Goal: Task Accomplishment & Management: Manage account settings

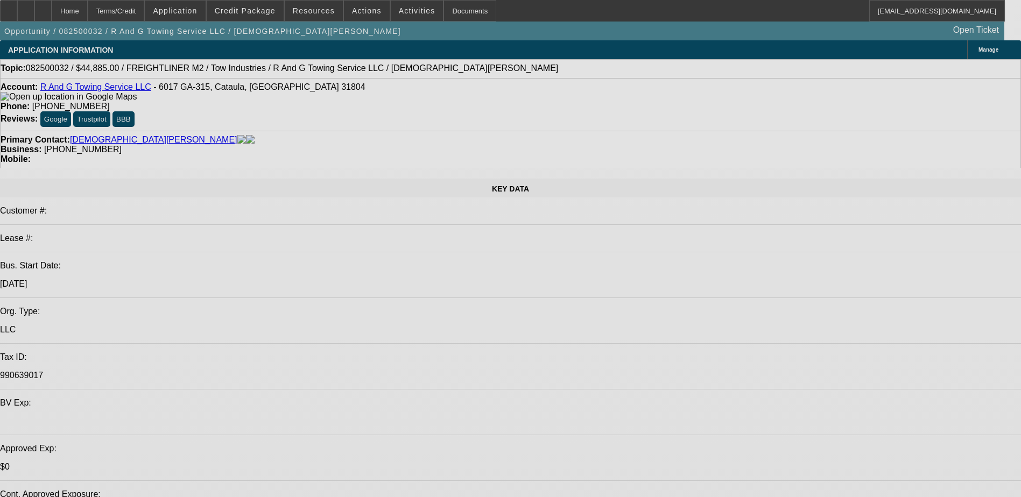
select select "0"
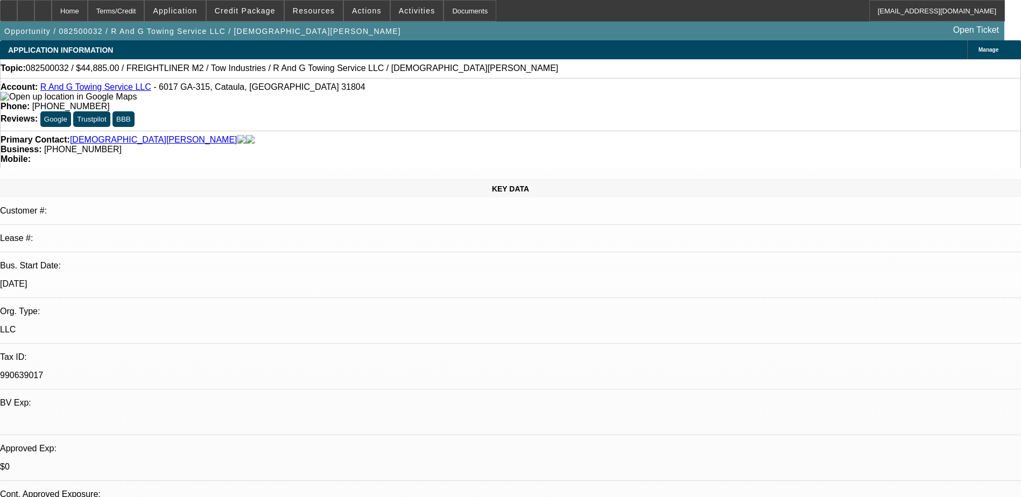
select select "2"
select select "0.1"
select select "1"
select select "2"
select select "4"
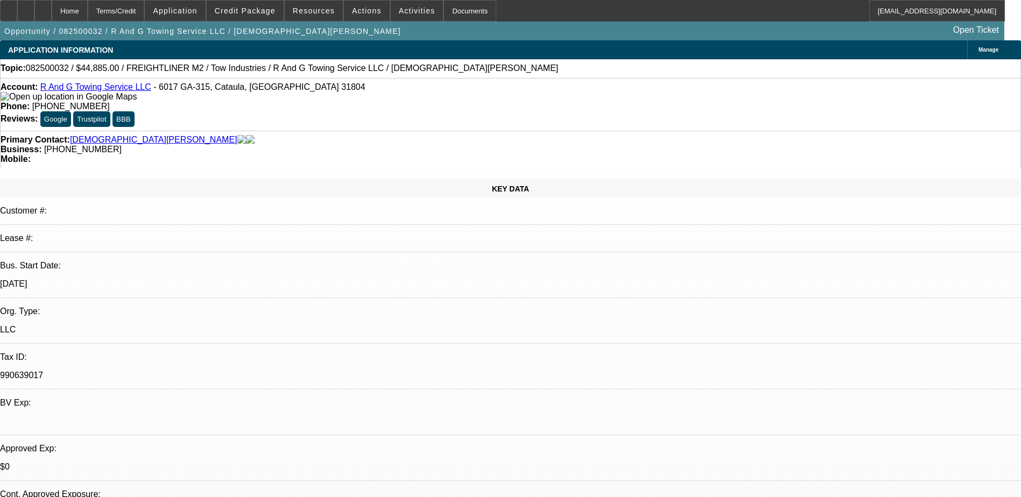
scroll to position [377, 0]
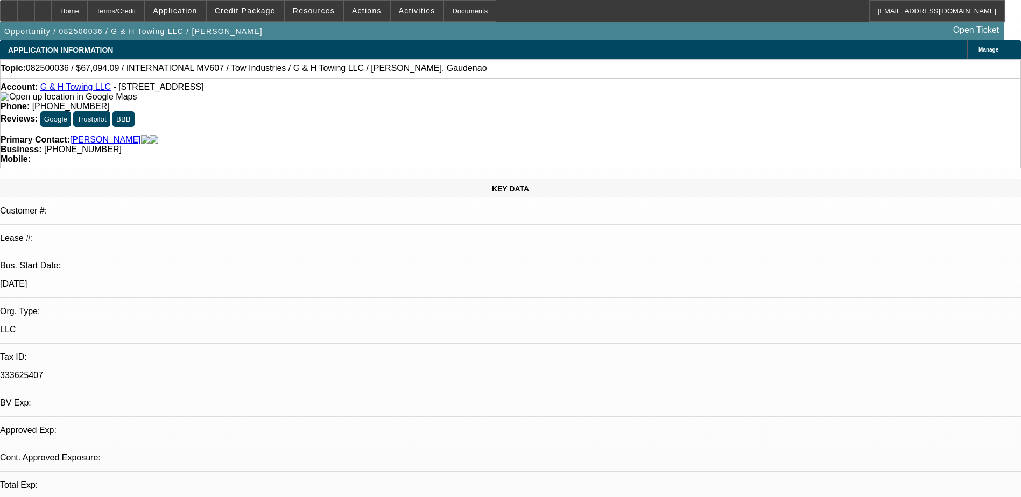
select select "0"
select select "2"
select select "0.1"
select select "4"
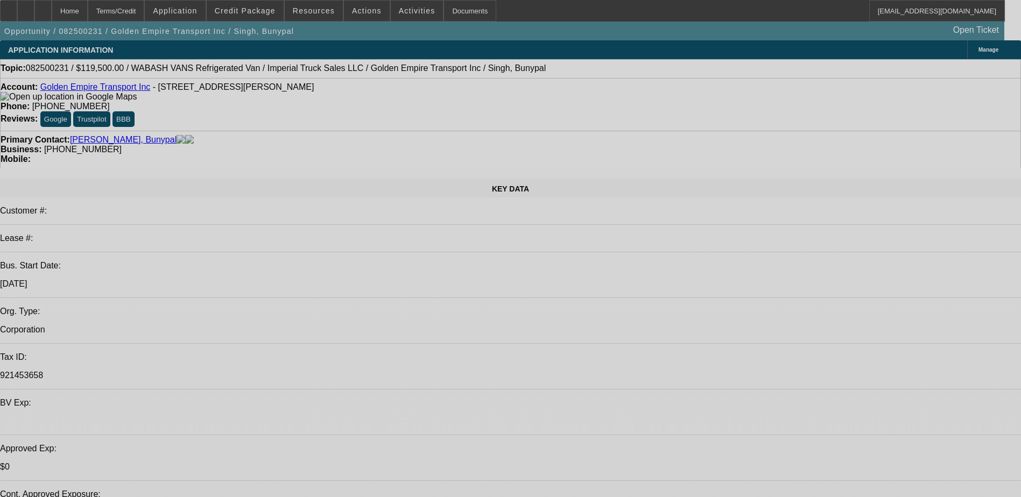
select select "0"
select select "0.1"
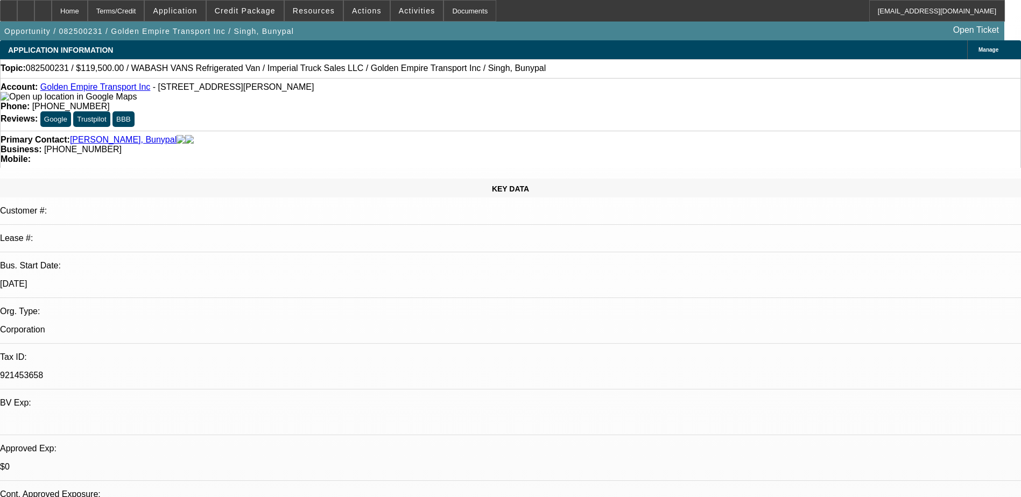
select select "0"
select select "0.1"
select select "0"
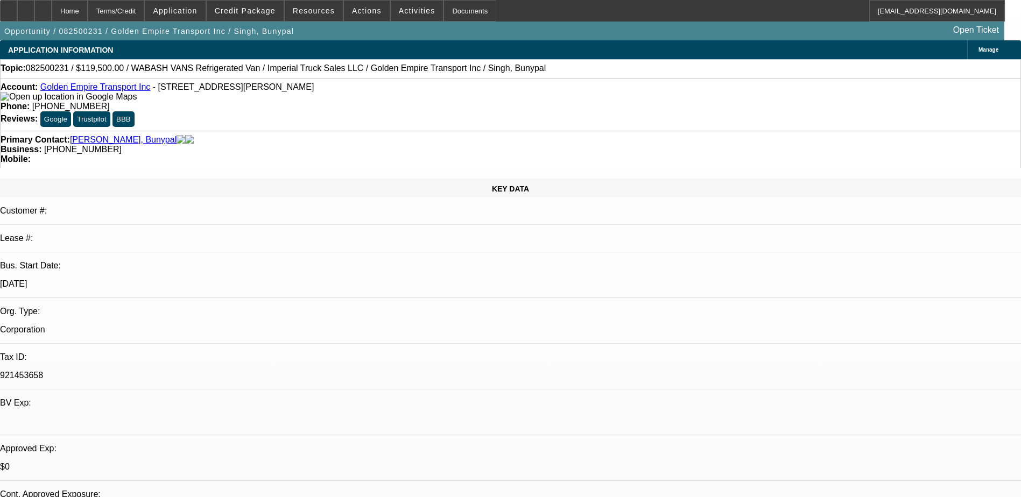
select select "0.1"
select select "0"
select select "0.1"
select select "1"
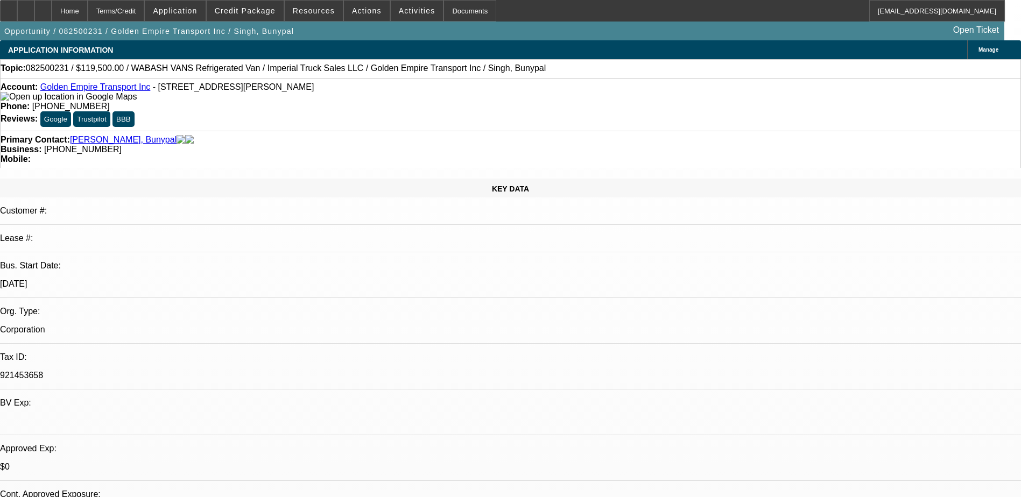
select select "1"
select select "4"
select select "1"
select select "4"
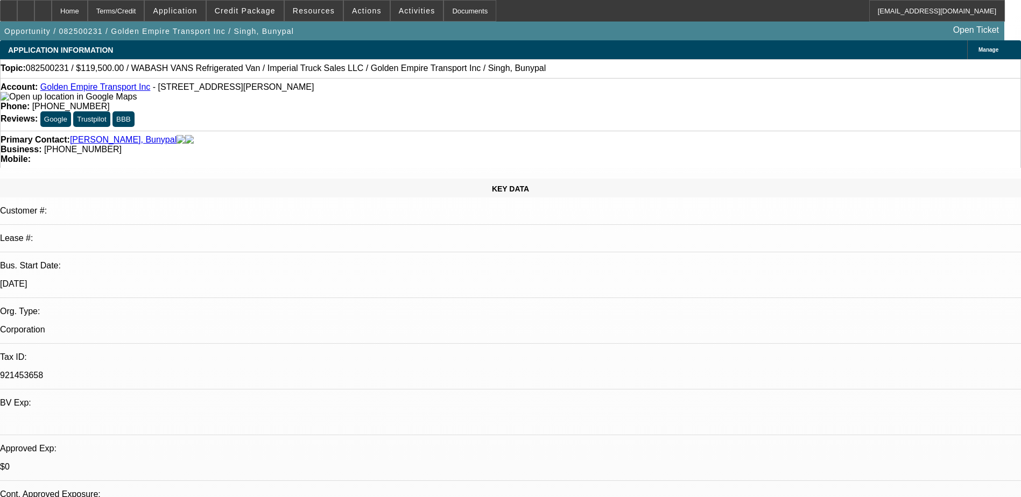
select select "1"
select select "4"
select select "1"
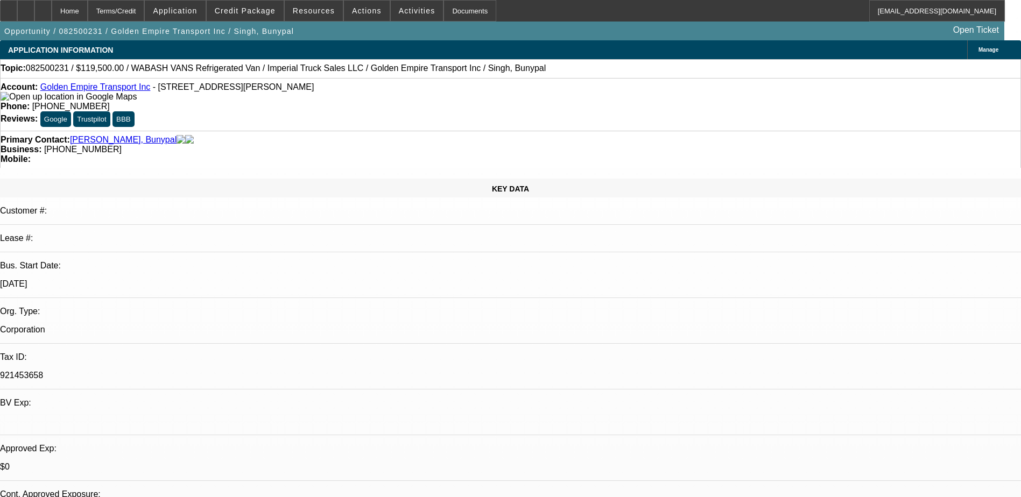
select select "4"
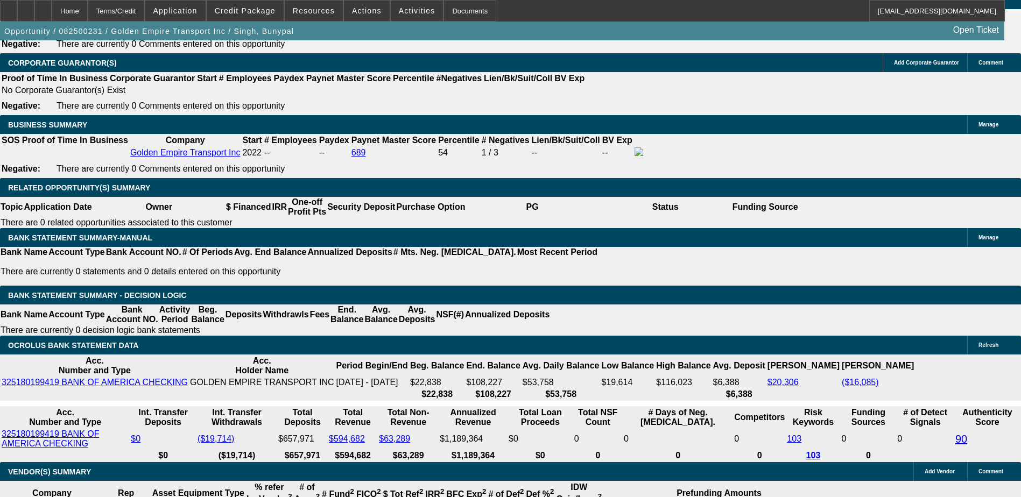
scroll to position [1669, 0]
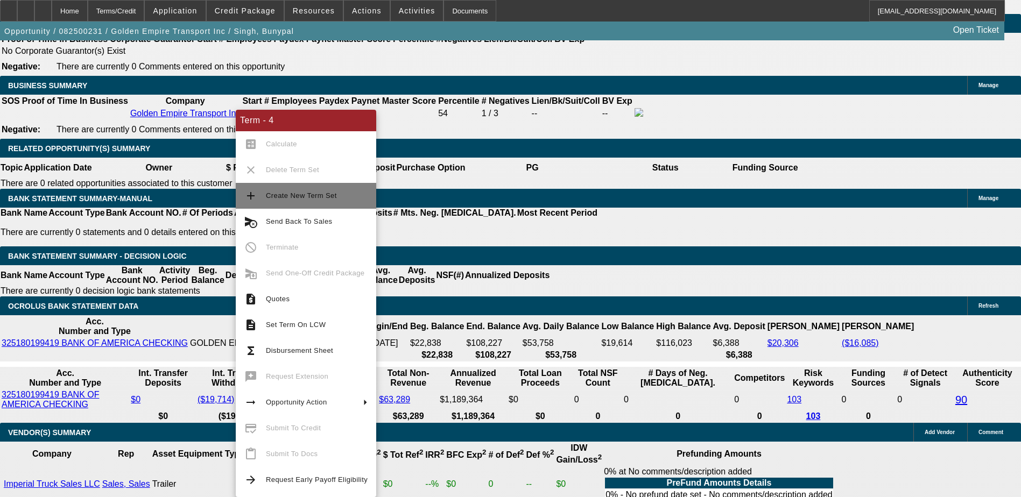
click at [302, 198] on span "Create New Term Set" at bounding box center [301, 196] width 71 height 8
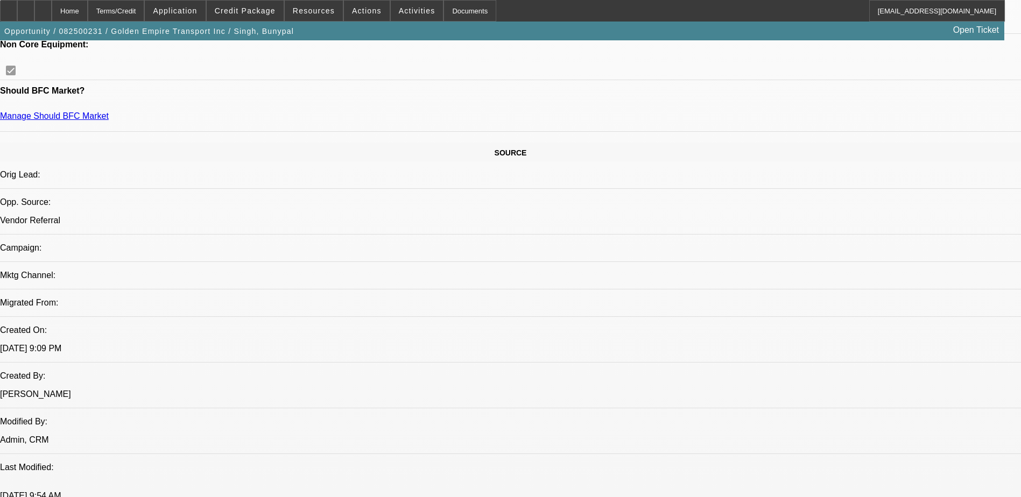
select select "0"
select select "0.1"
select select "0"
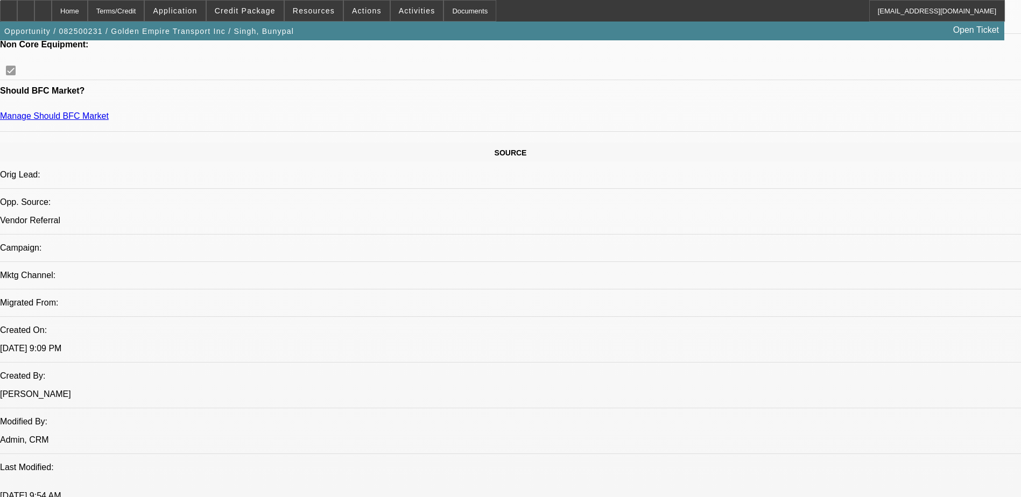
select select "0.1"
select select "0"
select select "0.1"
select select "0"
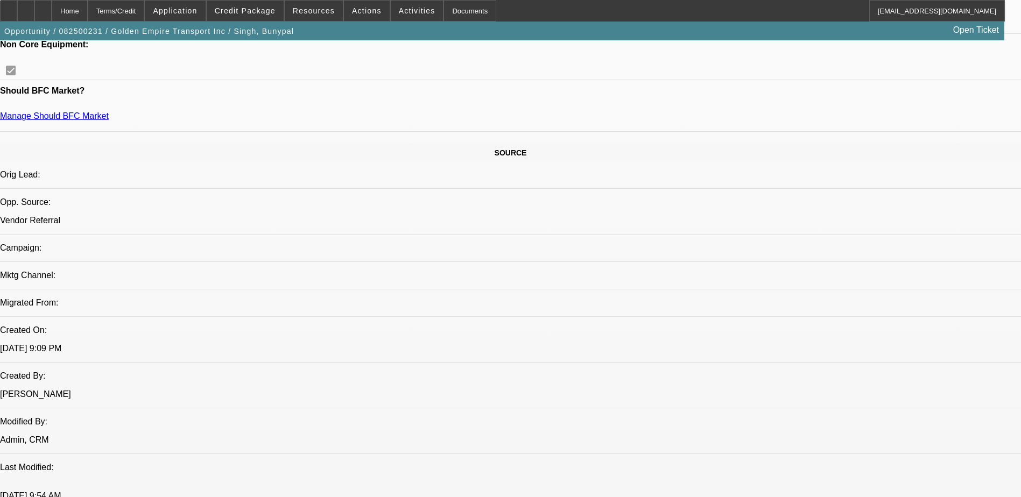
select select "0"
select select "0.1"
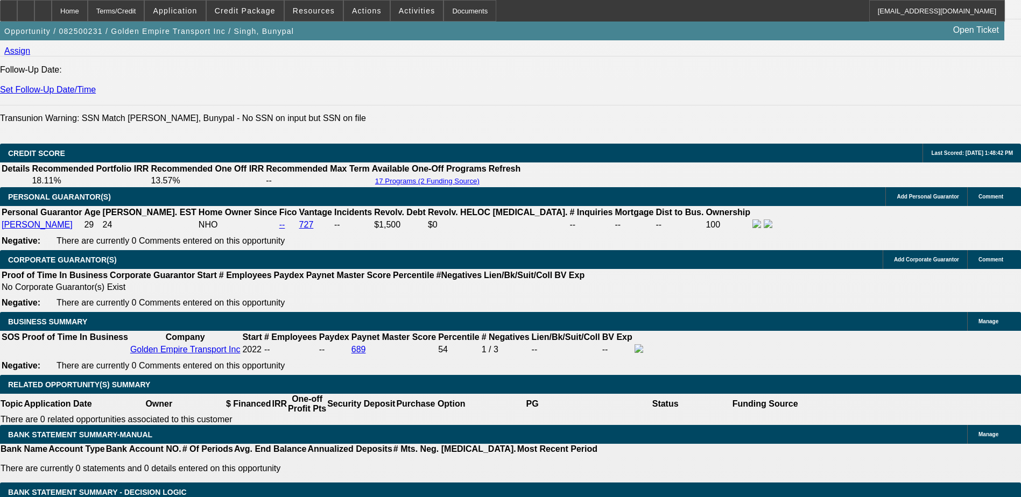
select select "1"
select select "4"
select select "1"
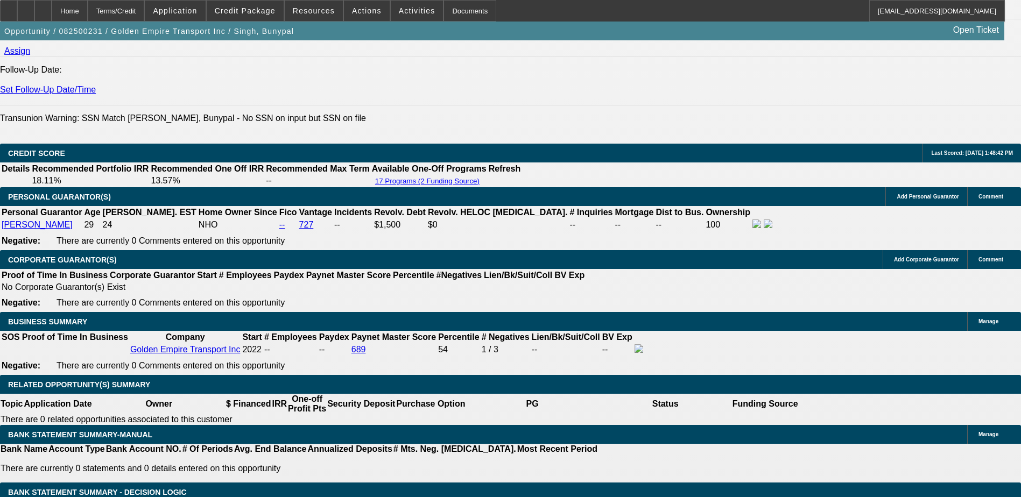
select select "4"
select select "1"
select select "4"
select select "1"
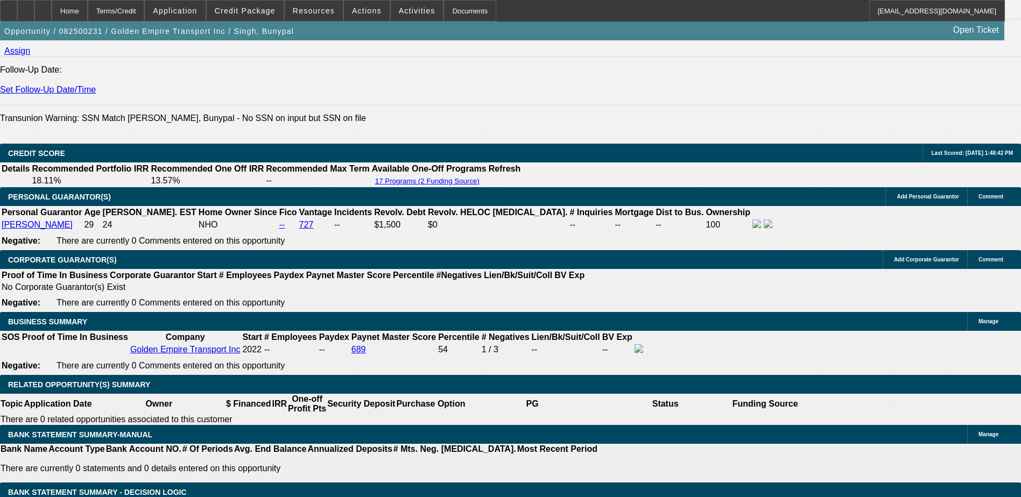
select select "1"
select select "4"
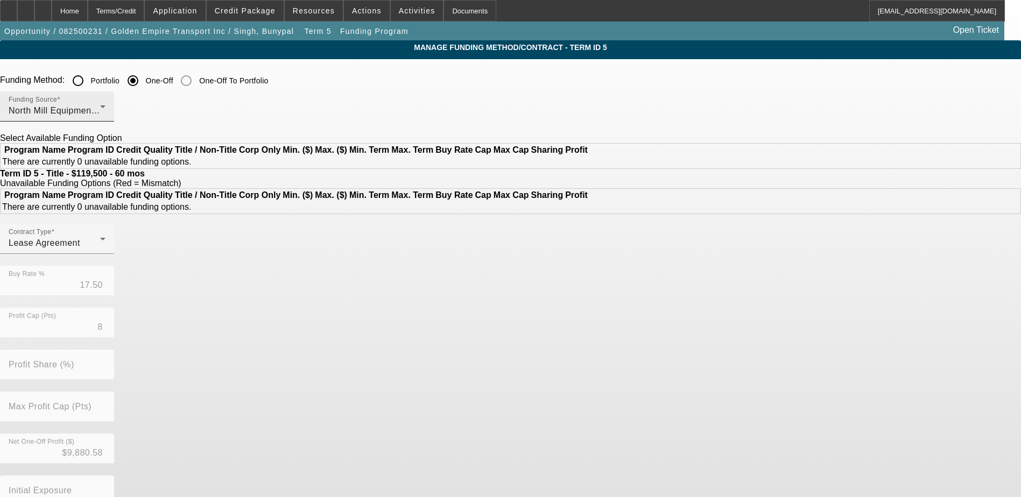
click at [100, 105] on div "North Mill Equipment Finance LLC" at bounding box center [55, 110] width 92 height 13
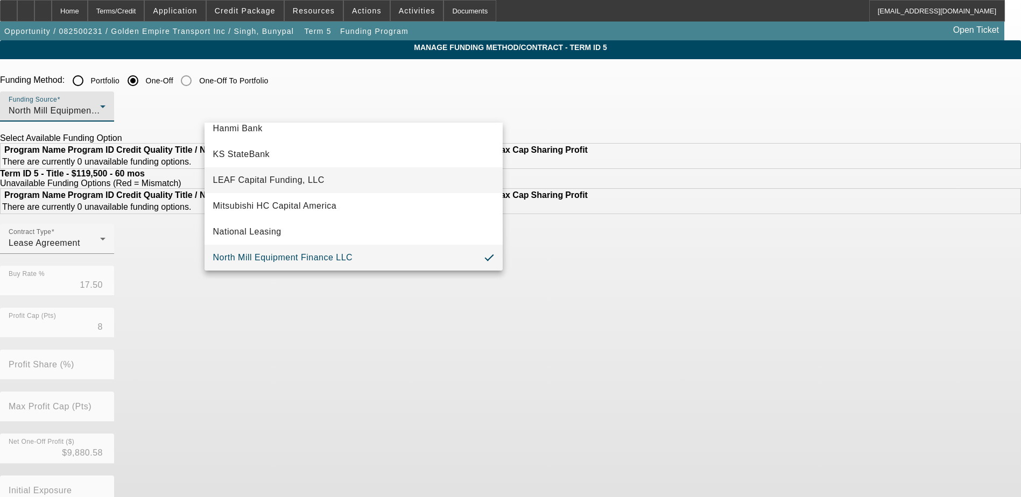
scroll to position [3, 0]
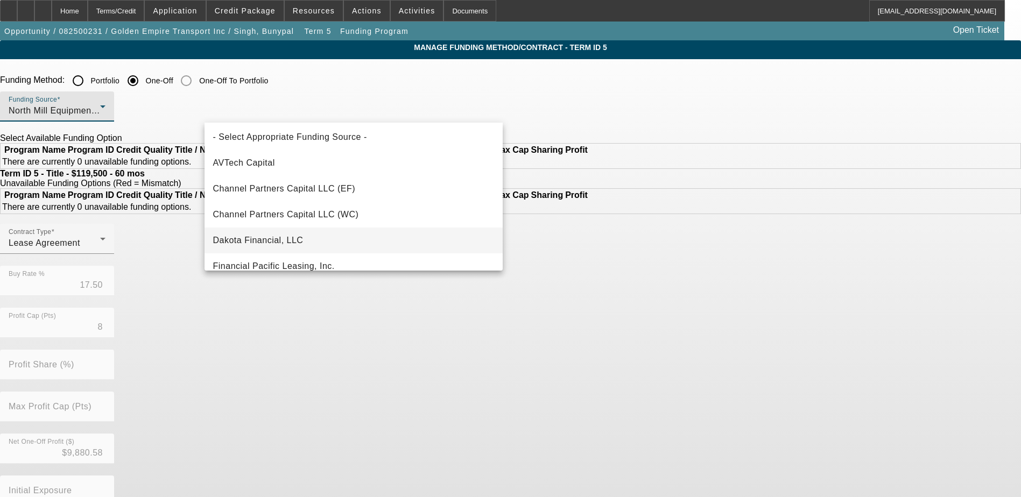
click at [280, 245] on span "Dakota Financial, LLC" at bounding box center [258, 240] width 90 height 13
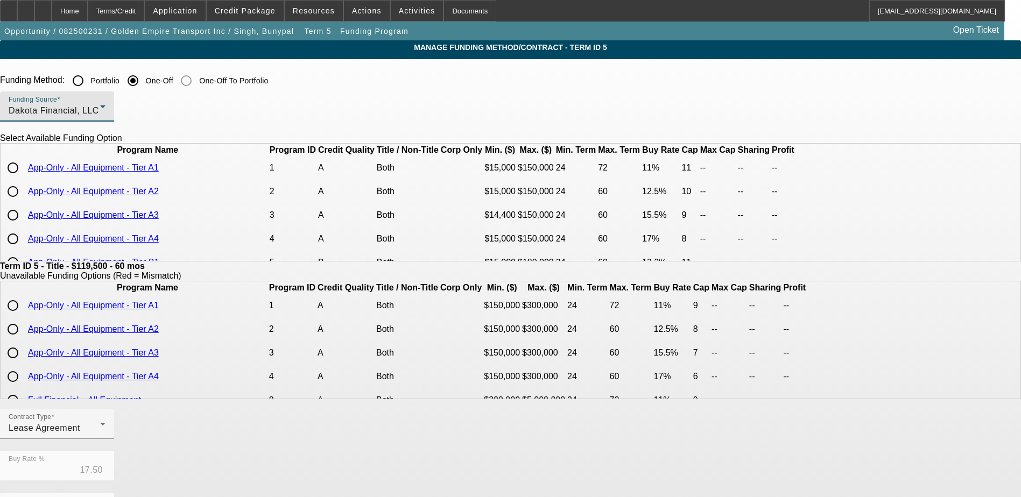
click at [100, 114] on div "Dakota Financial, LLC" at bounding box center [55, 110] width 92 height 13
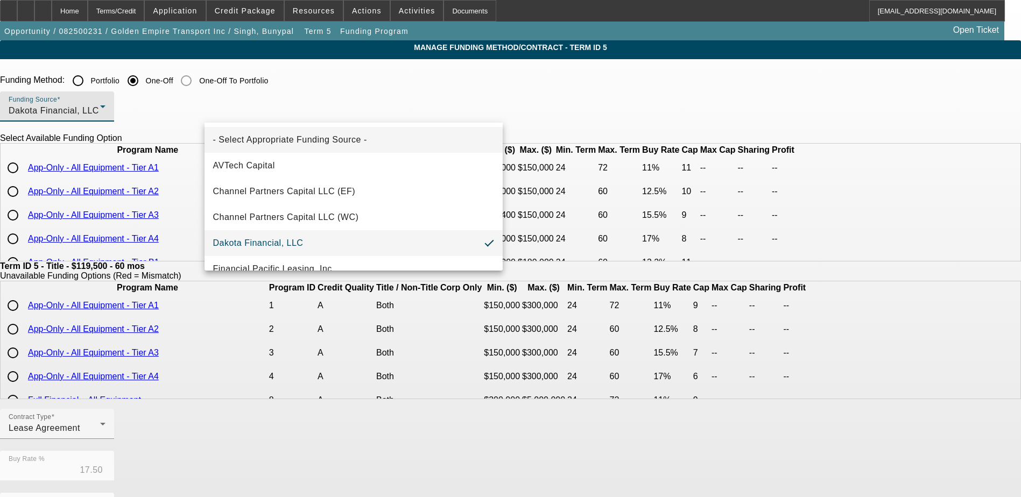
click at [265, 136] on span "- Select Appropriate Funding Source -" at bounding box center [290, 139] width 154 height 13
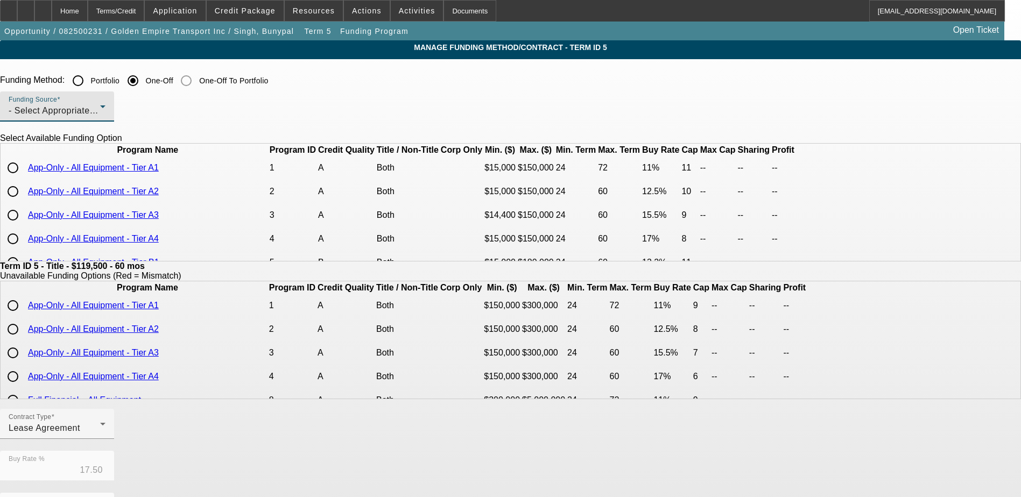
click at [163, 113] on span "- Select Appropriate Funding Source -" at bounding box center [86, 110] width 154 height 9
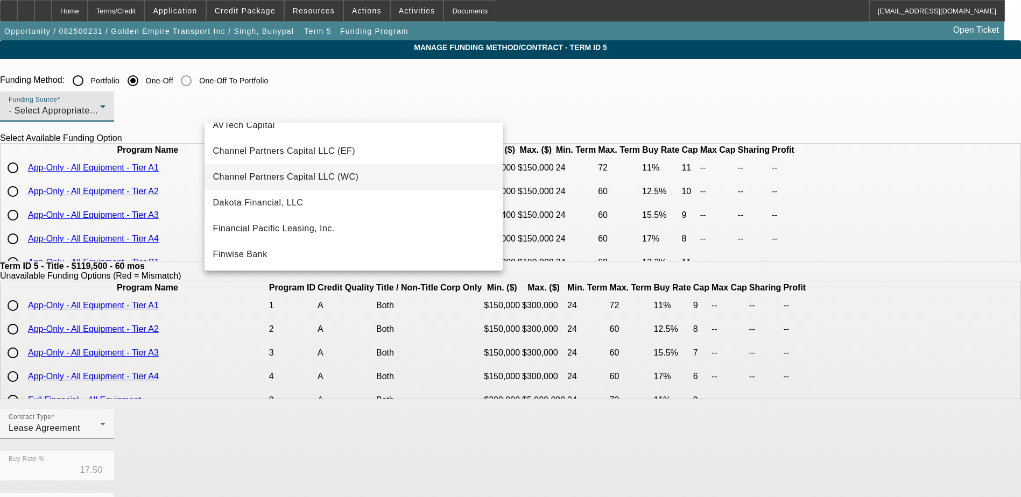
scroll to position [108, 0]
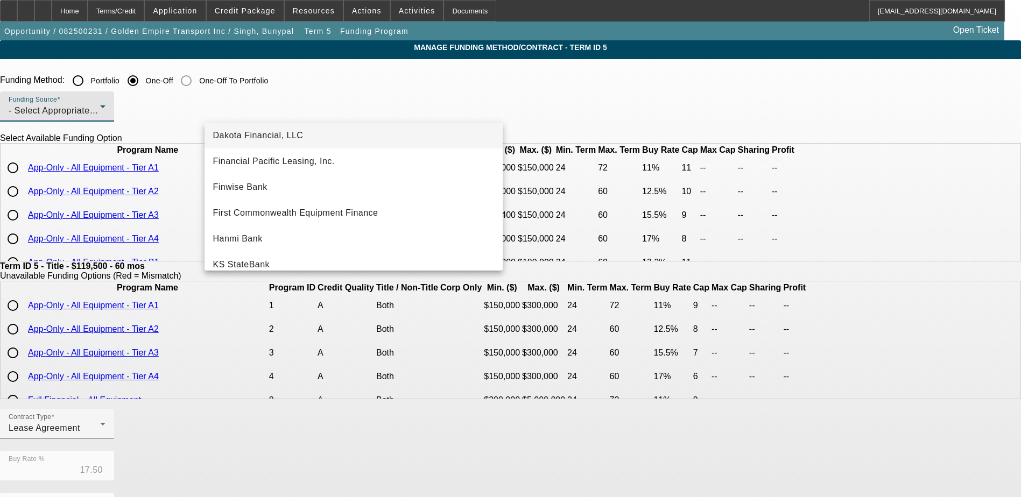
click at [263, 143] on mat-option "Dakota Financial, LLC" at bounding box center [354, 136] width 298 height 26
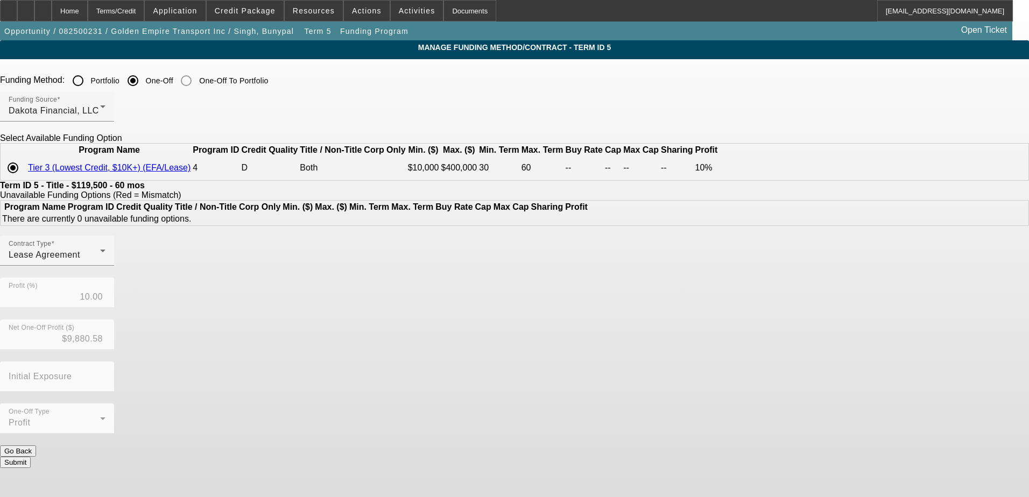
click at [31, 457] on button "Submit" at bounding box center [15, 462] width 31 height 11
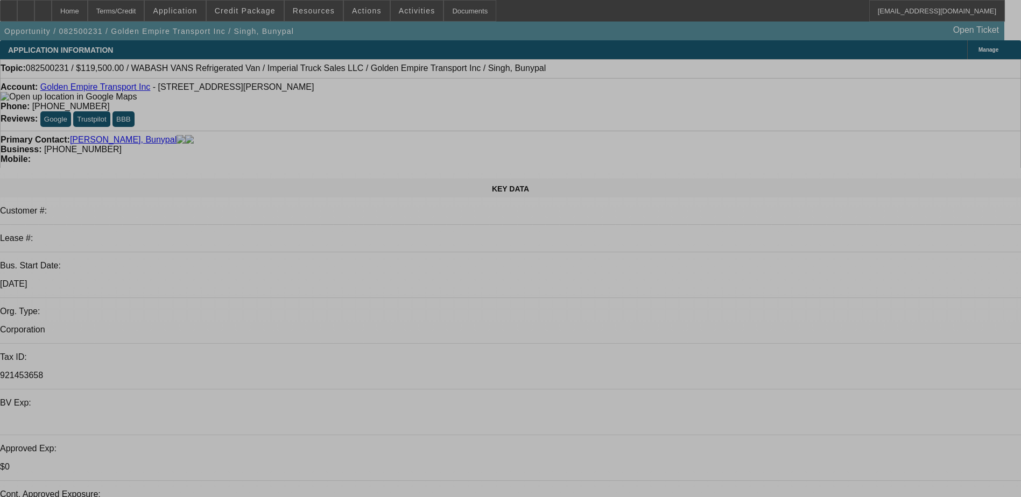
select select "0"
select select "0.1"
select select "4"
select select "0"
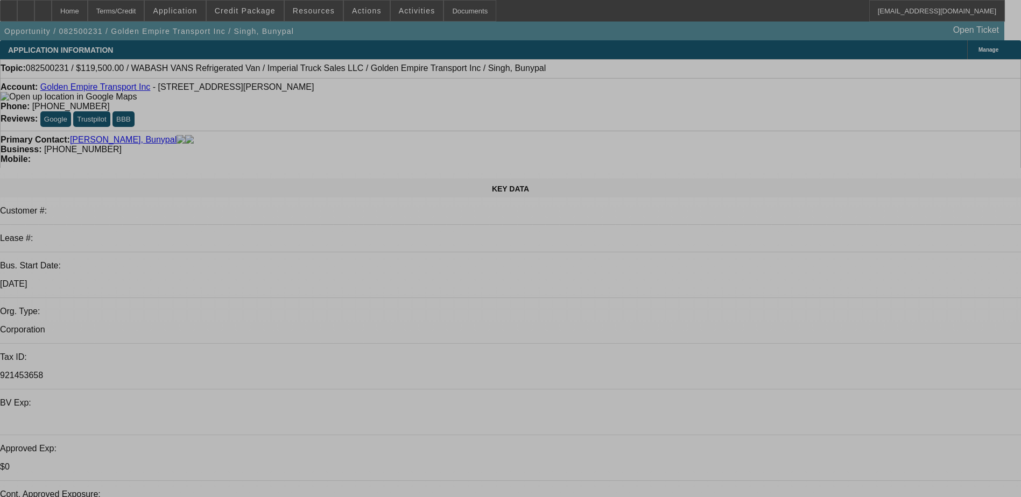
select select "0"
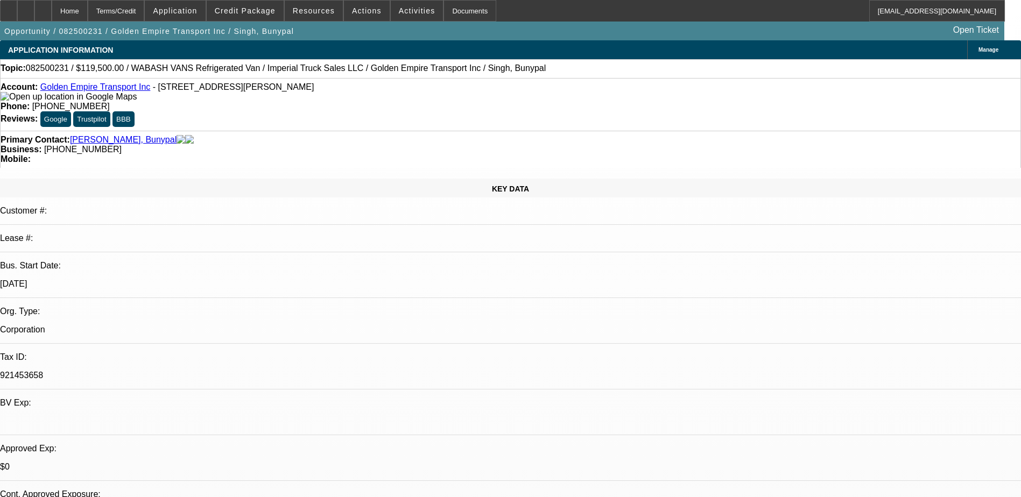
select select "0.1"
select select "4"
select select "0"
select select "0.1"
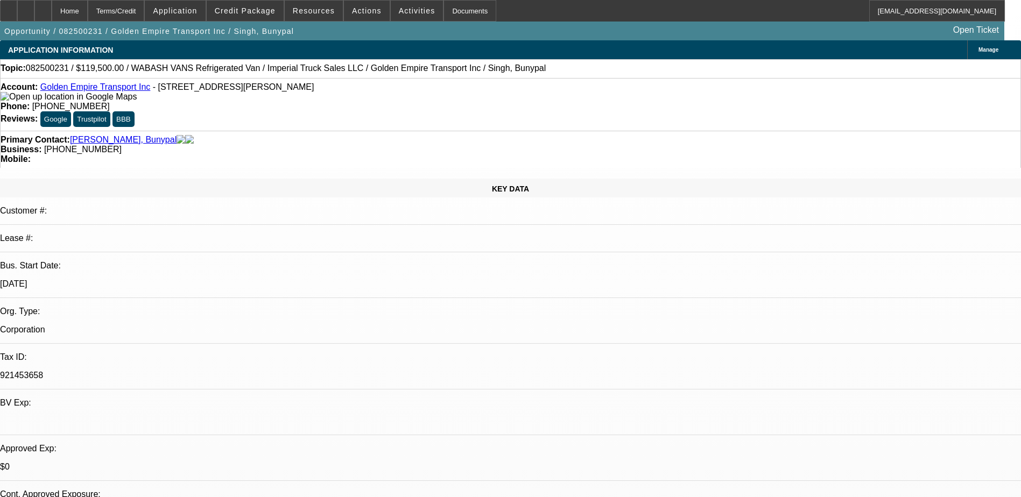
select select "4"
select select "0"
select select "0.1"
select select "4"
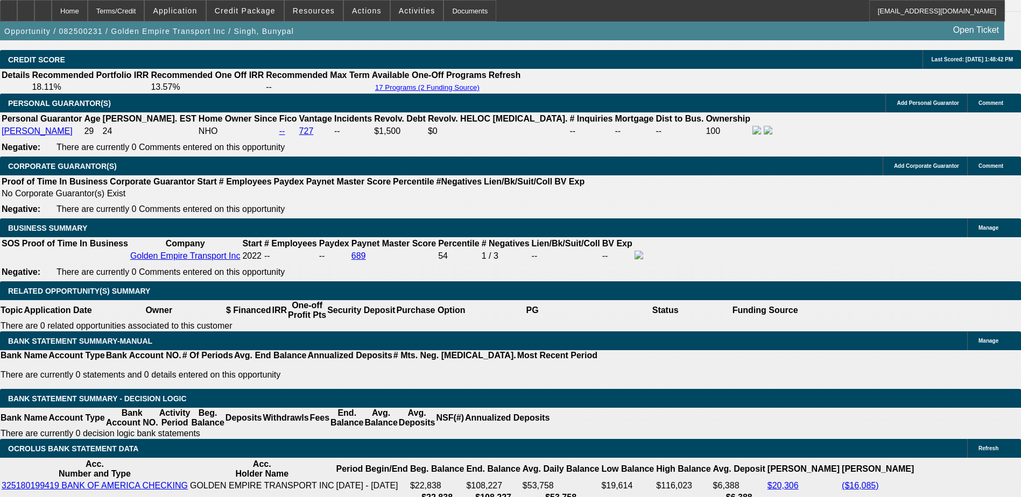
scroll to position [1615, 0]
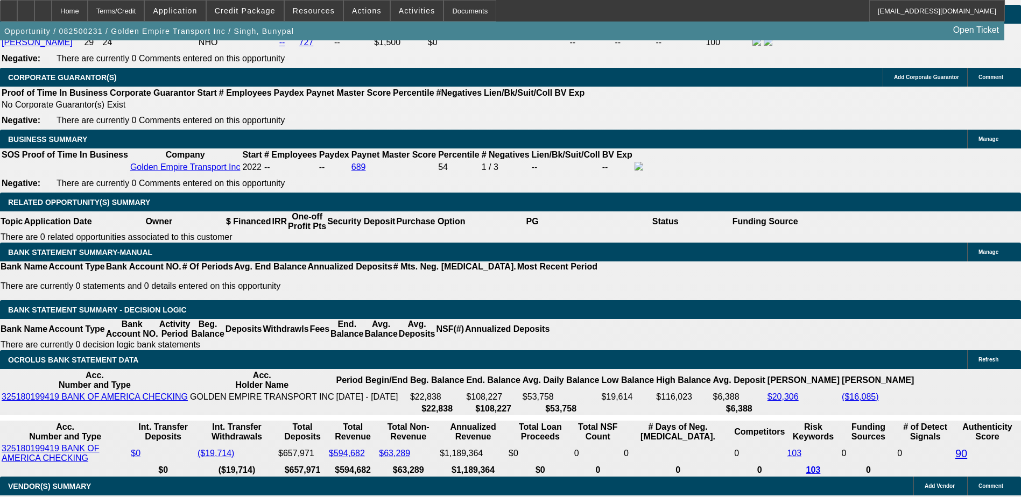
type input "$50,500.00"
type input "UNKNOWN"
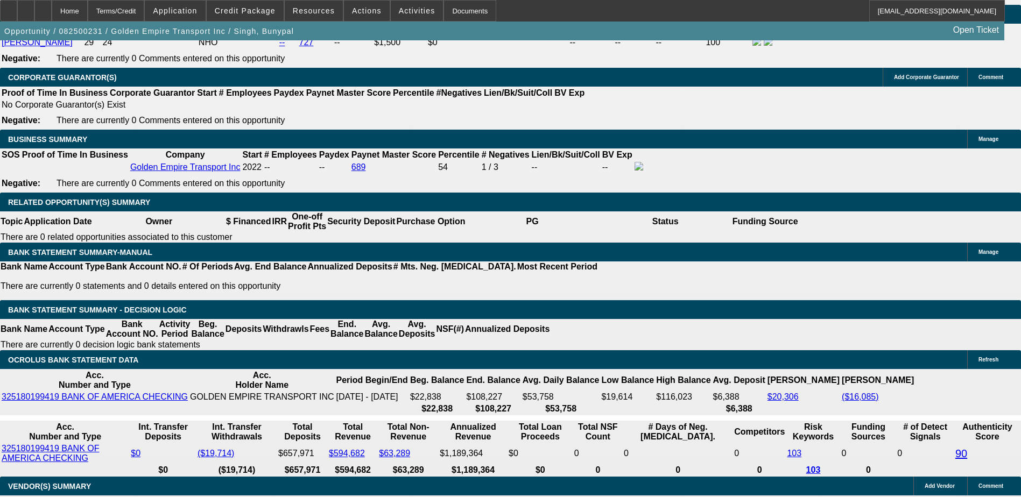
type input "$1,752.15"
select select "2"
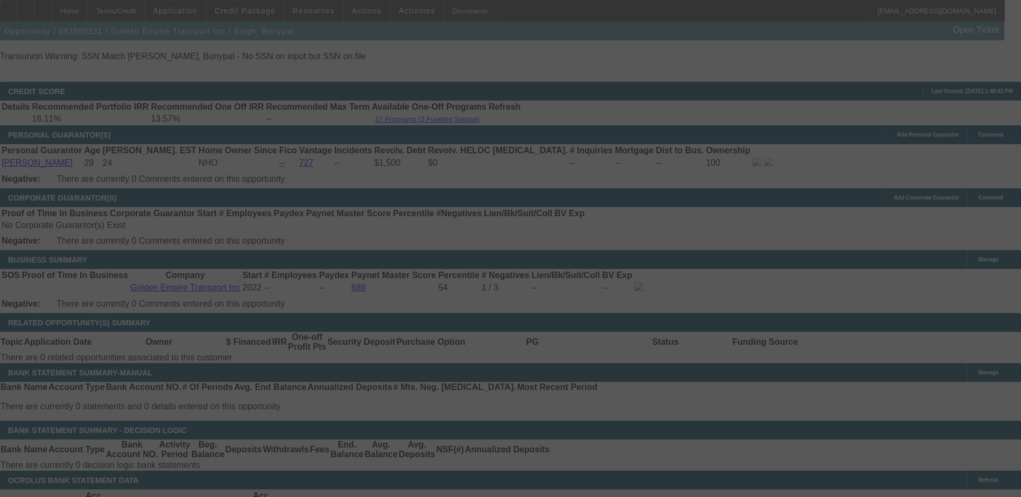
scroll to position [1561, 0]
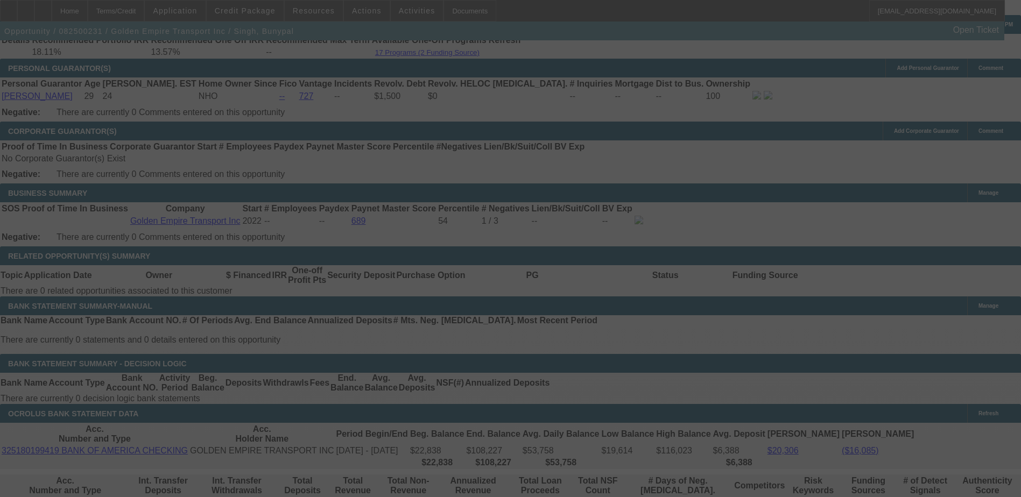
select select "0"
select select "2"
select select "0.1"
select select "4"
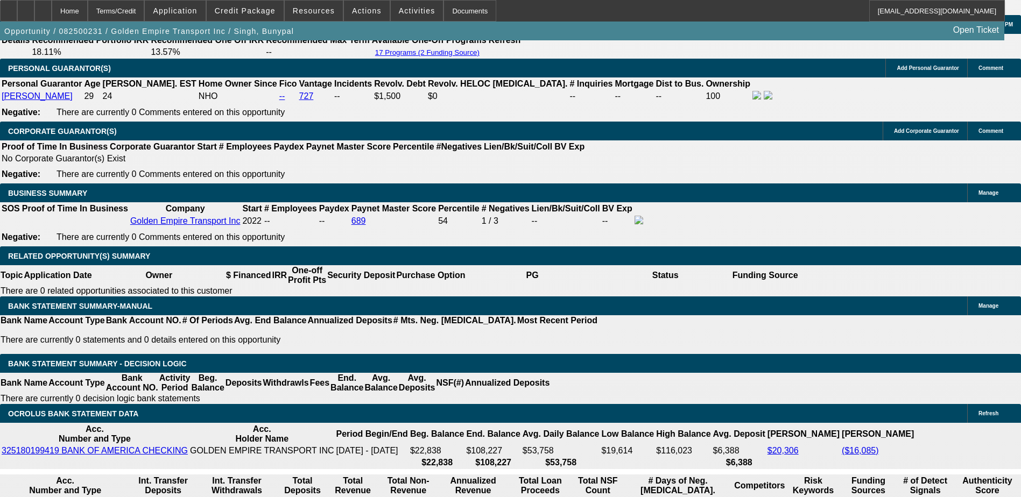
type input "$40,500.00"
type input "UNKNOWN"
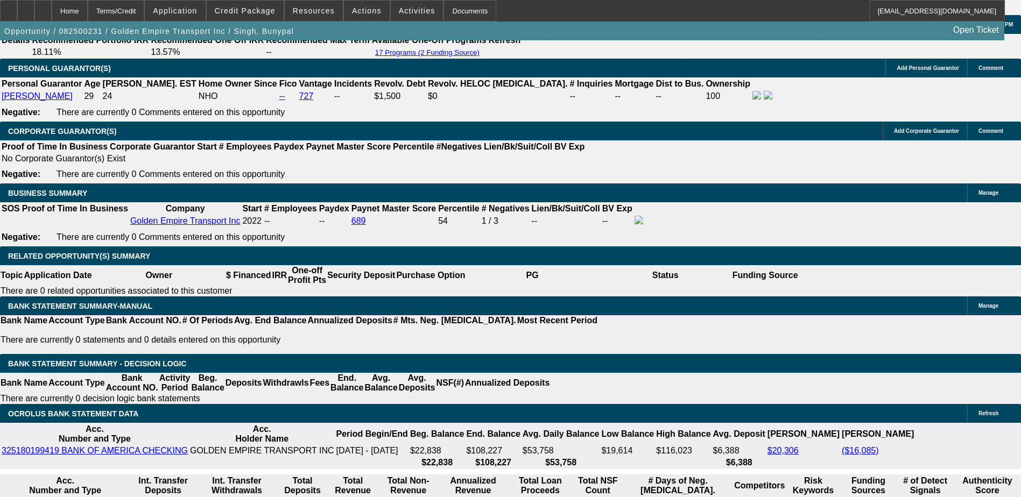
type input "$2,006.08"
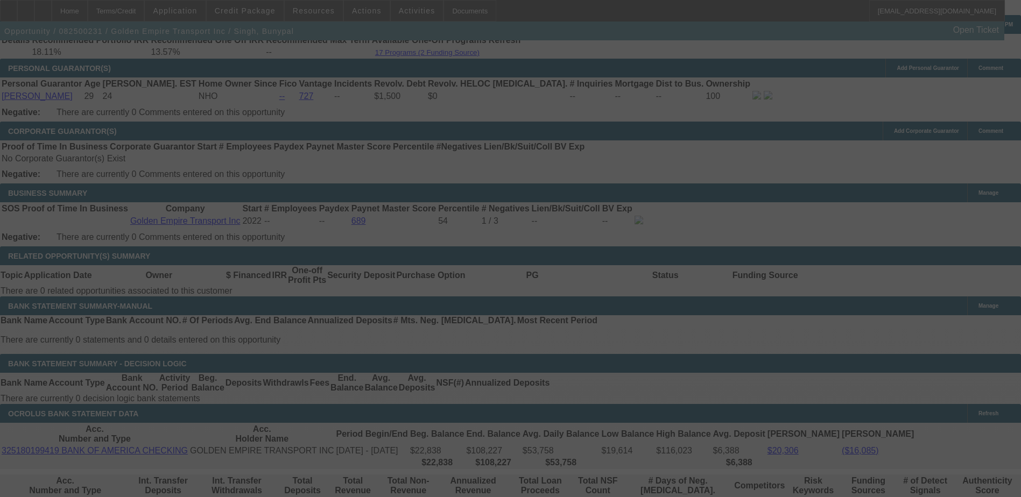
select select "0"
select select "2"
select select "0.1"
select select "4"
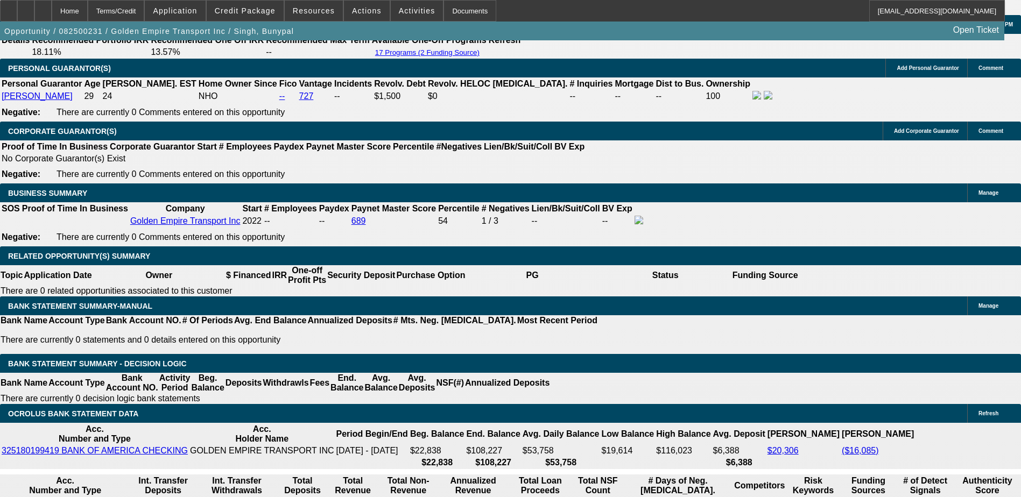
type input "$35,500.00"
type input "UNKNOWN"
type input "$2,133.05"
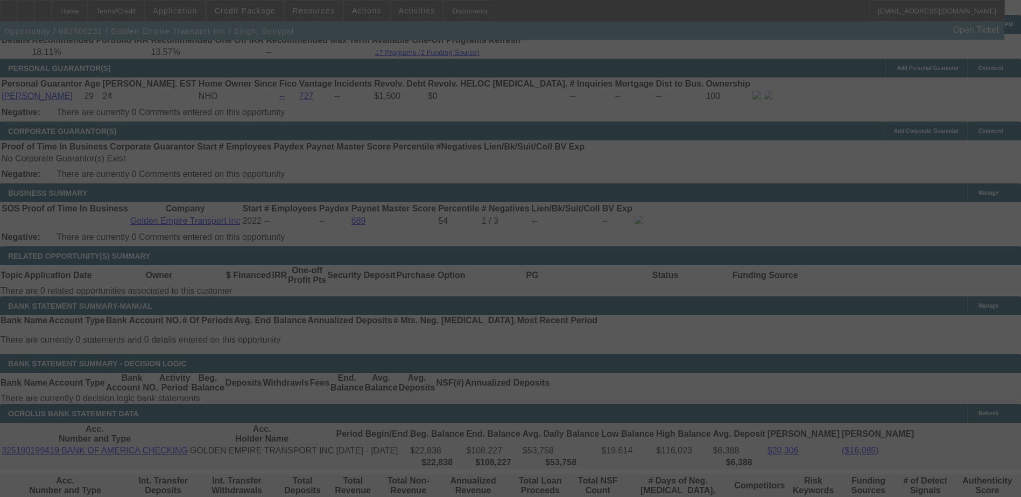
select select "0"
select select "2"
select select "0.1"
select select "4"
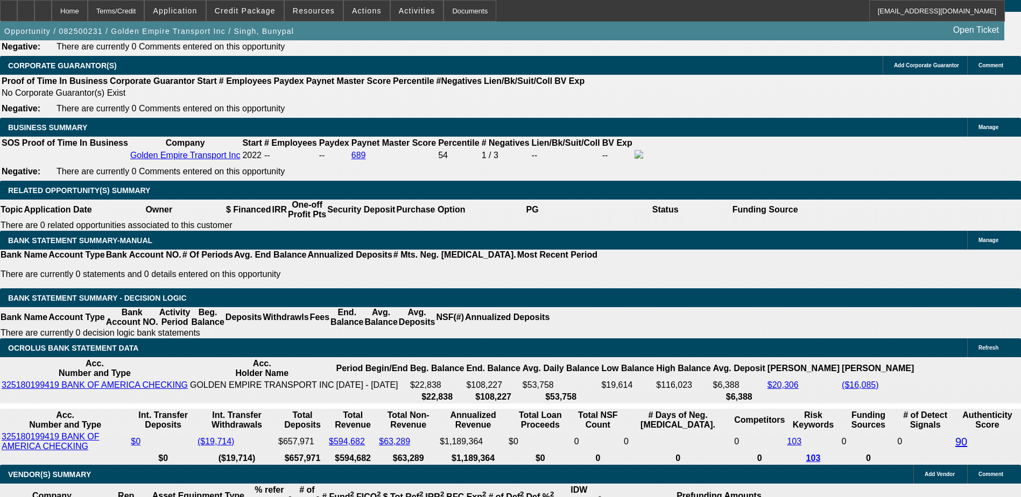
scroll to position [1615, 0]
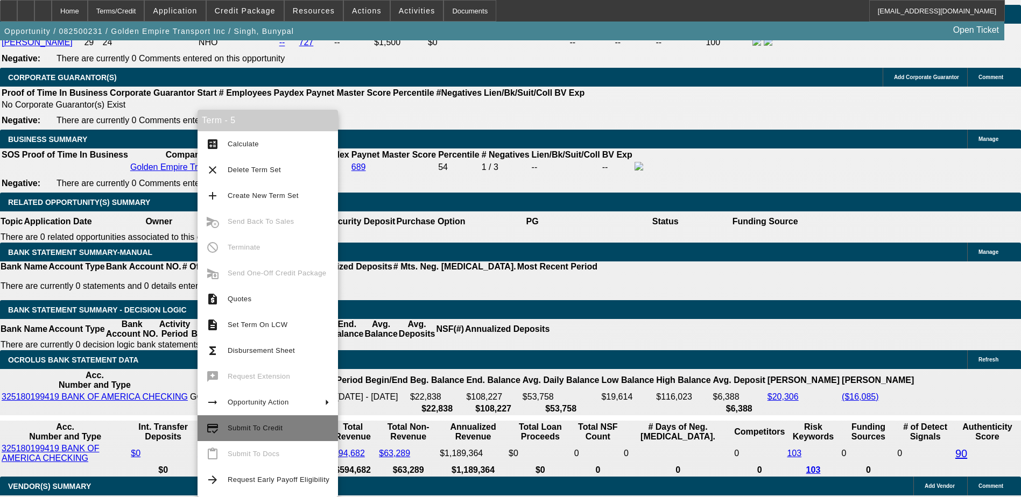
click at [243, 427] on span "Submit To Credit" at bounding box center [255, 428] width 55 height 8
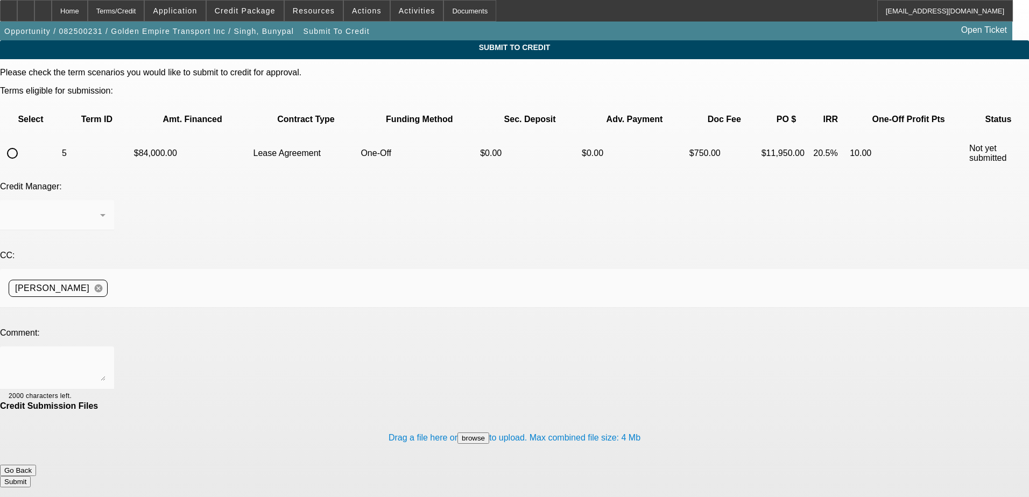
click at [23, 143] on input "radio" at bounding box center [13, 154] width 22 height 22
radio input "true"
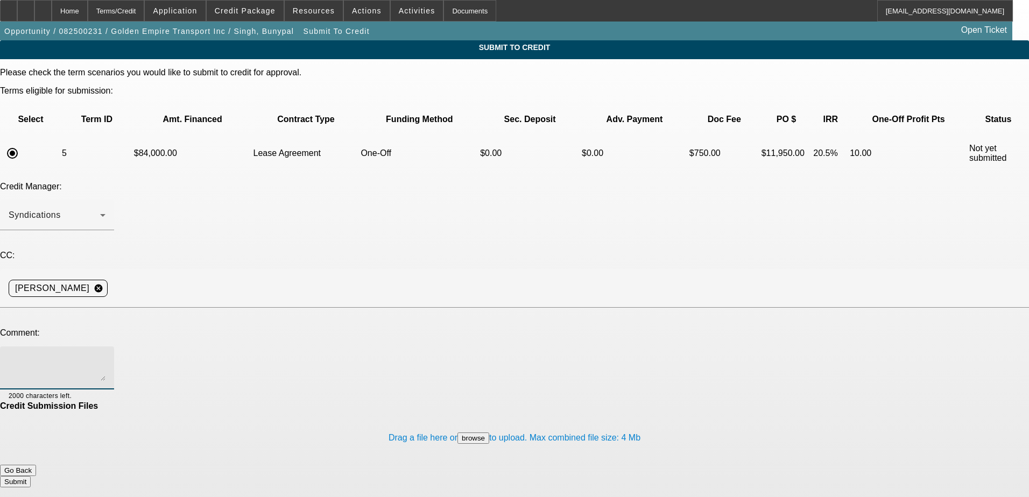
click at [106, 355] on textarea at bounding box center [57, 368] width 97 height 26
type textarea "can we try dakota"
click at [31, 476] on button "Submit" at bounding box center [15, 481] width 31 height 11
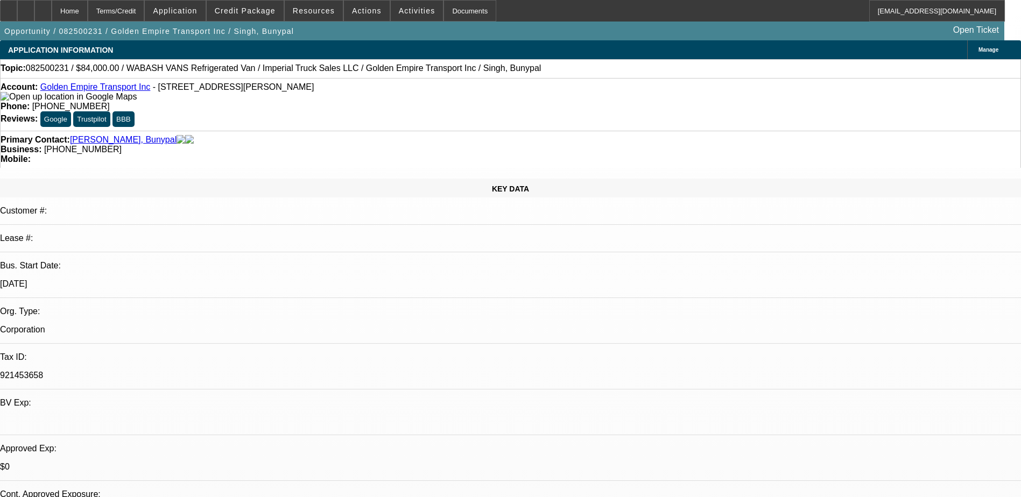
select select "0"
select select "2"
select select "0.1"
select select "4"
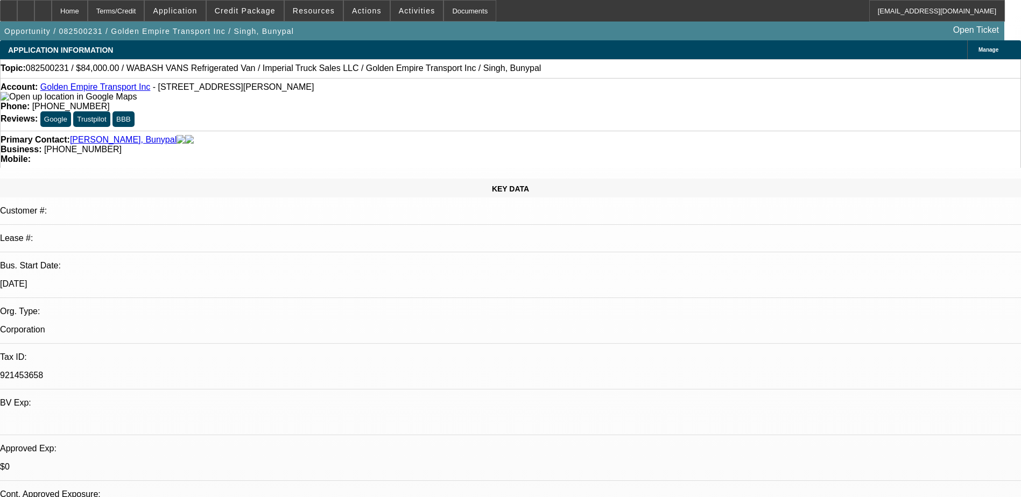
select select "0"
select select "0.1"
select select "4"
select select "0"
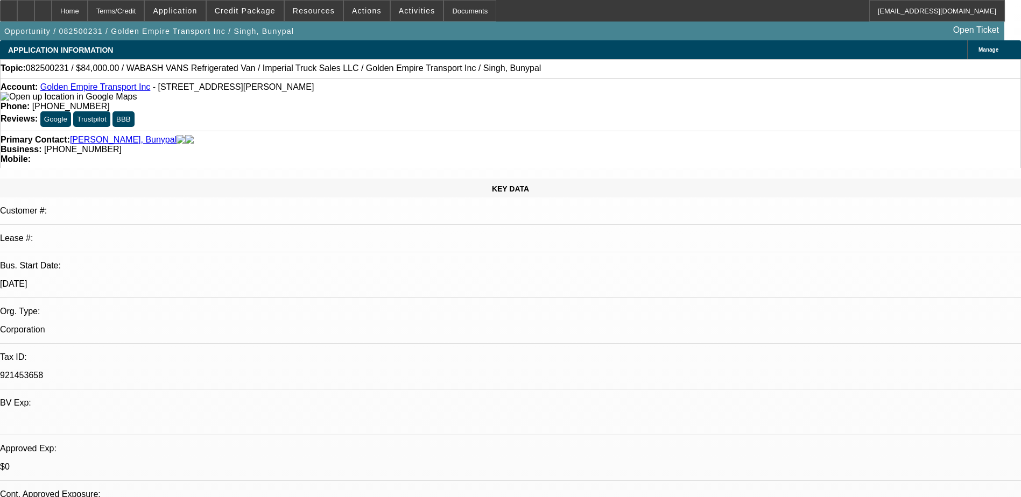
select select "0"
select select "0.1"
select select "4"
select select "0"
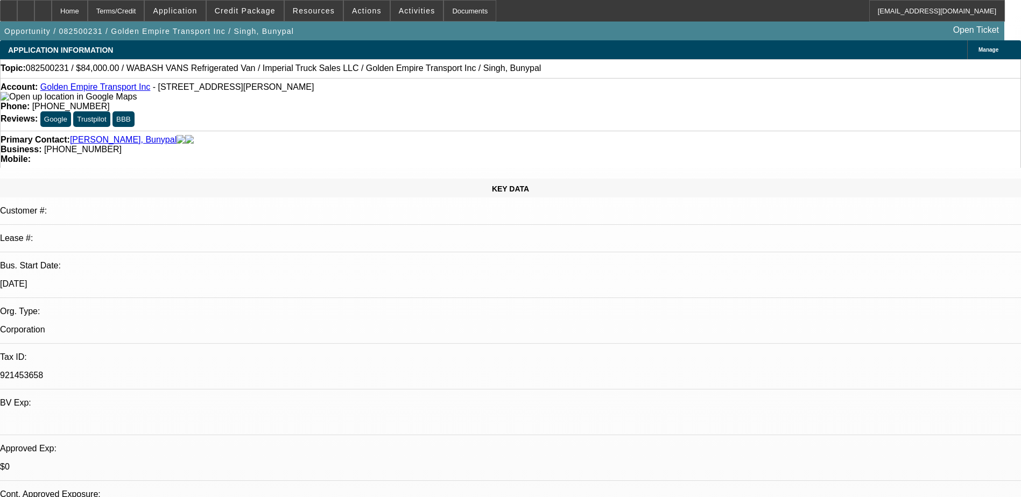
select select "0.1"
select select "4"
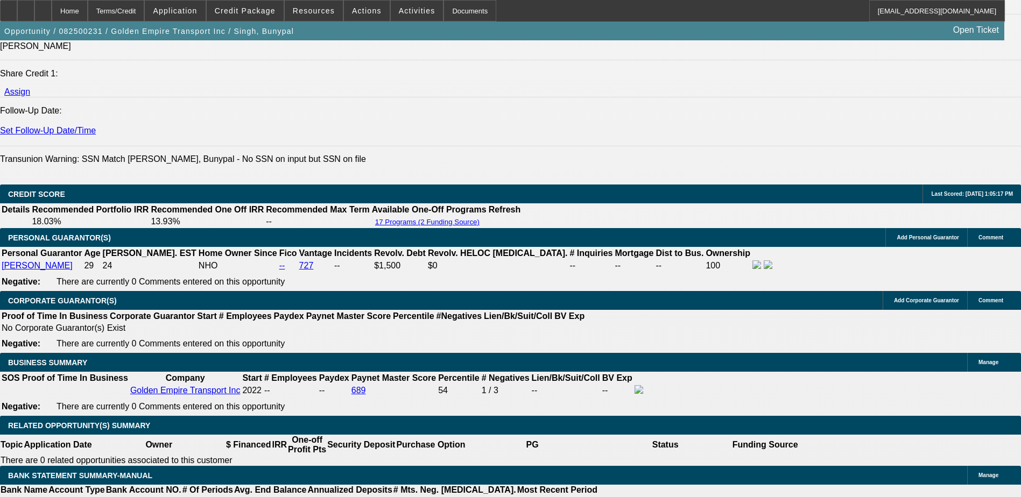
scroll to position [1615, 0]
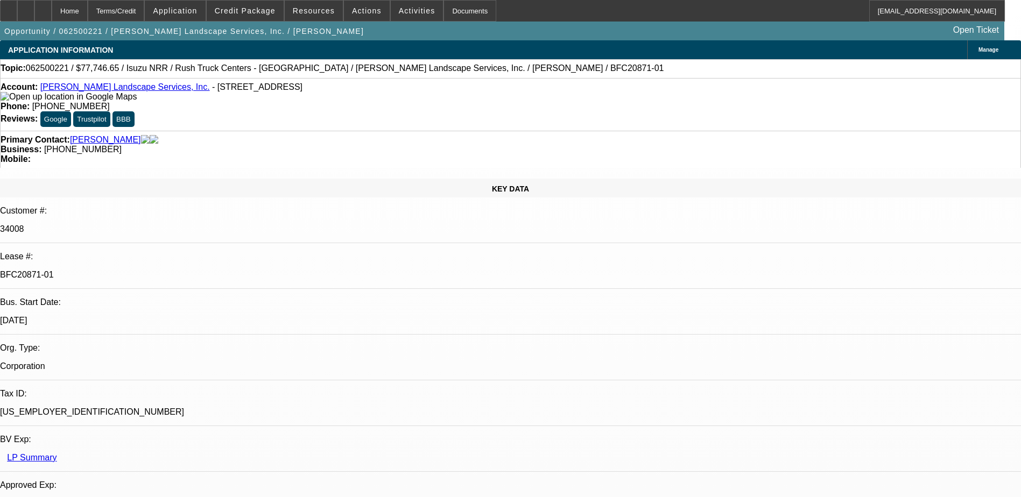
select select "0"
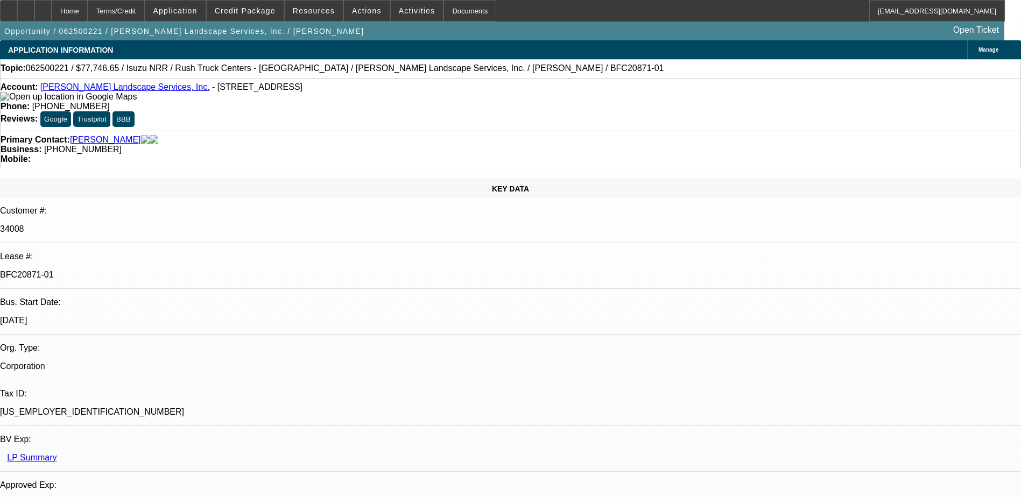
select select "0"
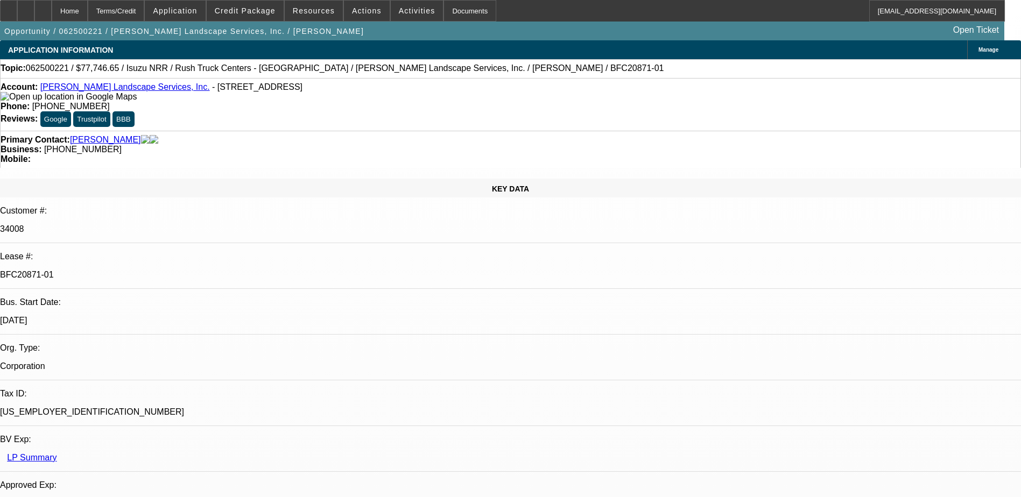
select select "0"
select select "0.1"
select select "1"
select select "3"
select select "6"
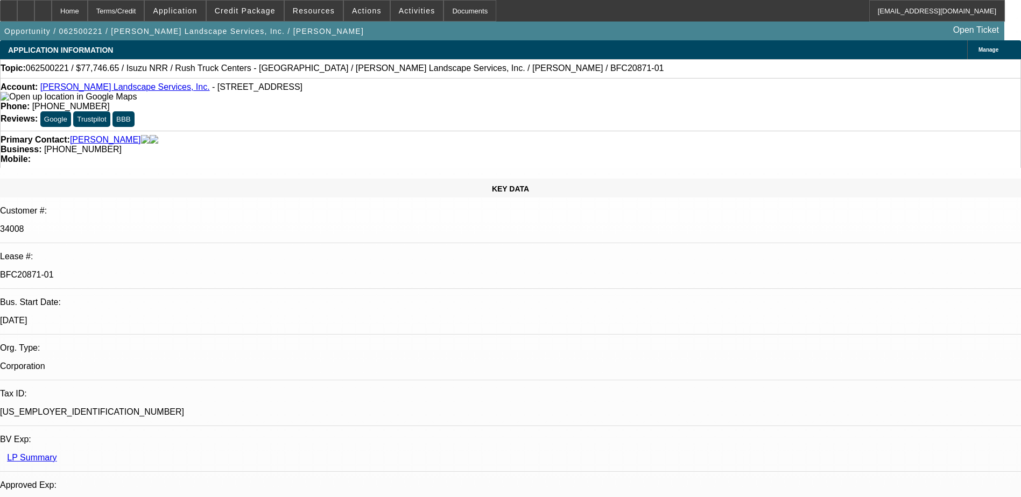
select select "1"
select select "3"
select select "6"
select select "1"
select select "3"
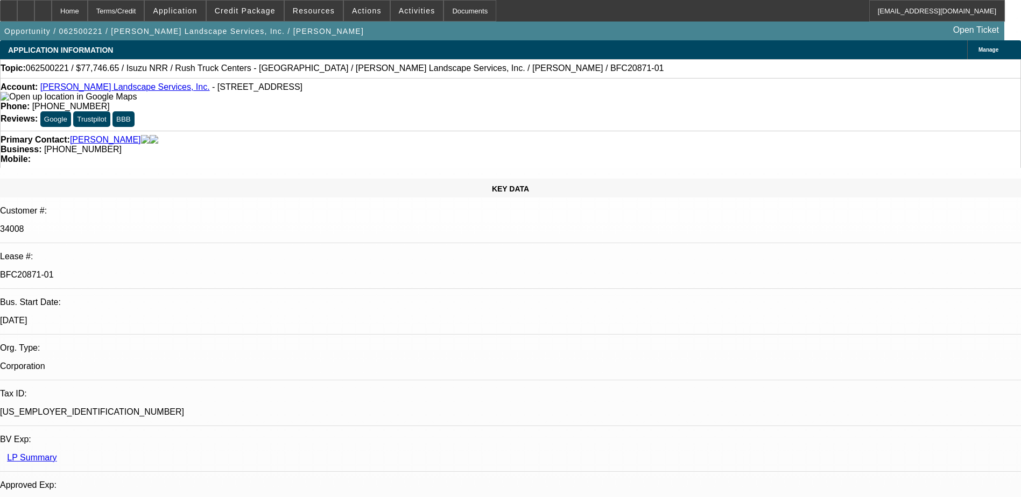
select select "6"
select select "1"
select select "3"
select select "4"
drag, startPoint x: 187, startPoint y: 181, endPoint x: 111, endPoint y: 181, distance: 75.9
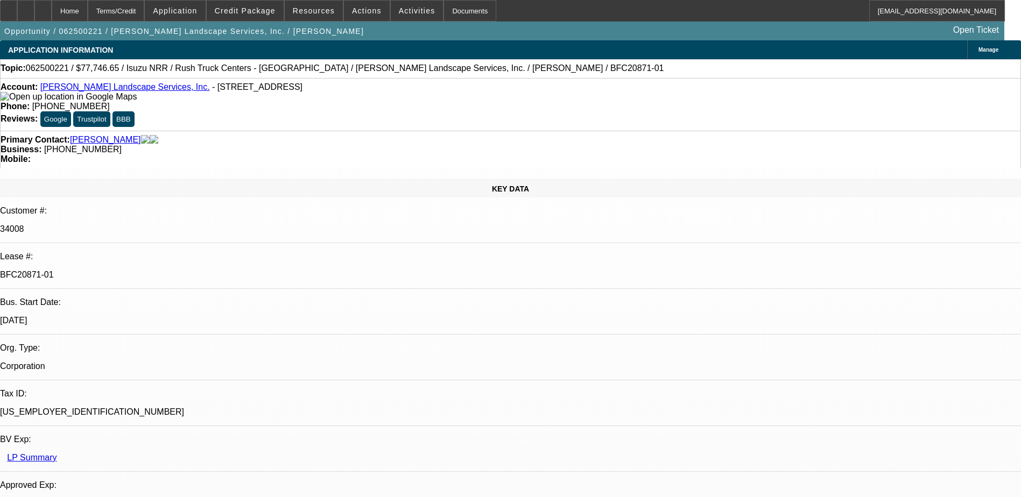
click at [111, 252] on div "Lease #: BFC20871-01" at bounding box center [510, 270] width 1021 height 37
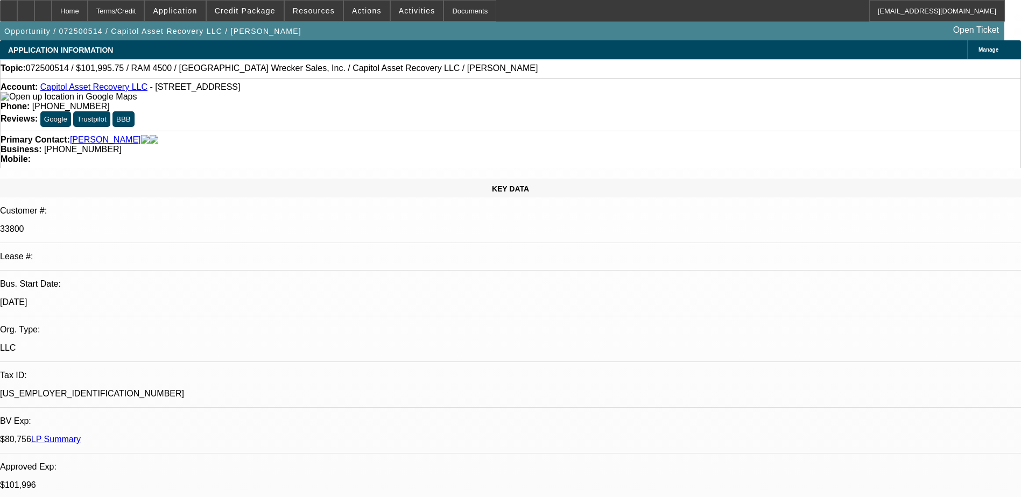
select select "0.15"
select select "2"
select select "0"
select select "0.15"
select select "2"
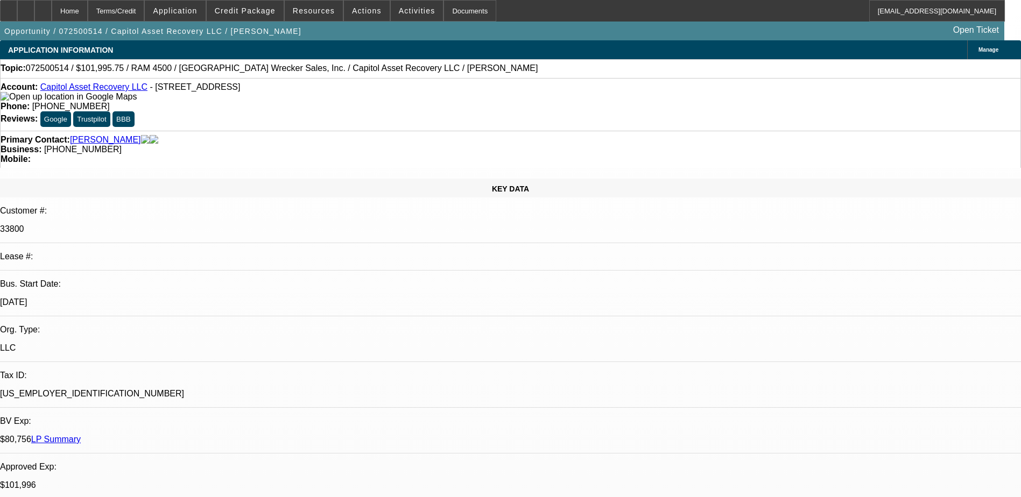
select select "0"
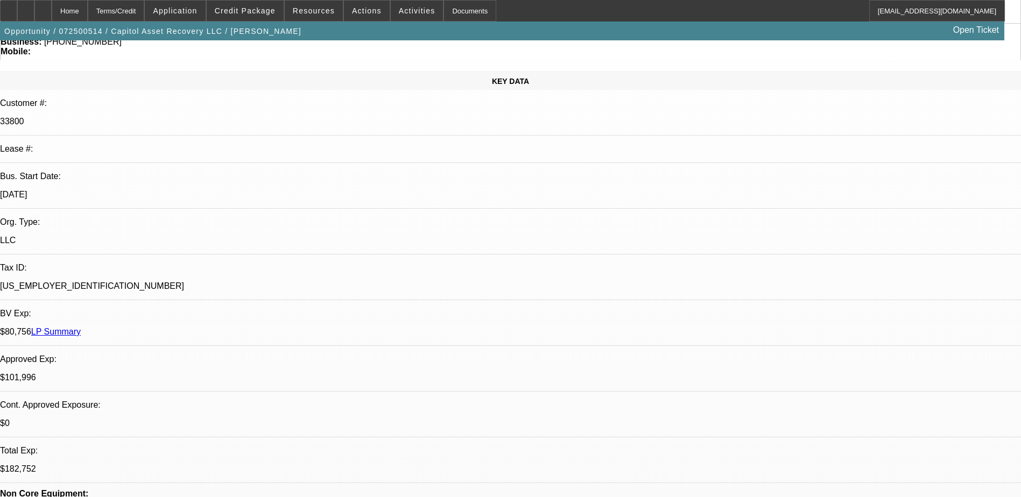
select select "1"
select select "2"
select select "6"
select select "1"
select select "2"
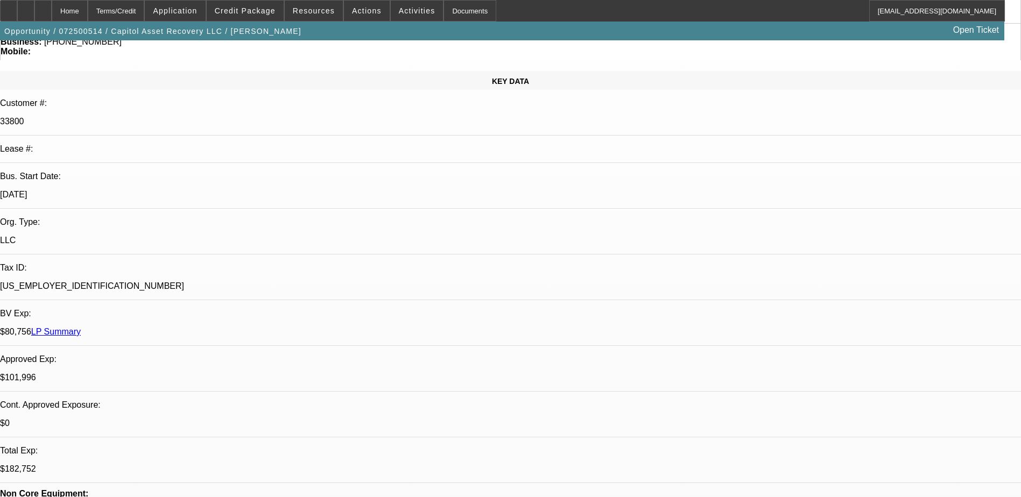
select select "6"
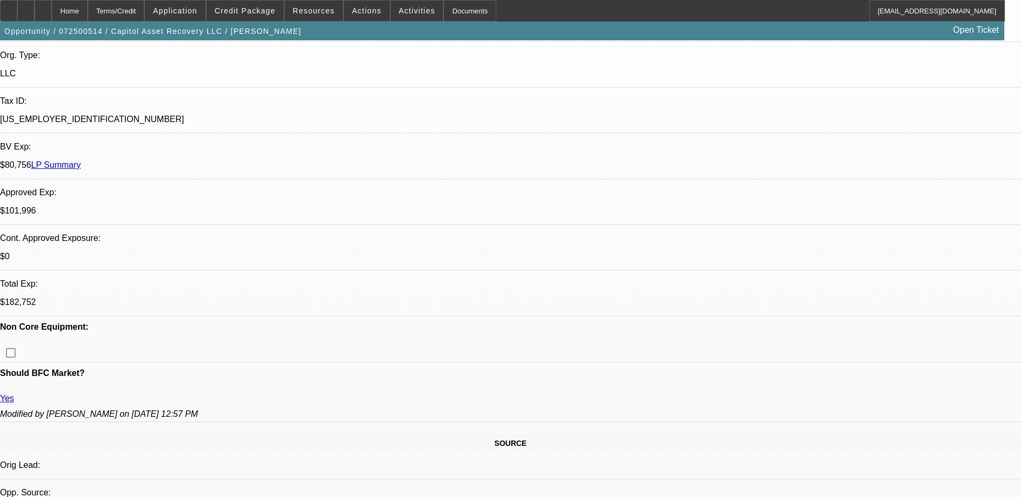
scroll to position [269, 0]
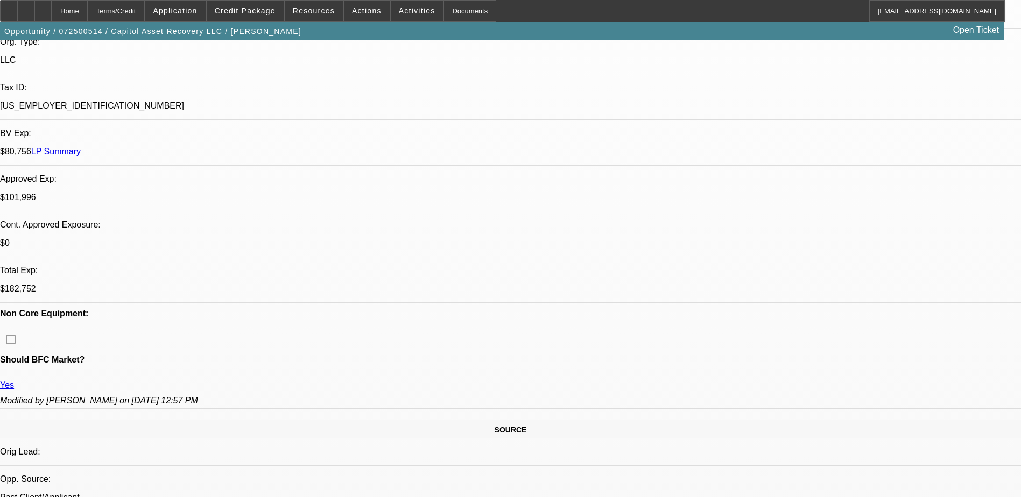
scroll to position [108, 0]
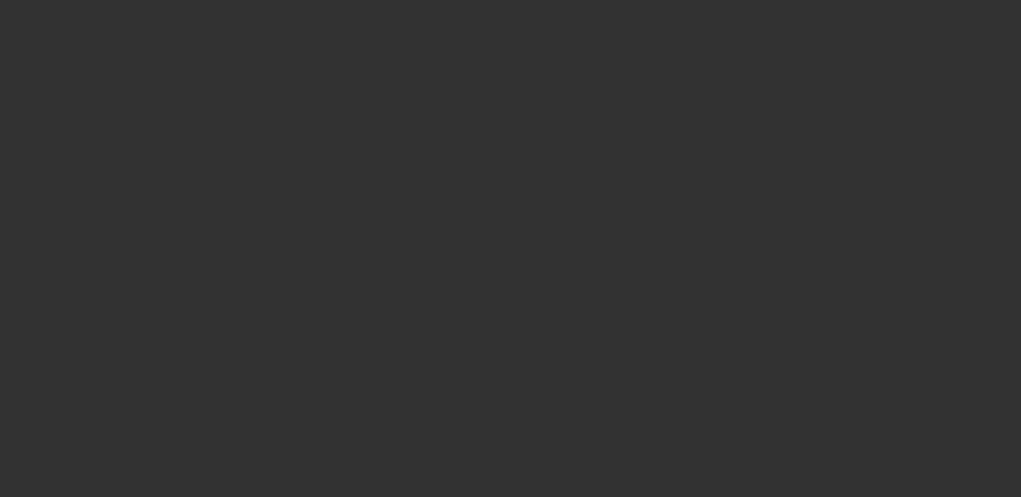
scroll to position [0, 0]
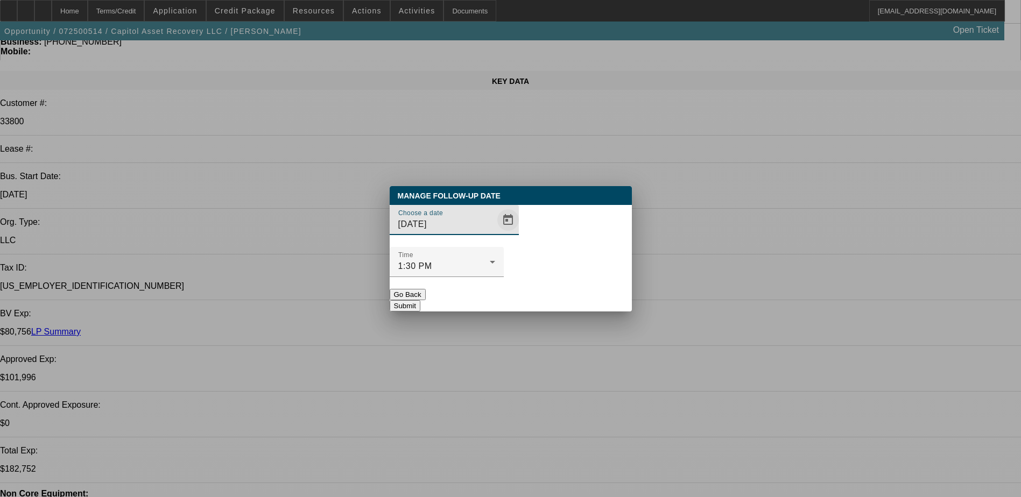
click at [495, 233] on span "Open calendar" at bounding box center [508, 220] width 26 height 26
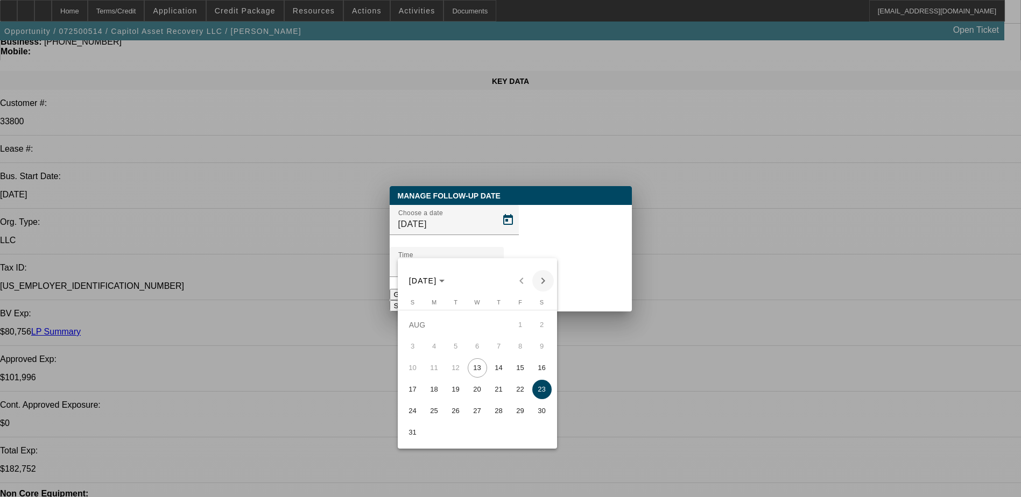
click at [546, 278] on span "Next month" at bounding box center [543, 281] width 22 height 22
click at [516, 370] on span "12" at bounding box center [520, 367] width 19 height 19
type input "9/12/2025"
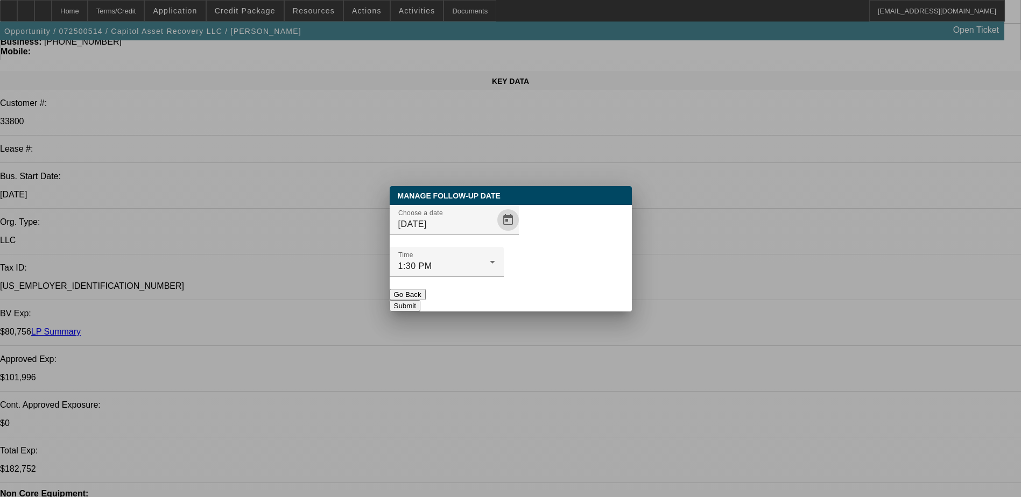
click at [420, 300] on button "Submit" at bounding box center [405, 305] width 31 height 11
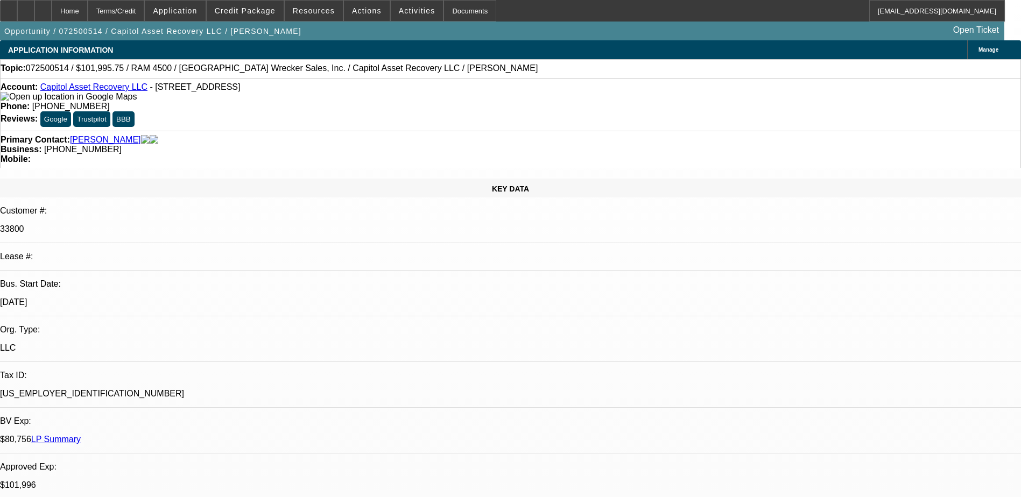
scroll to position [108, 0]
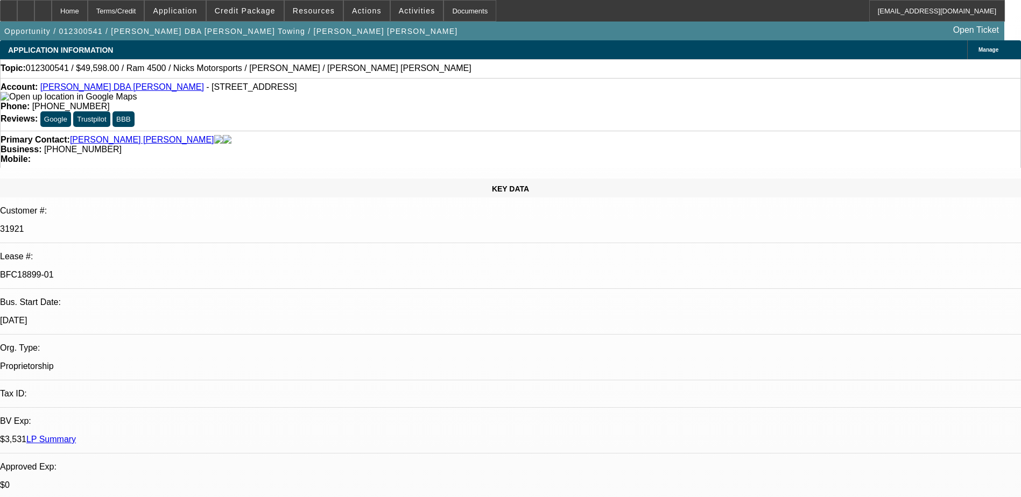
select select "0"
select select "2"
select select "0.1"
select select "0"
select select "2"
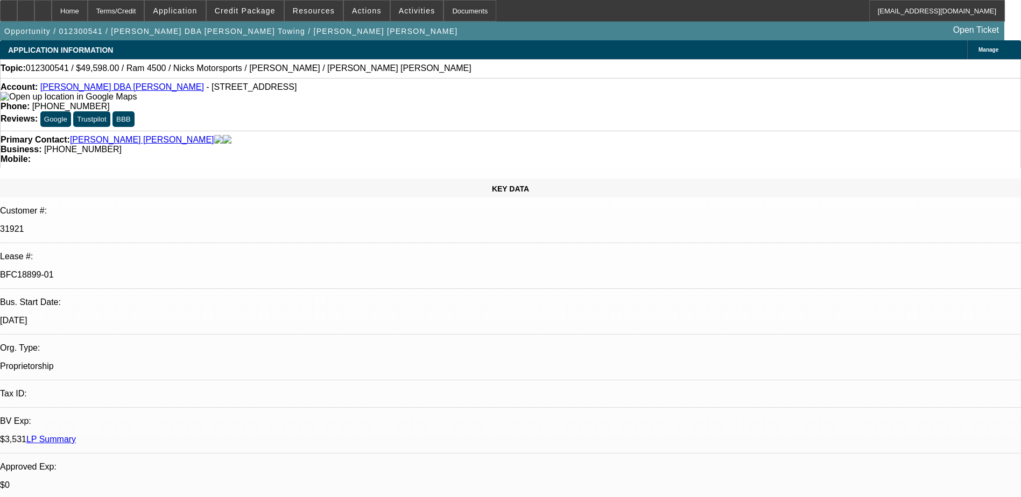
select select "0.1"
select select "0"
select select "2"
select select "0.1"
select select "0"
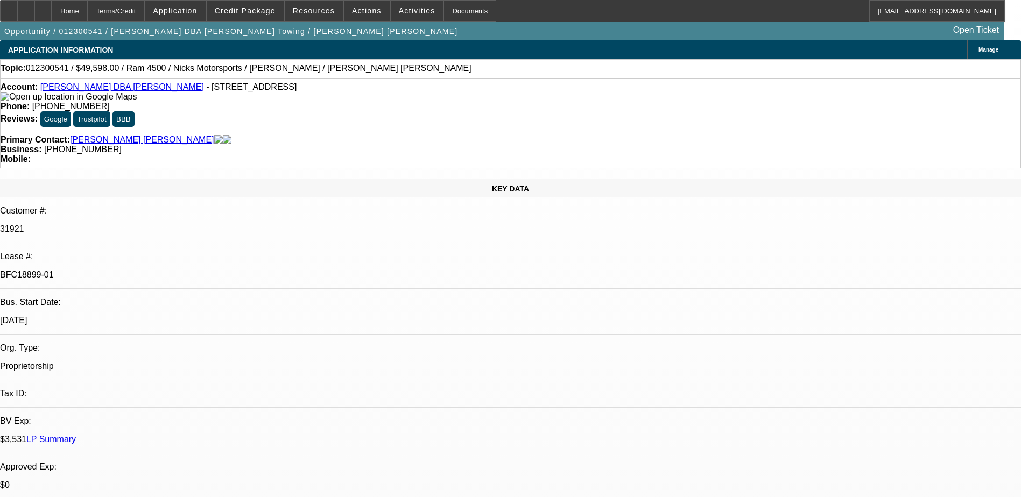
select select "2"
select select "0.1"
select select "1"
select select "2"
select select "4"
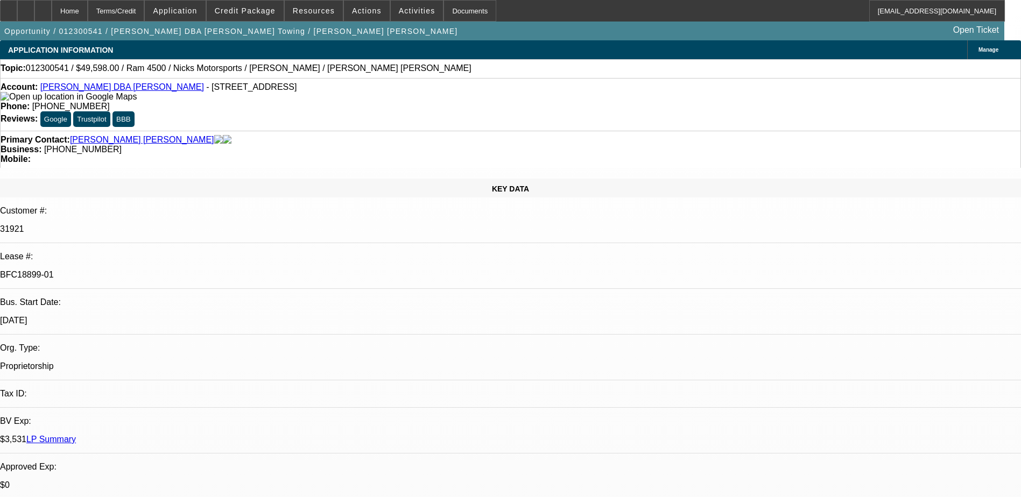
select select "1"
select select "2"
select select "4"
select select "1"
select select "2"
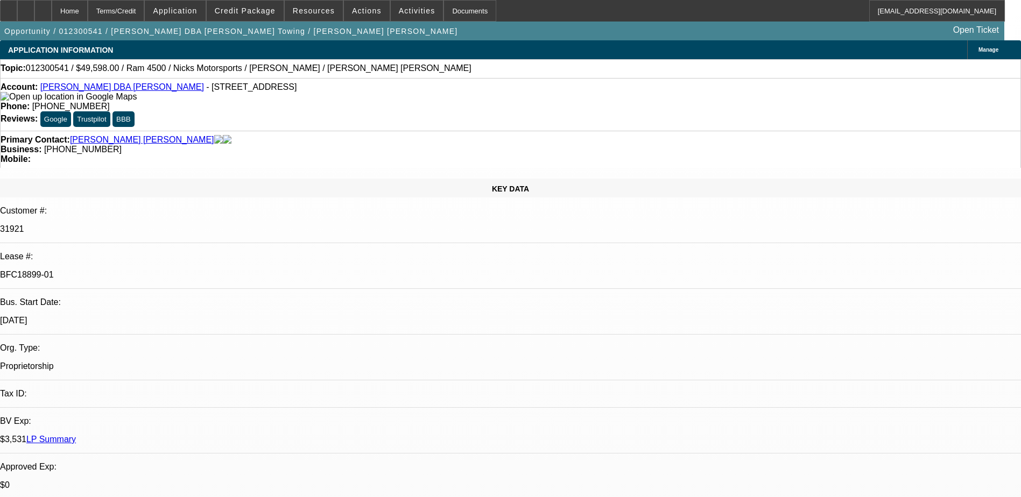
select select "4"
select select "1"
select select "2"
select select "4"
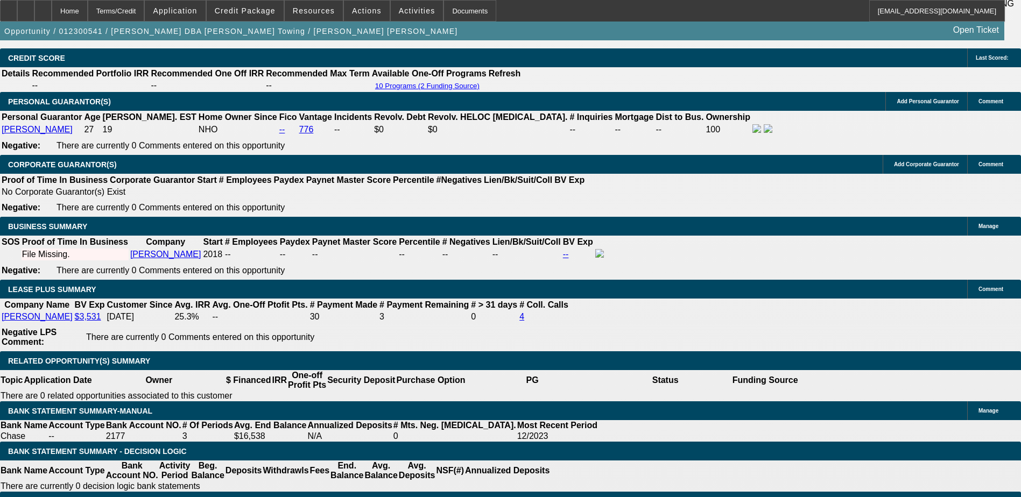
scroll to position [1723, 0]
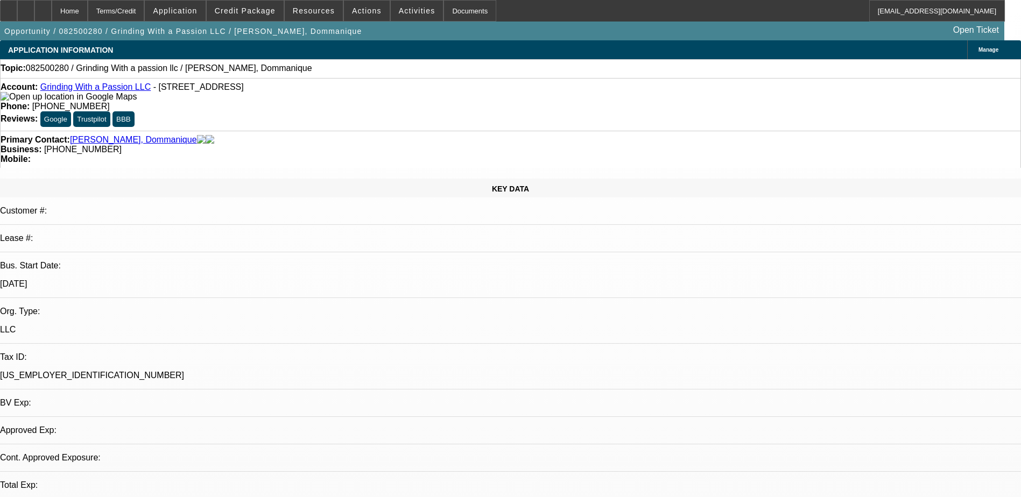
select select "0"
select select "2"
select select "0.1"
select select "1"
select select "2"
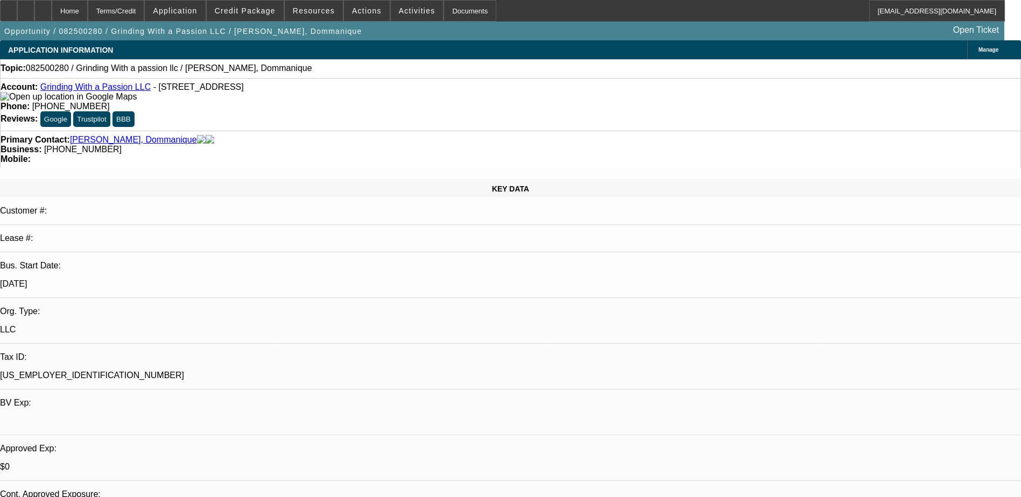
select select "4"
click at [34, 11] on div at bounding box center [25, 11] width 17 height 22
click at [43, 7] on icon at bounding box center [43, 7] width 0 height 0
select select "0"
select select "2"
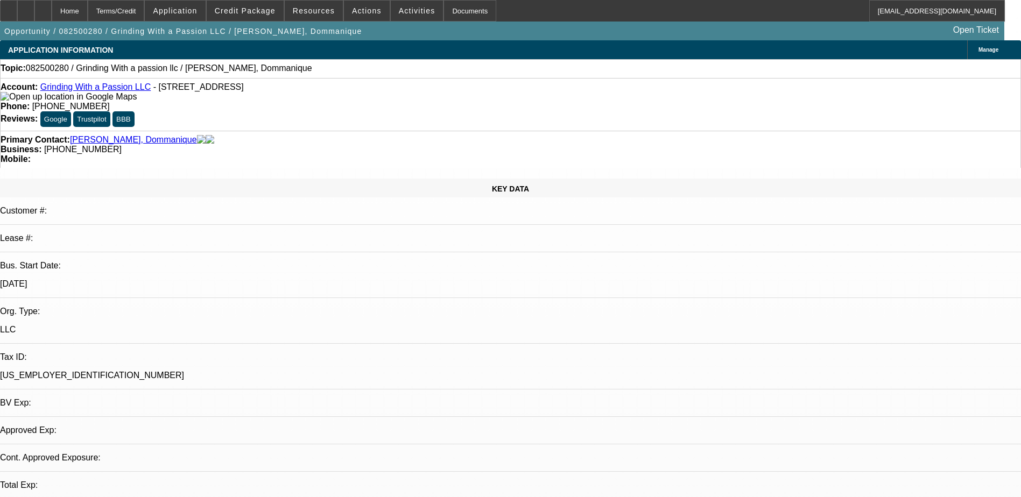
select select "2"
select select "0.1"
select select "4"
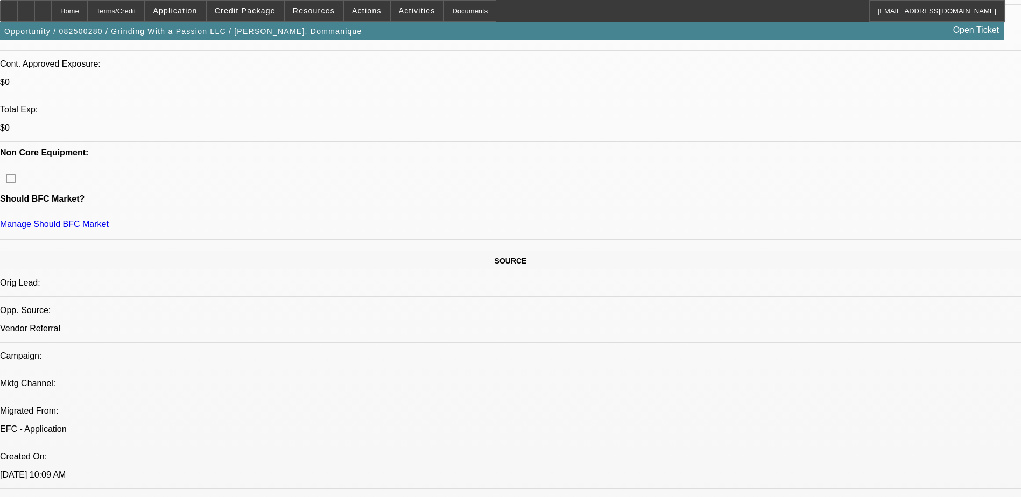
scroll to position [108, 0]
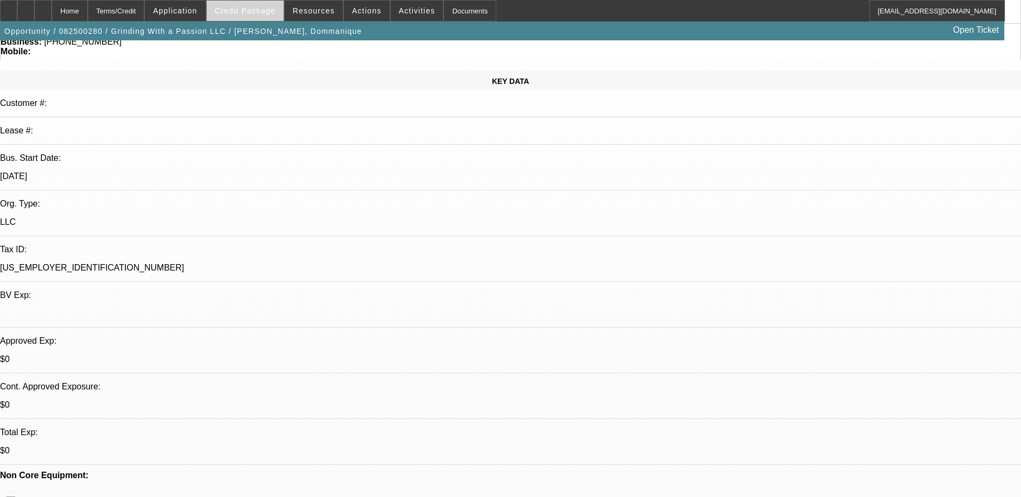
click at [272, 16] on span at bounding box center [245, 11] width 77 height 26
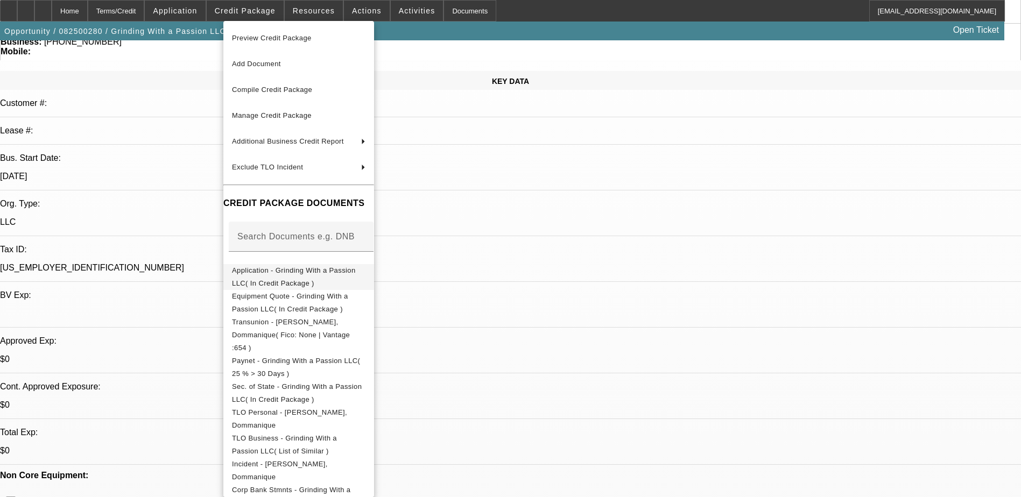
click at [336, 277] on span "Application - Grinding With a Passion LLC( In Credit Package )" at bounding box center [294, 276] width 124 height 21
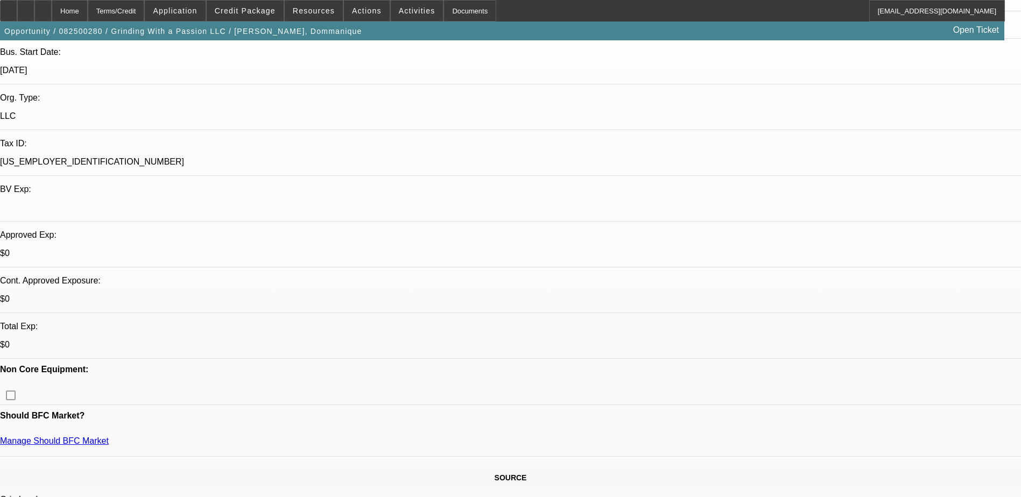
scroll to position [269, 0]
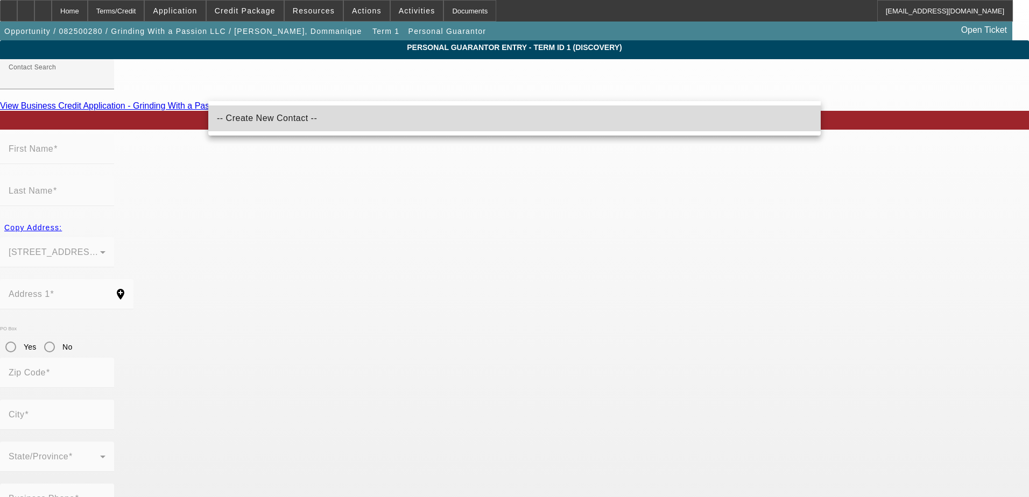
click at [248, 124] on span "-- Create New Contact --" at bounding box center [267, 118] width 100 height 13
type input "-- Create New Contact --"
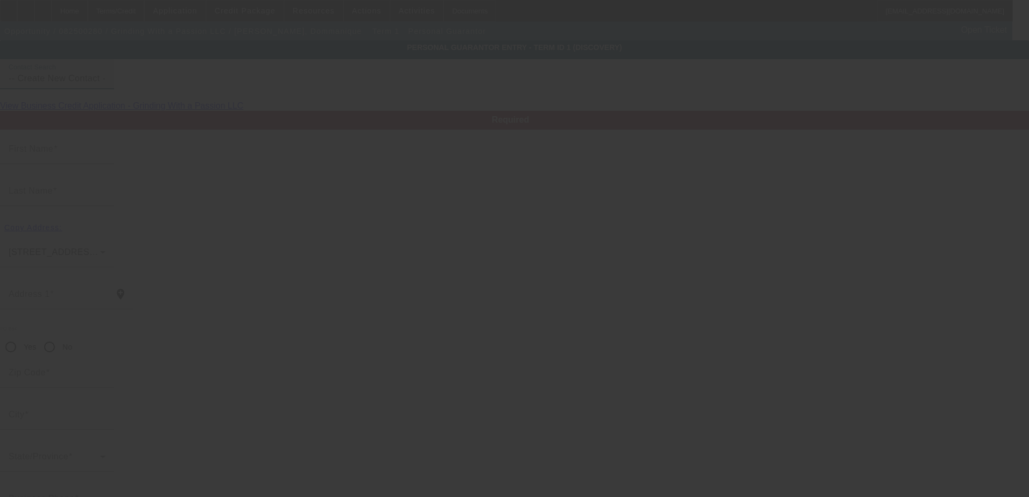
click at [106, 160] on input "First Name" at bounding box center [57, 153] width 97 height 13
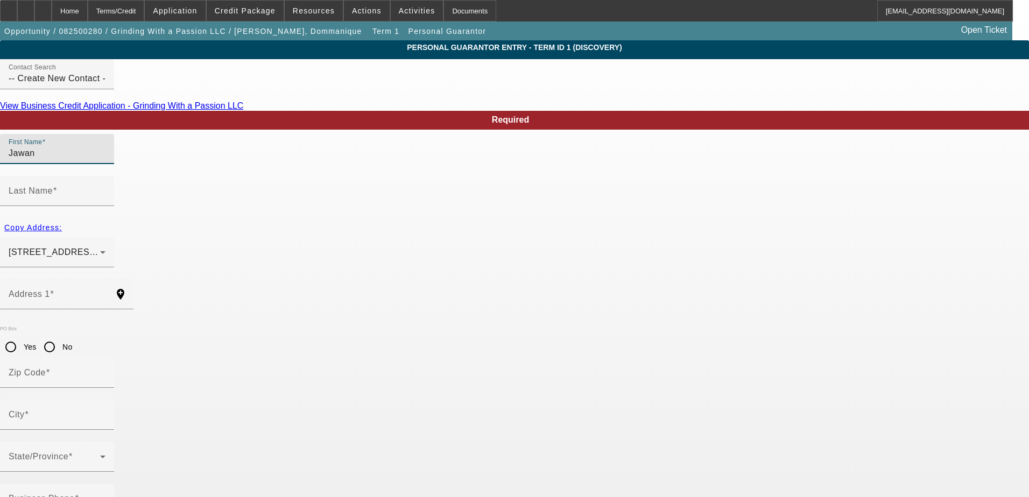
type input "Jawan"
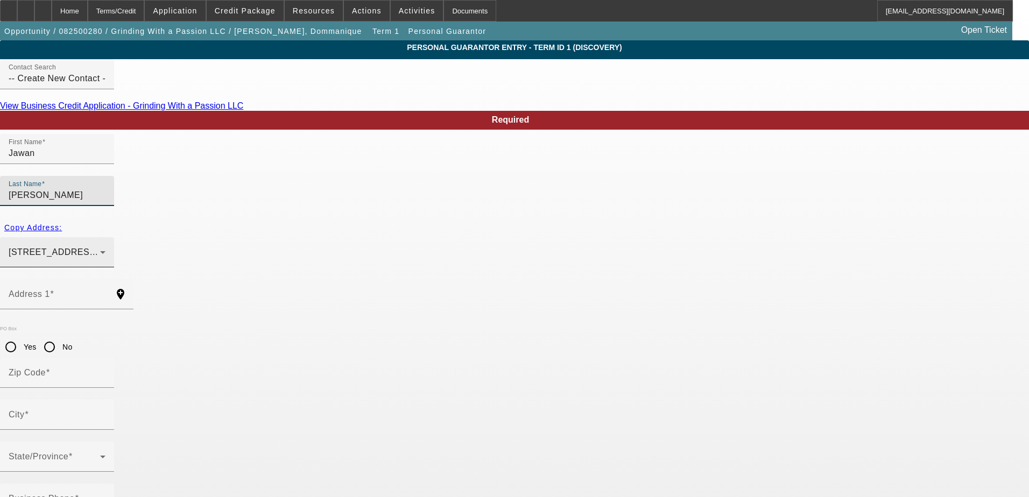
type input "[PERSON_NAME]"
click at [106, 237] on div "[STREET_ADDRESS][PERSON_NAME]" at bounding box center [57, 252] width 97 height 30
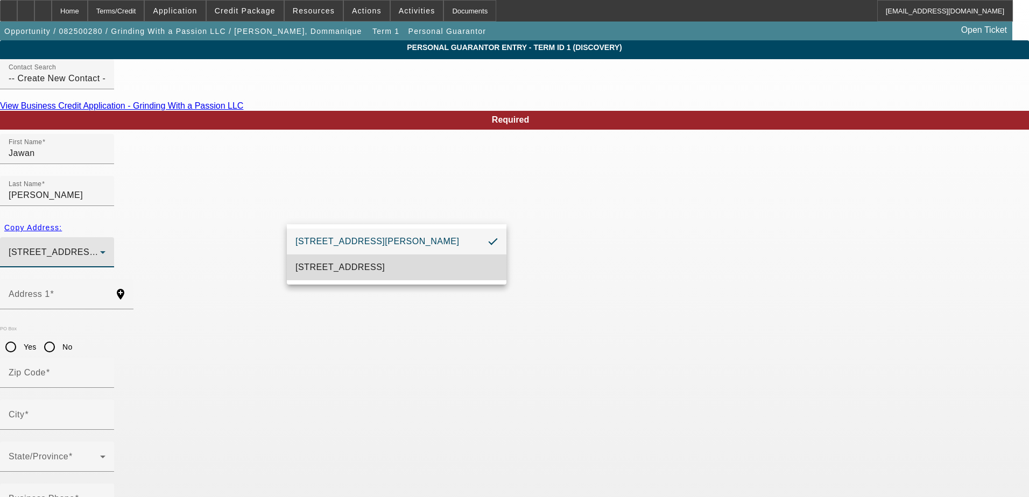
click at [346, 269] on span "[STREET_ADDRESS]" at bounding box center [340, 267] width 89 height 13
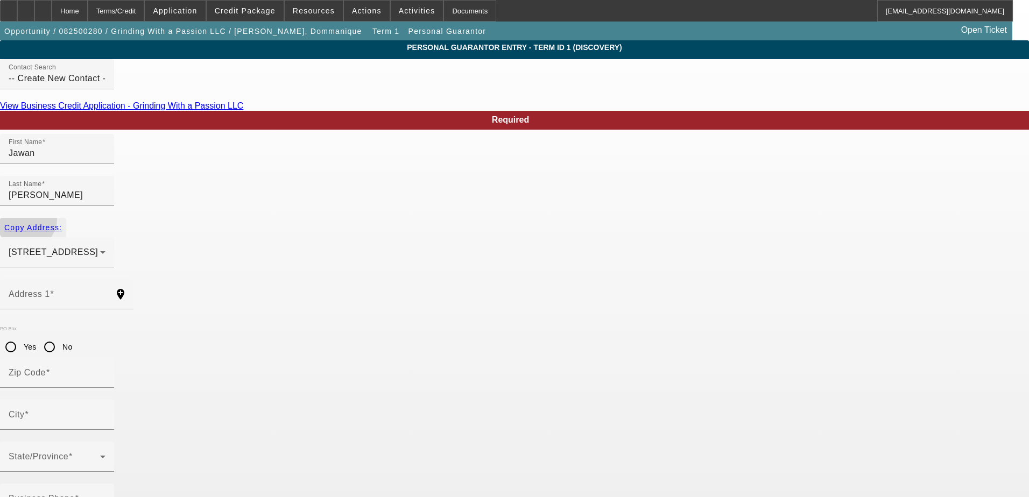
click at [66, 215] on span "button" at bounding box center [33, 228] width 66 height 26
type input "4801 Glenwood Ave"
type input "27612"
type input "Raleigh"
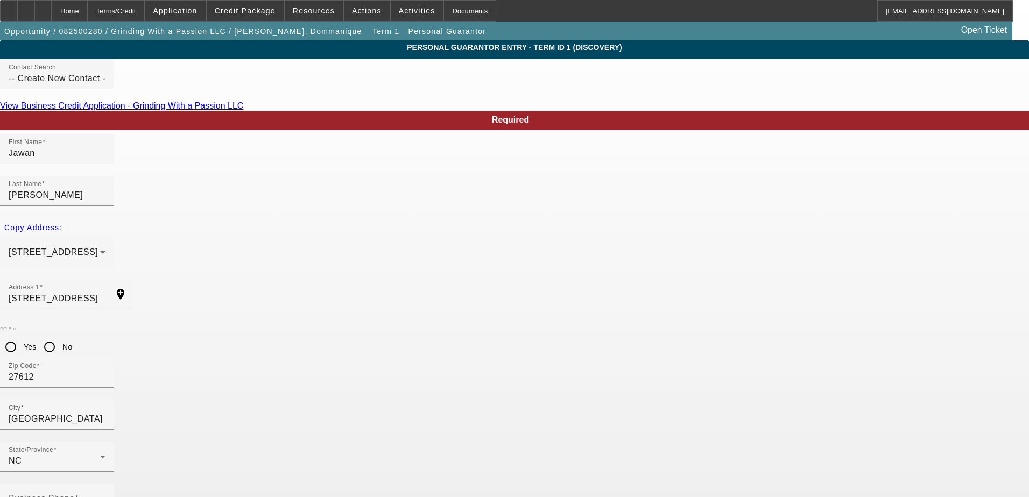
type input "1"
type input "50"
click at [106, 497] on input "Business Phone" at bounding box center [57, 503] width 97 height 13
type input "[PHONE_NUMBER]"
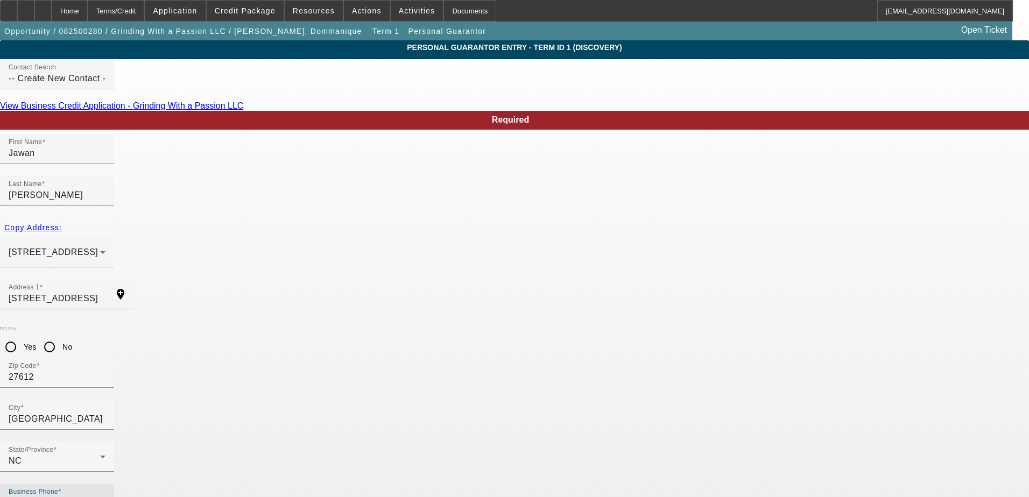
type input "242-71-8214"
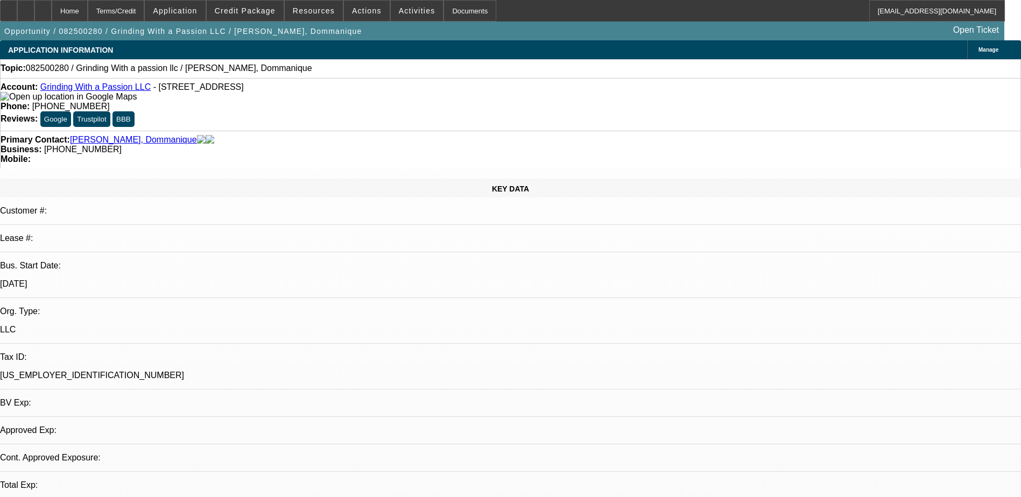
select select "0"
select select "2"
select select "0.1"
select select "4"
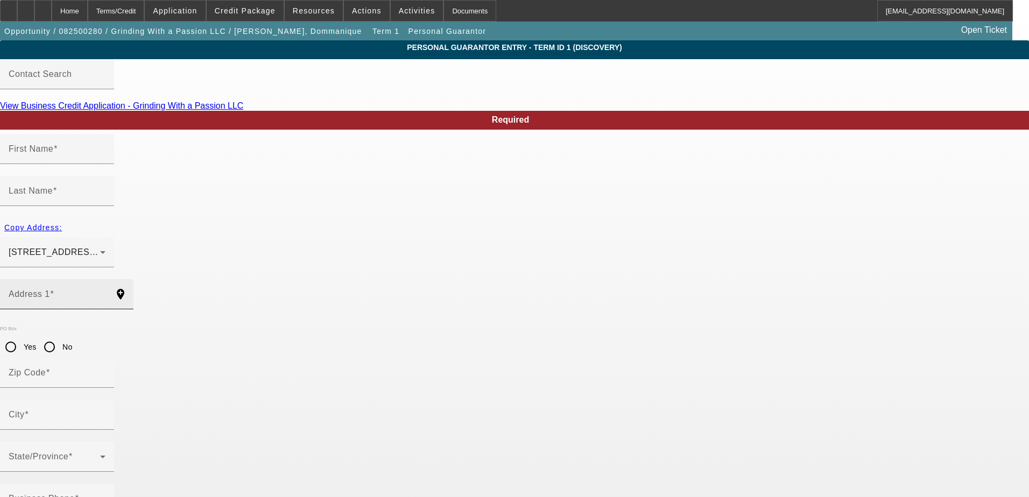
type input "Dommanique"
type input "Beatty"
type input "105 Joe Johnson Rd"
radio input "true"
type input "28398"
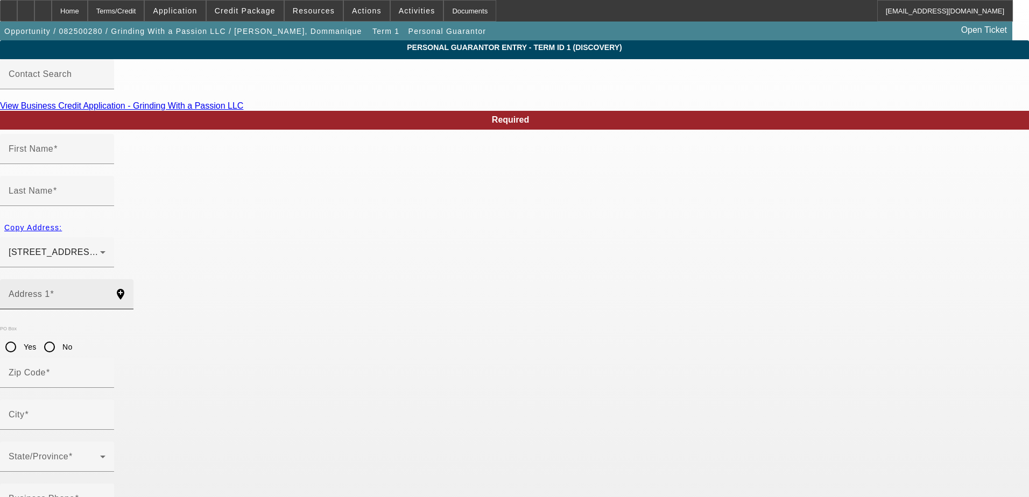
type input "Warsaw"
type input "[PHONE_NUMBER]"
type input "50"
type input "243-83-4631"
type input "gwapbusinessventures@gmail.com"
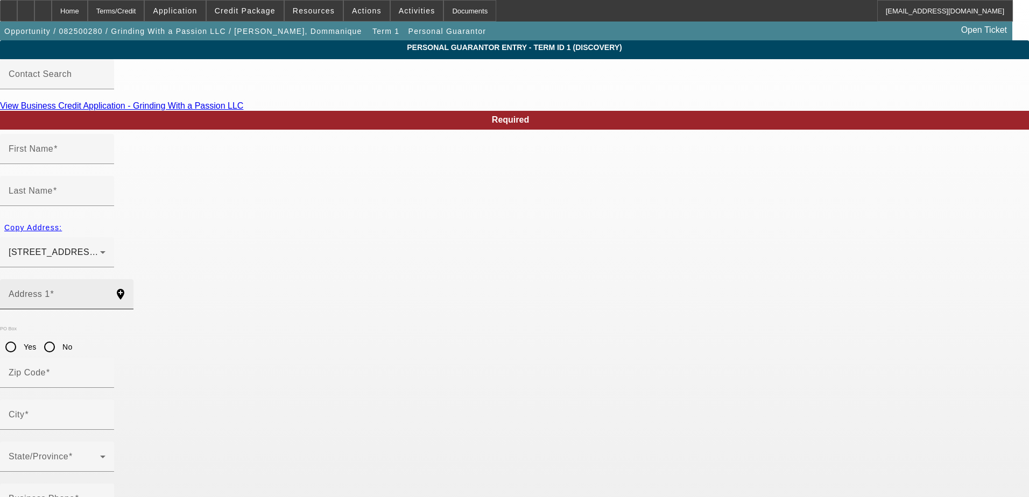
type input "[PHONE_NUMBER]"
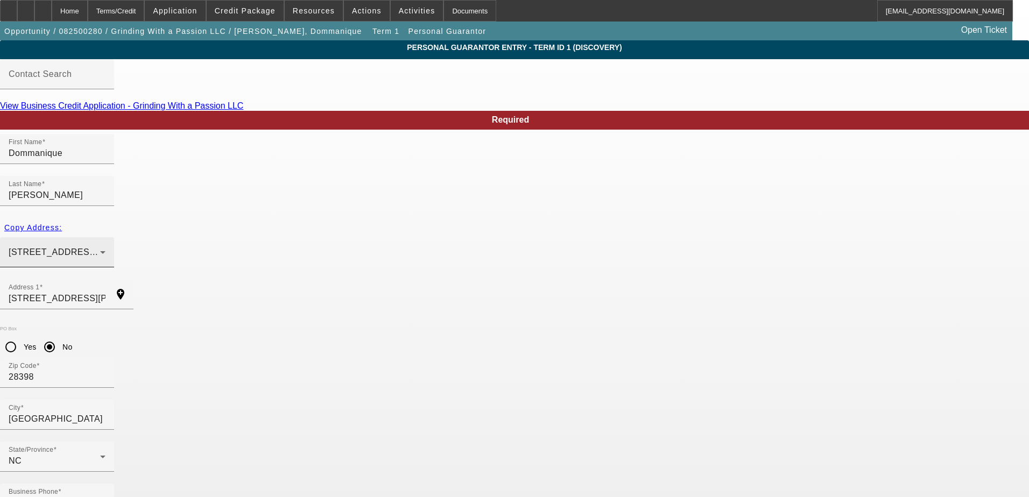
click at [106, 237] on div "105 Joe Johnson Rd Warsaw, NC 28398" at bounding box center [57, 252] width 97 height 30
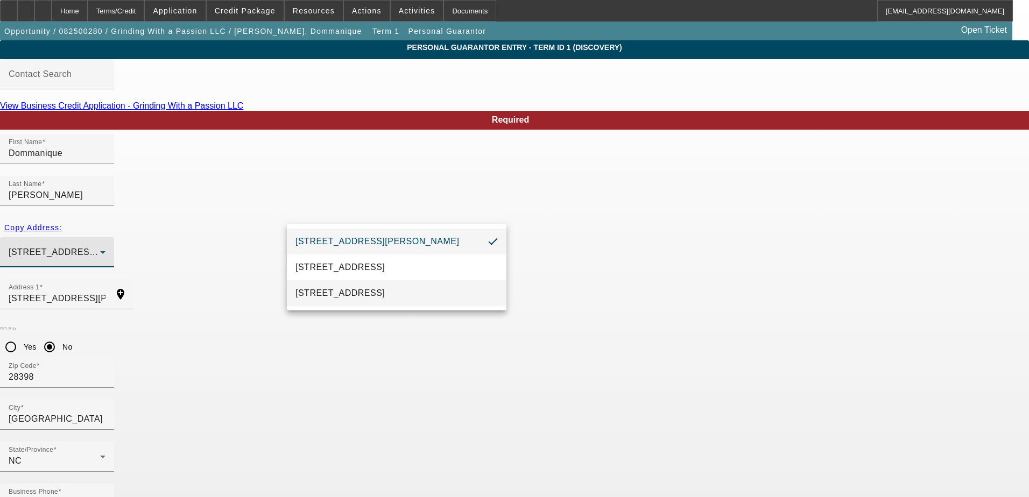
click at [360, 294] on span "4801 Glenwood Ave Ste 200 Raleigh, NC 27612" at bounding box center [340, 293] width 89 height 13
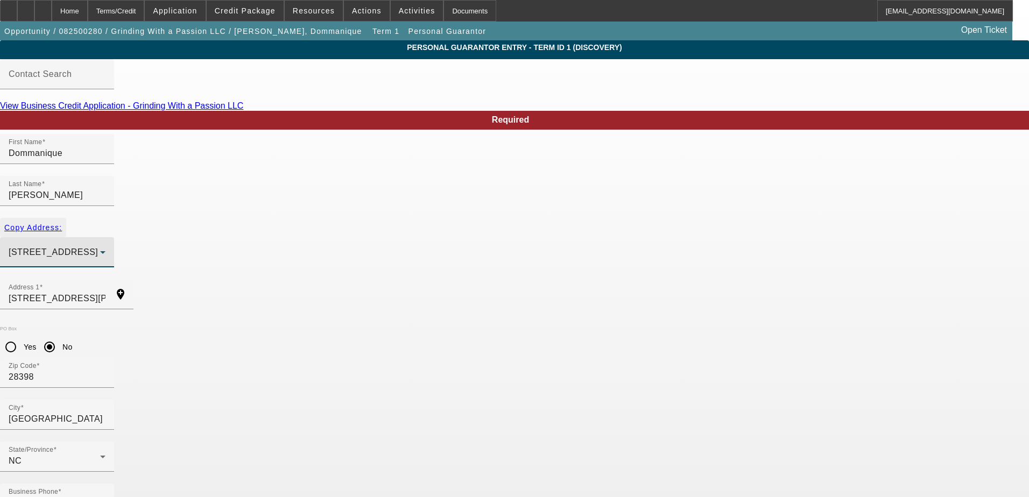
click at [66, 215] on span "button" at bounding box center [33, 228] width 66 height 26
type input "4801 Glenwood Ave"
radio input "false"
type input "27612"
type input "Raleigh"
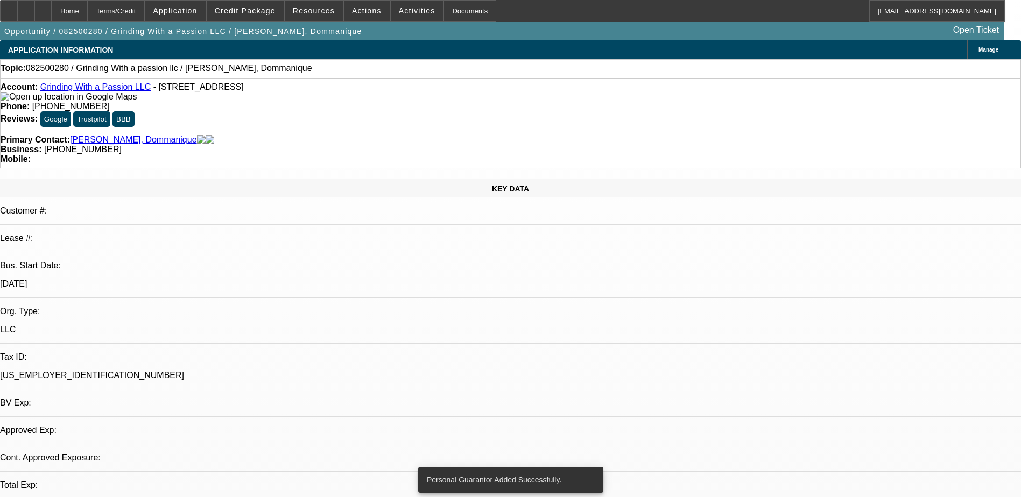
select select "0"
select select "2"
select select "0.1"
select select "4"
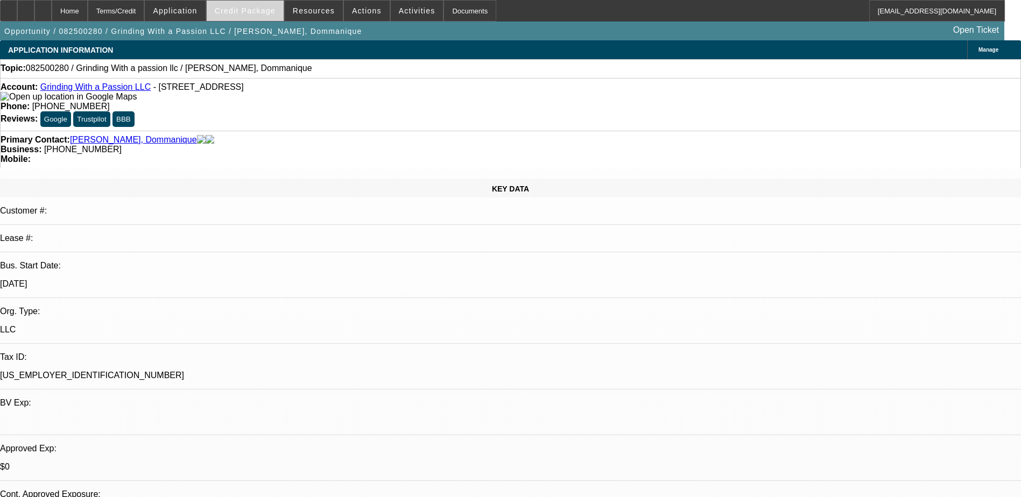
click at [255, 14] on span "Credit Package" at bounding box center [245, 10] width 61 height 9
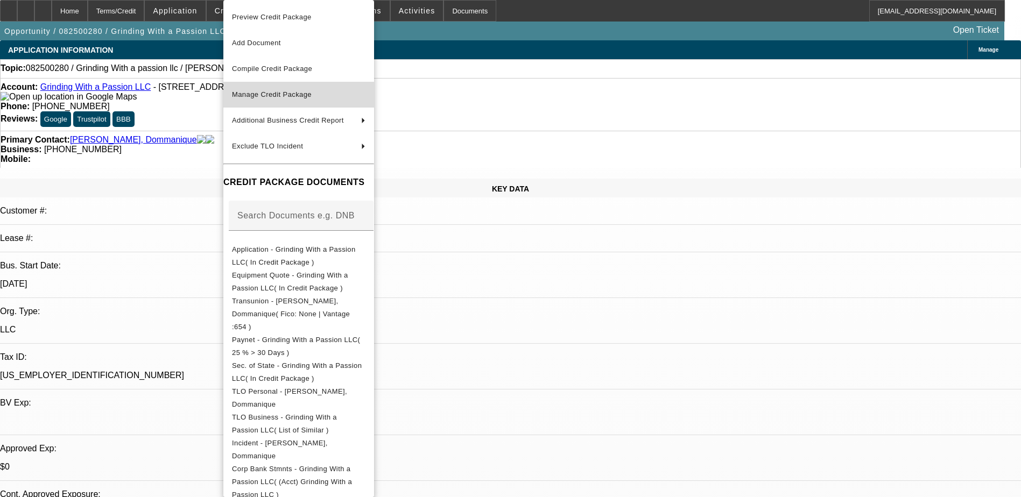
click at [279, 98] on span "Manage Credit Package" at bounding box center [272, 94] width 80 height 8
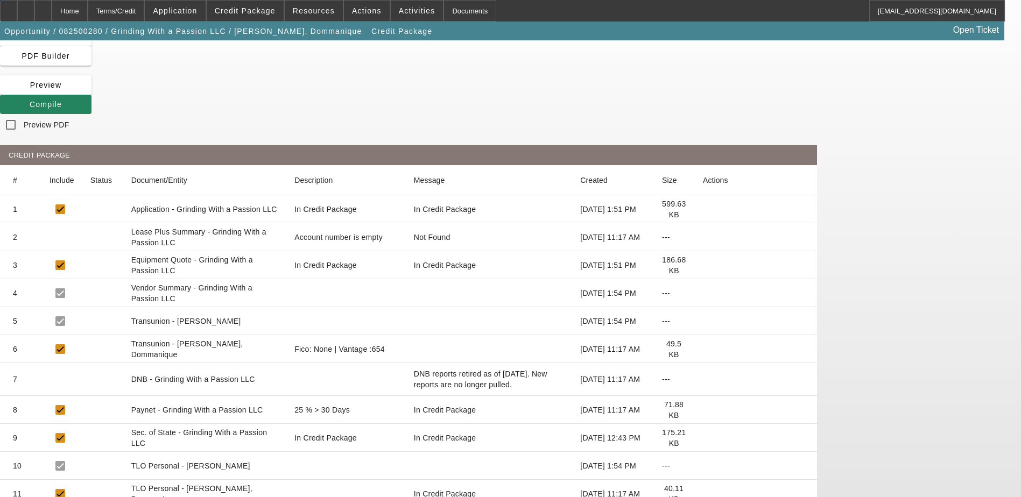
scroll to position [108, 0]
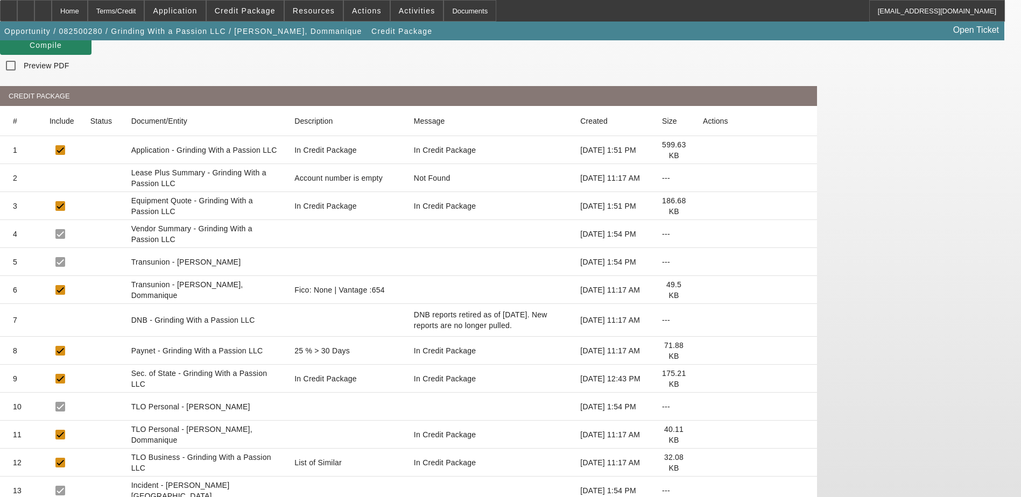
click at [792, 276] on mat-cell at bounding box center [755, 290] width 123 height 28
click at [703, 290] on icon at bounding box center [703, 290] width 0 height 0
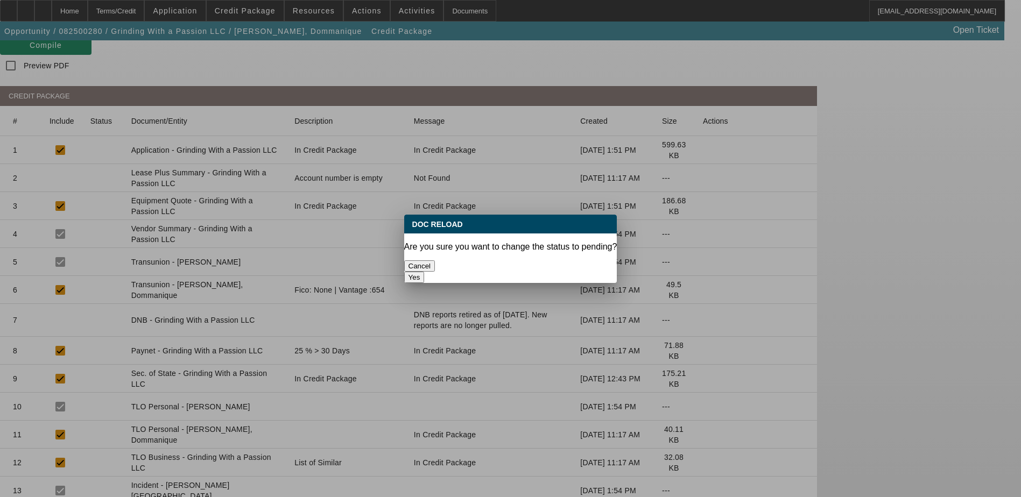
click at [425, 272] on button "Yes" at bounding box center [414, 277] width 20 height 11
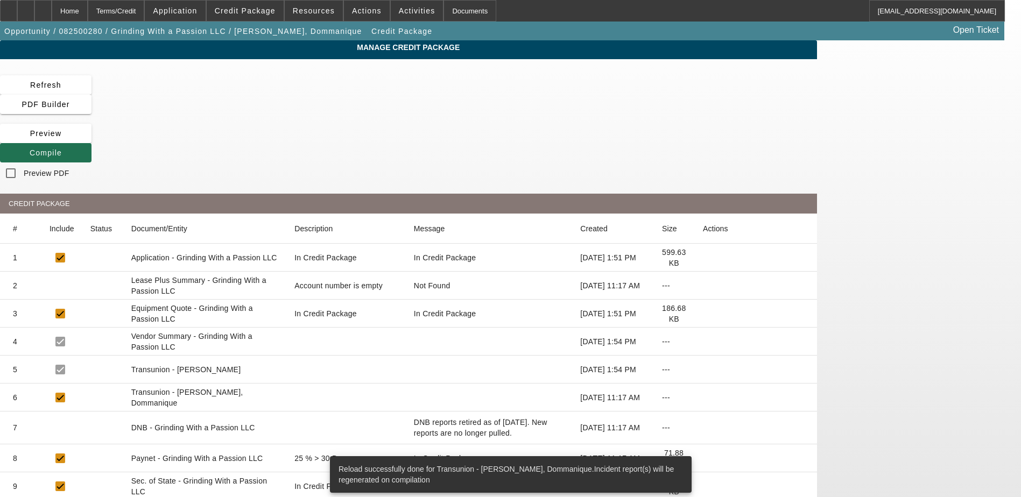
click at [30, 149] on icon at bounding box center [30, 153] width 0 height 9
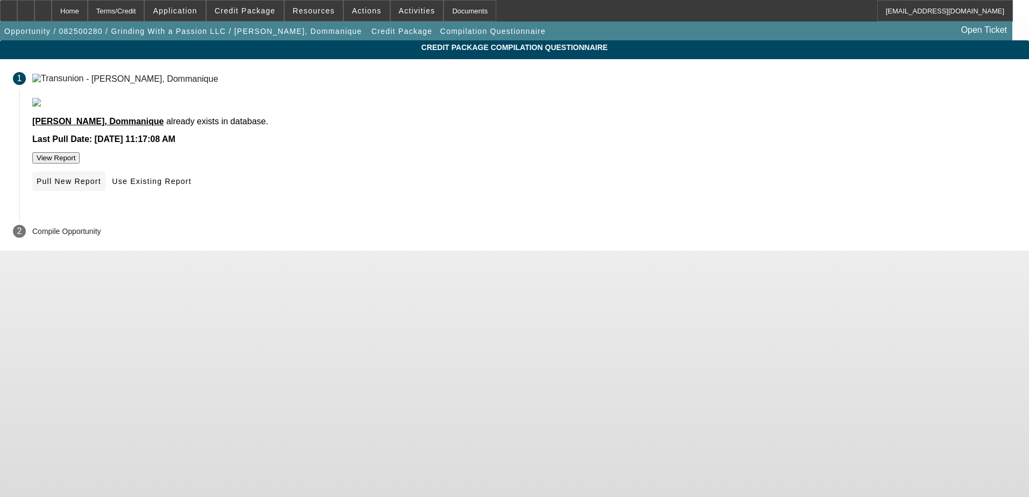
click at [101, 186] on span "Pull New Report" at bounding box center [69, 181] width 65 height 9
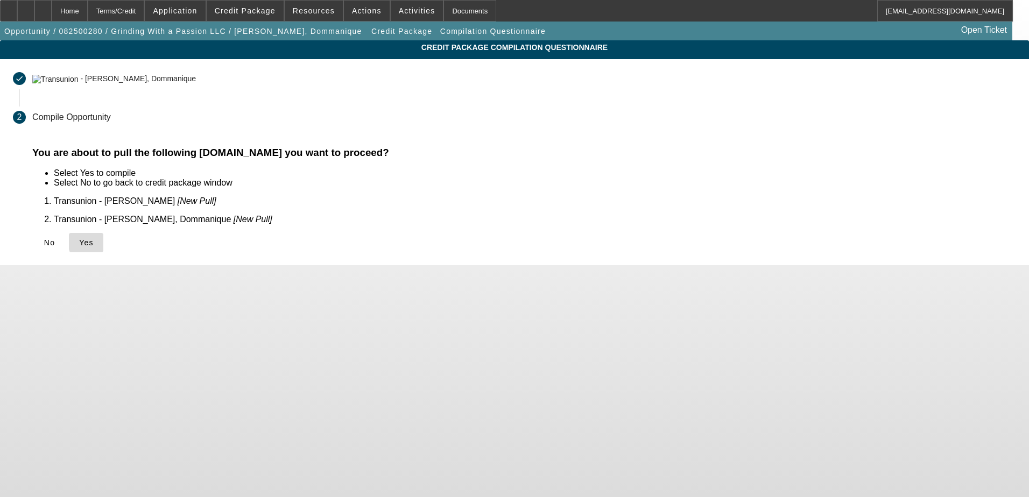
click at [94, 238] on span "Yes" at bounding box center [86, 242] width 15 height 9
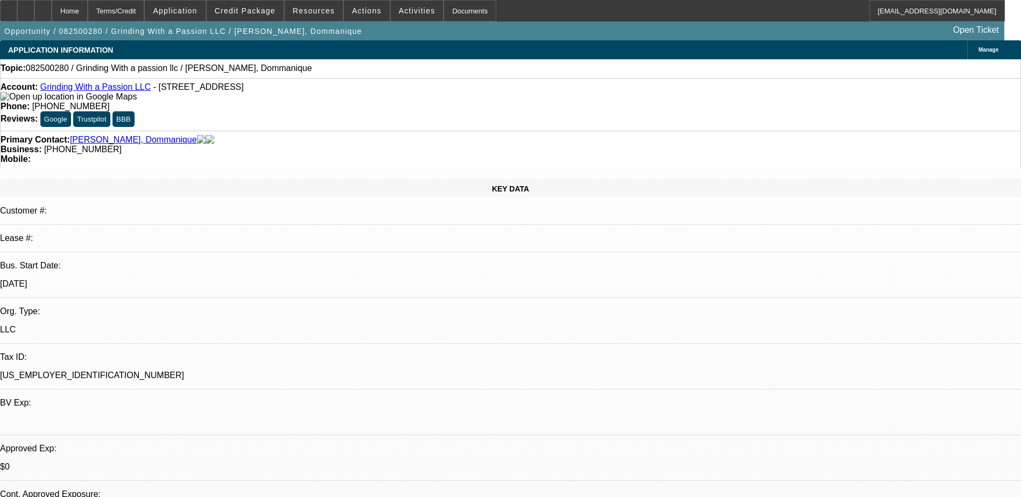
select select "0"
select select "2"
select select "0.1"
select select "4"
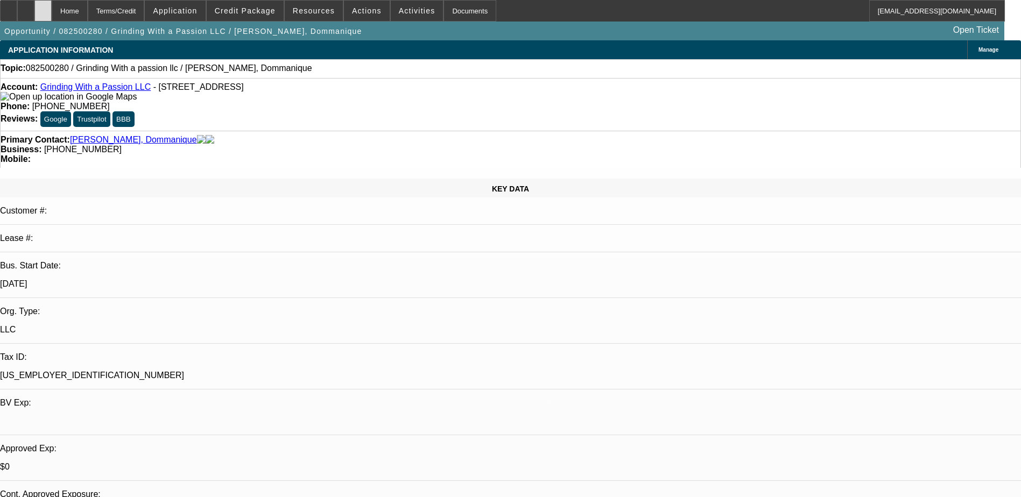
click at [52, 16] on div at bounding box center [42, 11] width 17 height 22
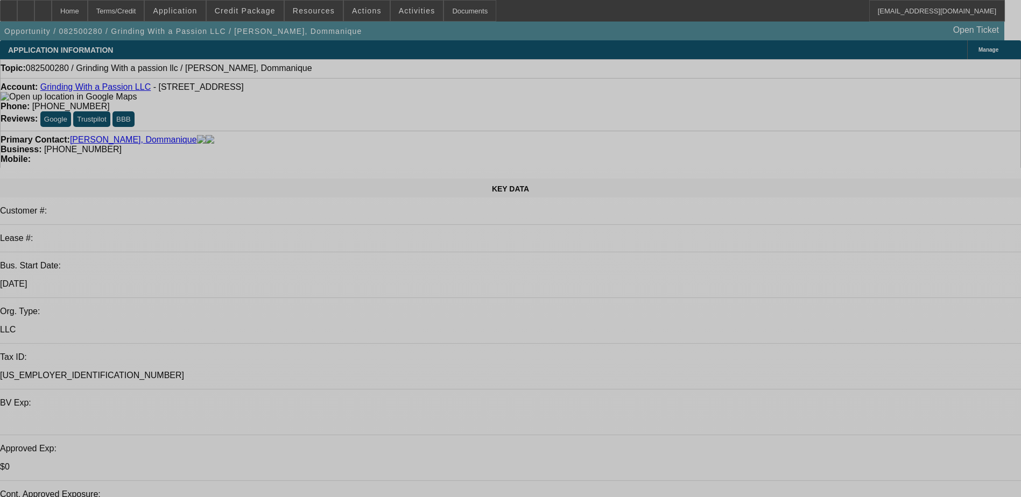
select select "0"
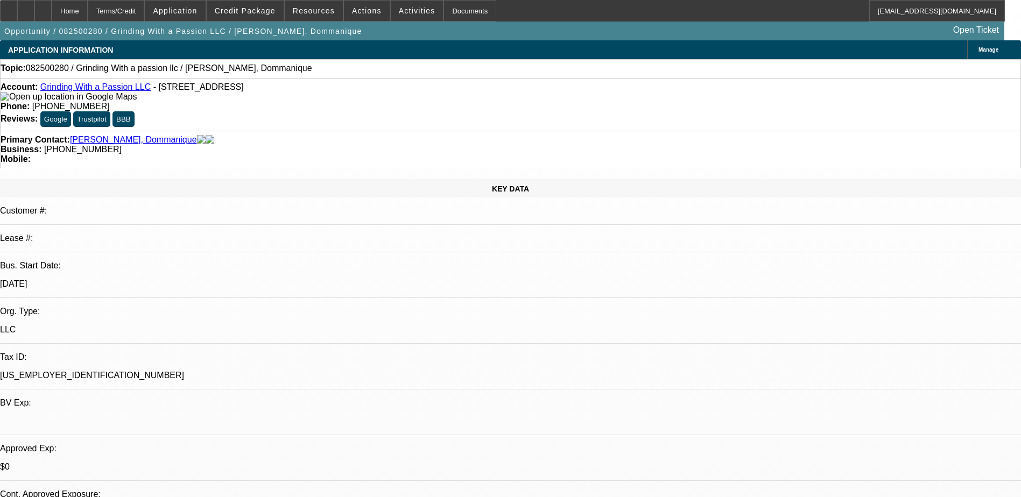
select select "2"
select select "0.1"
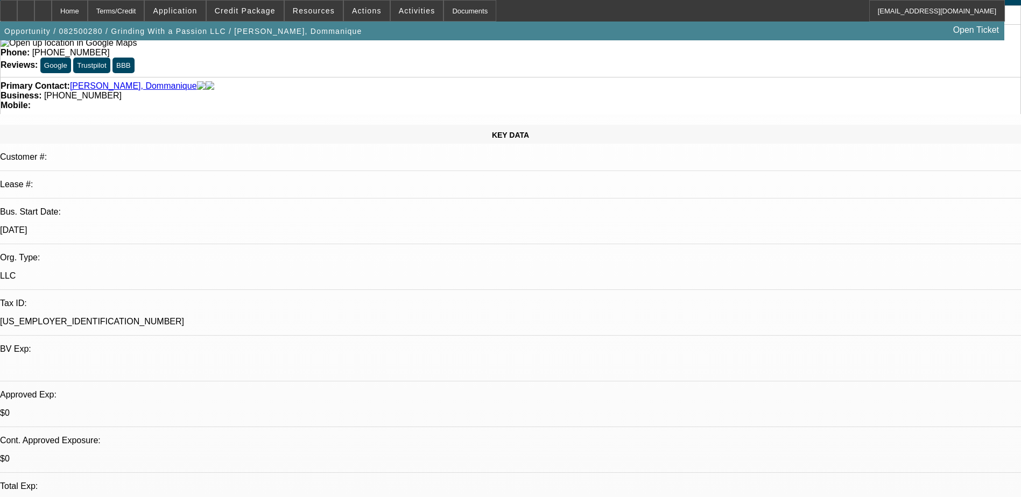
select select "1"
select select "2"
select select "4"
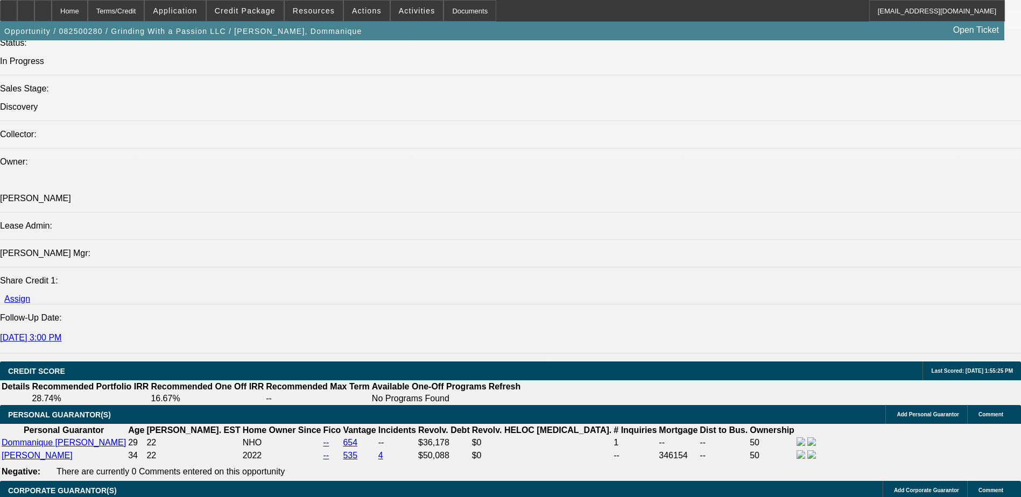
scroll to position [1561, 0]
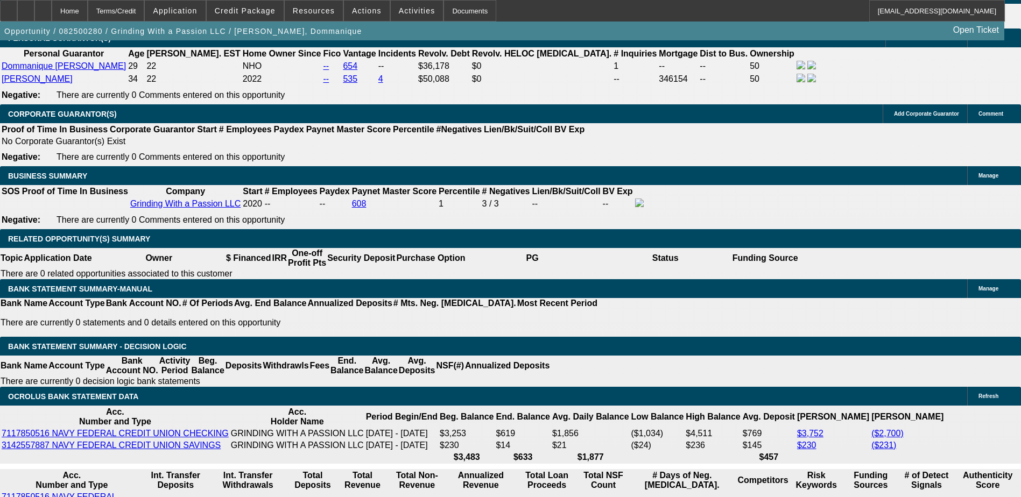
select select "0.2"
type input "$14,000.00"
type input "UNKNOWN"
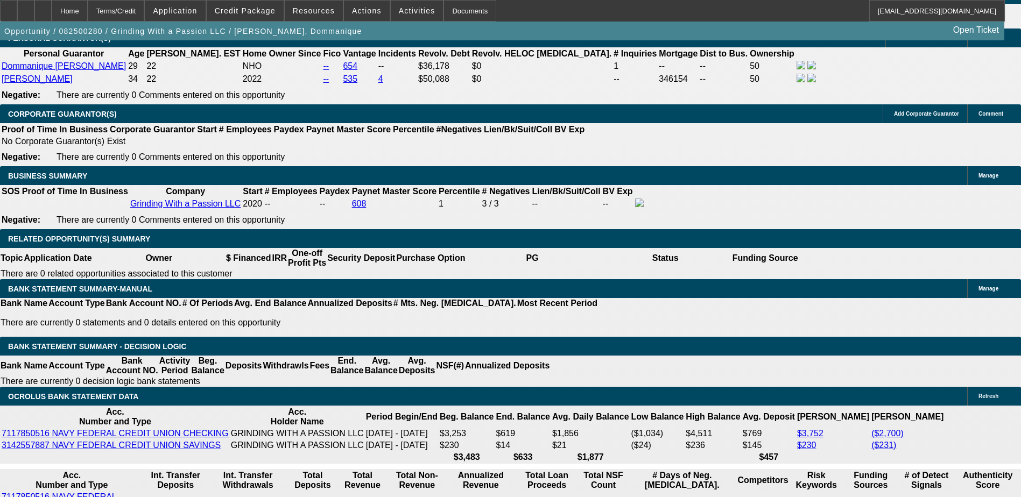
type input "60"
type input "520"
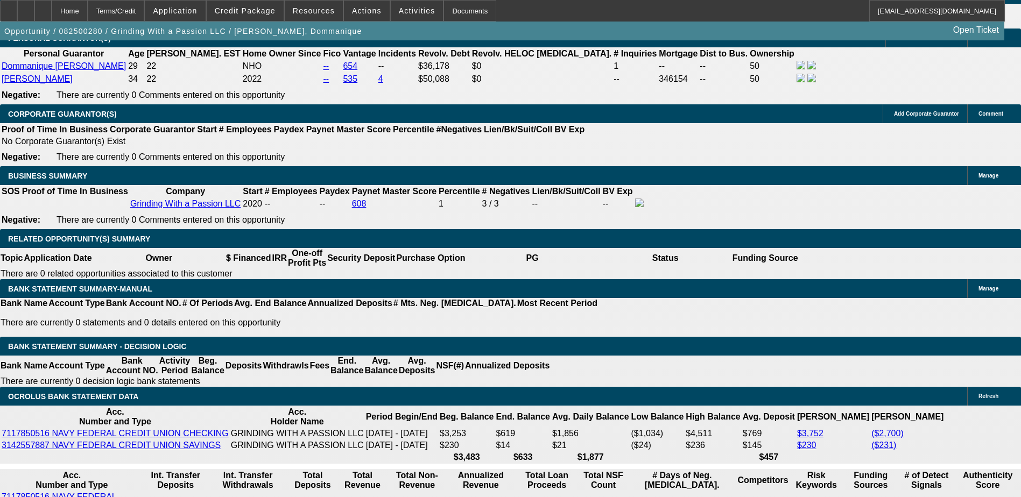
type input "$2,113.58"
type input "$1,056.79"
type input "$5,266.52"
type input "$2,633.26"
type input "$48,533.34"
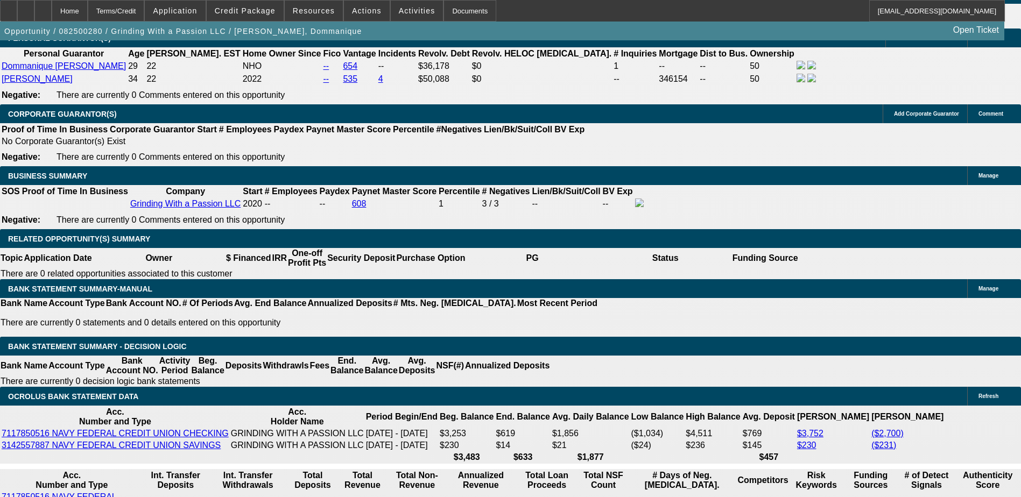
type input "$24,266.67"
type input "52"
type input "$5,266.52"
type input "$2,633.26"
type input "5"
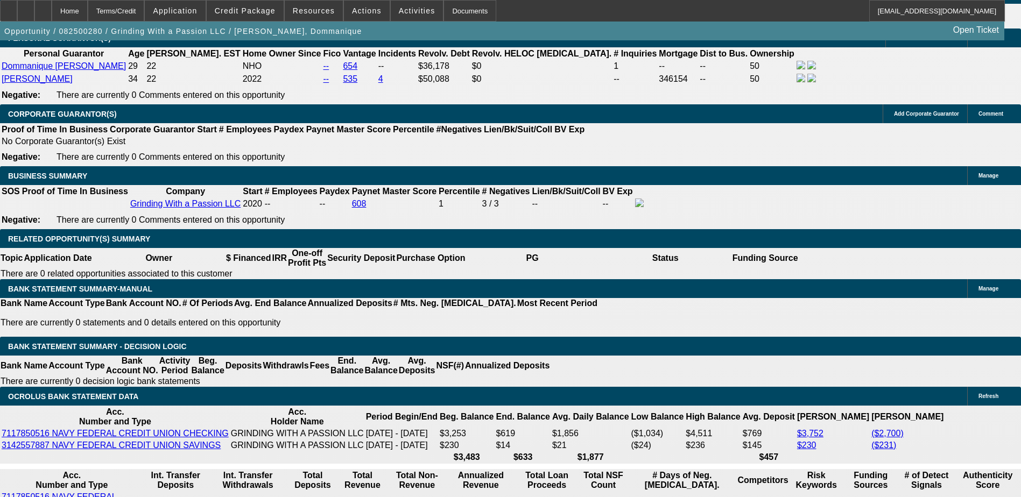
type input "$2,113.58"
type input "$1,056.79"
type input "2"
type input "$1,963.10"
type input "$981.55"
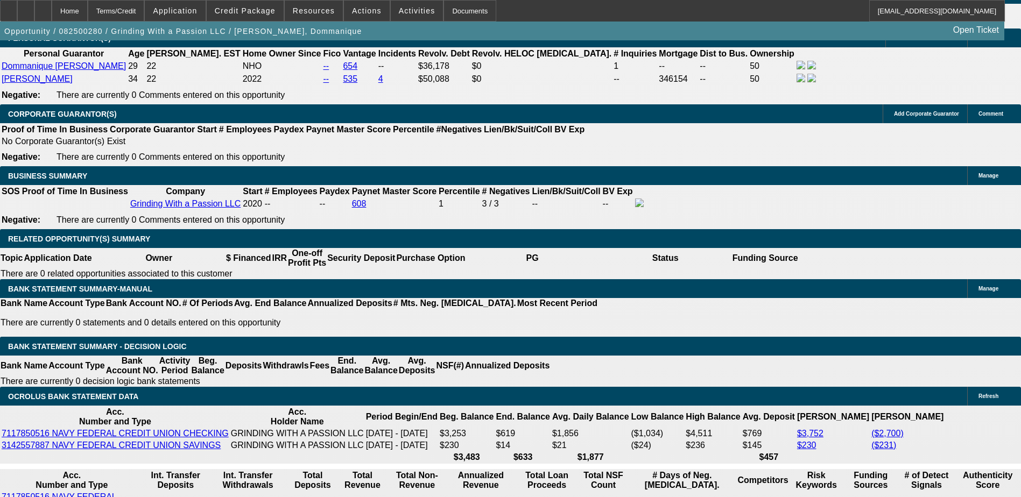
type input "20"
type input "$2,967.32"
type input "$1,483.66"
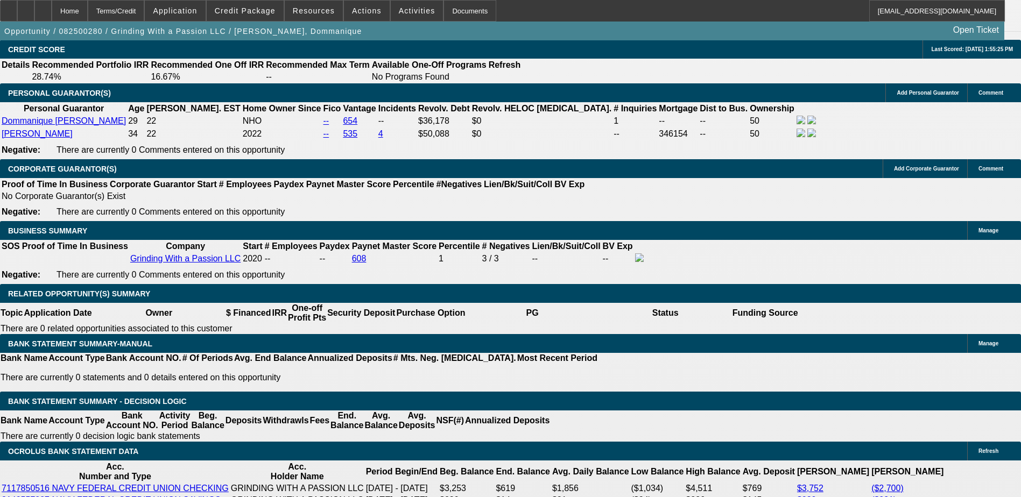
scroll to position [1453, 0]
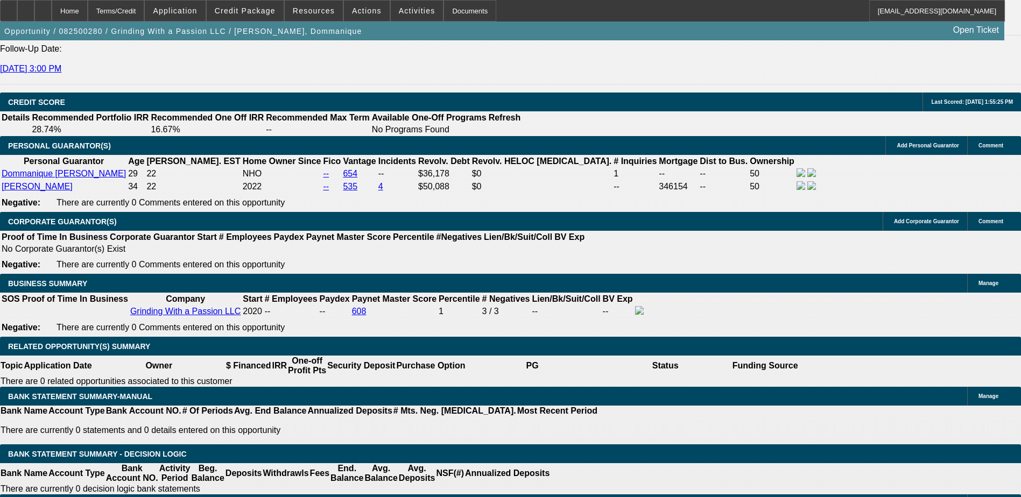
type input "20"
drag, startPoint x: 213, startPoint y: 307, endPoint x: 171, endPoint y: 228, distance: 89.6
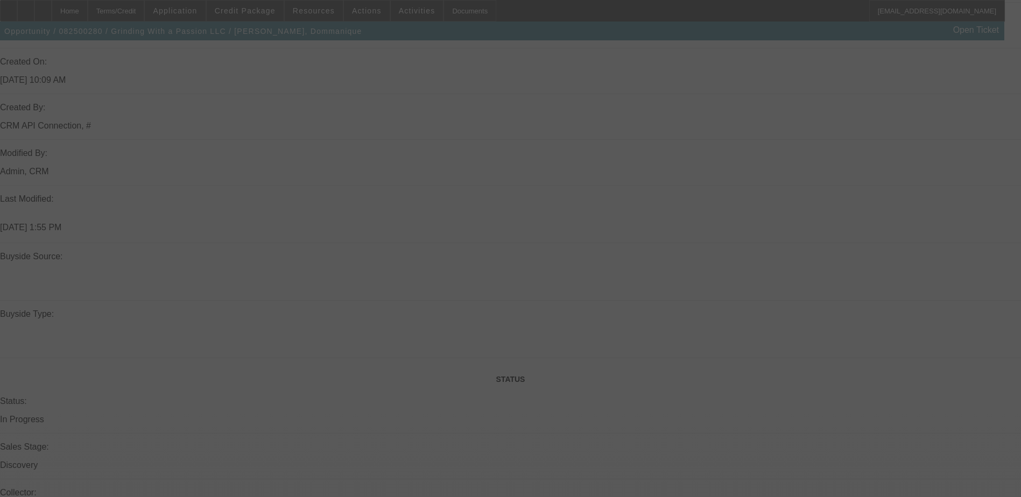
scroll to position [646, 0]
select select "0.2"
select select "2"
select select "0.1"
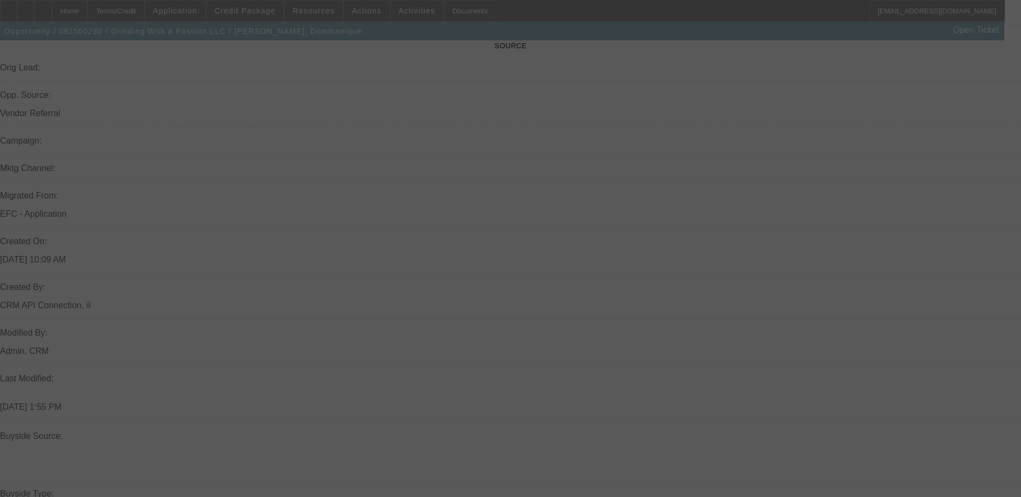
select select "4"
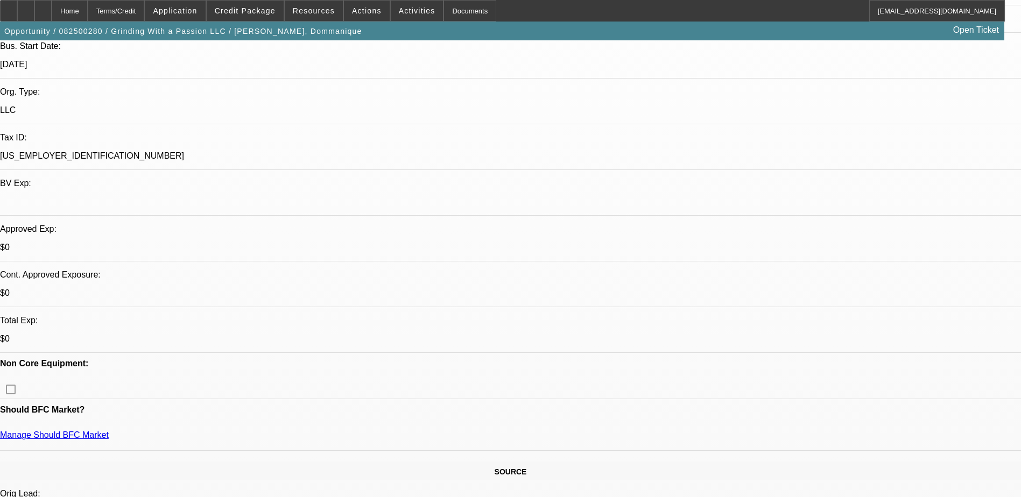
scroll to position [215, 0]
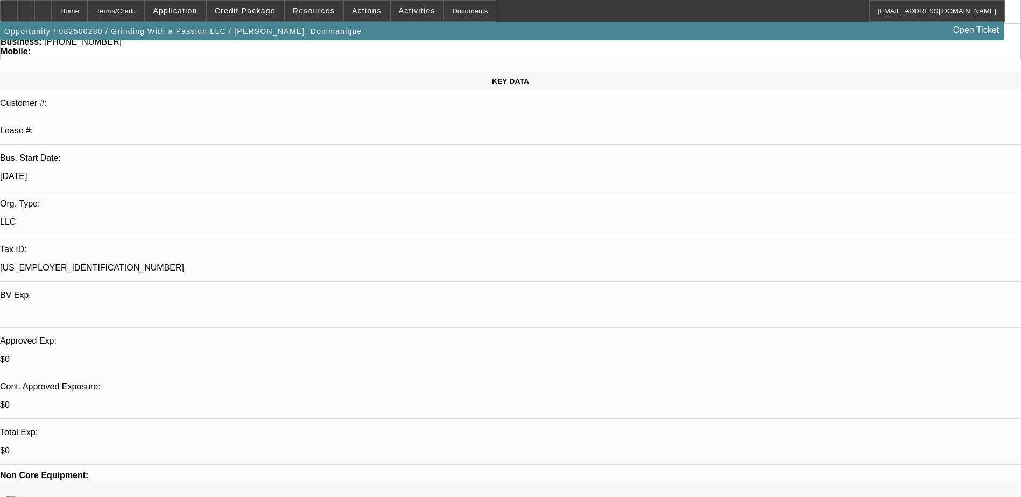
scroll to position [323, 0]
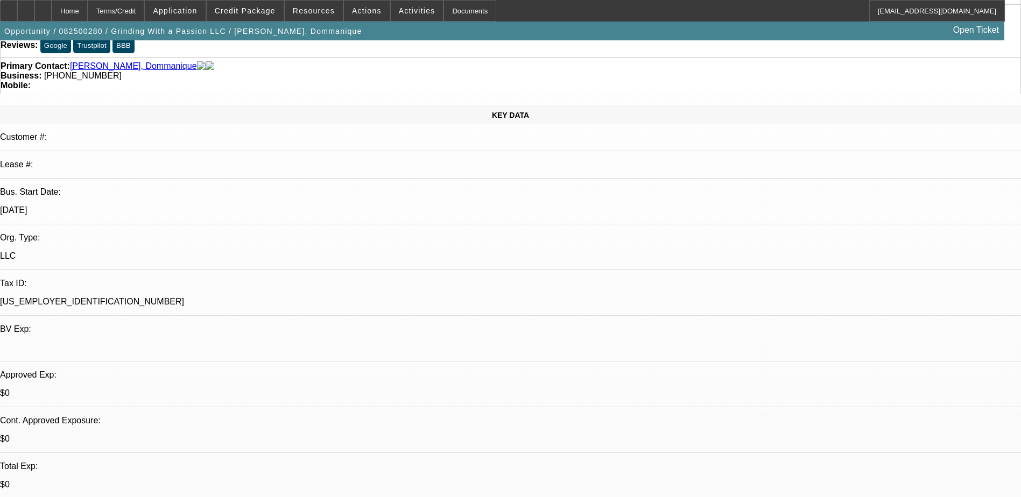
scroll to position [0, 0]
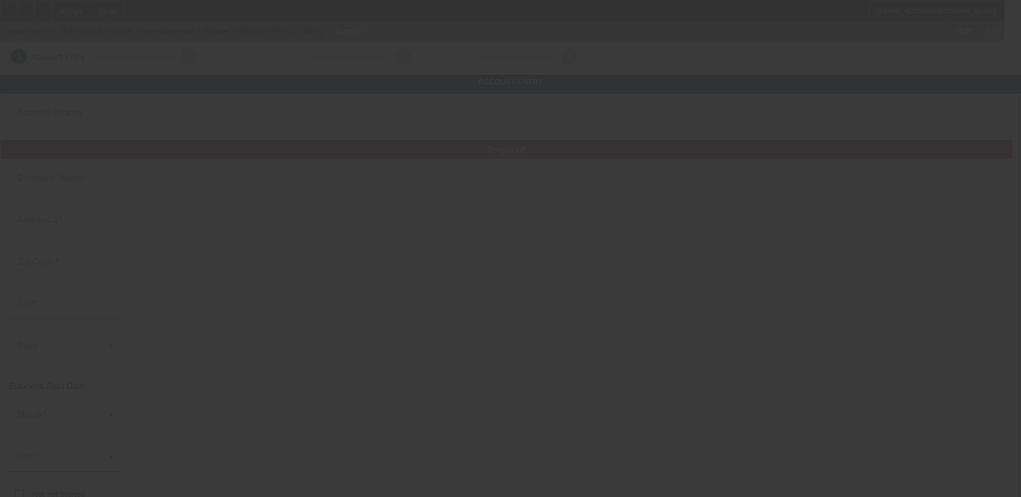
type input "Quick Clear Disposal"
type input "[STREET_ADDRESS][PERSON_NAME]"
type input "48168"
type input "[GEOGRAPHIC_DATA]"
type input "[PHONE_NUMBER]"
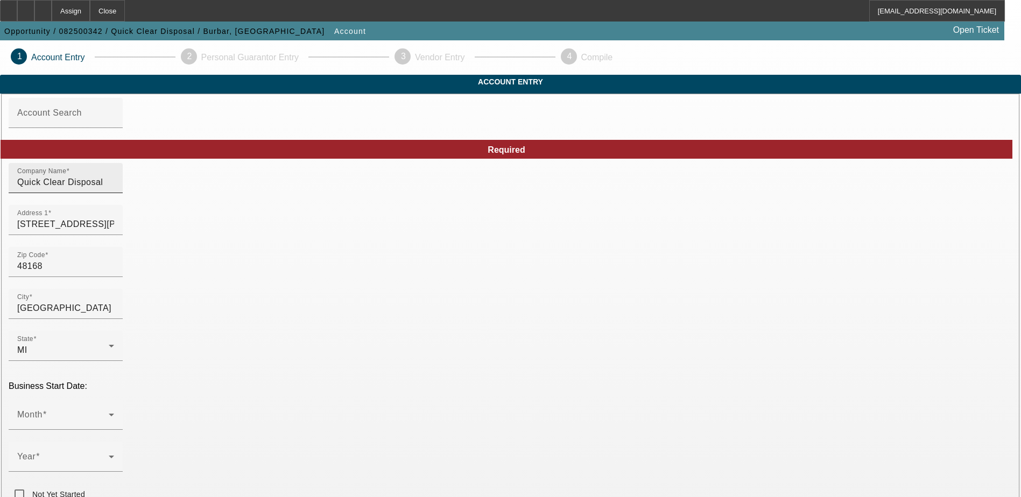
click at [114, 193] on div "Company Name Quick Clear Disposal" at bounding box center [65, 178] width 97 height 30
type input "Quick Clear Disposal Inc"
click at [114, 400] on div "Month" at bounding box center [65, 415] width 97 height 30
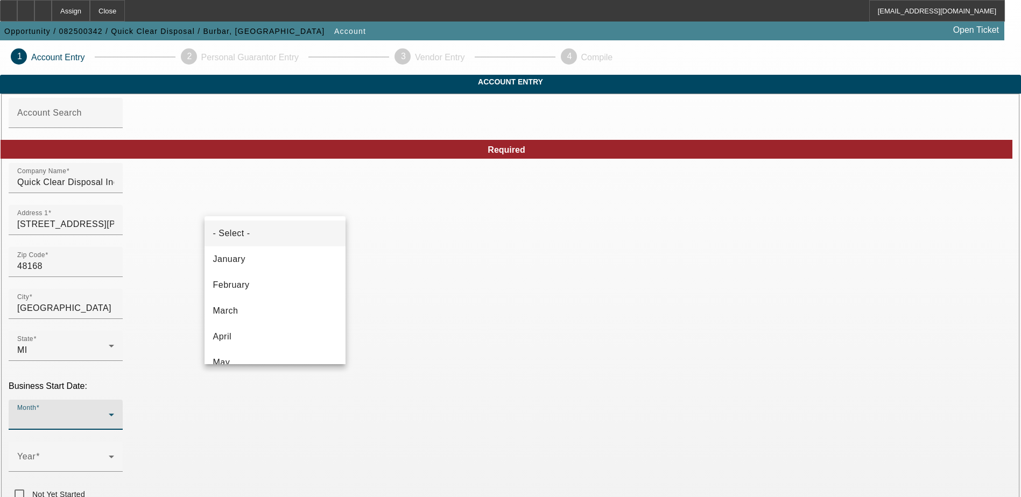
click at [117, 319] on div at bounding box center [510, 248] width 1021 height 497
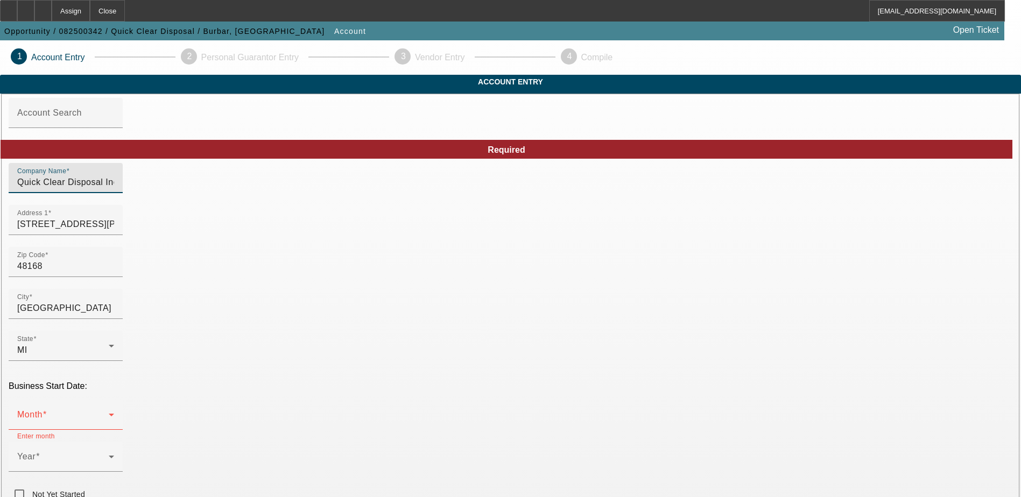
drag, startPoint x: 303, startPoint y: 203, endPoint x: 161, endPoint y: 189, distance: 142.3
click at [34, 15] on div at bounding box center [25, 11] width 17 height 22
click at [114, 400] on div "Month" at bounding box center [65, 415] width 97 height 30
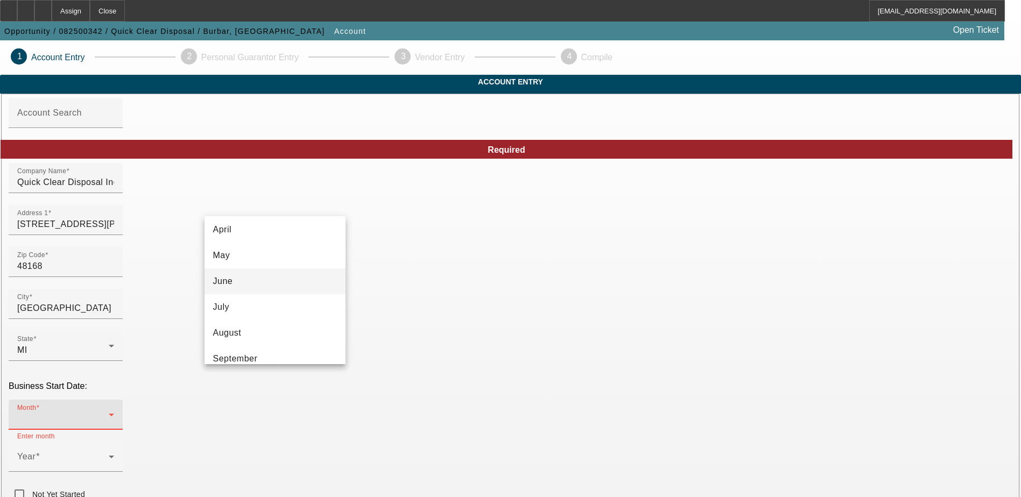
scroll to position [108, 0]
click at [225, 254] on span "May" at bounding box center [221, 255] width 17 height 13
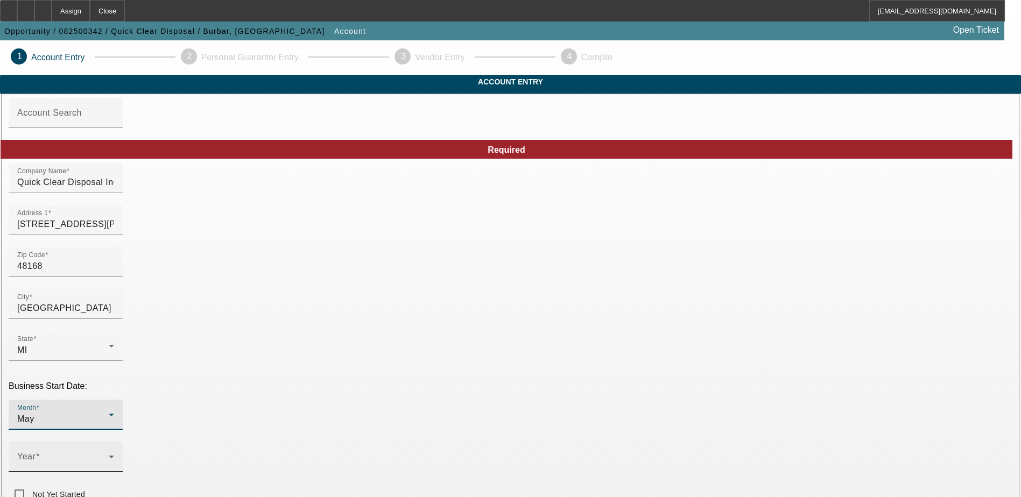
click at [109, 455] on span at bounding box center [63, 461] width 92 height 13
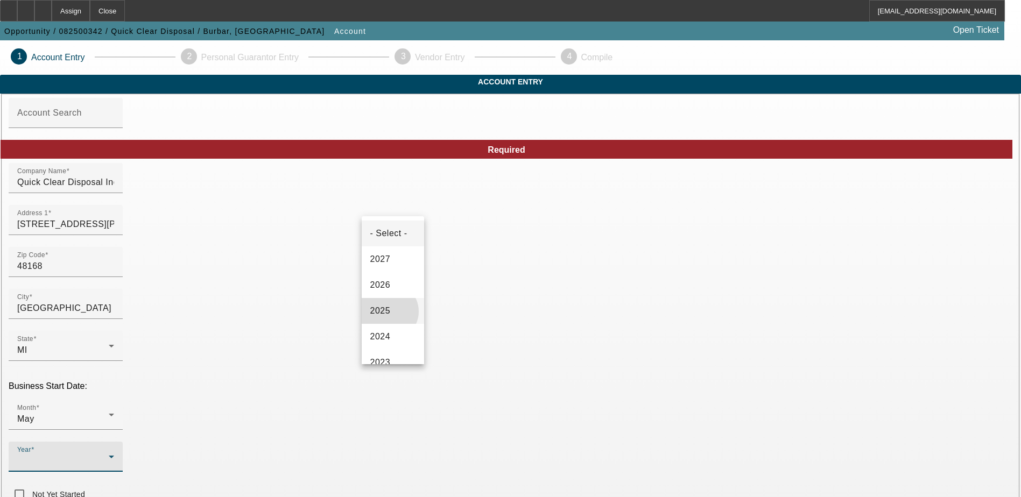
click at [389, 312] on span "2025" at bounding box center [380, 311] width 20 height 13
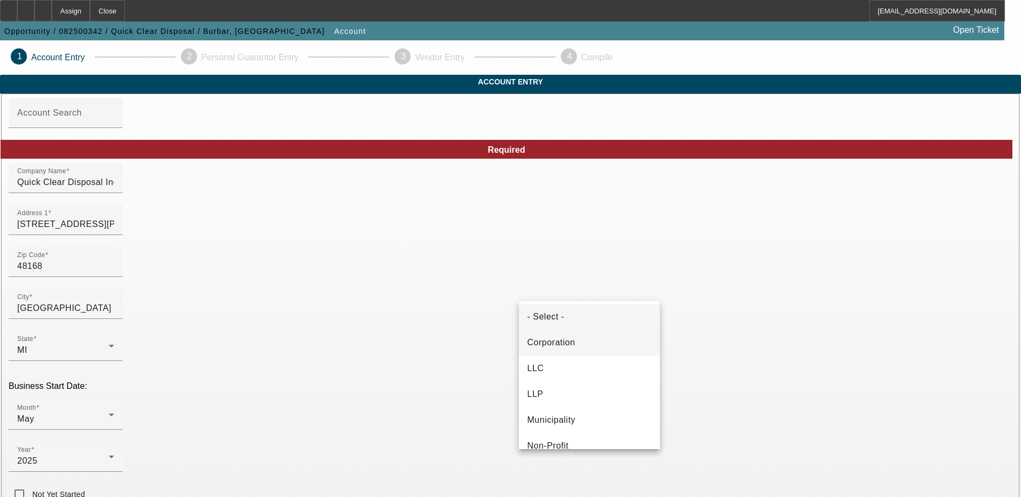
scroll to position [0, 0]
click at [557, 345] on span "Corporation" at bounding box center [552, 344] width 48 height 13
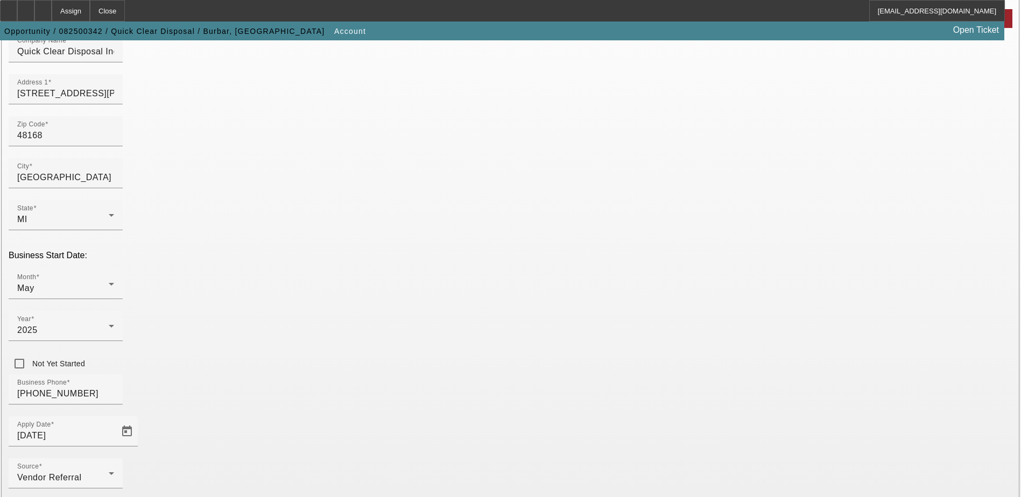
scroll to position [182, 0]
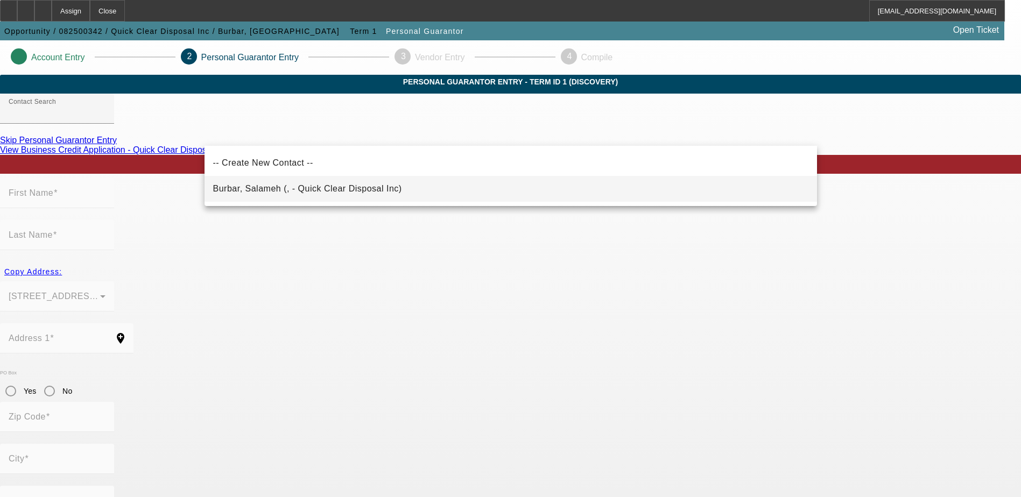
click at [245, 192] on span "Burbar, Salameh (, - Quick Clear Disposal Inc)" at bounding box center [307, 188] width 189 height 9
type input "Burbar, Salameh (, - Quick Clear Disposal Inc)"
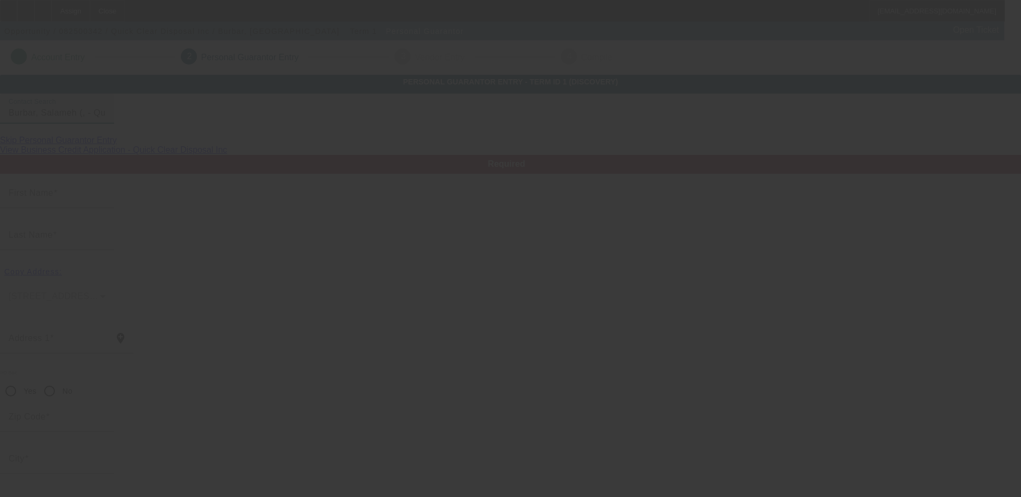
type input "Salameh"
type input "Burbar"
radio input "true"
type input "[PHONE_NUMBER]"
type input "burbarsal@gmail.com"
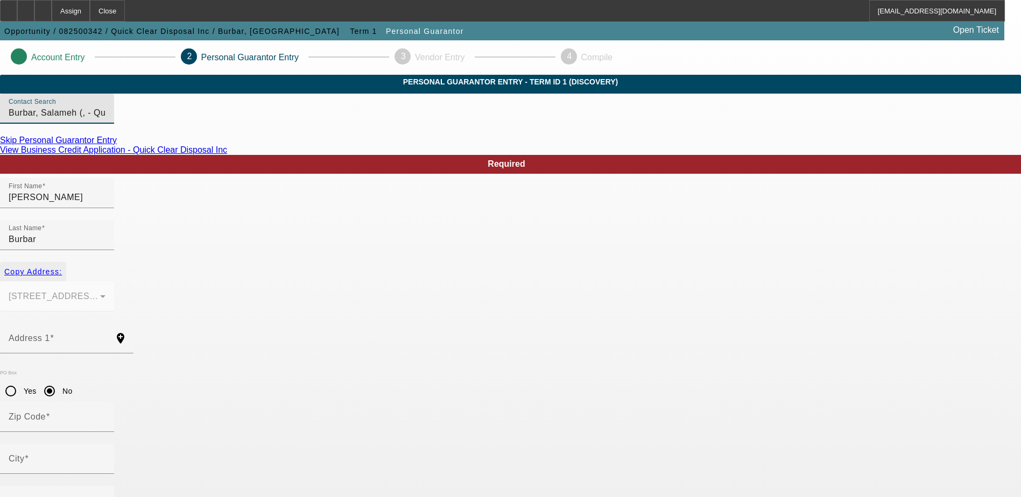
click at [62, 268] on span "Copy Address:" at bounding box center [33, 272] width 58 height 9
type input "[STREET_ADDRESS][PERSON_NAME]"
radio input "false"
type input "48168"
type input "[GEOGRAPHIC_DATA]"
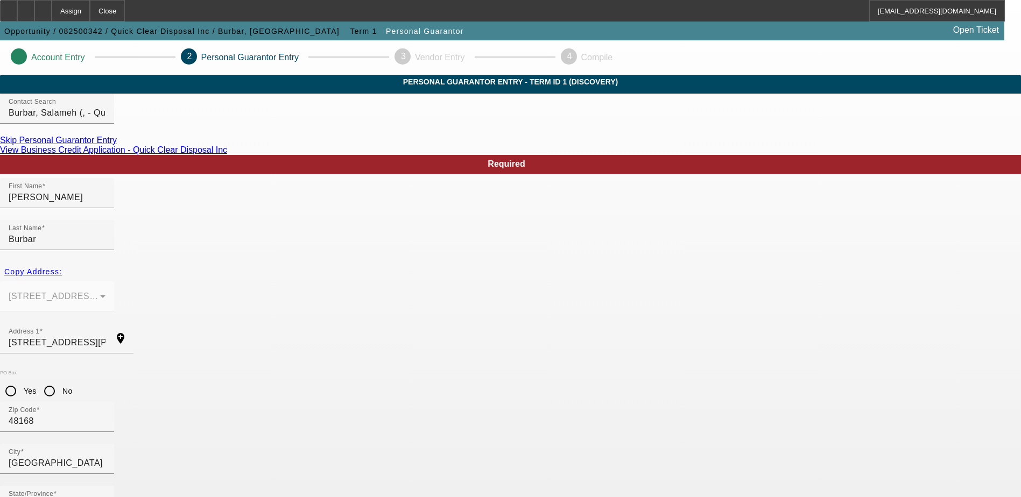
scroll to position [39, 0]
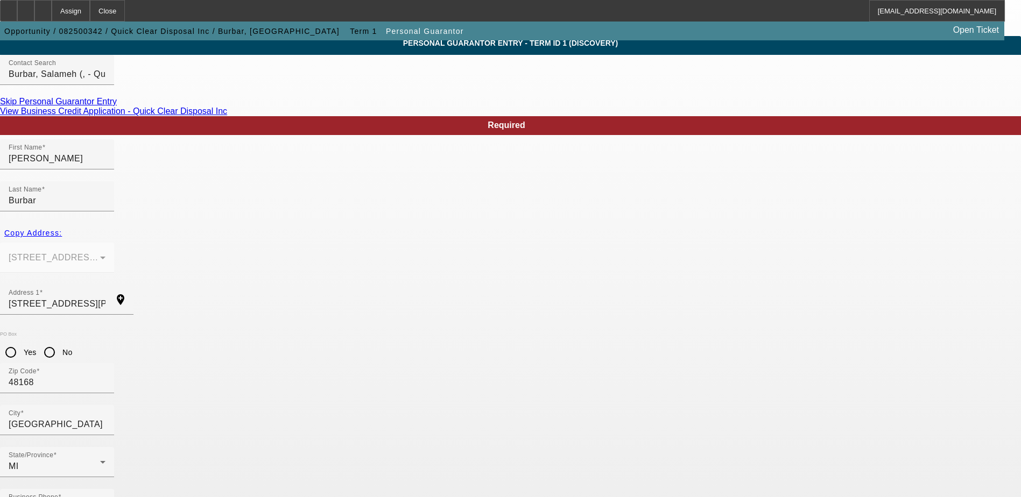
click at [227, 116] on link "View Business Credit Application - Quick Clear Disposal Inc" at bounding box center [113, 111] width 227 height 9
type input "092-90-3385"
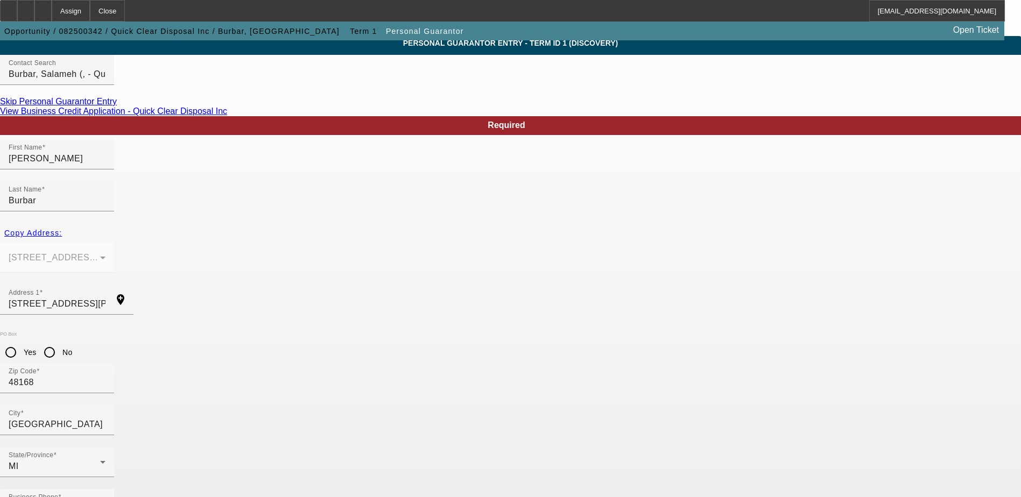
type input "100"
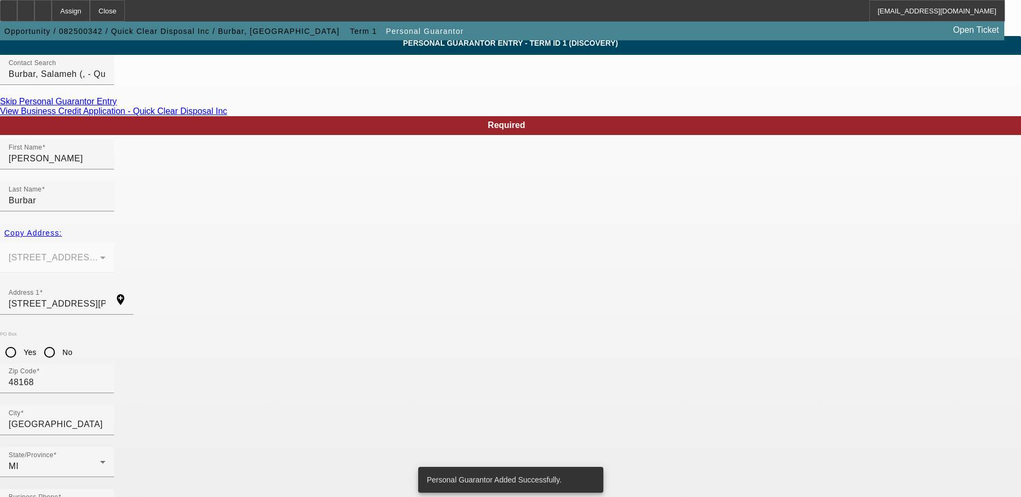
scroll to position [0, 0]
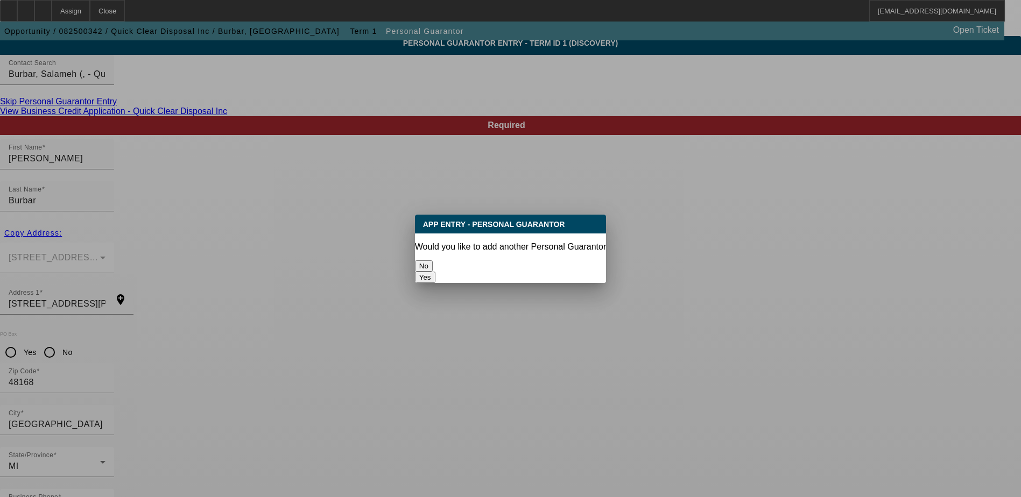
click at [435, 272] on button "Yes" at bounding box center [425, 277] width 20 height 11
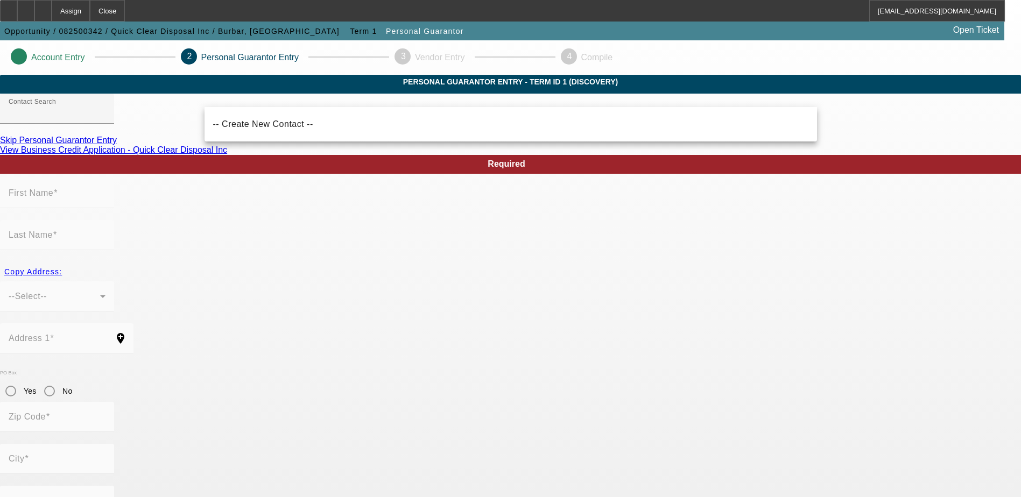
scroll to position [39, 0]
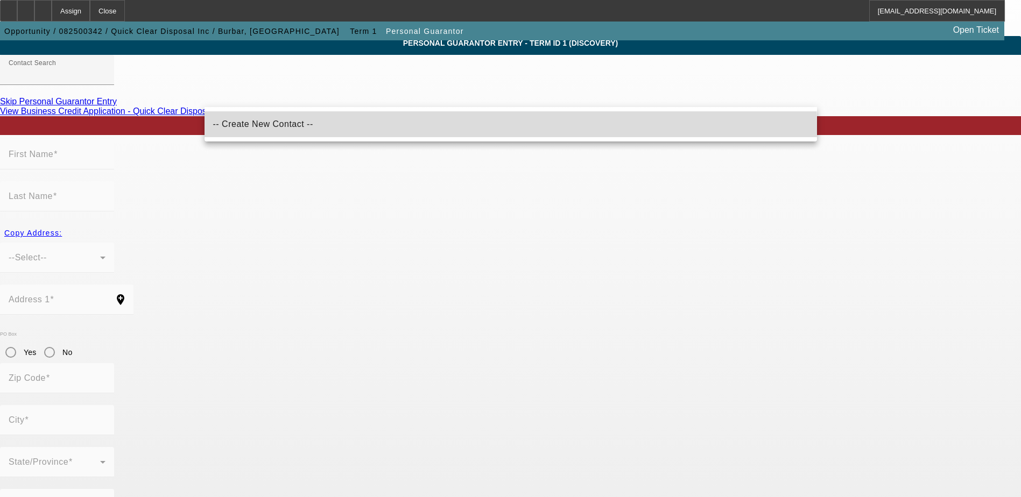
click at [313, 131] on mat-option "-- Create New Contact --" at bounding box center [511, 124] width 613 height 26
type input "-- Create New Contact --"
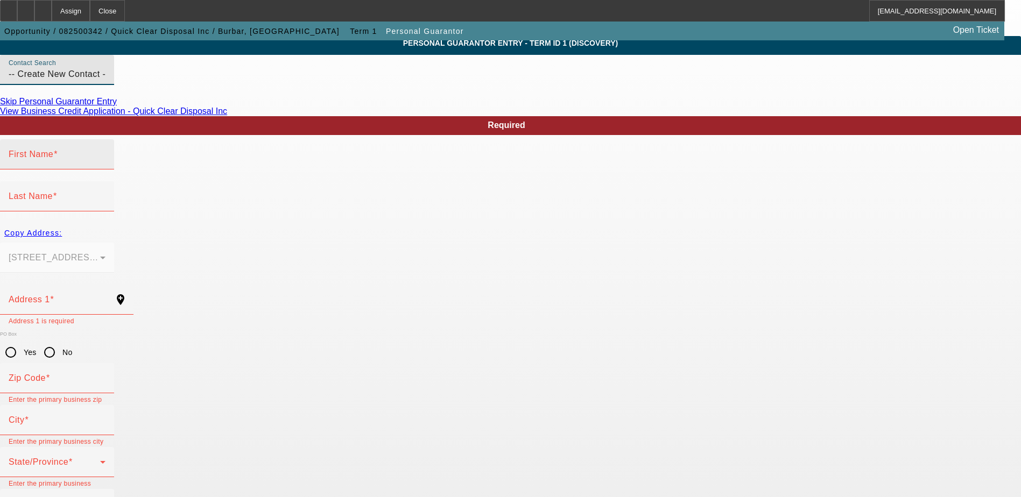
click at [106, 165] on input "First Name" at bounding box center [57, 158] width 97 height 13
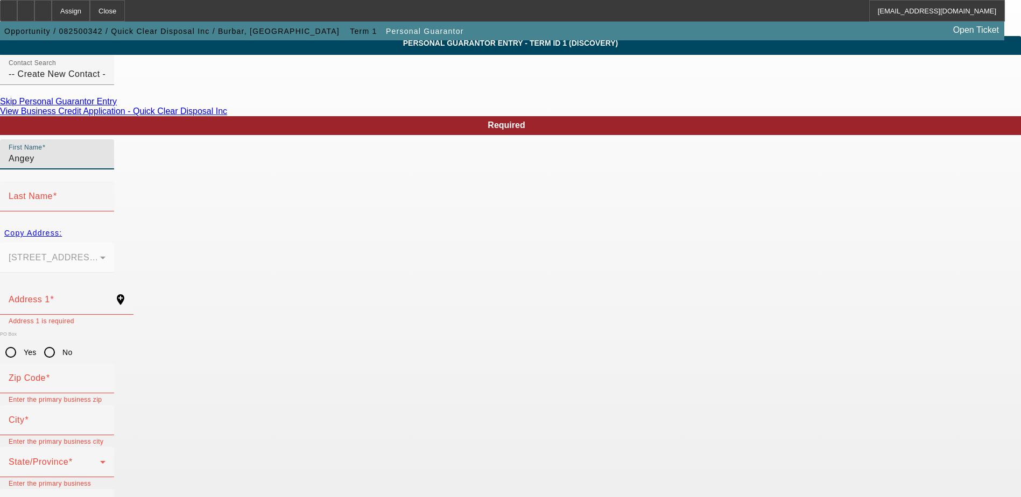
type input "Angey"
type input "Burbar"
click at [234, 223] on div "Copy Address:" at bounding box center [510, 232] width 1021 height 19
click at [236, 223] on div "Copy Address:" at bounding box center [510, 232] width 1021 height 19
click at [254, 226] on div "Copy Address:" at bounding box center [510, 232] width 1021 height 19
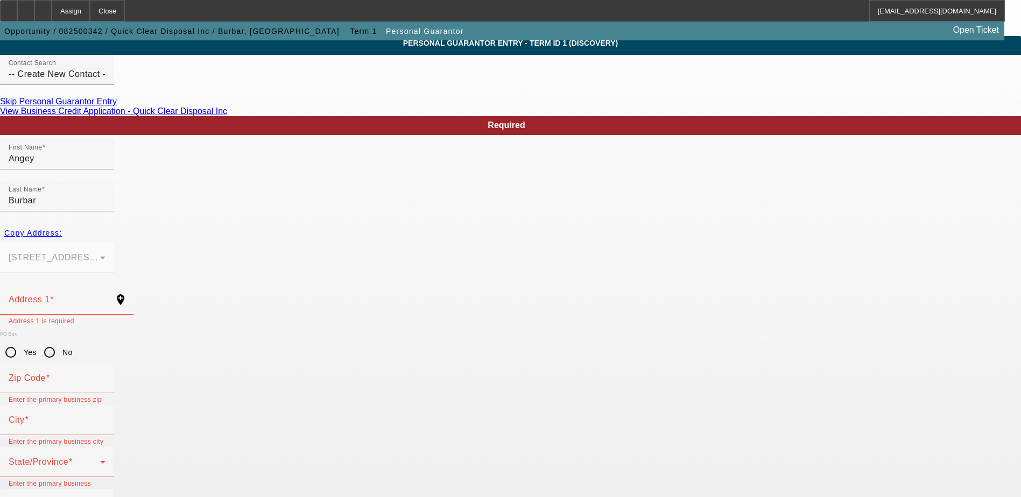
click at [241, 223] on div "Copy Address:" at bounding box center [510, 232] width 1021 height 19
click at [106, 298] on input "Address 1" at bounding box center [57, 304] width 97 height 13
click at [233, 223] on div "Copy Address:" at bounding box center [510, 232] width 1021 height 19
click at [114, 243] on mat-form-field "19080 Angell Blvd Northville, MI 48168" at bounding box center [57, 264] width 114 height 42
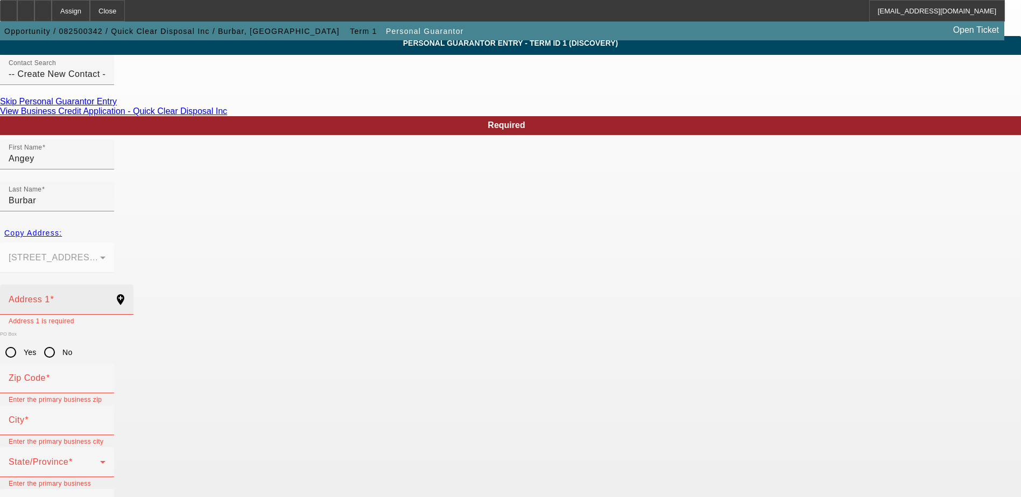
click at [106, 298] on input "Address 1" at bounding box center [57, 304] width 97 height 13
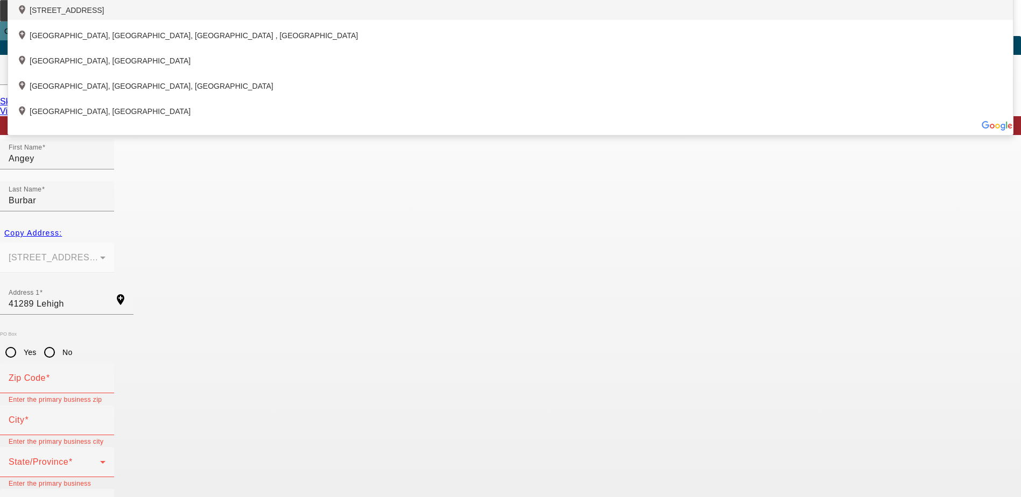
click at [314, 20] on div "add_location 41289 Lehigh Lane, Northville, MI 48167, US" at bounding box center [510, 7] width 1005 height 25
type input "41289 Lehigh Lane"
type input "48167"
type input "[GEOGRAPHIC_DATA]"
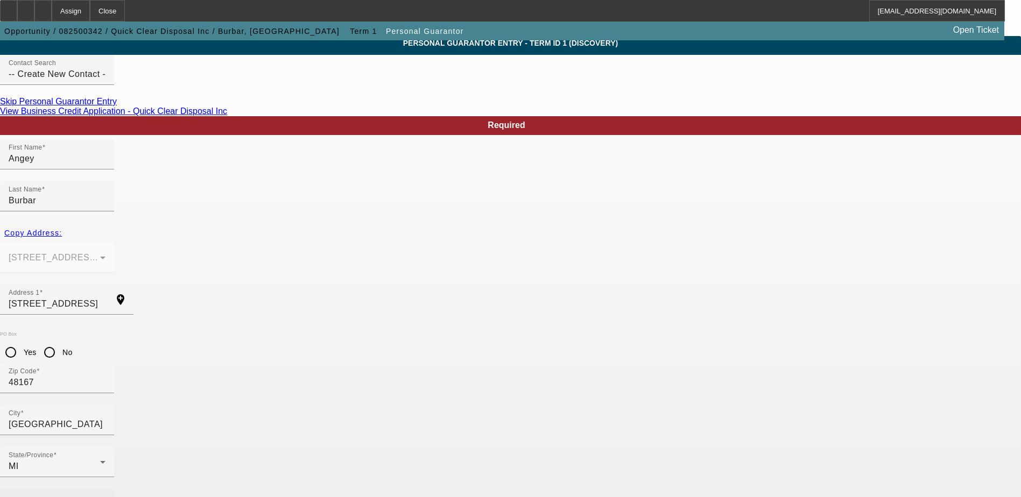
type input "(516) 924-0104"
type input "0"
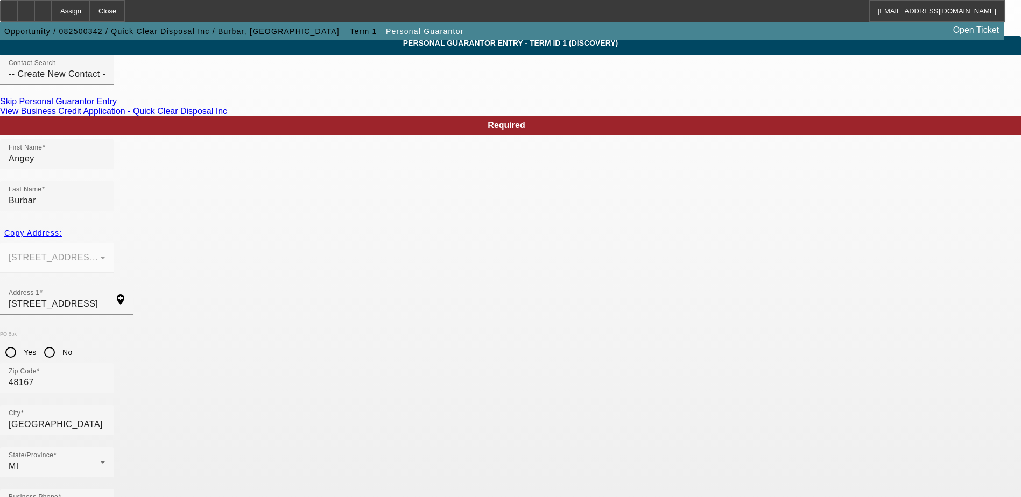
type input "067-64-5856"
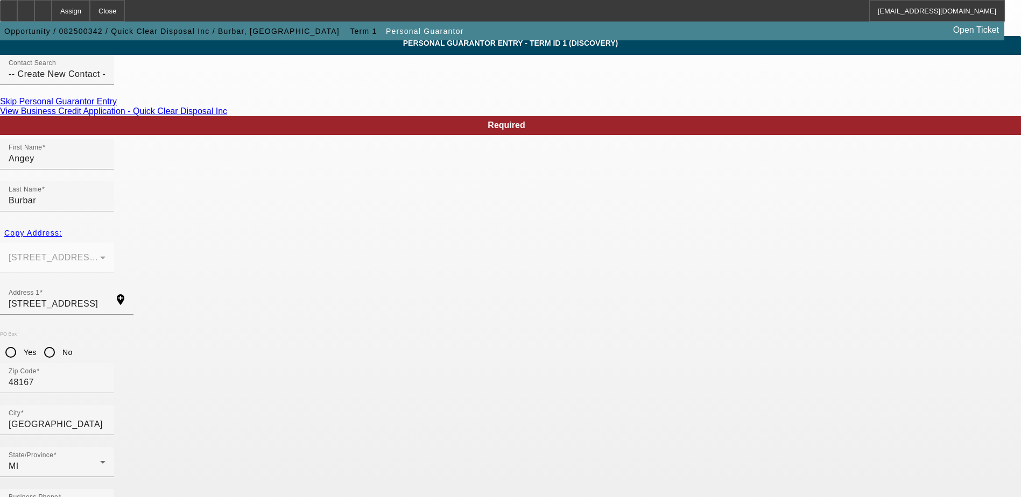
paste input ""angey.burbar@gmail.com" <angey.burbar@gmail.com>"
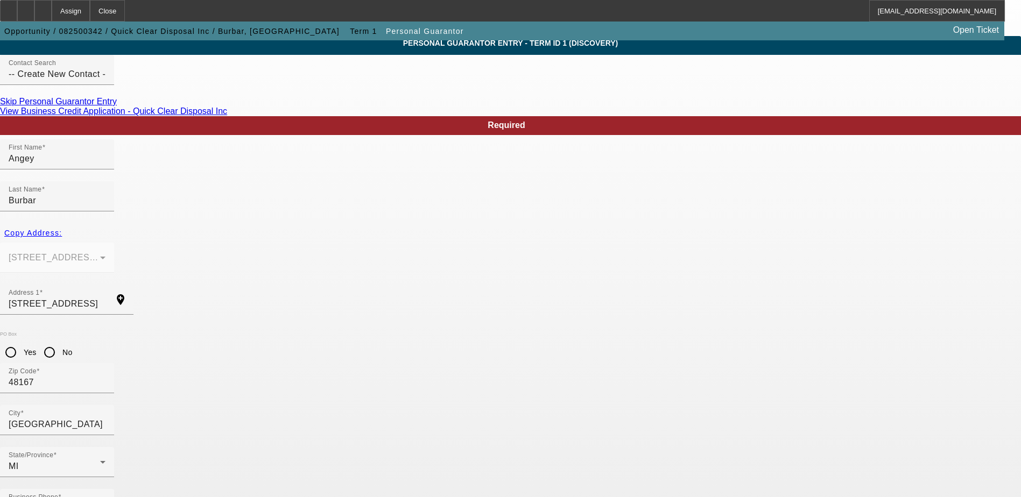
drag, startPoint x: 463, startPoint y: 442, endPoint x: 304, endPoint y: 437, distance: 159.4
type input "angey.burbar@gmail.com"
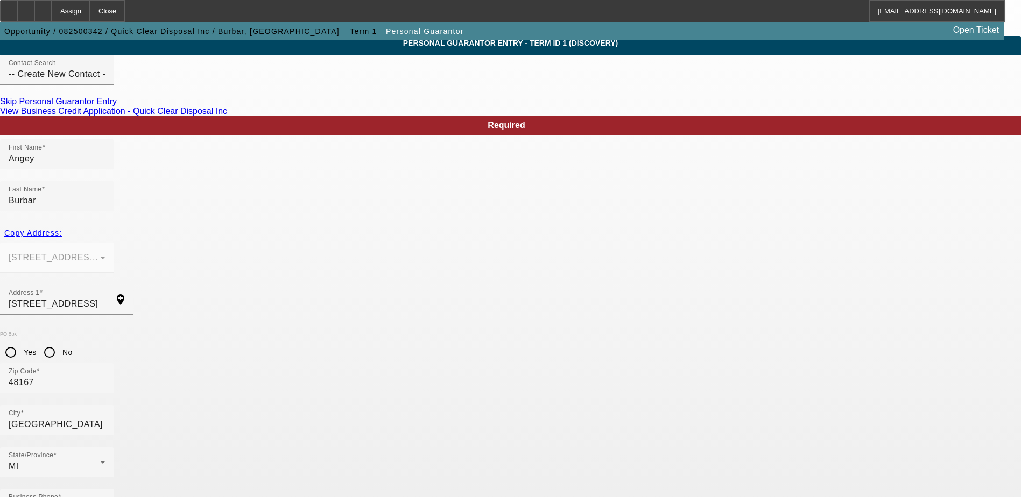
click at [106, 418] on input "[GEOGRAPHIC_DATA]" at bounding box center [57, 424] width 97 height 13
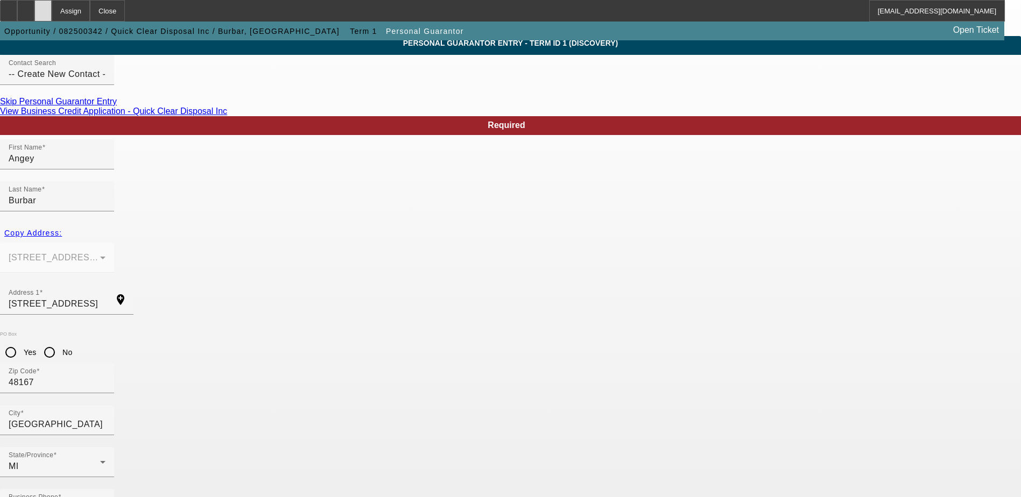
click at [52, 16] on div at bounding box center [42, 11] width 17 height 22
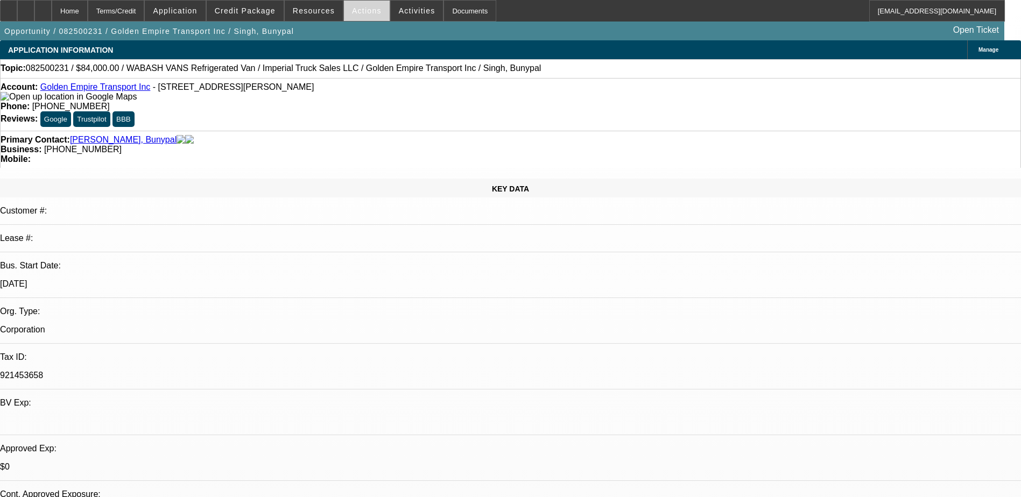
select select "0"
select select "0.1"
select select "0"
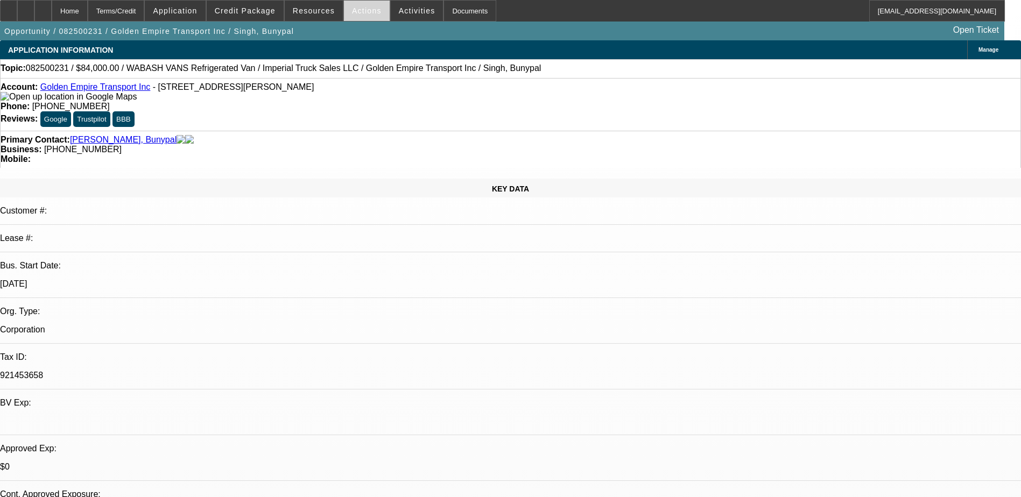
select select "0.1"
select select "0"
select select "0.1"
select select "0"
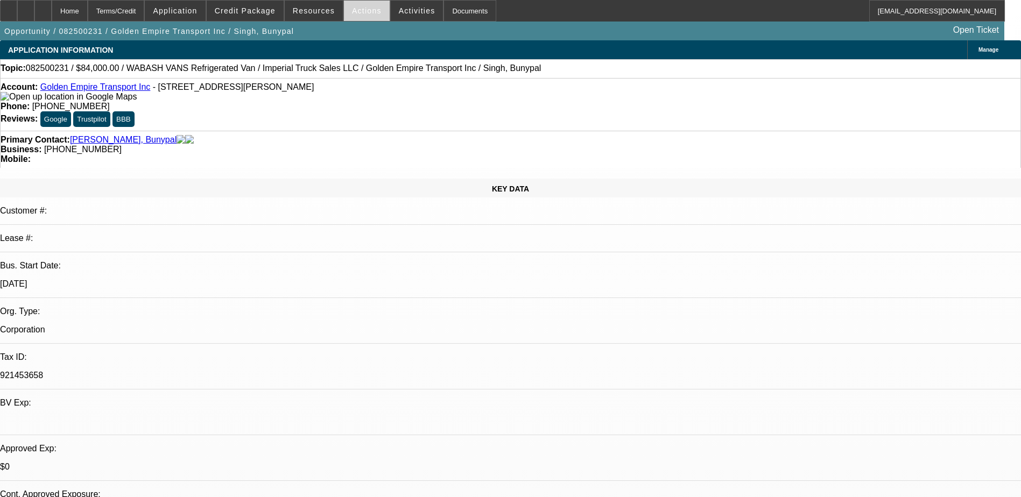
select select "0"
select select "0.1"
select select "1"
select select "2"
select select "4"
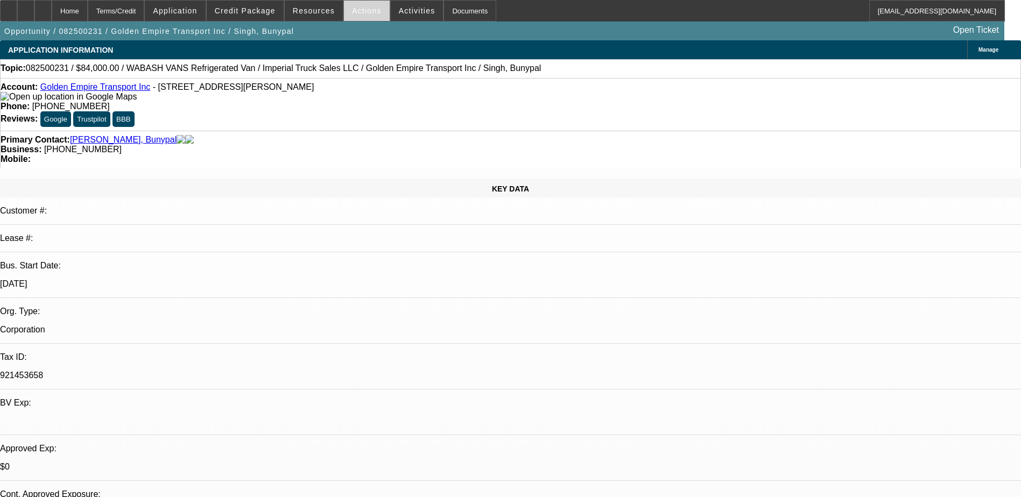
select select "1"
select select "2"
select select "4"
select select "1"
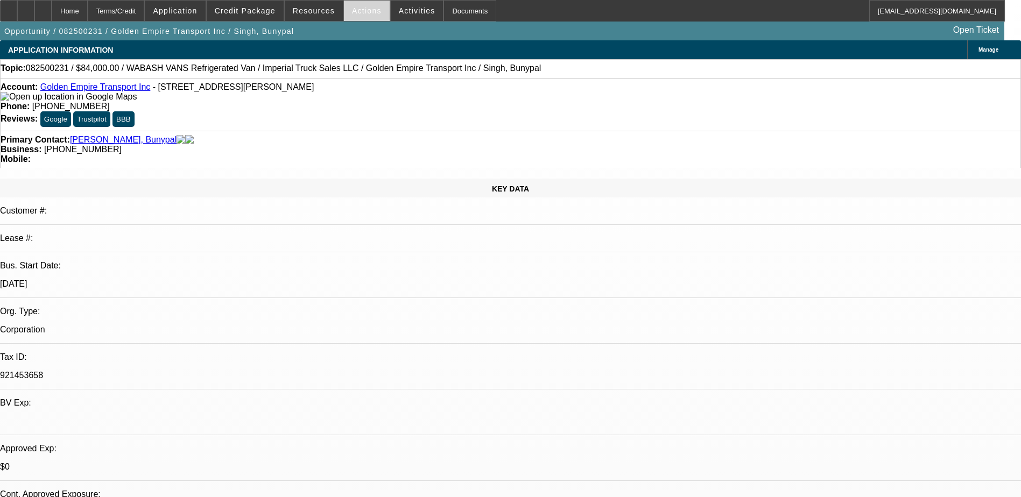
select select "4"
select select "1"
select select "4"
click at [360, 15] on span "Actions" at bounding box center [367, 10] width 30 height 9
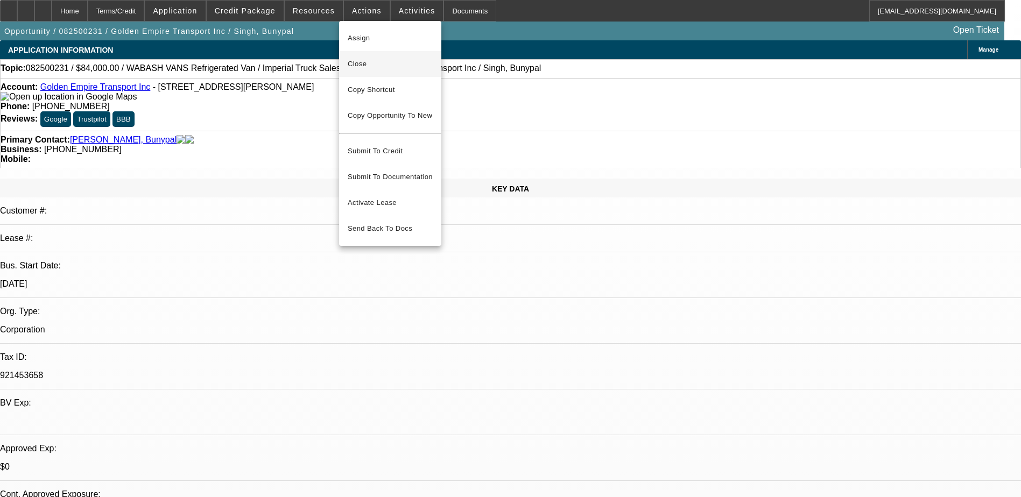
click at [381, 61] on span "Close" at bounding box center [390, 64] width 85 height 13
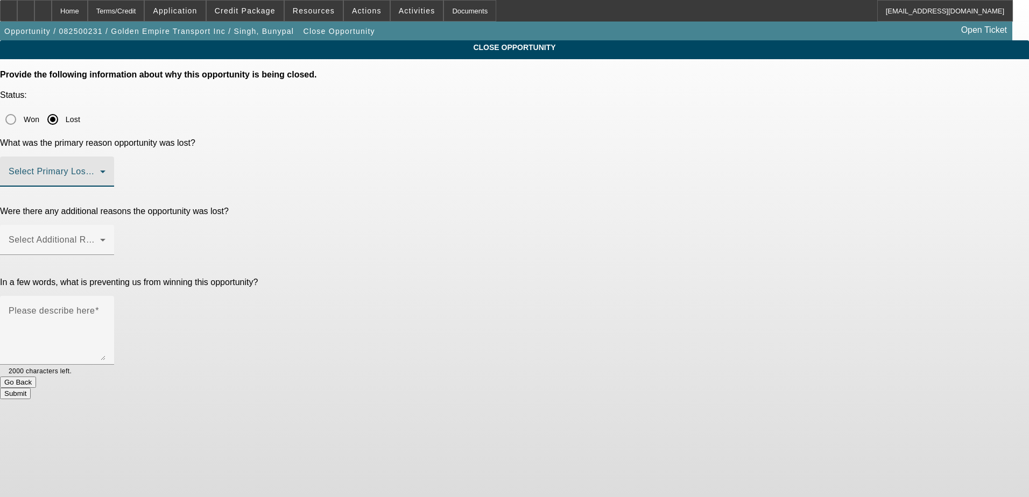
click at [100, 170] on span at bounding box center [55, 176] width 92 height 13
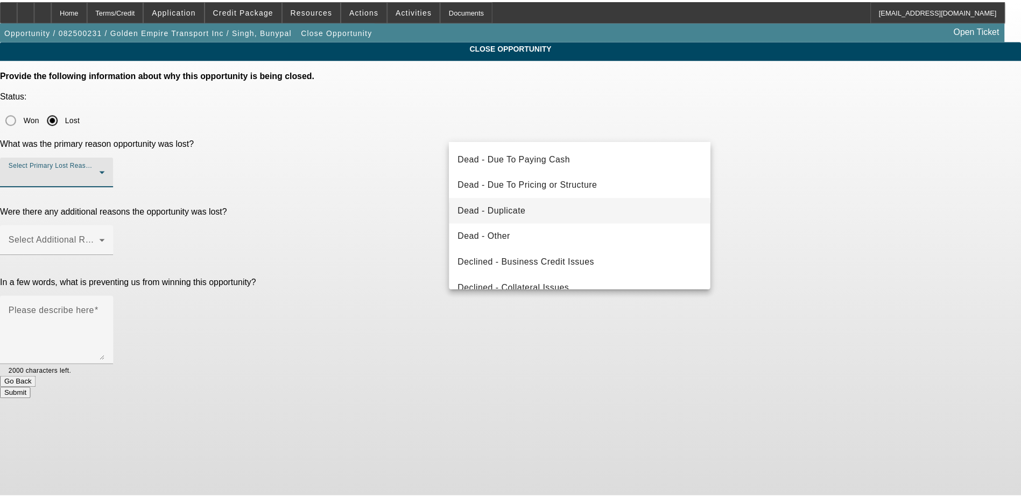
scroll to position [145, 0]
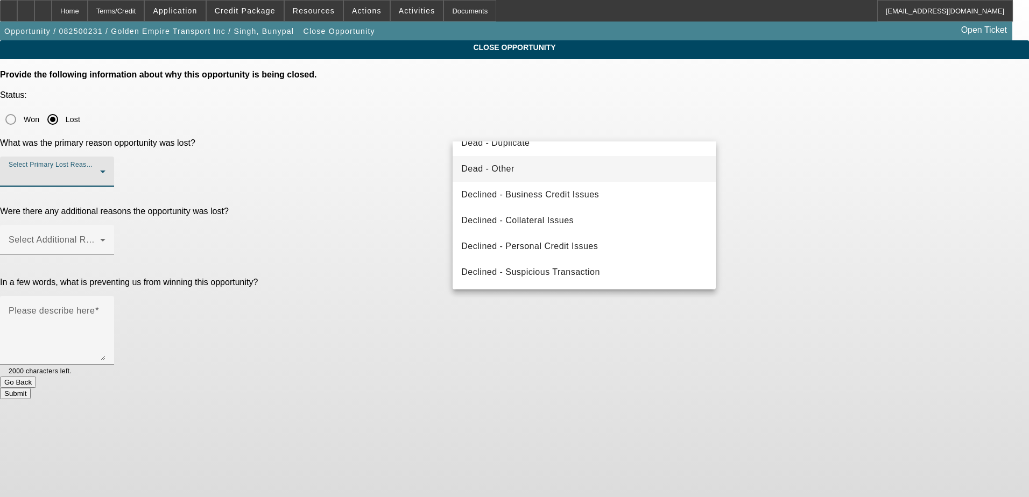
click at [523, 167] on mat-option "Dead - Other" at bounding box center [584, 169] width 263 height 26
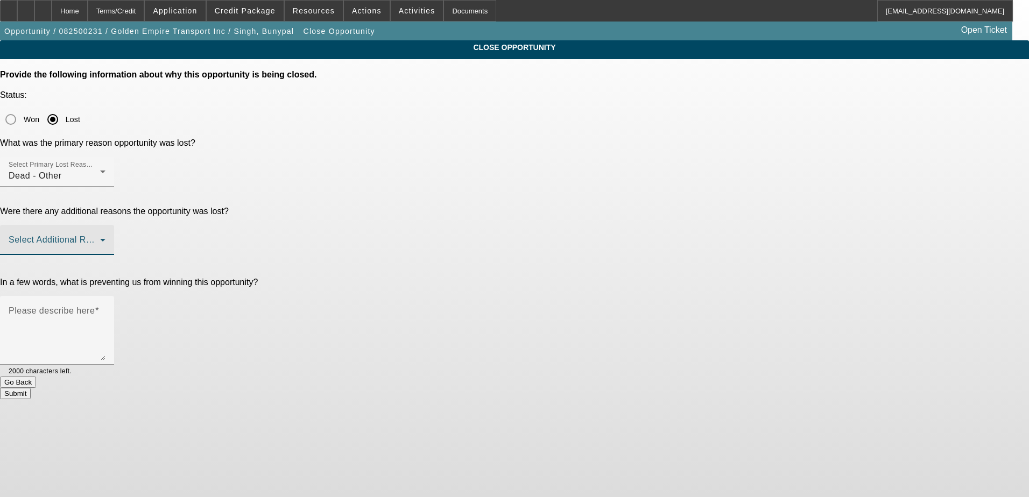
click at [100, 238] on span at bounding box center [55, 244] width 92 height 13
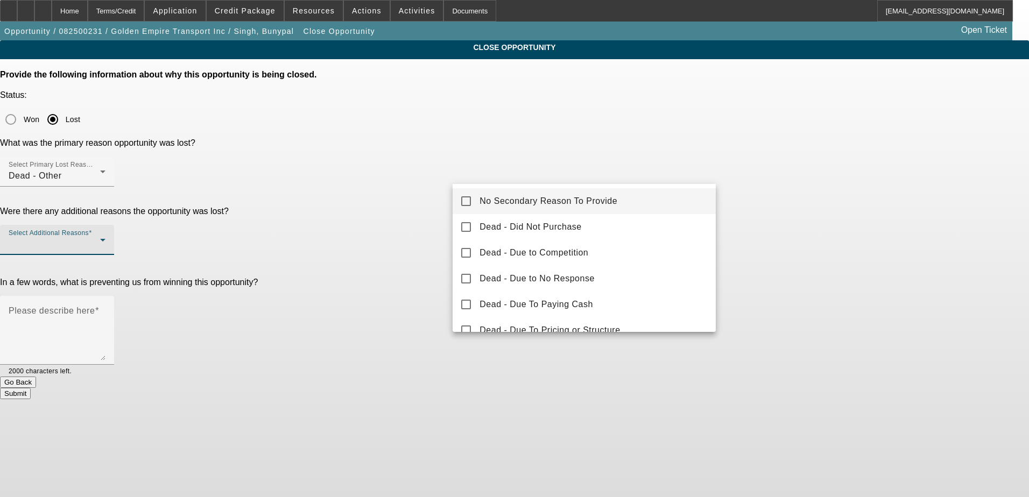
click at [550, 198] on span "No Secondary Reason To Provide" at bounding box center [549, 201] width 138 height 13
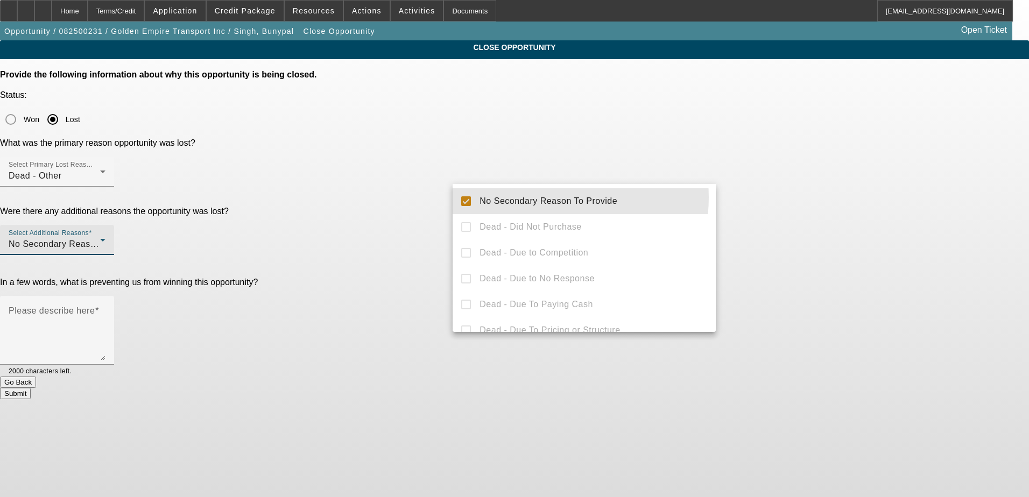
click at [436, 195] on div at bounding box center [514, 248] width 1029 height 497
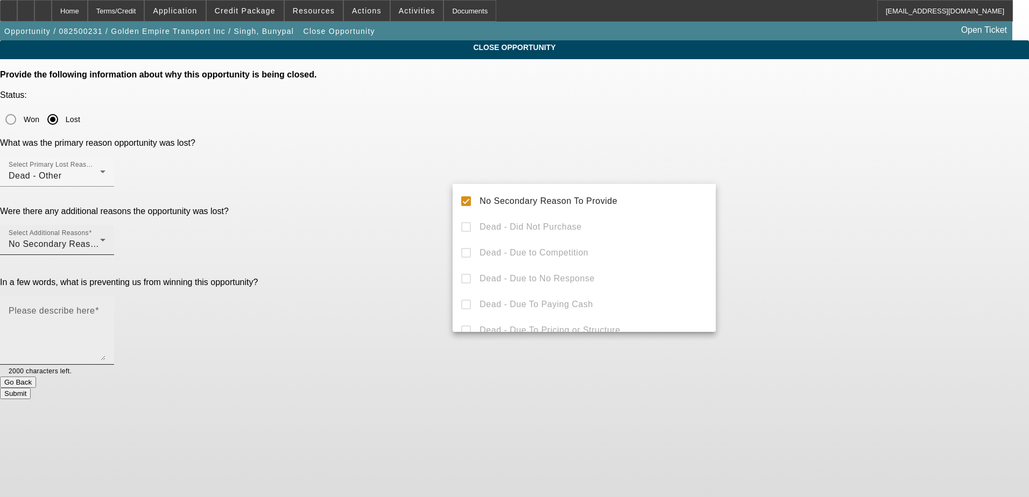
click at [106, 309] on textarea "Please describe here" at bounding box center [57, 335] width 97 height 52
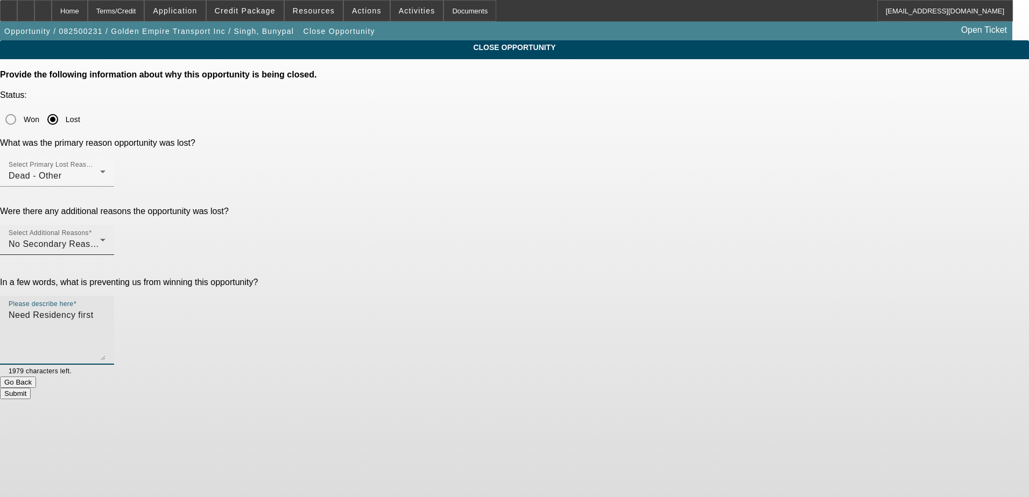
type textarea "Need Residency first"
click at [31, 388] on button "Submit" at bounding box center [15, 393] width 31 height 11
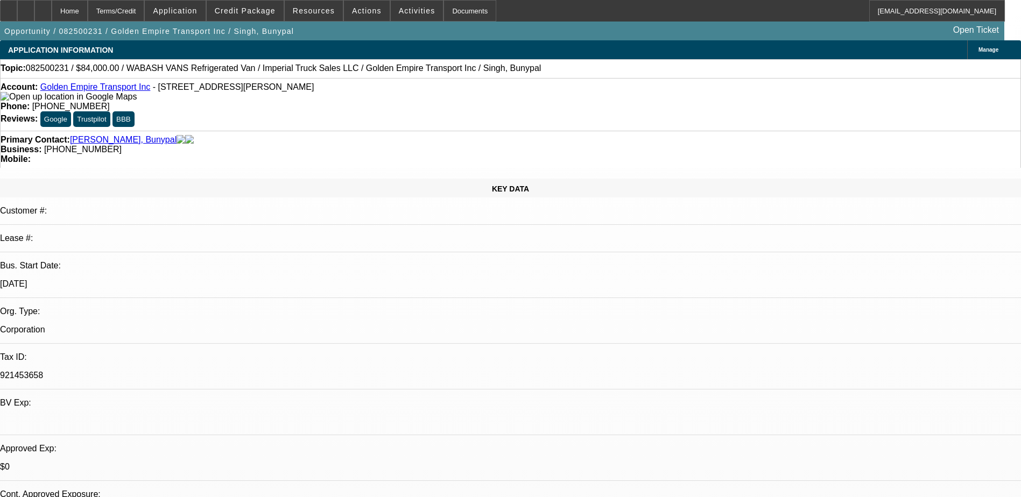
select select "0"
select select "0.1"
select select "0"
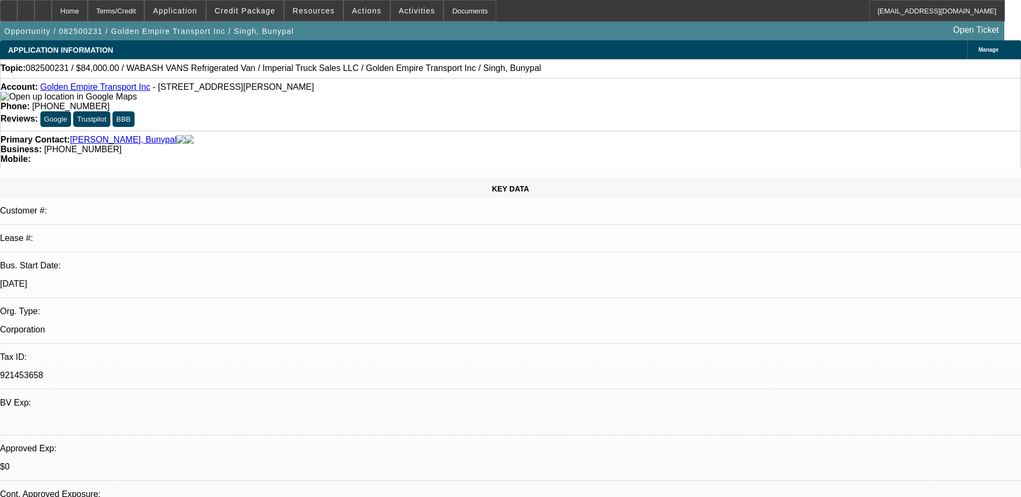
select select "0.1"
select select "0"
select select "0.1"
select select "0"
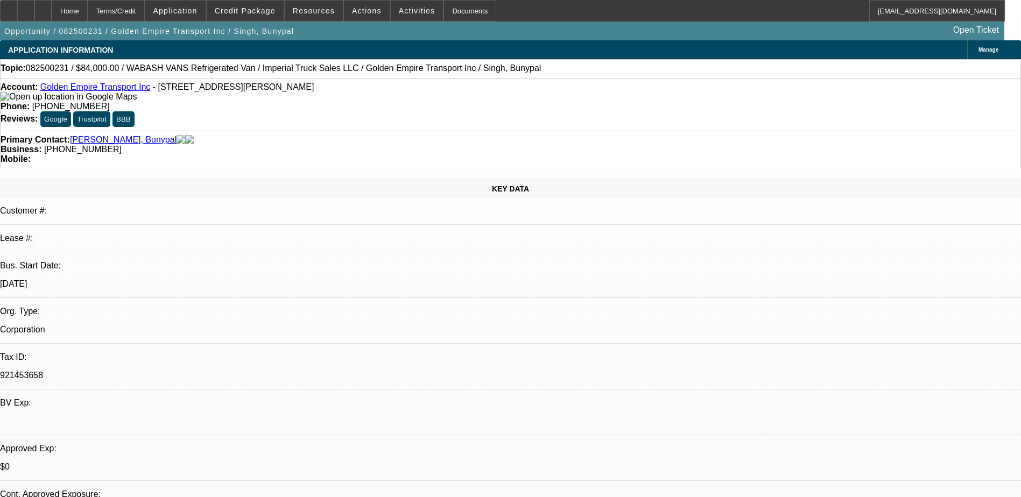
select select "0"
select select "0.1"
select select "1"
select select "2"
select select "4"
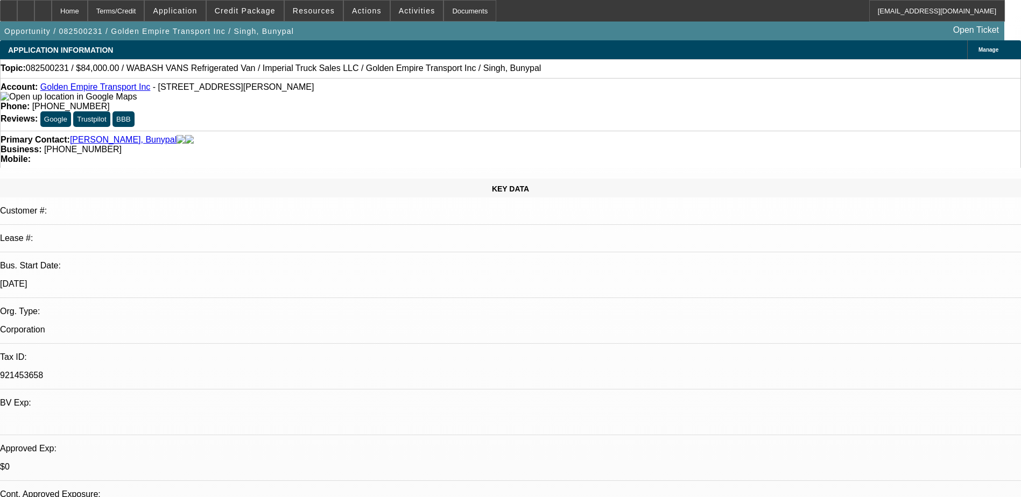
select select "1"
select select "2"
select select "4"
select select "1"
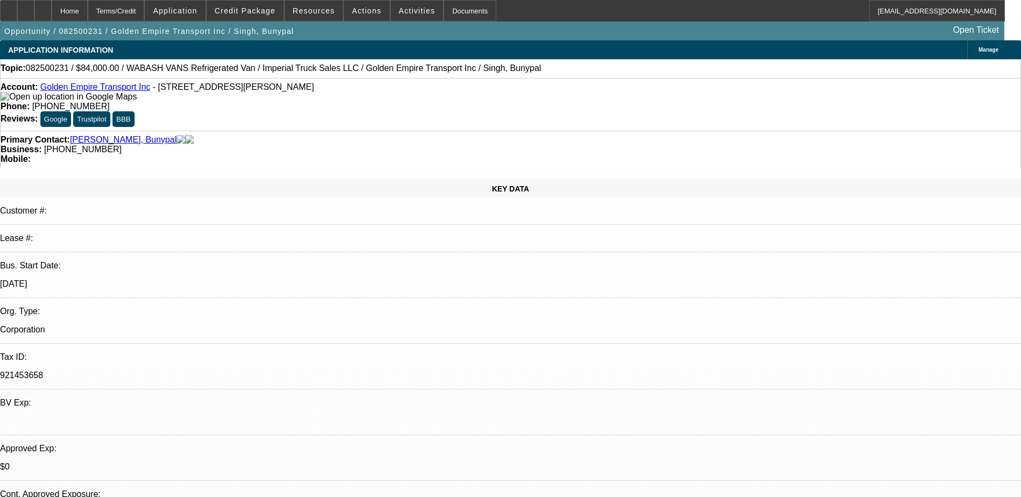
select select "4"
select select "1"
select select "4"
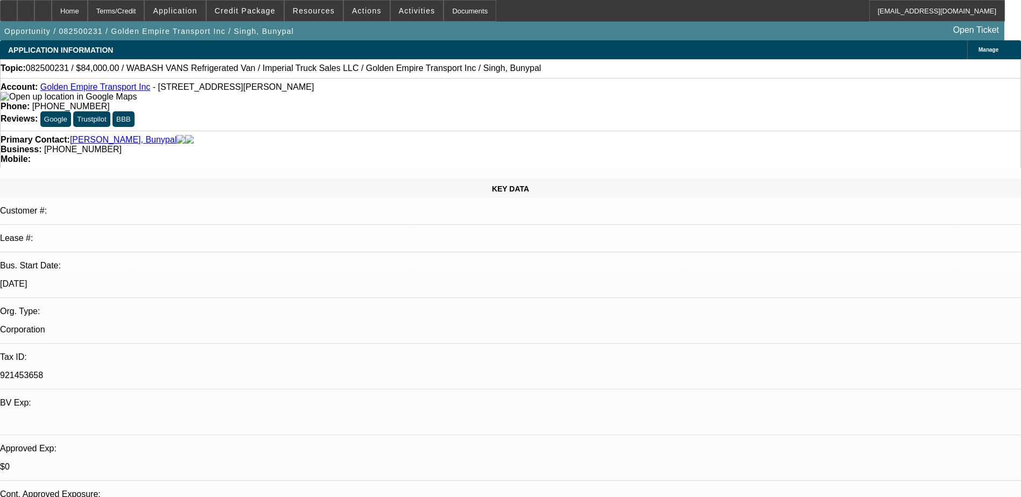
drag, startPoint x: 454, startPoint y: 279, endPoint x: 472, endPoint y: 251, distance: 32.4
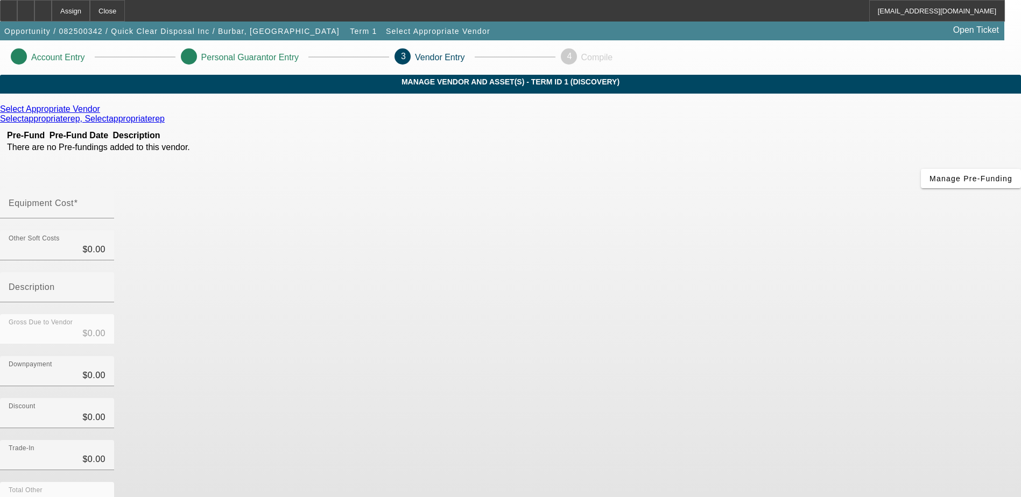
click at [103, 114] on icon at bounding box center [103, 108] width 0 height 9
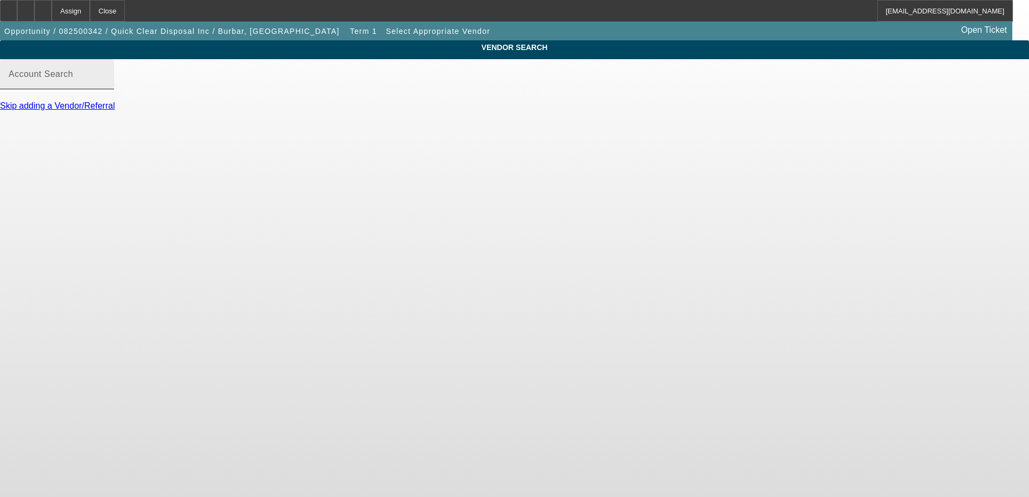
click at [106, 84] on input "Account Search" at bounding box center [57, 78] width 97 height 13
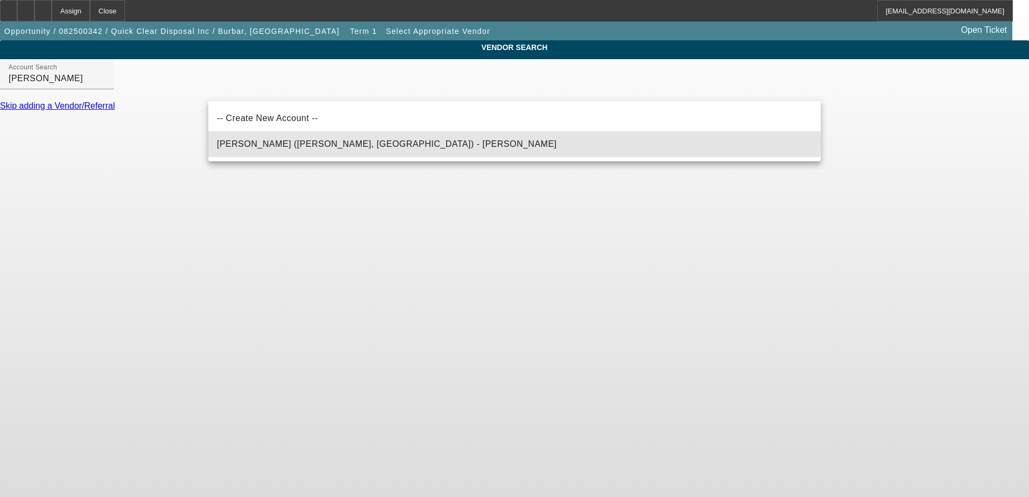
click at [314, 144] on span "[PERSON_NAME] ([PERSON_NAME], [GEOGRAPHIC_DATA]) - [PERSON_NAME]" at bounding box center [387, 143] width 340 height 9
type input "[PERSON_NAME] ([PERSON_NAME], [GEOGRAPHIC_DATA]) - [PERSON_NAME]"
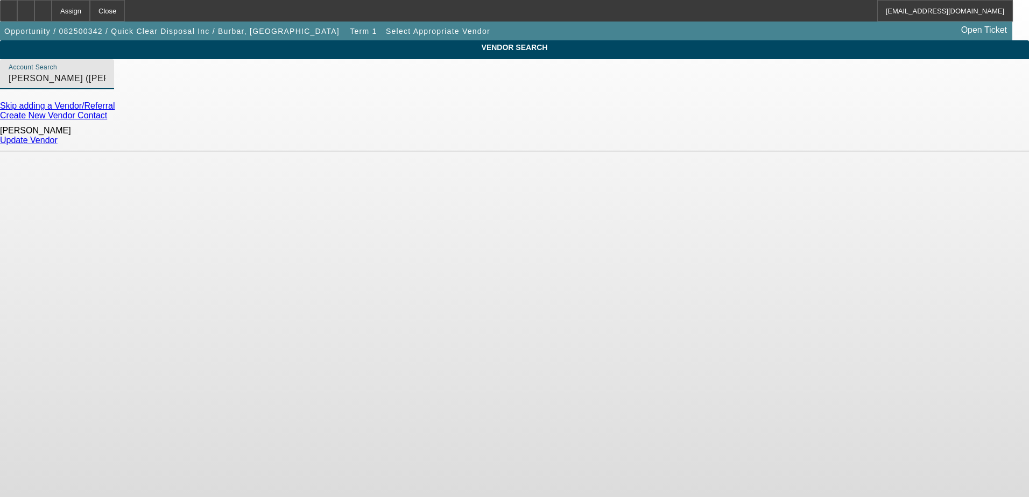
click at [58, 136] on link "Update Vendor" at bounding box center [29, 140] width 58 height 9
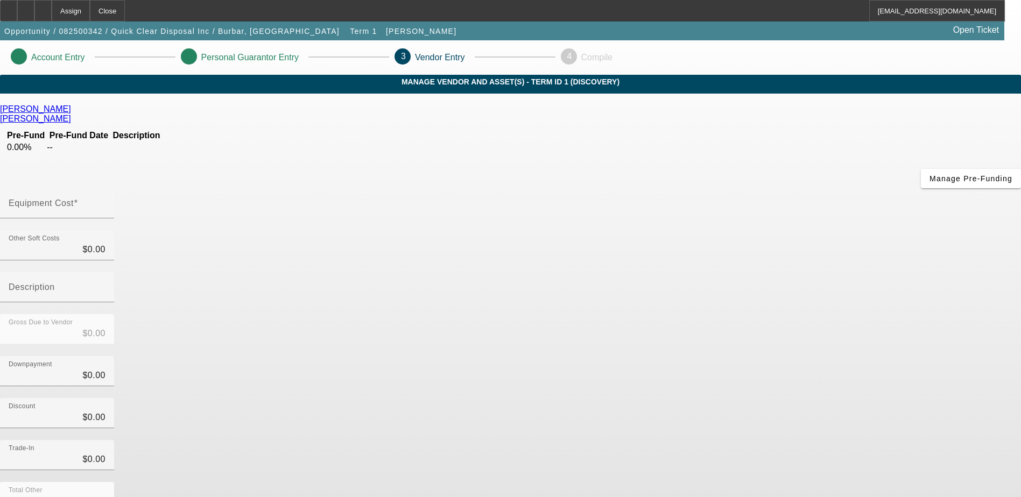
click at [775, 356] on div "Downpayment $0.00" at bounding box center [510, 377] width 1021 height 42
click at [106, 201] on input "Equipment Cost" at bounding box center [57, 207] width 97 height 13
type input "1"
type input "$1.00"
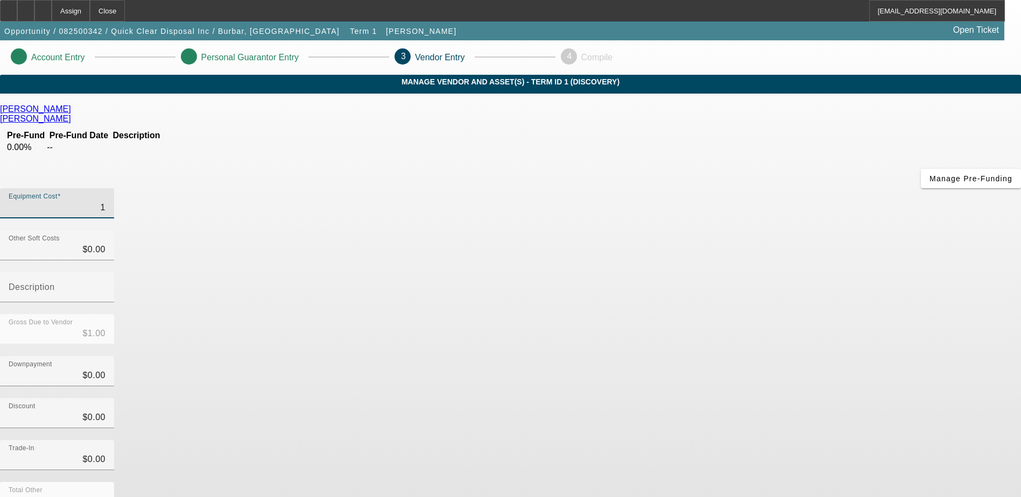
type input "15"
type input "$15.00"
type input "150"
type input "$150.00"
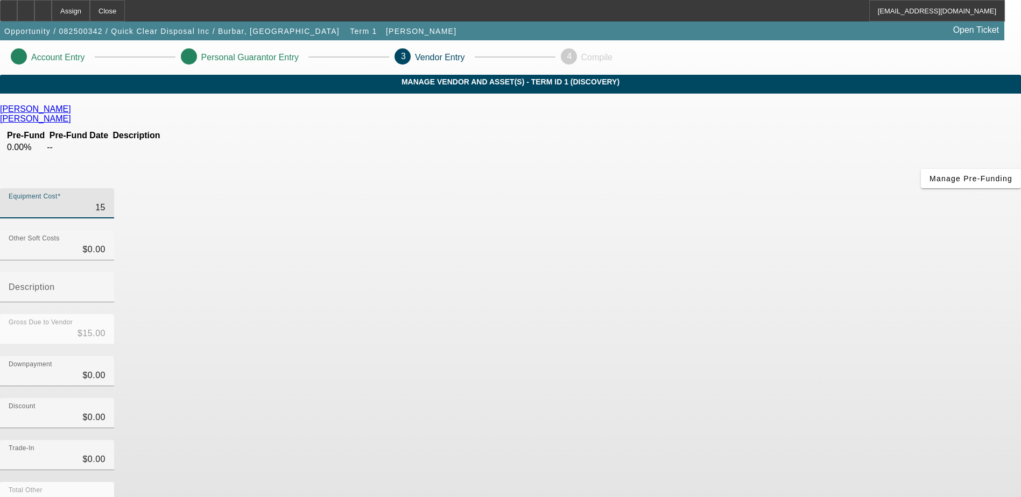
type input "$150.00"
type input "1500"
type input "$1,500.00"
type input "15000"
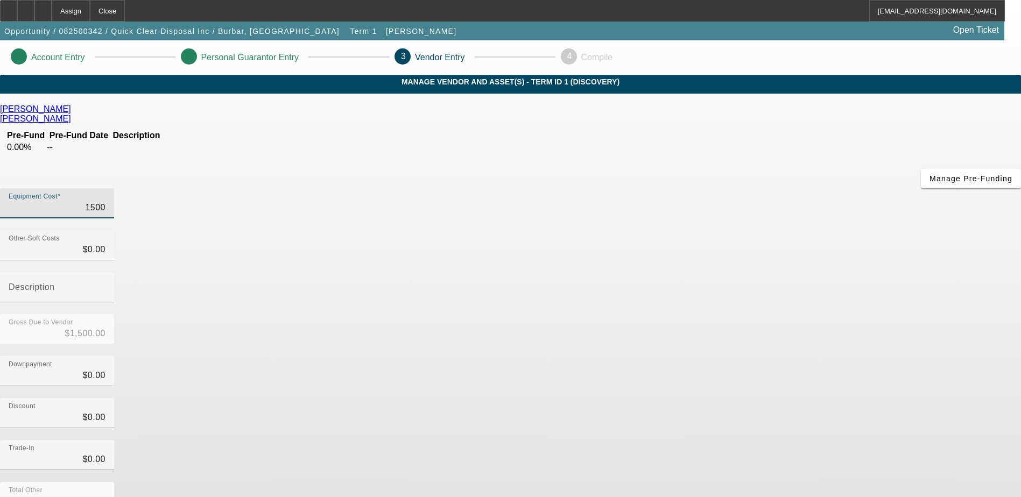
type input "$15,000.00"
type input "150000"
type input "$150,000.00"
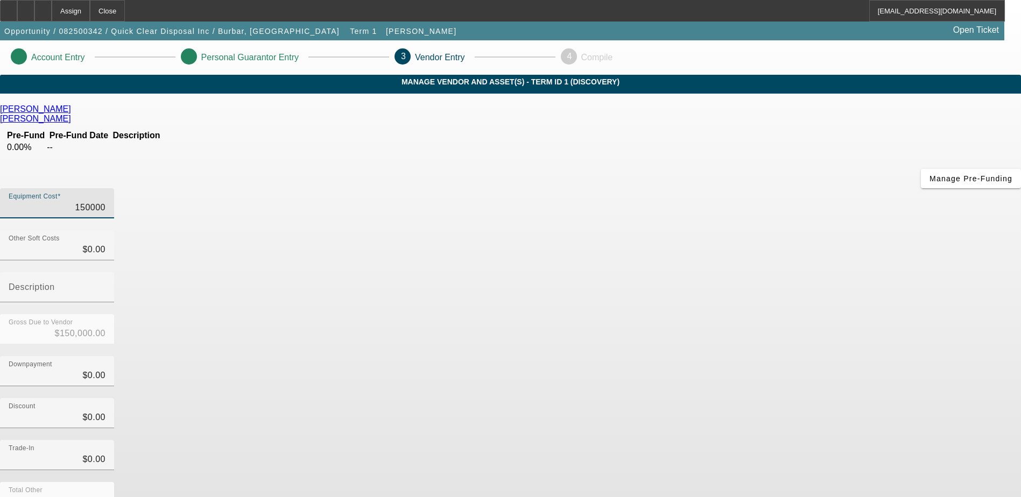
type input "$150,000.00"
click at [756, 398] on div "Discount $0.00" at bounding box center [510, 419] width 1021 height 42
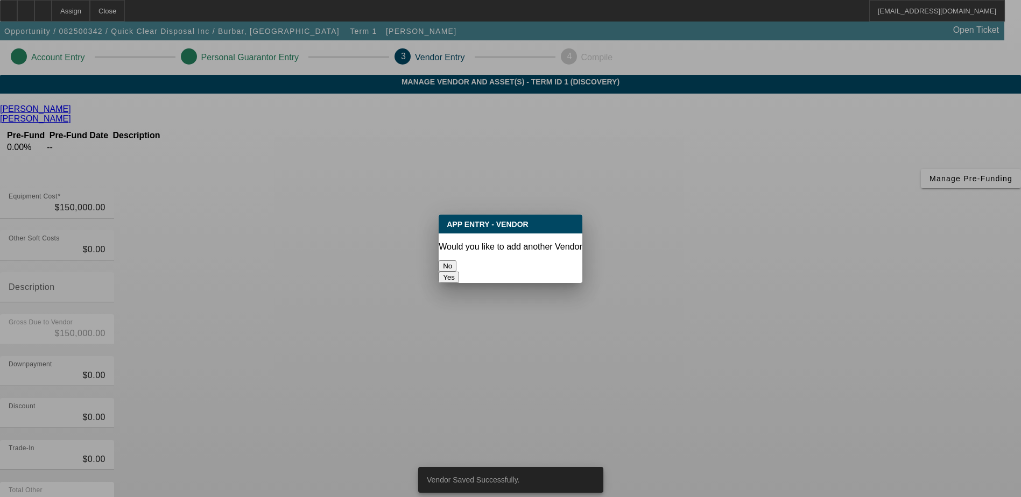
click at [456, 263] on button "No" at bounding box center [448, 266] width 18 height 11
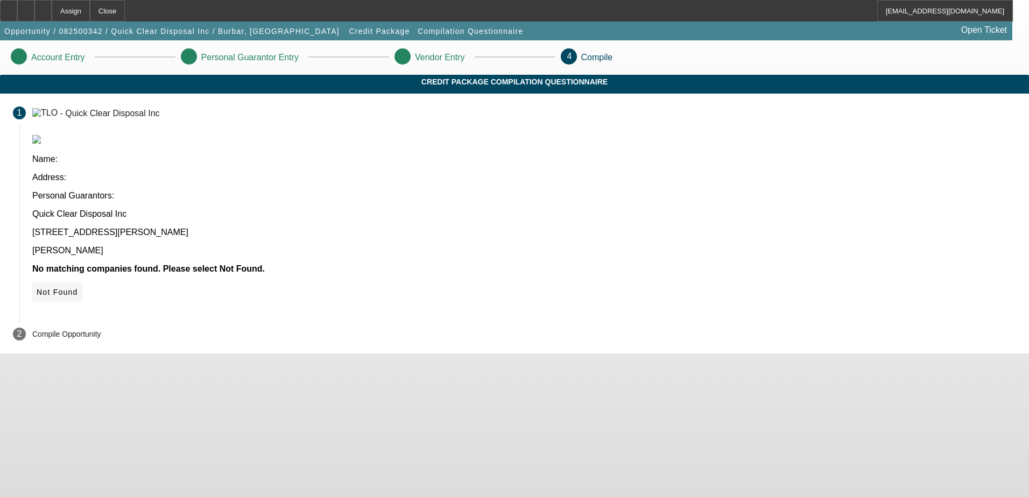
click at [78, 288] on span "Not Found" at bounding box center [57, 292] width 41 height 9
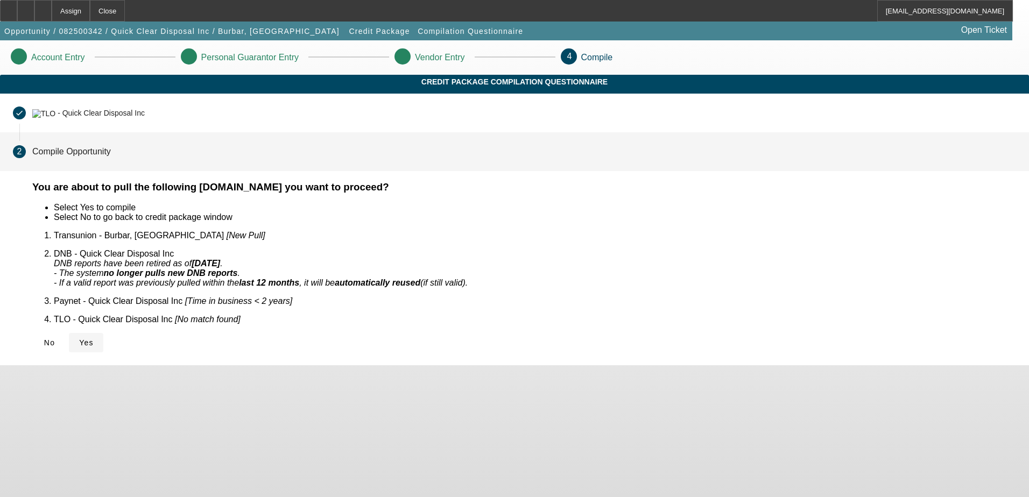
click at [94, 339] on span "Yes" at bounding box center [86, 343] width 15 height 9
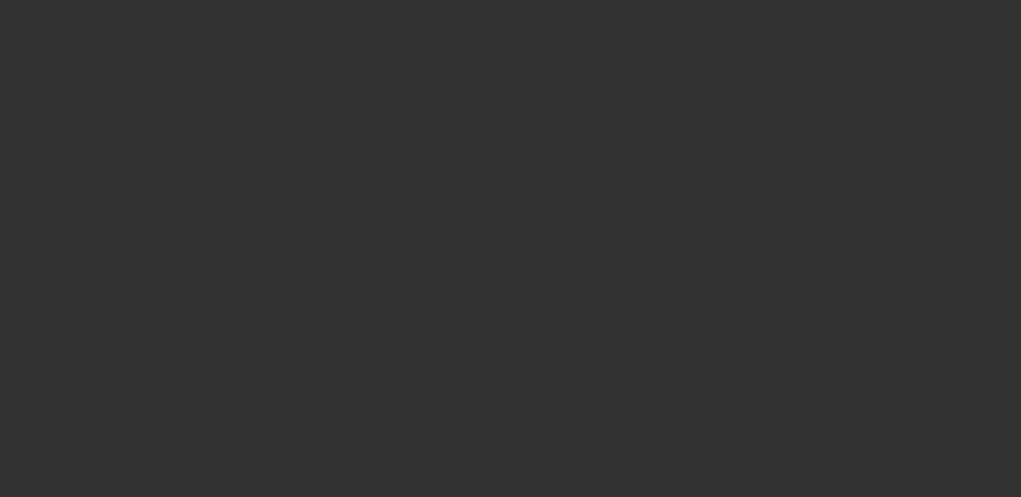
select select "0"
select select "2"
select select "0.1"
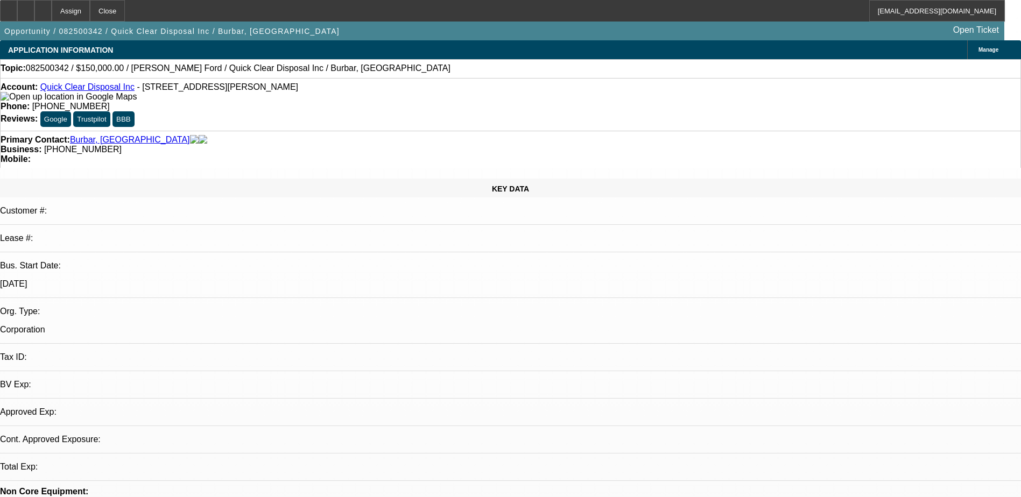
select select "1"
select select "2"
select select "4"
drag, startPoint x: 936, startPoint y: 453, endPoint x: 916, endPoint y: 484, distance: 37.8
drag, startPoint x: 518, startPoint y: 491, endPoint x: 498, endPoint y: 486, distance: 21.3
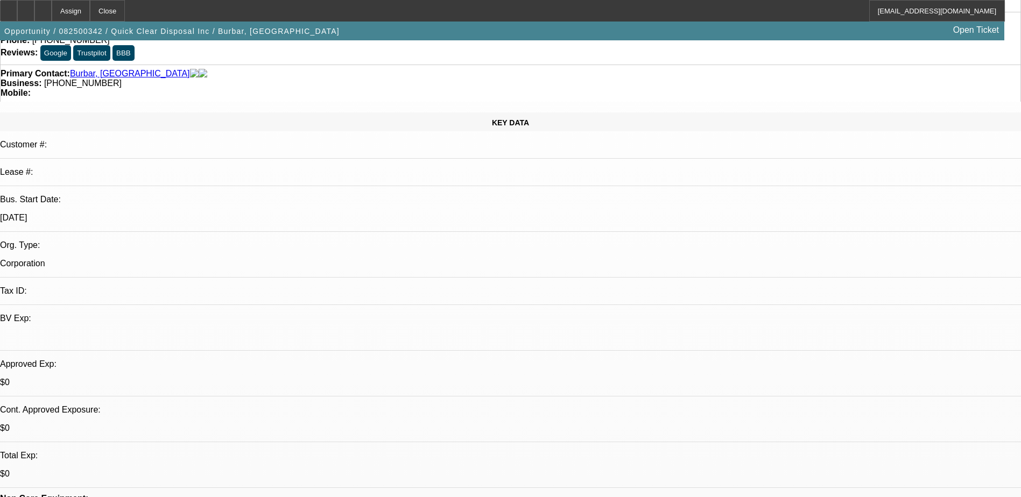
scroll to position [108, 0]
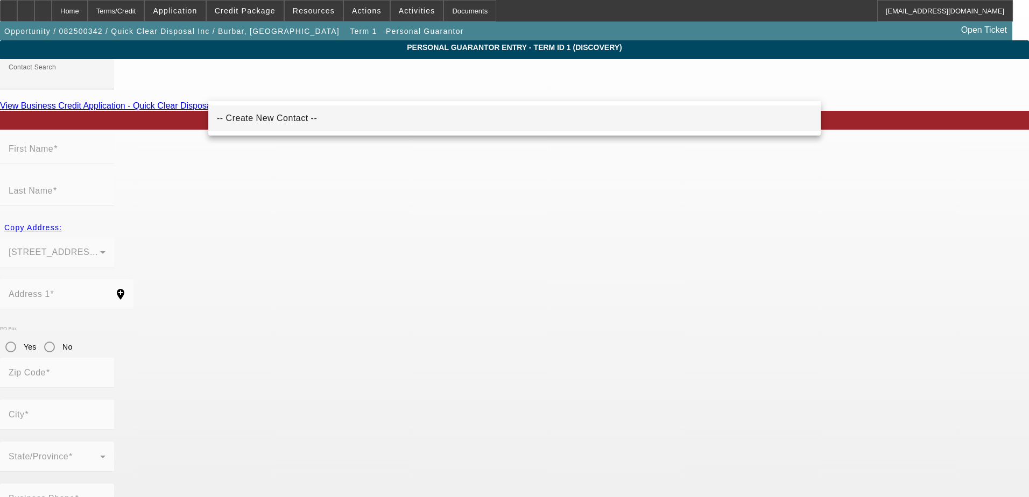
click at [392, 114] on mat-option "-- Create New Contact --" at bounding box center [514, 119] width 613 height 26
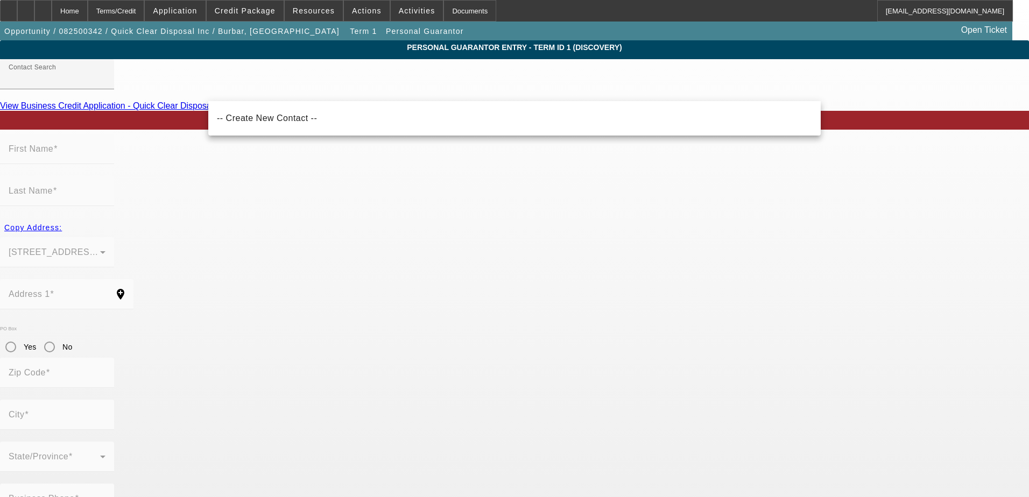
type input "-- Create New Contact --"
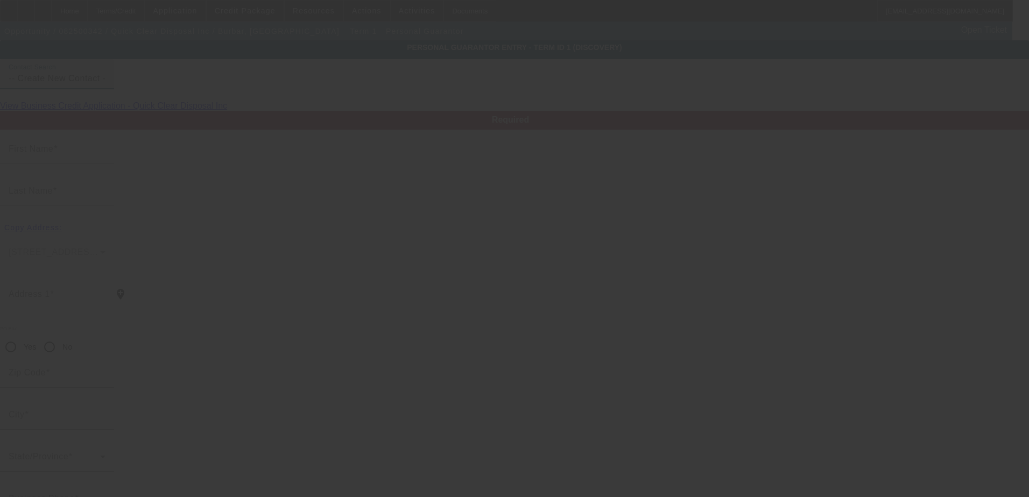
click at [106, 160] on input "First Name" at bounding box center [57, 153] width 97 height 13
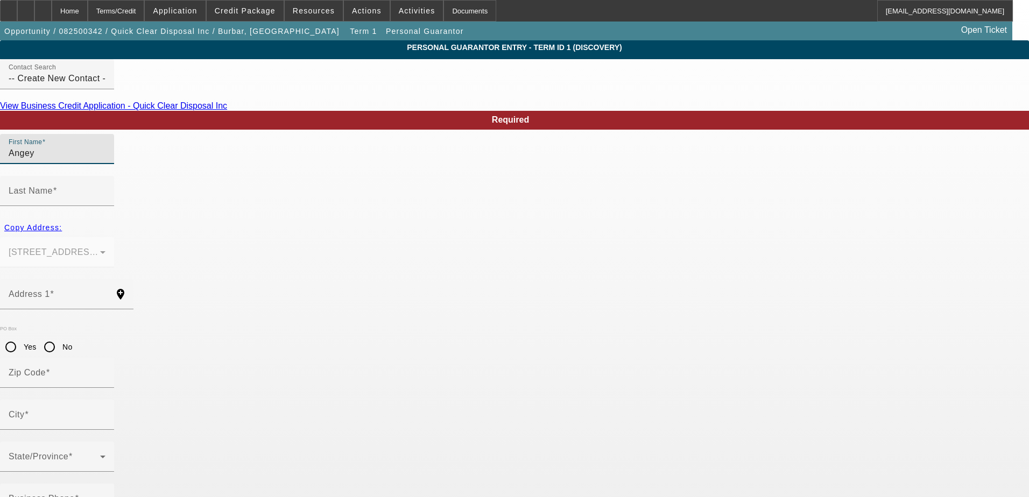
type input "Angey"
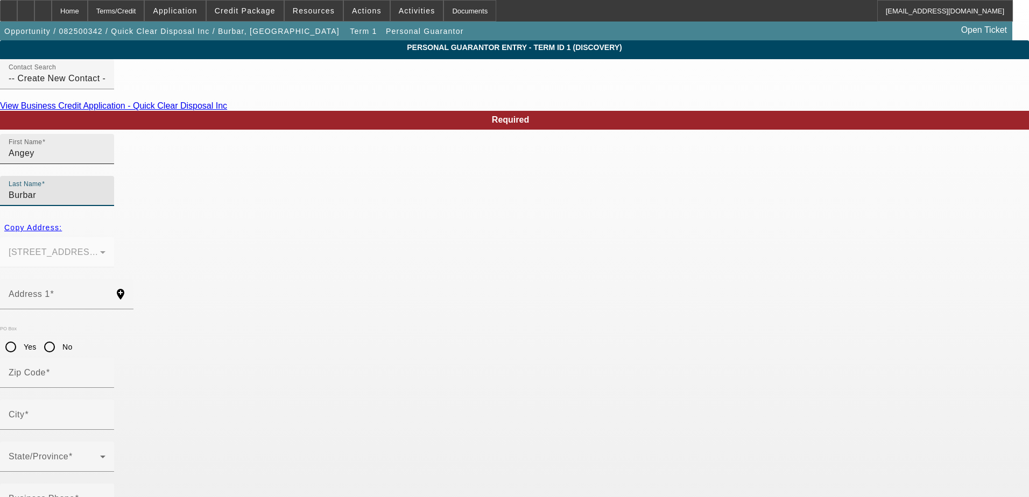
type input "Burbar"
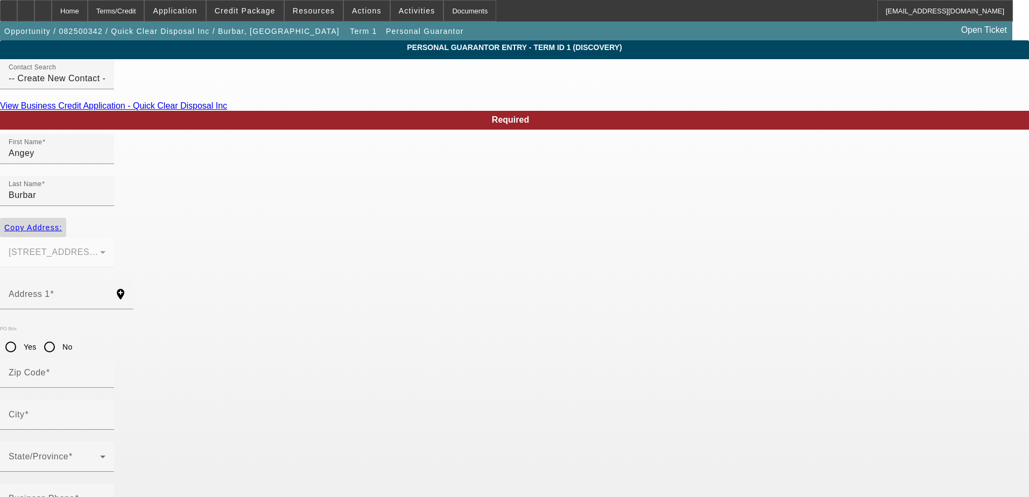
click at [62, 223] on span "Copy Address:" at bounding box center [33, 227] width 58 height 9
type input "[STREET_ADDRESS][PERSON_NAME]"
type input "48168"
type input "[GEOGRAPHIC_DATA]"
click at [75, 494] on mat-label "Business Phone" at bounding box center [42, 498] width 66 height 9
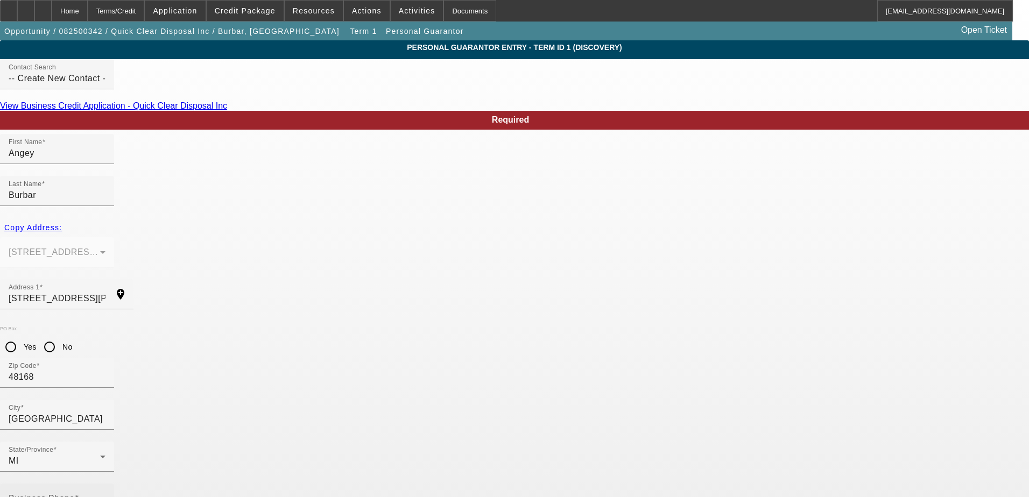
click at [106, 497] on input "Business Phone" at bounding box center [57, 503] width 97 height 13
type input "[PHONE_NUMBER]"
type input "0"
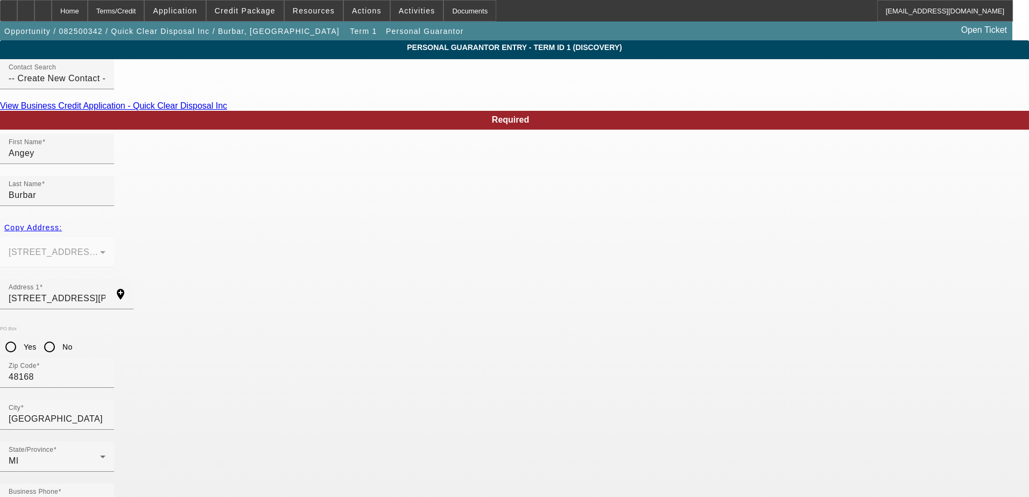
type input "067-64-5856"
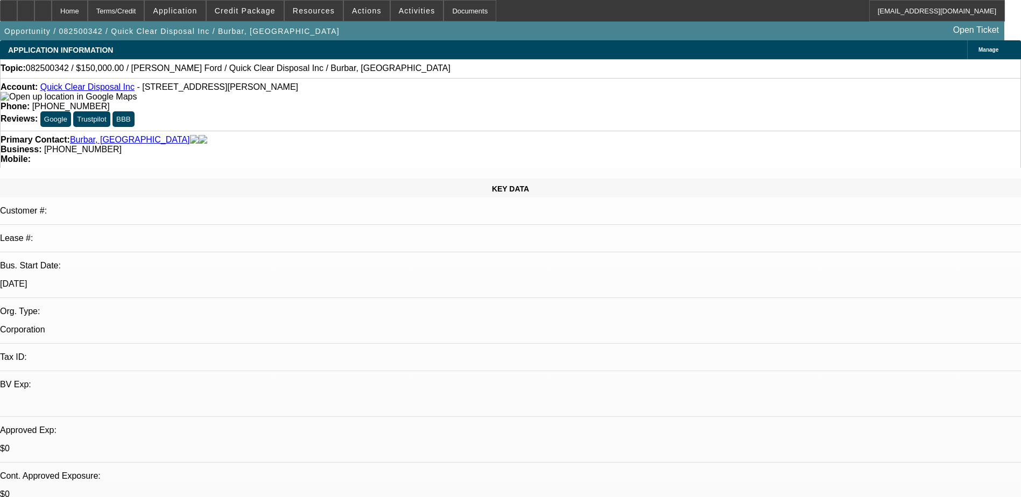
select select "0"
select select "2"
select select "0.1"
select select "4"
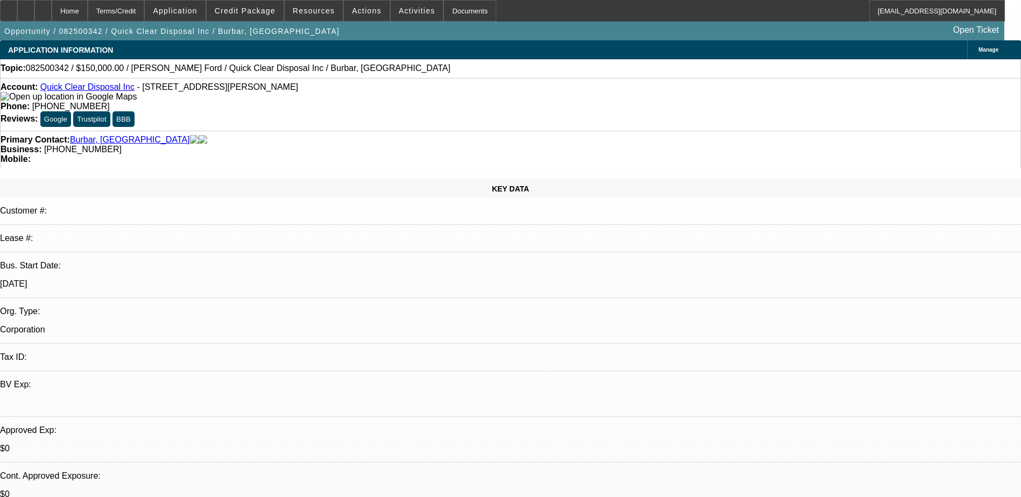
click at [256, 17] on span at bounding box center [245, 11] width 77 height 26
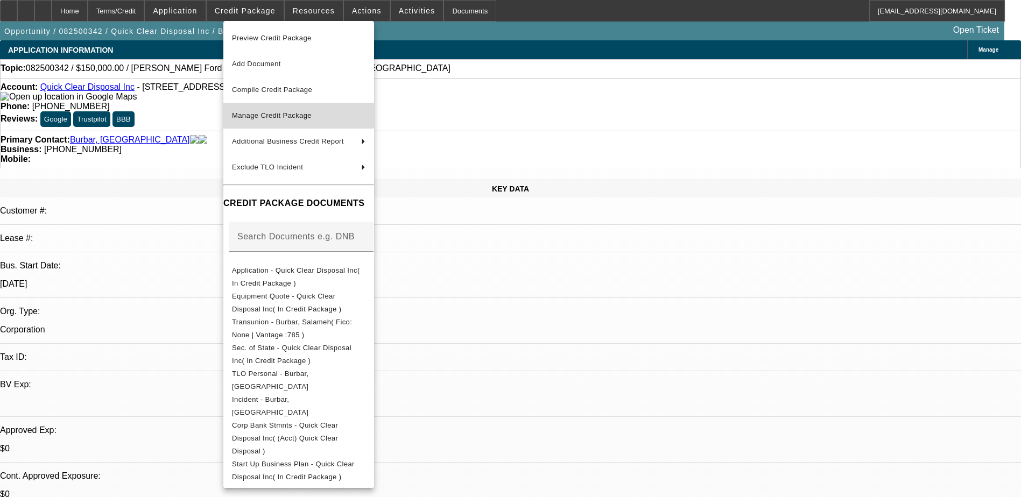
click at [300, 121] on span "Manage Credit Package" at bounding box center [298, 115] width 133 height 13
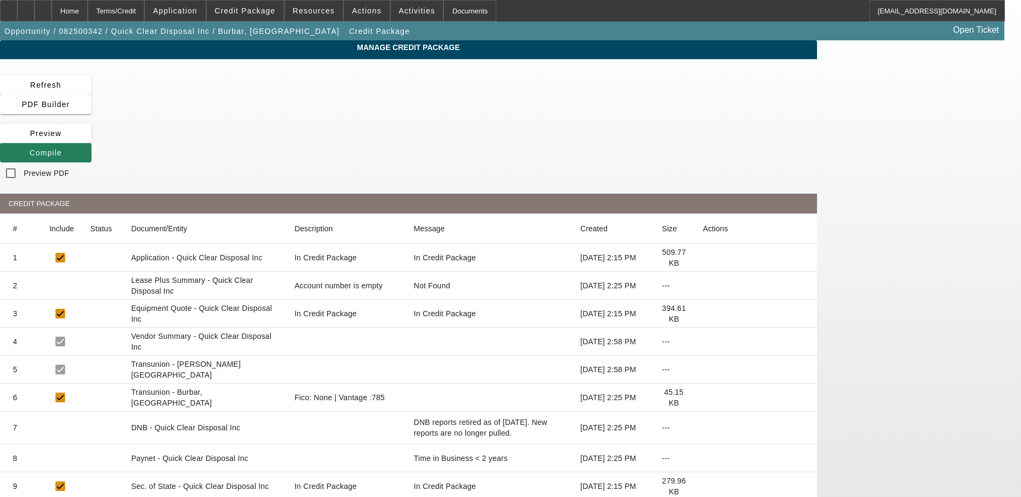
click at [30, 149] on icon at bounding box center [30, 153] width 0 height 9
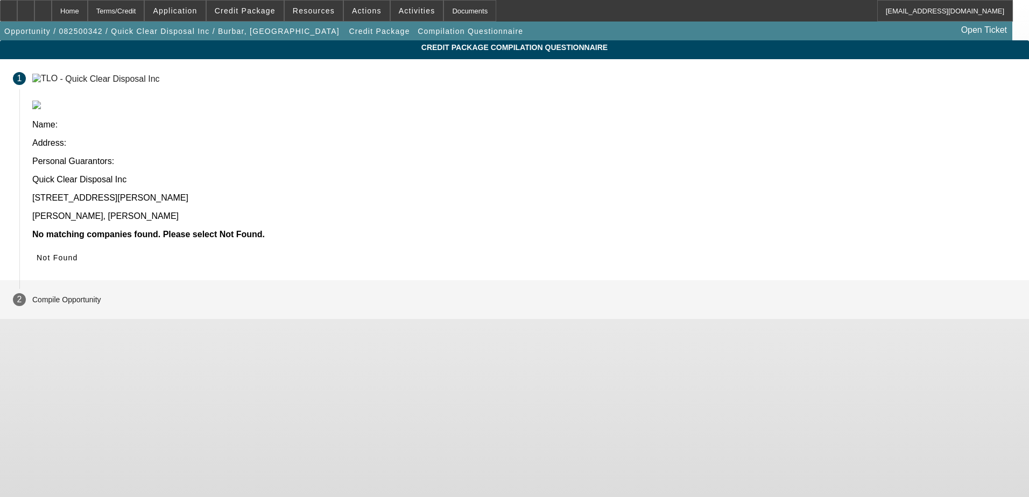
click at [78, 254] on span "Not Found" at bounding box center [57, 258] width 41 height 9
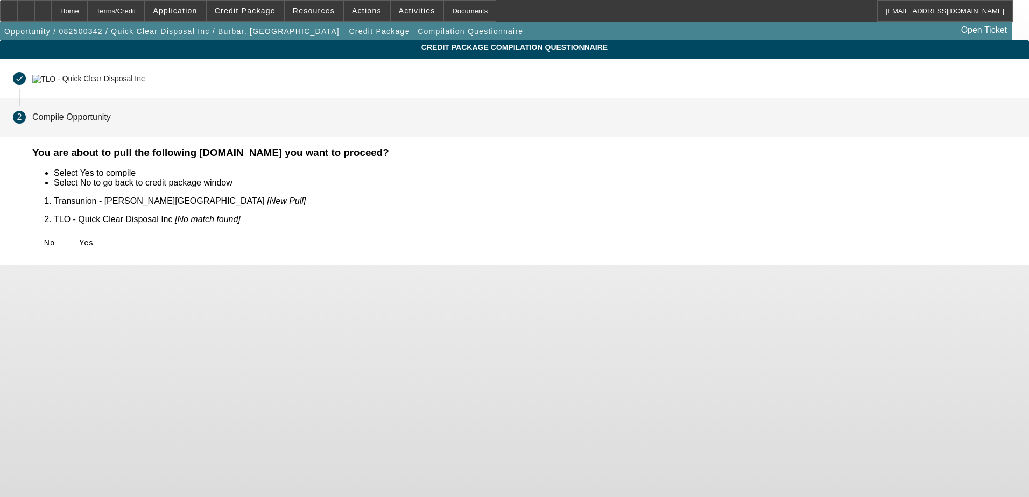
click at [94, 238] on span "Yes" at bounding box center [86, 242] width 15 height 9
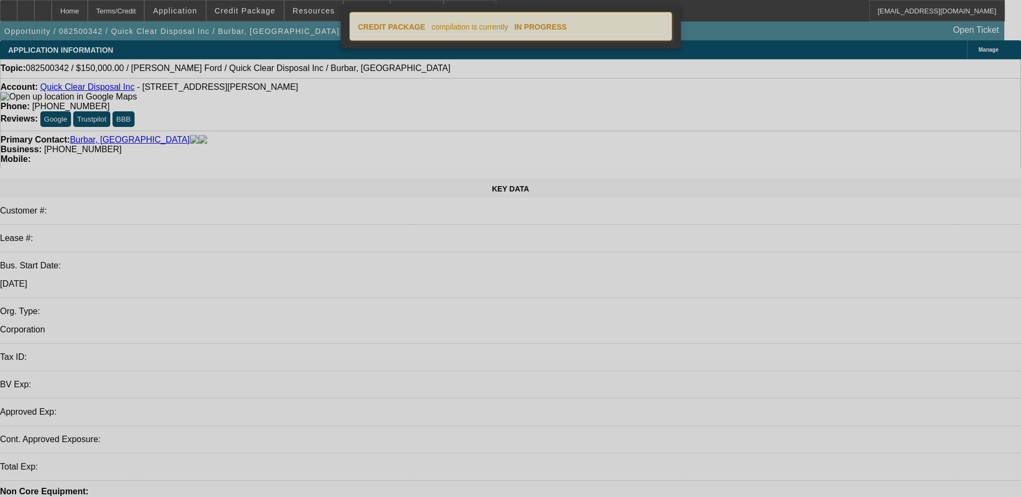
select select "0"
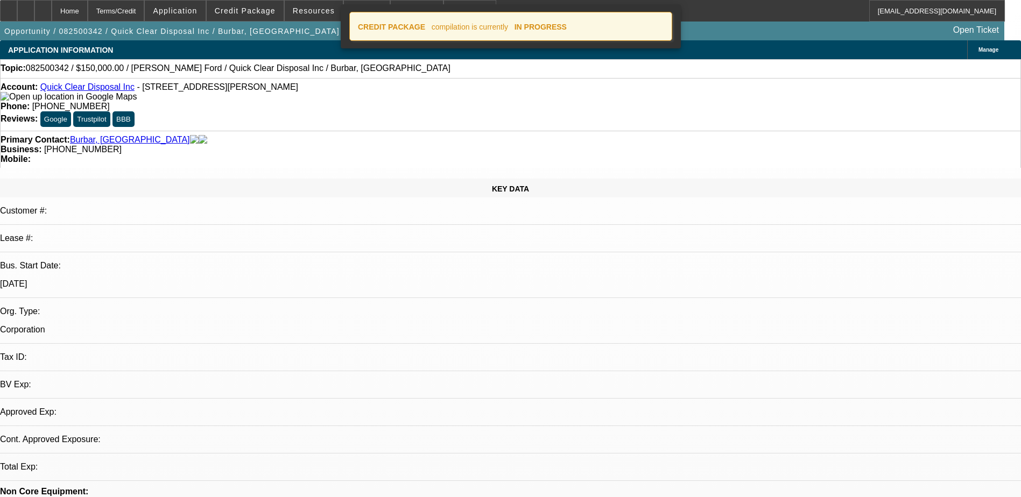
select select "2"
select select "0.1"
select select "4"
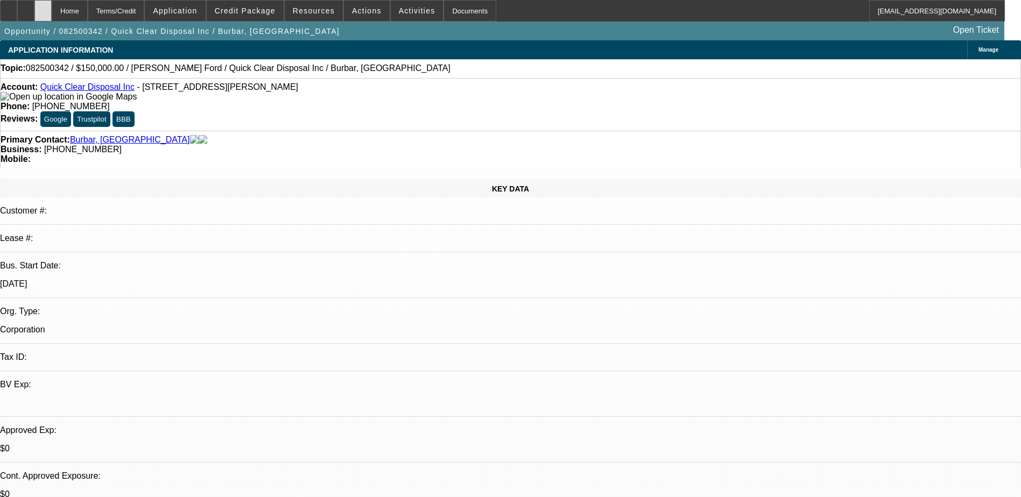
click at [52, 10] on div at bounding box center [42, 11] width 17 height 22
select select "0"
select select "2"
select select "0.1"
select select "1"
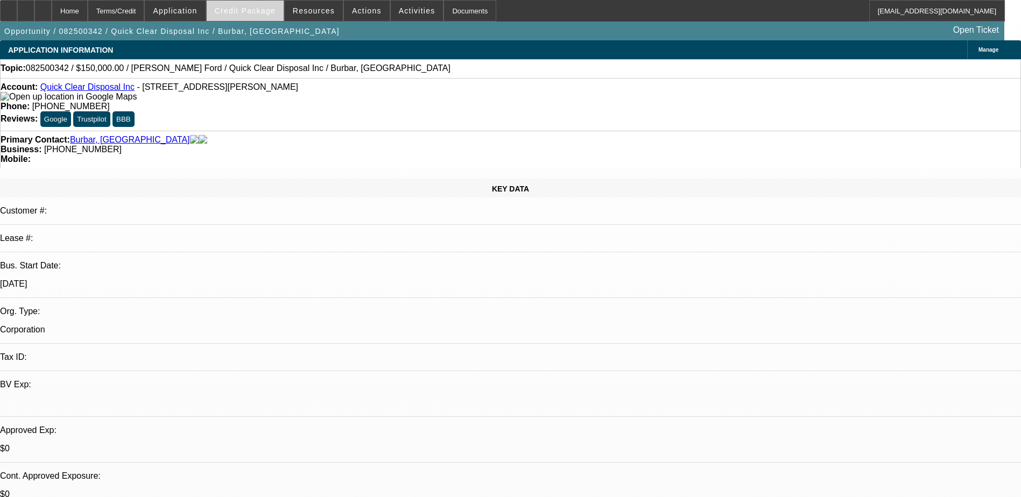
select select "2"
select select "4"
click at [265, 17] on span at bounding box center [245, 11] width 77 height 26
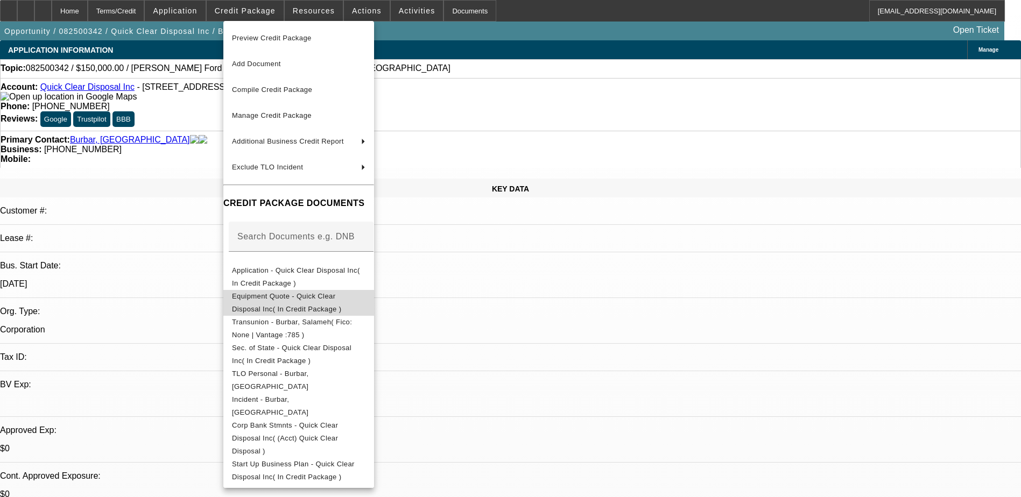
click at [292, 297] on span "Equipment Quote - Quick Clear Disposal Inc( In Credit Package )" at bounding box center [286, 302] width 109 height 21
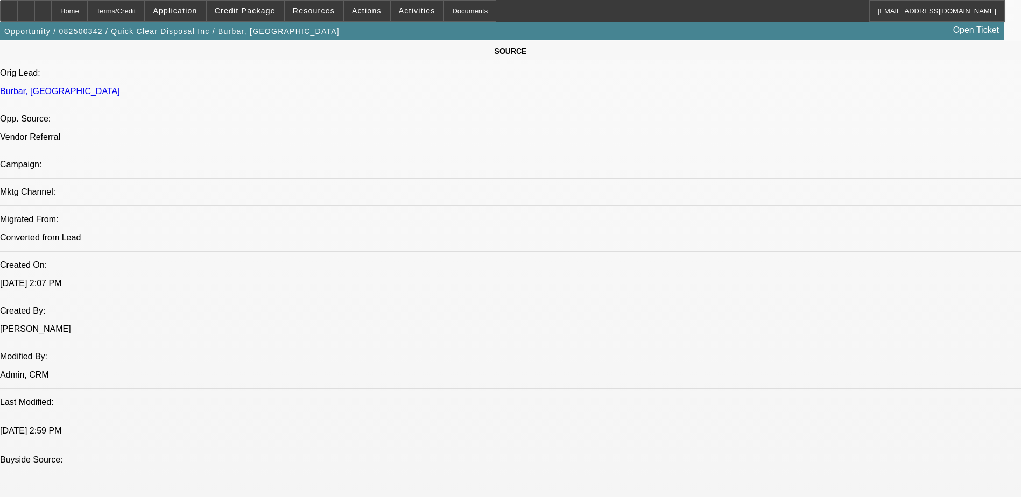
scroll to position [700, 0]
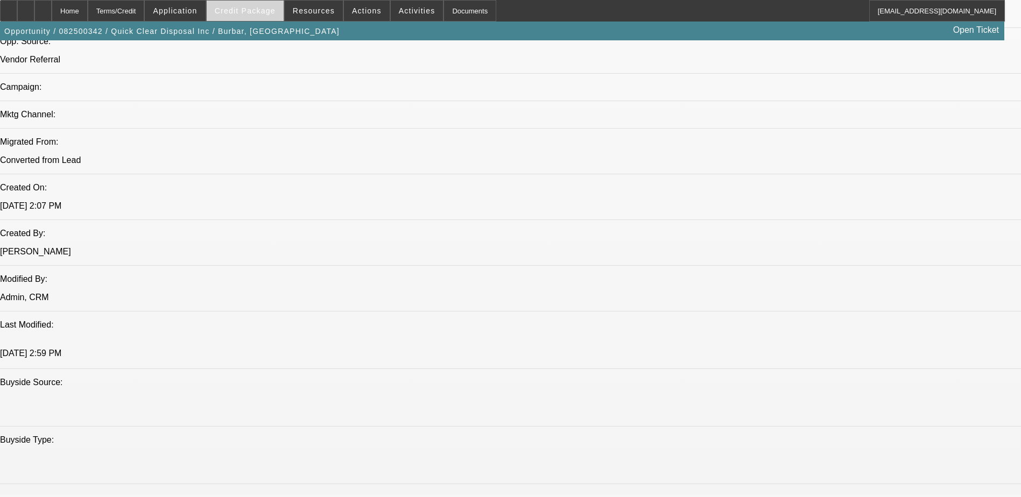
click at [245, 15] on span "Credit Package" at bounding box center [245, 10] width 61 height 9
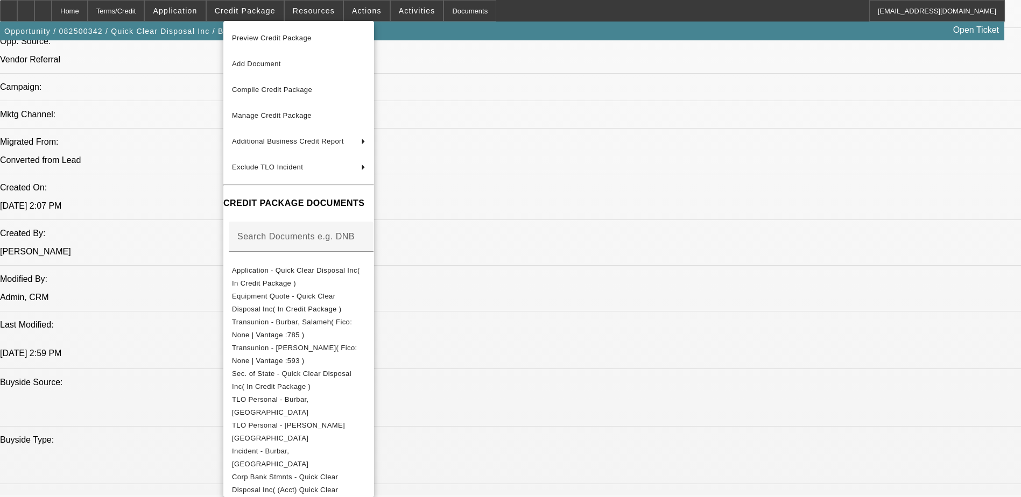
click at [665, 368] on div at bounding box center [510, 248] width 1021 height 497
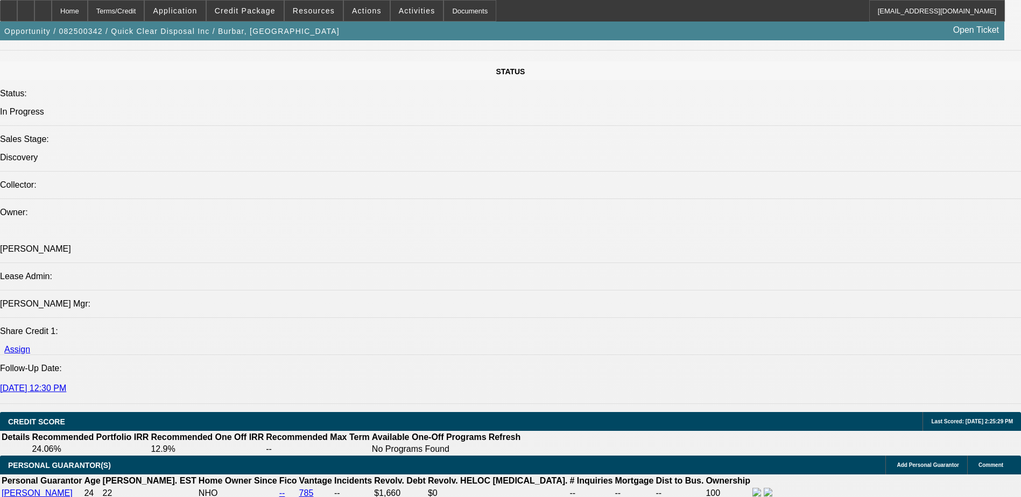
scroll to position [1400, 0]
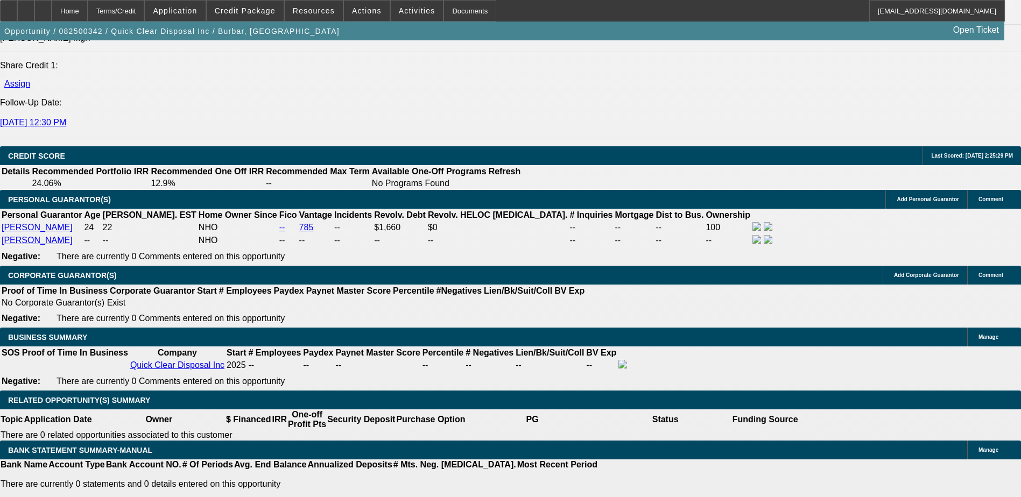
type input "$0.00"
select select "0.2"
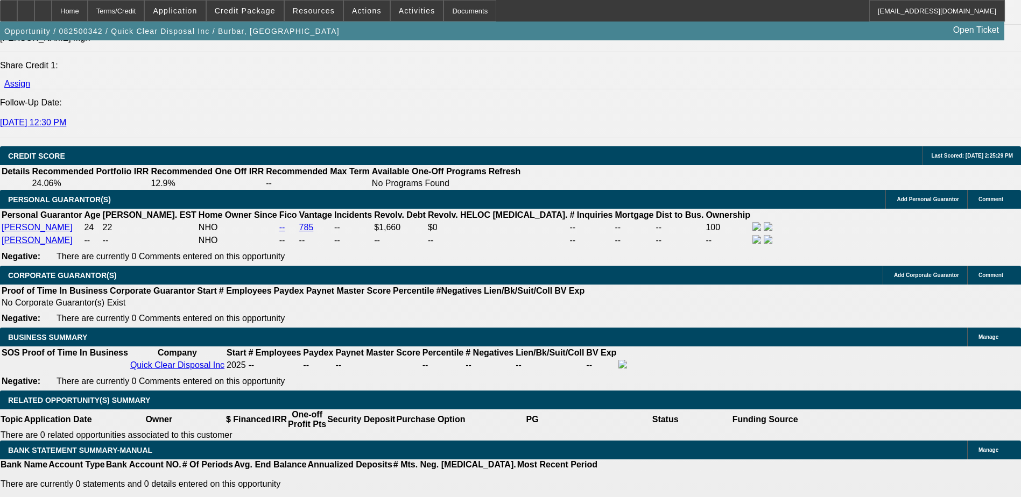
type input "$30,000.00"
select select "0.15"
type input "$22,500.00"
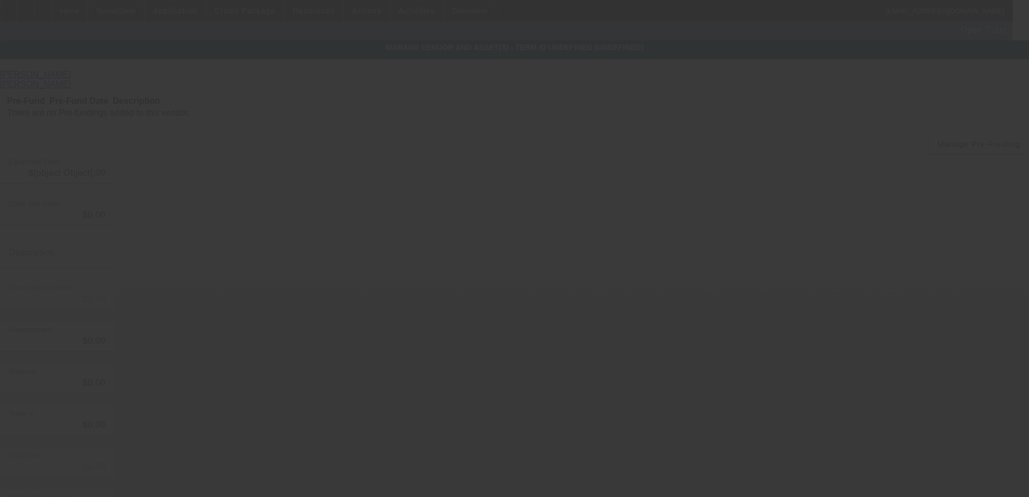
type input "$150,000.00"
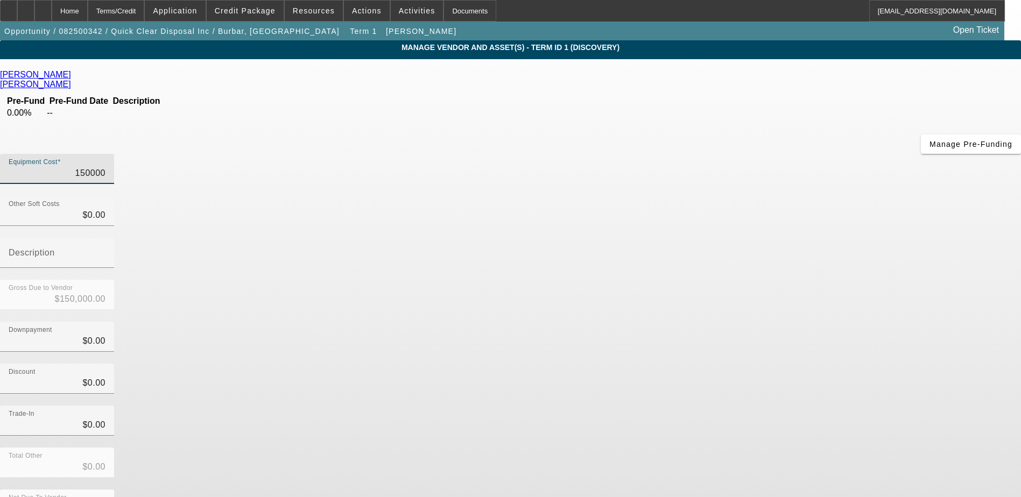
click at [106, 167] on input "150000" at bounding box center [57, 173] width 97 height 13
type input "1"
type input "$1.00"
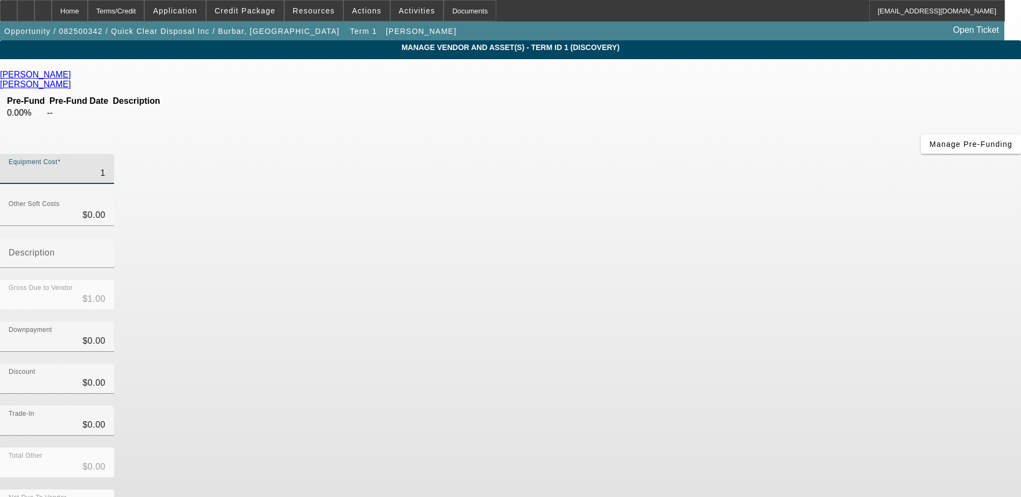
type input "13"
type input "$13.00"
type input "135"
type input "$135.00"
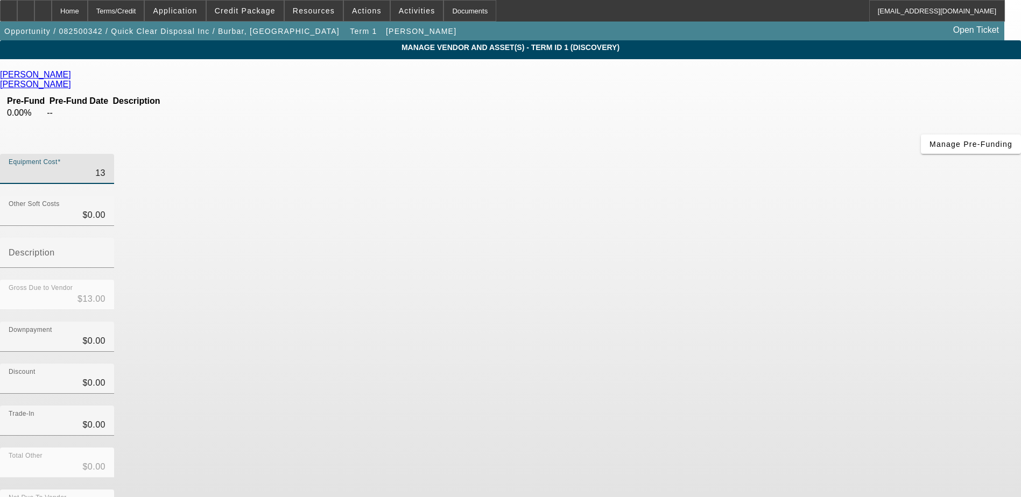
type input "$135.00"
type input "1351"
type input "$1,351.00"
type input "13518"
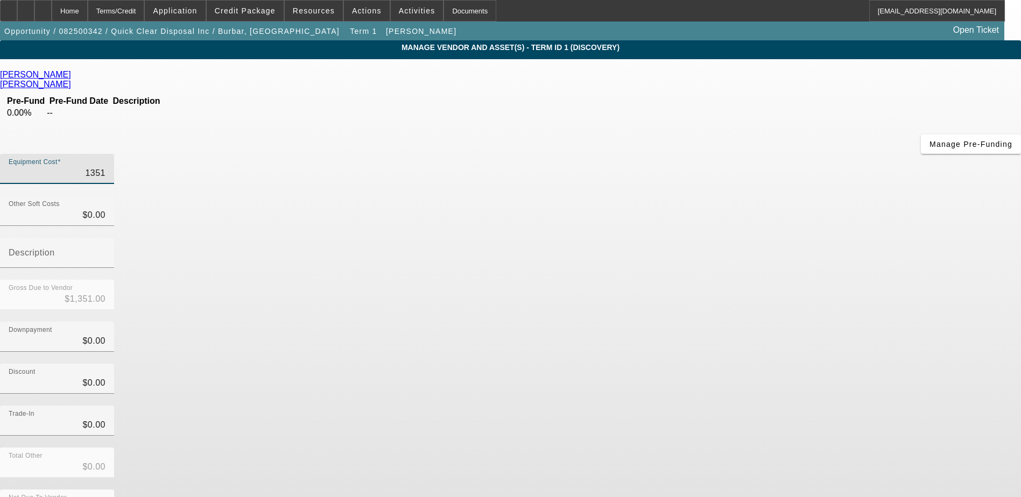
type input "$13,518.00"
type input "135184"
type input "$135,184.00"
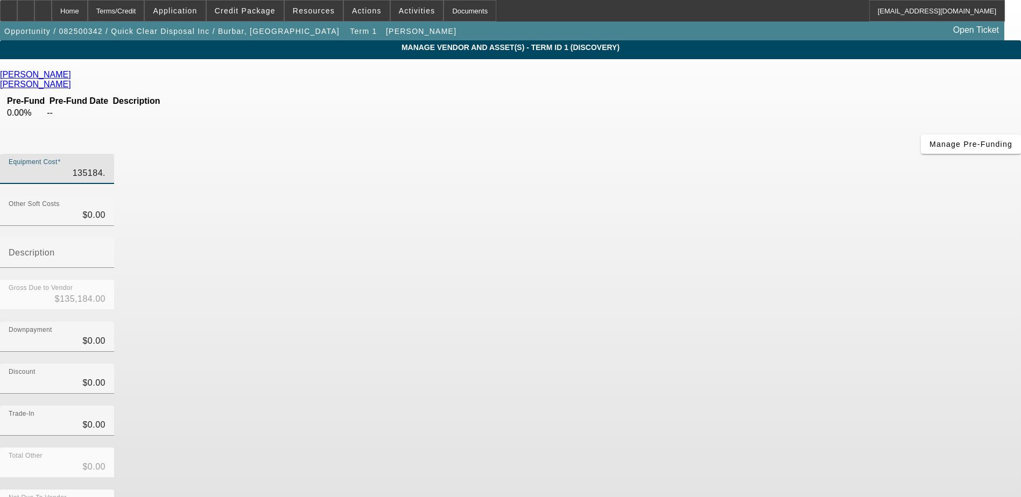
type input "135184.1"
type input "$135,184.10"
click at [734, 406] on div "Trade-In $0.00" at bounding box center [510, 427] width 1021 height 42
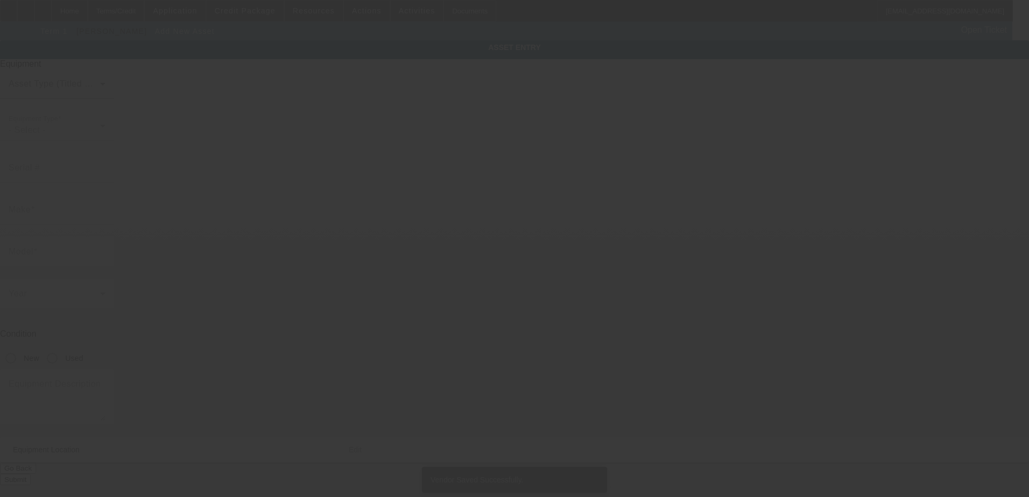
type input "19080 Angell Blvd"
type input "Northville"
type input "48168"
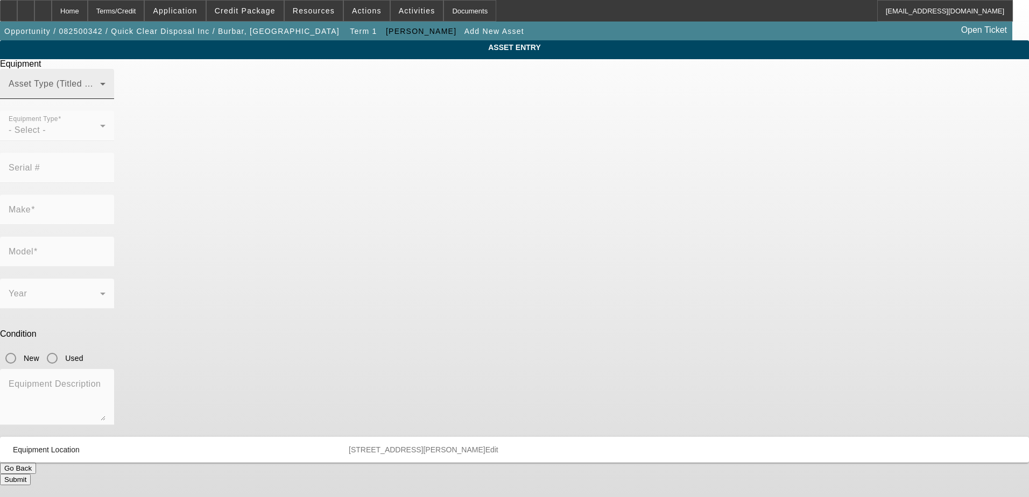
click at [140, 88] on mat-label "Asset Type (Titled or Non-Titled)" at bounding box center [75, 83] width 132 height 9
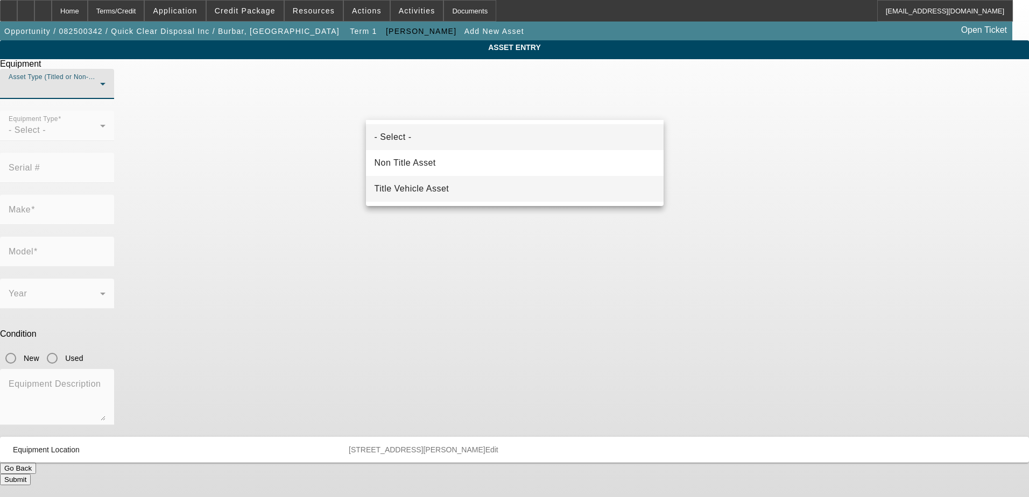
click at [444, 184] on span "Title Vehicle Asset" at bounding box center [412, 188] width 75 height 13
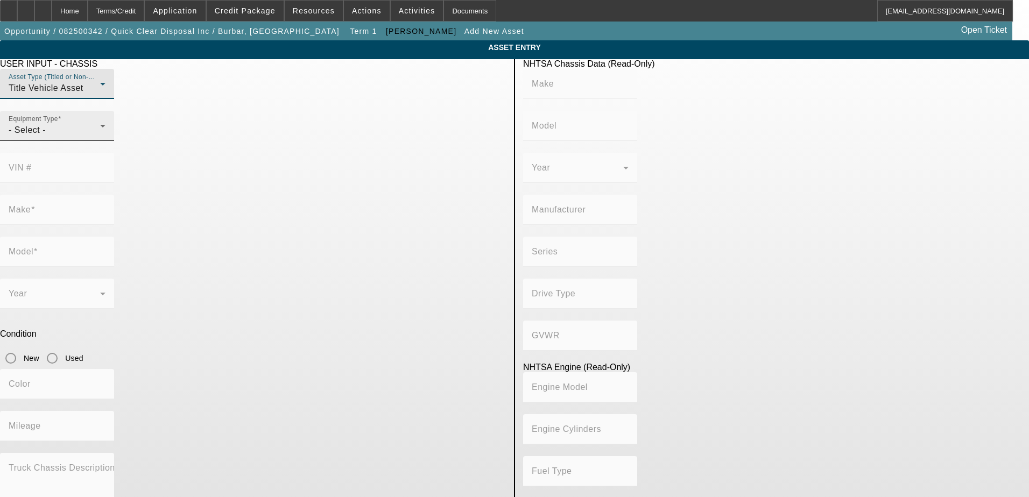
click at [100, 137] on div "- Select -" at bounding box center [55, 130] width 92 height 13
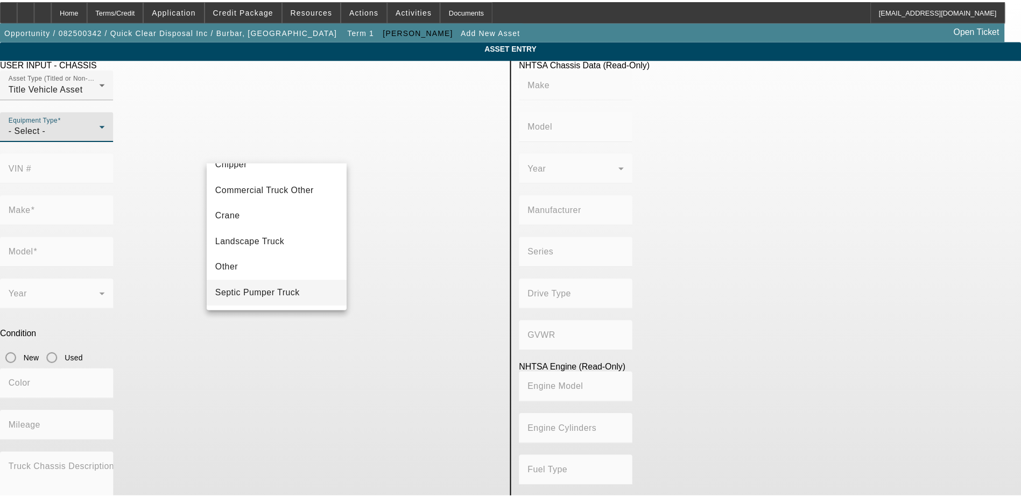
scroll to position [65, 0]
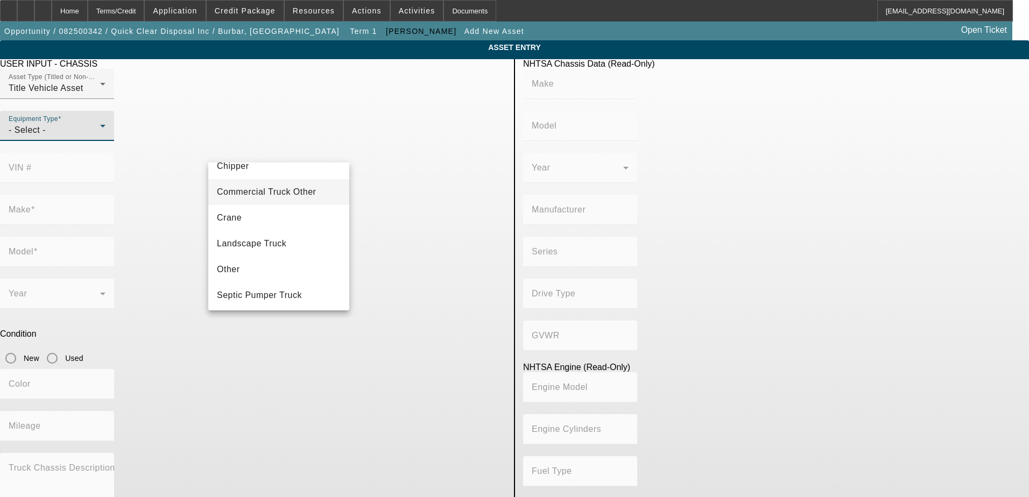
click at [265, 199] on mat-option "Commercial Truck Other" at bounding box center [278, 192] width 141 height 26
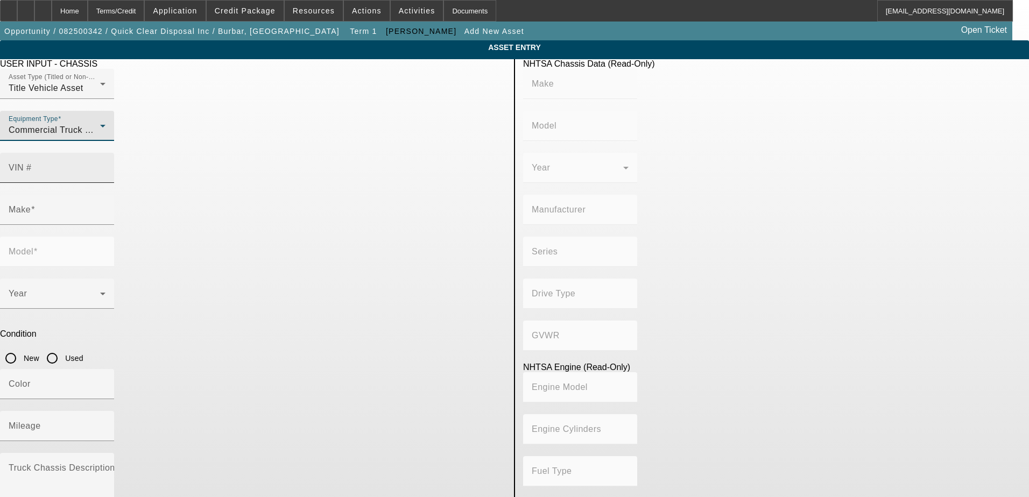
click at [106, 153] on div "VIN #" at bounding box center [57, 168] width 97 height 30
type input "1fdff6lt7sda02157"
type input "FORD"
type input "F-600"
type input "FORD MOTOR COMPANY"
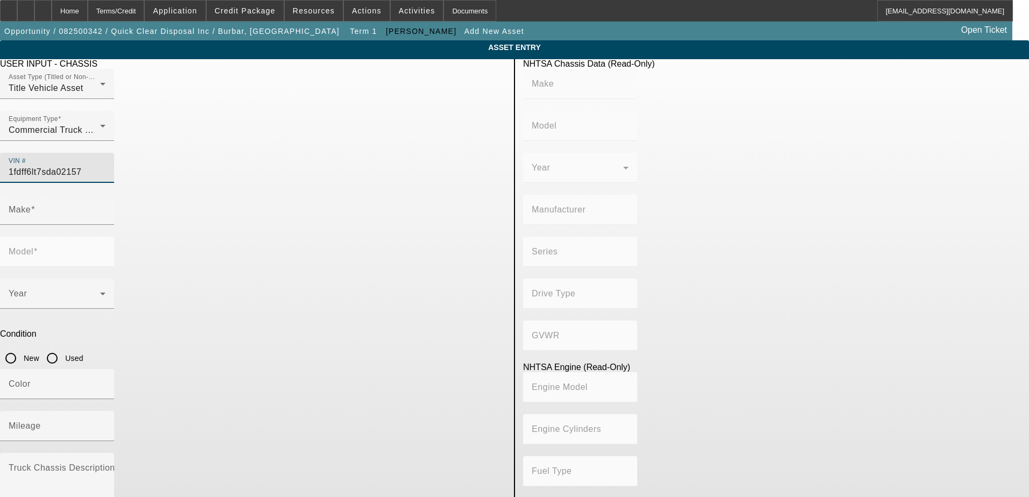
type input "F-Series"
type input "4WD/4-Wheel Drive/4x4"
type input "Class 6: 19,501 - 26,000 lb (8,845 - 11,794 kg)"
type input "8"
type input "Diesel"
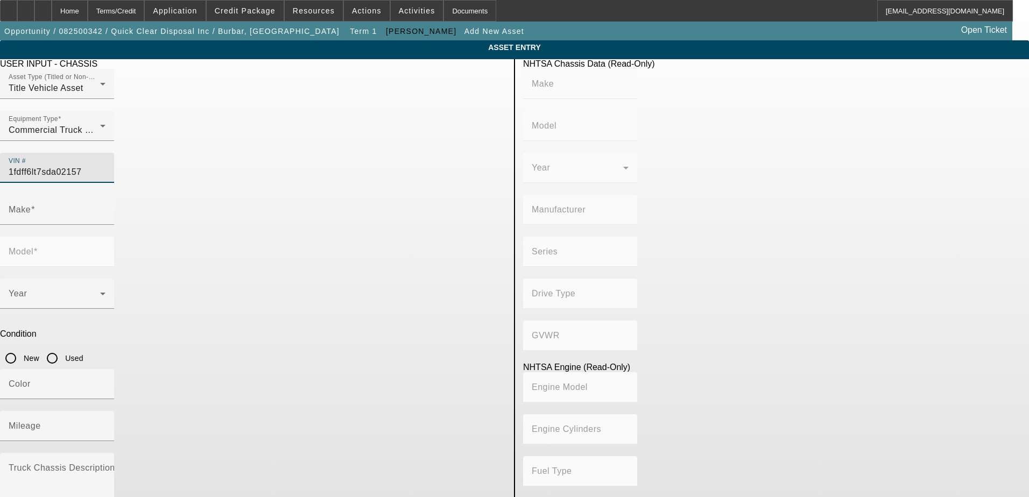
type input "408.85908543470"
type input "6.7"
type input "FORD"
type input "F-600"
type input "1FDFF6LT7SDA02157"
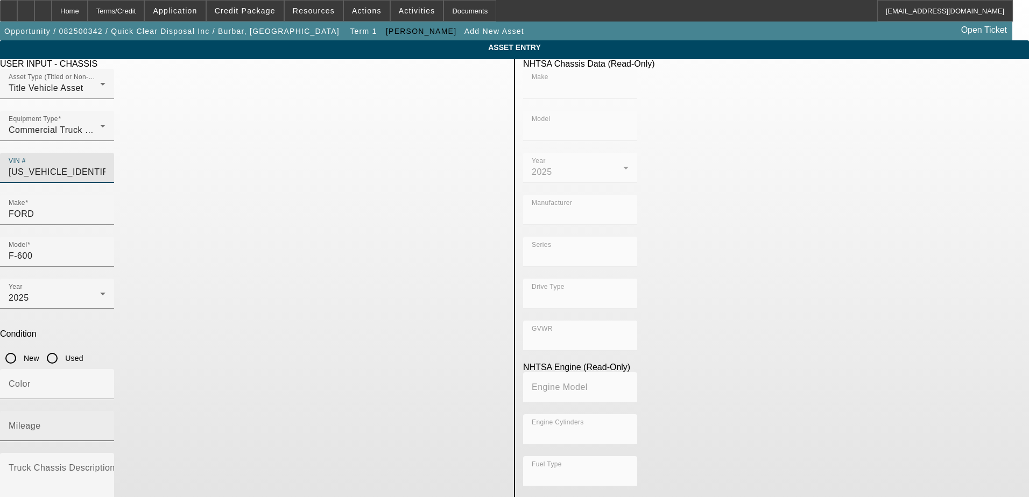
click at [106, 411] on div "Mileage" at bounding box center [57, 426] width 97 height 30
type input "FORD"
type input "F-600"
type input "FORD MOTOR COMPANY"
type input "F-Series"
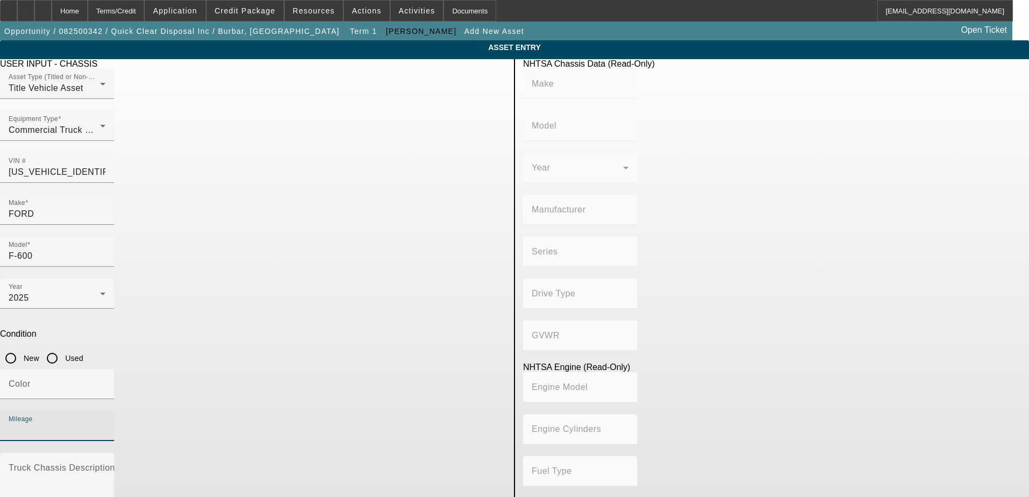
type input "4WD/4-Wheel Drive/4x4"
type input "Class 6: 19,501 - 26,000 lb (8,845 - 11,794 kg)"
type input "8"
type input "Diesel"
type input "408.85908543470"
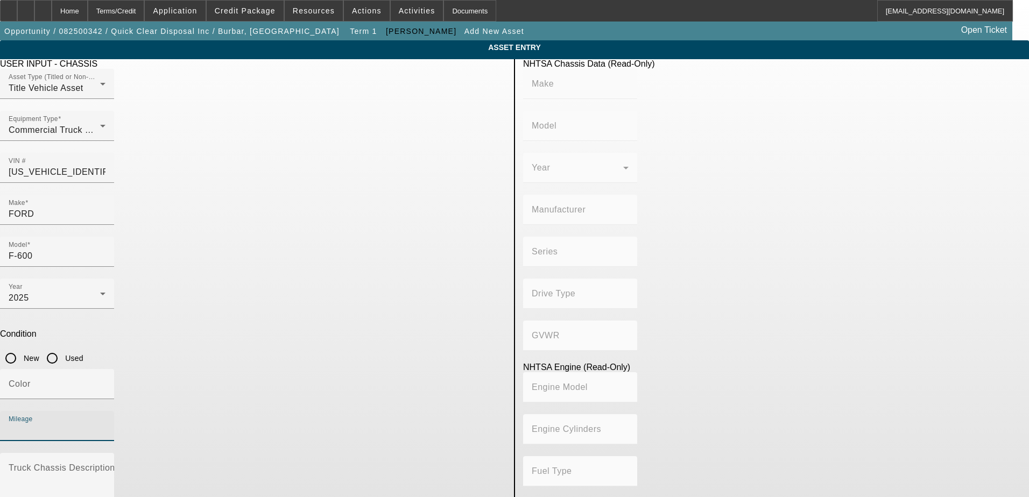
type input "6.7"
type input "64"
click at [22, 348] on input "New" at bounding box center [11, 359] width 22 height 22
radio input "true"
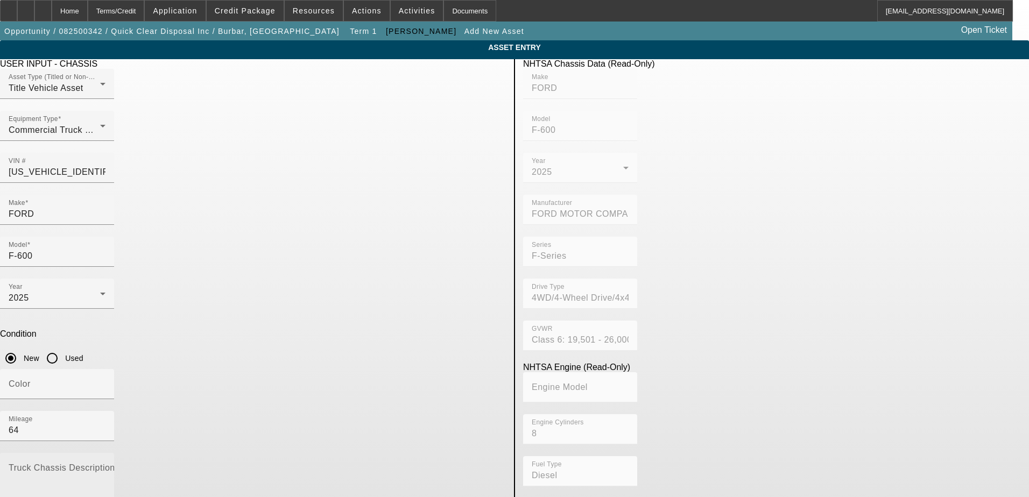
click at [251, 463] on mat-label "Truck Chassis Description (Describe the truck chassis only)" at bounding box center [130, 467] width 242 height 9
click at [106, 466] on textarea "Truck Chassis Description (Describe the truck chassis only)" at bounding box center [57, 485] width 97 height 39
type textarea "Dump Truck with Removable Containers"
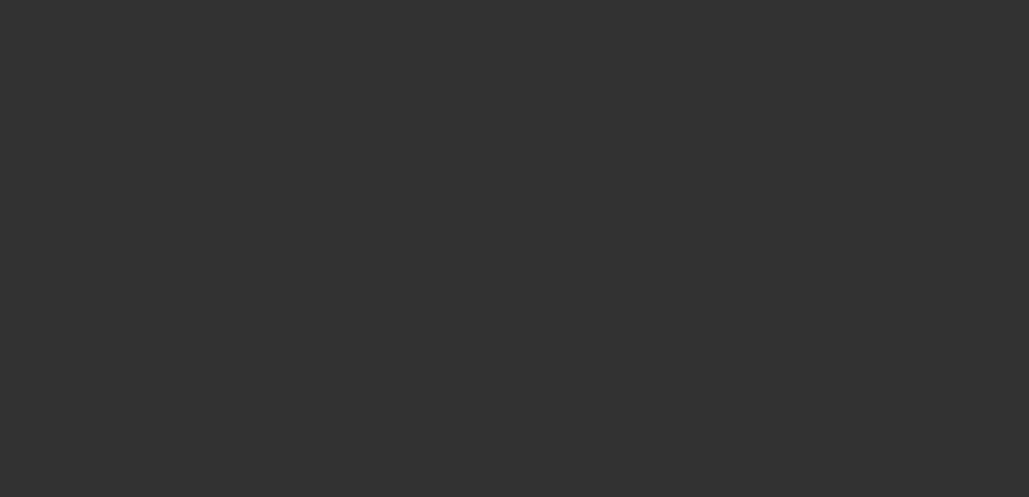
type input "$135,184.10"
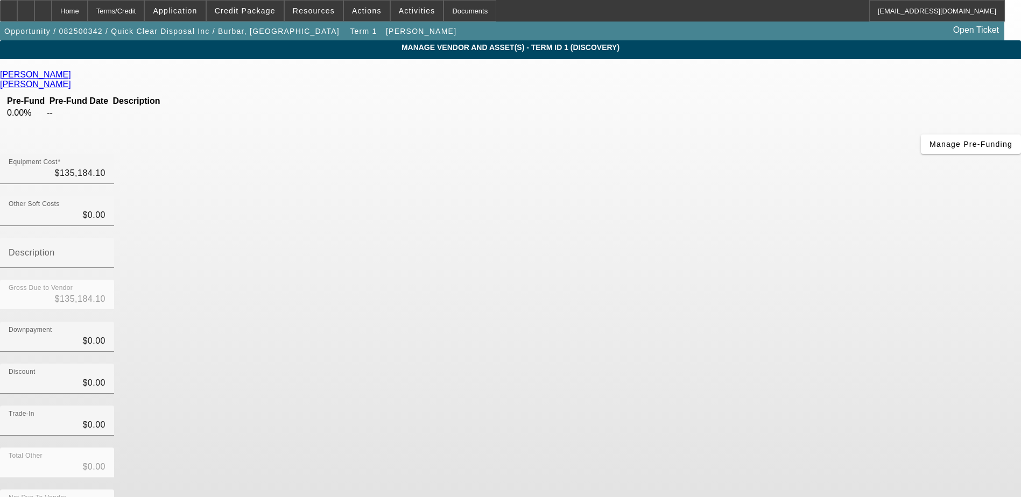
click at [432, 266] on div "Bill Brown Ford Boskovich, Frank Pre-Fund Pre-Fund Date Description 0.00% -- Ma…" at bounding box center [510, 312] width 1021 height 484
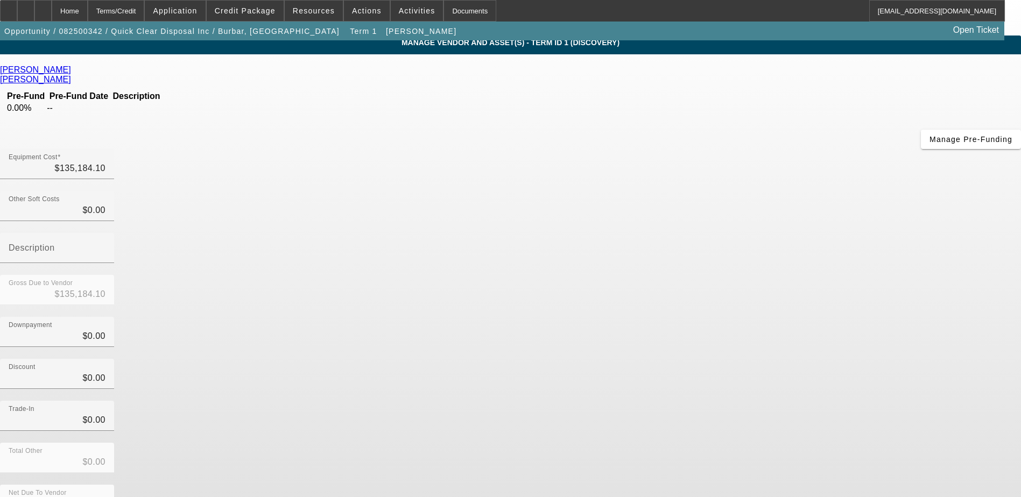
scroll to position [8, 0]
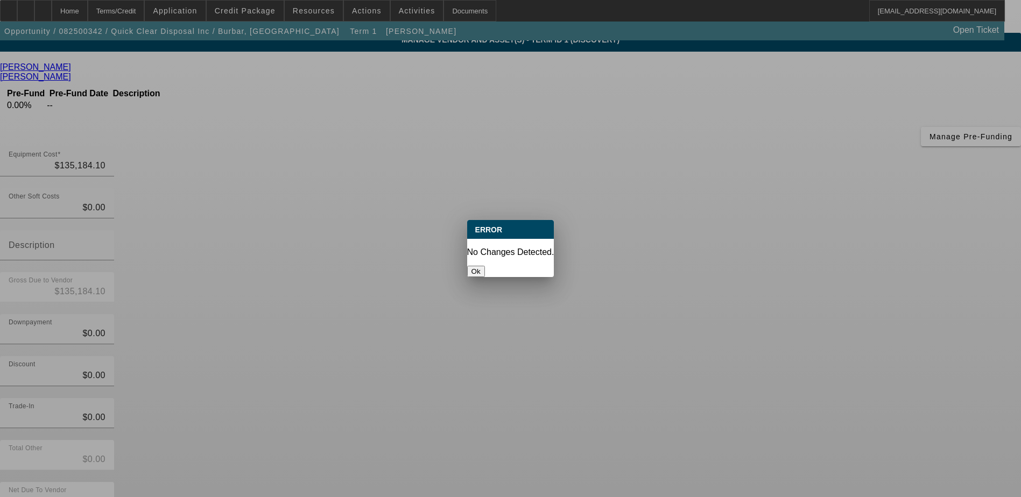
scroll to position [0, 0]
click at [485, 266] on button "Ok" at bounding box center [476, 271] width 18 height 11
click at [340, 275] on div "Bill Brown Ford Boskovich, Frank Pre-Fund Pre-Fund Date Description 0.00% -- Ma…" at bounding box center [510, 304] width 1021 height 484
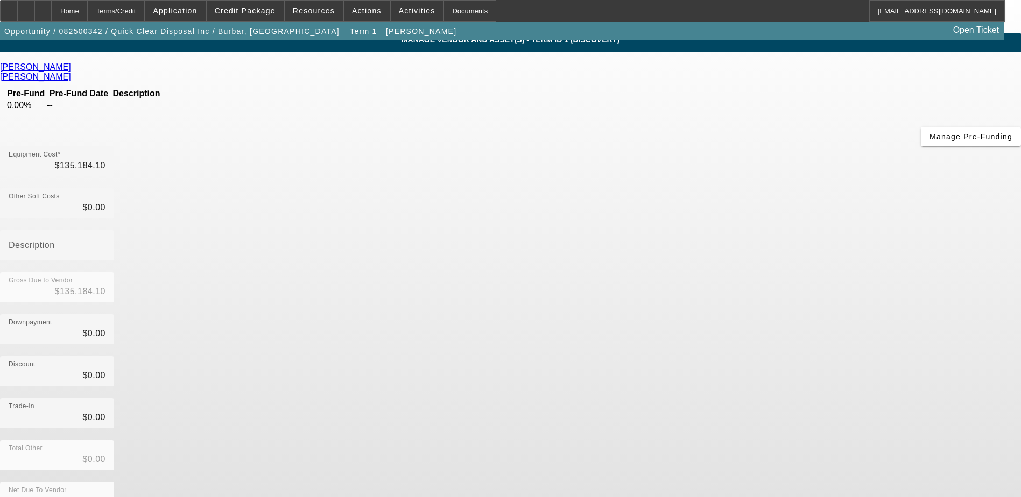
click at [157, 226] on app-vendor-asset-manage "MANAGE VENDOR AND ASSET(S) - Term ID 1 (Discovery) Remove Vendor Bill Brown For…" at bounding box center [510, 322] width 1021 height 578
click at [88, 12] on div "Home" at bounding box center [70, 11] width 36 height 22
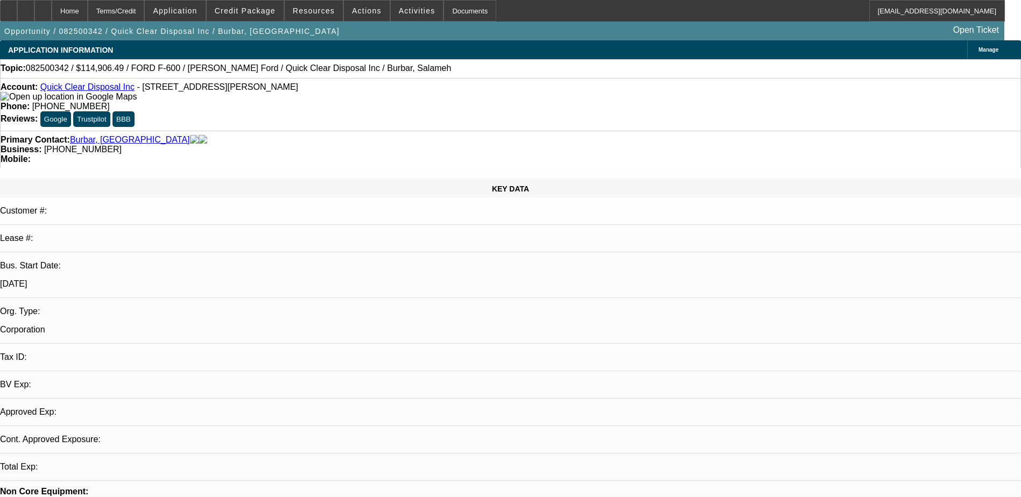
select select "0.15"
select select "2"
select select "0.1"
select select "4"
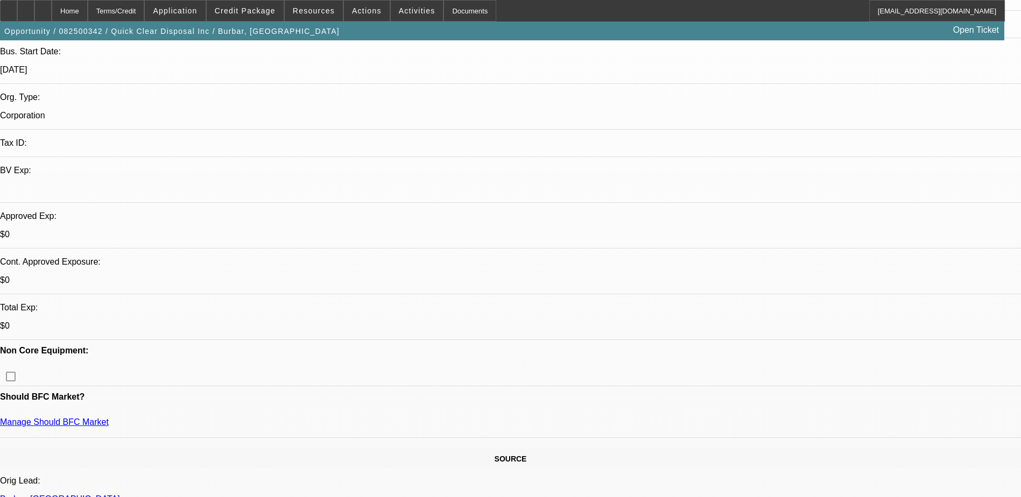
scroll to position [215, 0]
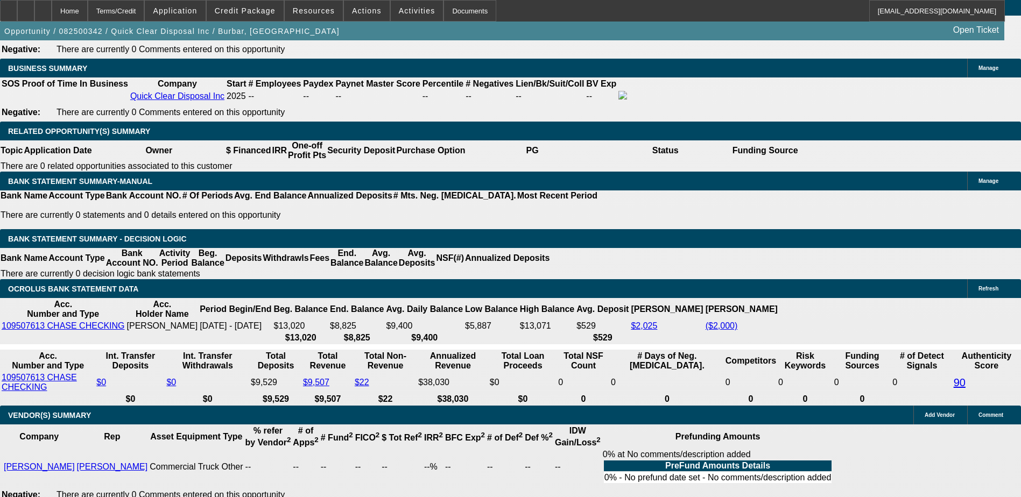
scroll to position [1561, 0]
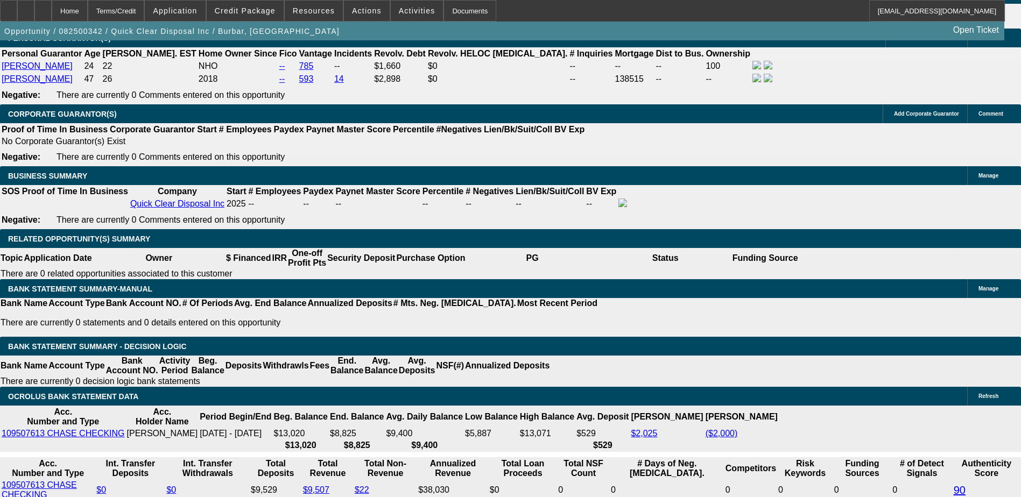
type input "60"
type input "20"
type input "$4,028.10"
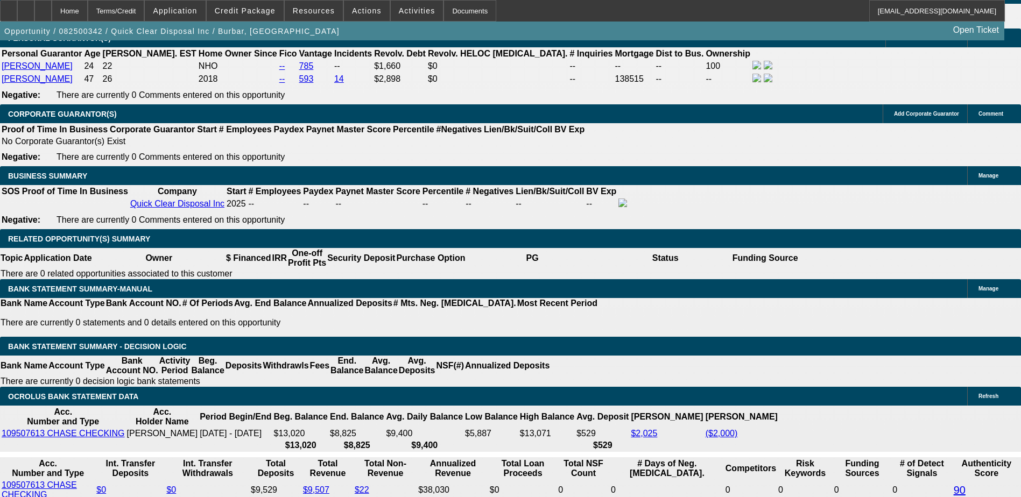
type input "$2,014.05"
type input "$6,088.64"
type input "$3,044.32"
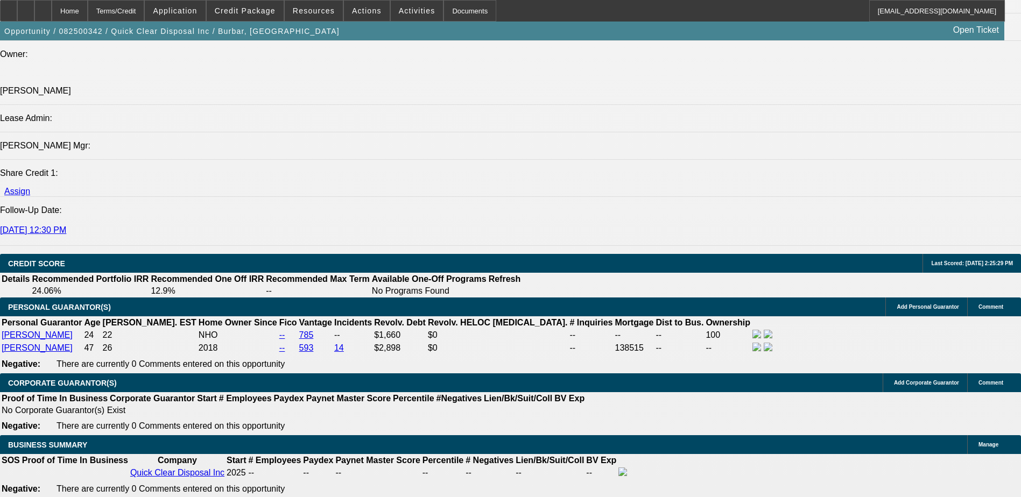
type input "20"
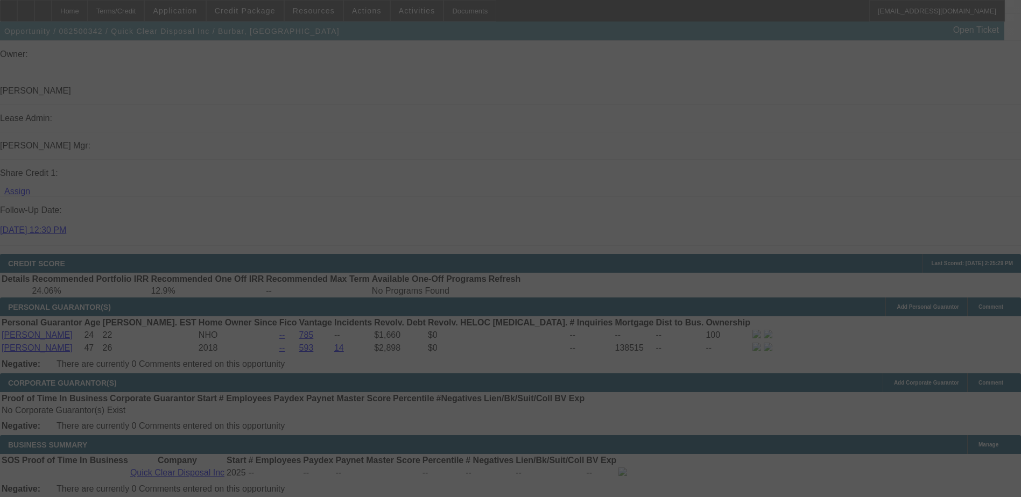
select select "0.15"
select select "2"
select select "0.1"
select select "4"
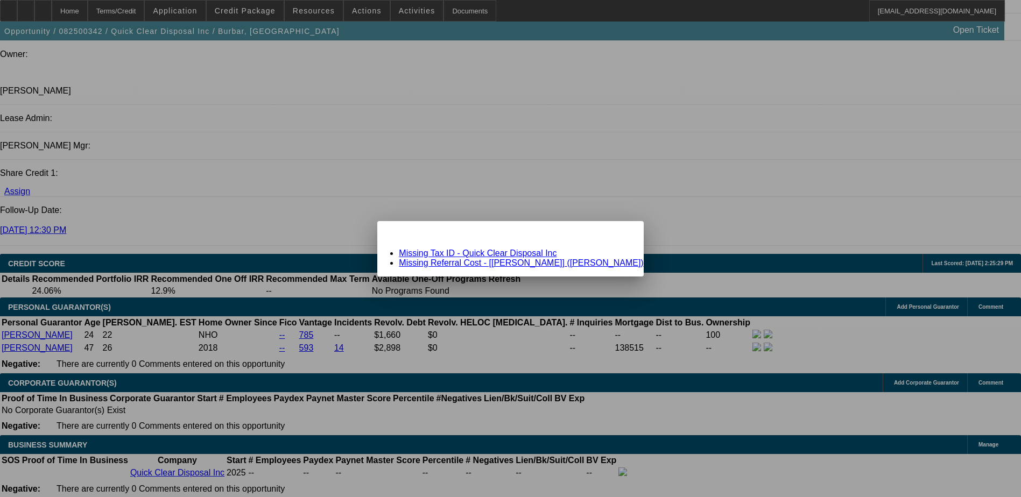
click at [585, 261] on link "Missing Referral Cost - [Bill Brown Ford] (Boskovich, Frank)" at bounding box center [521, 262] width 244 height 9
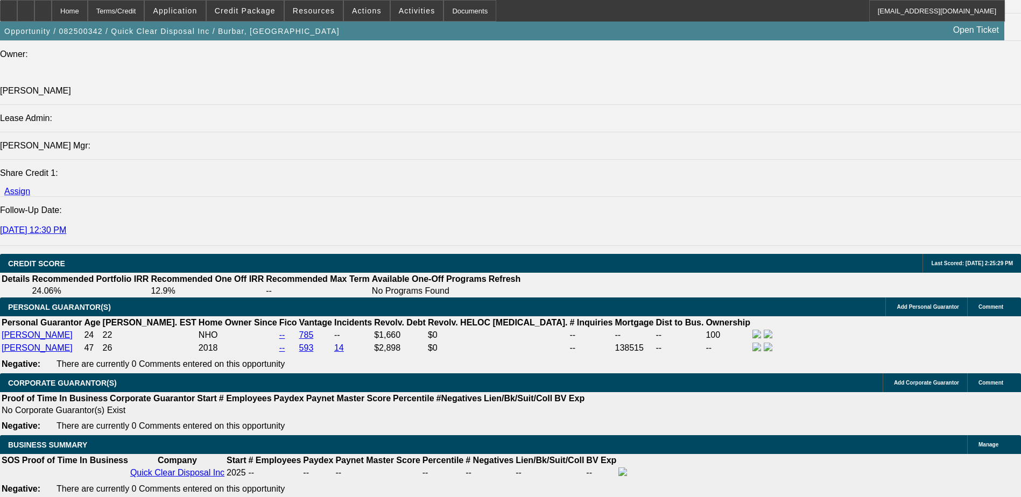
scroll to position [1292, 0]
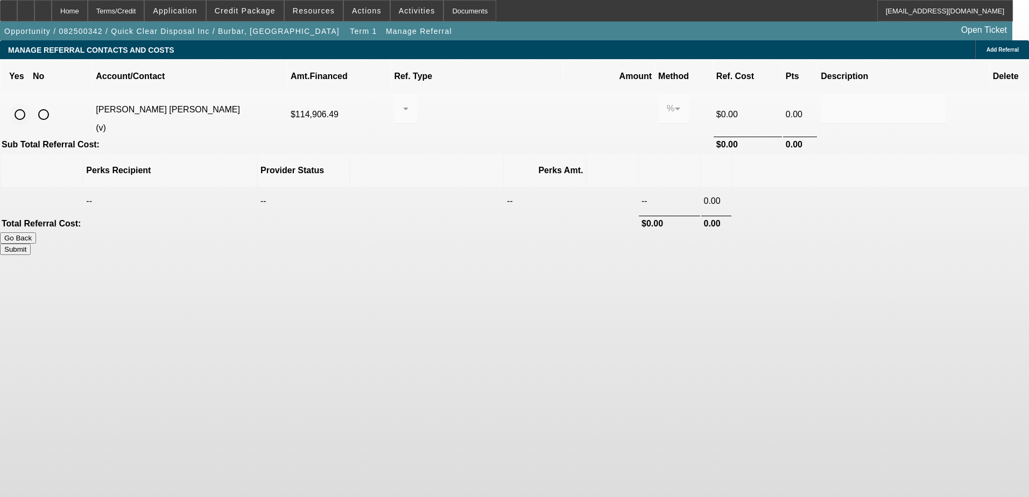
click at [31, 104] on input "radio" at bounding box center [20, 115] width 22 height 22
radio input "true"
click at [403, 102] on div at bounding box center [403, 108] width 1 height 13
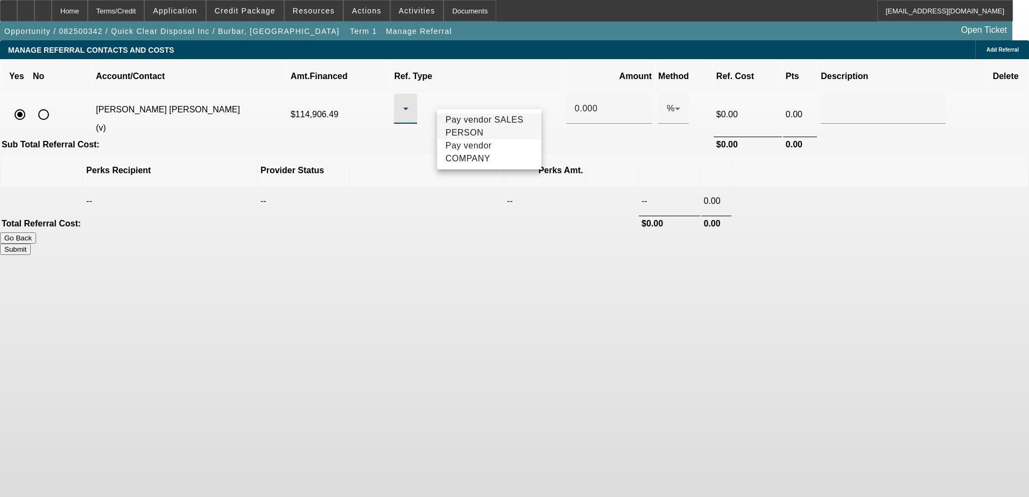
click at [495, 132] on span "Pay vendor SALES PERSON" at bounding box center [489, 127] width 87 height 26
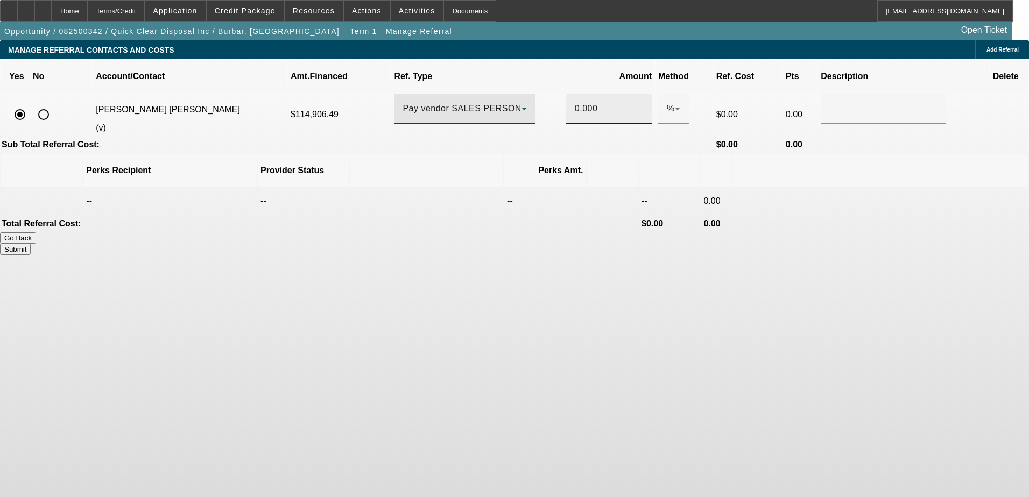
click at [575, 94] on div "0.000" at bounding box center [609, 109] width 68 height 30
click at [575, 102] on input "0.000" at bounding box center [609, 108] width 68 height 13
type input "1.000"
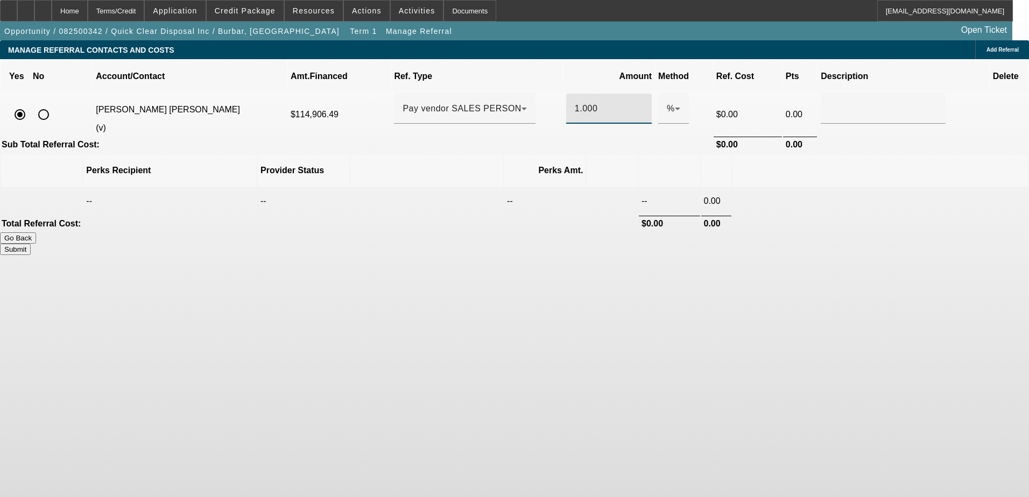
click at [575, 281] on body "Home Terms/Credit Application Credit Package Resources Actions Activities Docum…" at bounding box center [514, 248] width 1029 height 497
click at [575, 102] on input "1.000" at bounding box center [609, 108] width 68 height 13
click at [714, 94] on td "$1,149.06" at bounding box center [748, 115] width 68 height 42
click at [671, 102] on icon at bounding box center [677, 108] width 13 height 13
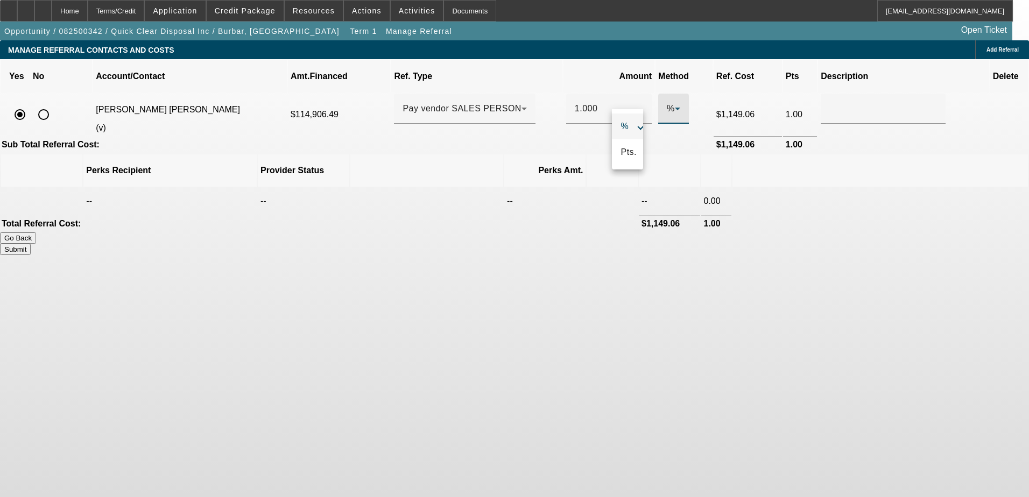
click at [594, 91] on div at bounding box center [514, 248] width 1029 height 497
click at [580, 102] on input "1.000" at bounding box center [609, 108] width 68 height 13
click at [667, 104] on span "%" at bounding box center [671, 108] width 8 height 9
click at [630, 154] on span "Pts." at bounding box center [629, 152] width 16 height 13
click at [575, 102] on input "229813" at bounding box center [609, 108] width 68 height 13
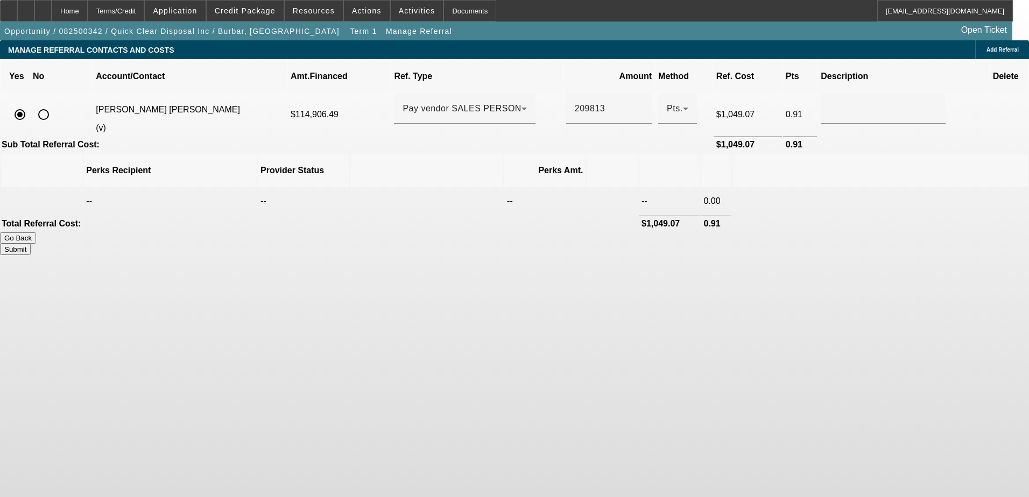
click at [524, 137] on td "Sub Total Referral Cost:" at bounding box center [357, 145] width 712 height 16
drag, startPoint x: 585, startPoint y: 93, endPoint x: 567, endPoint y: 94, distance: 18.3
click at [575, 102] on input "209813" at bounding box center [609, 108] width 68 height 13
type input "200000"
click at [535, 124] on div at bounding box center [464, 130] width 141 height 12
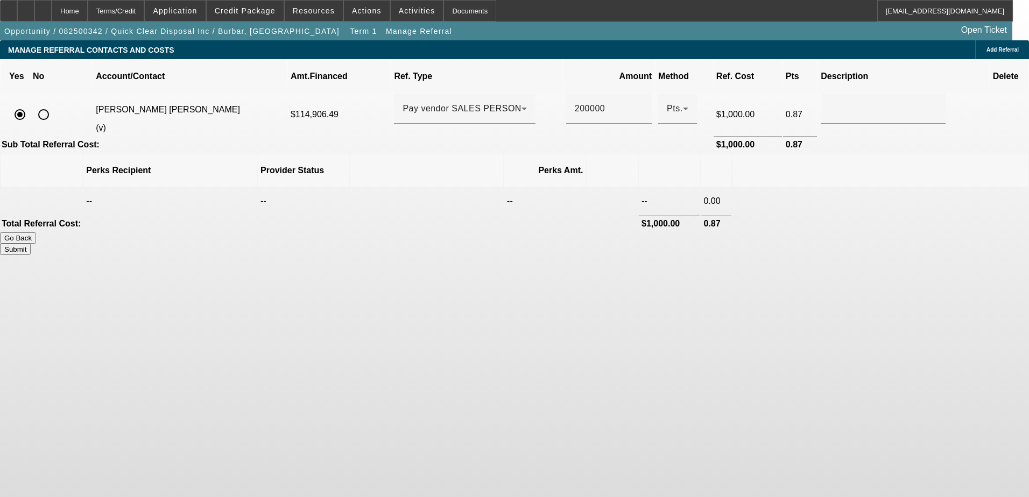
click at [818, 137] on td at bounding box center [903, 145] width 171 height 16
click at [31, 244] on button "Submit" at bounding box center [15, 249] width 31 height 11
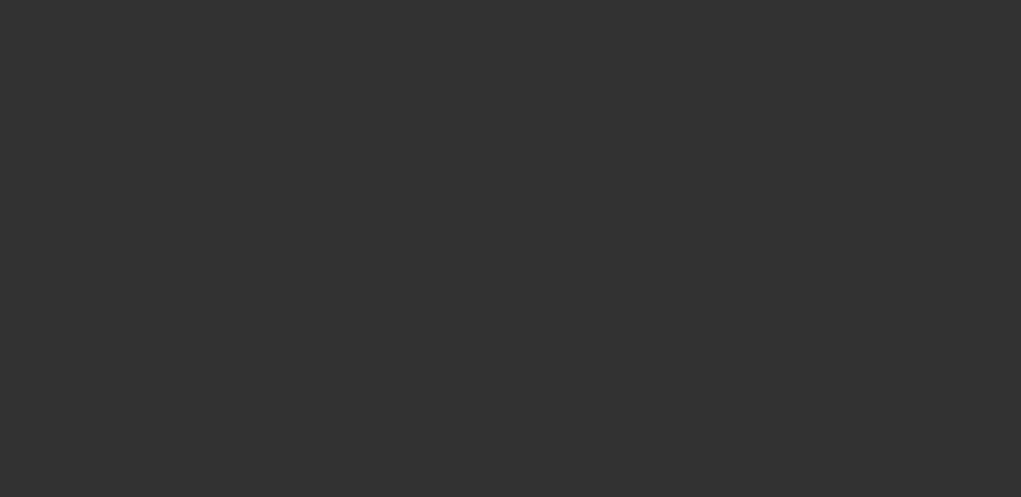
select select "0.15"
select select "2"
select select "0.1"
select select "4"
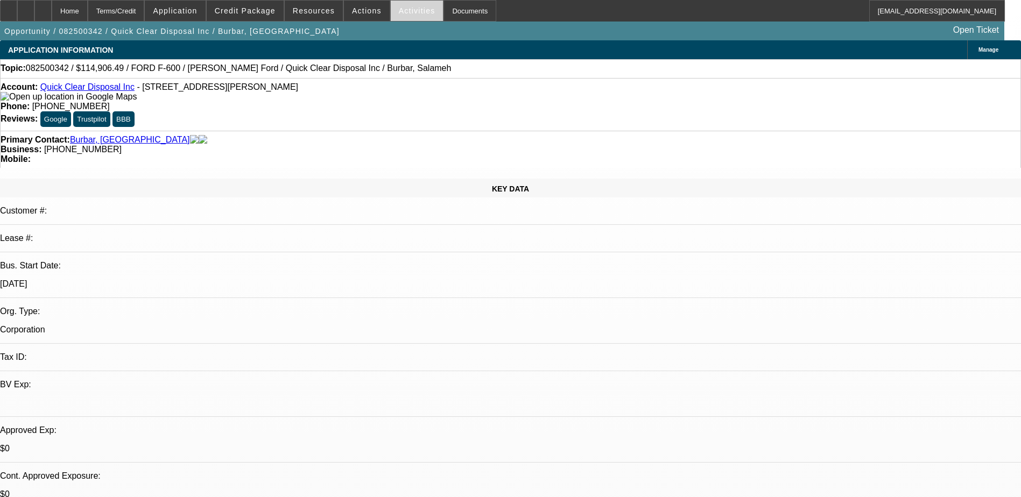
click at [410, 16] on span at bounding box center [417, 11] width 53 height 26
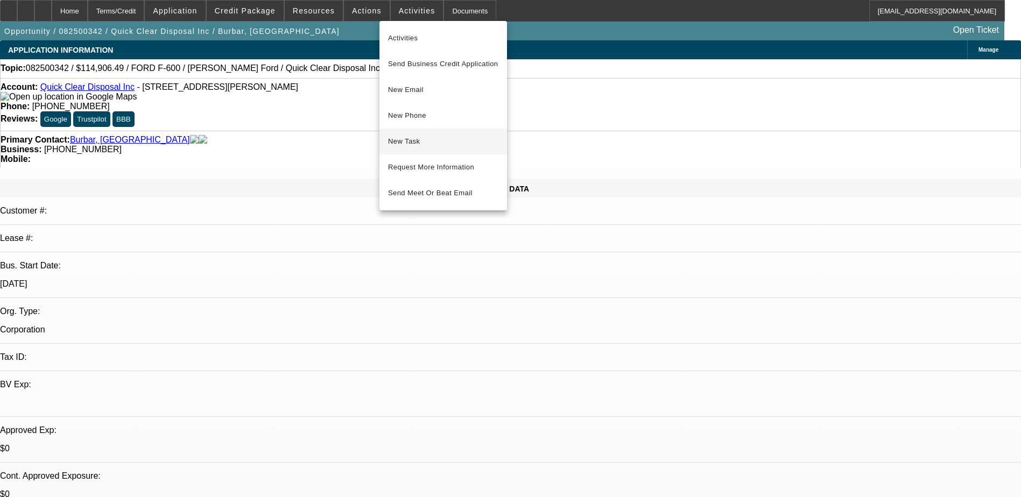
click at [424, 145] on span "New Task" at bounding box center [443, 141] width 110 height 13
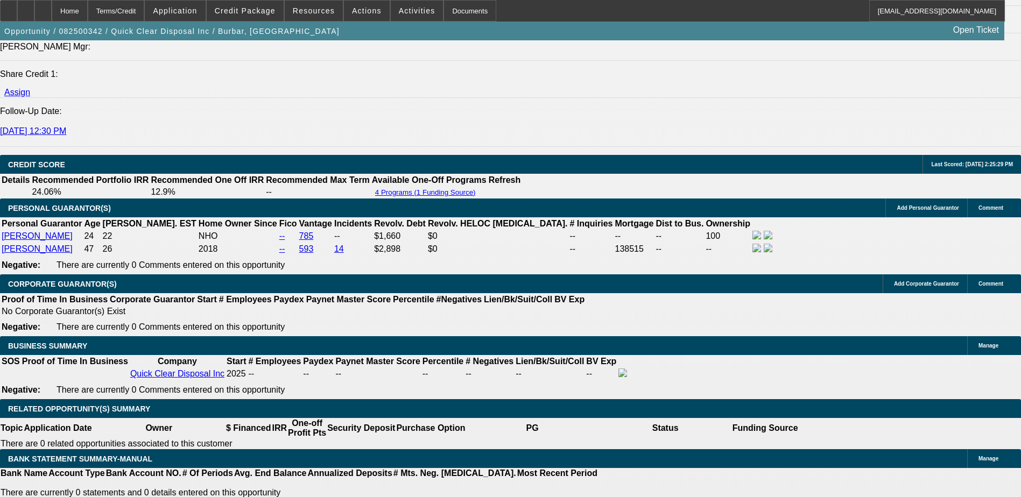
scroll to position [1507, 0]
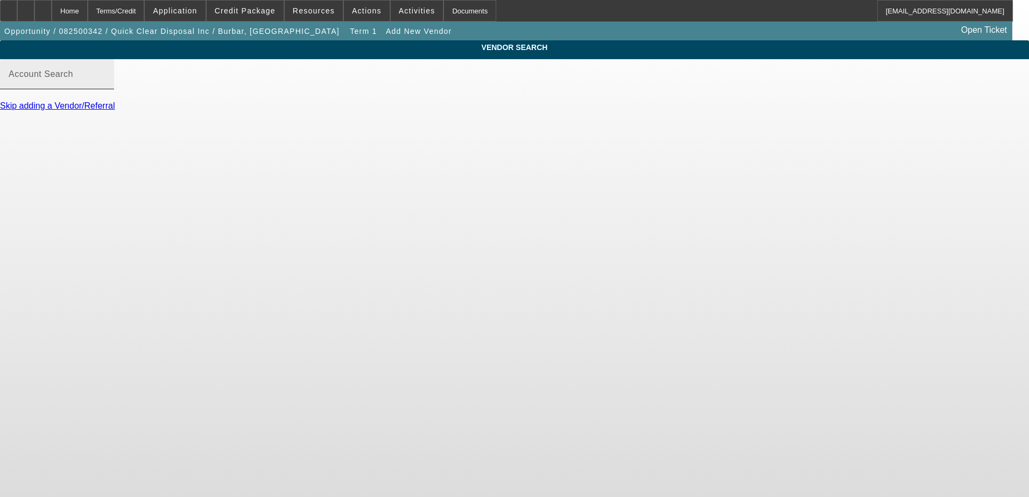
click at [106, 85] on input "Account Search" at bounding box center [57, 78] width 97 height 13
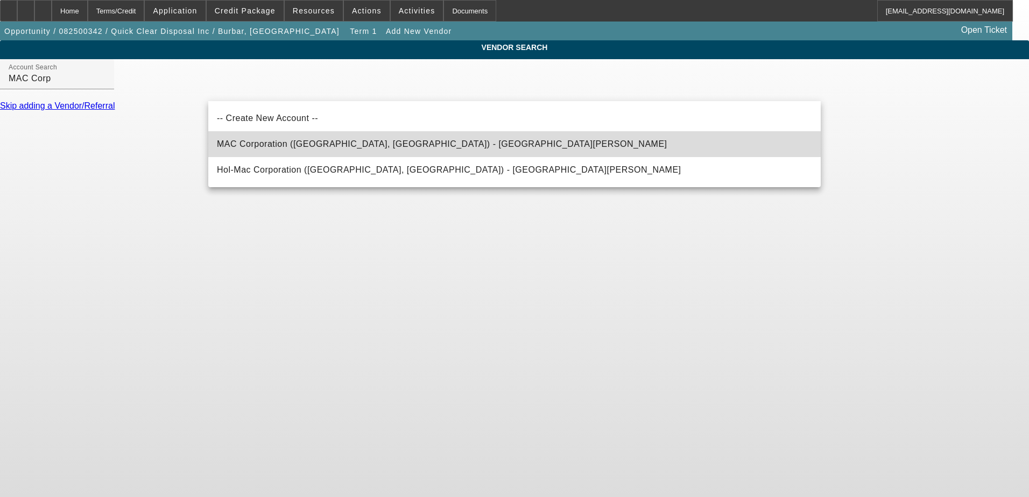
click at [338, 135] on mat-option "MAC Corporation (Indianapolis, IN) - Torrez, Luther" at bounding box center [514, 144] width 613 height 26
type input "MAC Corporation (Indianapolis, IN) - Torrez, Luther"
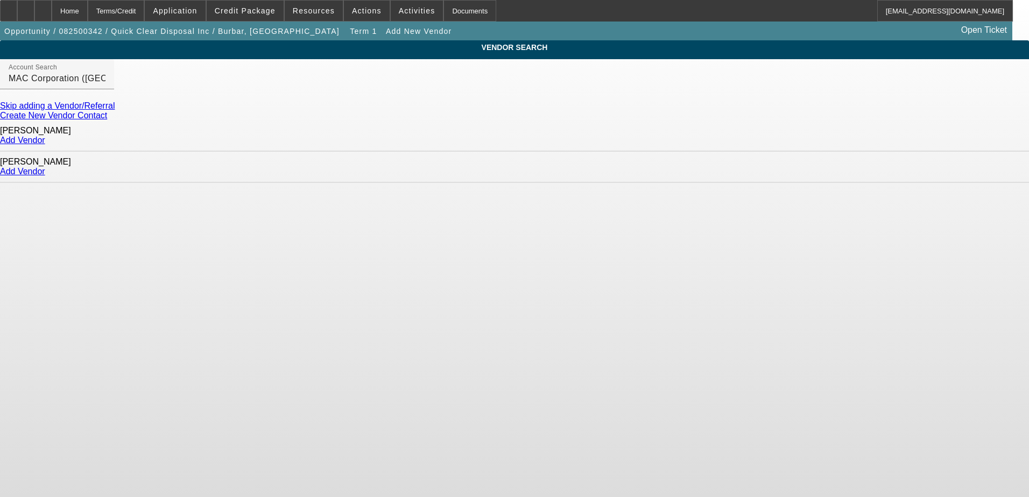
click at [45, 138] on link "Add Vendor" at bounding box center [22, 140] width 45 height 9
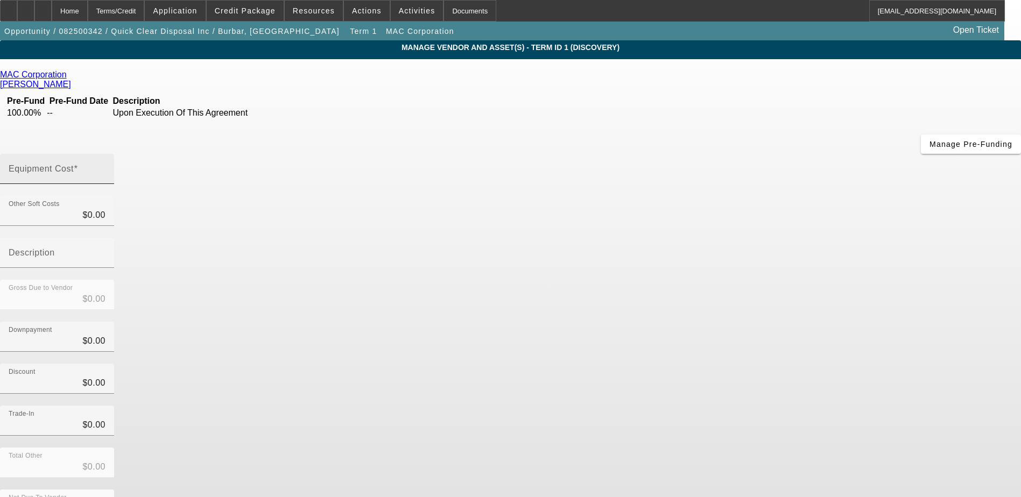
click at [106, 154] on div "Equipment Cost" at bounding box center [57, 169] width 97 height 30
type input "3"
type input "$3.00"
type input "37"
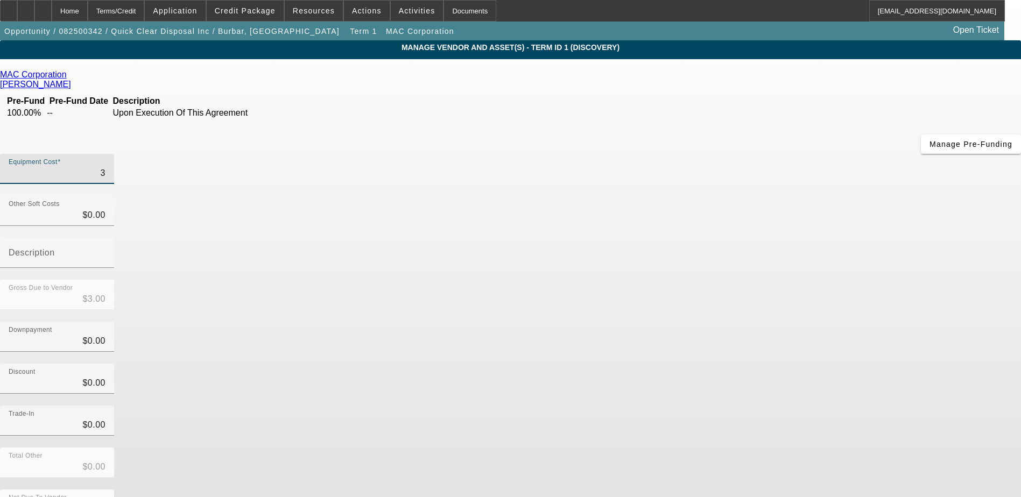
type input "$37.00"
type input "371"
type input "$371.00"
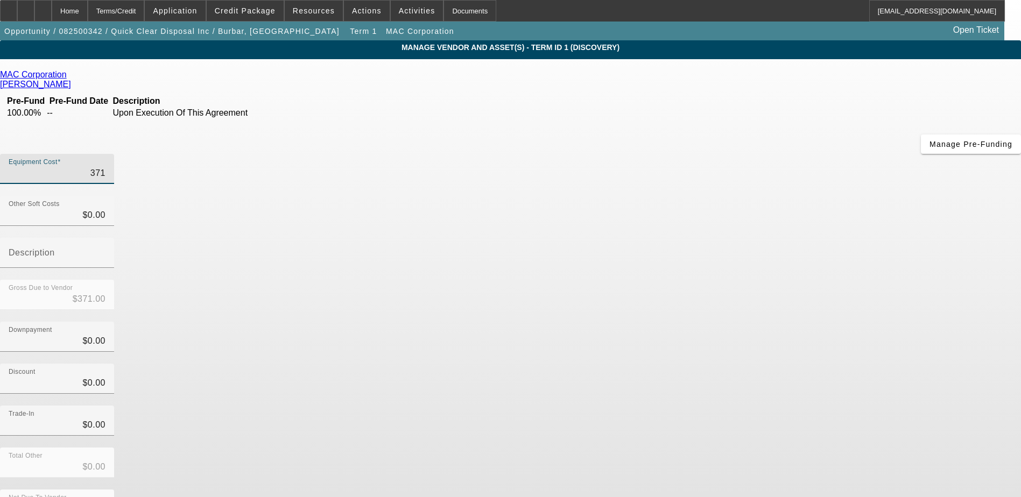
type input "3710"
type input "$3,710.00"
type input "37100"
type input "$37,100.00"
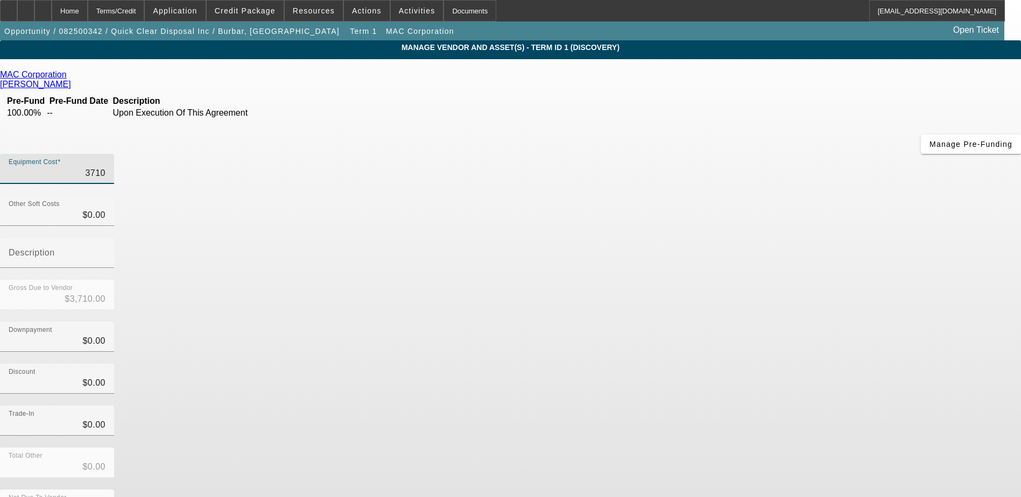
type input "$37,100.00"
click at [722, 364] on div "Discount $0.00" at bounding box center [510, 385] width 1021 height 42
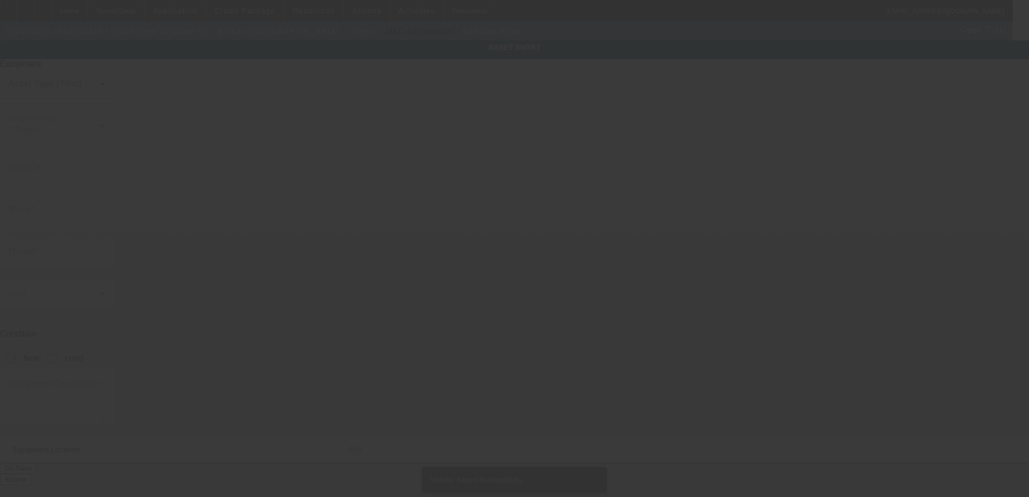
type input "19080 Angell Blvd"
type input "Northville"
type input "48168"
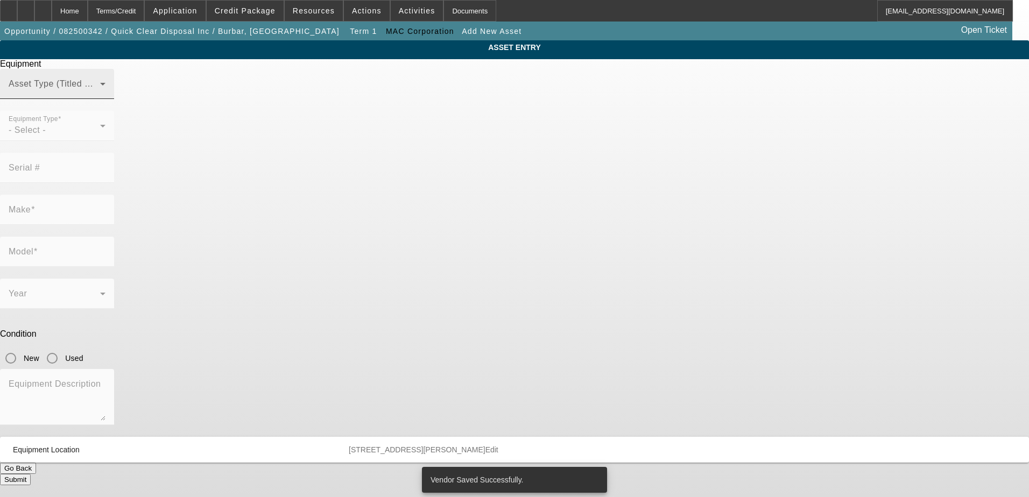
click at [100, 95] on span at bounding box center [55, 88] width 92 height 13
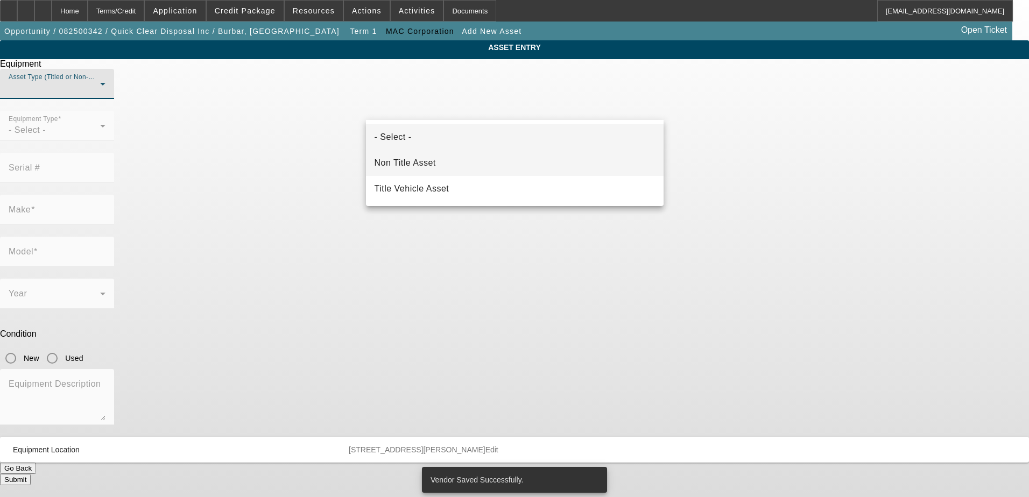
click at [438, 156] on mat-option "Non Title Asset" at bounding box center [515, 163] width 298 height 26
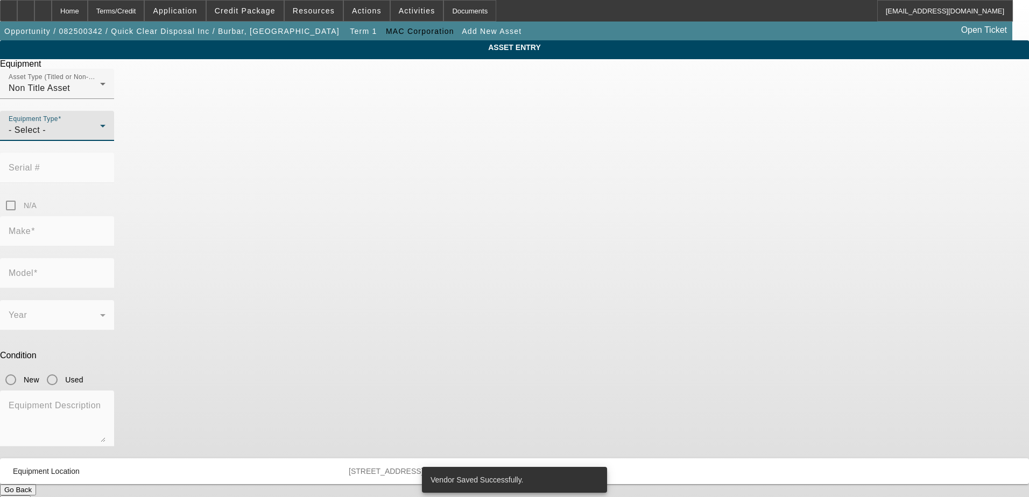
click at [100, 137] on div "- Select -" at bounding box center [55, 130] width 92 height 13
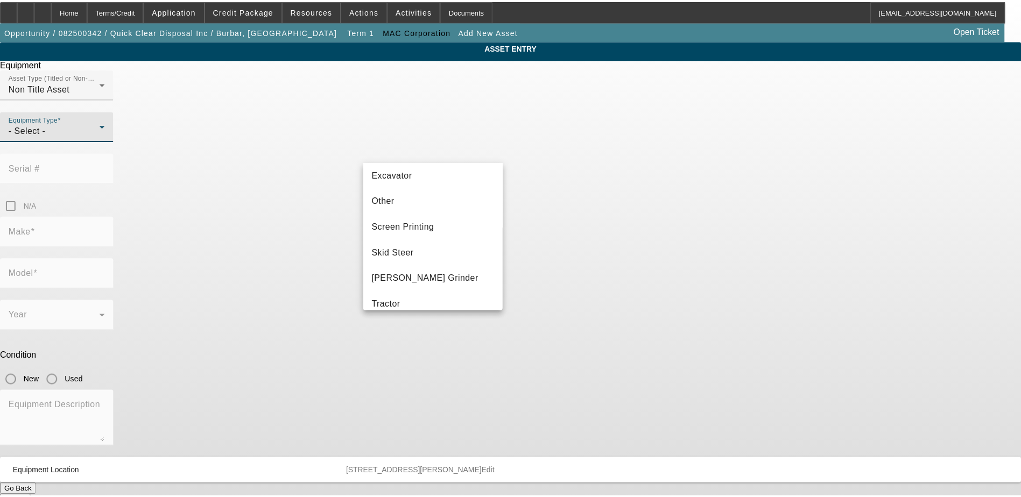
scroll to position [192, 0]
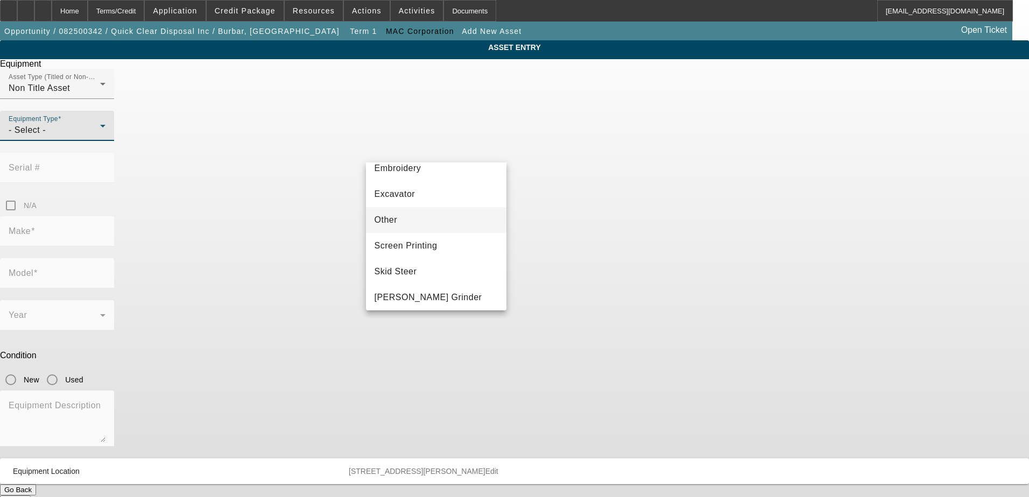
click at [397, 223] on mat-option "Other" at bounding box center [436, 220] width 141 height 26
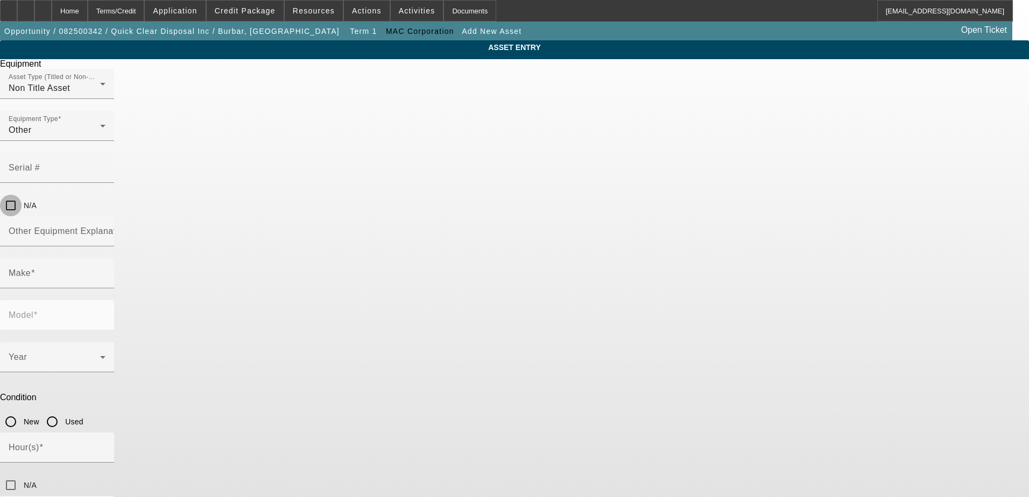
click at [22, 195] on input "N/A" at bounding box center [11, 206] width 22 height 22
checkbox input "true"
click at [129, 227] on mat-label "Other Equipment Explanation" at bounding box center [69, 231] width 120 height 9
click at [106, 229] on input "Other Equipment Explanation" at bounding box center [57, 235] width 97 height 13
type input "Dumpsters x7"
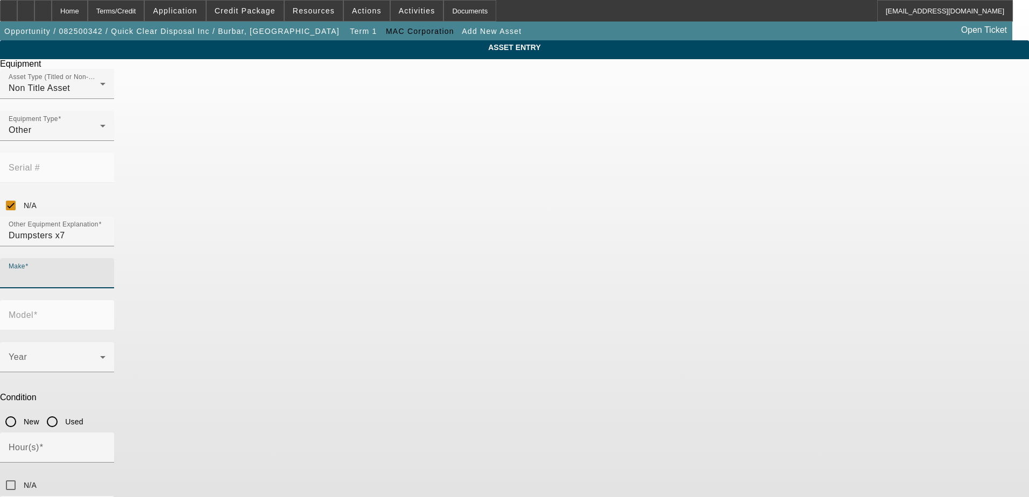
click at [106, 271] on input "Make" at bounding box center [57, 277] width 97 height 13
type input "TBT"
click at [407, 266] on span "Create New Make/Model Match" at bounding box center [425, 265] width 101 height 22
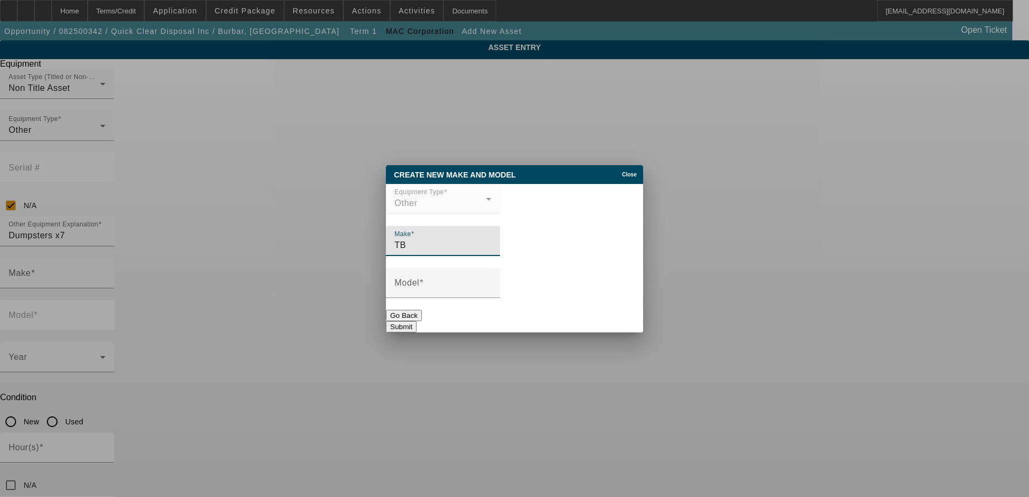
type input "T"
type input "1"
drag, startPoint x: 440, startPoint y: 248, endPoint x: 389, endPoint y: 241, distance: 51.7
click at [389, 241] on div "Make Container" at bounding box center [514, 247] width 257 height 42
type input "Container"
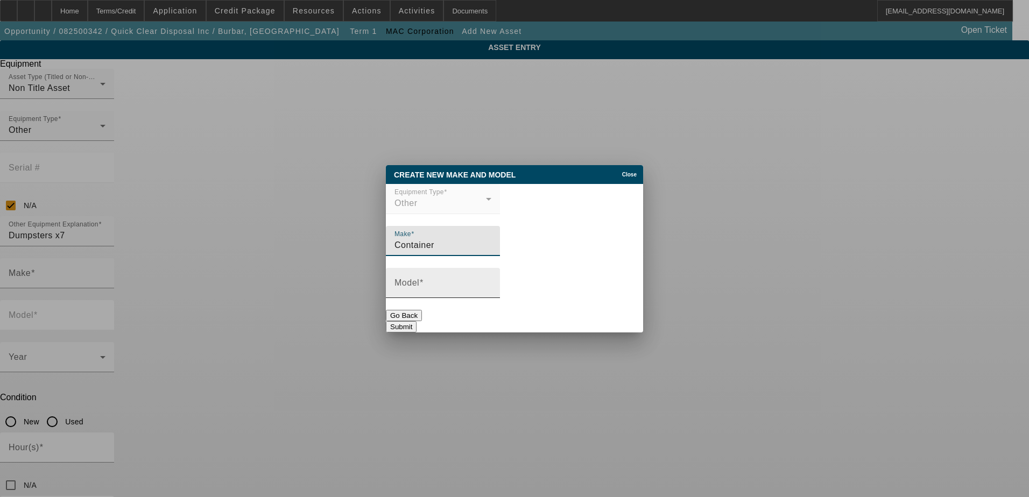
click at [437, 279] on div "Model" at bounding box center [443, 283] width 97 height 30
paste input "Container"
type input "Container"
click at [417, 325] on button "Submit" at bounding box center [401, 326] width 31 height 11
type input "Container"
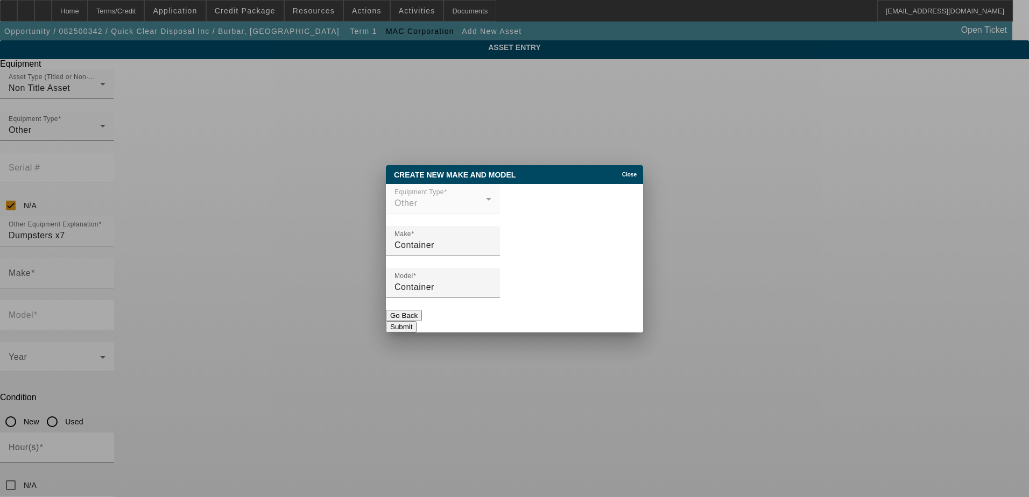
type input "Container"
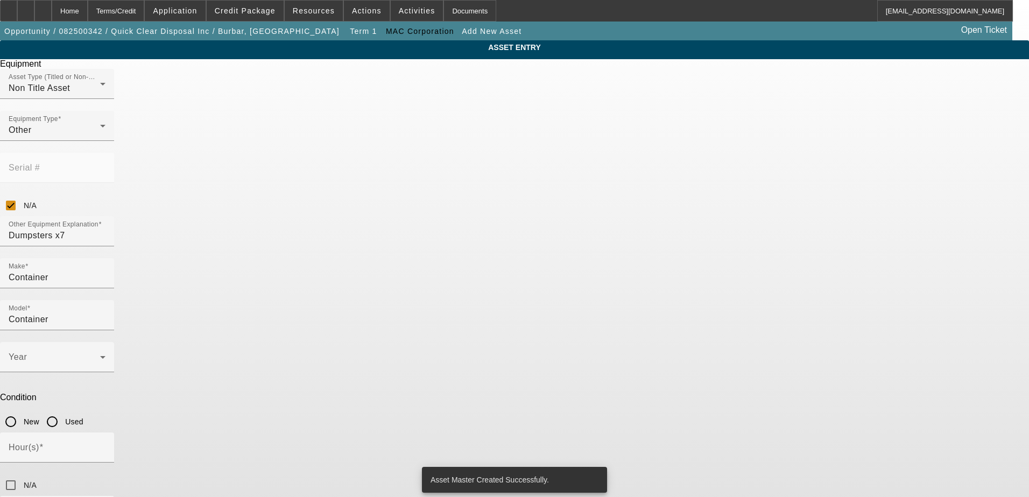
click at [22, 411] on input "New" at bounding box center [11, 422] width 22 height 22
radio input "true"
click at [100, 355] on span at bounding box center [55, 361] width 92 height 13
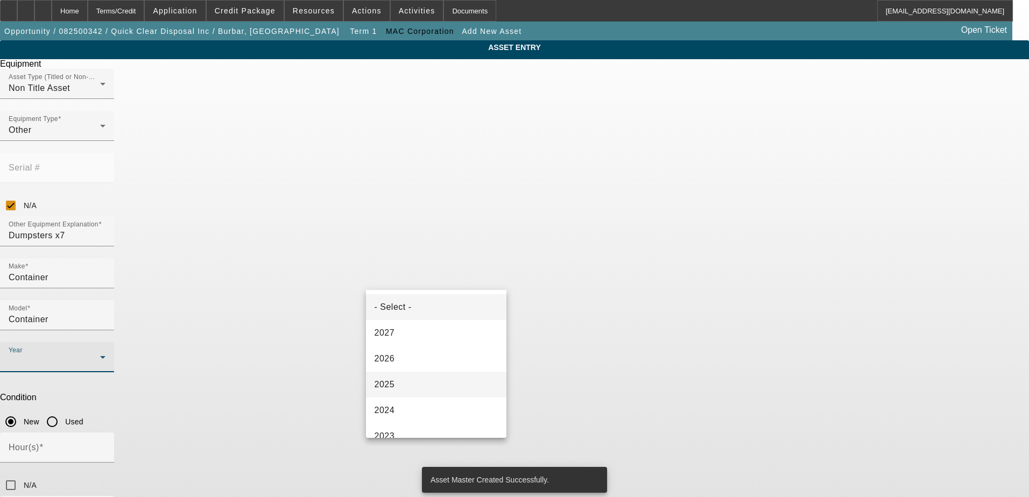
click at [407, 376] on mat-option "2025" at bounding box center [436, 385] width 141 height 26
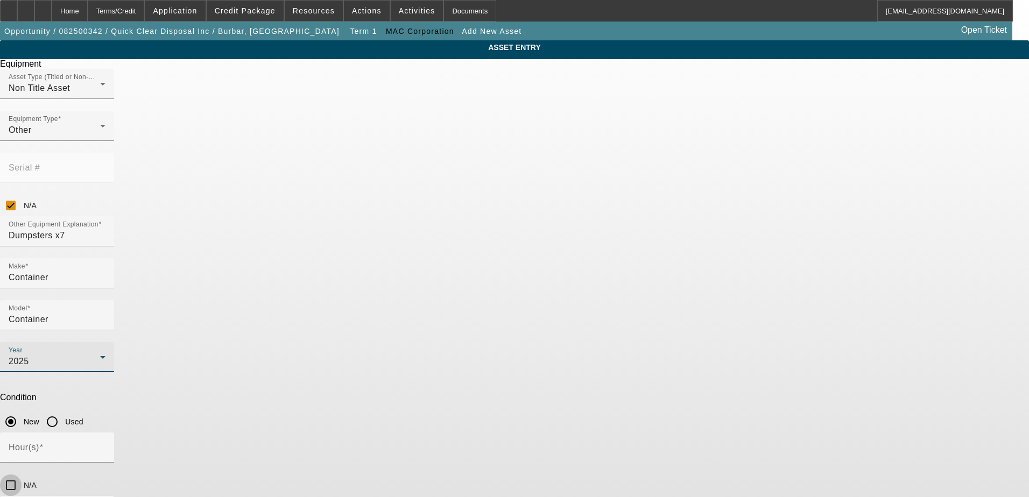
click at [22, 475] on input "N/A" at bounding box center [11, 486] width 22 height 22
checkbox input "true"
type textarea "C"
type textarea "New Dumpsters x7"
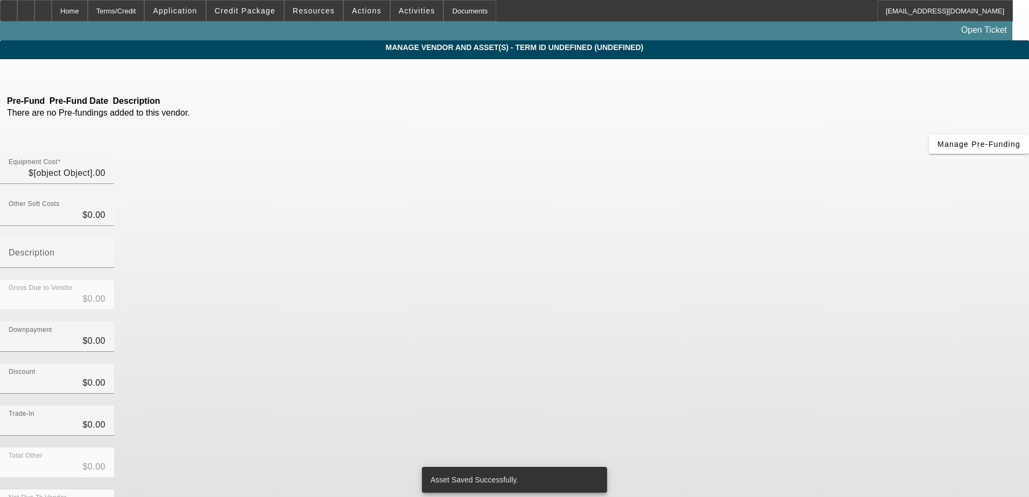
type input "$37,100.00"
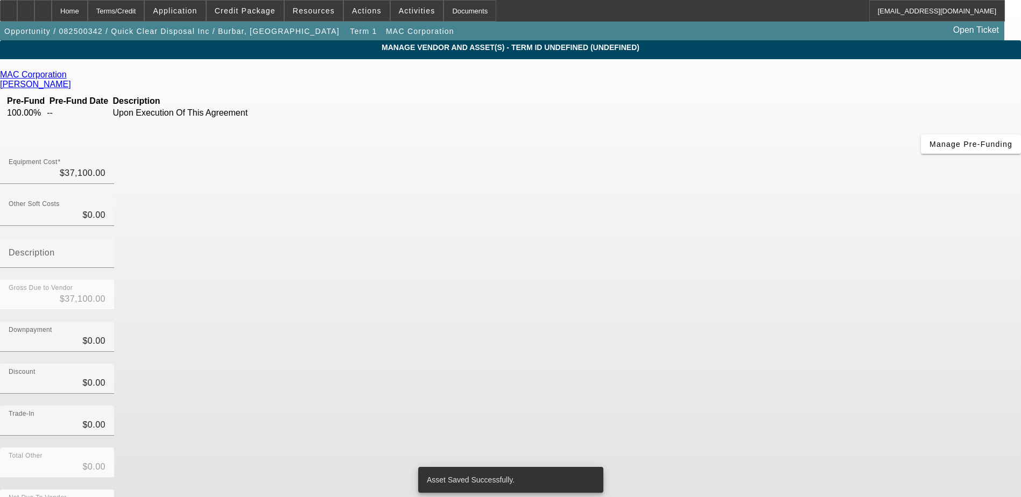
click at [361, 196] on div "MAC Corporation Hobbs, Roger Pre-Fund Pre-Fund Date Description 100.00% -- Upon…" at bounding box center [510, 312] width 1021 height 484
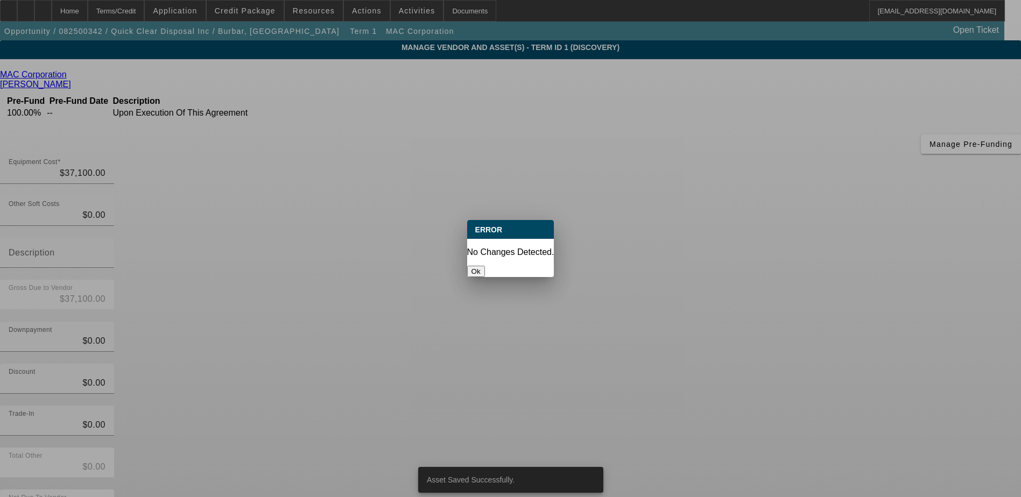
click at [715, 422] on div at bounding box center [510, 248] width 1021 height 497
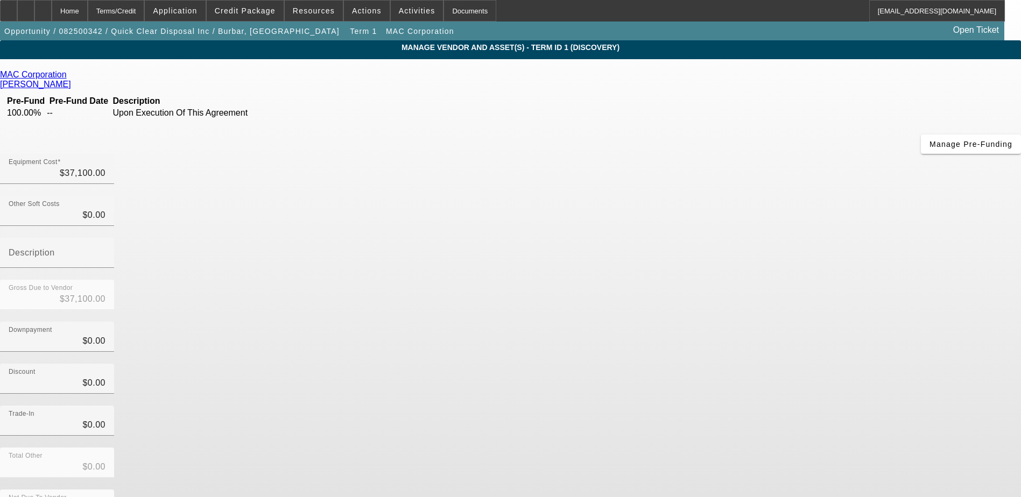
click at [412, 258] on div "MAC Corporation Hobbs, Roger Pre-Fund Pre-Fund Date Description 100.00% -- Upon…" at bounding box center [510, 312] width 1021 height 484
click at [88, 8] on div "Home" at bounding box center [70, 11] width 36 height 22
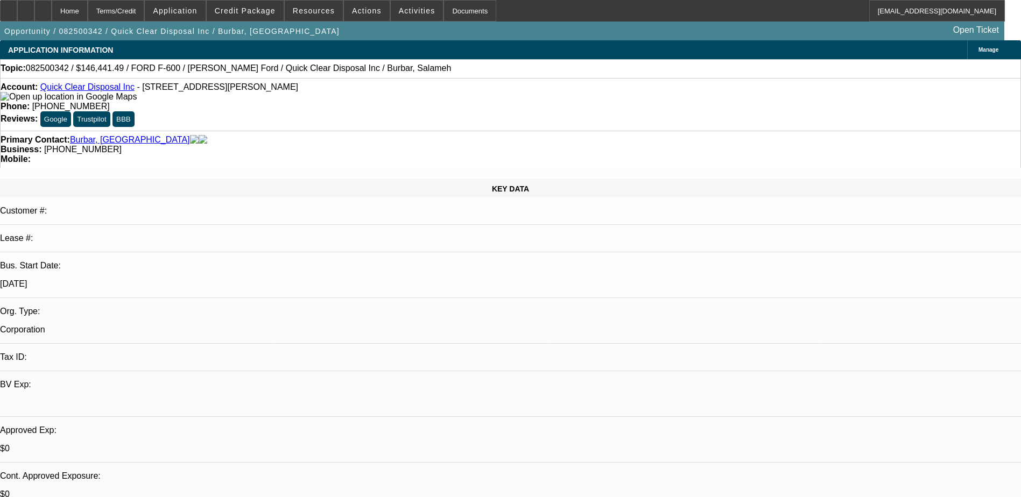
select select "0.15"
select select "2"
select select "0.1"
select select "4"
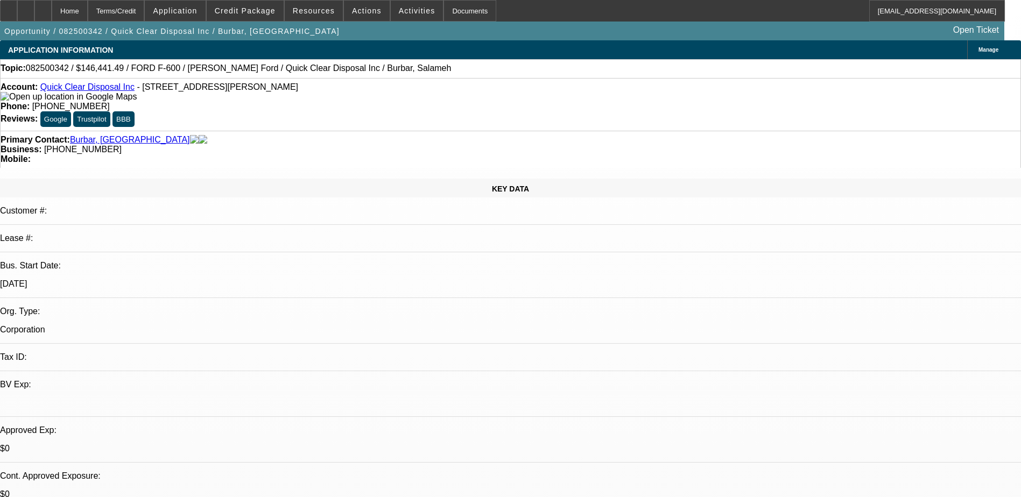
drag, startPoint x: 789, startPoint y: 269, endPoint x: 692, endPoint y: 235, distance: 103.2
copy div "Quick Clear Disposal - Bill Brown Ref Frank Boscvich Ref - Start up company reg…"
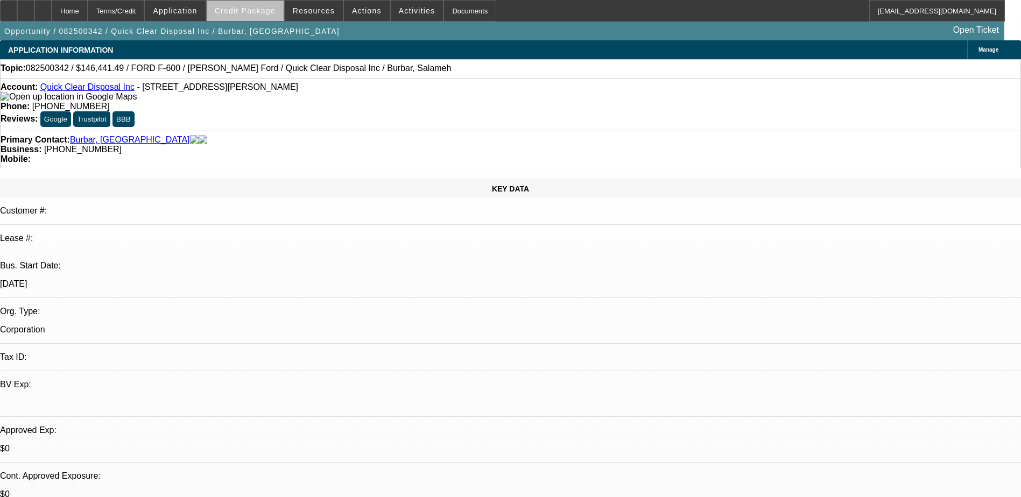
click at [268, 15] on span at bounding box center [245, 11] width 77 height 26
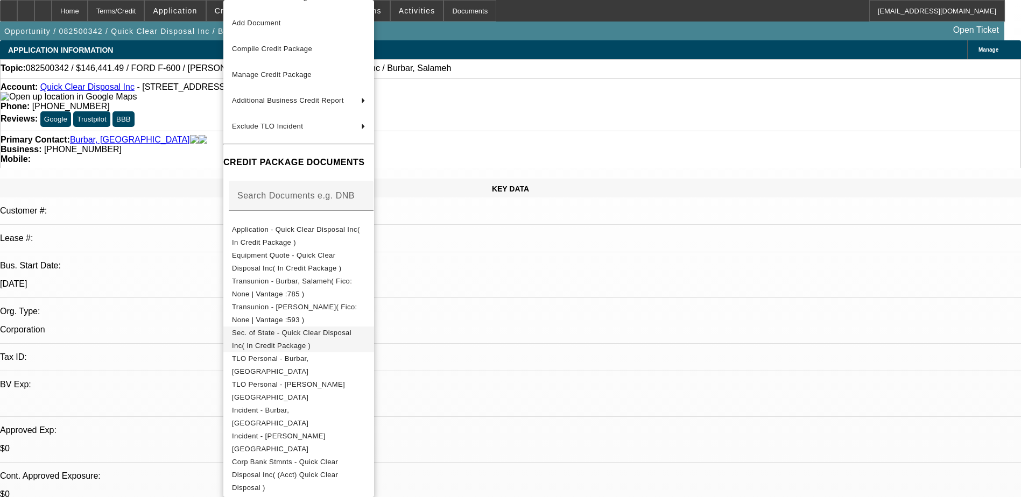
scroll to position [39, 0]
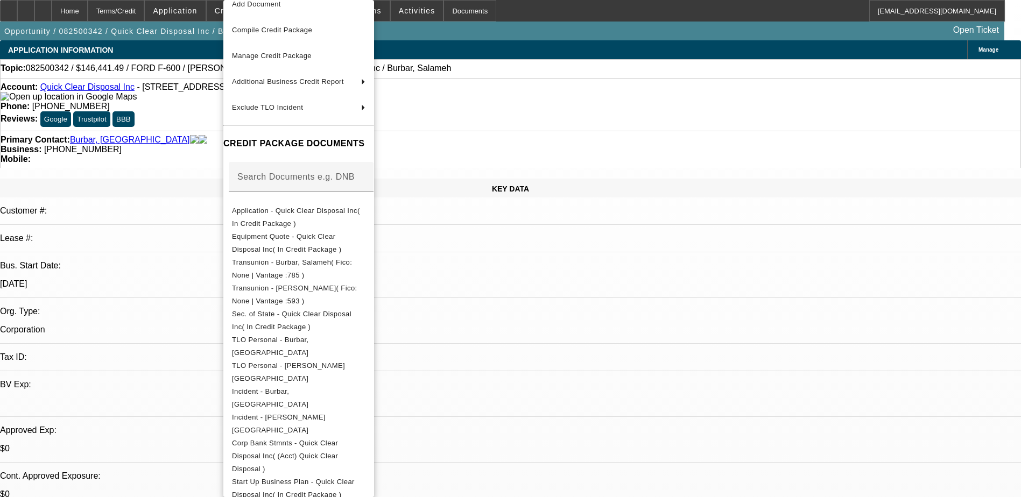
click at [562, 290] on div at bounding box center [510, 248] width 1021 height 497
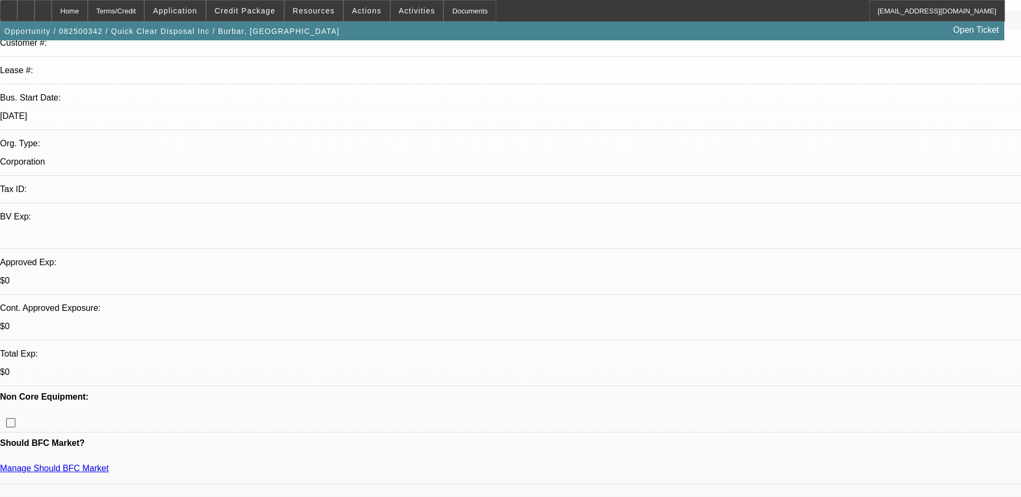
scroll to position [377, 0]
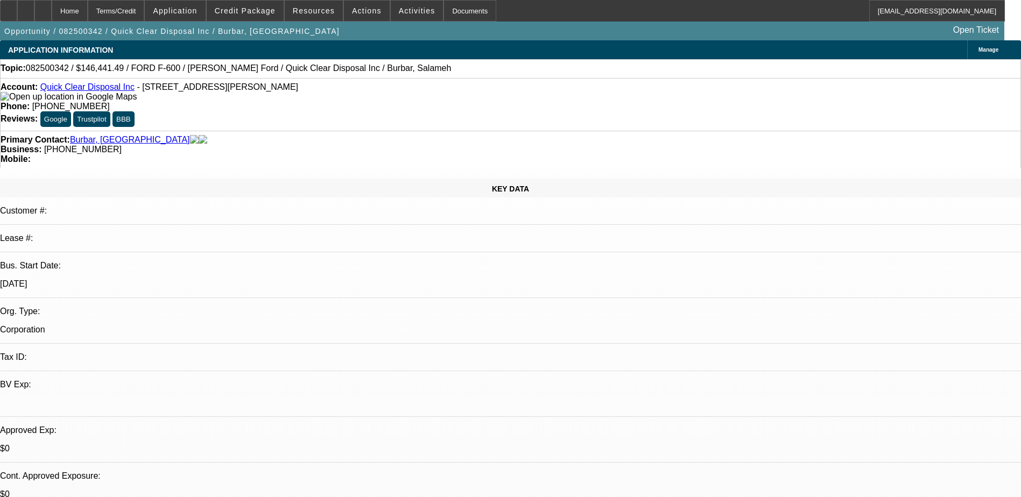
click at [979, 50] on span "Manage" at bounding box center [989, 50] width 20 height 6
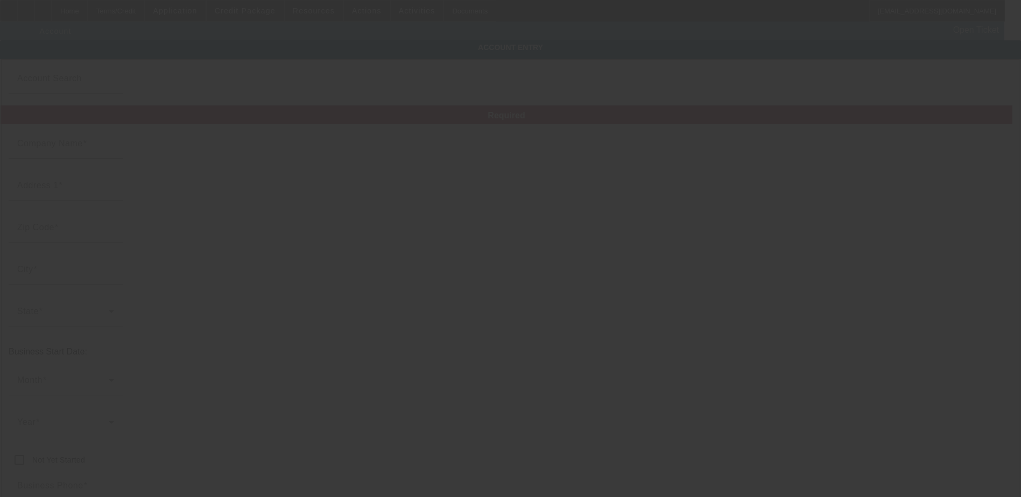
type input "Quick Clear Disposal Inc"
type input "19080 Angell Blvd"
type input "48168"
type input "Northville"
type input "[PHONE_NUMBER]"
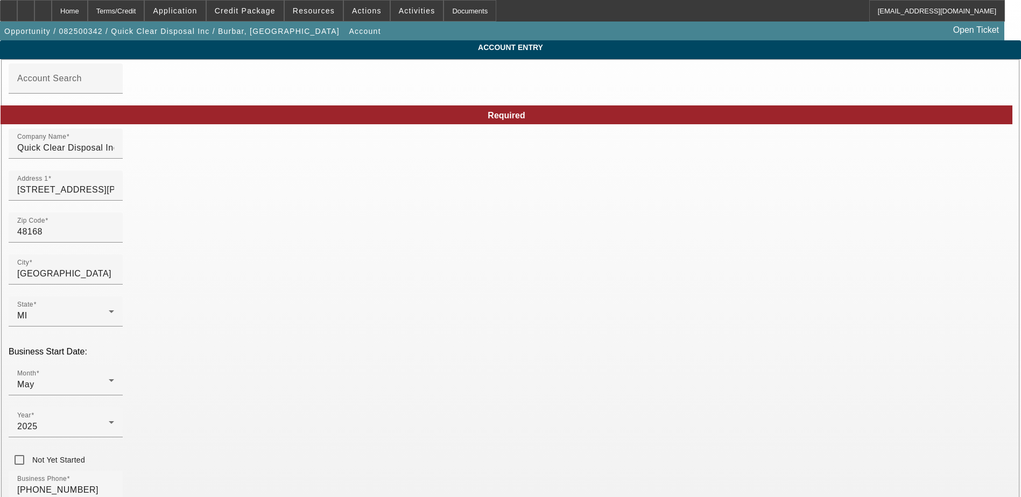
type input "393747084"
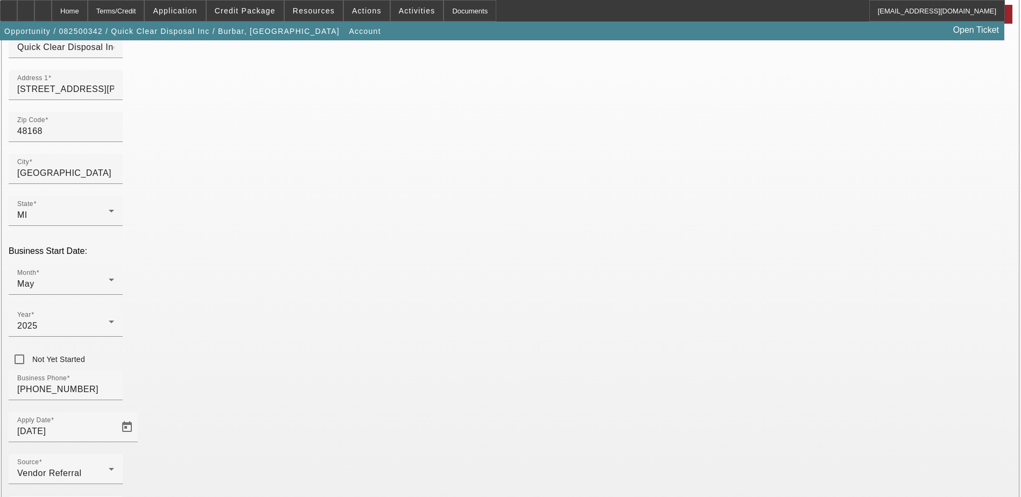
scroll to position [137, 0]
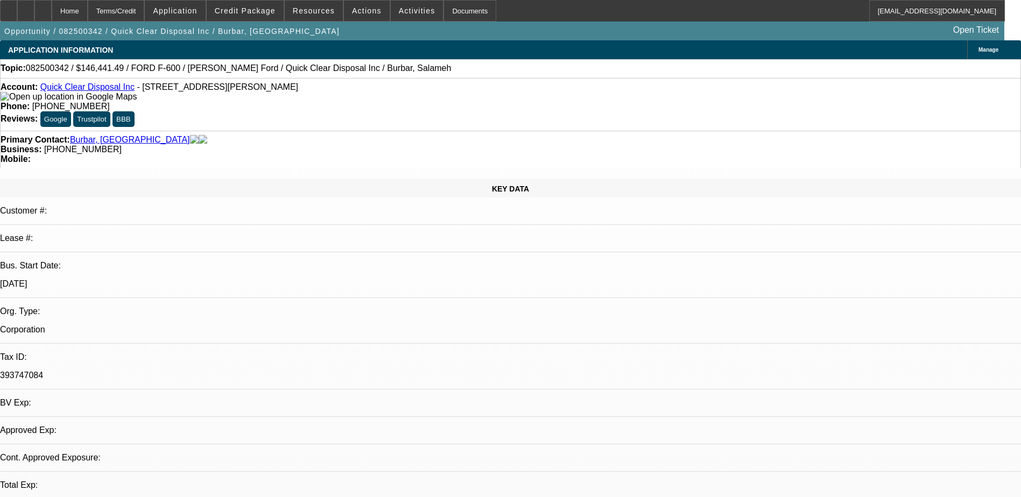
select select "0.15"
select select "2"
select select "0.1"
select select "4"
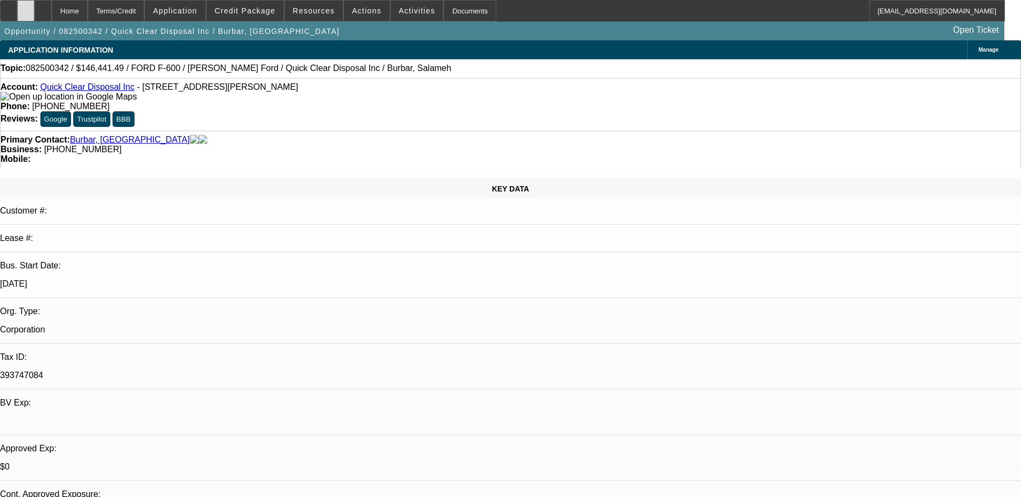
click at [34, 19] on div at bounding box center [25, 11] width 17 height 22
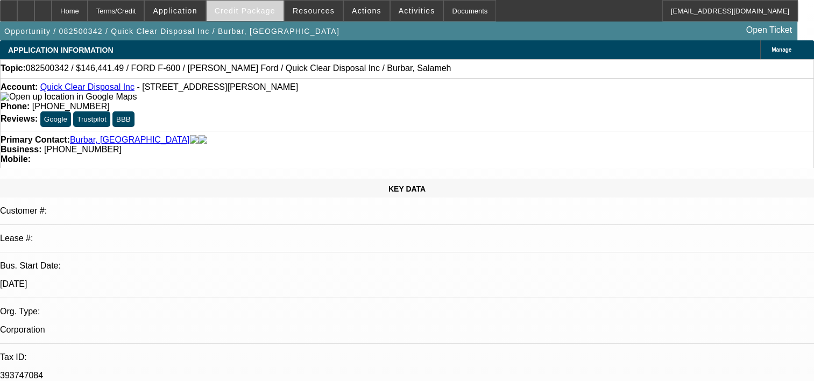
click at [249, 9] on span "Credit Package" at bounding box center [245, 10] width 61 height 9
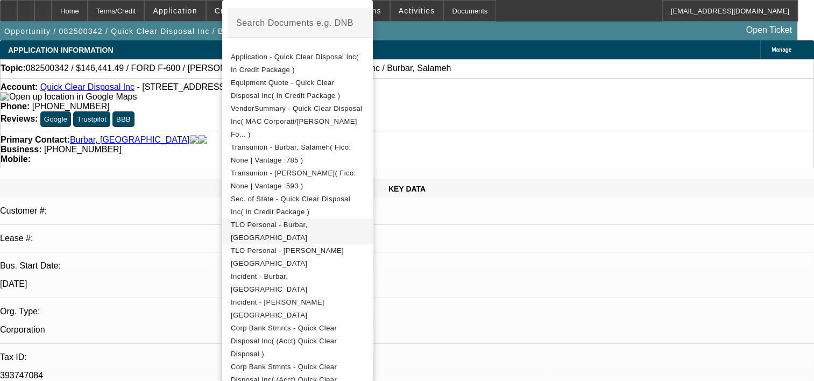
scroll to position [206, 0]
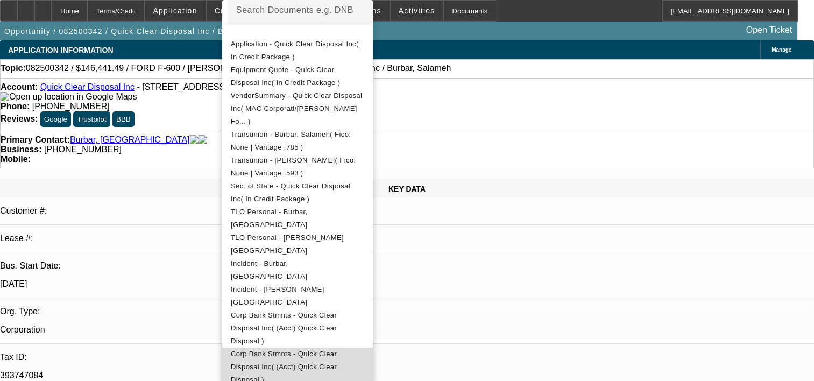
click at [336, 350] on span "Corp Bank Stmnts - Quick Clear Disposal Inc( (Acct) Quick Clear Disposal )" at bounding box center [284, 367] width 106 height 34
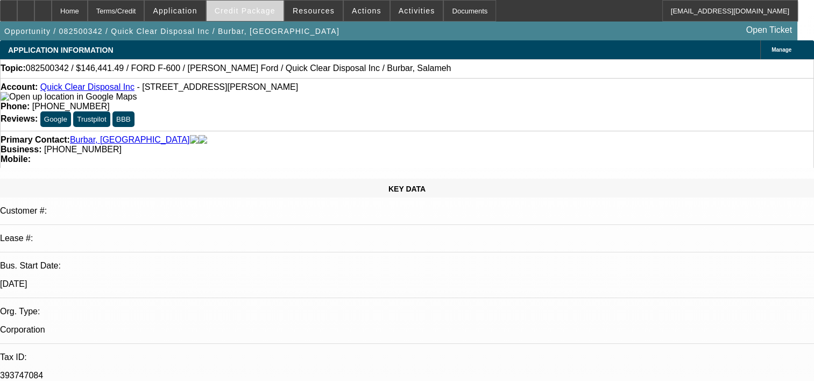
click at [265, 9] on span "Credit Package" at bounding box center [245, 10] width 61 height 9
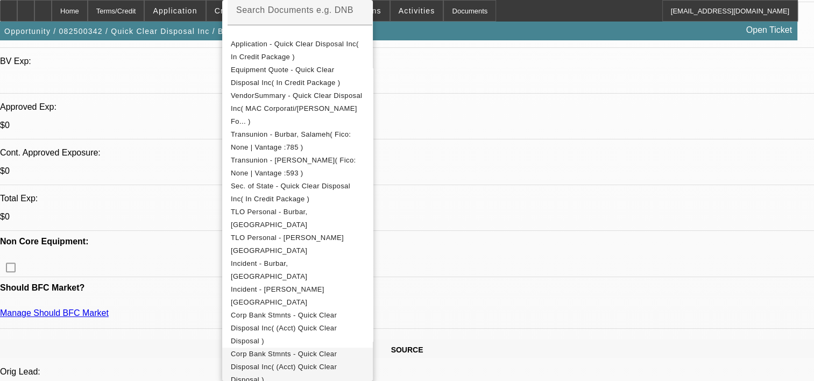
scroll to position [377, 0]
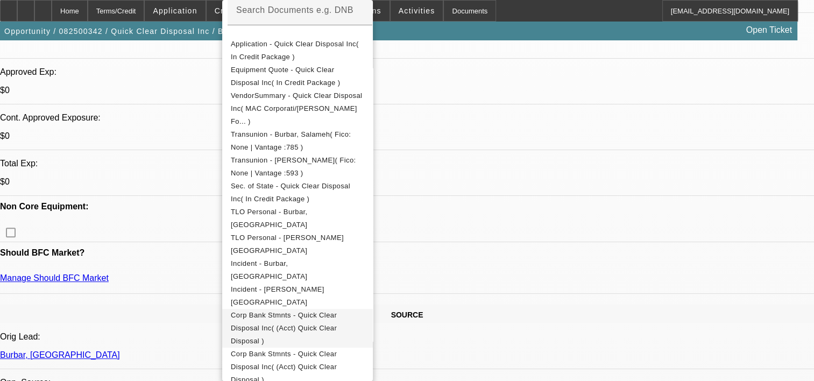
click at [349, 310] on span "Corp Bank Stmnts - Quick Clear Disposal Inc( (Acct) Quick Clear Disposal )" at bounding box center [297, 328] width 133 height 39
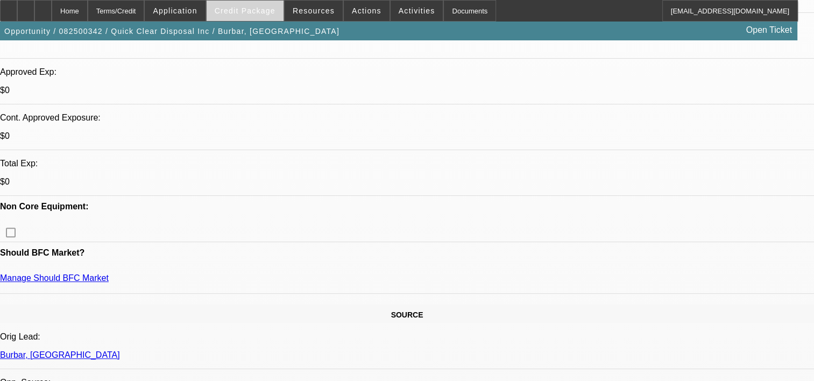
click at [269, 11] on span "Credit Package" at bounding box center [245, 10] width 61 height 9
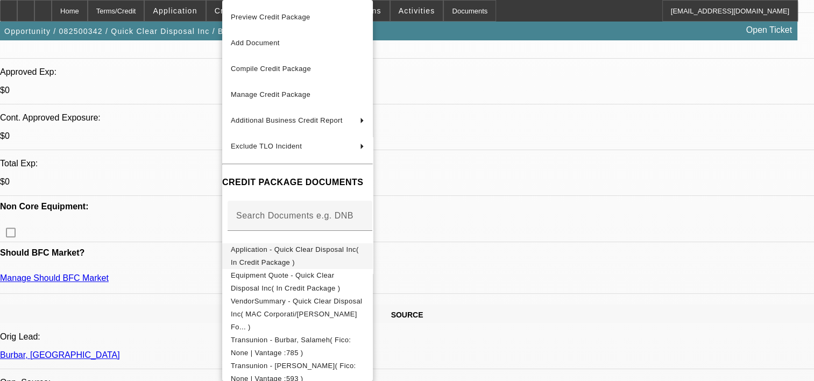
click at [291, 254] on span "Application - Quick Clear Disposal Inc( In Credit Package )" at bounding box center [295, 255] width 128 height 21
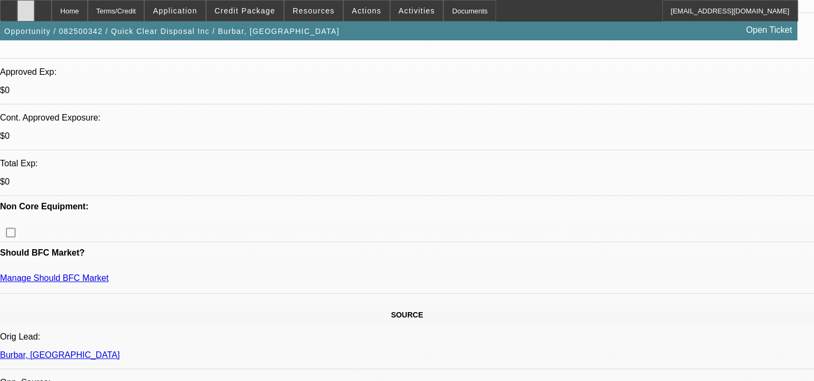
click at [34, 13] on div at bounding box center [25, 11] width 17 height 22
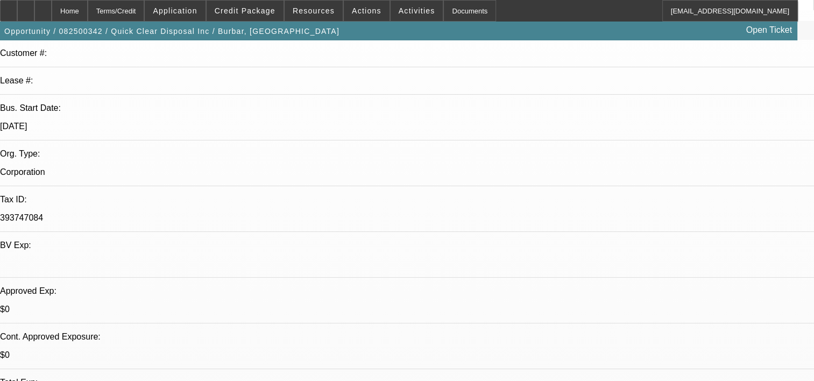
scroll to position [0, 0]
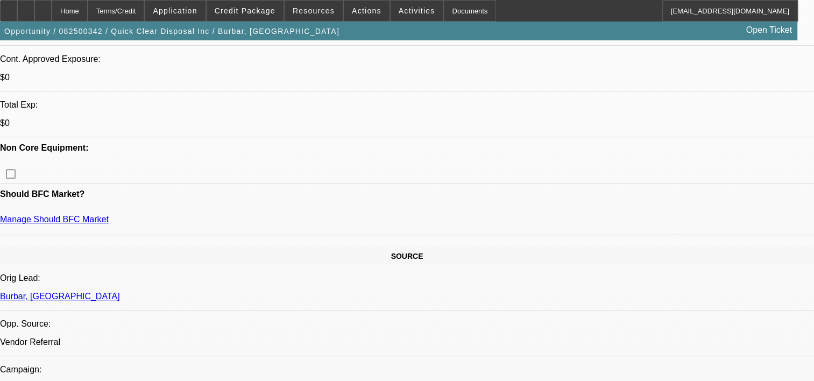
scroll to position [484, 0]
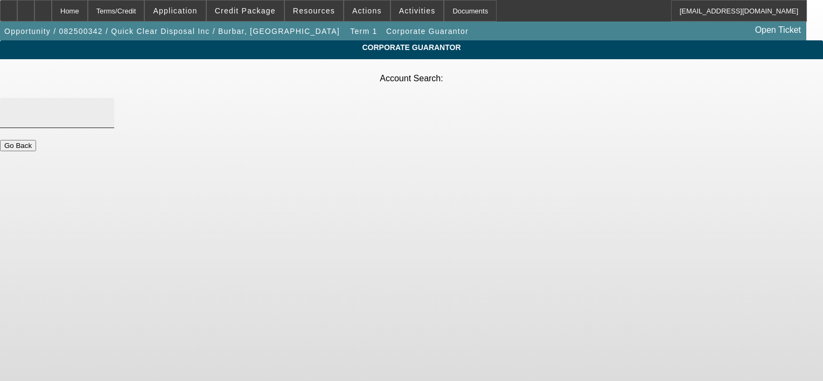
click at [106, 99] on div at bounding box center [57, 113] width 97 height 30
click at [106, 98] on div at bounding box center [57, 113] width 97 height 30
click at [106, 107] on input "Account Search" at bounding box center [57, 113] width 97 height 13
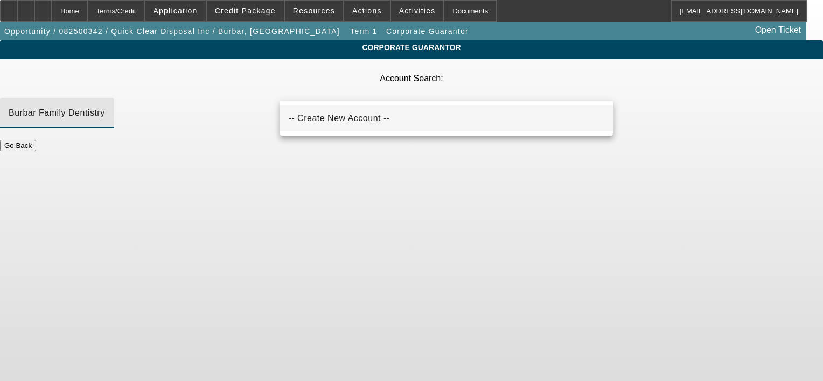
type input "Burbar Family Dentistry"
click at [352, 118] on span "-- Create New Account --" at bounding box center [339, 118] width 101 height 9
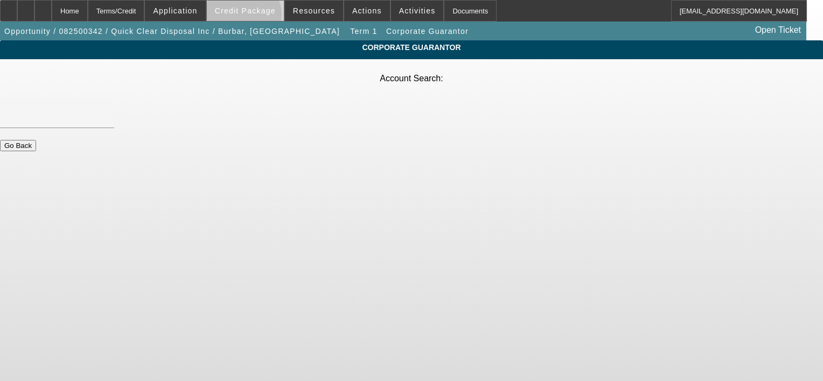
click at [258, 17] on span at bounding box center [245, 11] width 77 height 26
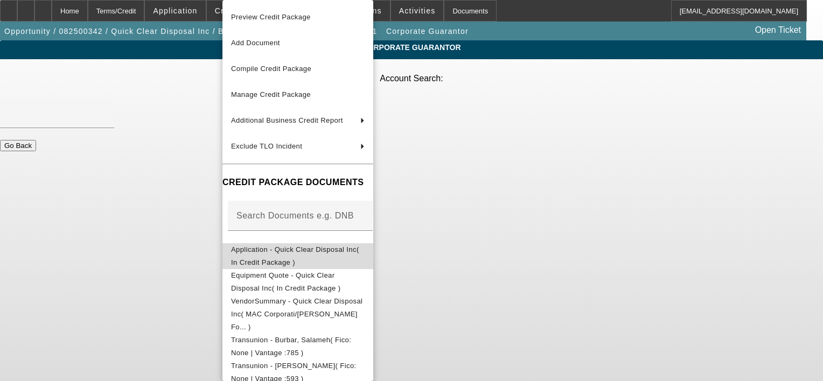
click at [293, 253] on span "Application - Quick Clear Disposal Inc( In Credit Package )" at bounding box center [295, 255] width 128 height 21
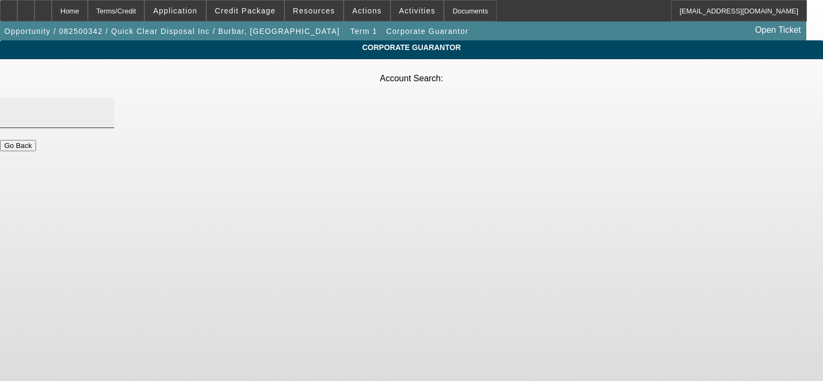
click at [106, 107] on input "Account Search" at bounding box center [57, 113] width 97 height 13
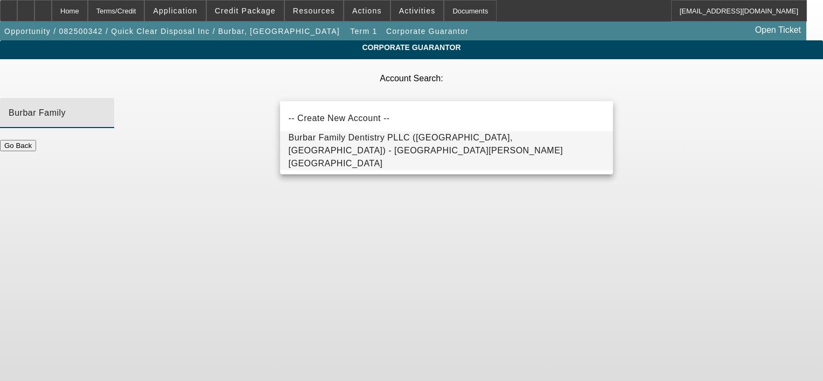
click at [396, 149] on span "Burbar Family Dentistry PLLC (Northville, MI) - Burbar, Angey" at bounding box center [447, 150] width 316 height 39
type input "Burbar Family Dentistry PLLC (Northville, MI) - Burbar, Angey"
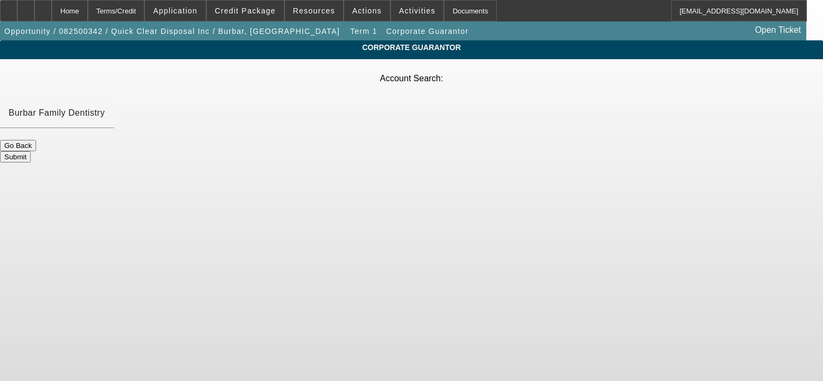
click at [31, 151] on button "Submit" at bounding box center [15, 156] width 31 height 11
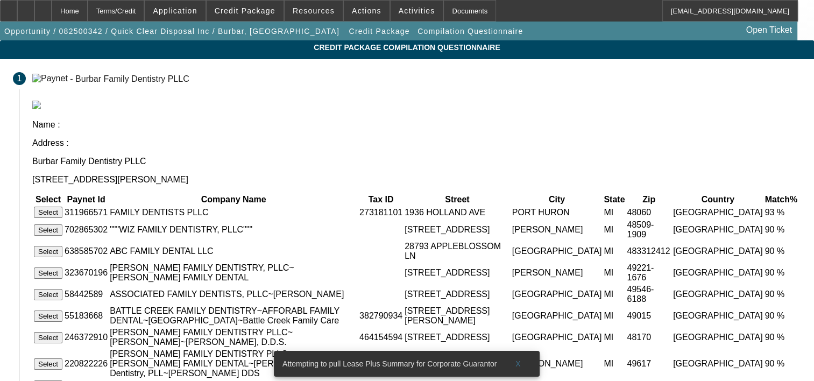
scroll to position [54, 0]
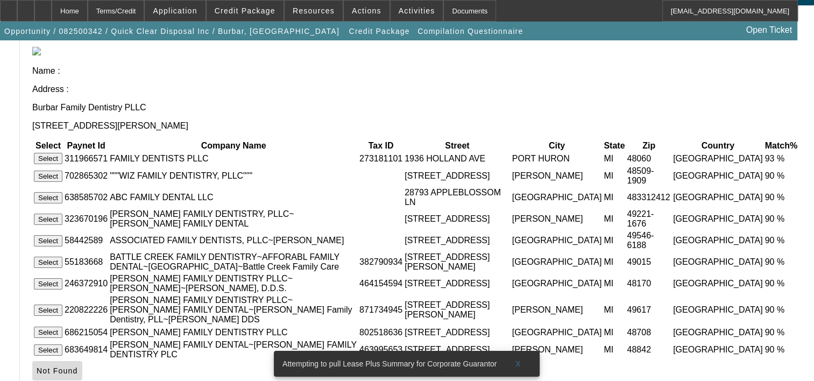
click at [78, 367] on span "Not Found" at bounding box center [57, 371] width 41 height 9
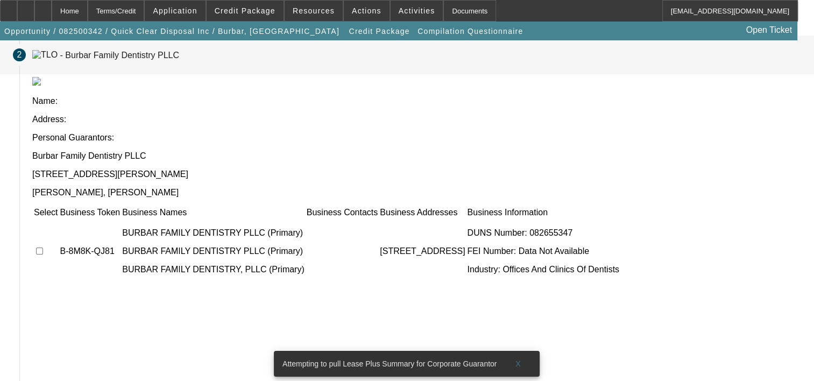
click at [43, 248] on input "checkbox" at bounding box center [39, 251] width 7 height 7
checkbox input "true"
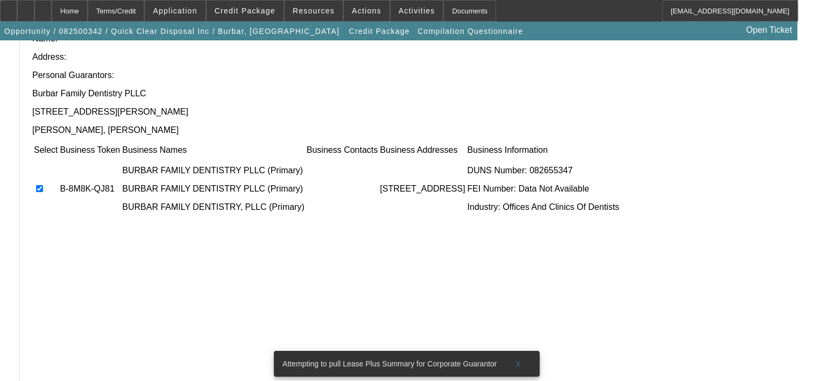
scroll to position [208, 0]
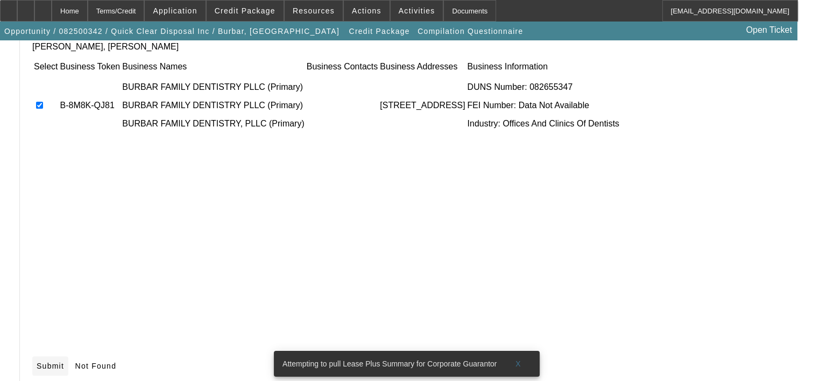
click at [64, 362] on span "Submit" at bounding box center [50, 366] width 27 height 9
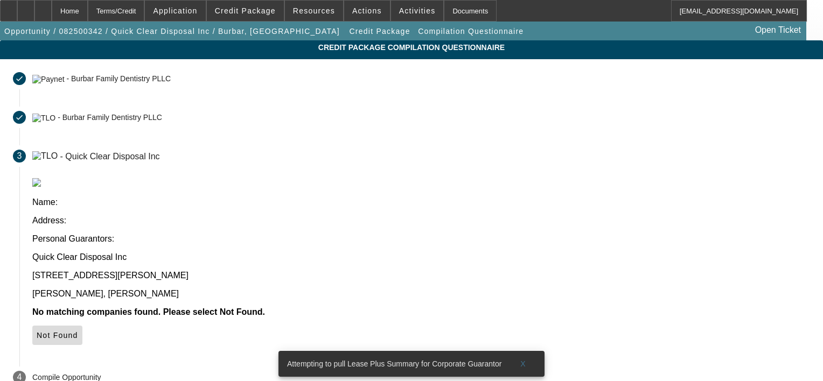
click at [78, 331] on span "Not Found" at bounding box center [57, 335] width 41 height 9
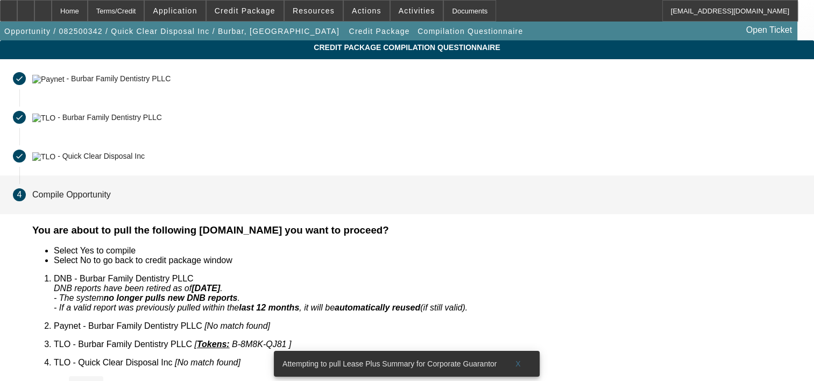
click at [94, 382] on span "Yes" at bounding box center [86, 386] width 15 height 9
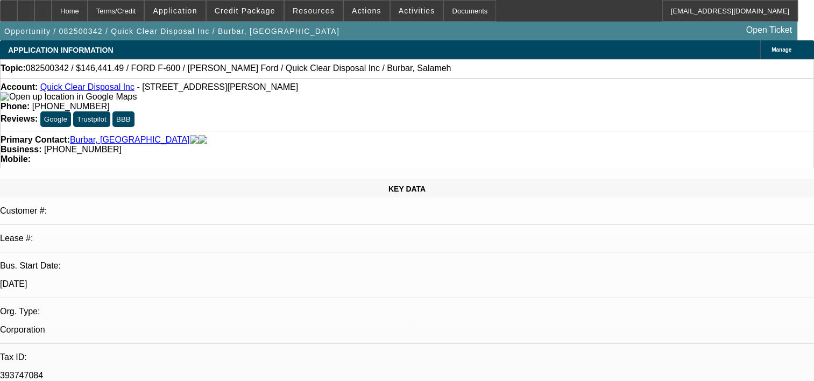
select select "0.15"
select select "2"
select select "0.1"
select select "4"
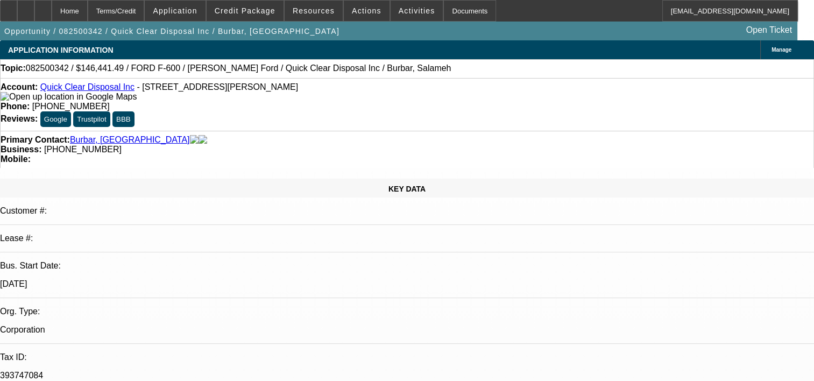
radio input "true"
paste textarea "Sal Burbar is the owner and operator of Quick Clear Disposal Inc., a company la…"
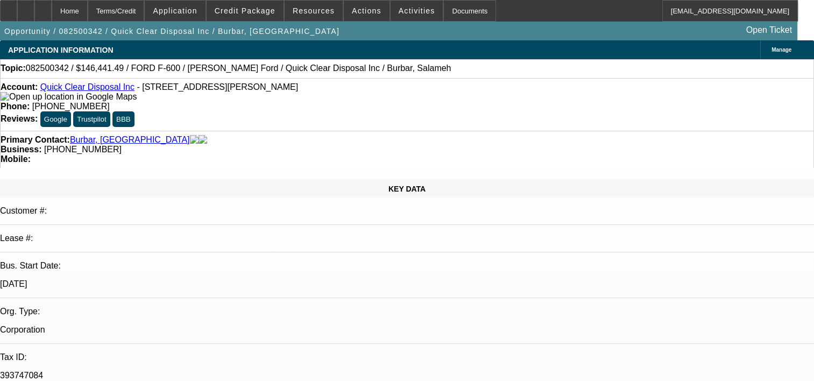
scroll to position [101, 0]
type textarea "Sal Burbar is the owner and operator of Quick Clear Disposal Inc., a company la…"
radio input "true"
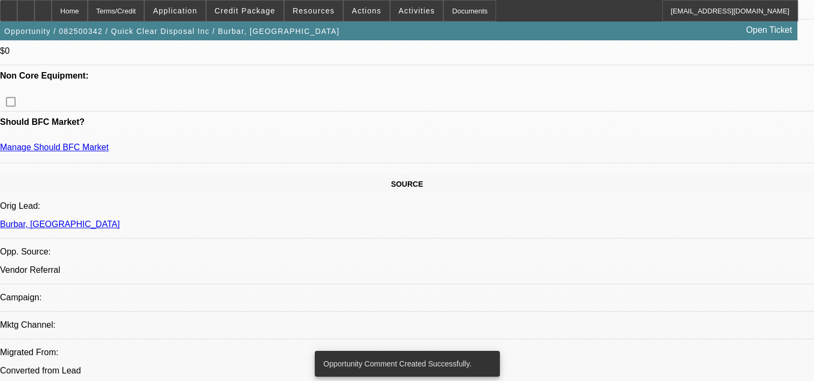
scroll to position [538, 0]
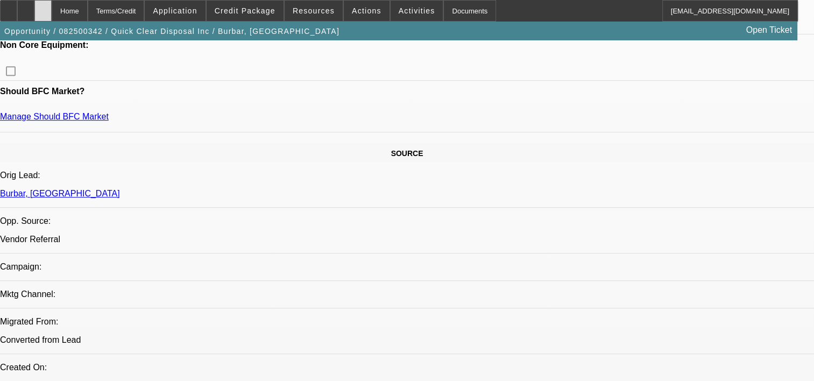
click at [52, 10] on div at bounding box center [42, 11] width 17 height 22
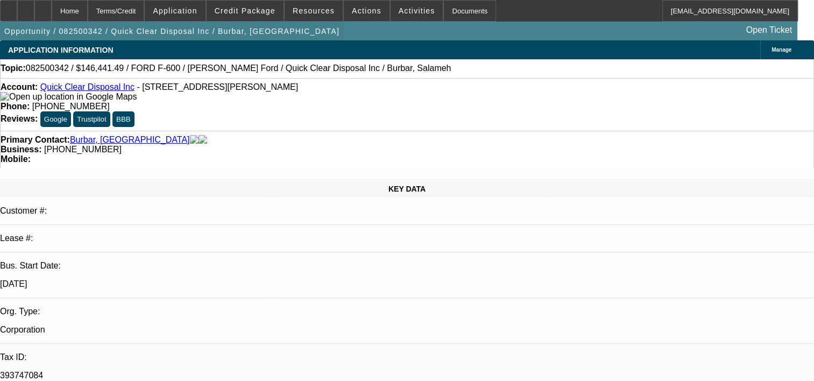
select select "0.15"
select select "2"
select select "0.1"
select select "1"
select select "2"
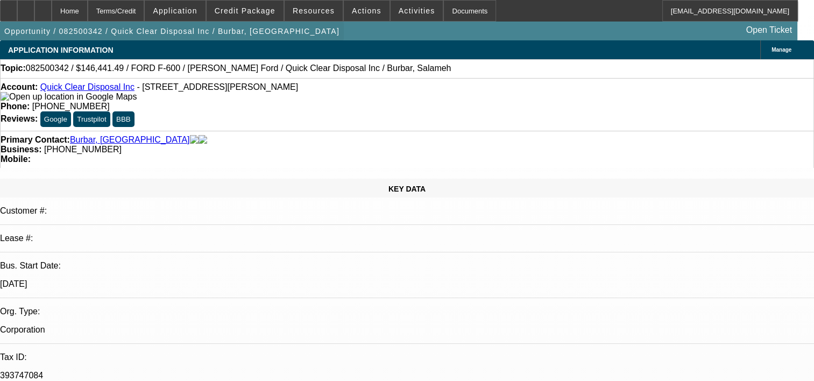
select select "4"
click at [34, 13] on div at bounding box center [25, 11] width 17 height 22
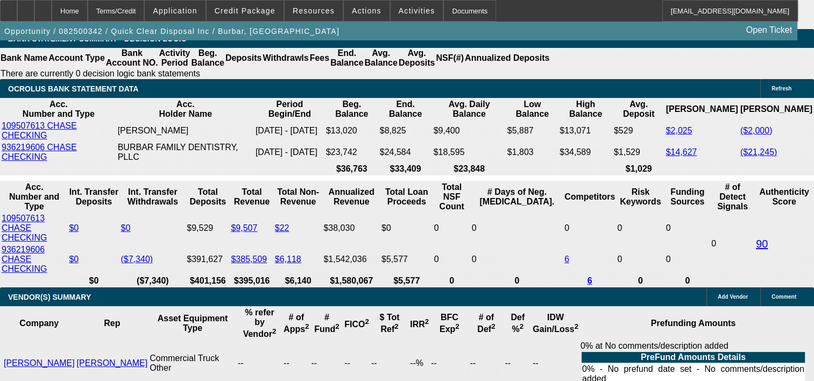
scroll to position [2045, 0]
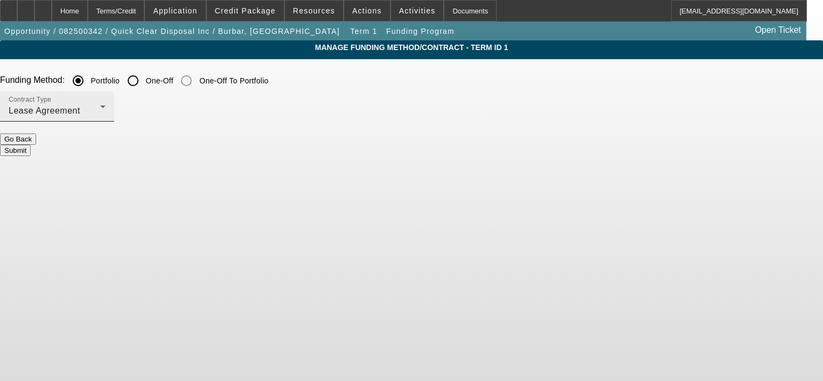
click at [106, 104] on div "Contract Type Lease Agreement" at bounding box center [57, 107] width 97 height 30
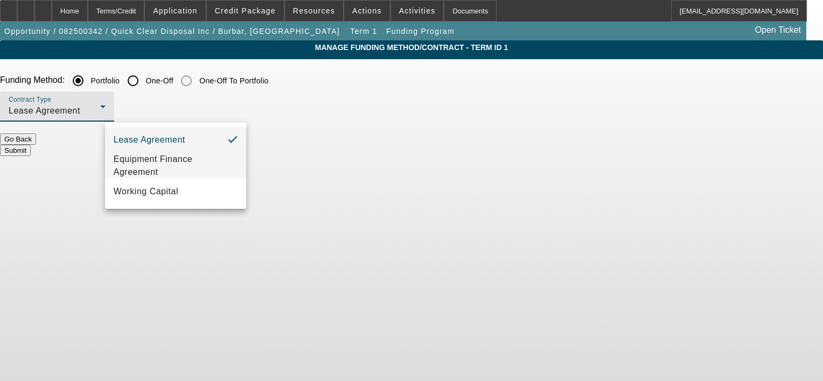
click at [179, 159] on span "Equipment Finance Agreement" at bounding box center [176, 166] width 124 height 26
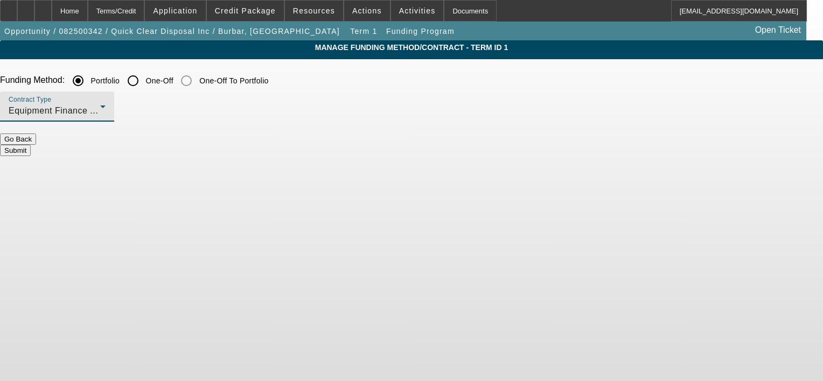
click at [286, 166] on div "Manage Funding Method/Contract - Term ID 1 Funding Method: Portfolio One-Off On…" at bounding box center [411, 120] width 823 height 161
click at [31, 145] on button "Submit" at bounding box center [15, 150] width 31 height 11
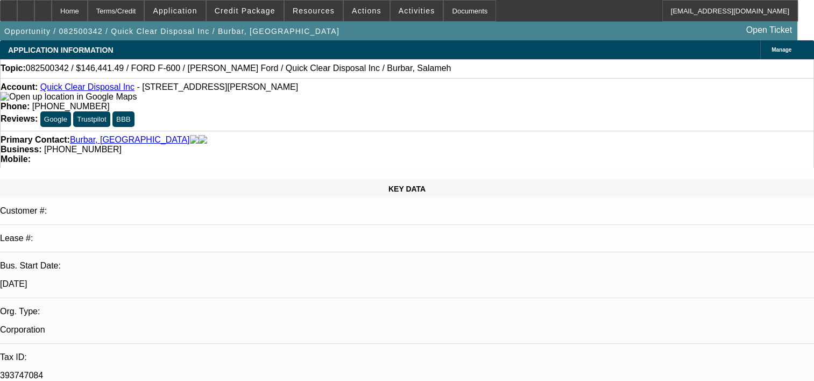
select select "0.15"
select select "2"
select select "0"
select select "6"
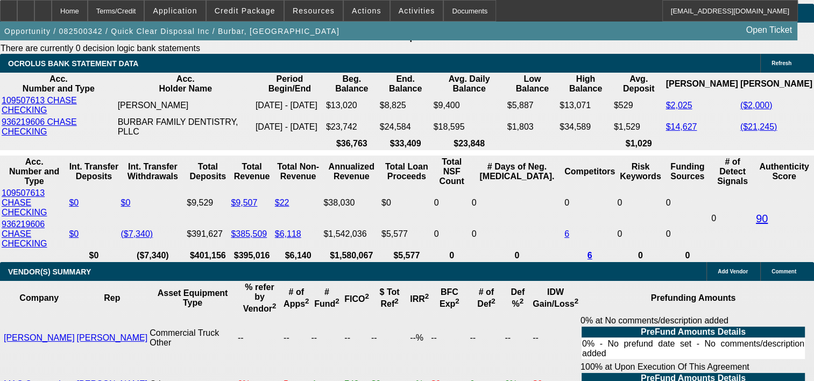
scroll to position [1938, 0]
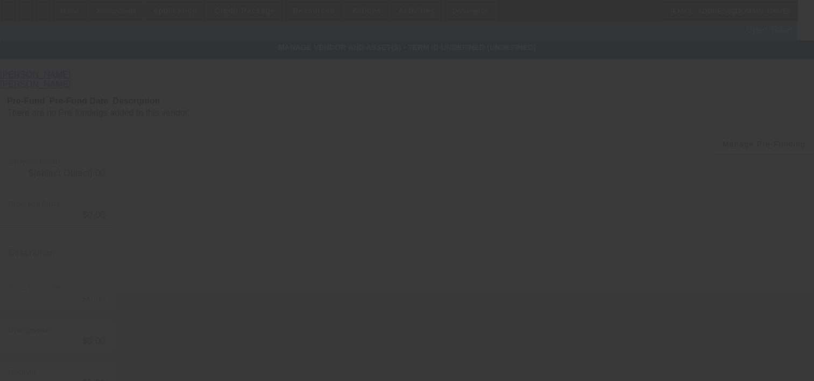
type input "$135,184.10"
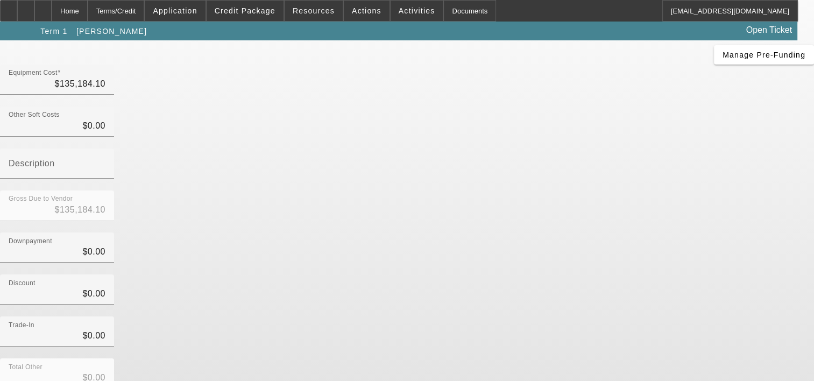
scroll to position [124, 0]
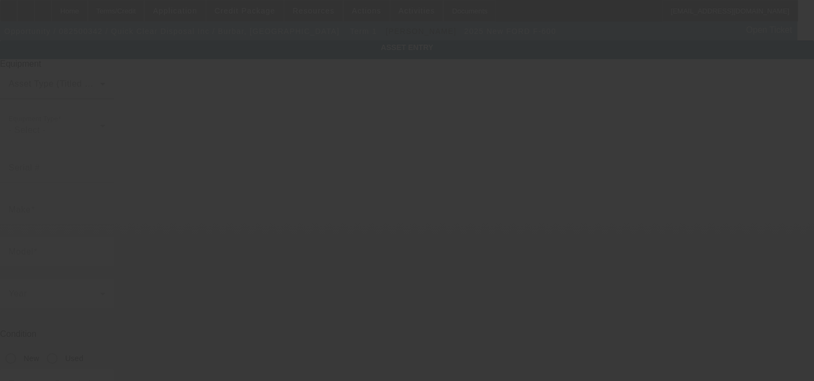
type input "1FDFF6LT7SDA02157"
type input "FORD"
type input "F-600"
radio input "true"
type textarea "Dump Truck with Removable Containers"
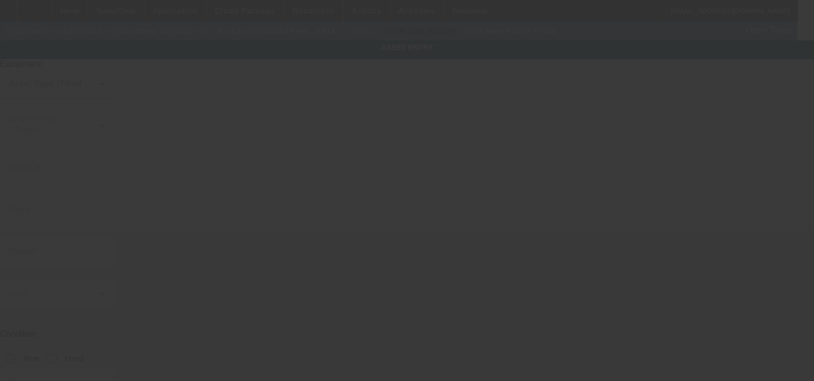
type input "19080 Angell Blvd"
type input "Northville"
type input "48168"
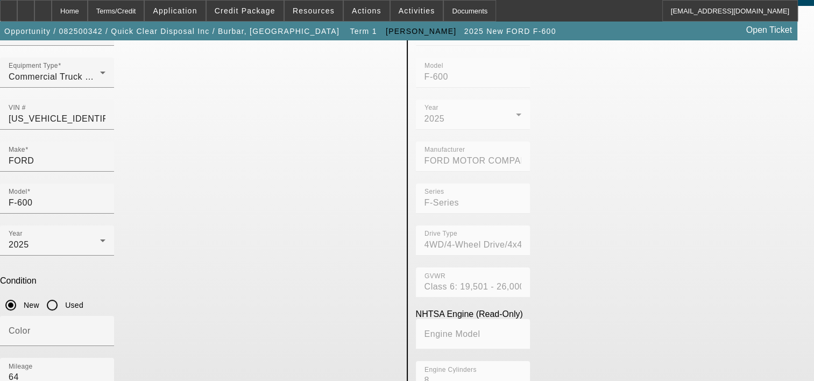
scroll to position [92, 0]
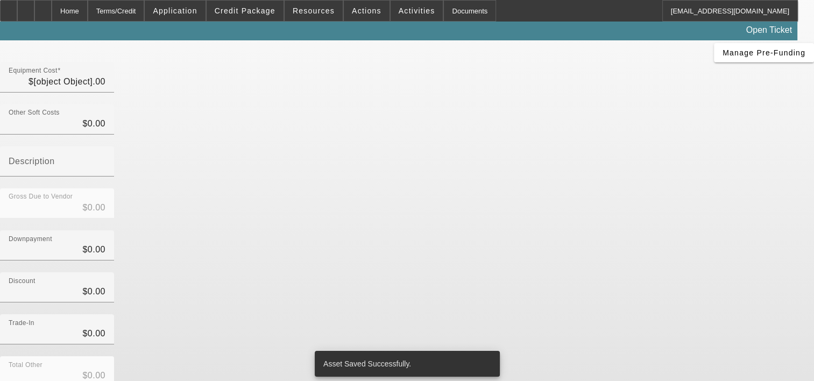
type input "$135,184.10"
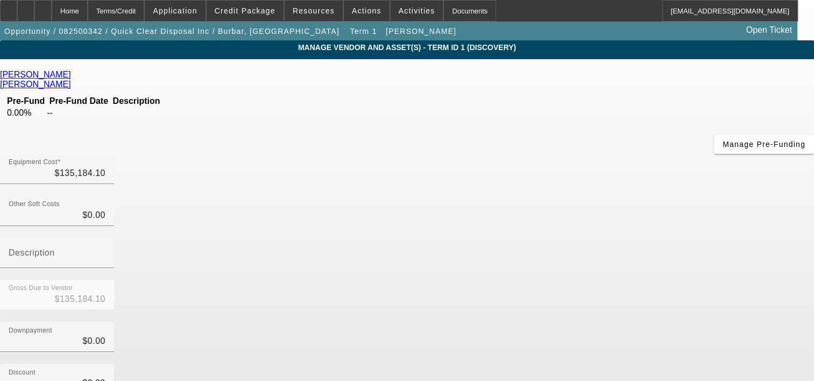
click at [228, 154] on div "Manage Pre-Funding" at bounding box center [407, 144] width 814 height 19
click at [88, 10] on div "Home" at bounding box center [70, 11] width 36 height 22
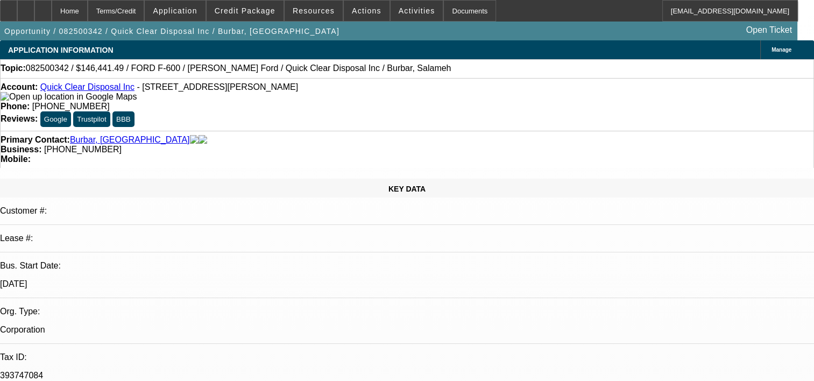
select select "0.15"
select select "2"
select select "0"
select select "6"
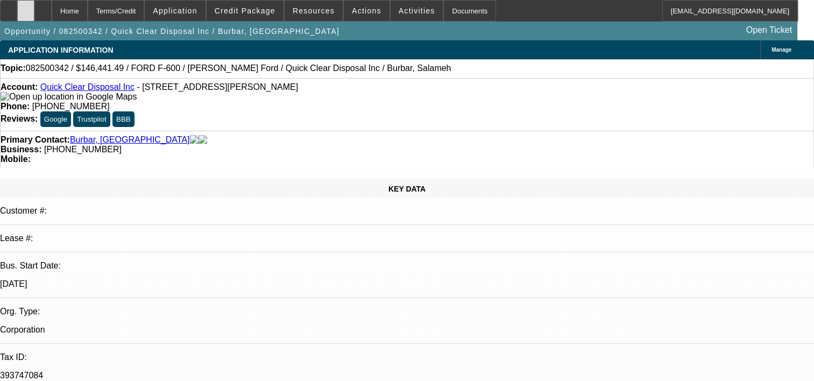
click at [34, 10] on div at bounding box center [25, 11] width 17 height 22
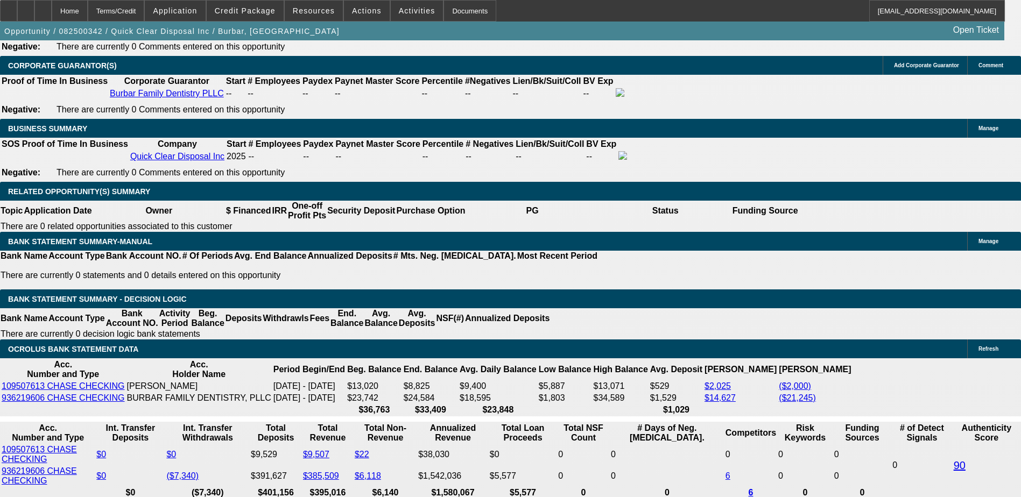
scroll to position [1615, 0]
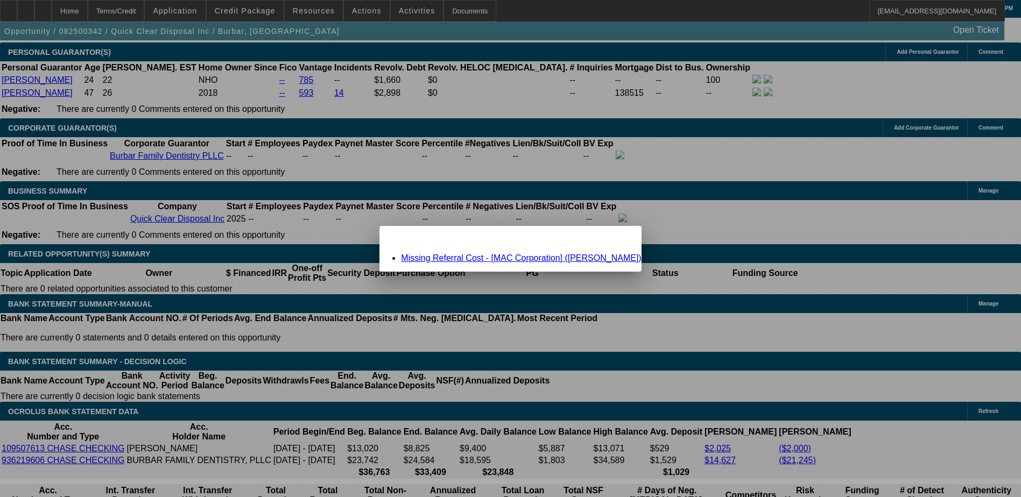
click at [512, 259] on link "Missing Referral Cost - [MAC Corporation] (Hobbs, Roger)" at bounding box center [521, 258] width 240 height 9
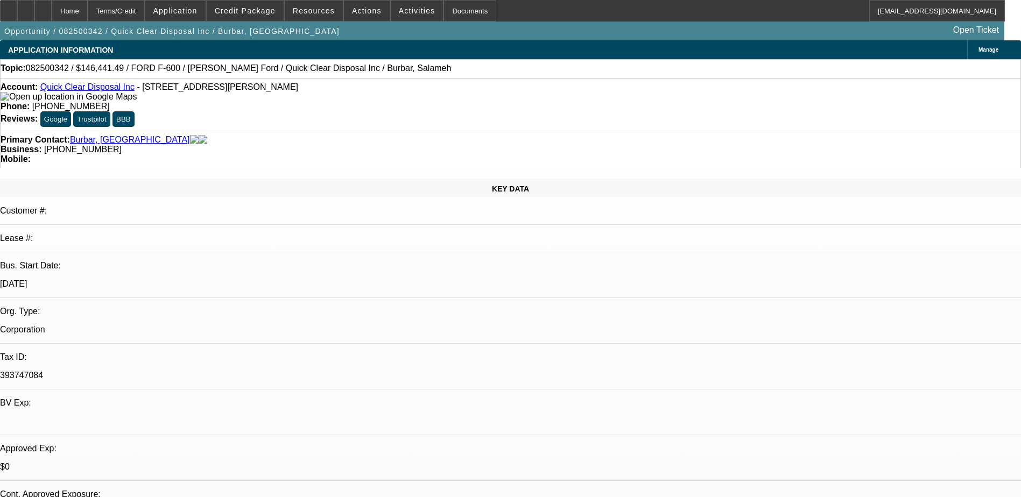
scroll to position [1615, 0]
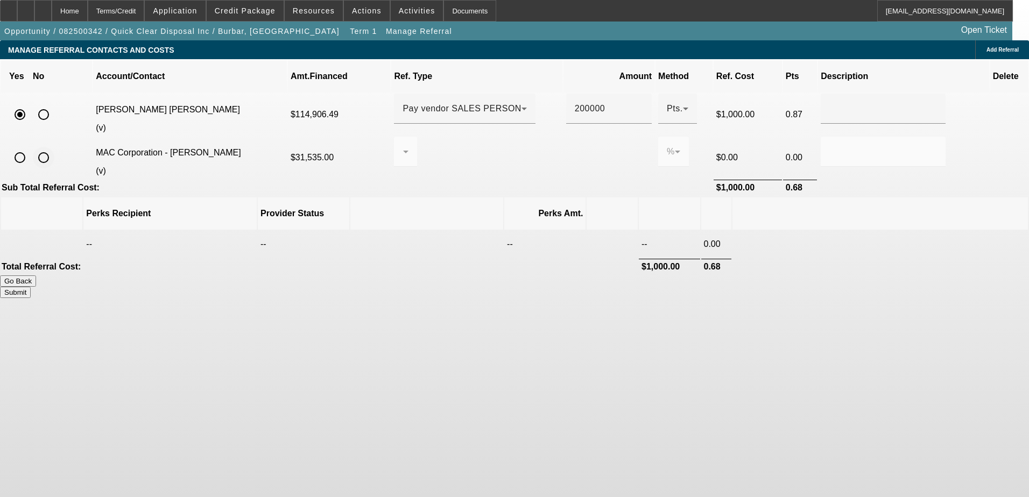
click at [54, 147] on input "radio" at bounding box center [44, 158] width 22 height 22
radio input "true"
click at [31, 287] on button "Submit" at bounding box center [15, 292] width 31 height 11
type input "0.000"
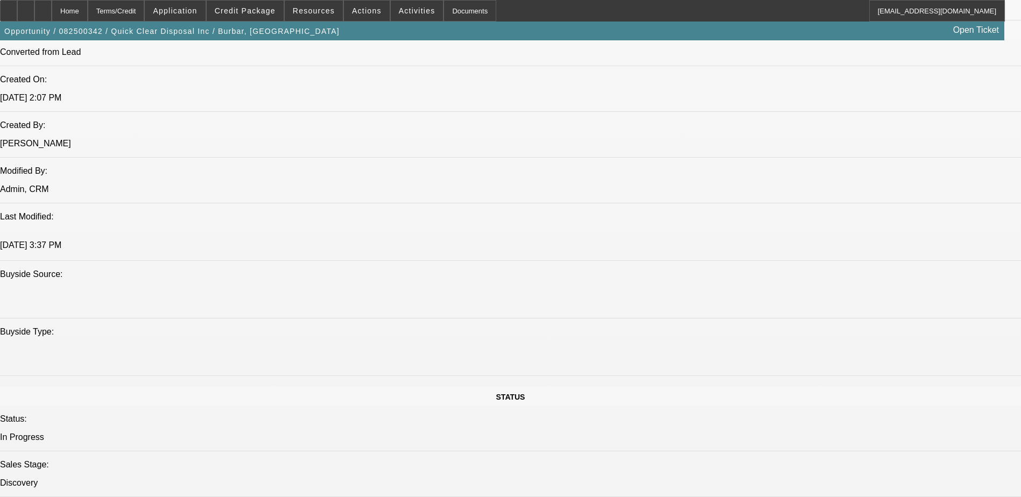
select select "0.15"
select select "2"
select select "0"
select select "6"
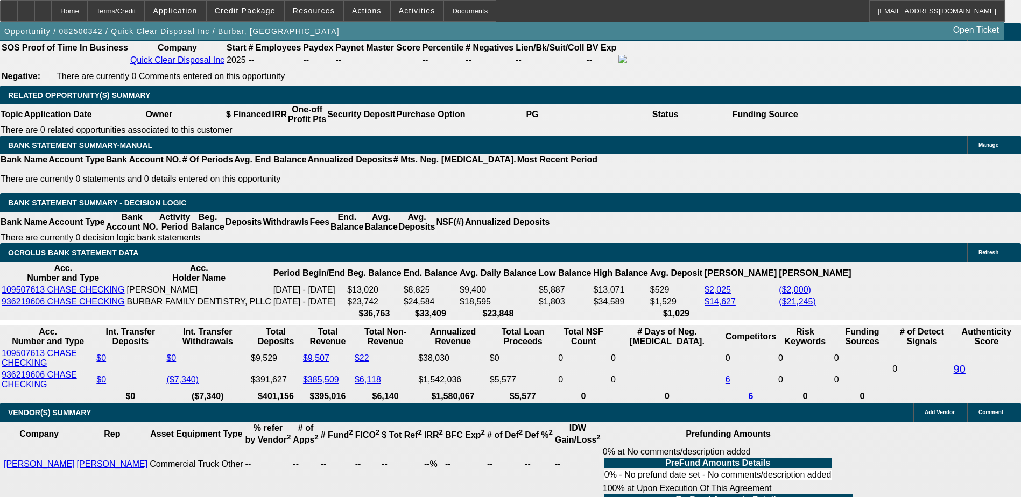
scroll to position [1749, 0]
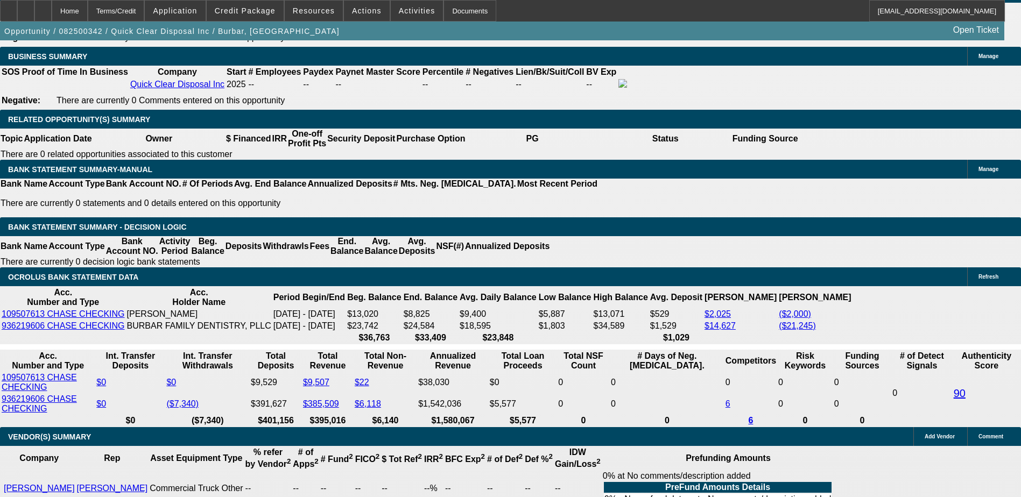
select select "0.2"
type input "$34,456.82"
type input "UNKNOWN"
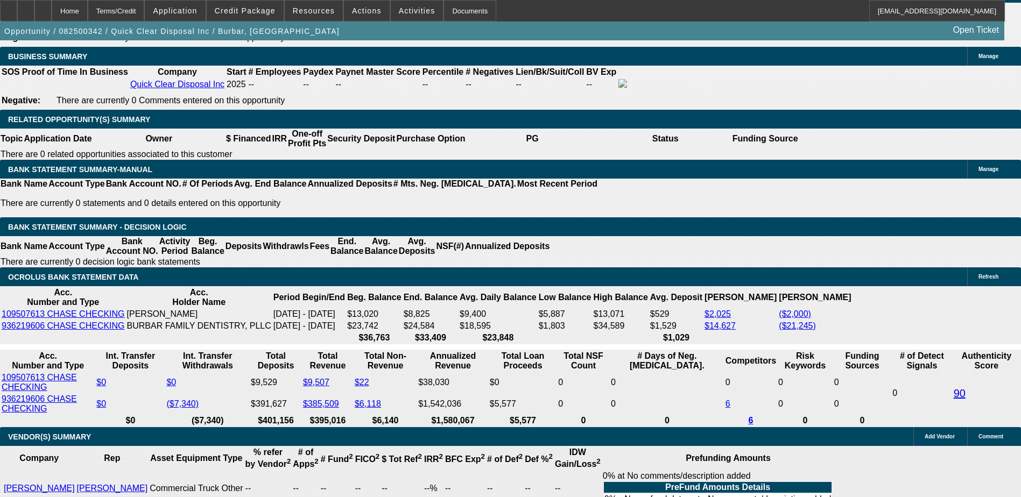
type input "$7,303.16"
type input "$3,651.58"
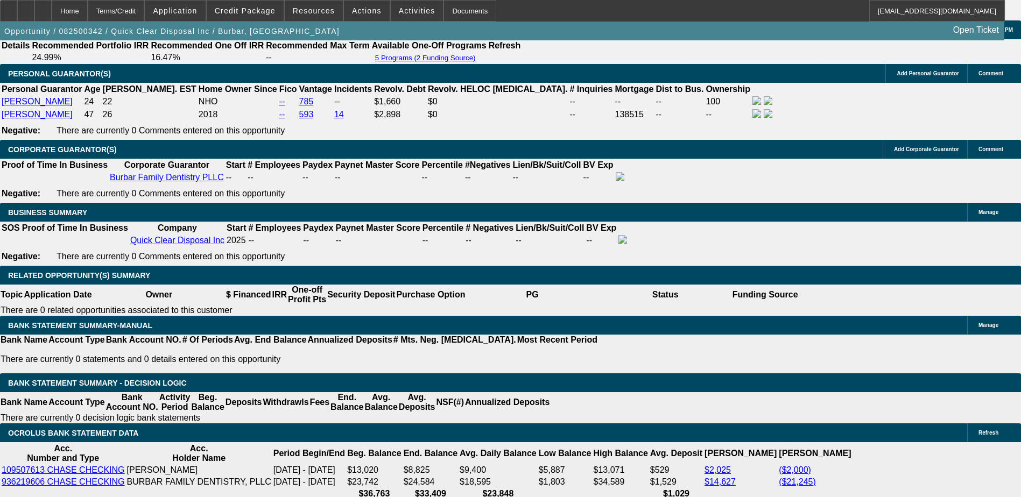
scroll to position [1588, 0]
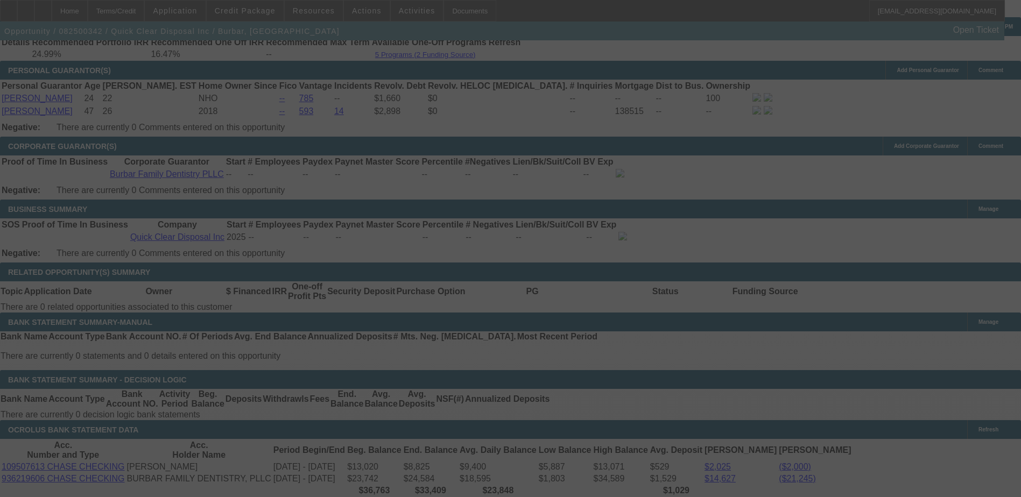
scroll to position [1803, 0]
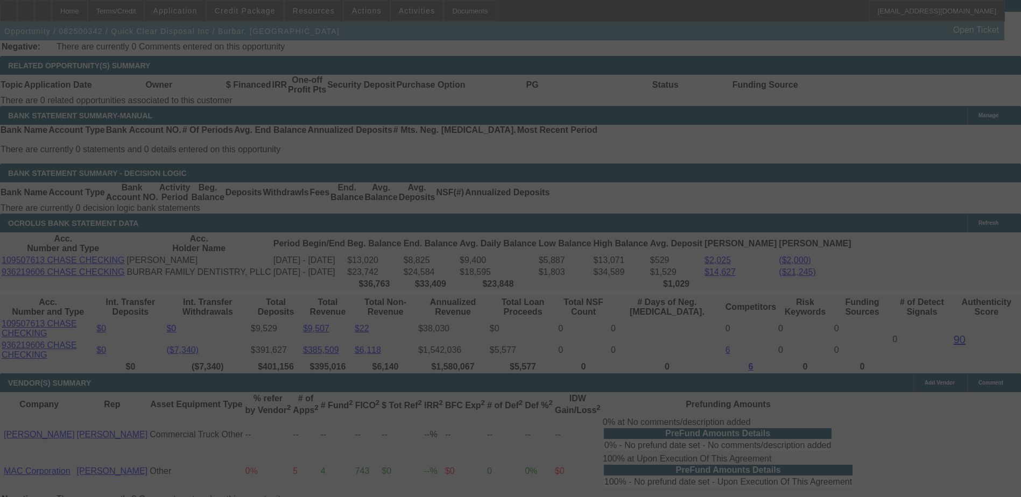
select select "0.2"
select select "2"
select select "0"
select select "6"
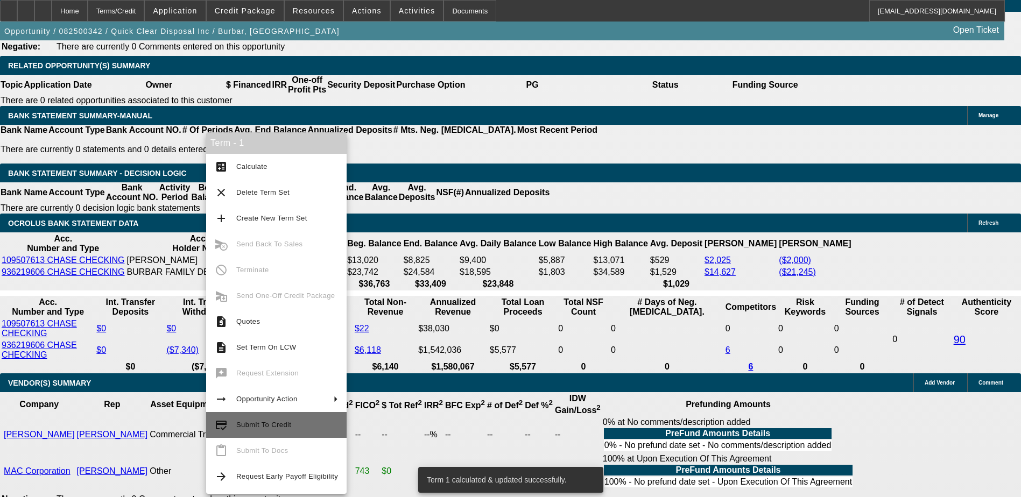
click at [292, 381] on span "Submit To Credit" at bounding box center [287, 425] width 102 height 13
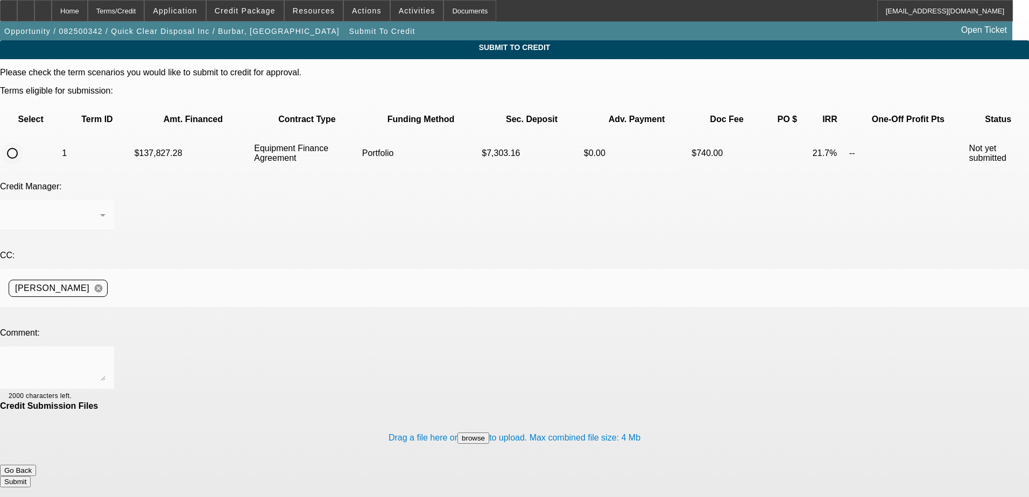
click at [23, 143] on input "radio" at bounding box center [13, 154] width 22 height 22
radio input "true"
click at [100, 209] on div "Arida, George" at bounding box center [55, 215] width 92 height 13
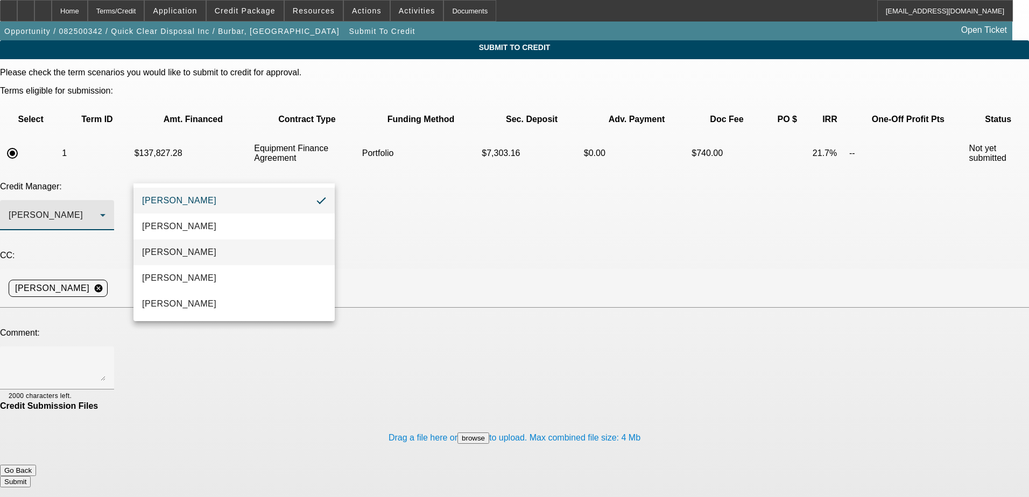
click at [189, 250] on span "Arida, Michael" at bounding box center [179, 252] width 74 height 13
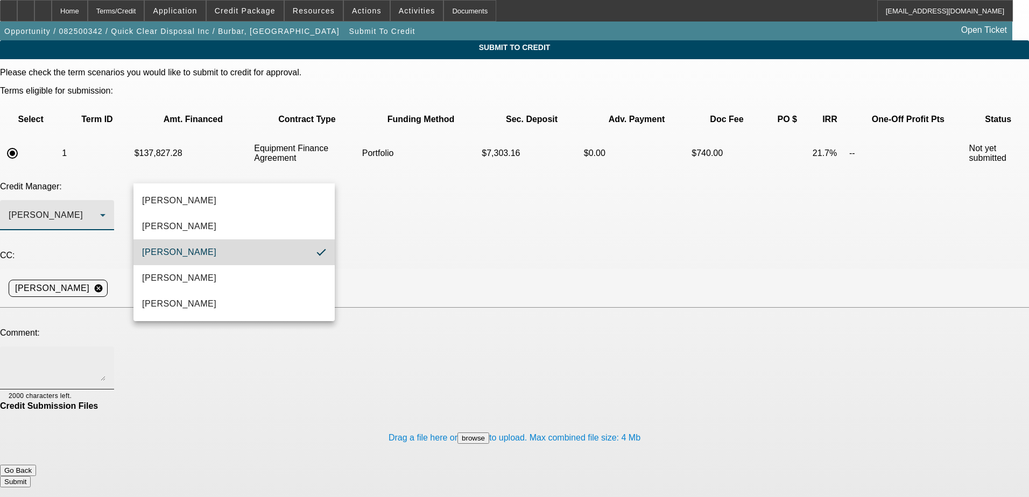
click at [106, 347] on div at bounding box center [57, 368] width 97 height 43
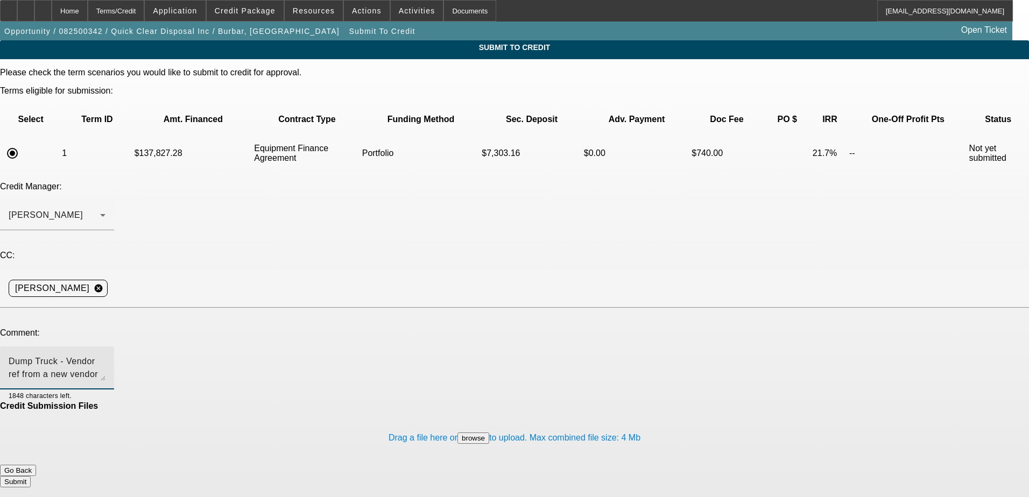
type textarea "Dump Truck - Vendor ref from a new vendor looking at adding a truck to business…"
click at [31, 381] on button "Submit" at bounding box center [15, 481] width 31 height 11
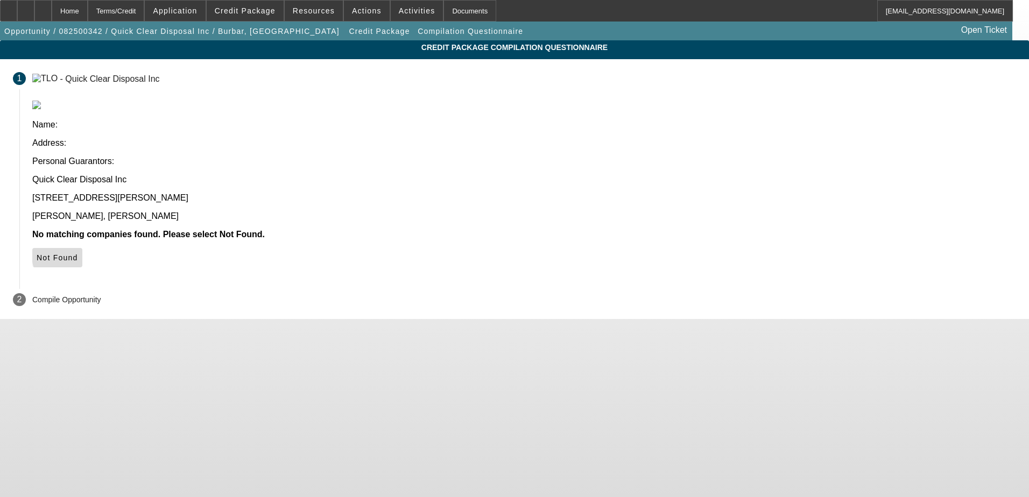
click at [78, 254] on span "Not Found" at bounding box center [57, 258] width 41 height 9
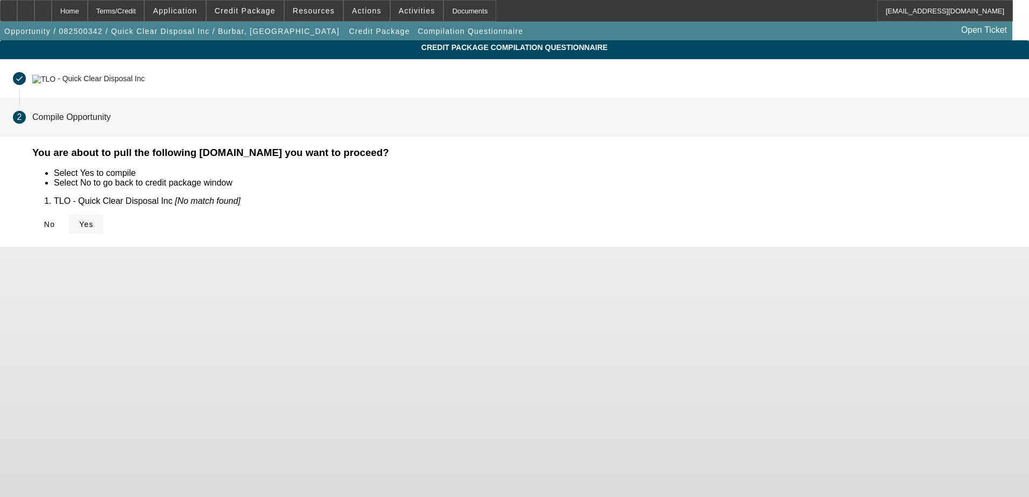
click at [94, 225] on span "Yes" at bounding box center [86, 224] width 15 height 9
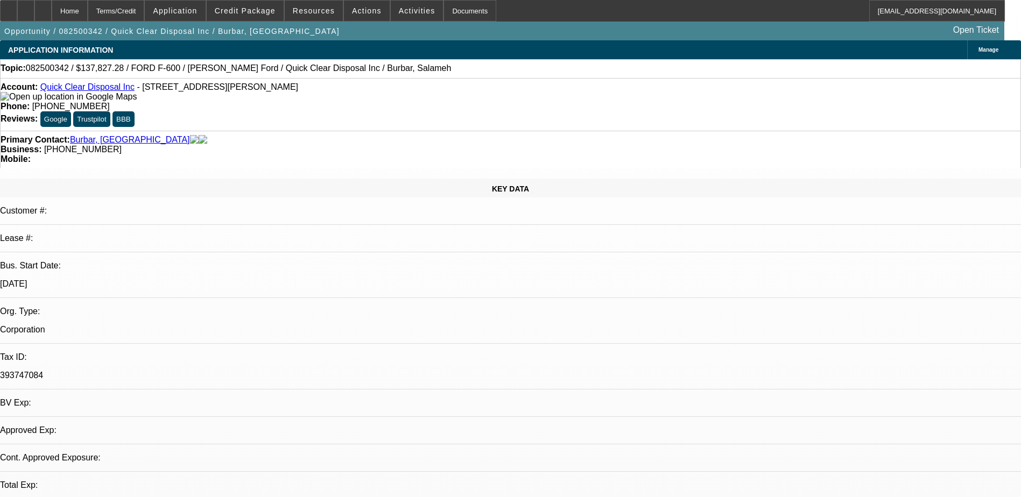
select select "0.2"
select select "2"
select select "0"
select select "6"
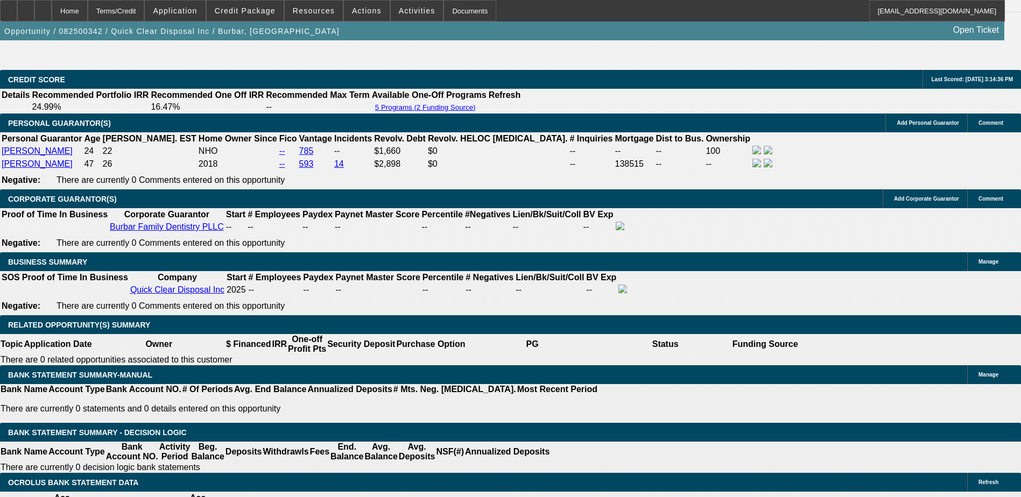
scroll to position [1507, 0]
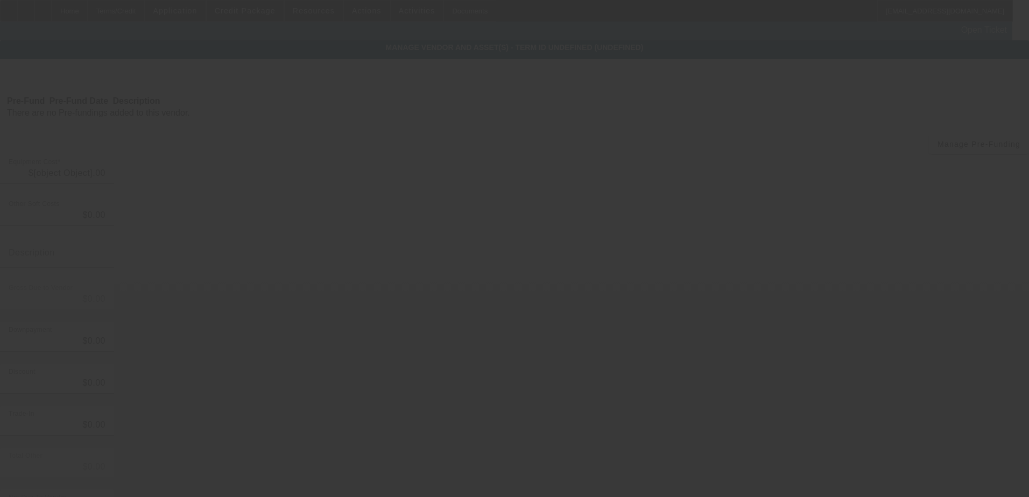
type input "$135,184.10"
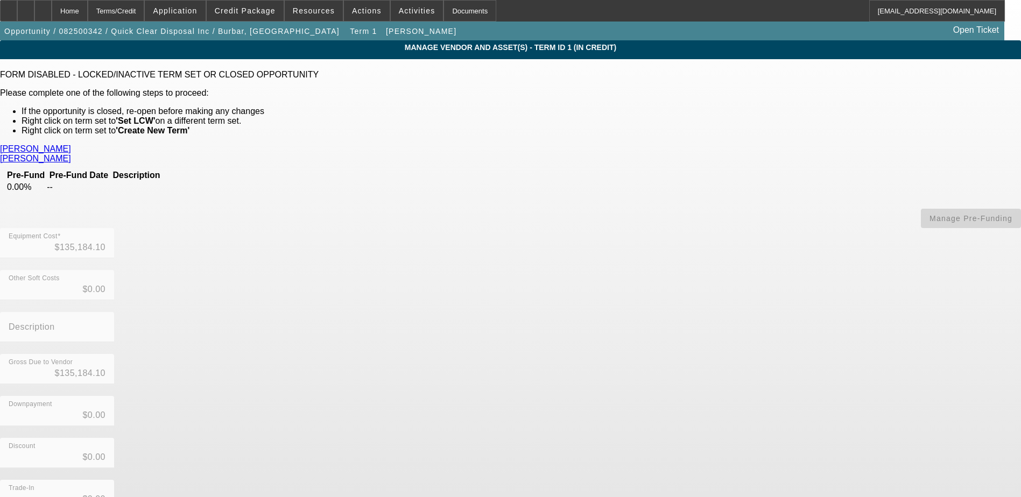
click at [224, 78] on div "FORM DISABLED - LOCKED/INACTIVE TERM SET OR CLOSED OPPORTUNITY Please complete …" at bounding box center [510, 103] width 1021 height 66
click at [71, 151] on link "Bill Brown Ford" at bounding box center [35, 149] width 71 height 10
click at [339, 272] on div "Bill Brown Ford Boskovich, Frank Pre-Fund Pre-Fund Date Description 0.00% -- Ma…" at bounding box center [510, 386] width 1021 height 484
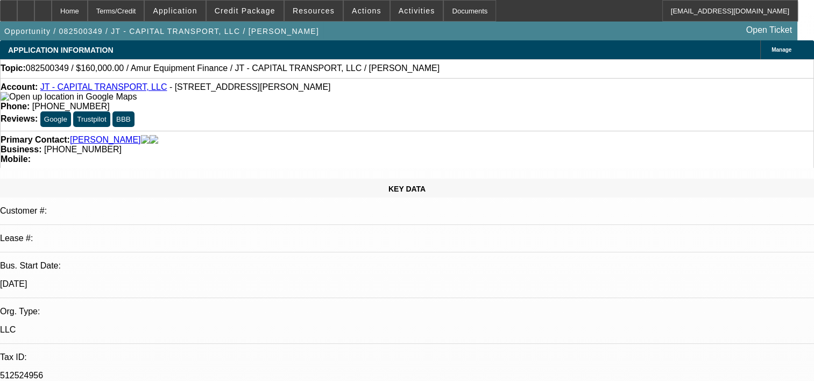
select select "0"
select select "2"
select select "0.1"
select select "1"
select select "2"
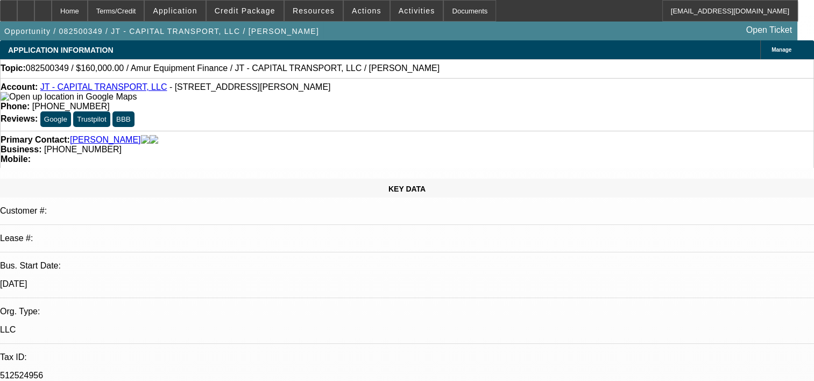
select select "4"
click at [114, 92] on link "JT - CAPITAL TRANSPORT, LLC" at bounding box center [103, 86] width 127 height 9
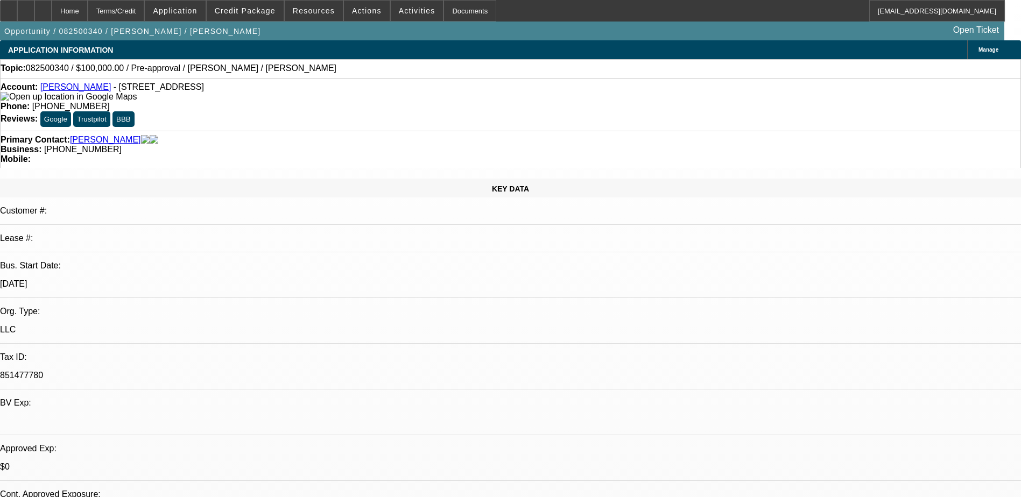
select select "0"
select select "2"
select select "0.1"
select select "1"
select select "2"
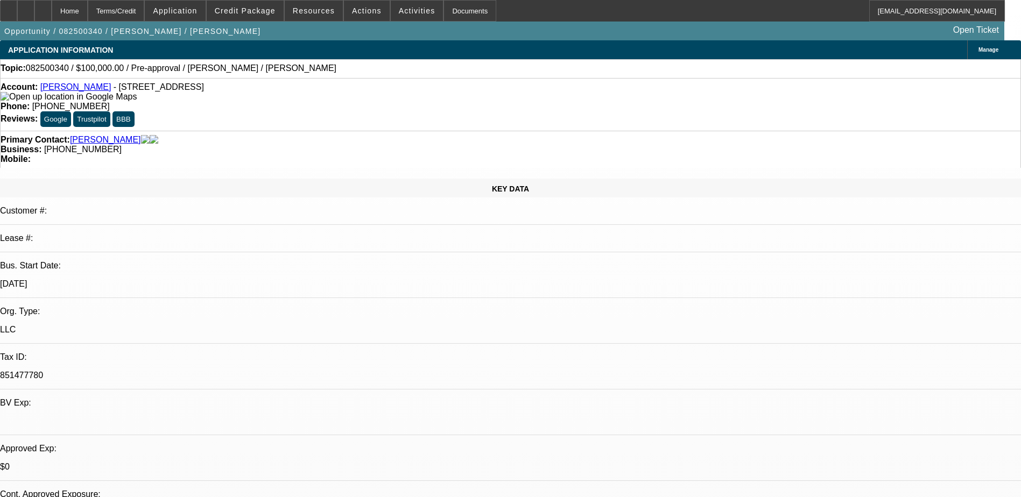
select select "4"
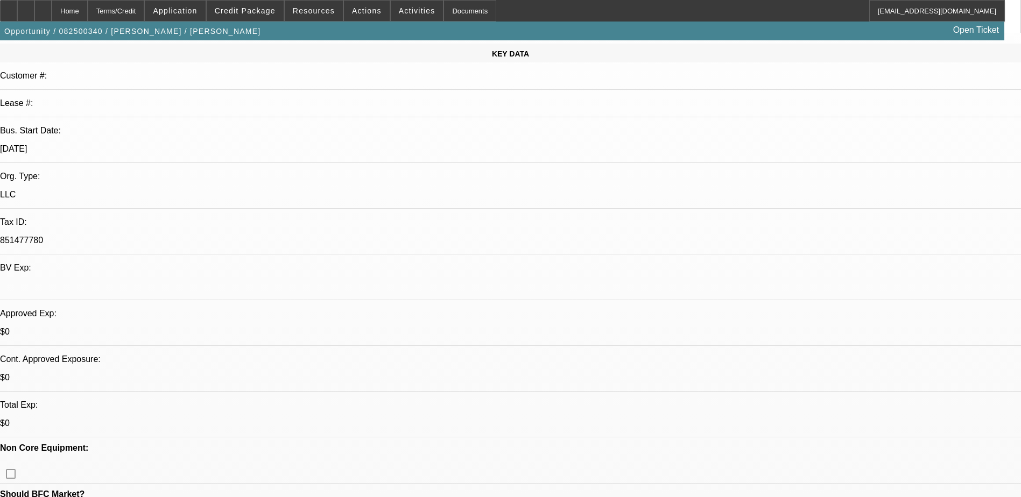
scroll to position [161, 0]
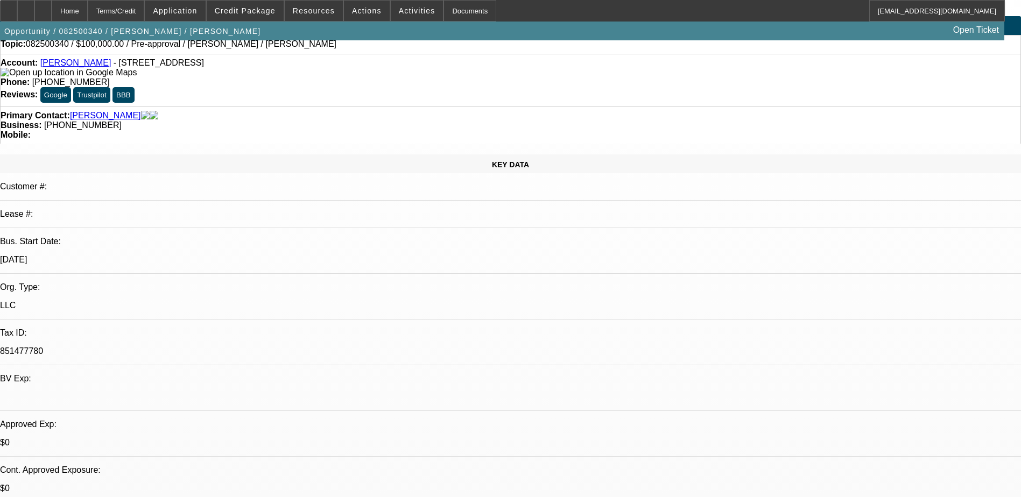
scroll to position [0, 0]
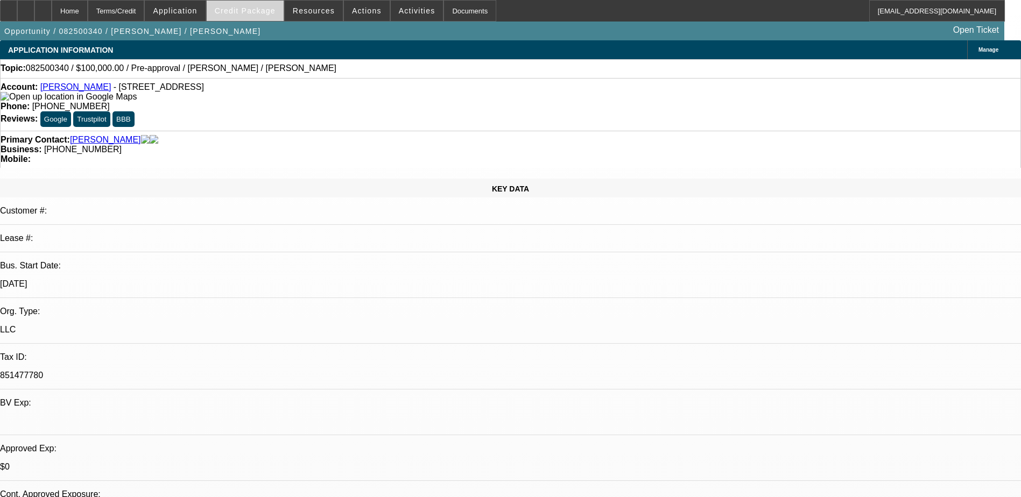
click at [258, 15] on span at bounding box center [245, 11] width 77 height 26
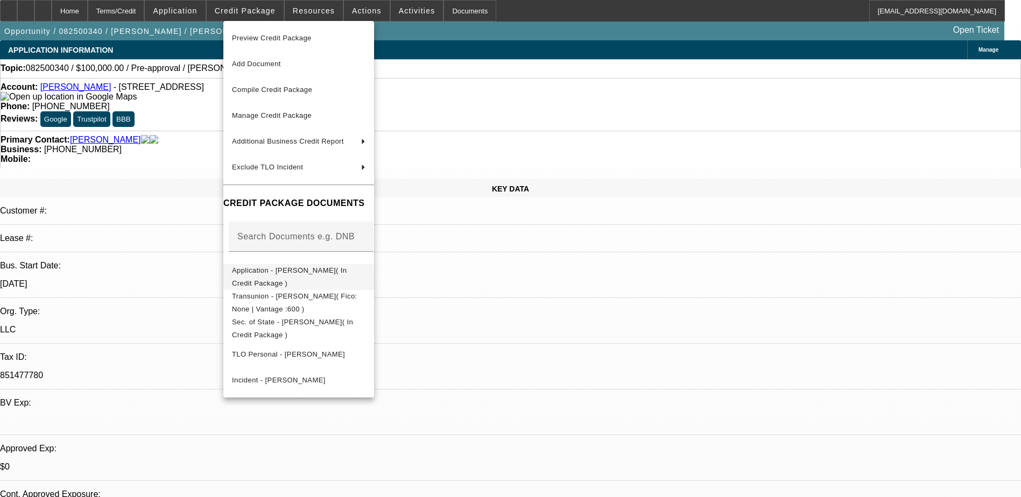
click at [324, 272] on span "Application - [PERSON_NAME]( In Credit Package )" at bounding box center [289, 276] width 115 height 21
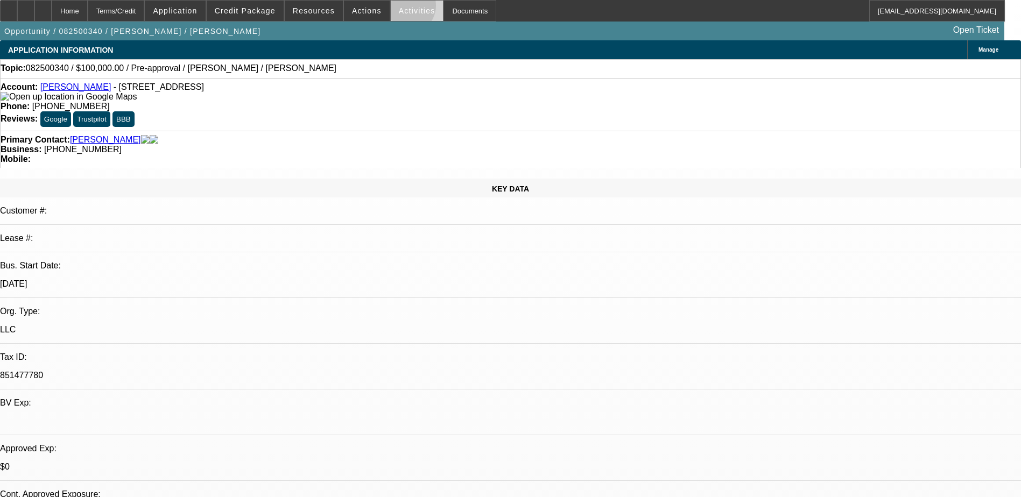
click at [399, 8] on span "Activities" at bounding box center [417, 10] width 37 height 9
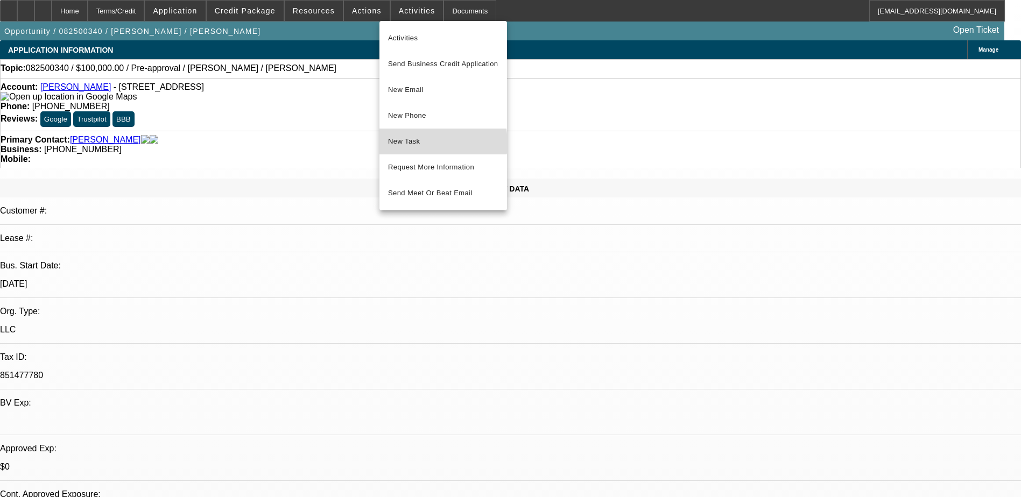
click at [416, 143] on span "New Task" at bounding box center [443, 141] width 110 height 13
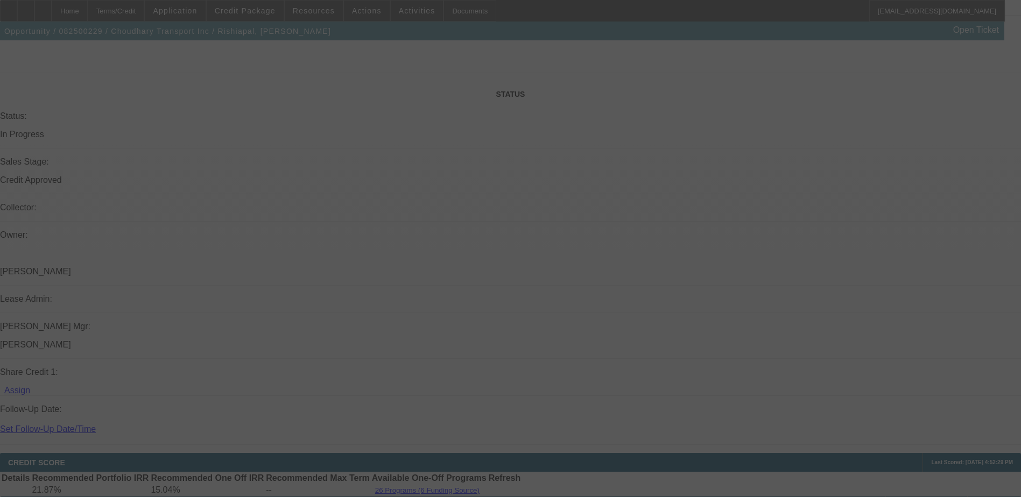
scroll to position [1447, 0]
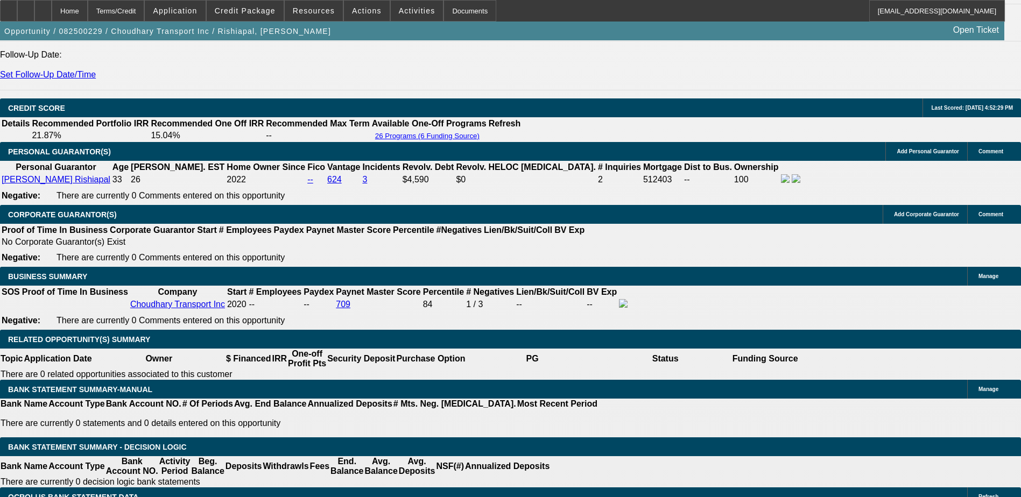
select select "0"
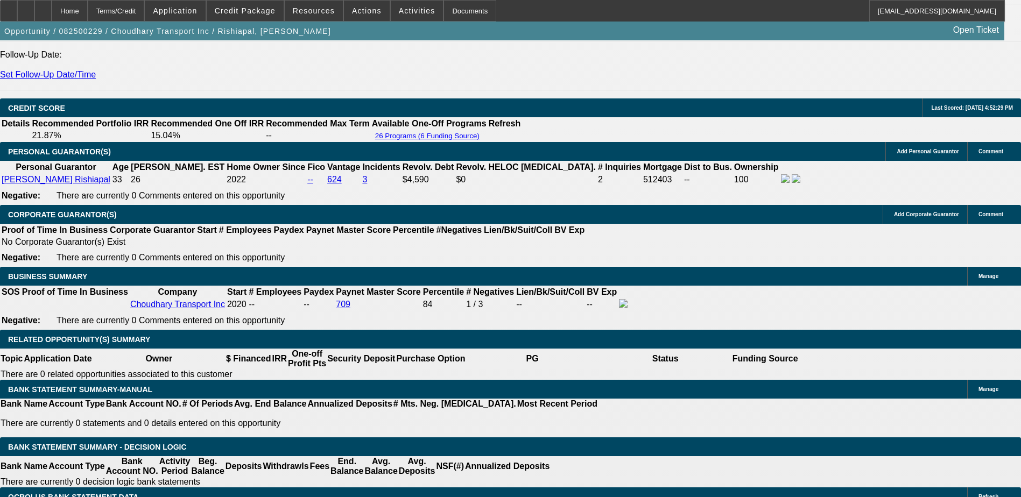
select select "0"
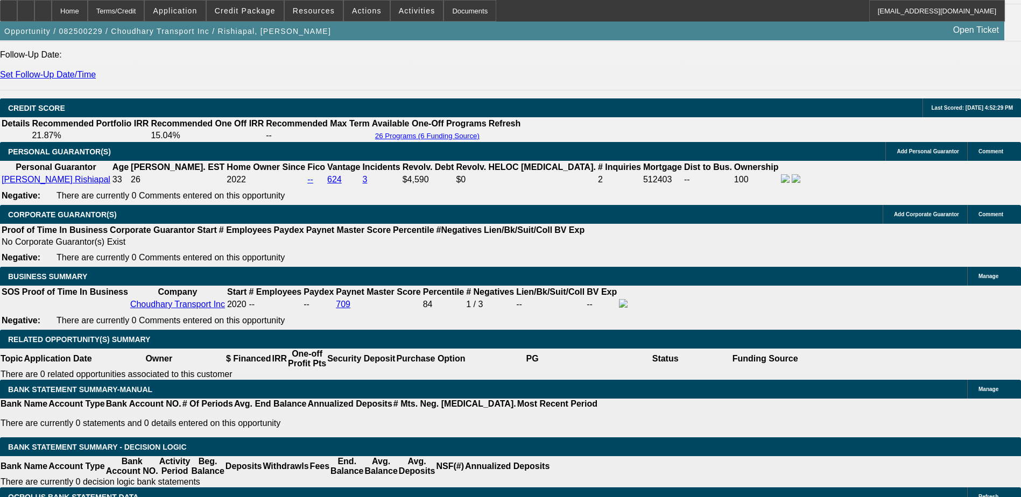
select select "0"
select select "1"
select select "2"
select select "19"
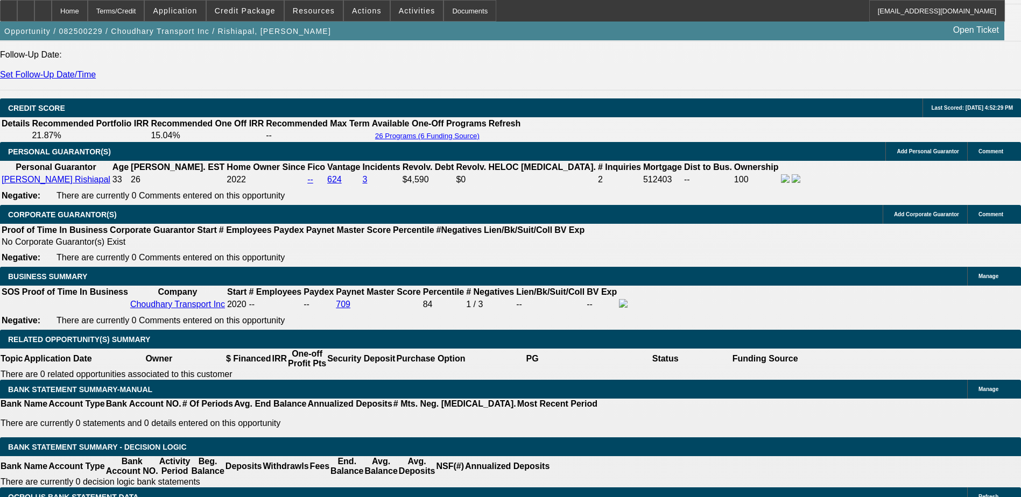
select select "1"
select select "2"
select select "19"
select select "1"
select select "2"
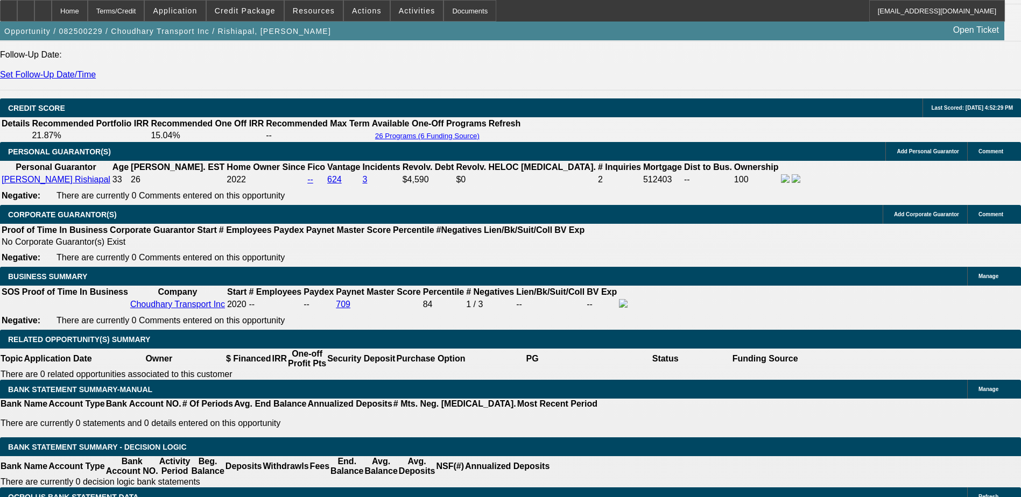
select select "19"
select select "1"
select select "2"
select select "19"
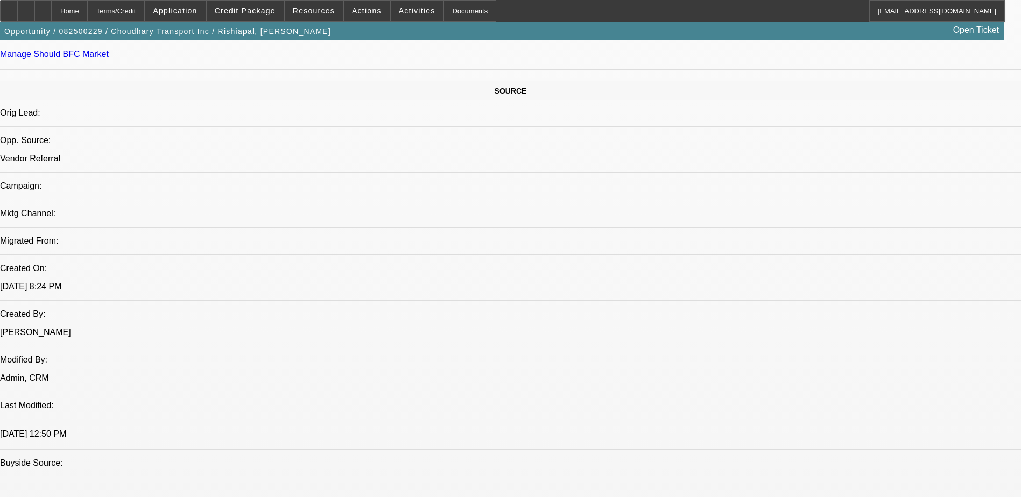
scroll to position [425, 0]
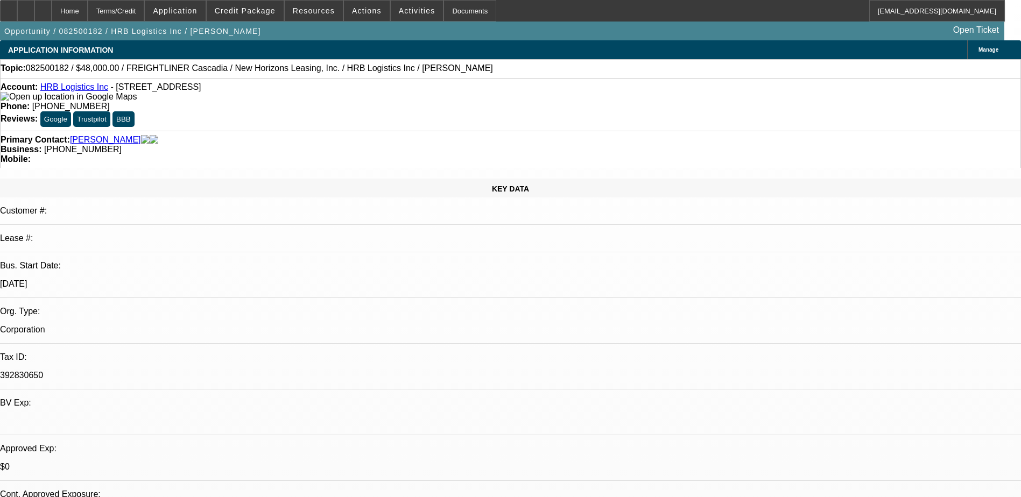
select select "0"
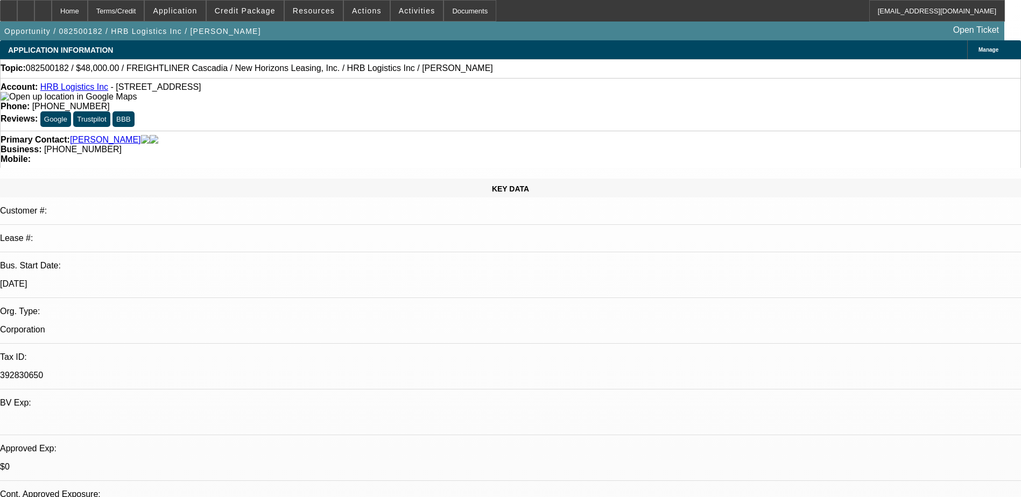
select select "0"
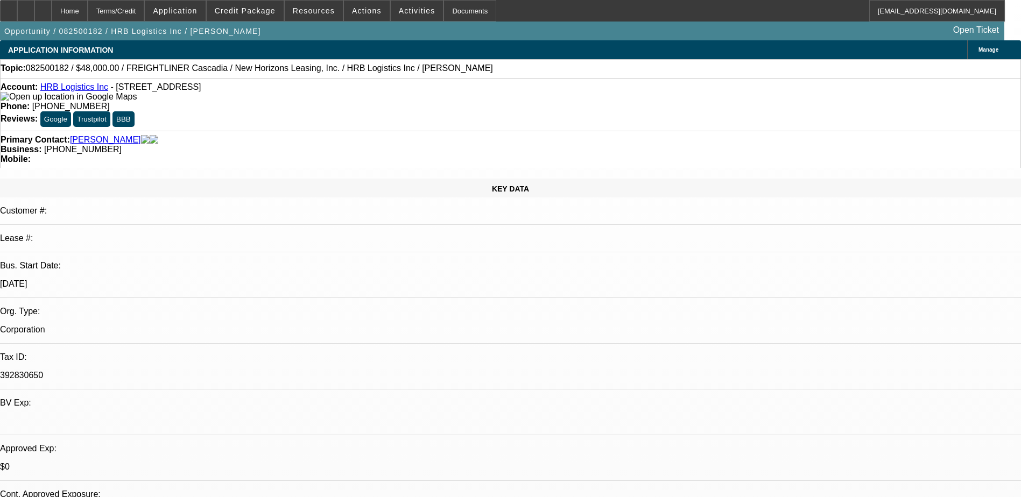
select select "0"
select select "1"
select select "2"
select select "21"
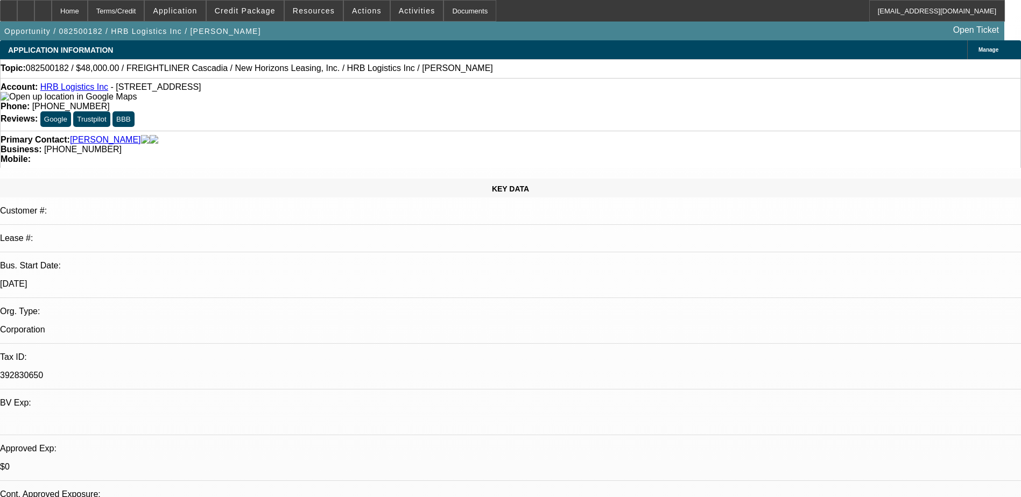
select select "1"
select select "2"
select select "21"
select select "1"
select select "2"
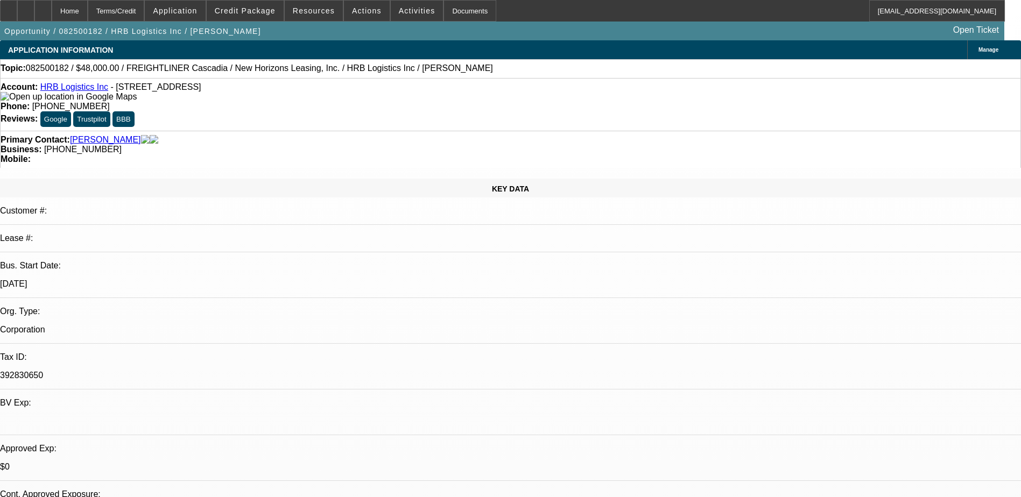
select select "21"
select select "1"
select select "2"
select select "6"
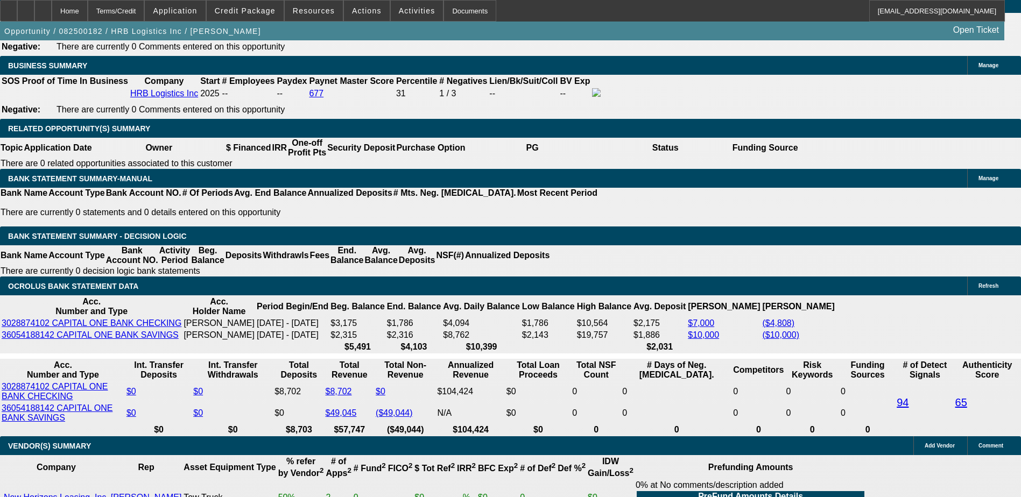
scroll to position [1669, 0]
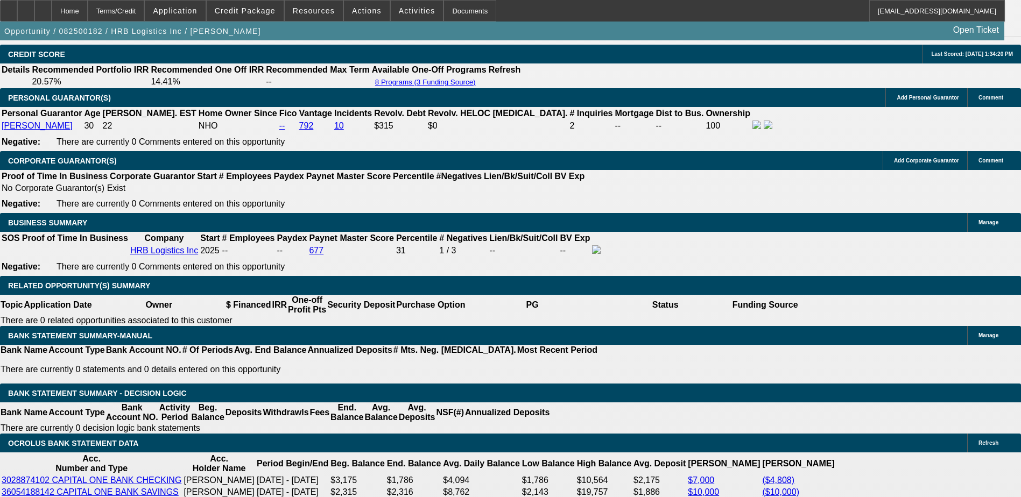
scroll to position [1561, 0]
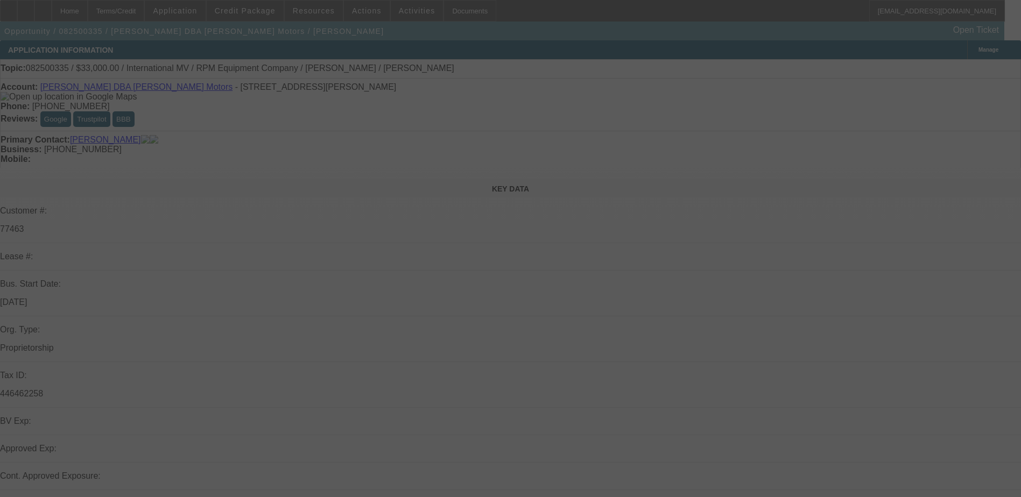
select select "0"
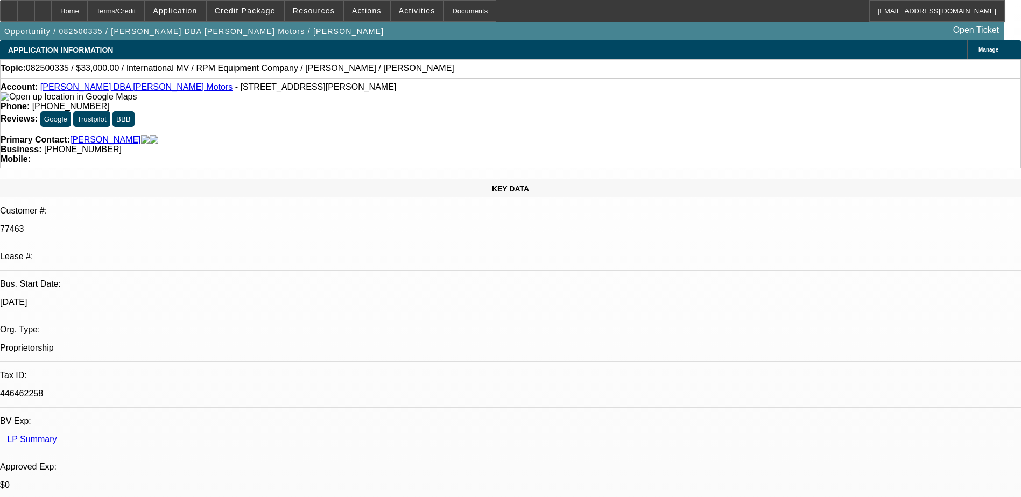
select select "1"
select select "3"
select select "6"
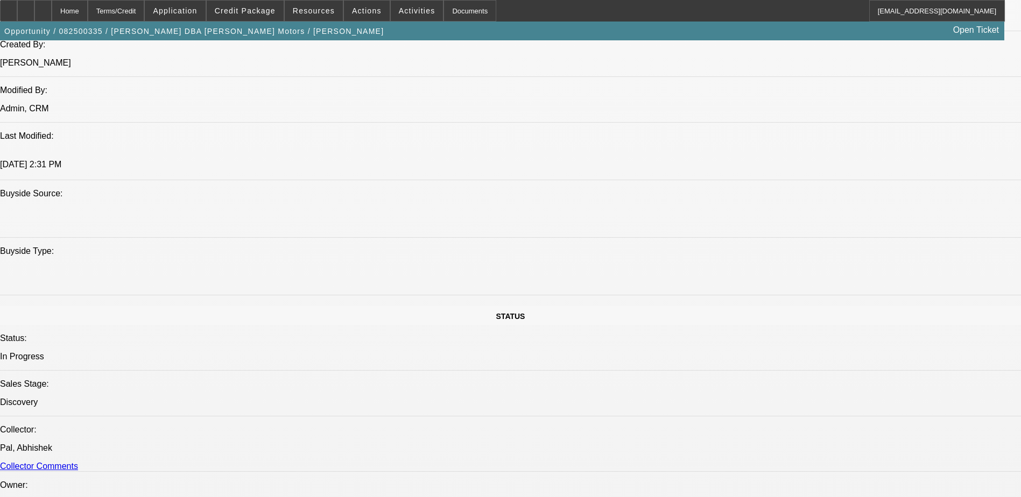
scroll to position [592, 0]
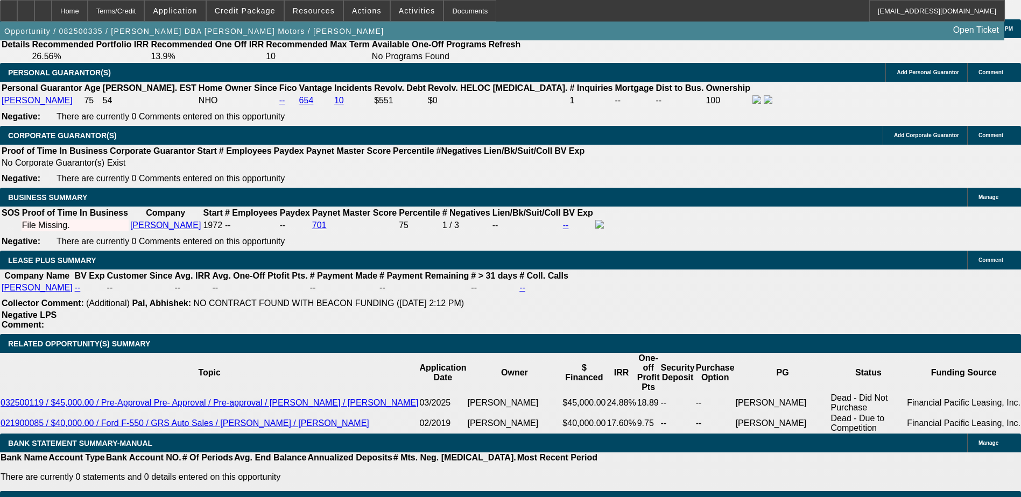
scroll to position [1672, 0]
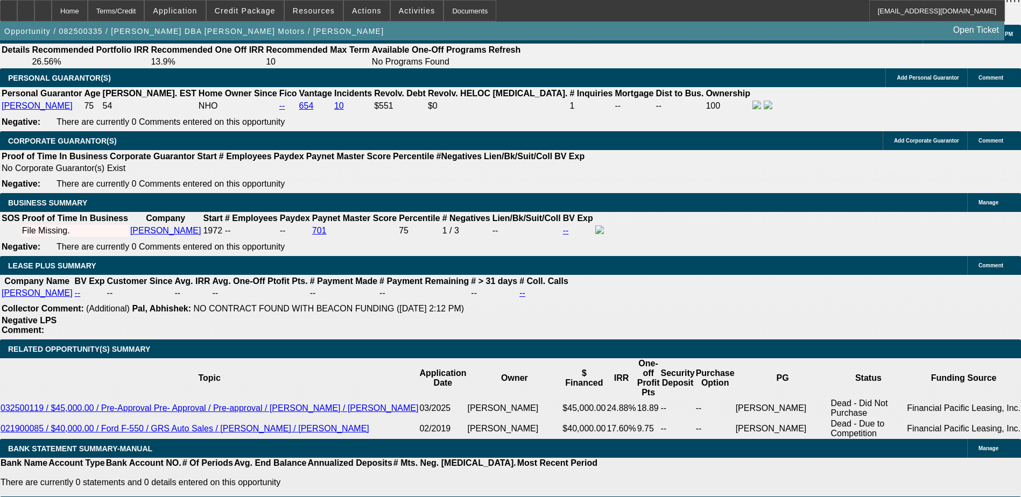
type input "UNKNOWN"
type input "12"
type input "$3,072.75"
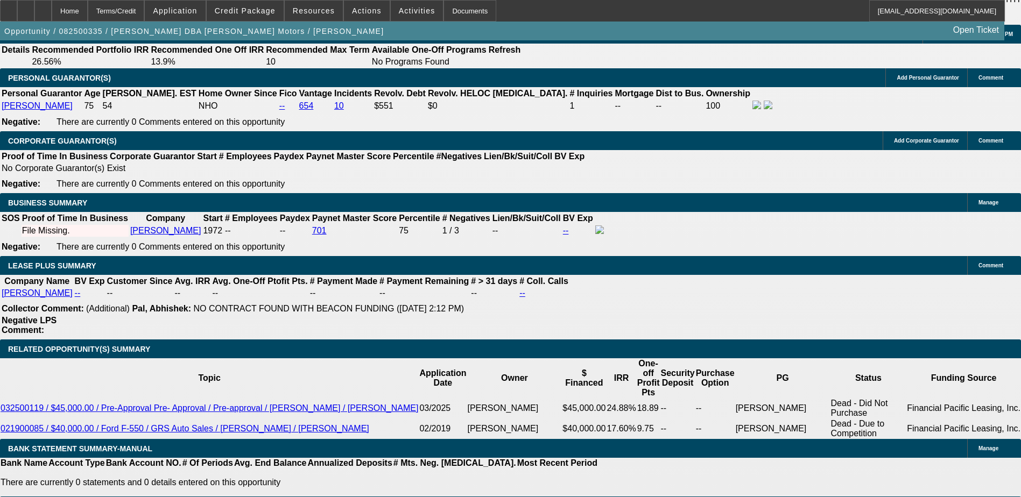
type input "12"
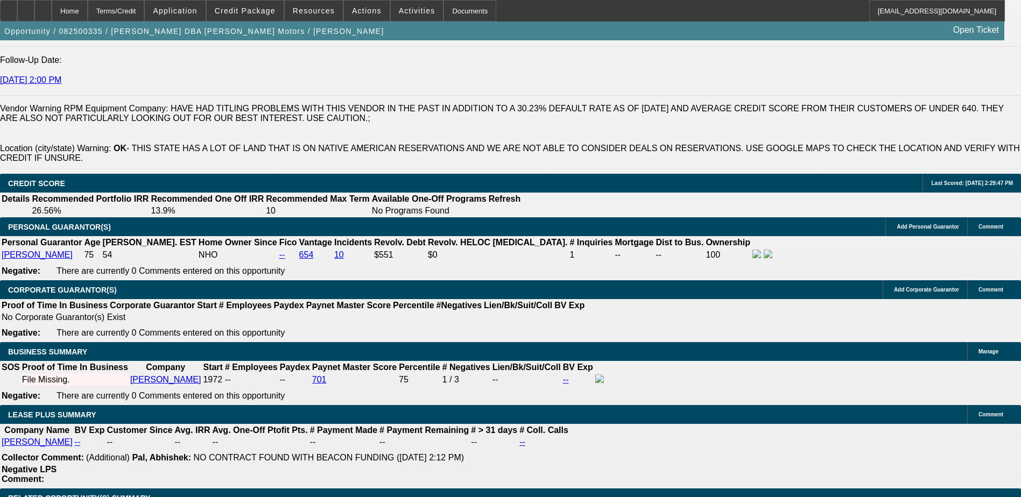
scroll to position [1511, 0]
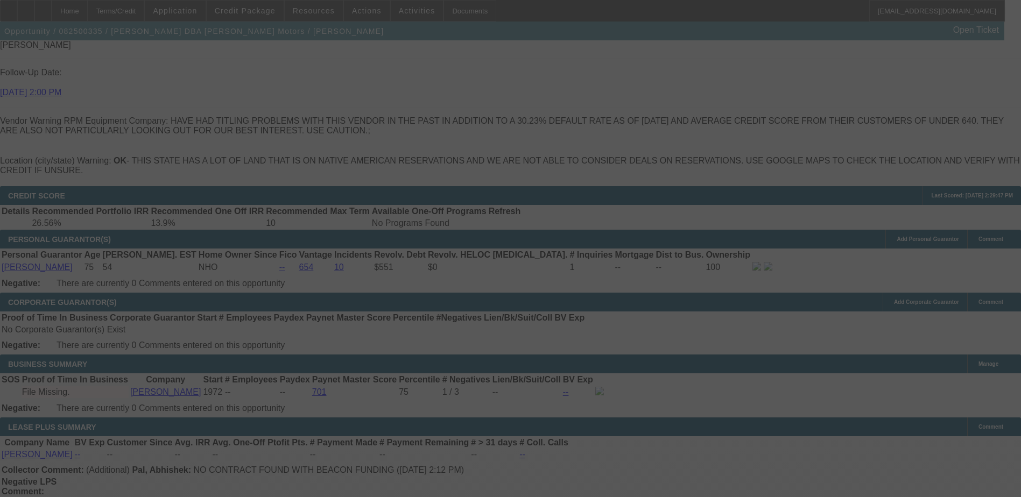
select select "0"
select select "3"
select select "0"
select select "6"
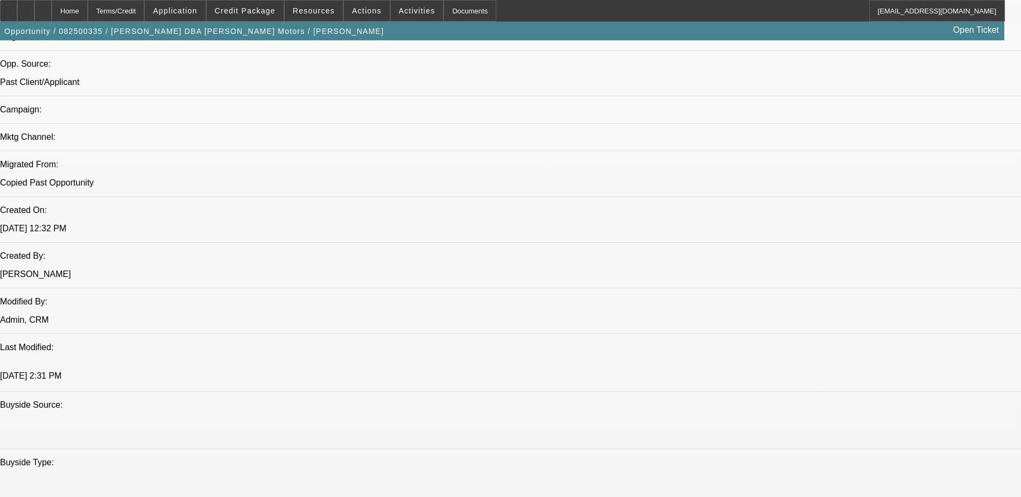
scroll to position [488, 0]
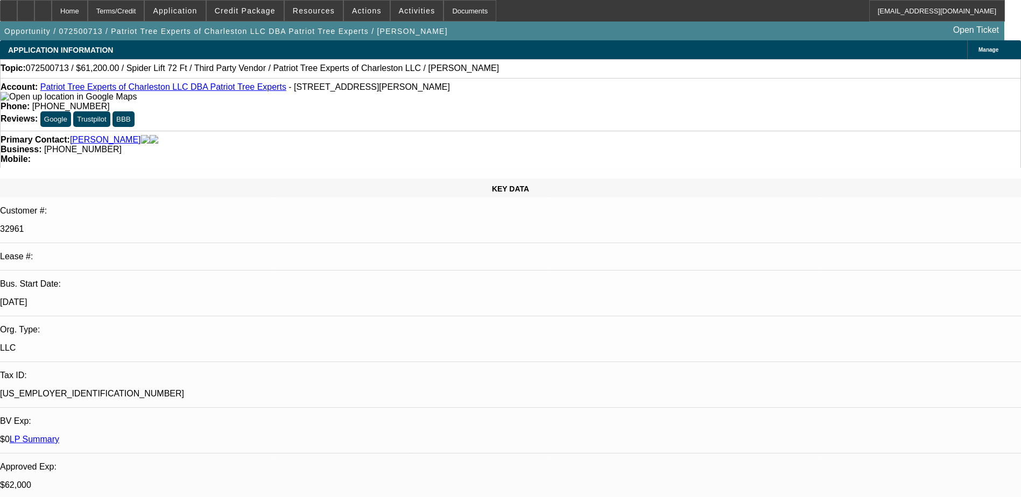
select select "0"
select select "2"
select select "0"
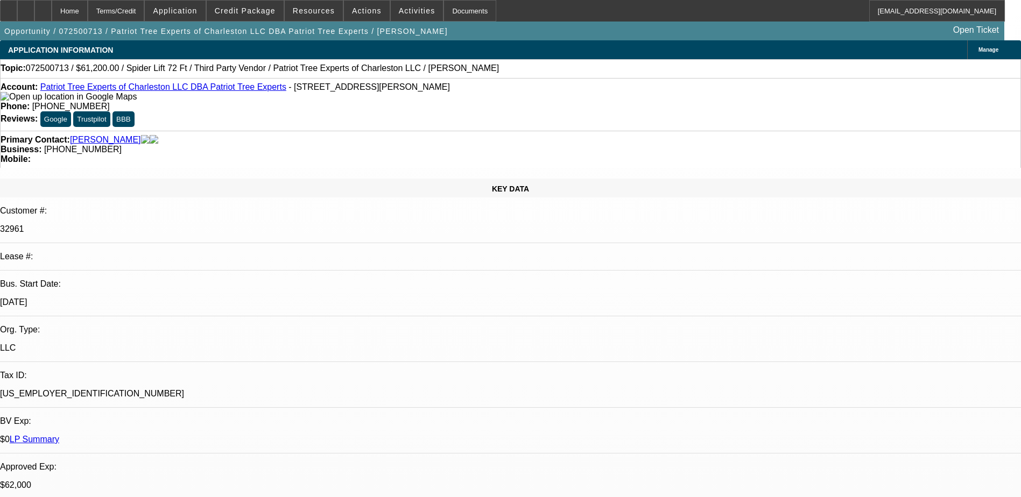
select select "0"
select select "2"
select select "0"
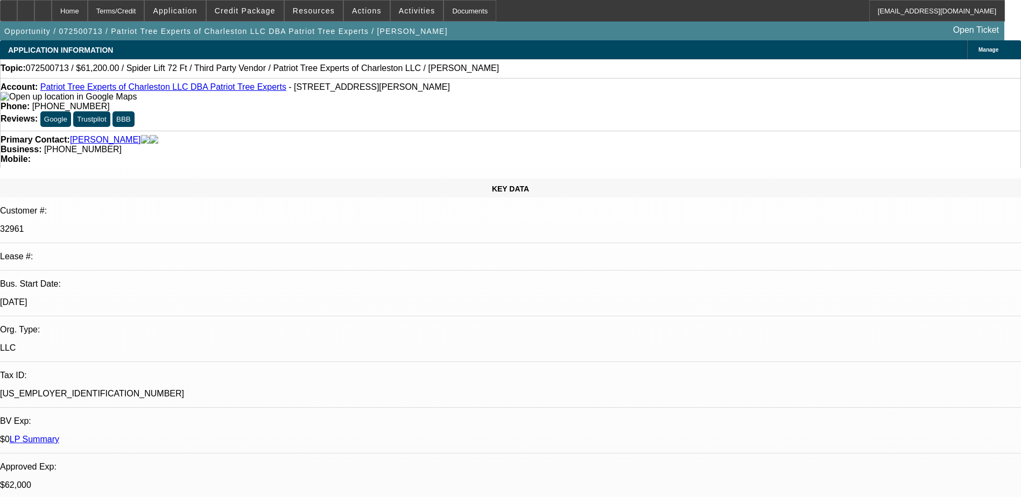
select select "2"
select select "0"
select select "1"
select select "2"
select select "6"
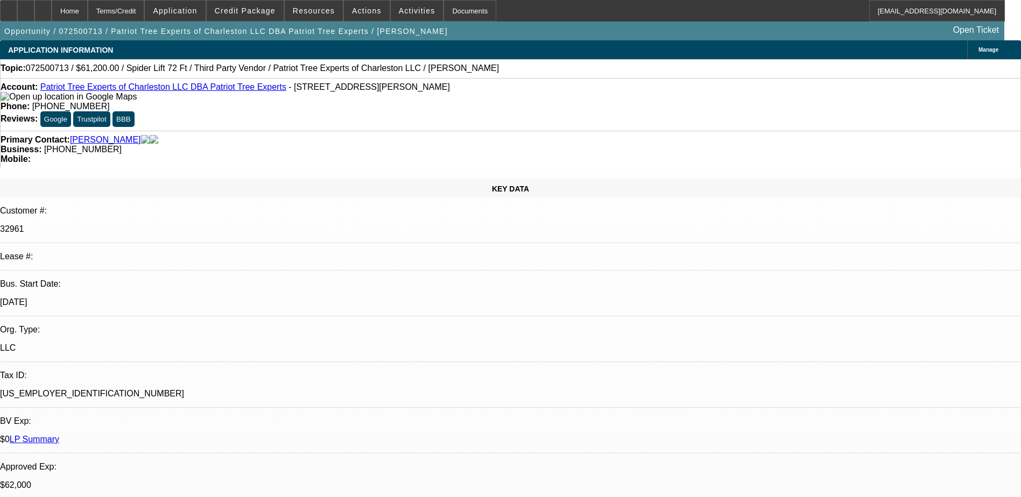
select select "1"
select select "6"
select select "1"
select select "2"
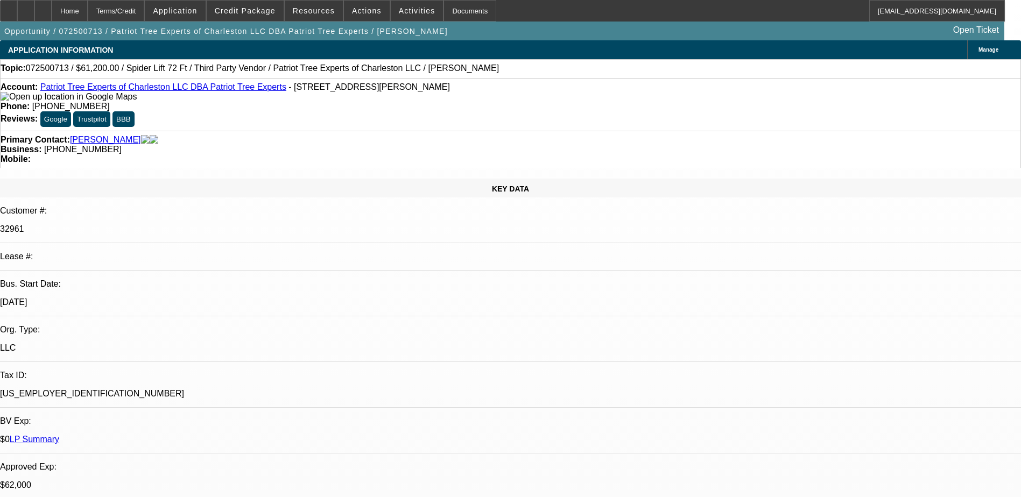
select select "6"
select select "1"
select select "2"
select select "6"
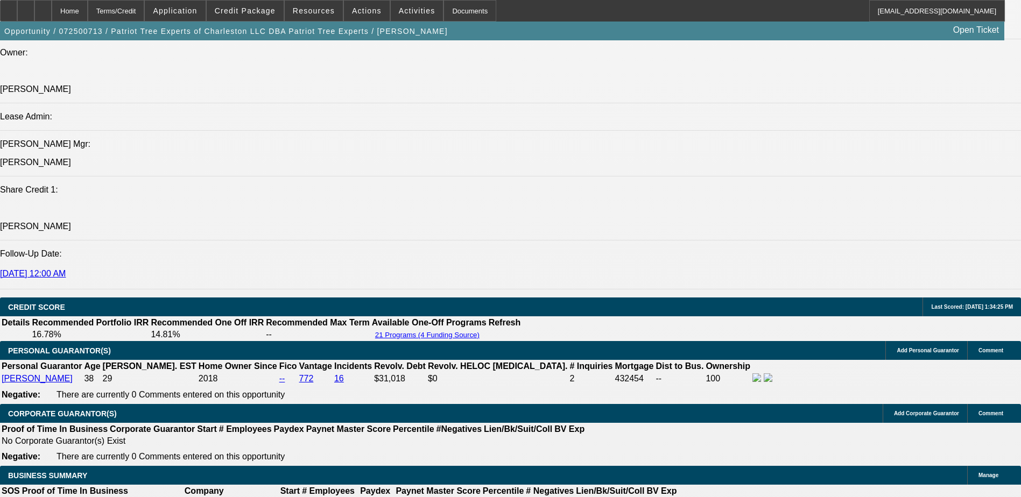
scroll to position [1615, 0]
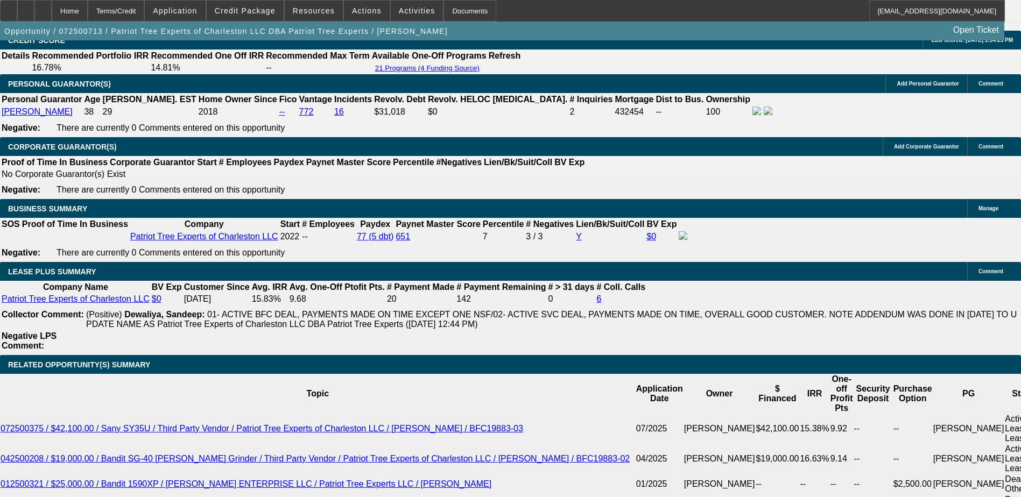
radio input "true"
type textarea "Seller Easy City Firewood - Chris 615-840-1773"
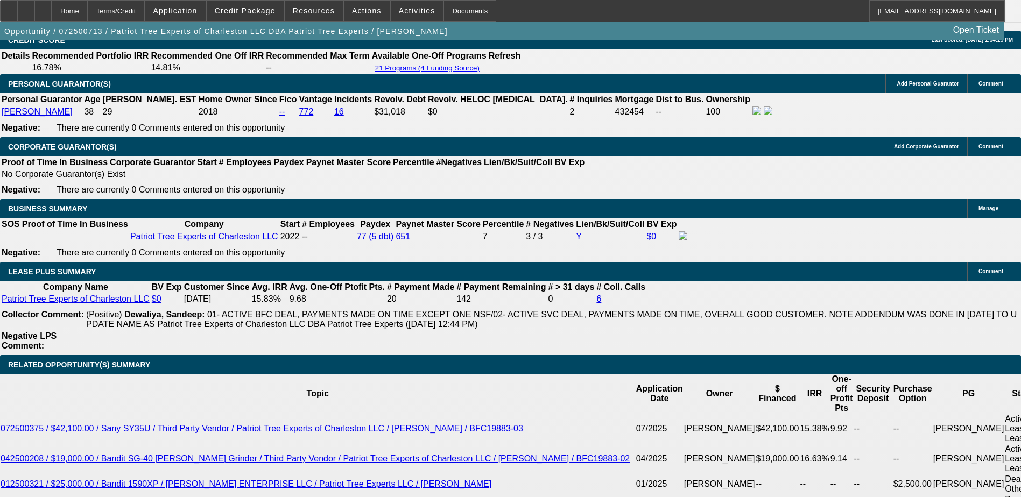
radio input "true"
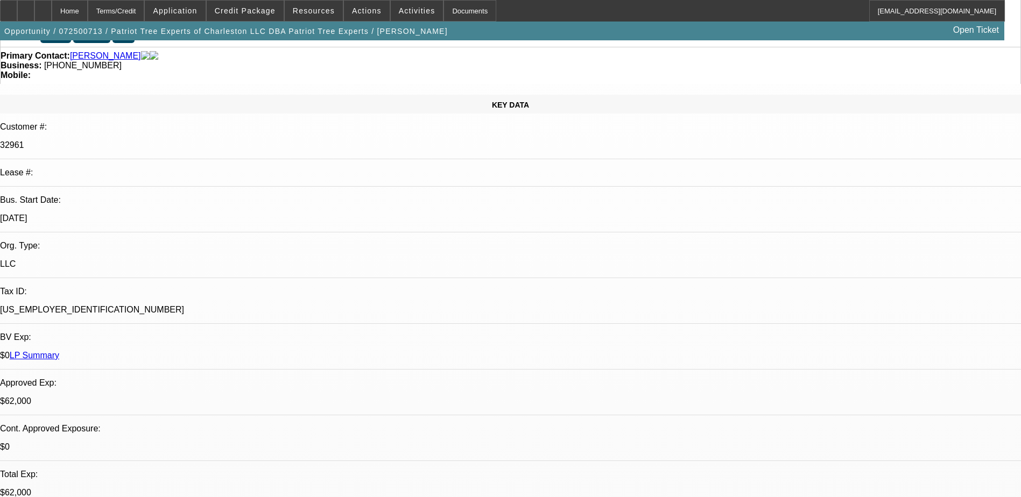
scroll to position [0, 0]
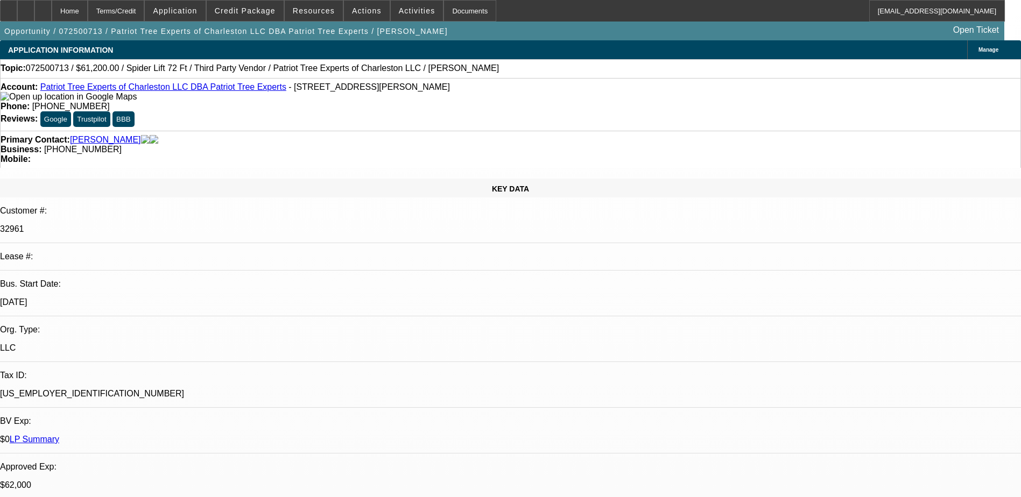
drag, startPoint x: 47, startPoint y: 88, endPoint x: 256, endPoint y: 98, distance: 208.5
click at [256, 98] on div "Account: Patriot Tree Experts of Charleston LLC DBA Patriot Tree Experts - 1586…" at bounding box center [511, 91] width 1020 height 19
copy div "Patriot Tree Experts of Charleston LLC DBA Patriot Tree Experts - 1586 Connell …"
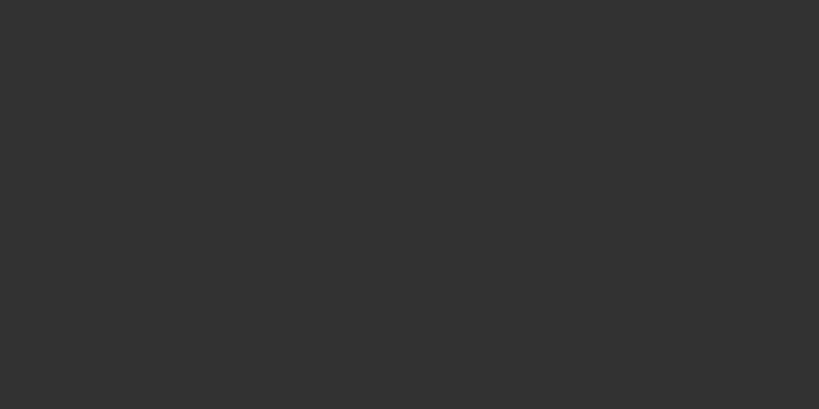
scroll to position [750, 0]
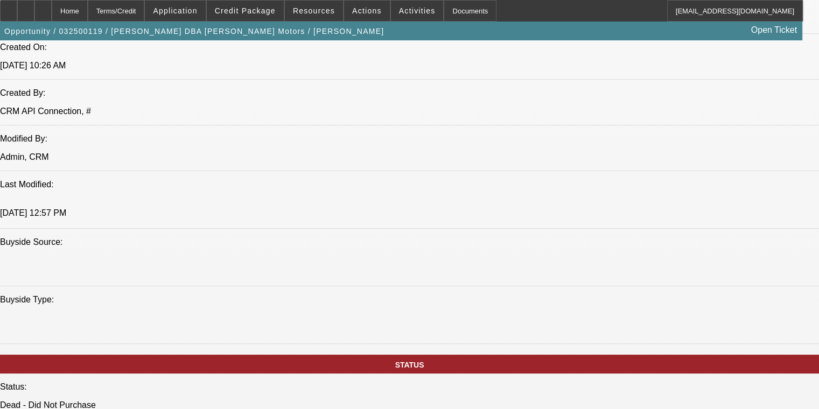
select select "0"
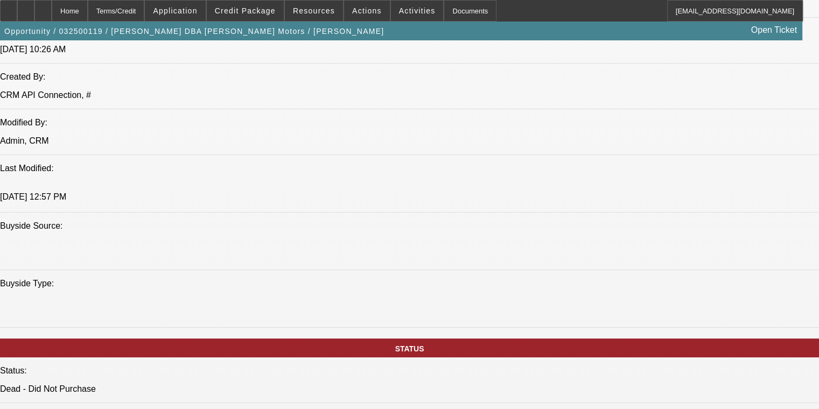
select select "1"
select select "3"
select select "6"
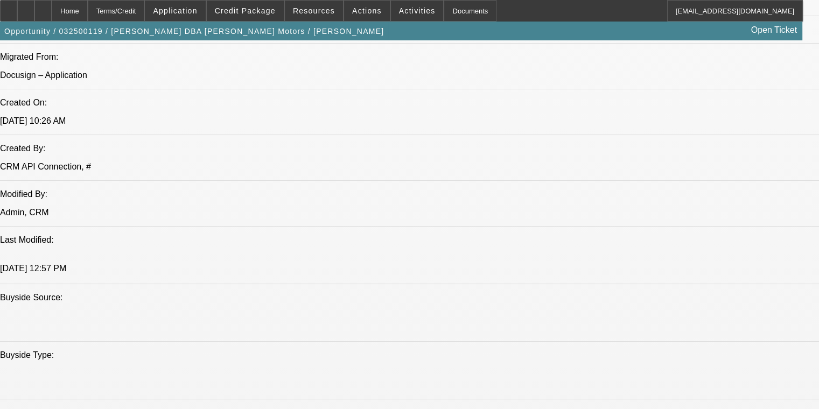
scroll to position [807, 0]
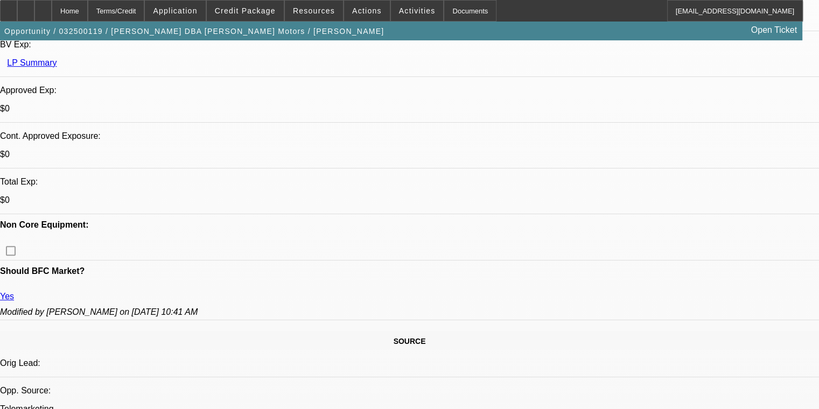
scroll to position [0, 0]
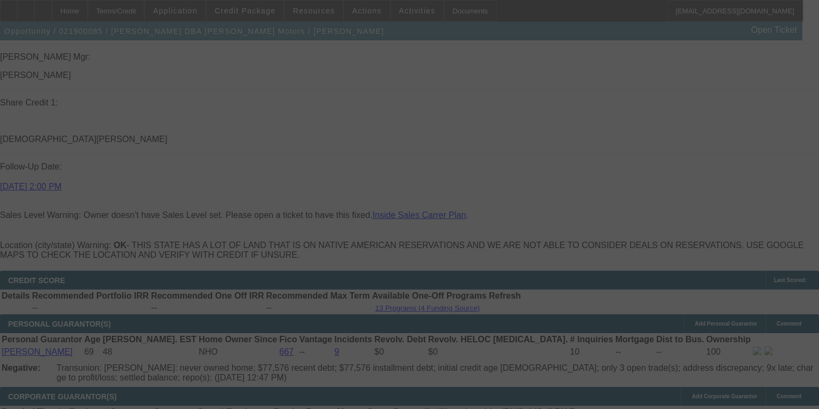
scroll to position [1705, 0]
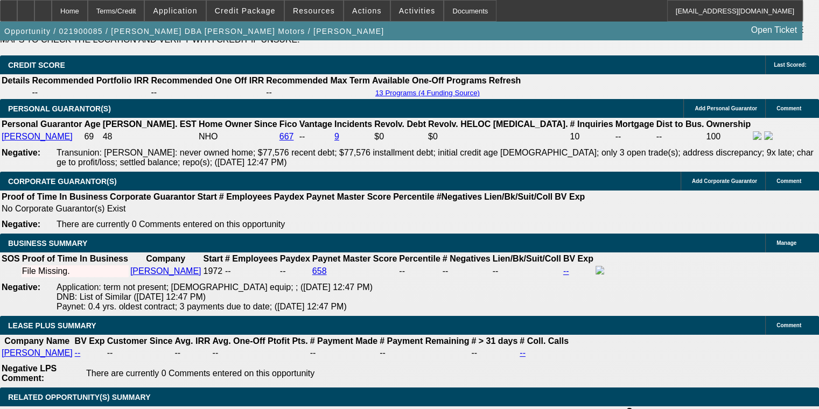
select select "0"
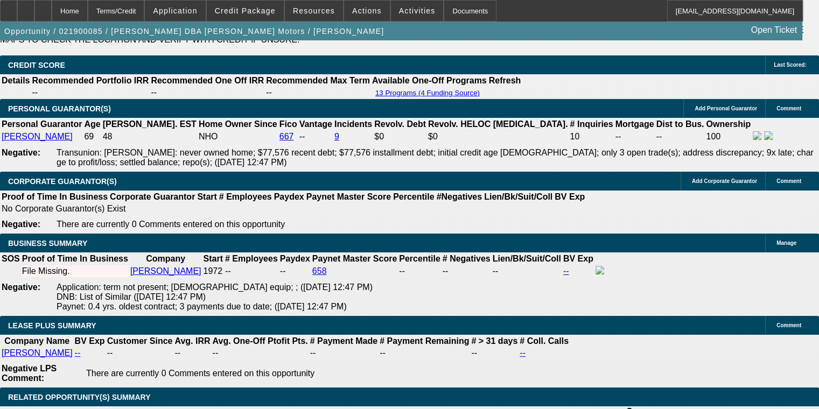
select select "0"
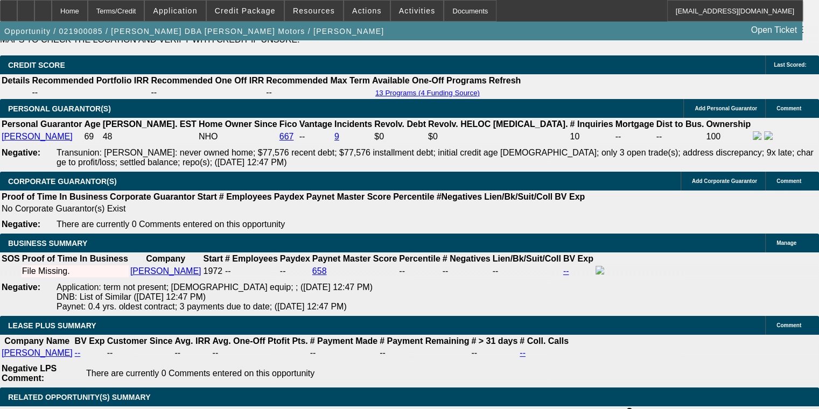
select select "0"
select select "1"
select select "6"
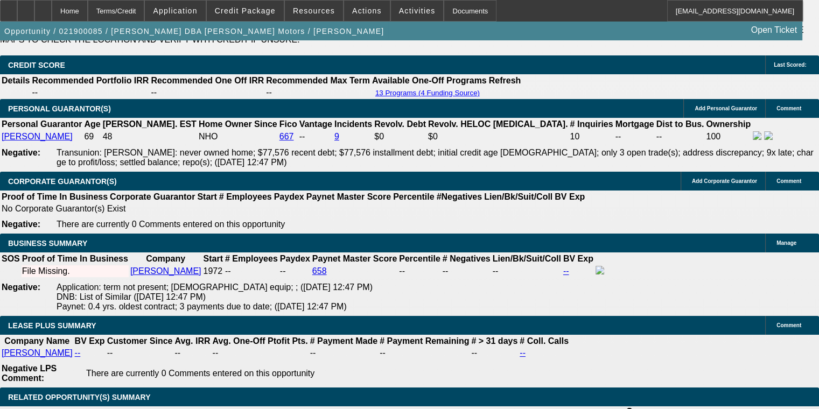
select select "1"
select select "6"
select select "1"
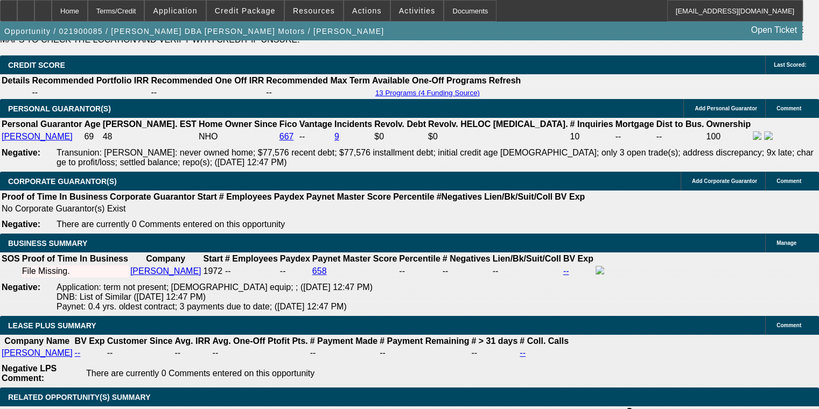
select select "6"
select select "1"
select select "6"
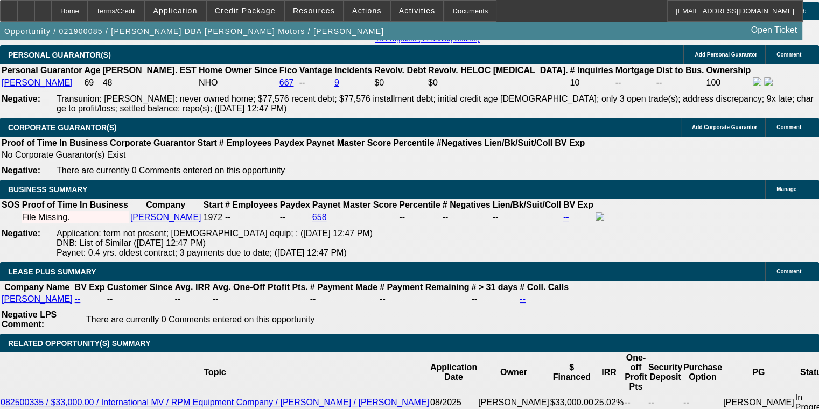
scroll to position [1634, 0]
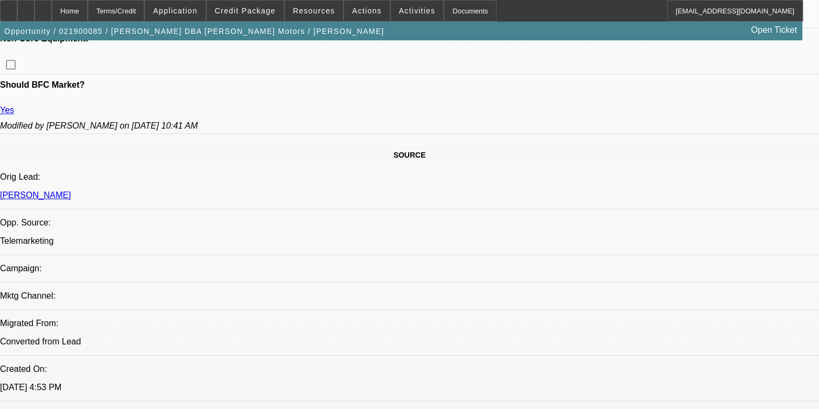
scroll to position [575, 0]
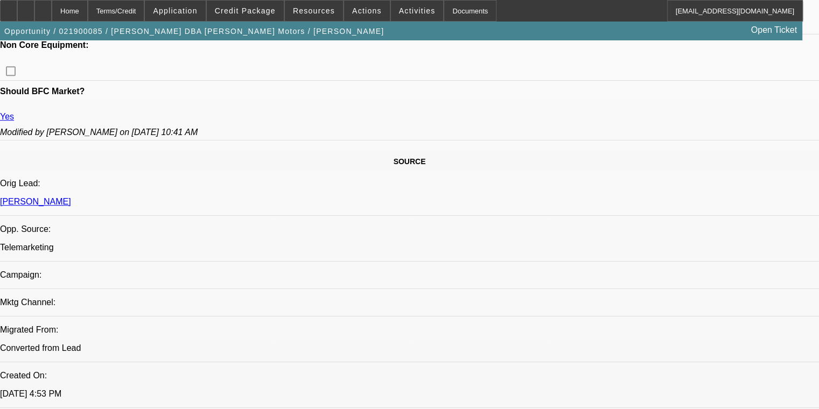
click at [257, 9] on span "Credit Package" at bounding box center [245, 10] width 61 height 9
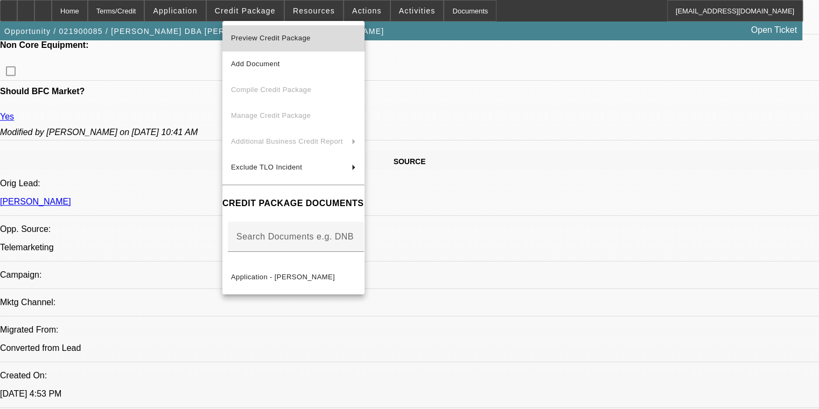
click at [270, 40] on span "Preview Credit Package" at bounding box center [271, 38] width 80 height 8
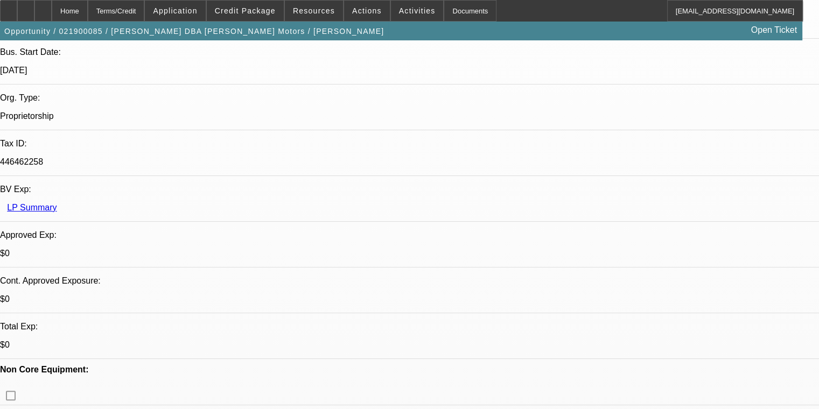
scroll to position [431, 0]
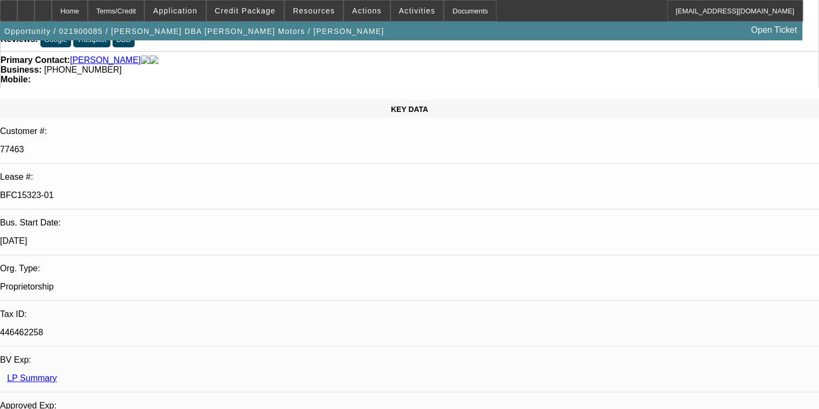
scroll to position [0, 0]
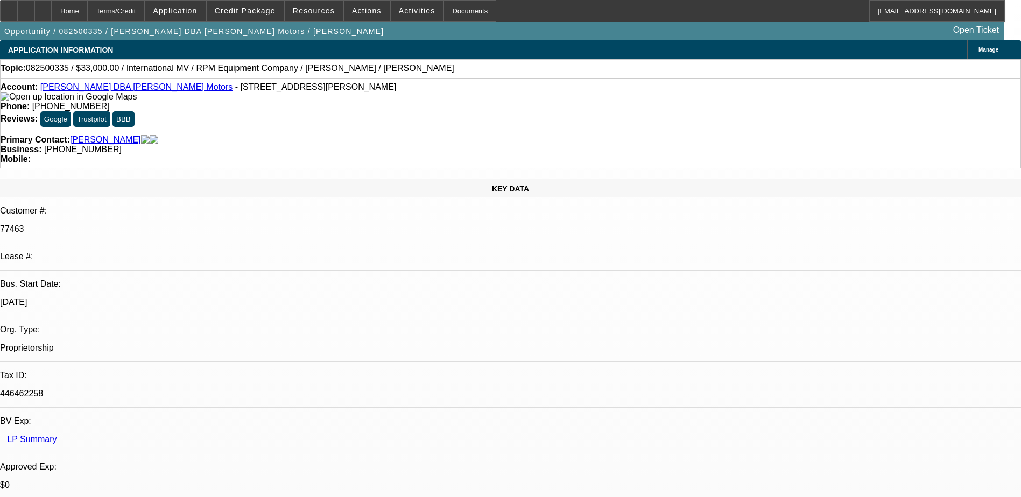
select select "0"
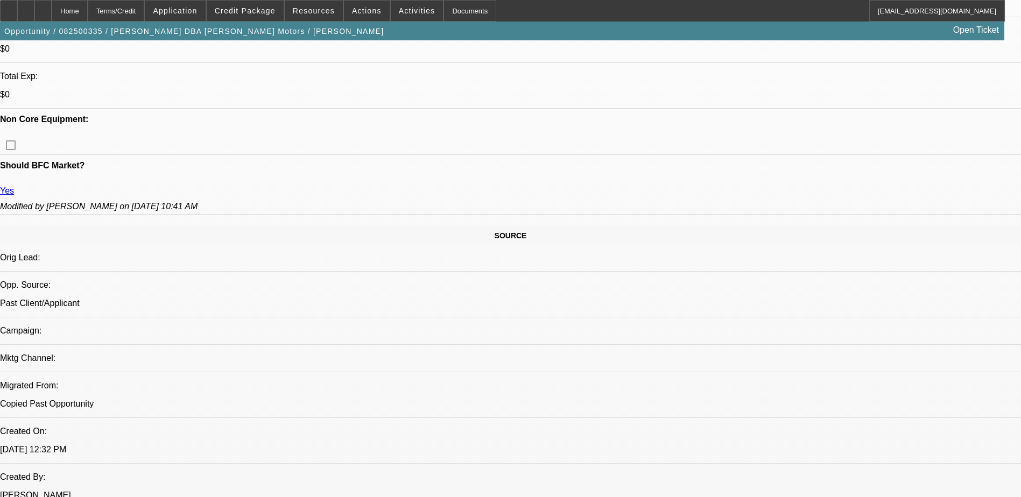
select select "1"
select select "3"
select select "6"
click at [262, 13] on span "Credit Package" at bounding box center [245, 10] width 61 height 9
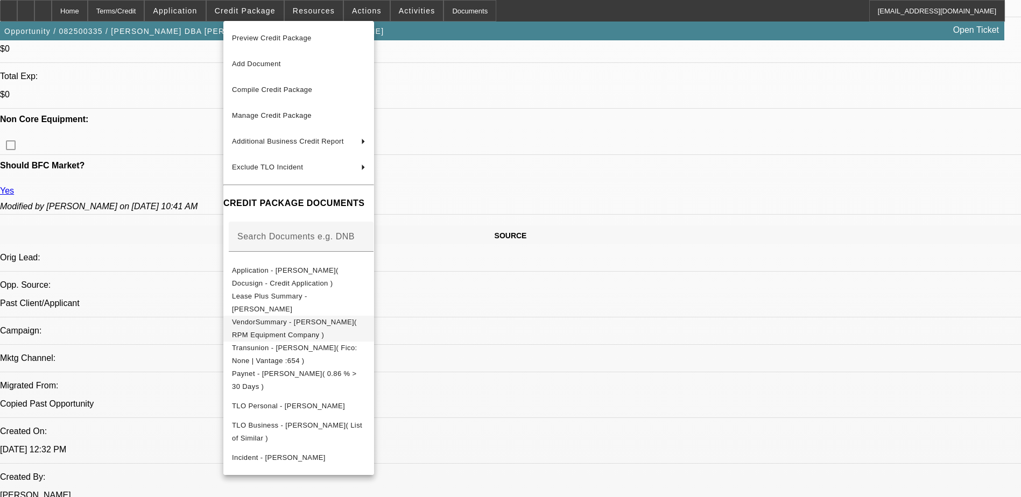
scroll to position [751, 0]
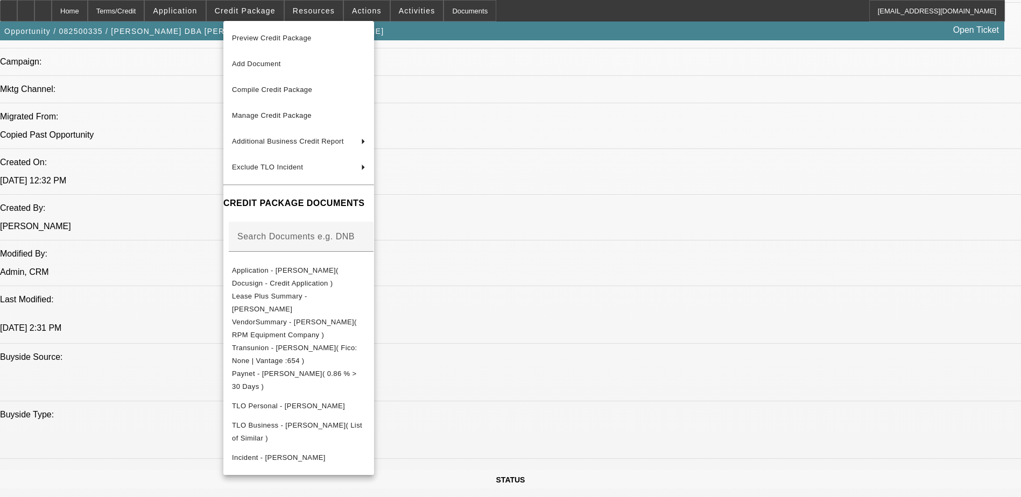
click at [589, 374] on div at bounding box center [510, 248] width 1021 height 497
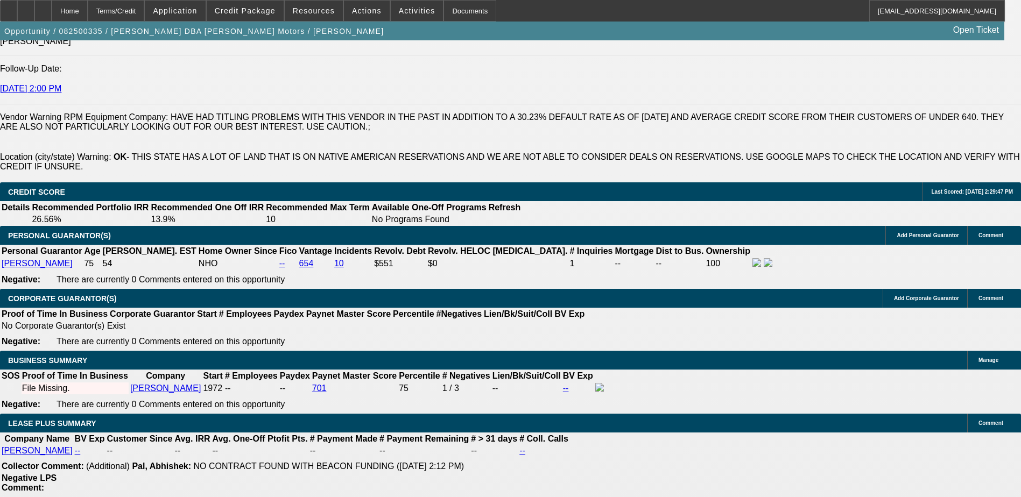
scroll to position [1505, 0]
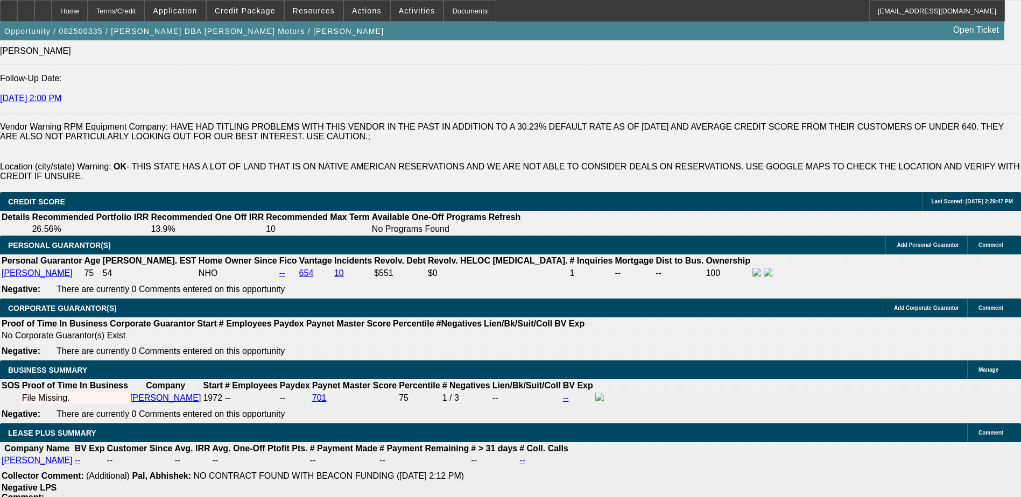
type input "UNKNOWN"
type input "36"
type input "$1,243.28"
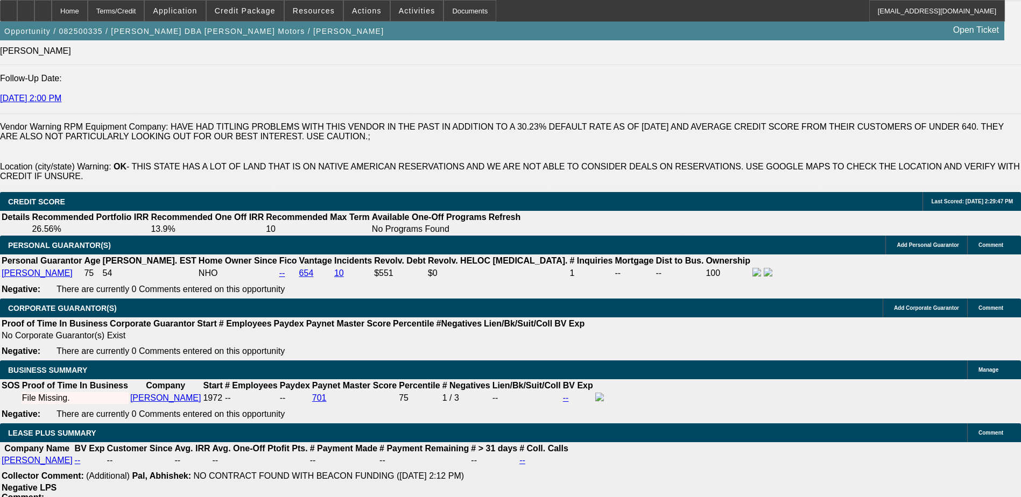
type input "36"
drag, startPoint x: 194, startPoint y: 221, endPoint x: 188, endPoint y: 205, distance: 17.2
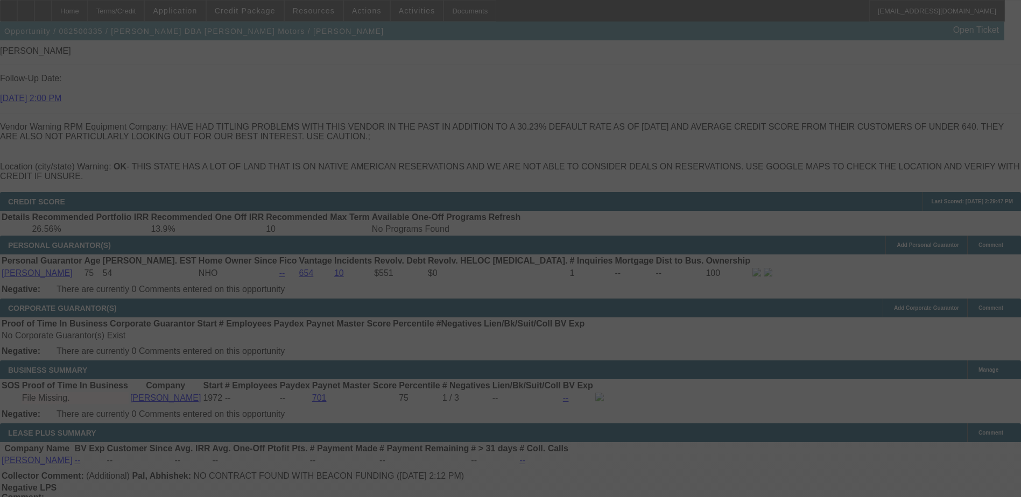
select select "0"
select select "3"
select select "0"
select select "6"
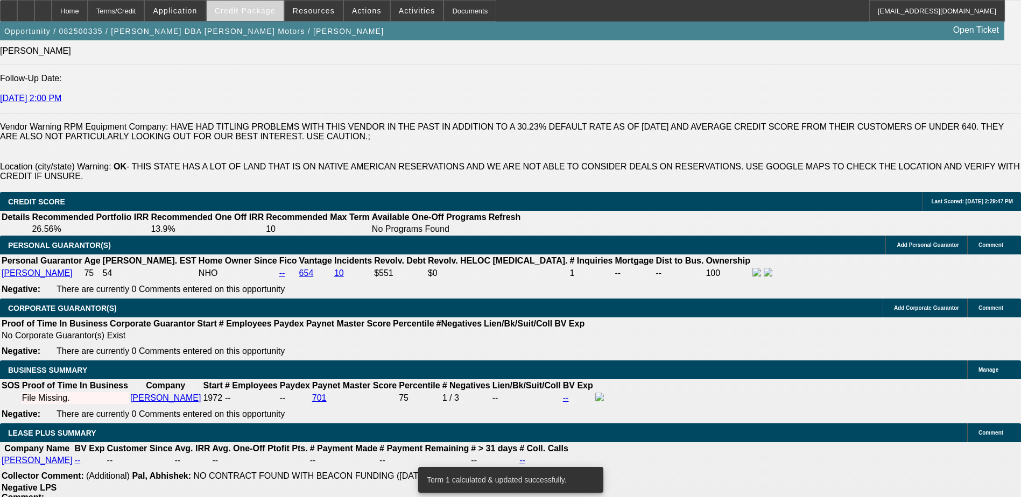
click at [259, 18] on span at bounding box center [245, 11] width 77 height 26
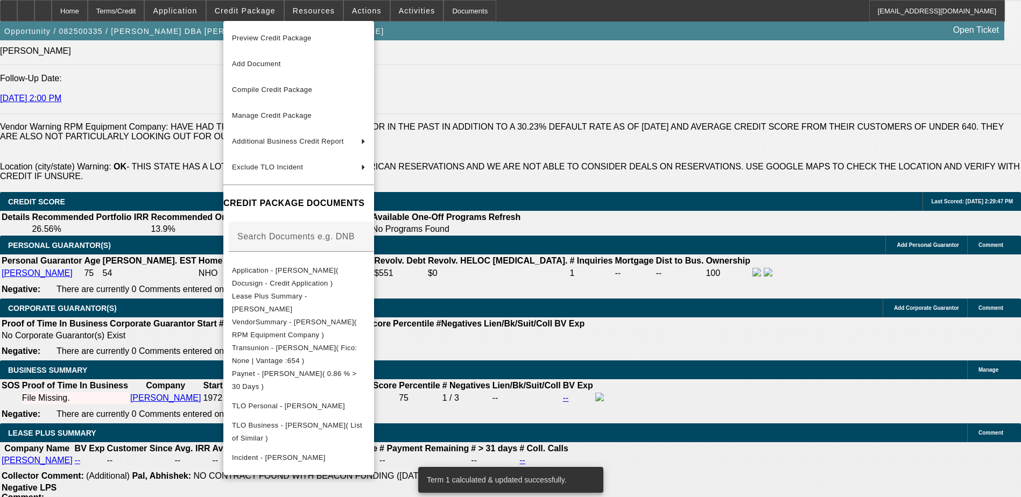
click at [511, 333] on div at bounding box center [510, 248] width 1021 height 497
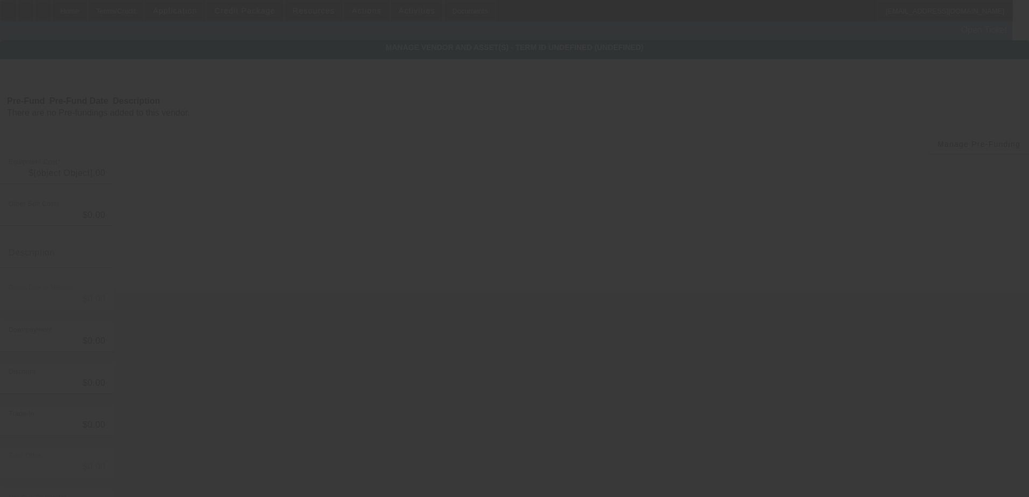
type input "$35,000.00"
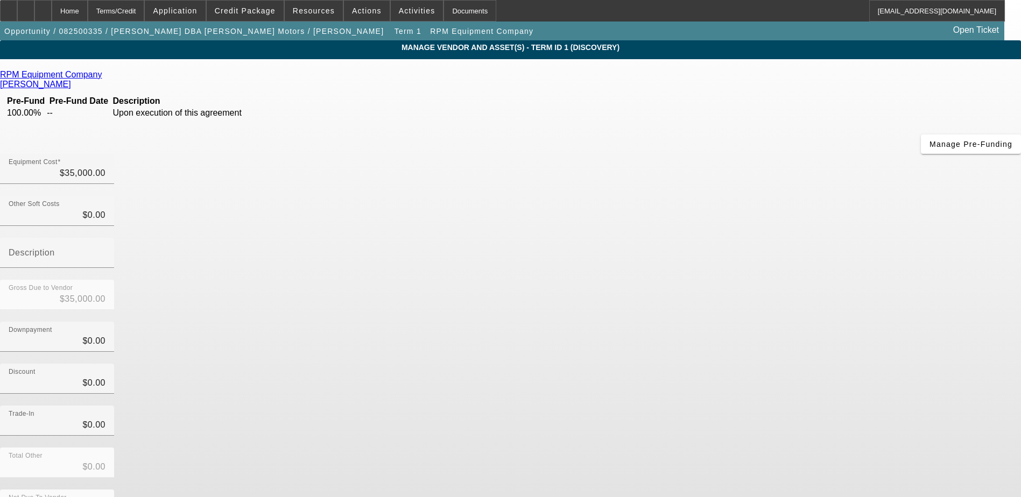
click at [104, 74] on icon at bounding box center [104, 74] width 0 height 9
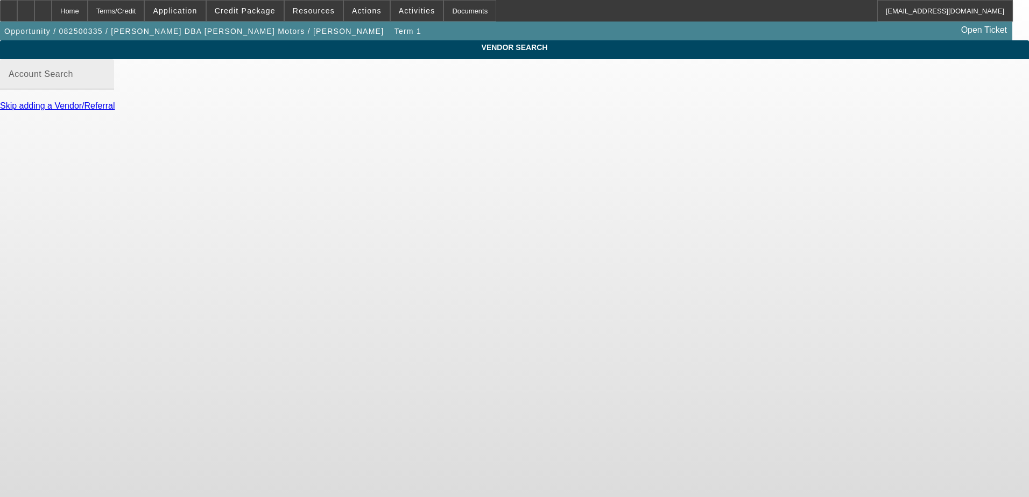
click at [106, 85] on input "Account Search" at bounding box center [57, 78] width 97 height 13
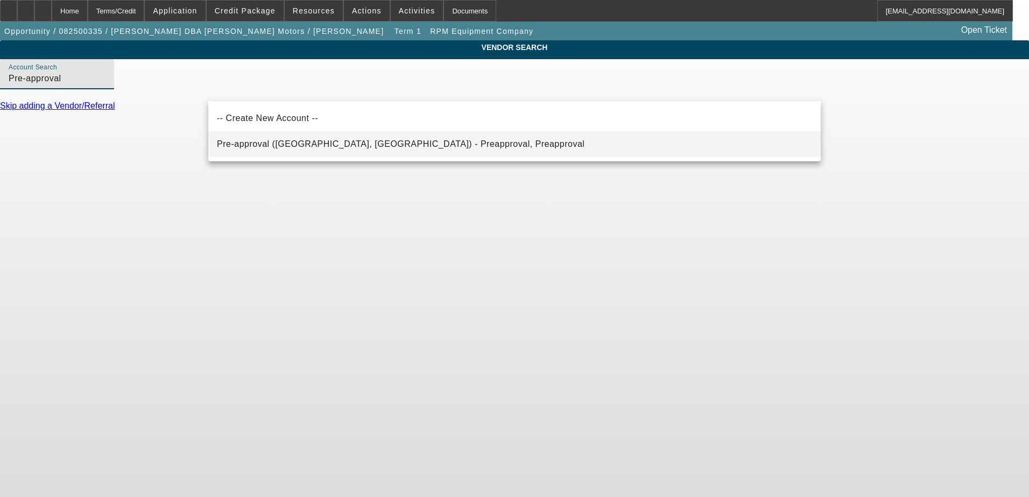
click at [255, 146] on span "Pre-approval (Northbrook, IL) - Preapproval, Preapproval" at bounding box center [401, 143] width 368 height 9
type input "Pre-approval (Northbrook, IL) - Preapproval, Preapproval"
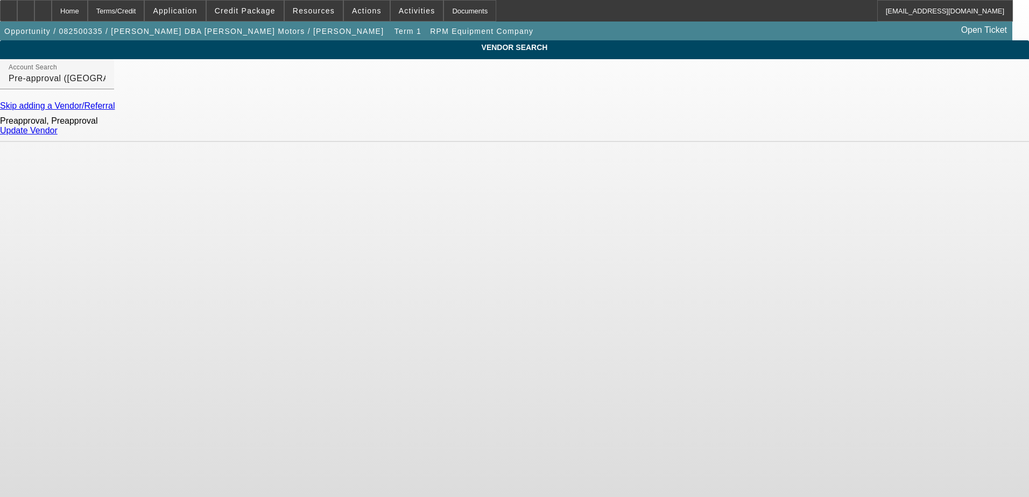
click at [58, 135] on link "Update Vendor" at bounding box center [29, 130] width 58 height 9
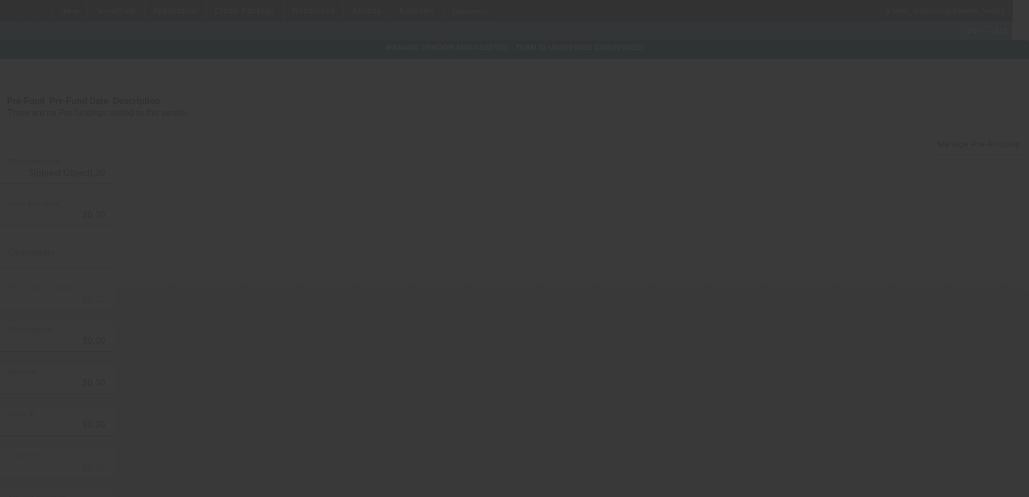
type input "$35,000.00"
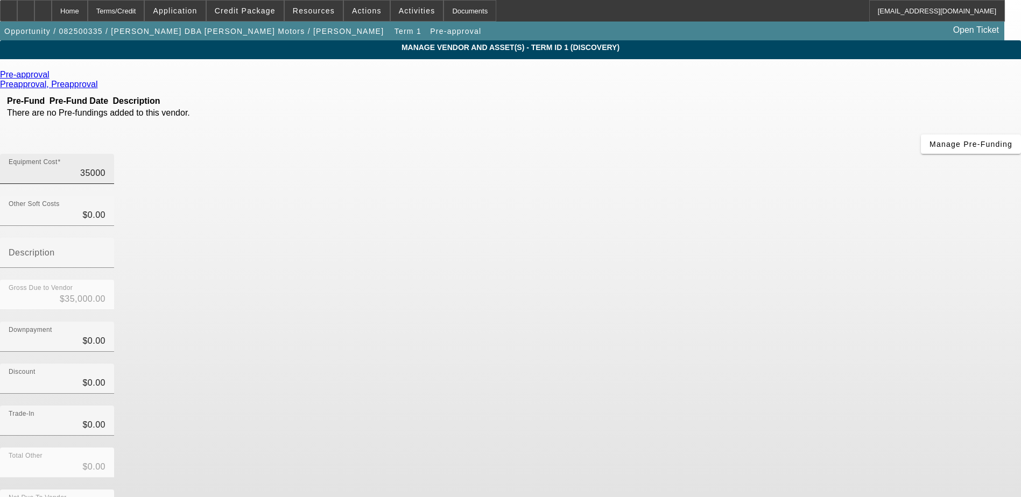
click at [106, 167] on input "35000" at bounding box center [57, 173] width 97 height 13
type input "5"
type input "$5.00"
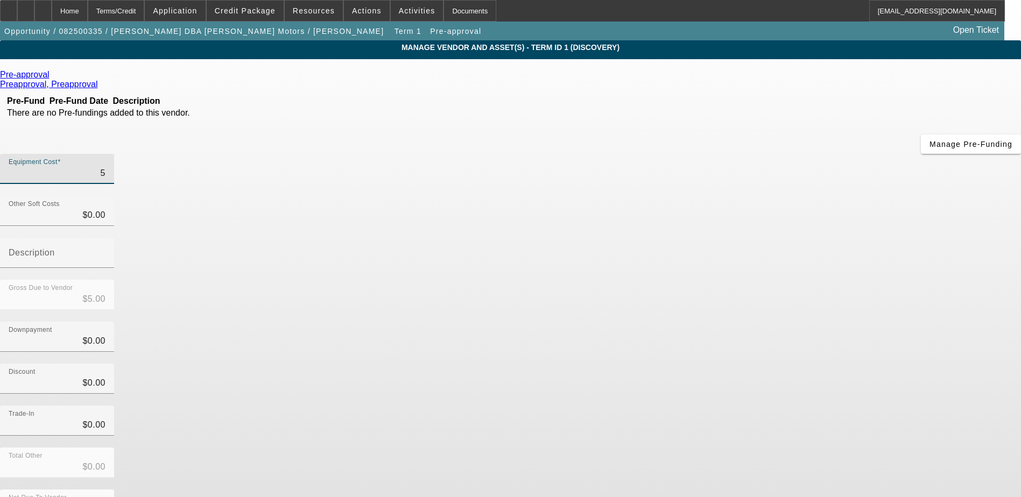
type input "50"
type input "$50.00"
type input "500"
type input "$500.00"
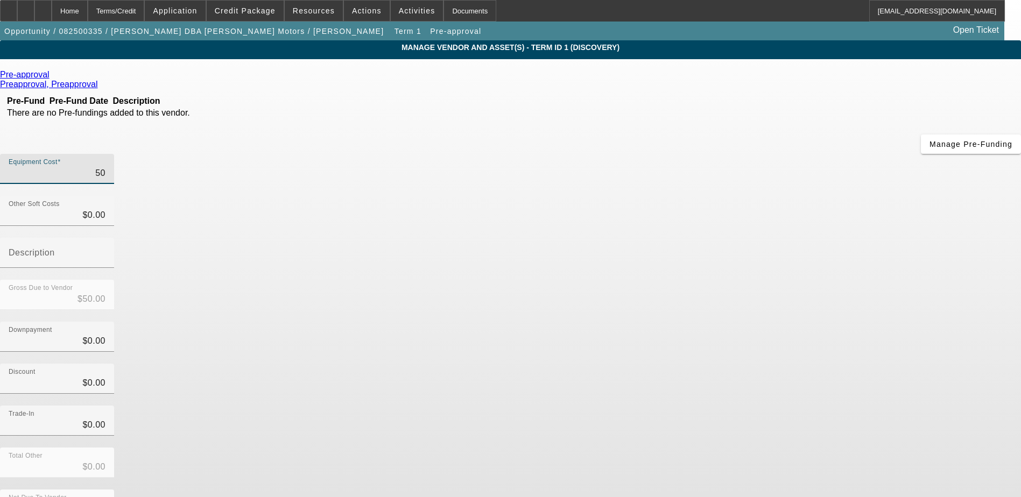
type input "$500.00"
type input "5000"
type input "$5,000.00"
type input "50000"
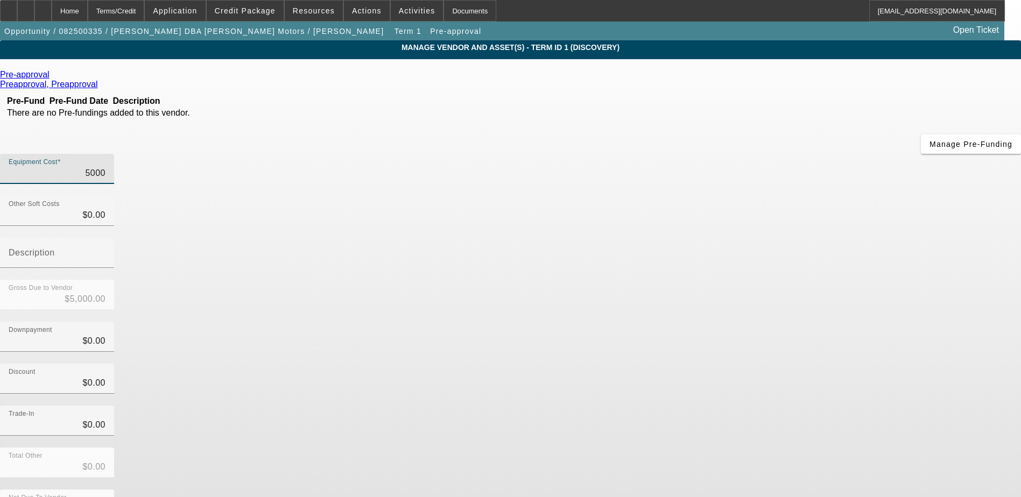
type input "$50,000.00"
click at [857, 251] on app-vendor-asset-manage "MANAGE VENDOR AND ASSET(S) - Term ID 1 (Discovery) Remove Vendor Pre-approval P…" at bounding box center [510, 329] width 1021 height 578
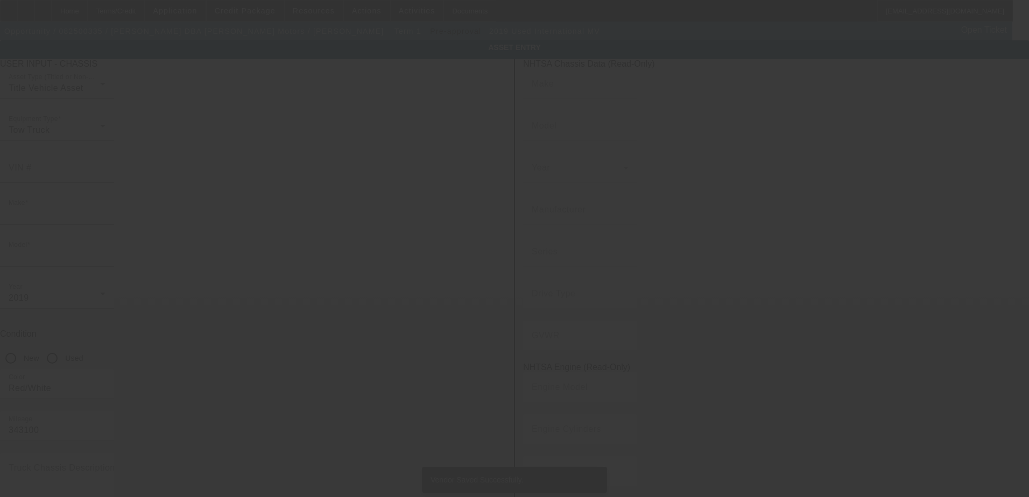
type input "International"
type input "MV"
radio input "true"
type input "7076 South 81 Highway"
type input "Hennessey"
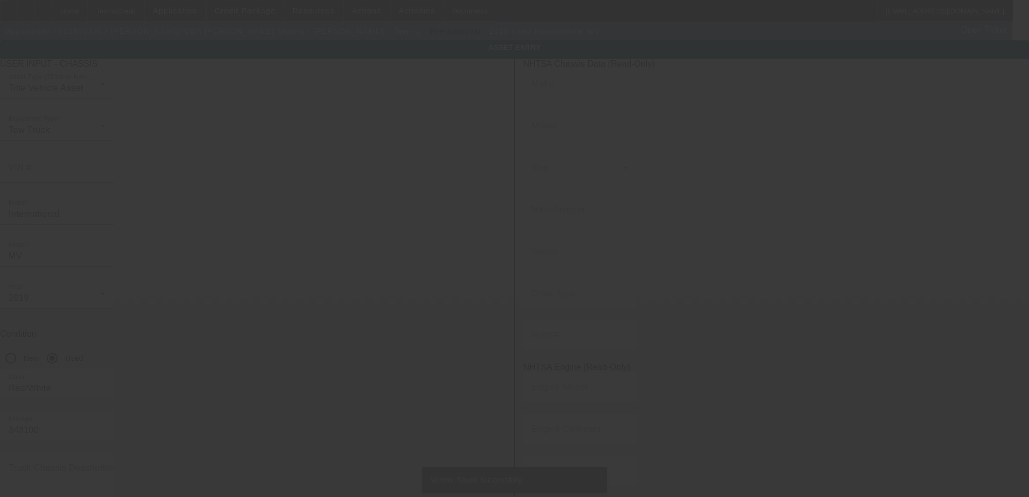
type input "73742"
type input "Hennessy"
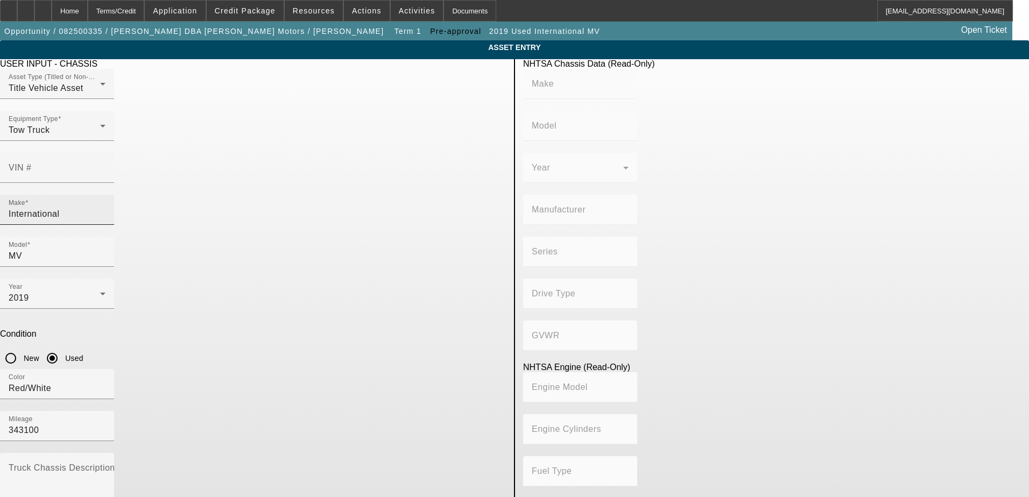
click at [106, 208] on input "International" at bounding box center [57, 214] width 97 height 13
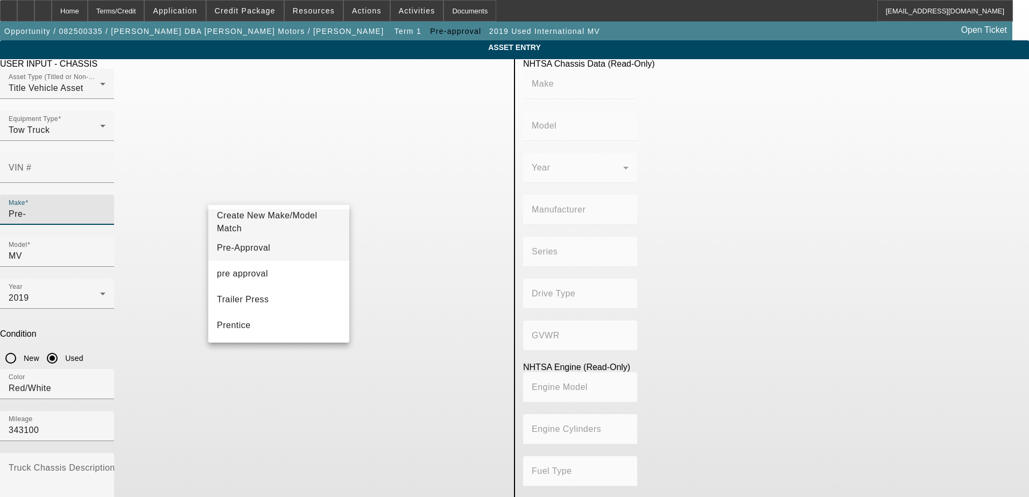
type input "Pre-"
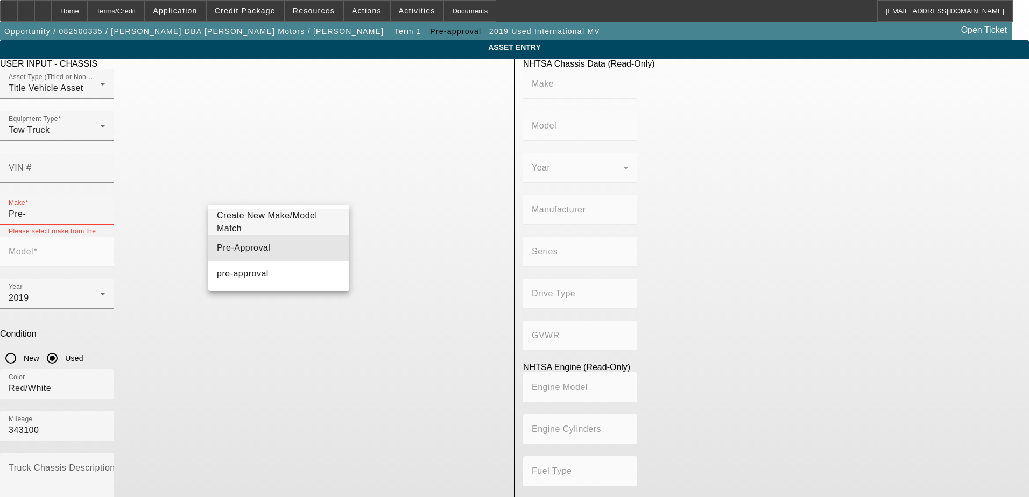
click at [264, 243] on mat-option "Pre-Approval" at bounding box center [278, 248] width 141 height 26
type input "Pre-Approval"
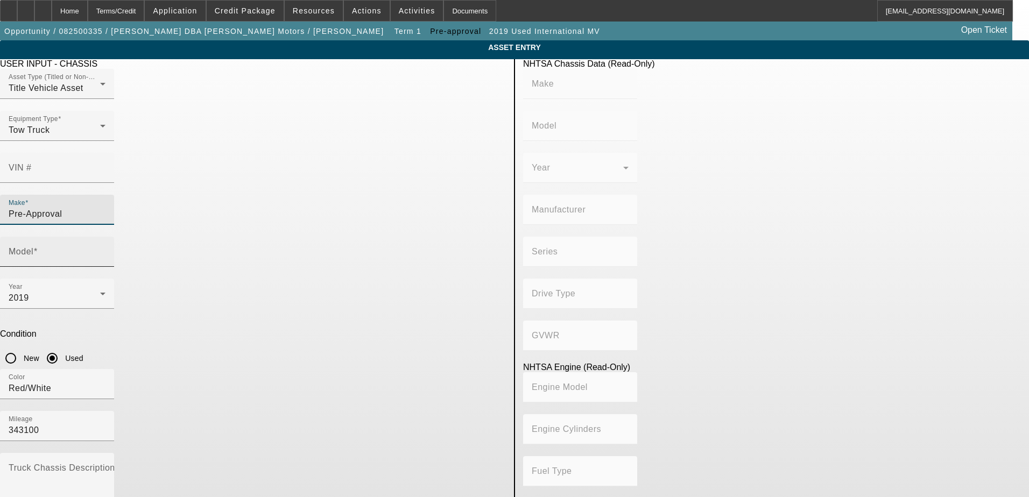
click at [106, 237] on div "Model" at bounding box center [57, 252] width 97 height 30
click at [106, 250] on input "Model" at bounding box center [57, 256] width 97 height 13
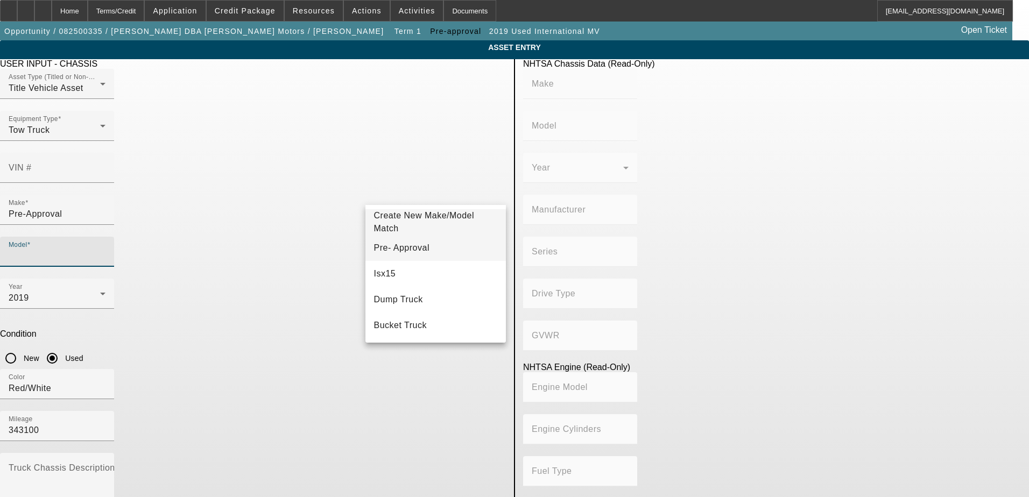
click at [396, 251] on span "Pre- Approval" at bounding box center [401, 247] width 55 height 9
type input "Pre- Approval"
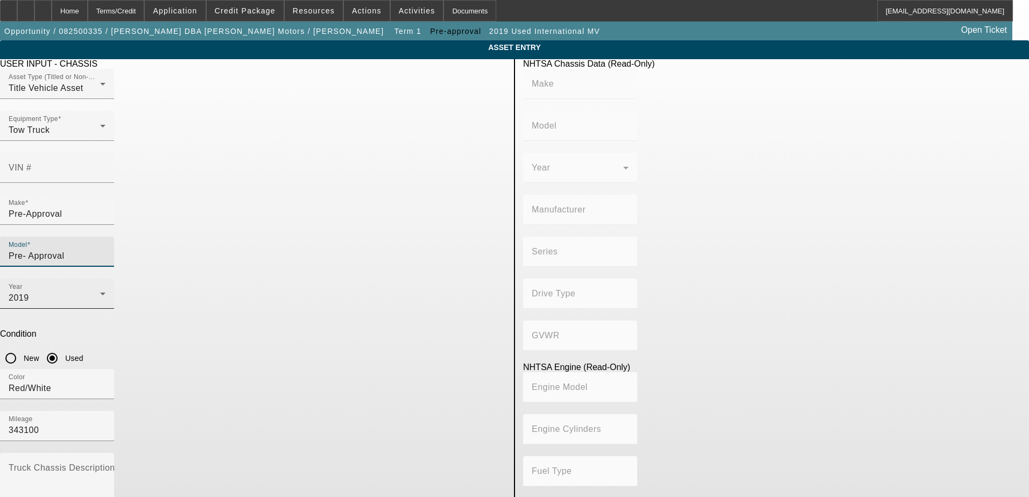
click at [100, 292] on div "2019" at bounding box center [55, 298] width 92 height 13
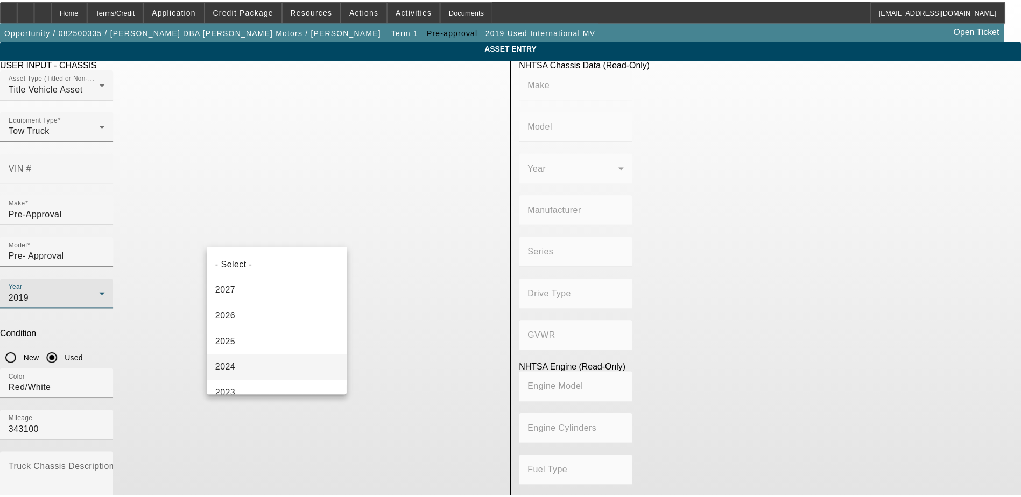
scroll to position [115, 0]
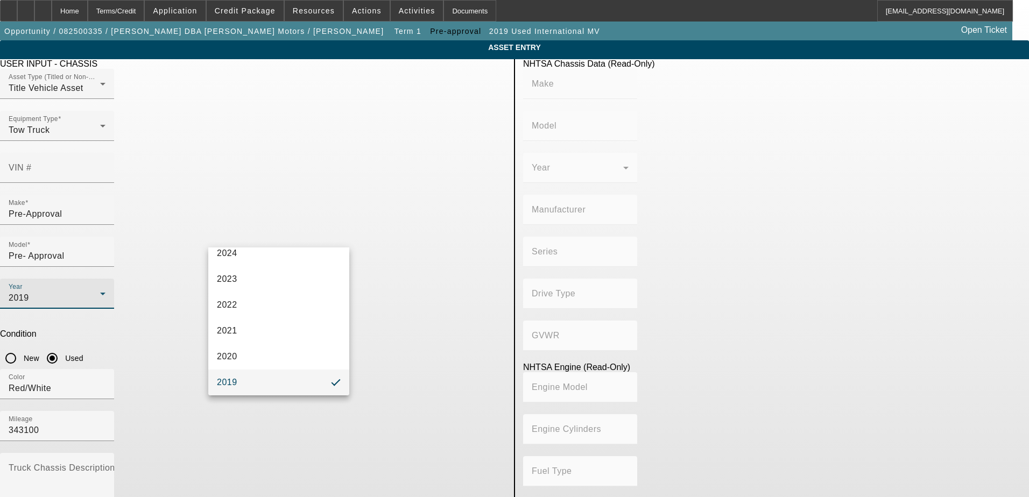
click at [167, 270] on div at bounding box center [514, 248] width 1029 height 497
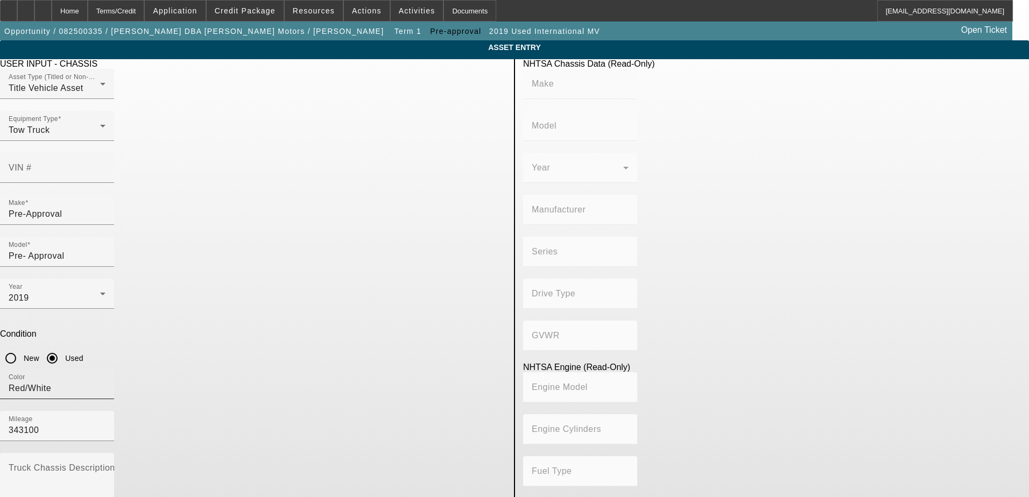
click at [106, 382] on input "Red/White" at bounding box center [57, 388] width 97 height 13
drag, startPoint x: 293, startPoint y: 278, endPoint x: 117, endPoint y: 264, distance: 177.2
click at [117, 264] on app-asset-collateral-manage "ASSET ENTRY Delete asset USER INPUT - CHASSIS Asset Type (Titled or Non-Titled)…" at bounding box center [514, 338] width 1029 height 597
drag, startPoint x: 399, startPoint y: 276, endPoint x: 290, endPoint y: 264, distance: 109.4
click at [290, 369] on div "Color Mileage 343100" at bounding box center [253, 411] width 506 height 84
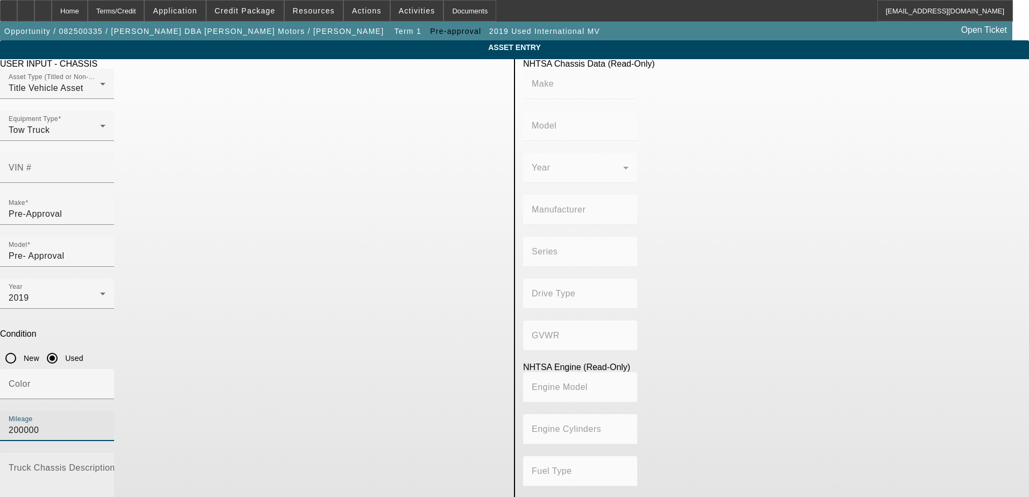
type input "200000"
click at [106, 466] on textarea "Truck Chassis Description (Describe the truck chassis only)" at bounding box center [57, 485] width 97 height 39
type textarea "Used Rollback"
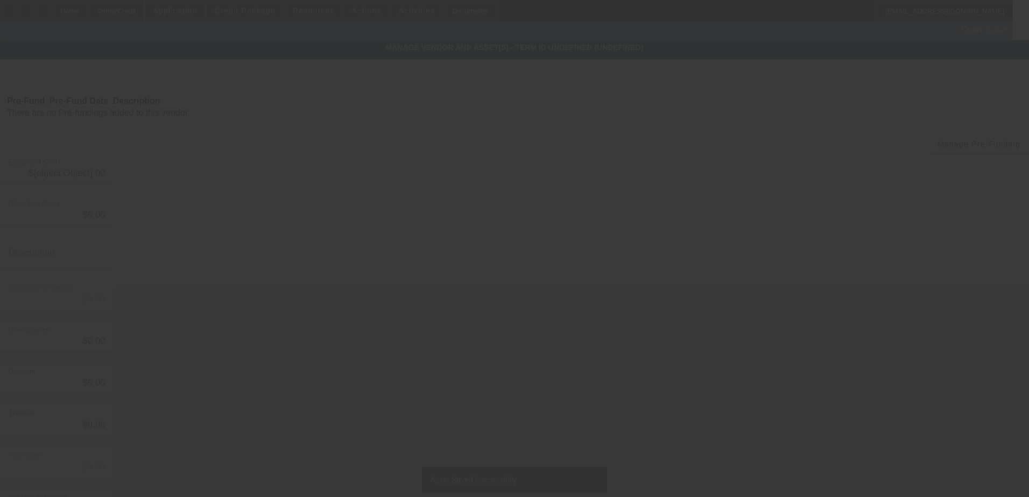
type input "$50,000.00"
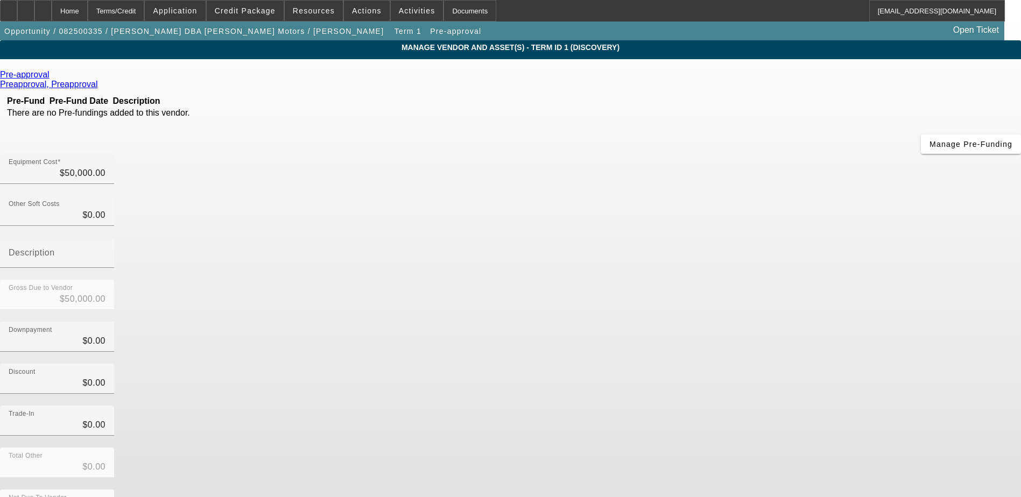
click at [93, 149] on app-vendor-asset-manage "MANAGE VENDOR AND ASSET(S) - Term ID 1 (Discovery) Remove Vendor Pre-approval P…" at bounding box center [510, 329] width 1021 height 578
click at [88, 11] on div "Home" at bounding box center [70, 11] width 36 height 22
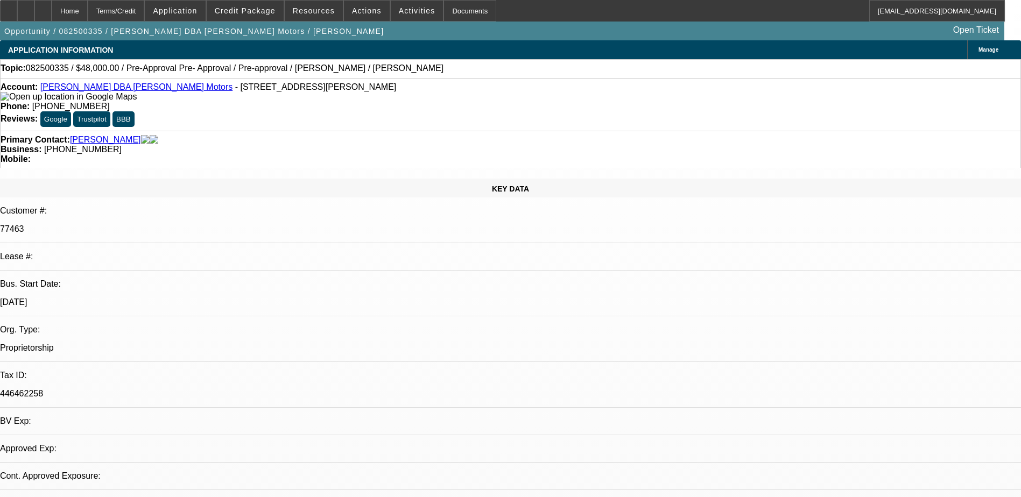
select select "0"
select select "3"
select select "0"
select select "6"
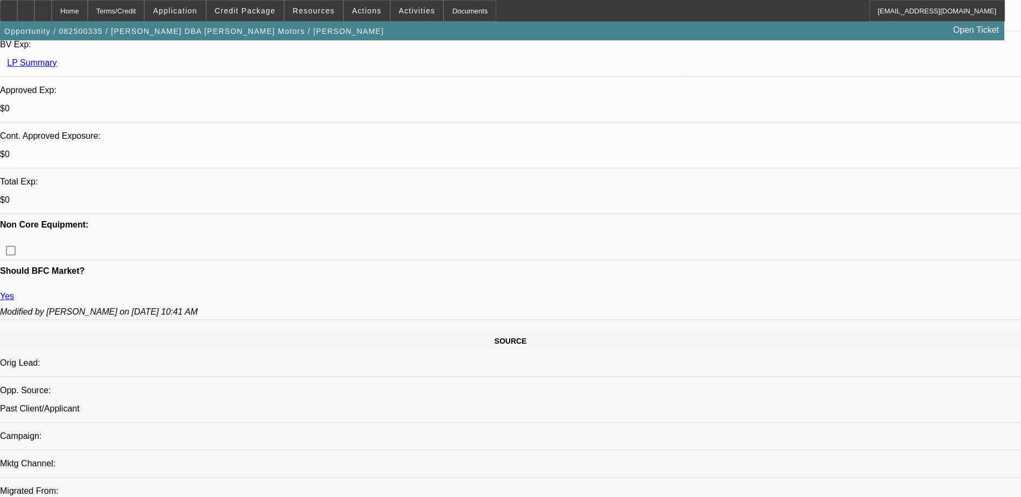
scroll to position [424, 0]
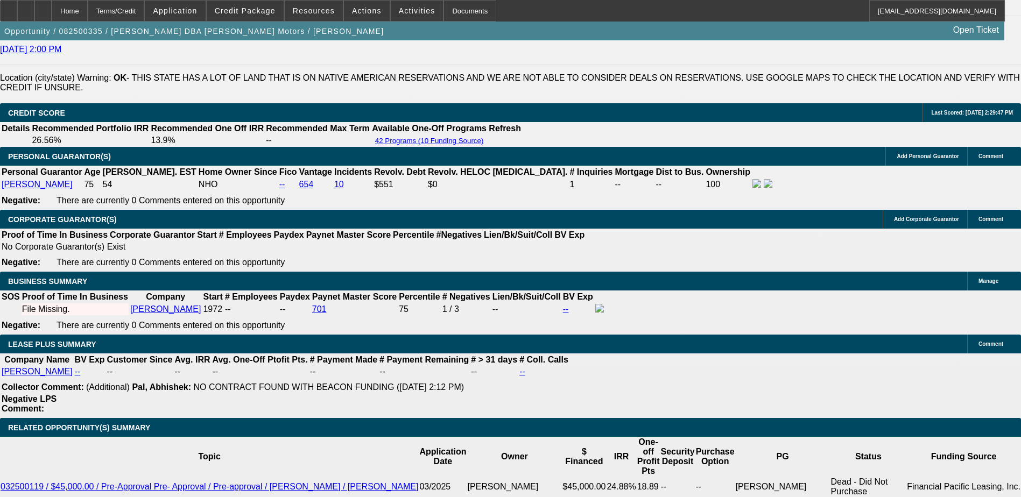
scroll to position [1555, 0]
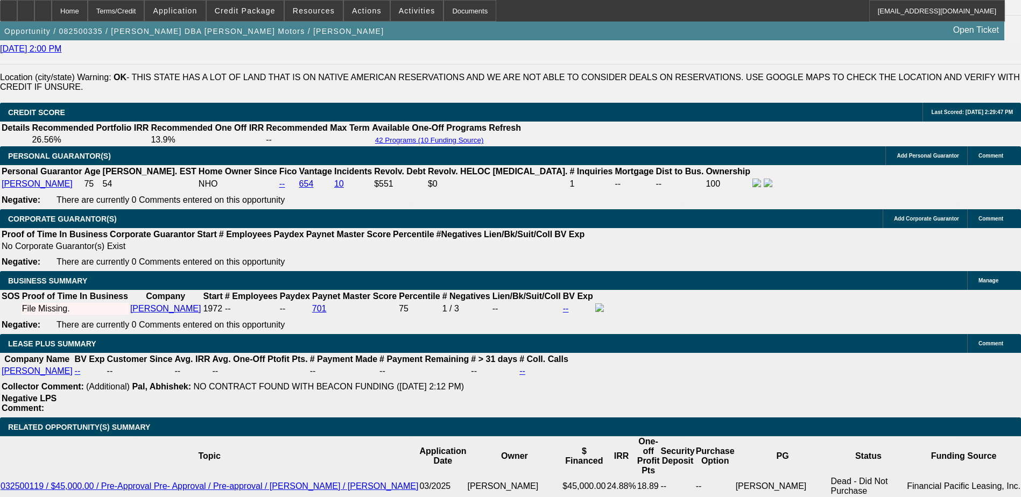
type input "$0.00"
type input "UNKNOWN"
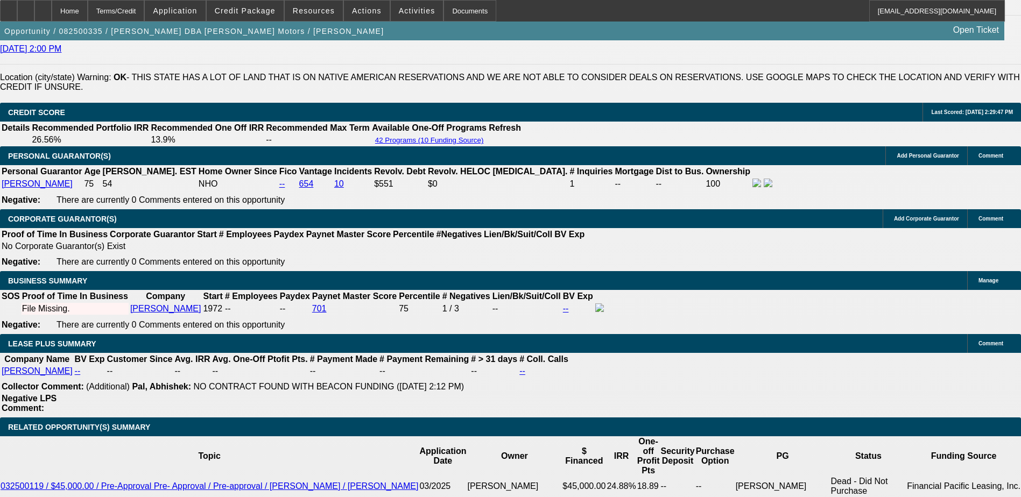
type input "$1,883.75"
type input "15"
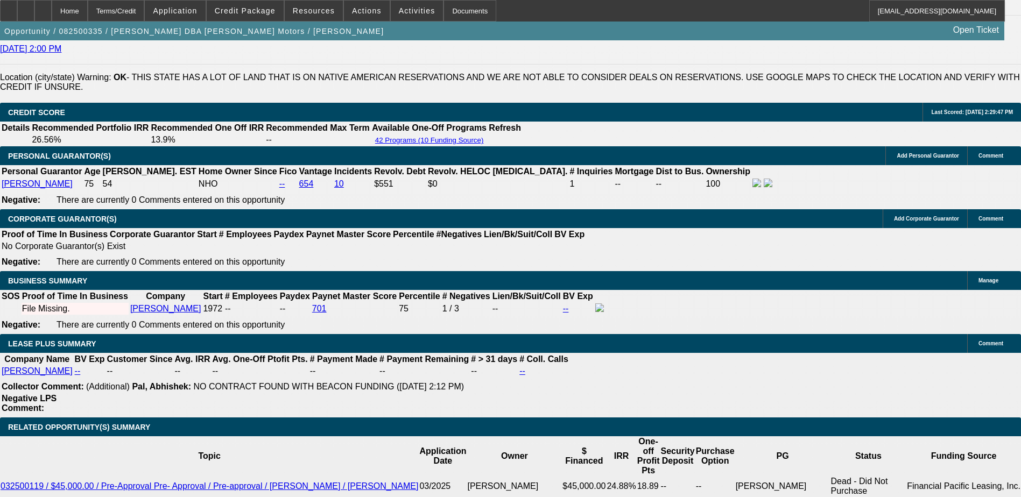
type input "$1,733.27"
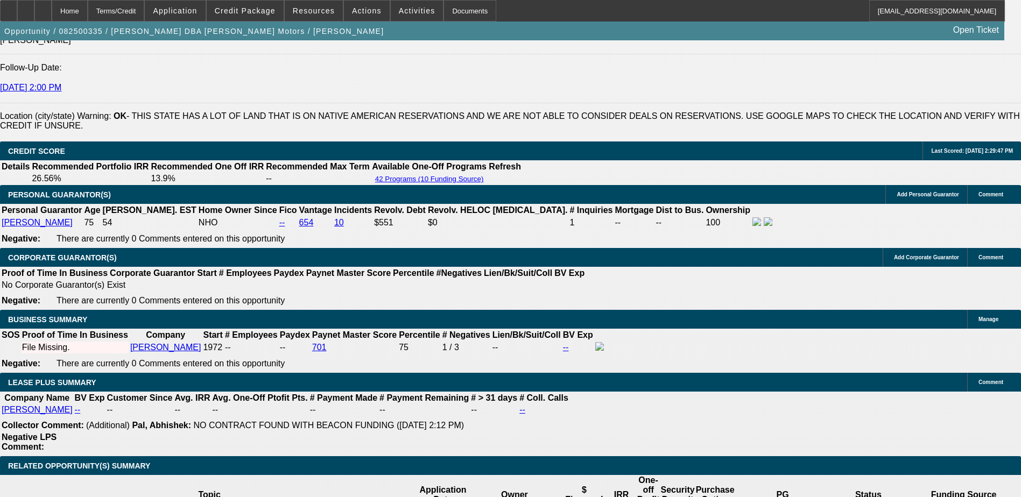
scroll to position [1447, 0]
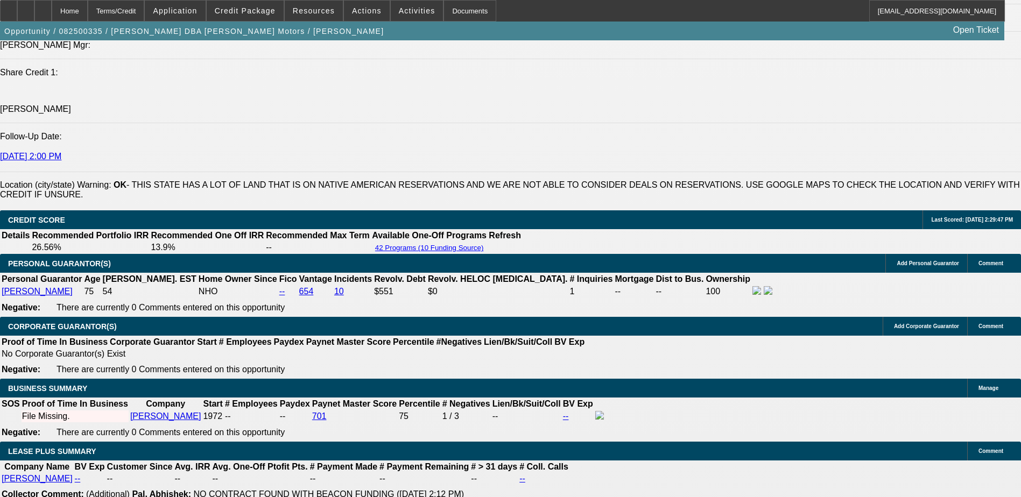
type input "15"
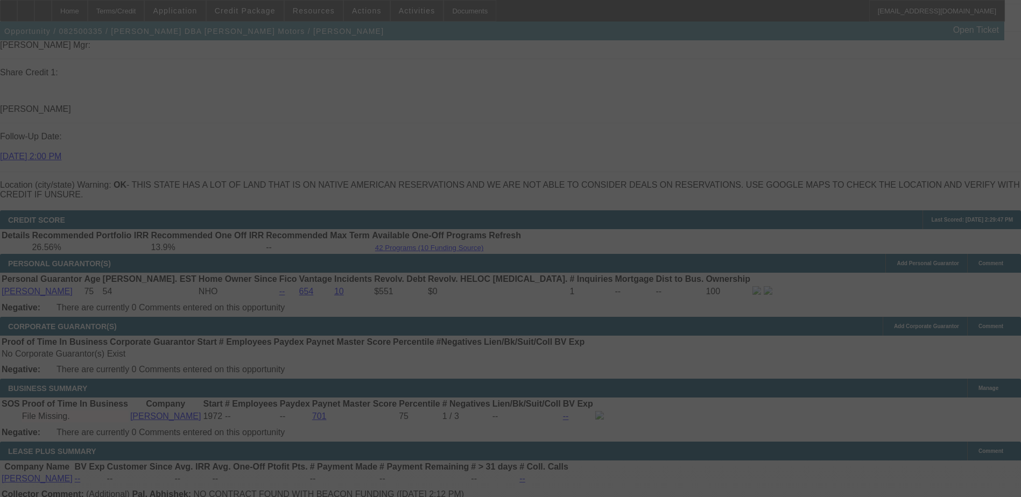
click at [314, 280] on div at bounding box center [510, 248] width 1021 height 497
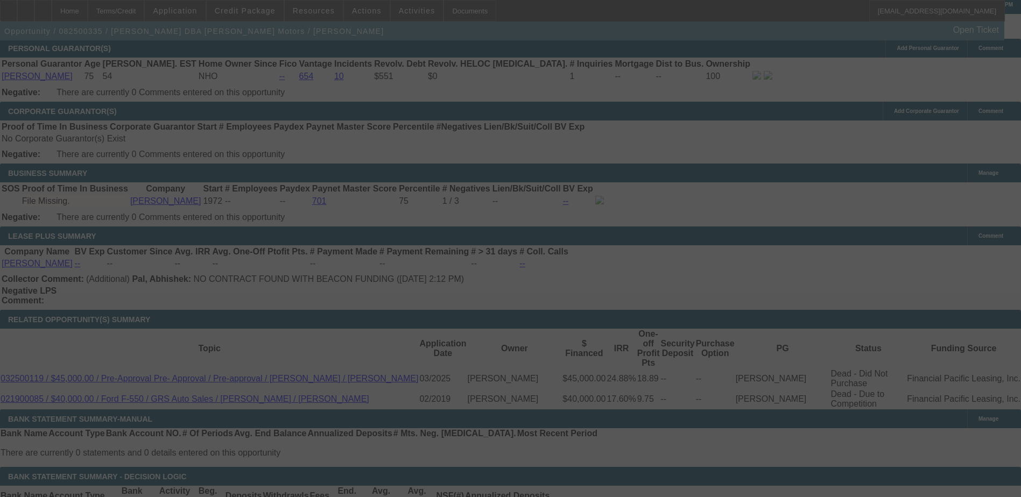
scroll to position [1608, 0]
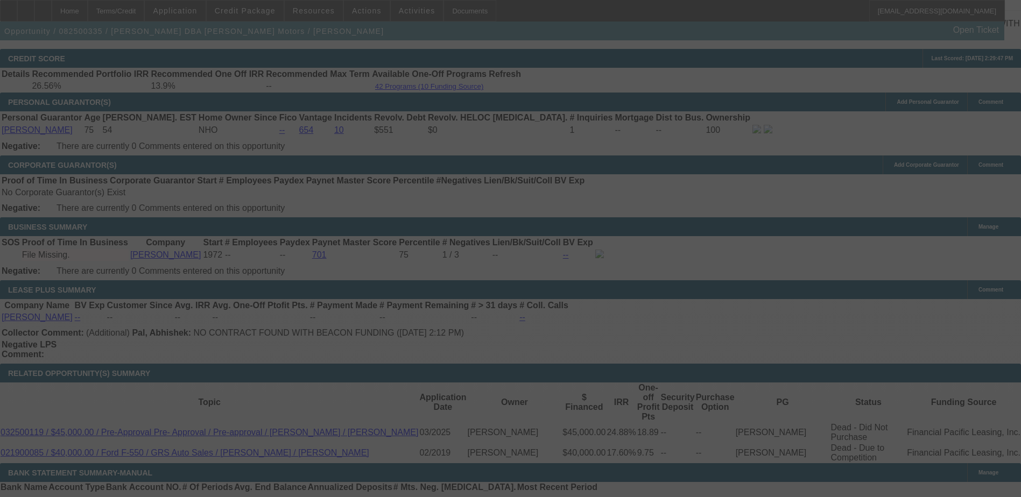
select select "0"
select select "3"
select select "0"
select select "6"
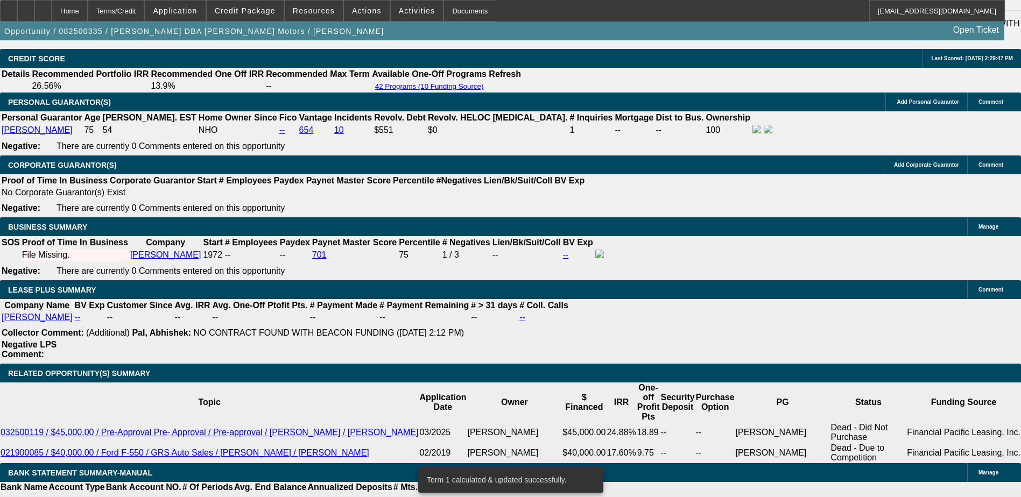
scroll to position [1602, 0]
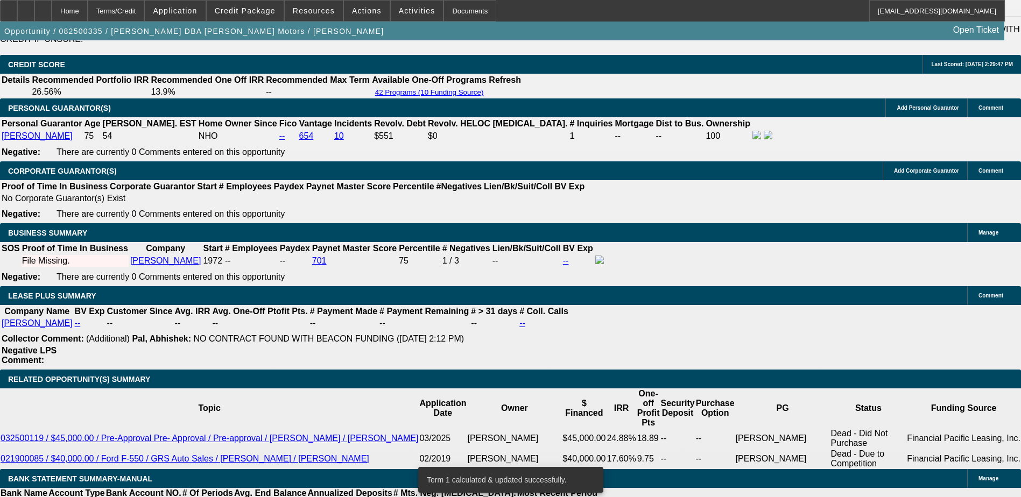
select select "2"
type input "$3,466.54"
type input "UNKNOWN"
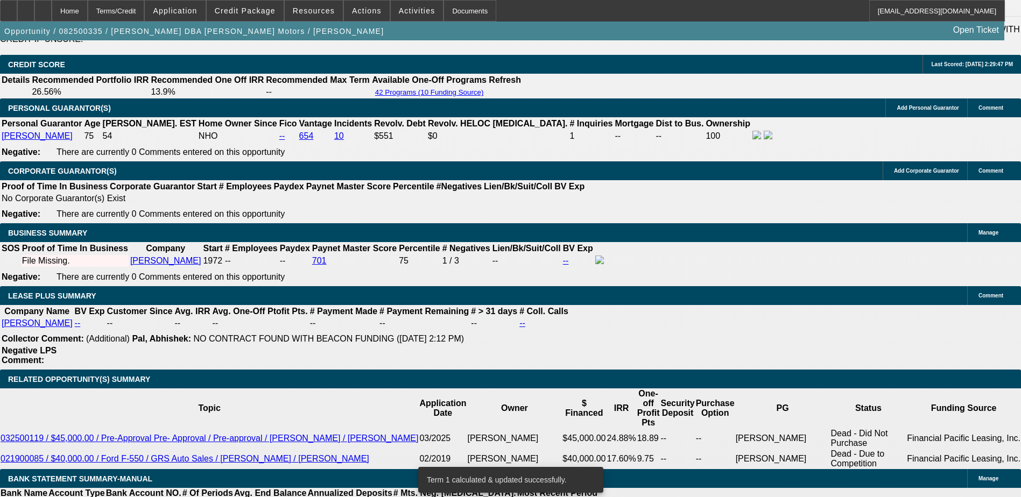
select select "2"
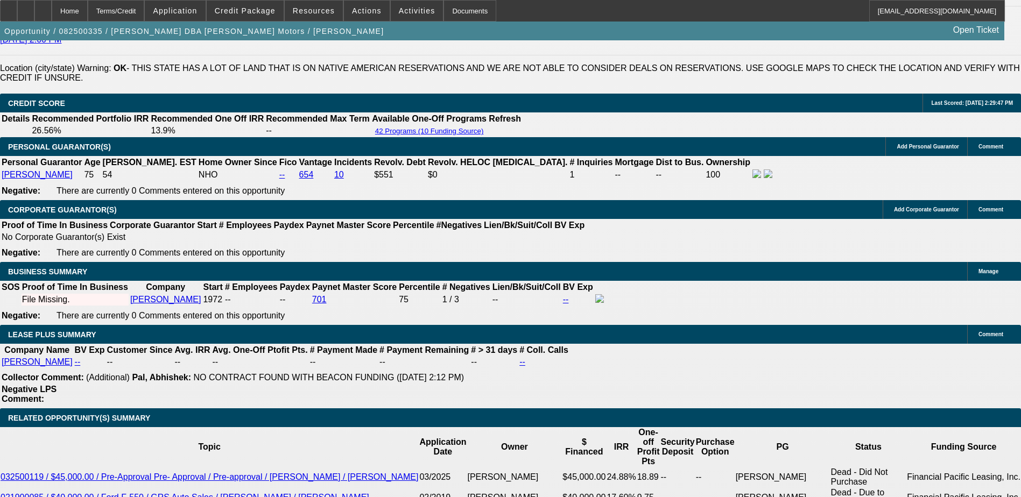
scroll to position [1387, 0]
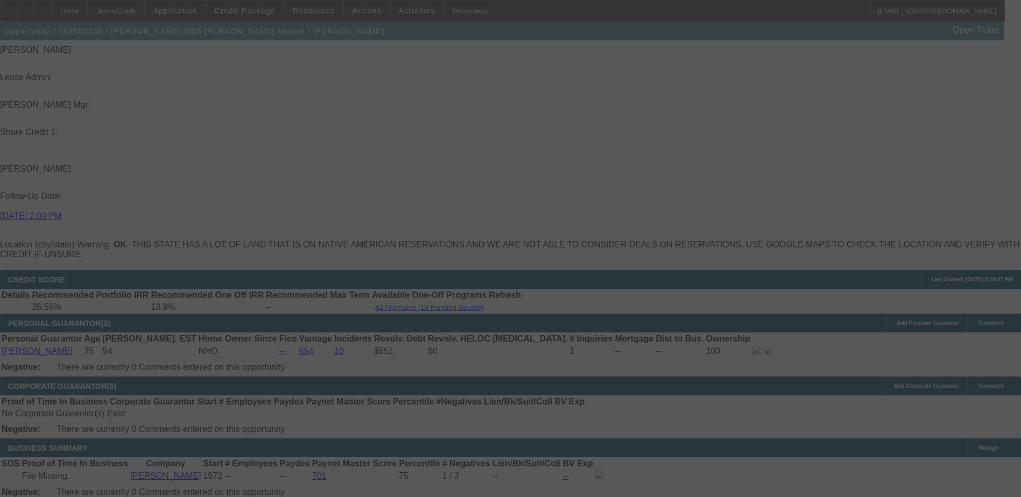
select select "0"
select select "2"
select select "0"
select select "6"
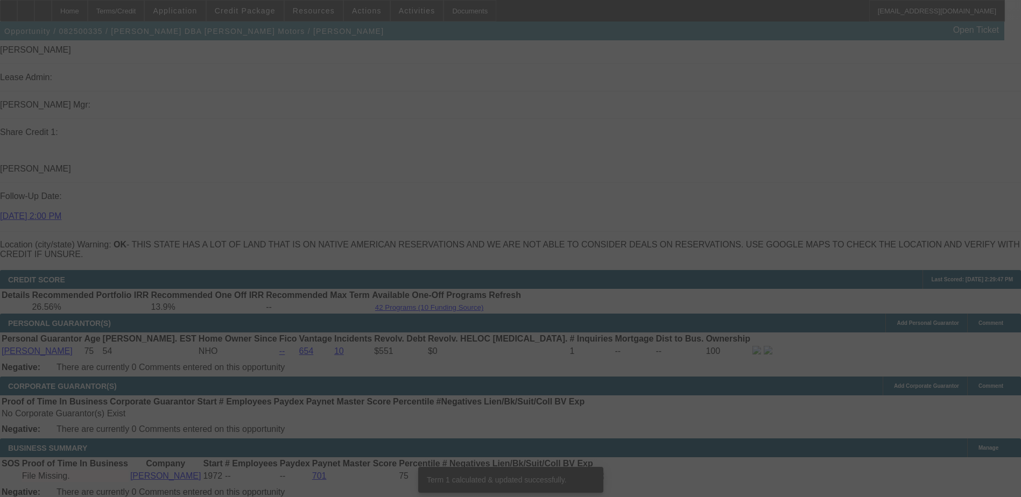
scroll to position [0, 0]
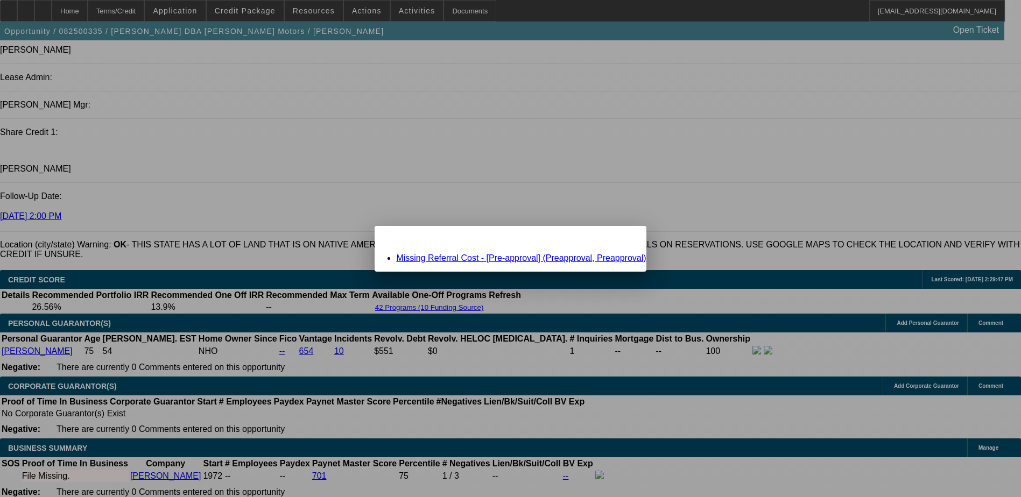
click at [488, 257] on link "Missing Referral Cost - [Pre-approval] (Preapproval, Preapproval)" at bounding box center [521, 258] width 250 height 9
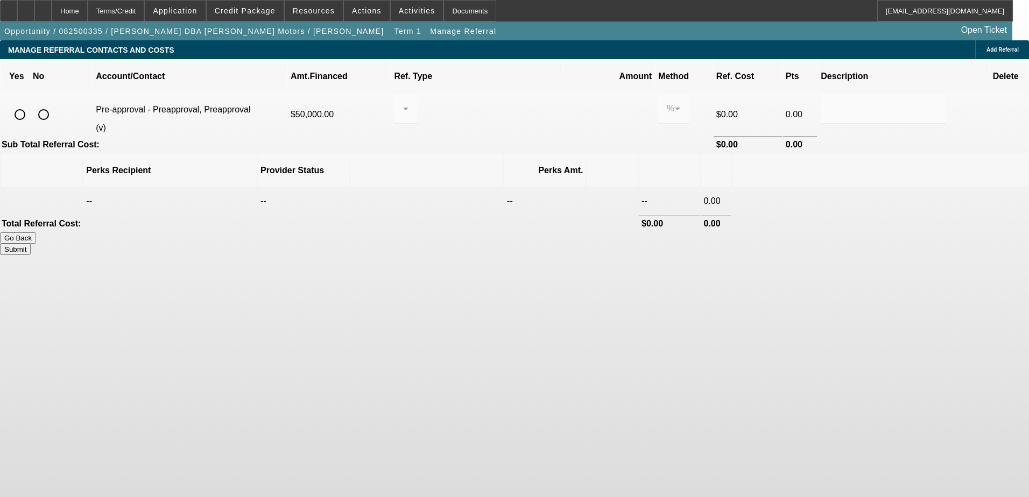
click at [54, 104] on input "radio" at bounding box center [44, 115] width 22 height 22
radio input "true"
click at [31, 244] on button "Submit" at bounding box center [15, 249] width 31 height 11
type input "0.000"
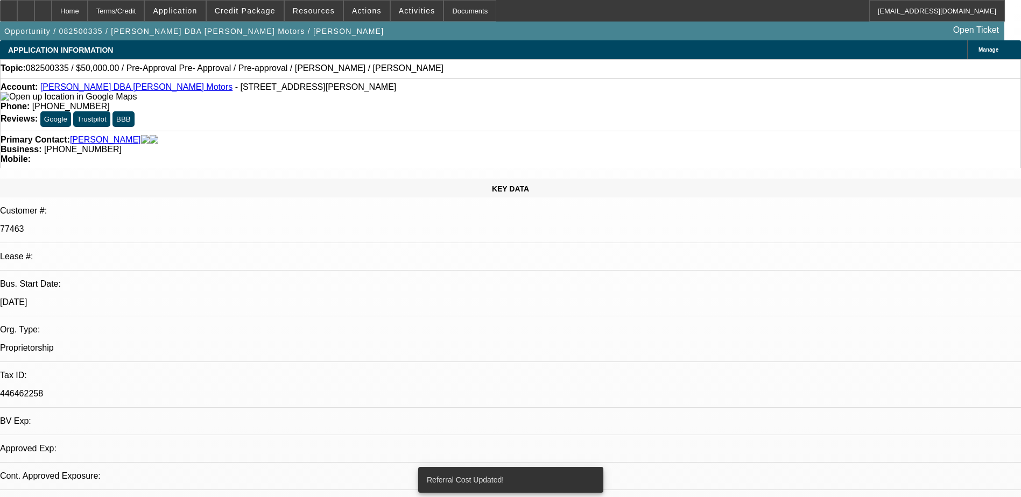
select select "0"
select select "2"
select select "0"
select select "6"
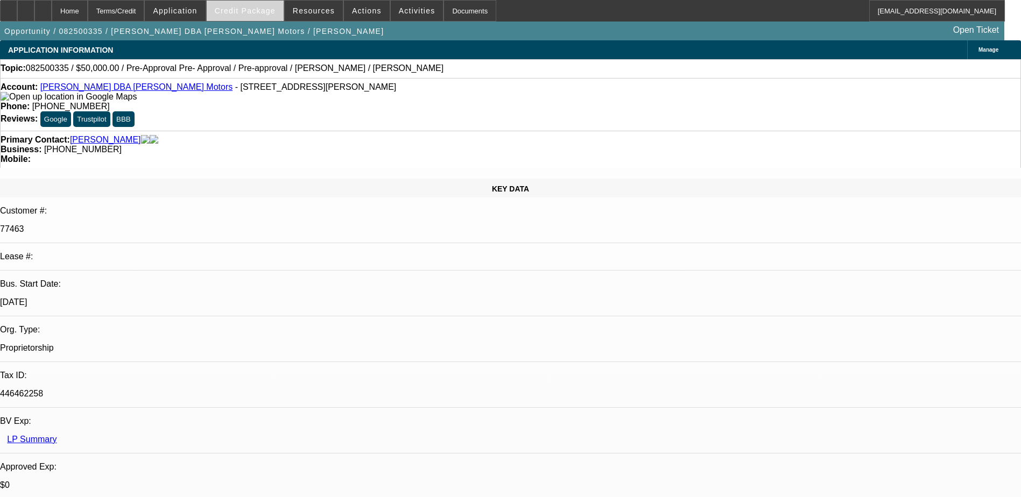
click at [255, 17] on span at bounding box center [245, 11] width 77 height 26
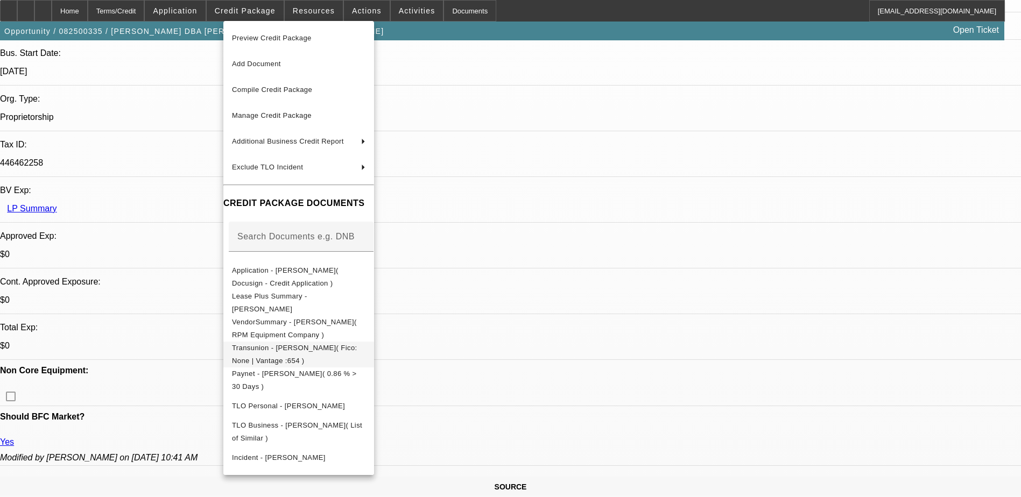
scroll to position [377, 0]
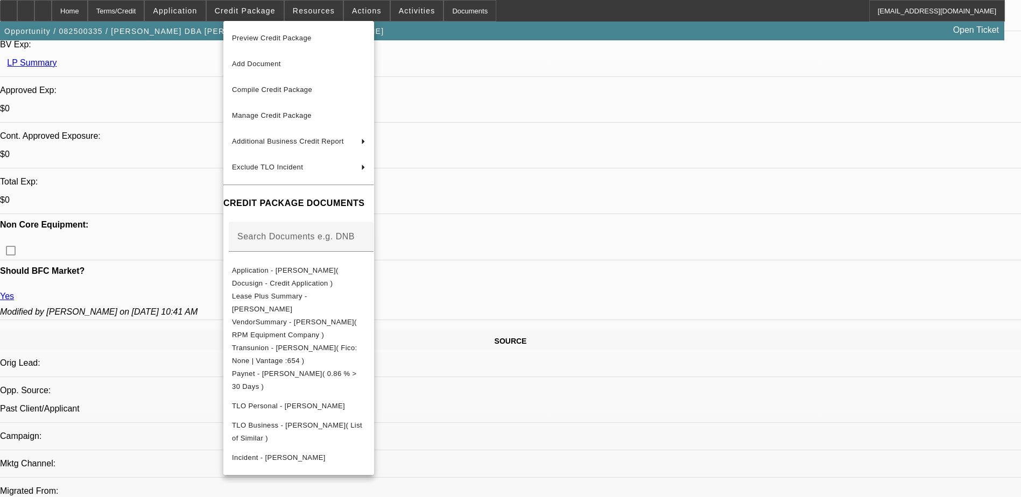
click at [580, 375] on div at bounding box center [510, 248] width 1021 height 497
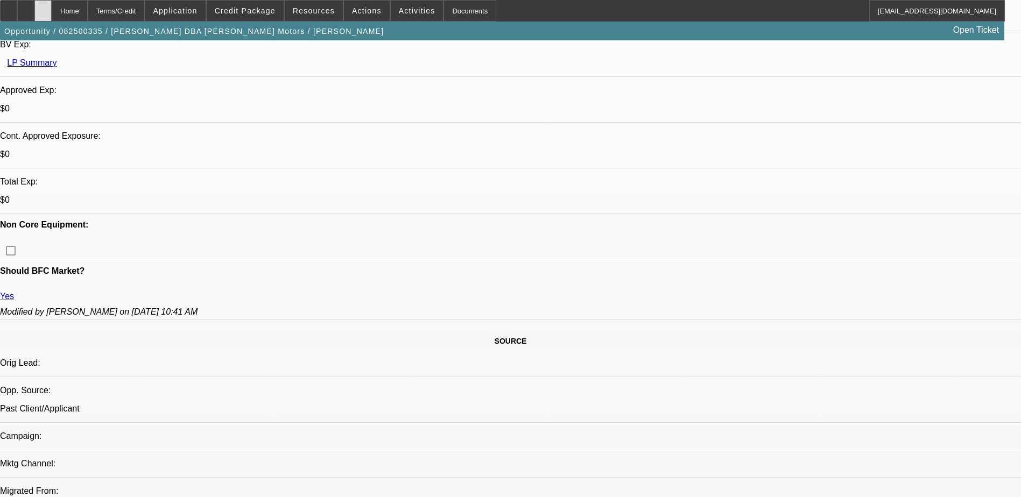
click at [52, 12] on div at bounding box center [42, 11] width 17 height 22
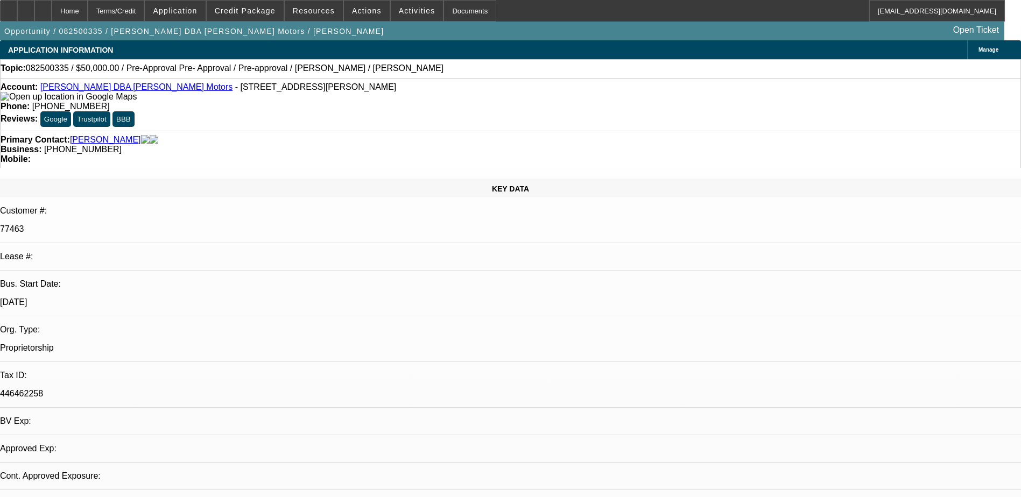
select select "0"
select select "2"
select select "0"
select select "1"
select select "2"
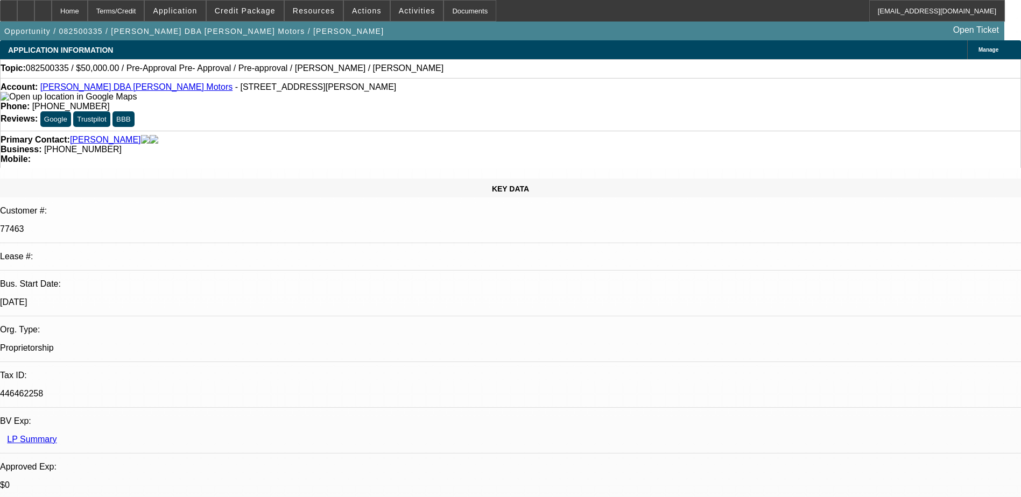
select select "6"
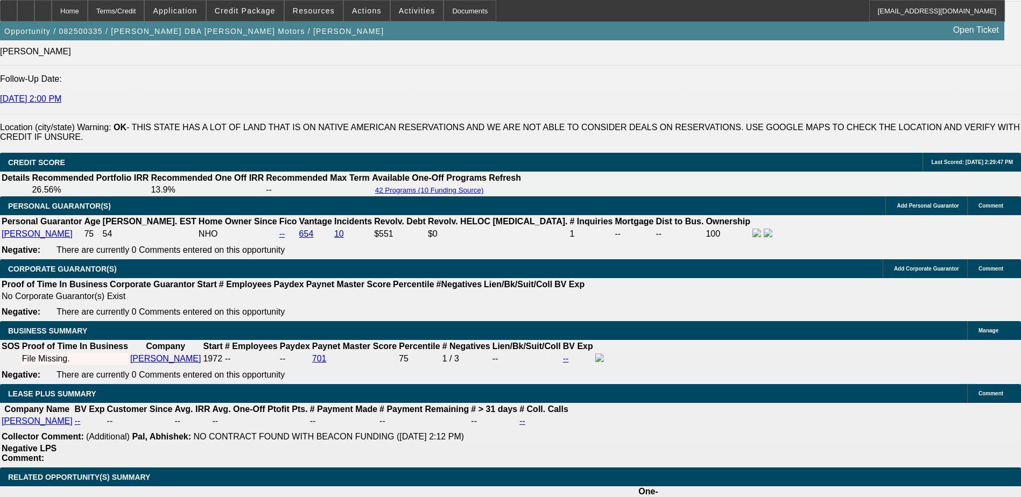
scroll to position [1507, 0]
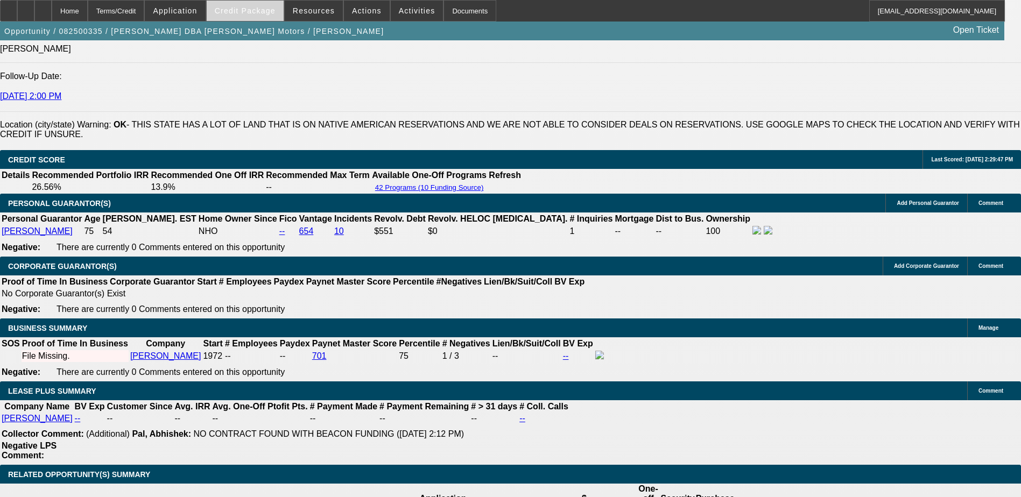
click at [250, 16] on span at bounding box center [245, 11] width 77 height 26
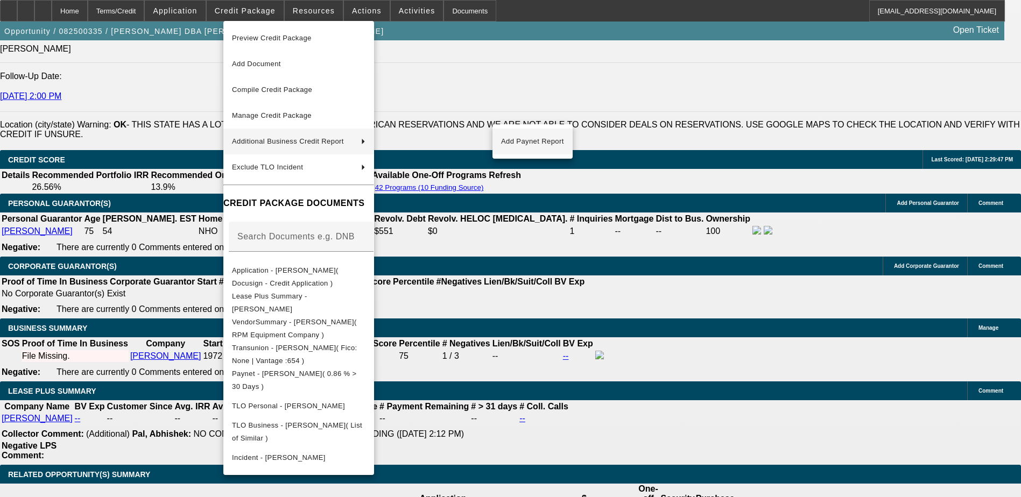
click at [538, 145] on span "Add Paynet Report" at bounding box center [532, 141] width 63 height 13
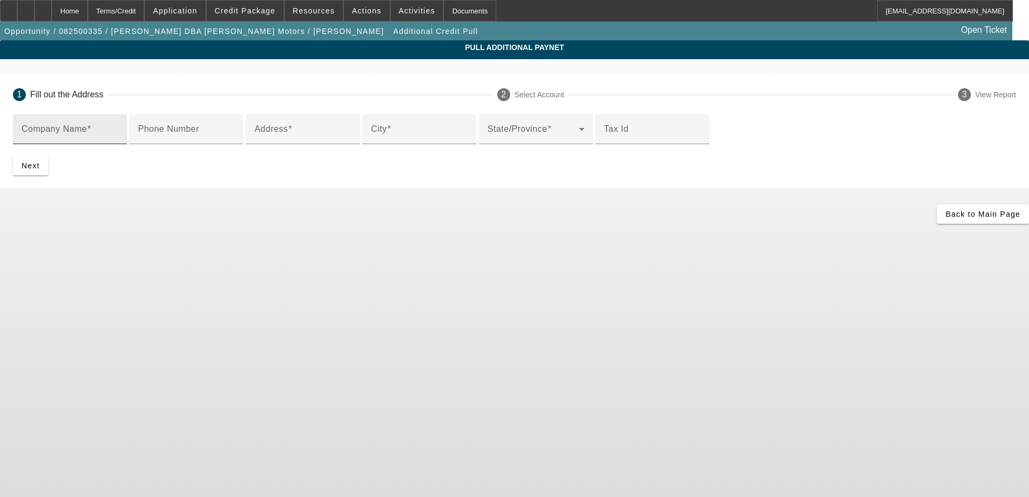
click at [118, 129] on input "Company Name" at bounding box center [70, 133] width 97 height 13
type input "James Hickey"
click at [352, 144] on div "Address" at bounding box center [303, 129] width 97 height 30
type input "510 N Main"
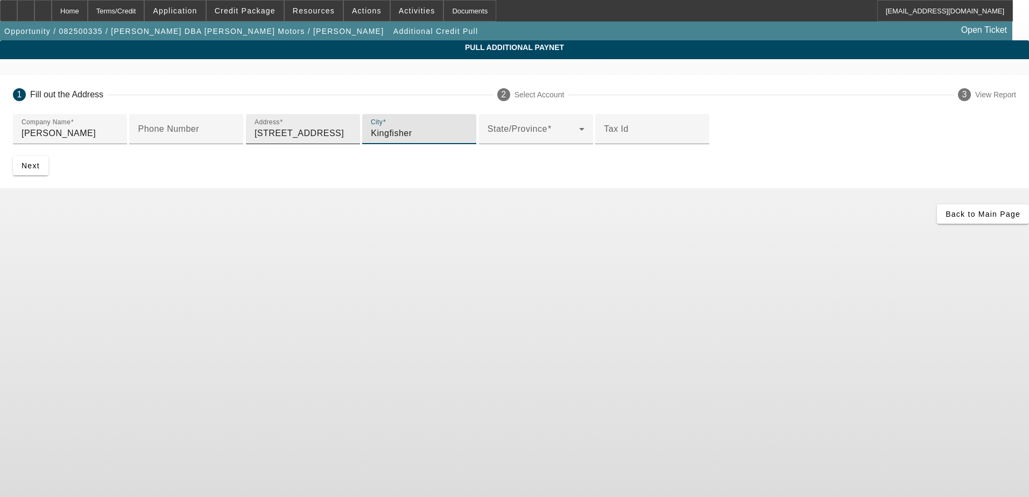
type input "Kingfisher"
click at [40, 170] on span "Next" at bounding box center [31, 165] width 18 height 9
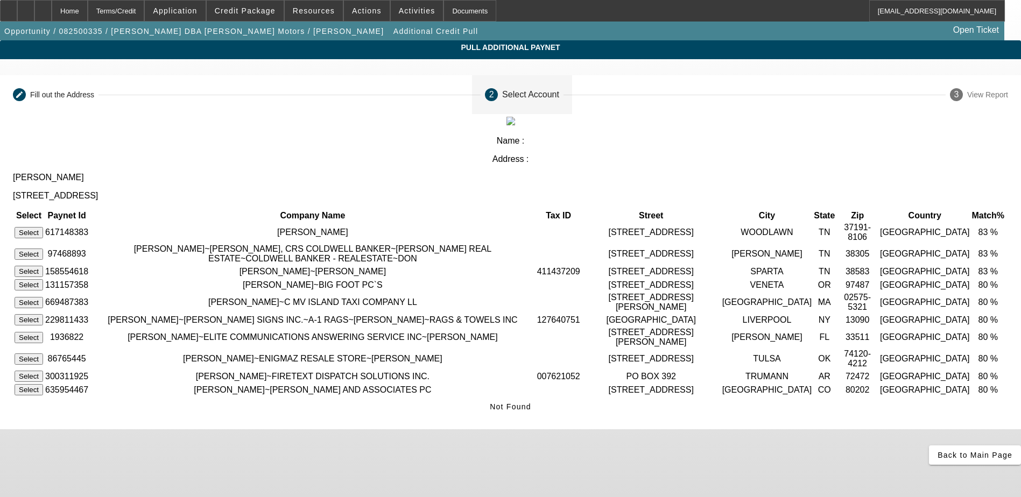
click at [93, 158] on app-additional-credit-pull "Pull Additional Paynet Editable create Fill out the Address 2 Select Account 3 …" at bounding box center [510, 252] width 1021 height 425
click at [87, 10] on div "Home" at bounding box center [70, 11] width 36 height 22
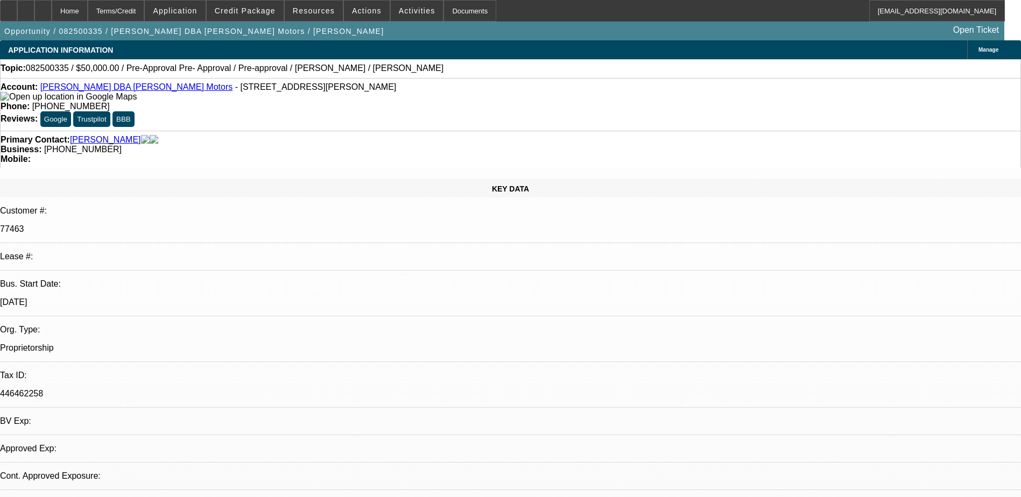
select select "0"
select select "2"
select select "0"
select select "6"
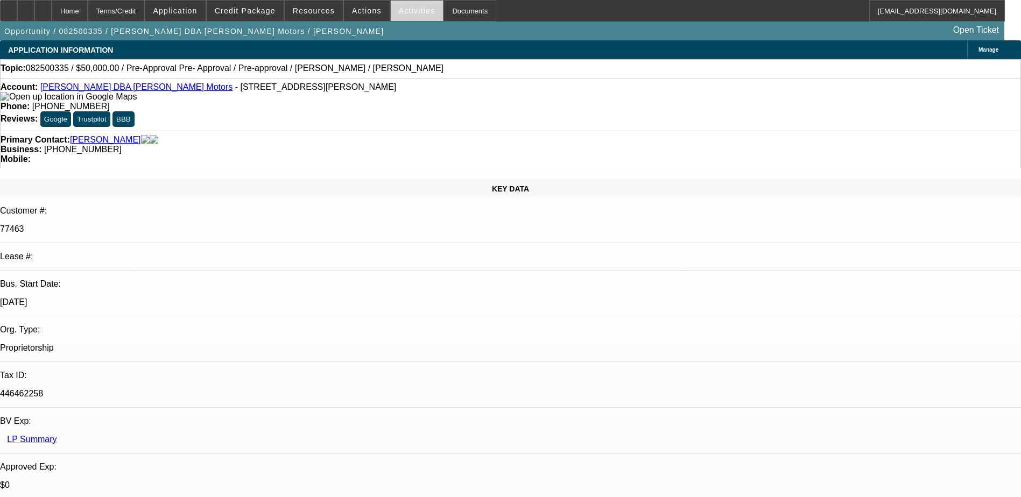
click at [401, 8] on span "Activities" at bounding box center [417, 10] width 37 height 9
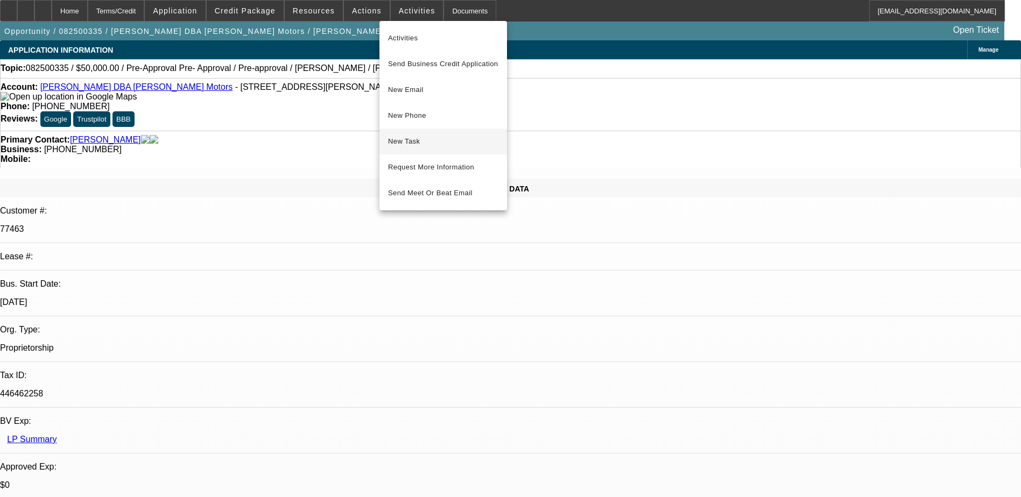
click at [408, 146] on span "New Task" at bounding box center [443, 141] width 110 height 13
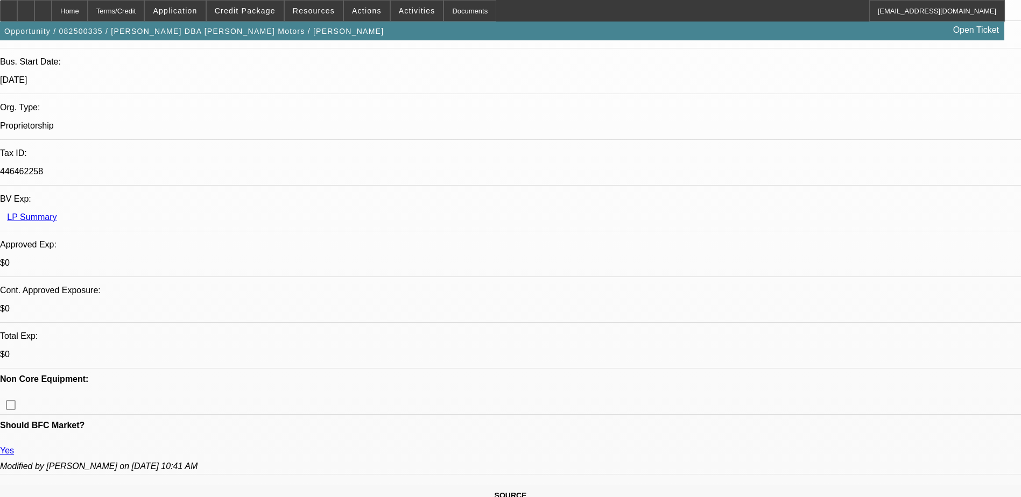
scroll to position [377, 0]
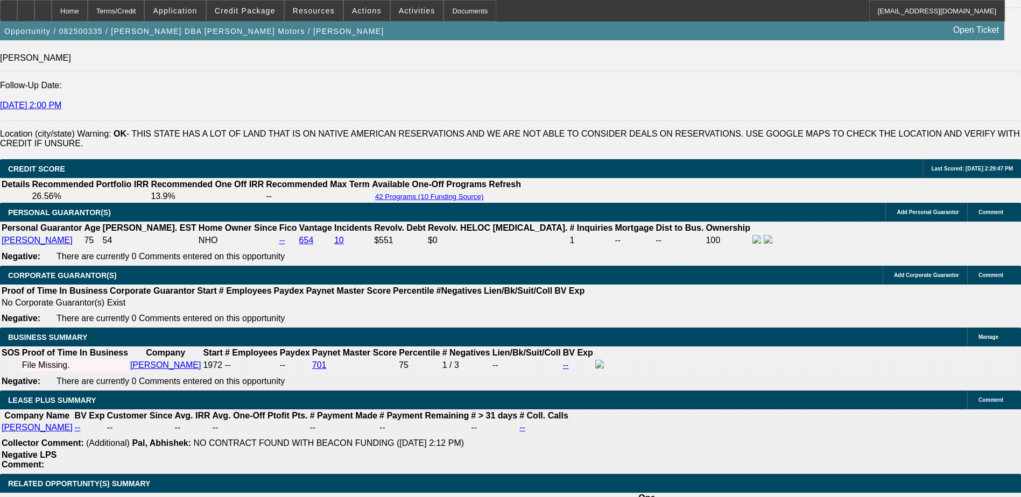
scroll to position [1507, 0]
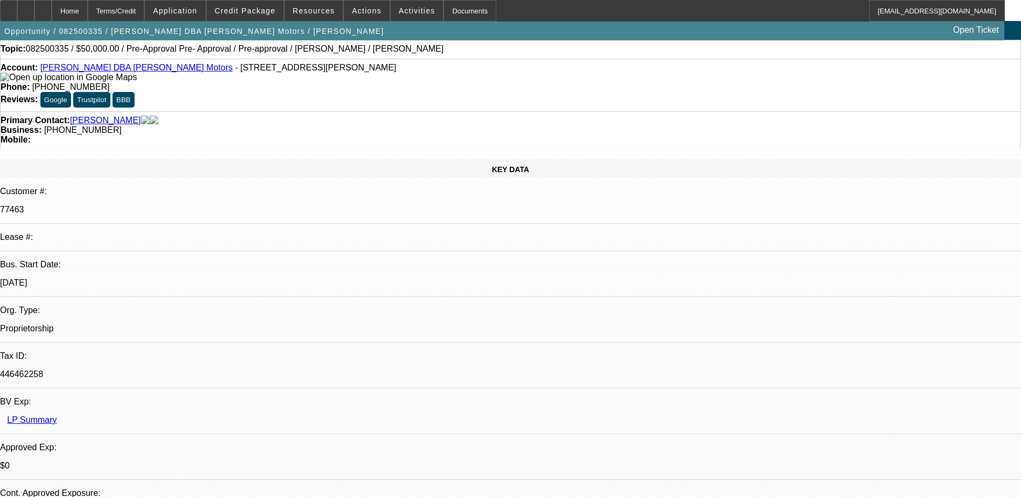
scroll to position [0, 0]
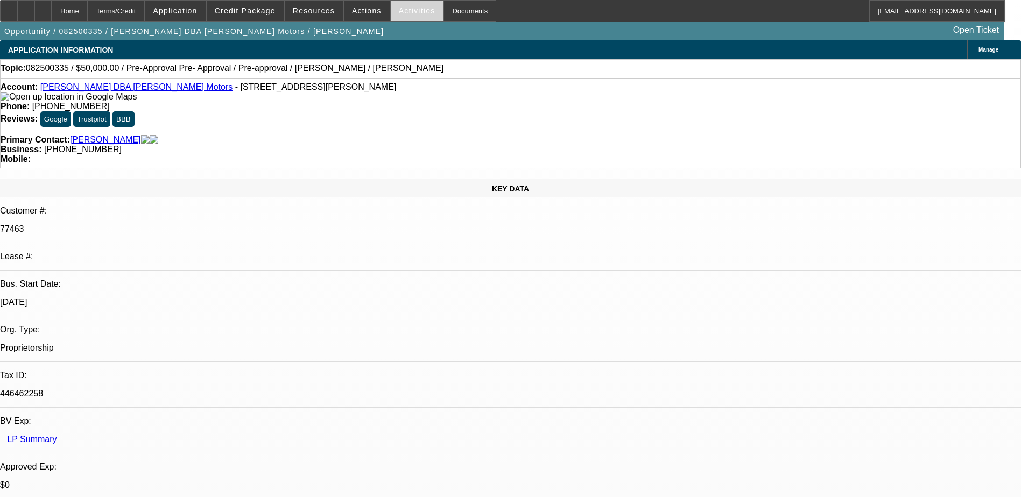
click at [406, 3] on span at bounding box center [417, 11] width 53 height 26
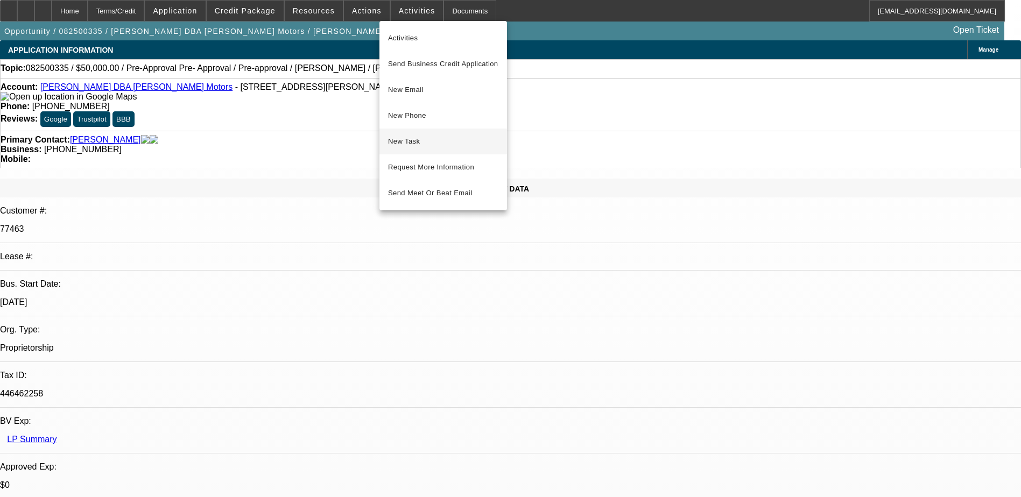
click at [403, 144] on span "New Task" at bounding box center [443, 141] width 110 height 13
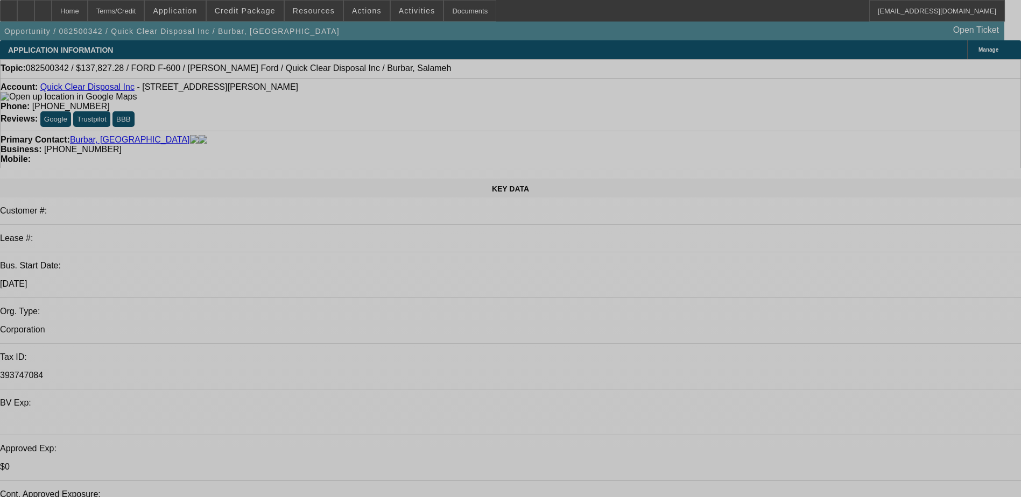
select select "0.2"
select select "2"
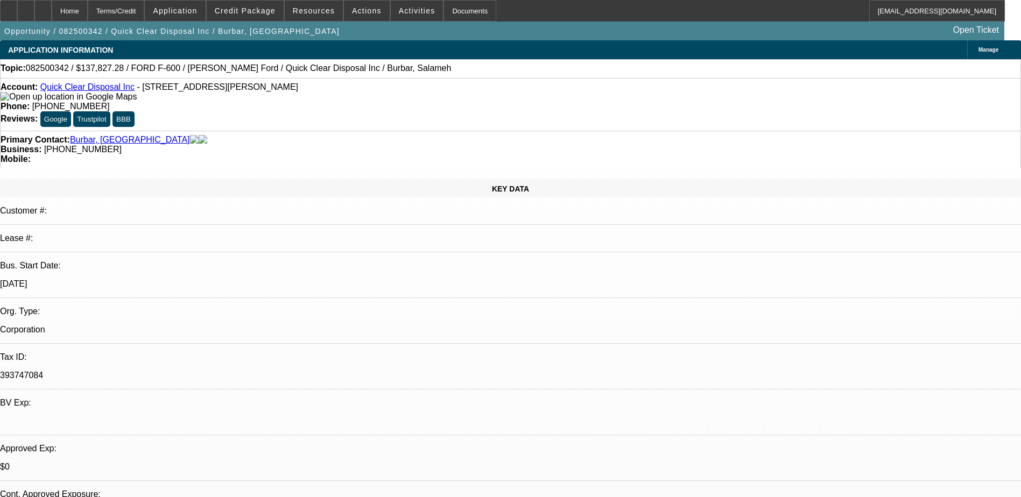
select select "0"
select select "0.2"
select select "2"
select select "0"
select select "1"
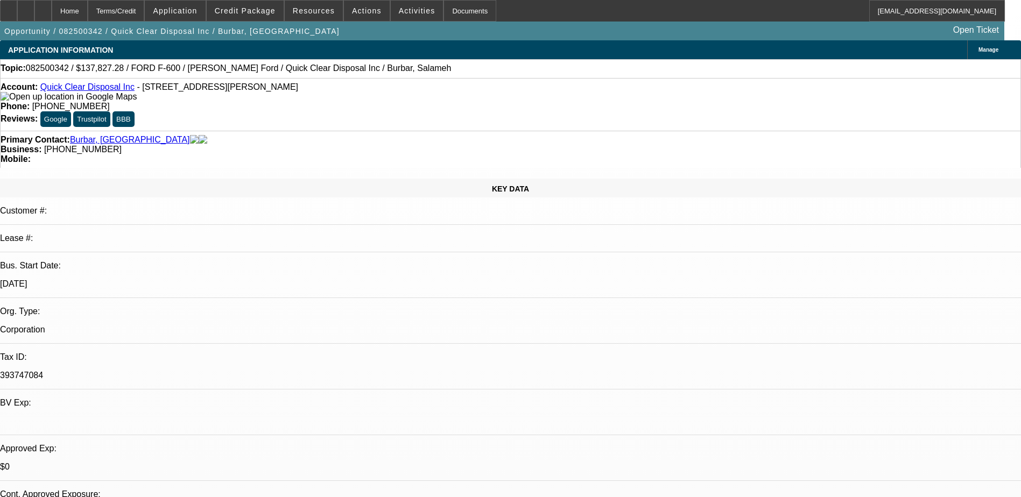
select select "2"
select select "6"
select select "1"
select select "2"
select select "6"
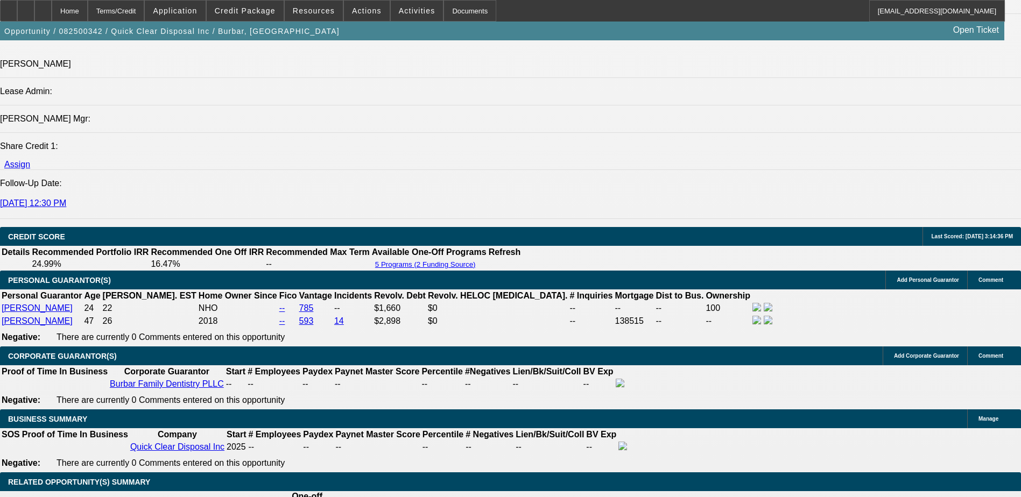
scroll to position [1453, 0]
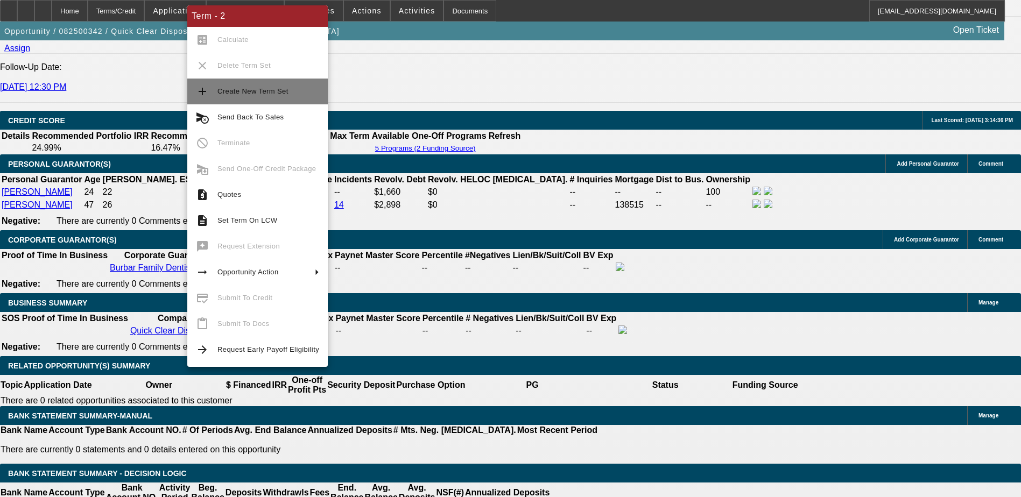
click at [251, 95] on span "Create New Term Set" at bounding box center [268, 91] width 102 height 13
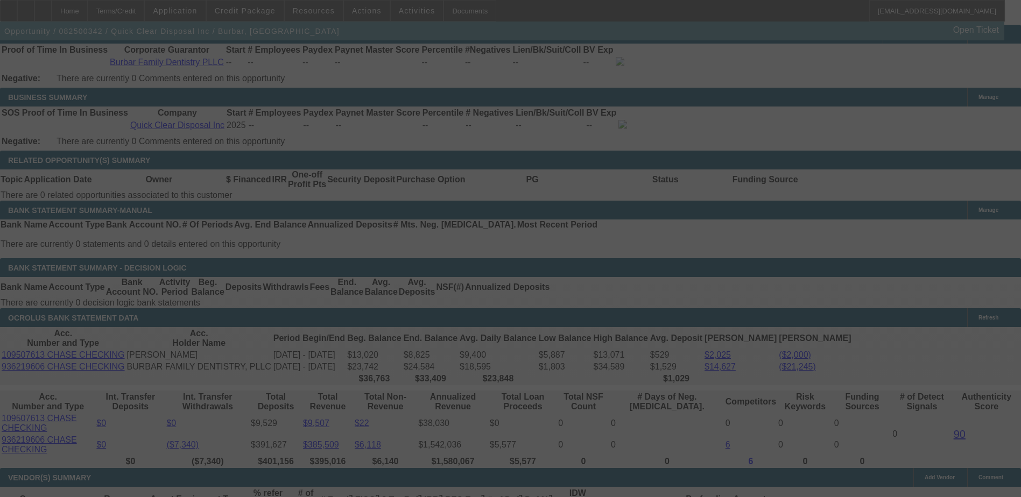
scroll to position [1669, 0]
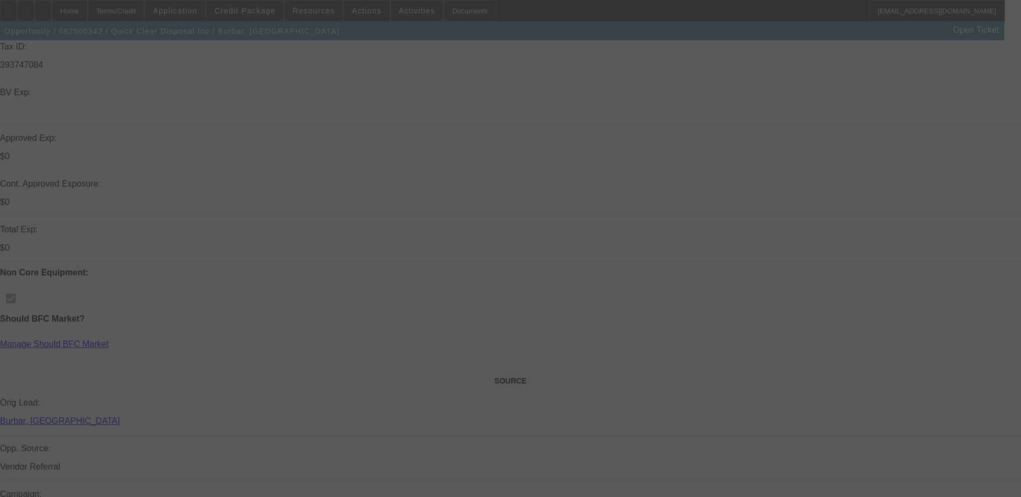
scroll to position [377, 0]
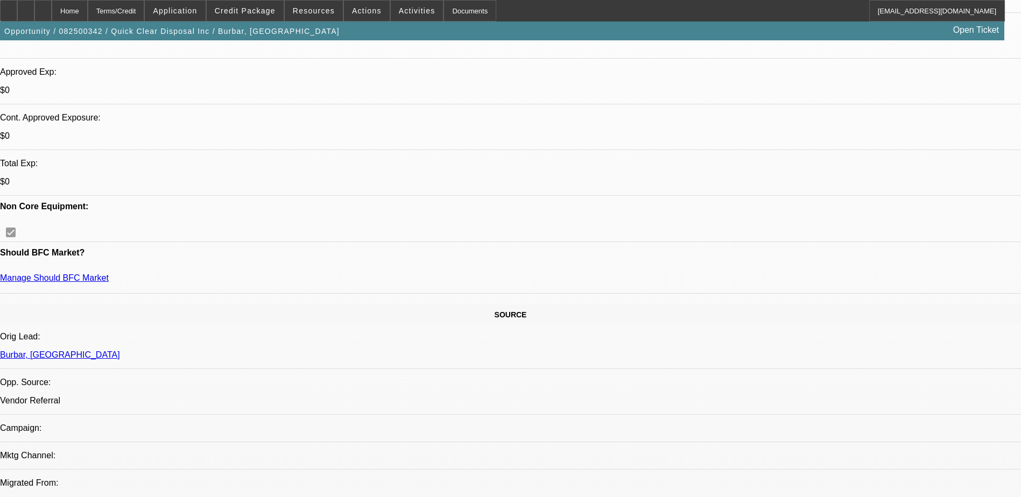
select select "0.2"
select select "2"
select select "0"
select select "0.2"
select select "2"
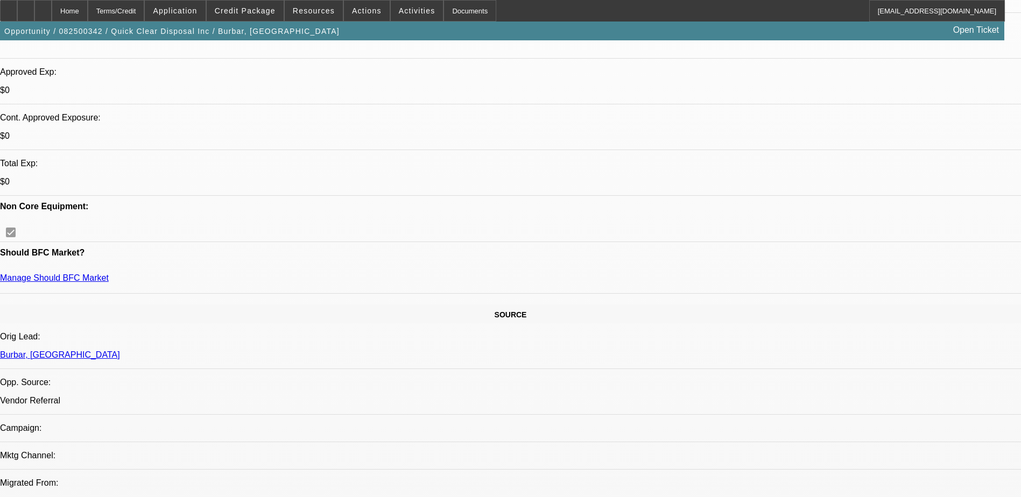
select select "0"
select select "0.2"
select select "2"
select select "0"
select select "1"
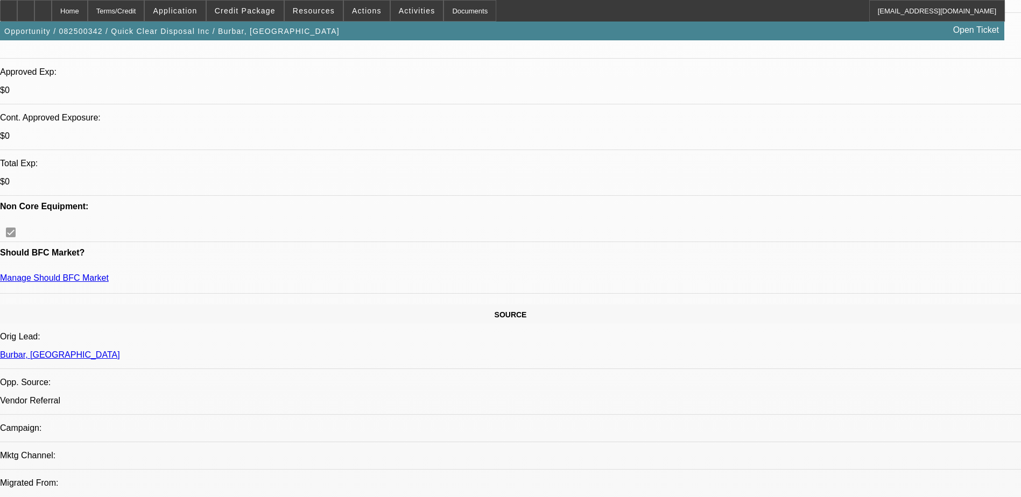
select select "2"
select select "6"
select select "1"
select select "2"
select select "6"
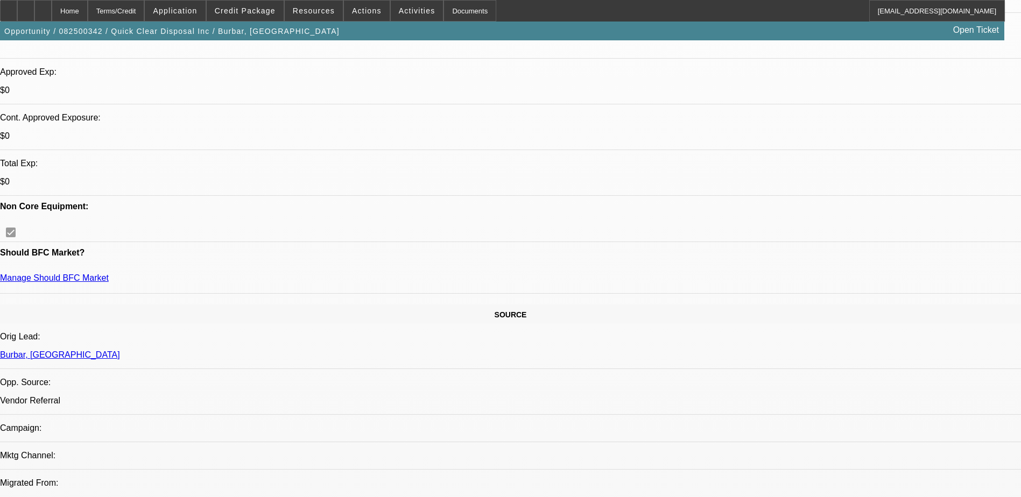
select select "1"
select select "2"
select select "6"
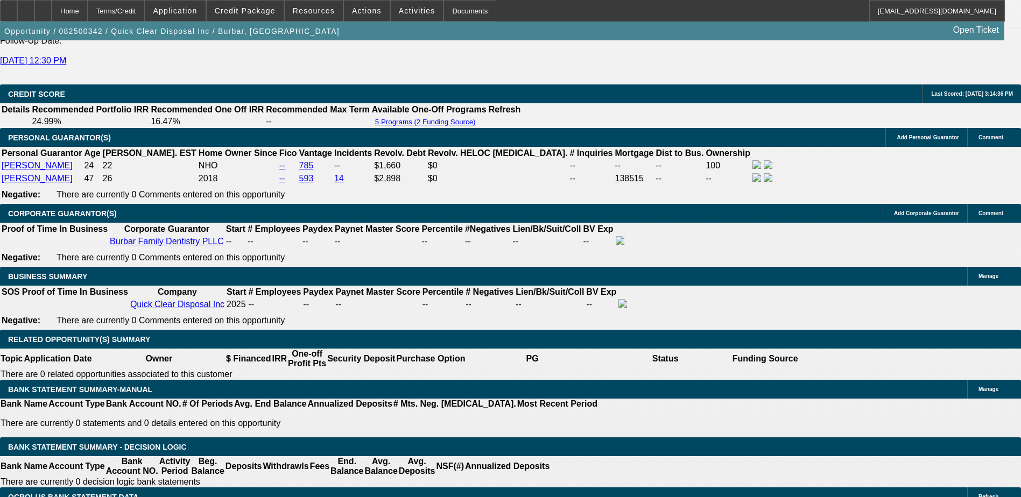
scroll to position [1561, 0]
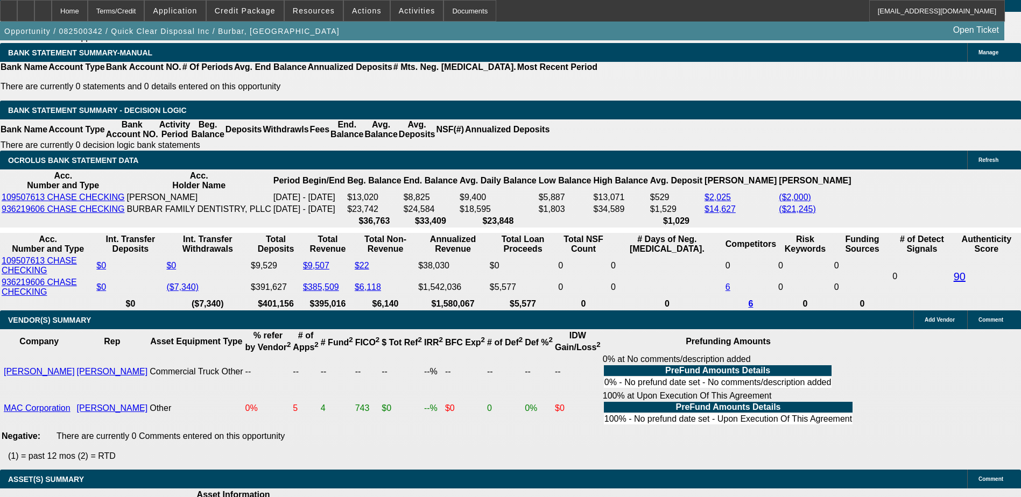
scroll to position [1884, 0]
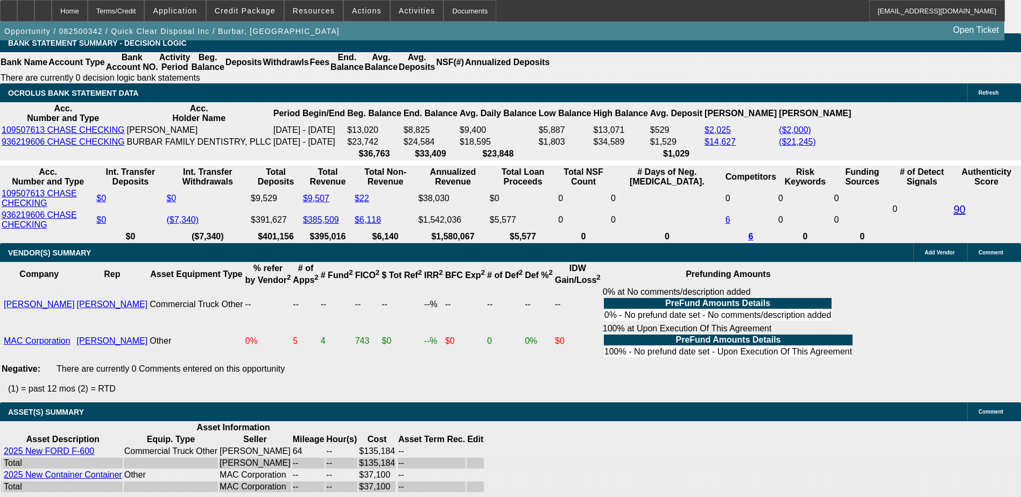
drag, startPoint x: 337, startPoint y: 254, endPoint x: 374, endPoint y: 254, distance: 37.1
drag, startPoint x: 374, startPoint y: 254, endPoint x: 461, endPoint y: 262, distance: 87.6
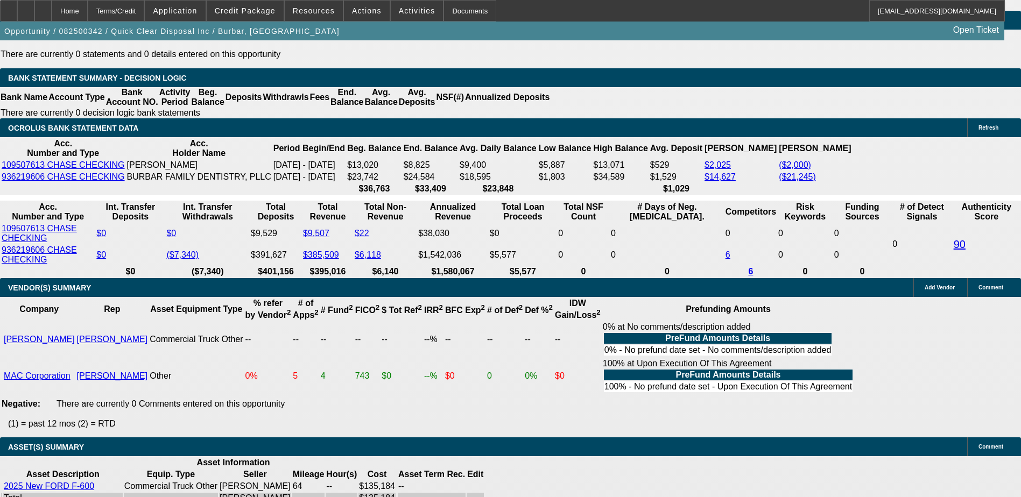
scroll to position [1830, 0]
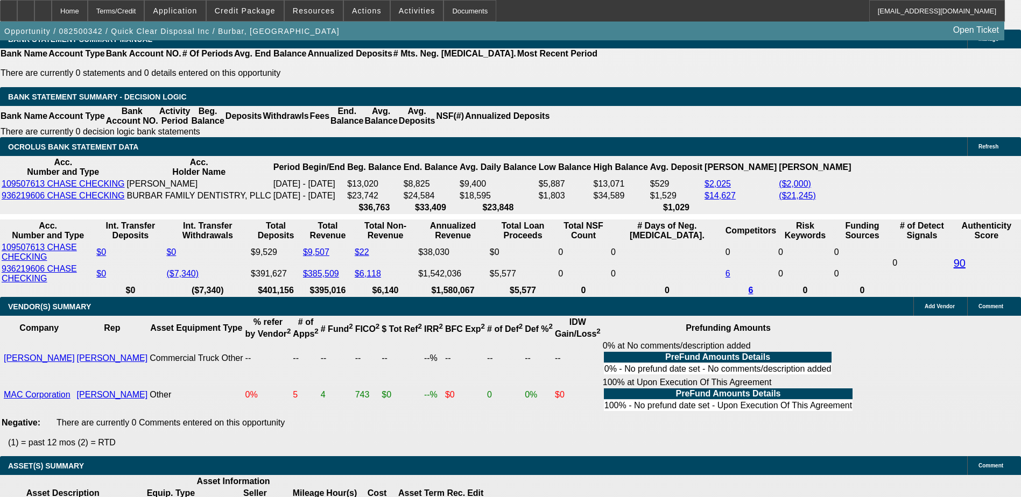
drag, startPoint x: 452, startPoint y: 304, endPoint x: 489, endPoint y: 305, distance: 37.7
drag, startPoint x: 458, startPoint y: 307, endPoint x: 499, endPoint y: 306, distance: 41.5
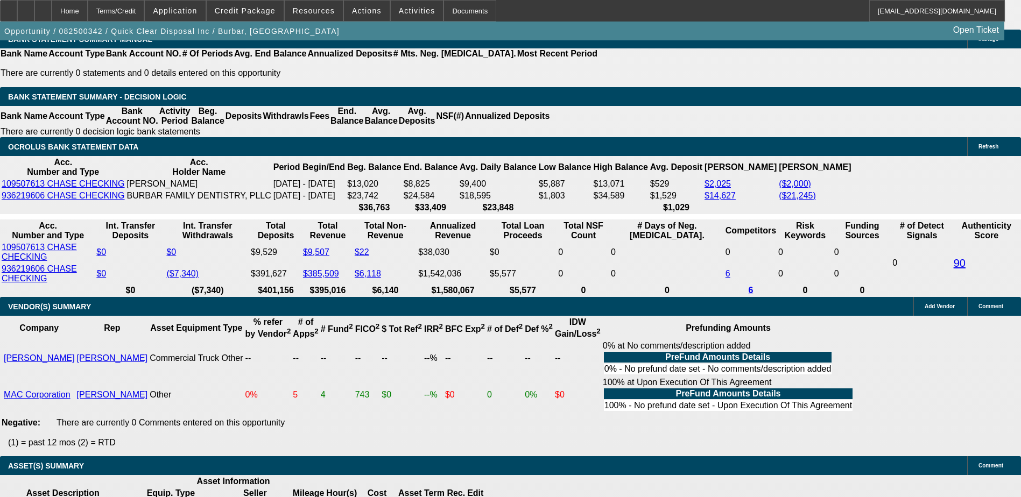
drag, startPoint x: 499, startPoint y: 306, endPoint x: 486, endPoint y: 306, distance: 13.5
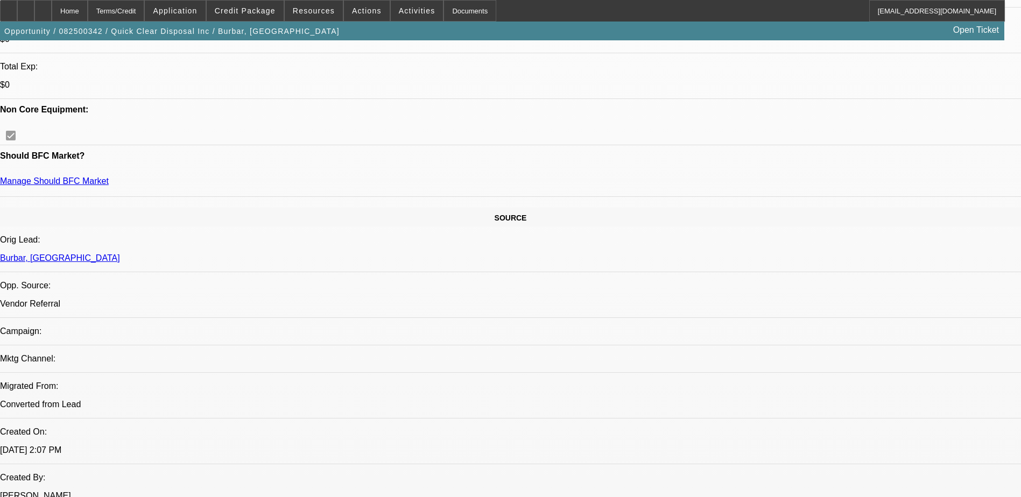
scroll to position [269, 0]
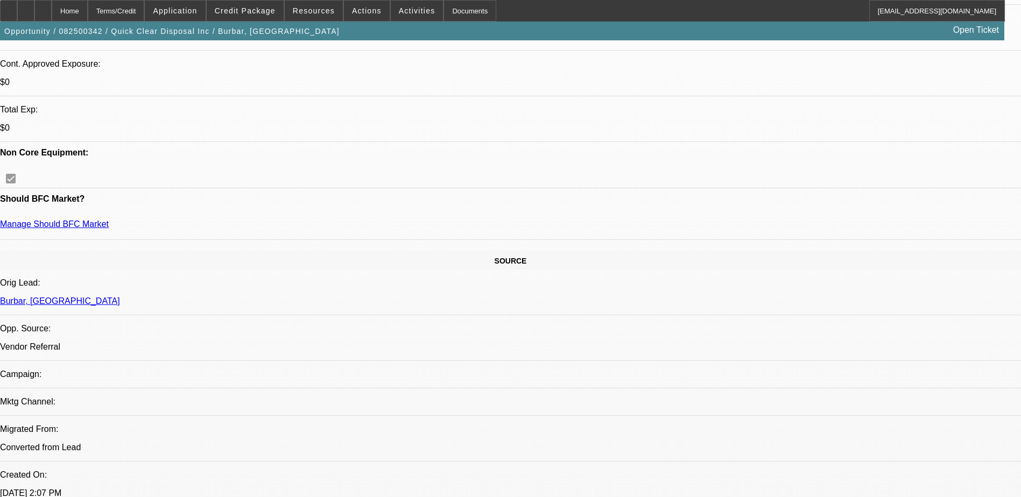
scroll to position [700, 0]
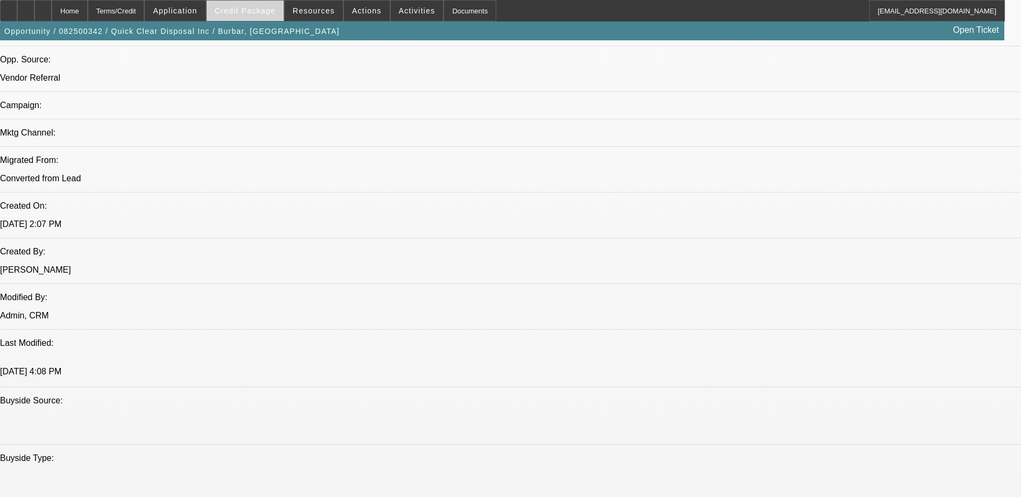
click at [271, 18] on span at bounding box center [245, 11] width 77 height 26
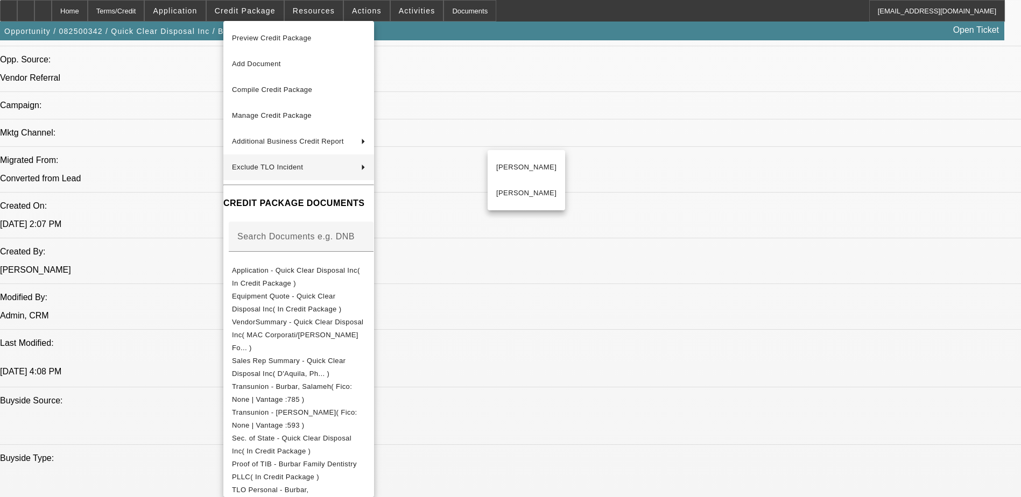
click at [523, 375] on div at bounding box center [510, 248] width 1021 height 497
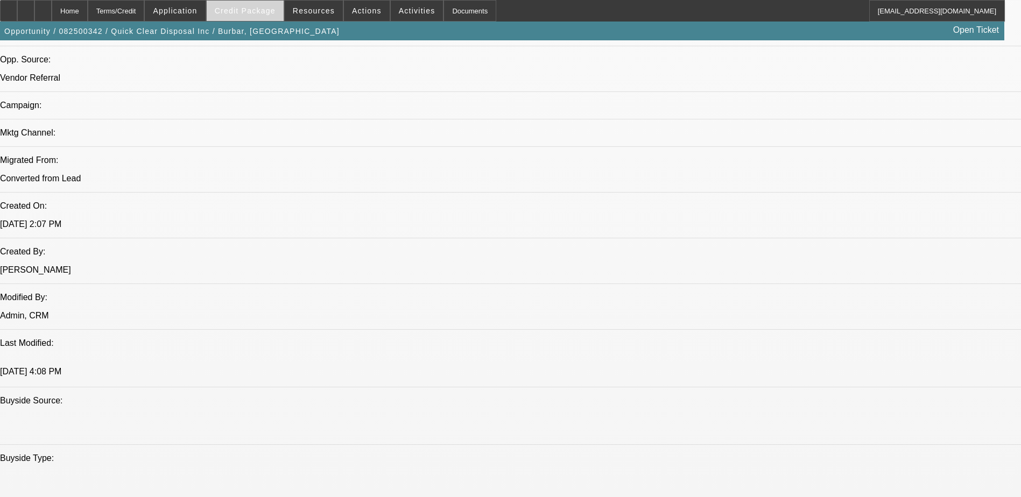
click at [254, 14] on span "Credit Package" at bounding box center [245, 10] width 61 height 9
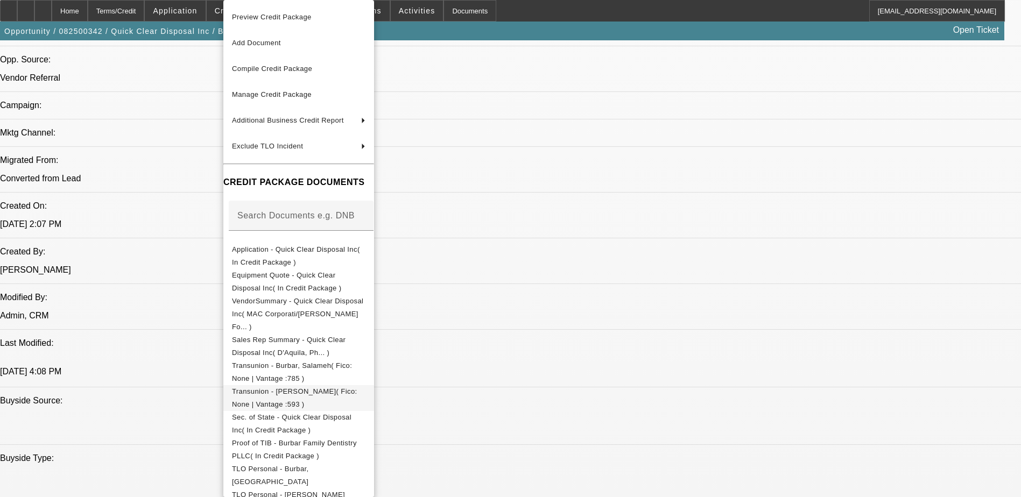
scroll to position [160, 0]
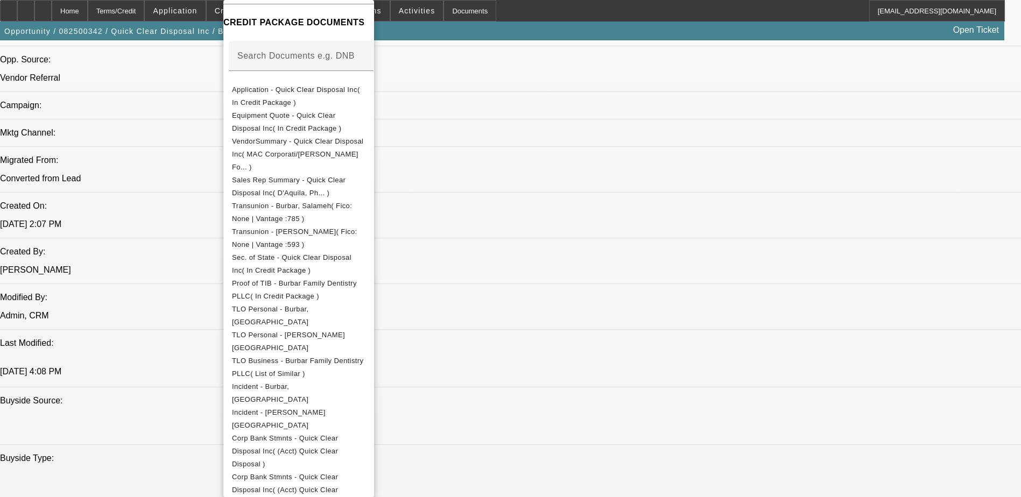
click at [549, 390] on div at bounding box center [510, 248] width 1021 height 497
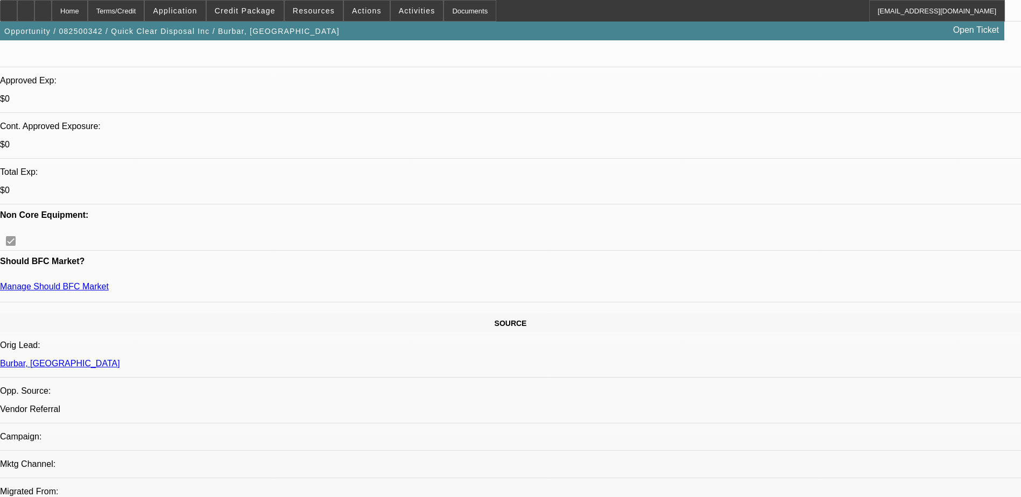
scroll to position [161, 0]
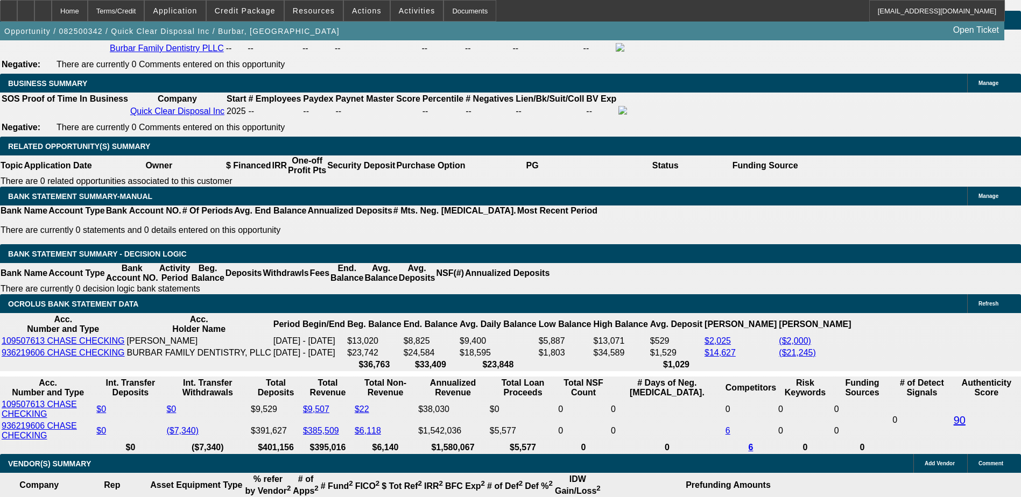
scroll to position [1776, 0]
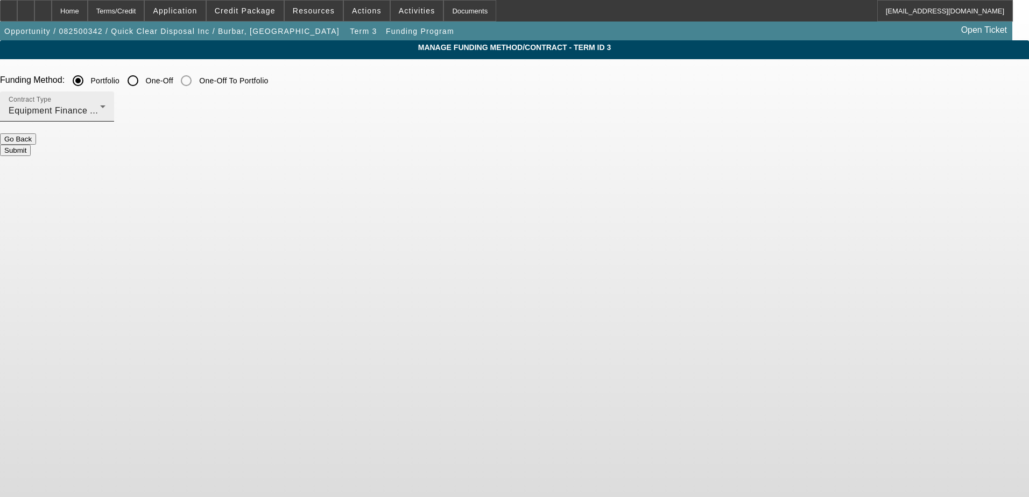
click at [106, 102] on div "Contract Type Equipment Finance Agreement" at bounding box center [57, 107] width 97 height 30
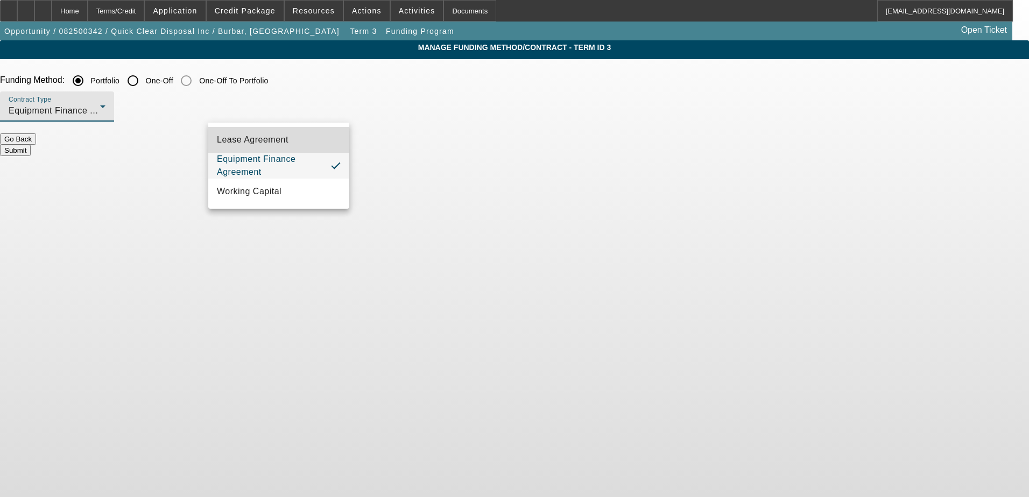
click at [283, 142] on span "Lease Agreement" at bounding box center [253, 139] width 72 height 13
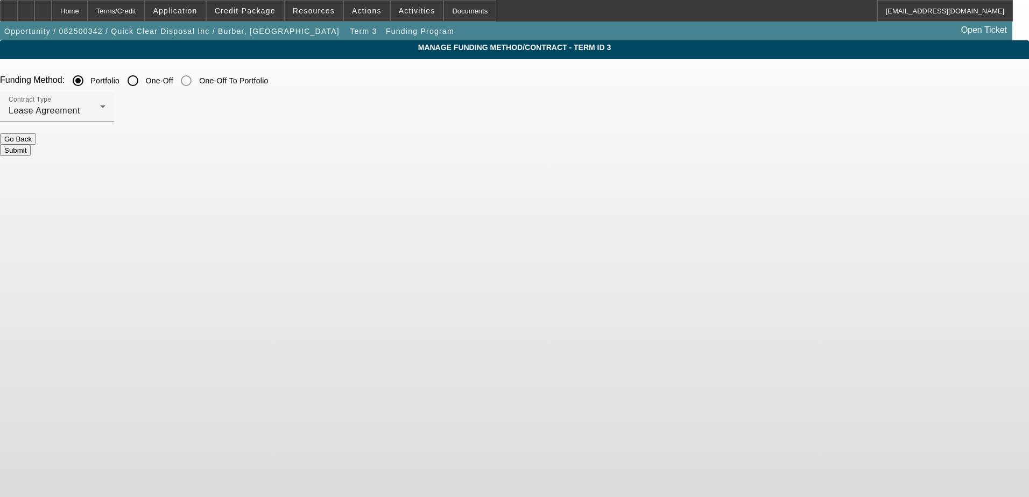
click at [375, 216] on body "Home Terms/Credit Application Credit Package Resources Actions Activities Docum…" at bounding box center [514, 248] width 1029 height 497
click at [31, 145] on button "Submit" at bounding box center [15, 150] width 31 height 11
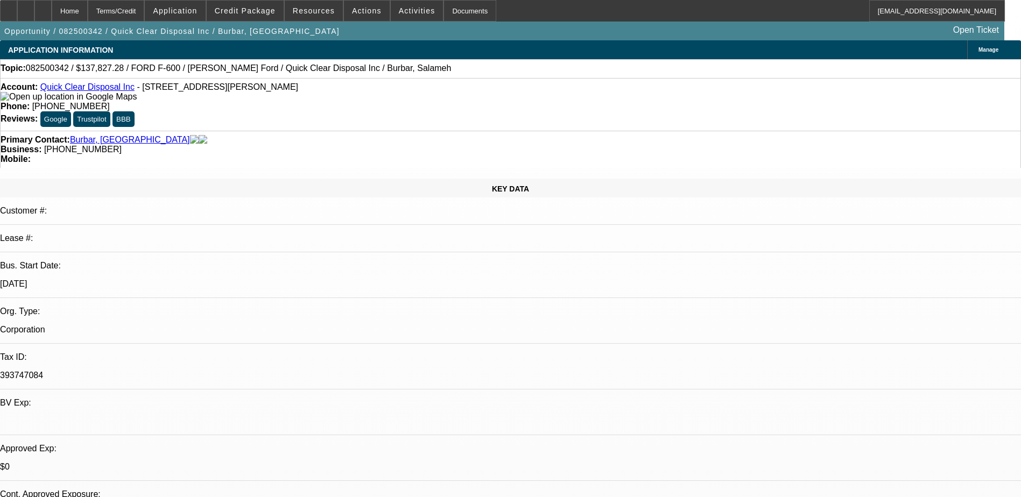
select select "0.2"
select select "2"
select select "0"
select select "6"
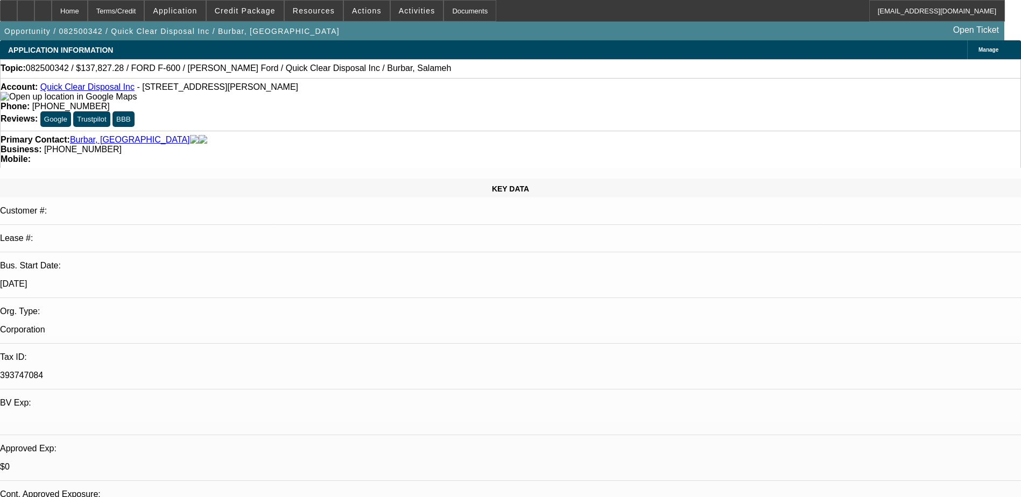
select select "0.2"
select select "2"
select select "0"
select select "6"
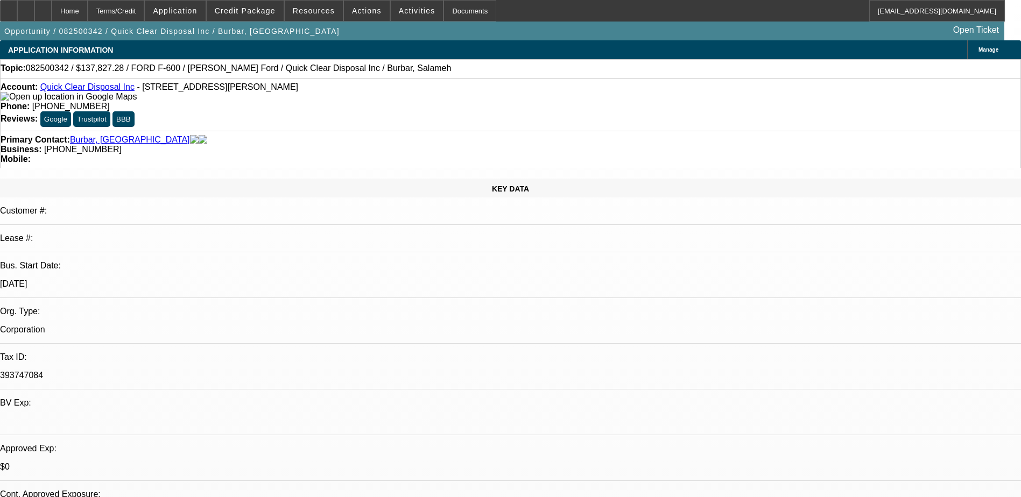
select select "0.2"
select select "2"
select select "0"
select select "6"
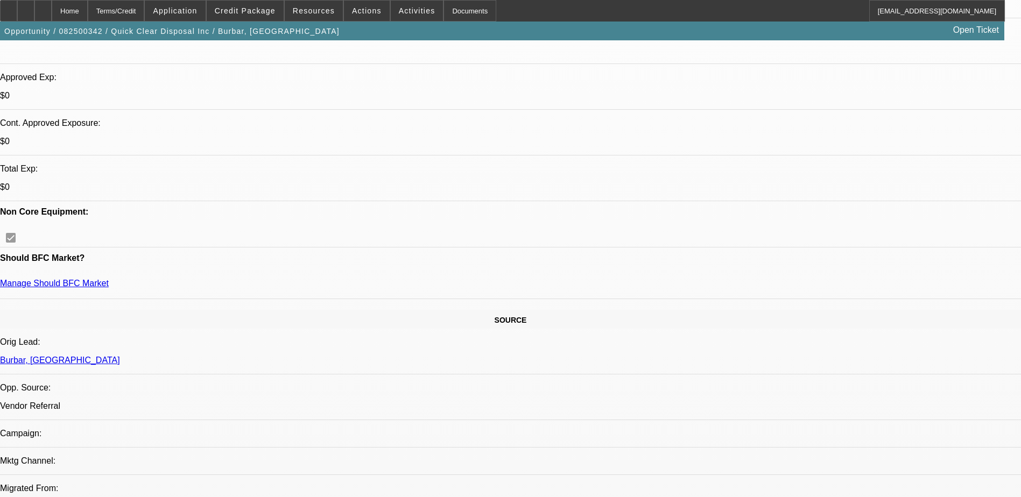
scroll to position [269, 0]
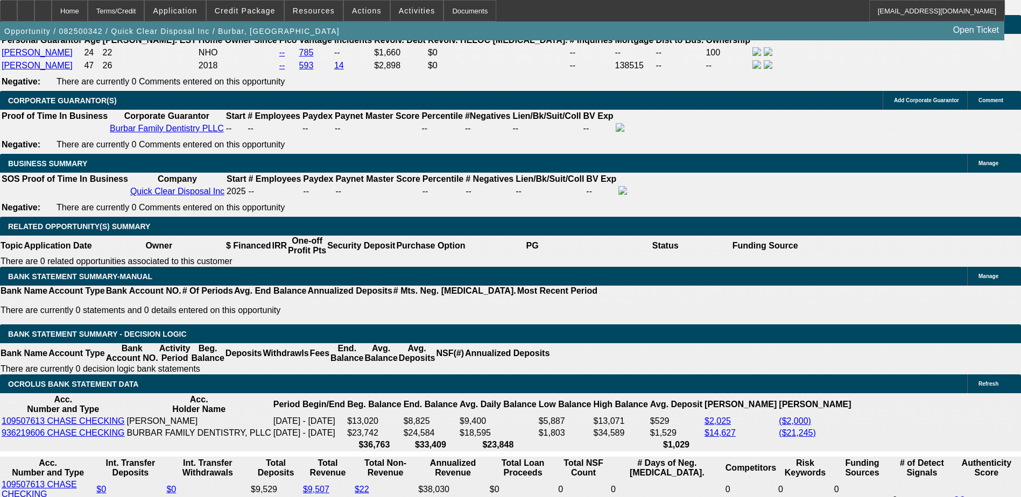
scroll to position [1669, 0]
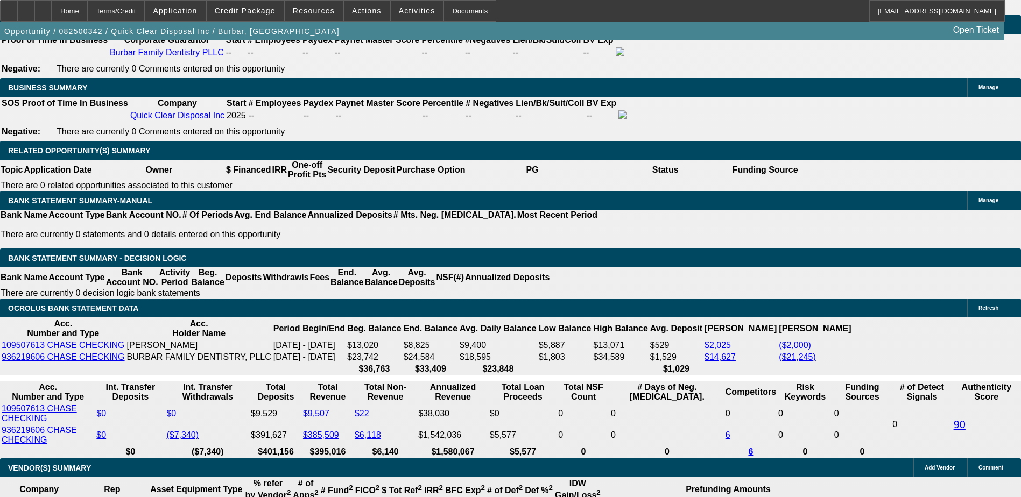
type input "34456.82"
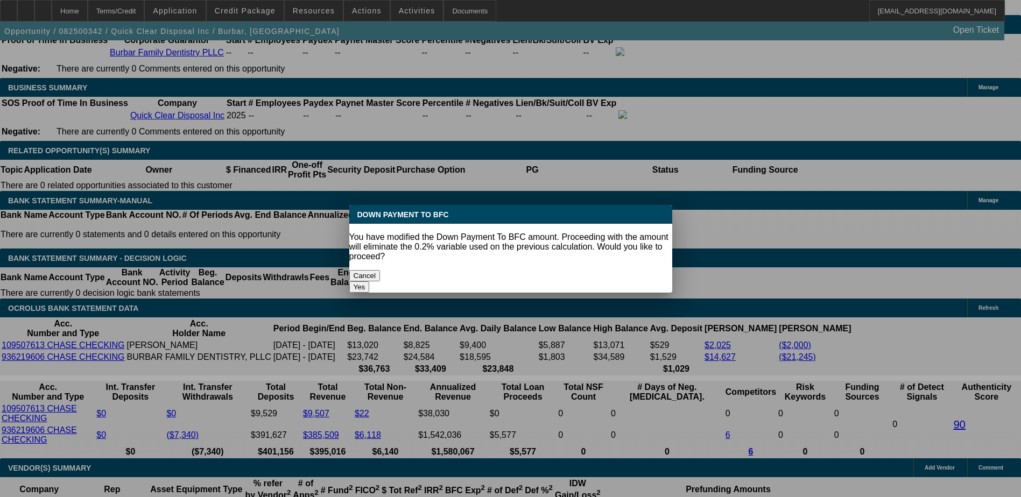
scroll to position [0, 0]
click at [196, 223] on body "Home Terms/Credit Application Credit Package Resources Actions Activities Docum…" at bounding box center [510, 432] width 1021 height 4202
click at [370, 282] on button "Yes" at bounding box center [359, 287] width 20 height 11
select select "0"
type input "UNKNOWN"
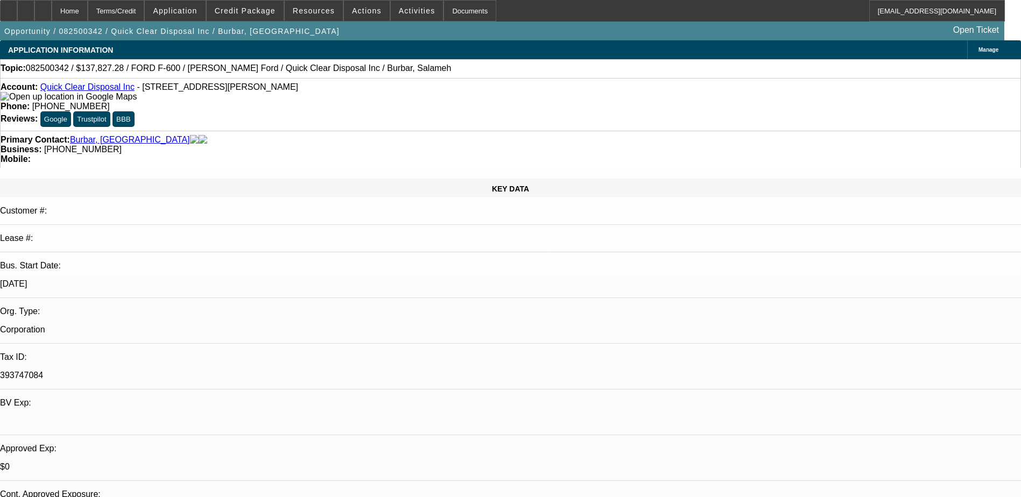
scroll to position [1669, 0]
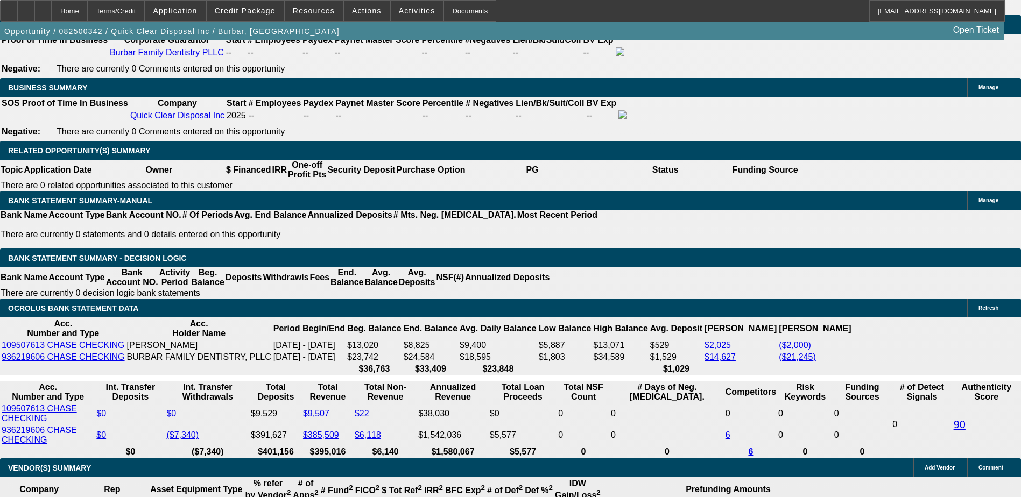
type input "$9,987.46"
type input "$4,993.73"
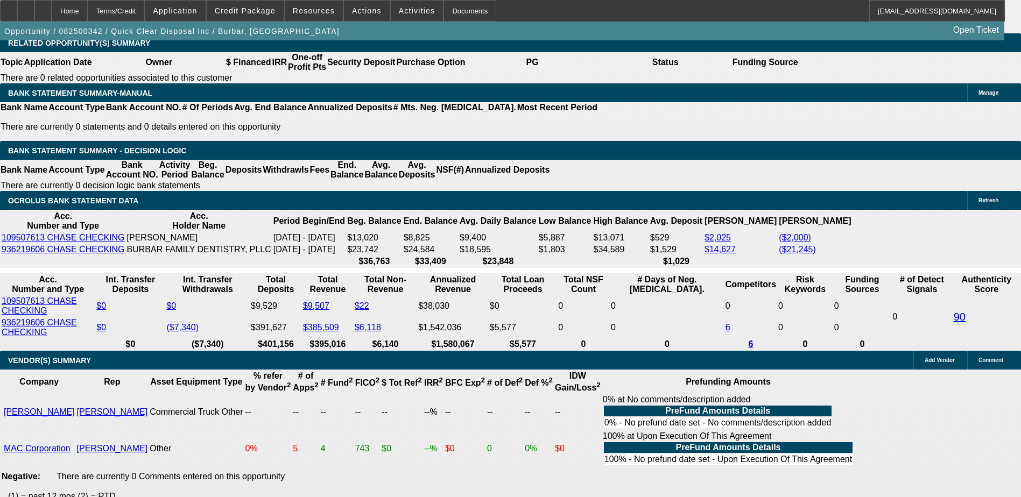
type input "$0.00"
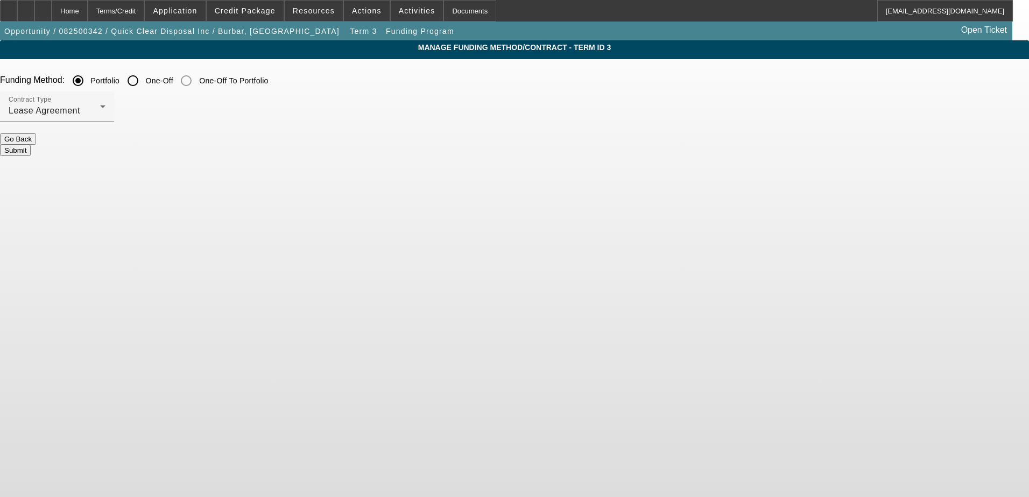
click at [144, 79] on input "One-Off" at bounding box center [133, 81] width 22 height 22
radio input "true"
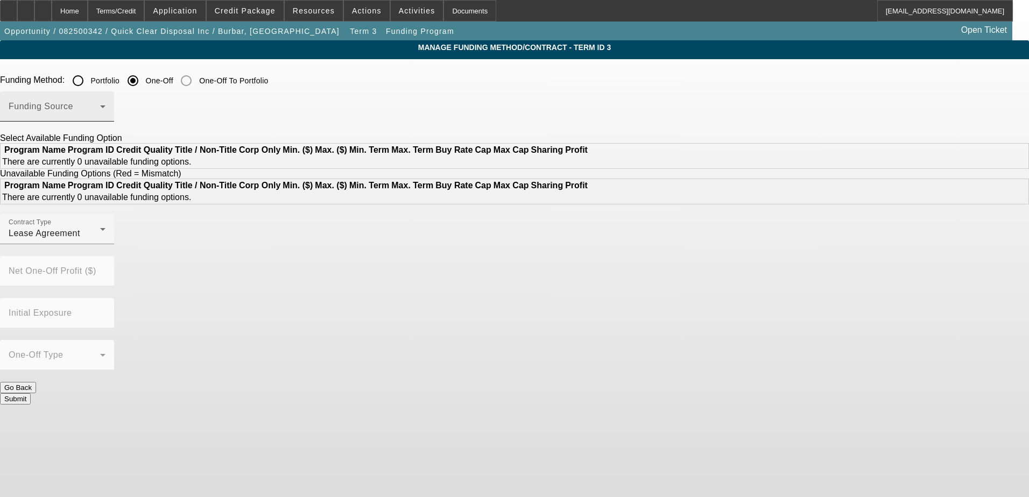
click at [100, 112] on span at bounding box center [55, 110] width 92 height 13
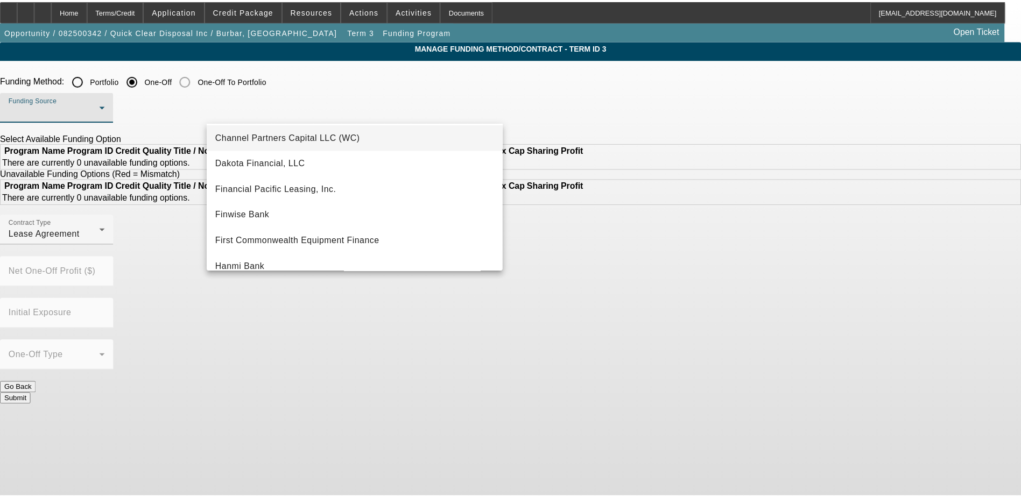
scroll to position [54, 0]
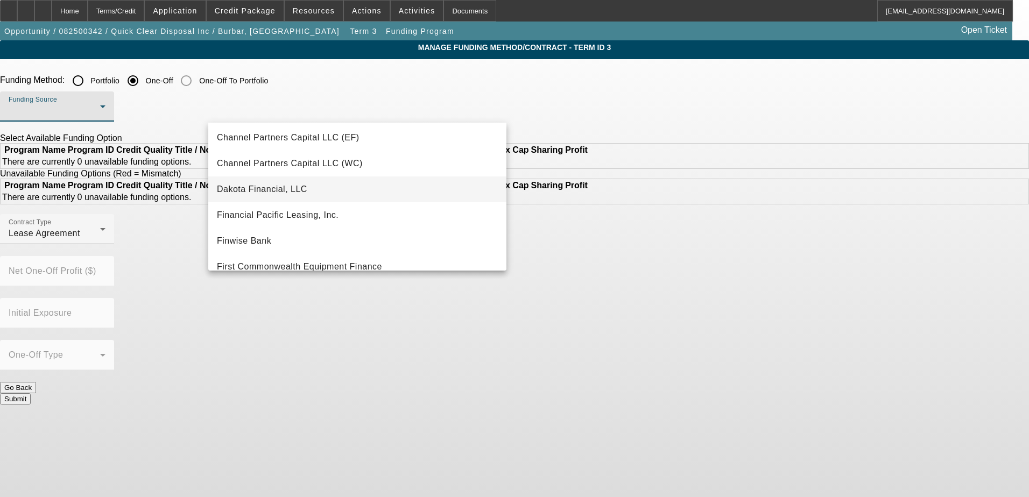
click at [273, 187] on span "Dakota Financial, LLC" at bounding box center [262, 189] width 90 height 13
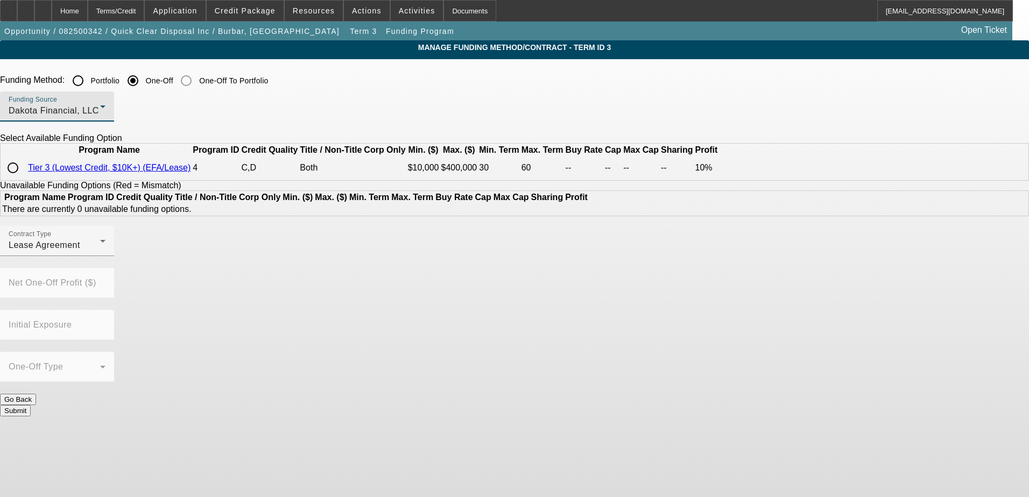
click at [24, 179] on input "radio" at bounding box center [13, 168] width 22 height 22
radio input "true"
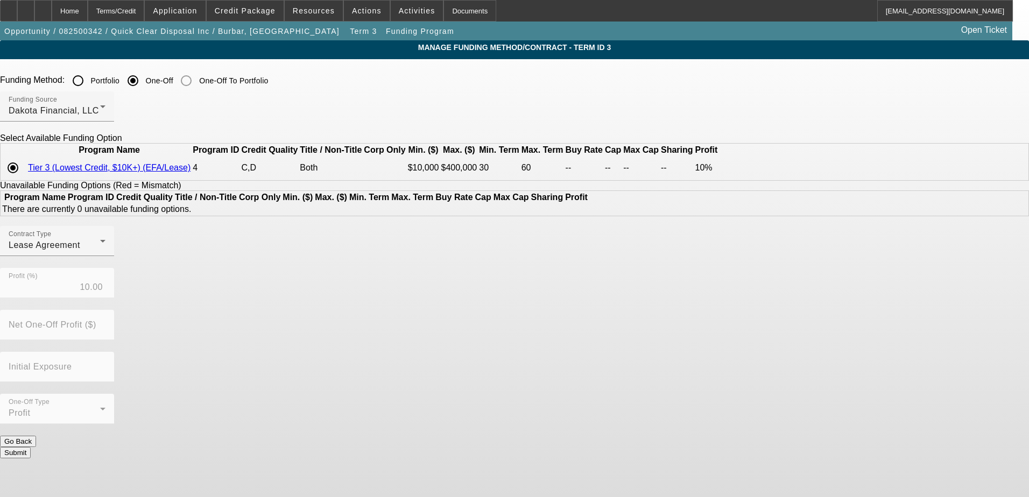
click at [116, 216] on app-term-manage-funding "Manage Funding Method/Contract - Term ID 3 Funding Method: Portfolio One-Off On…" at bounding box center [514, 254] width 1029 height 428
click at [518, 347] on div "Contract Type Lease Agreement Profit (%) 10.00 Net One-Off Profit ($) Initial E…" at bounding box center [514, 331] width 1029 height 210
click at [31, 447] on button "Submit" at bounding box center [15, 452] width 31 height 11
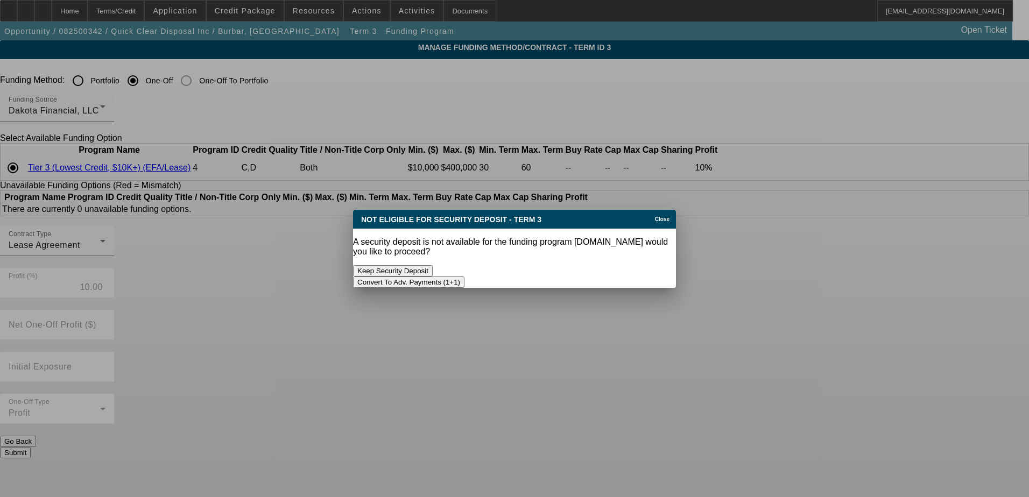
click at [465, 277] on button "Convert To Adv. Payments (1+1)" at bounding box center [408, 282] width 111 height 11
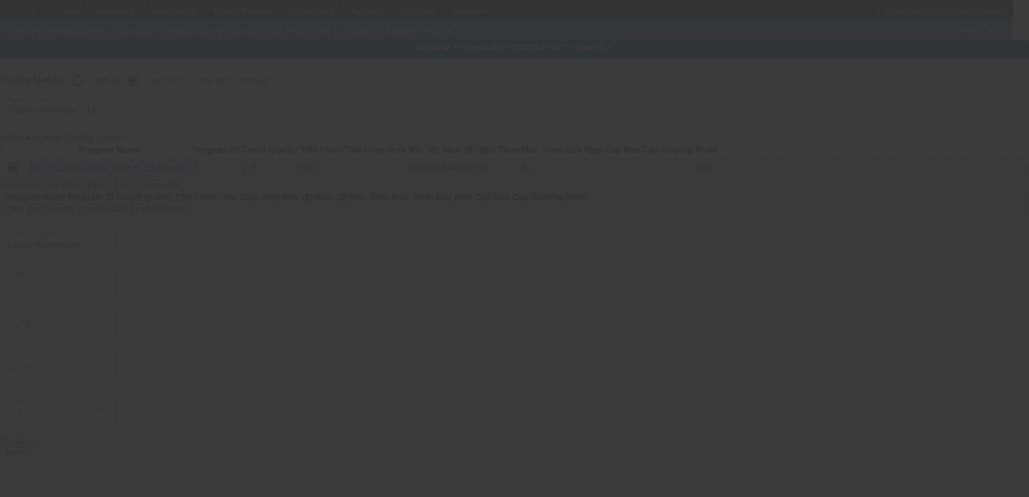
radio input "true"
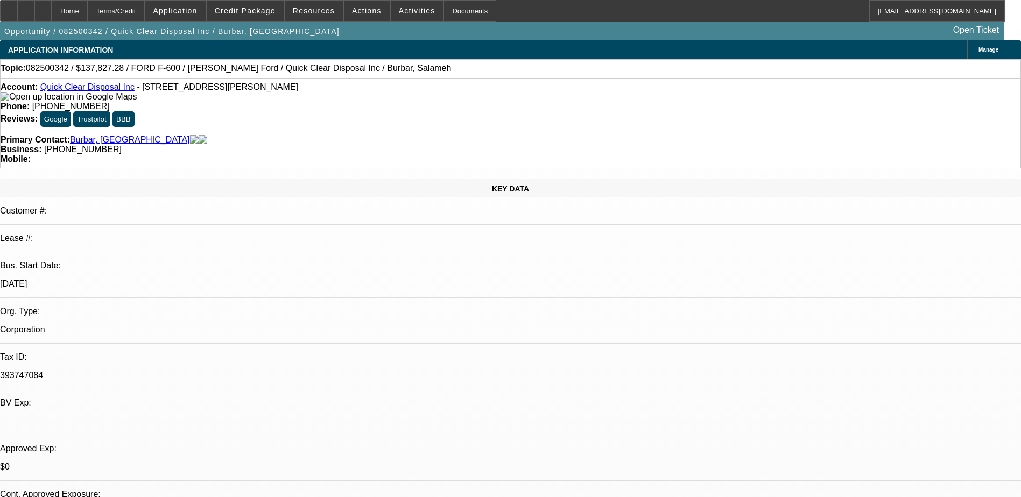
select select "0"
select select "6"
select select "0.2"
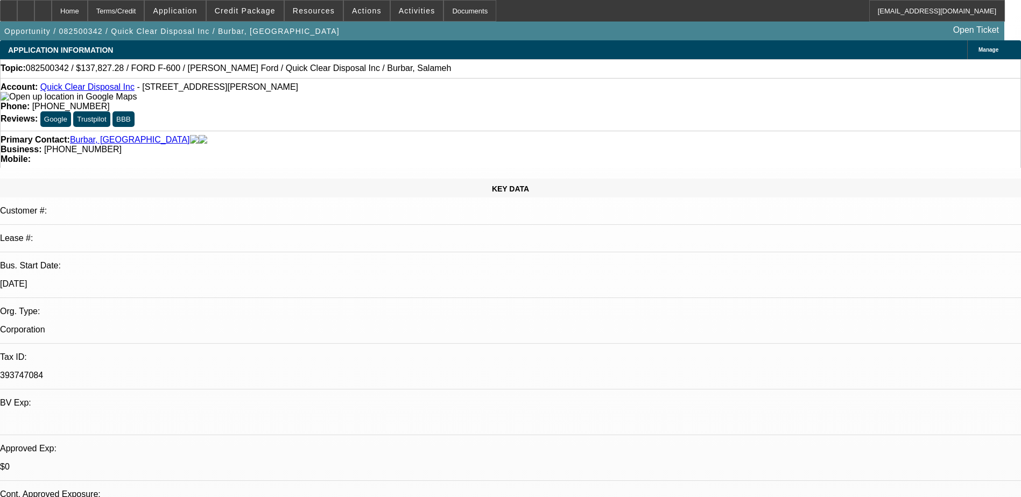
select select "2"
select select "0"
select select "6"
select select "0.2"
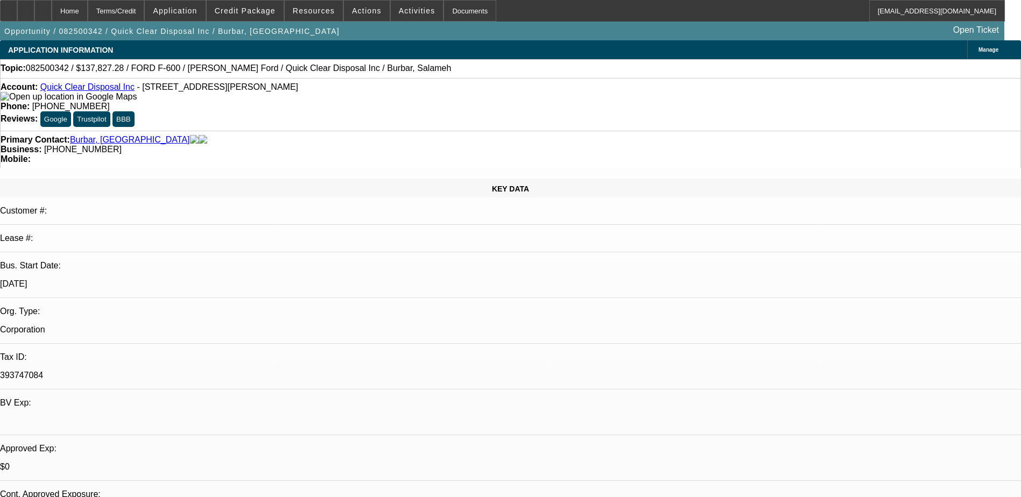
select select "2"
select select "0"
select select "6"
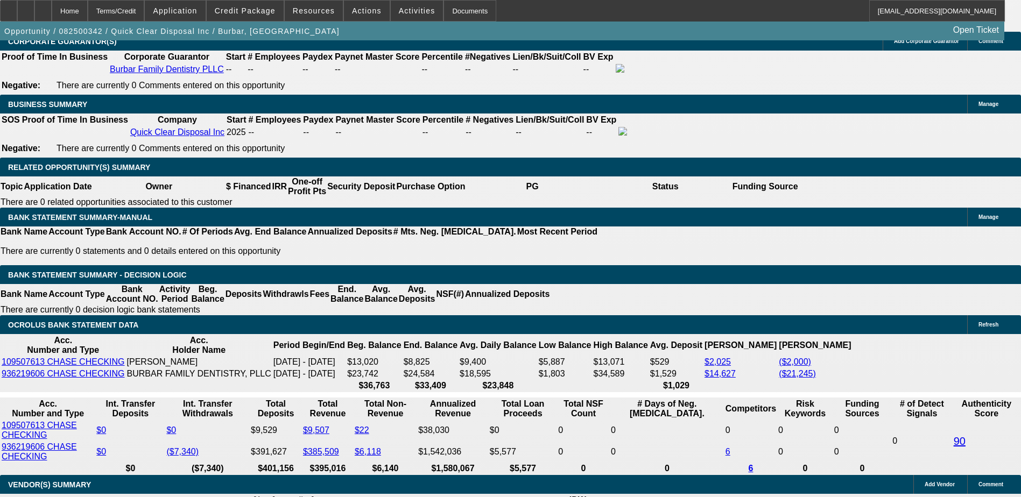
scroll to position [1776, 0]
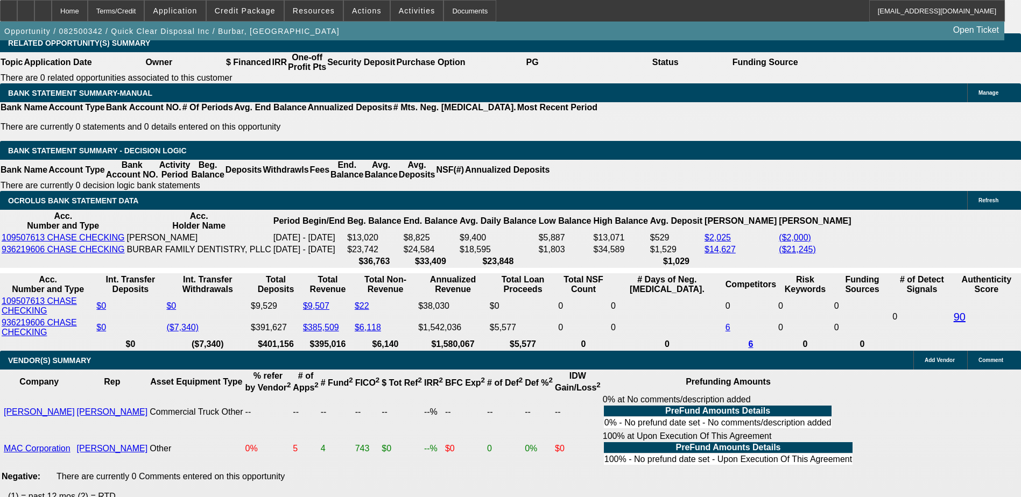
type input "$0.00"
select select "0.2"
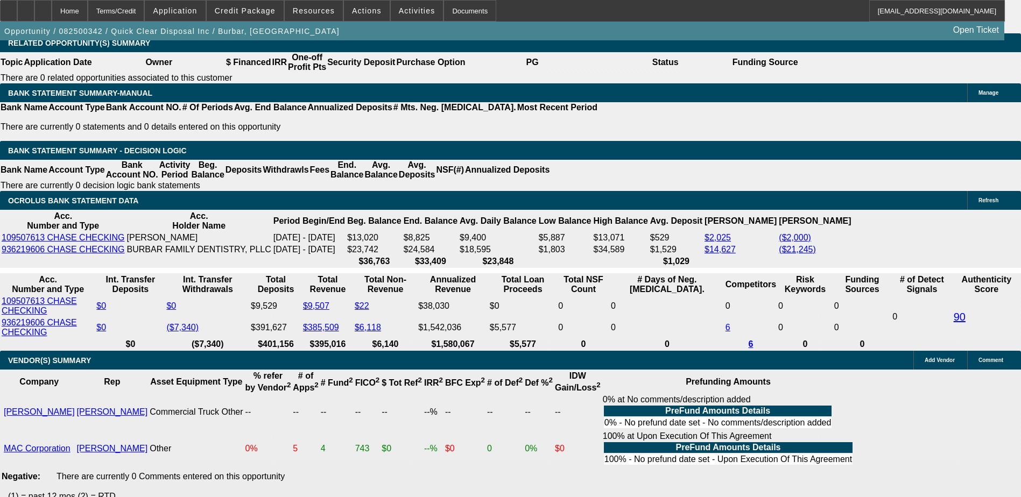
type input "$34,456.82"
type input "UNKNOWN"
type input "$3,994.99"
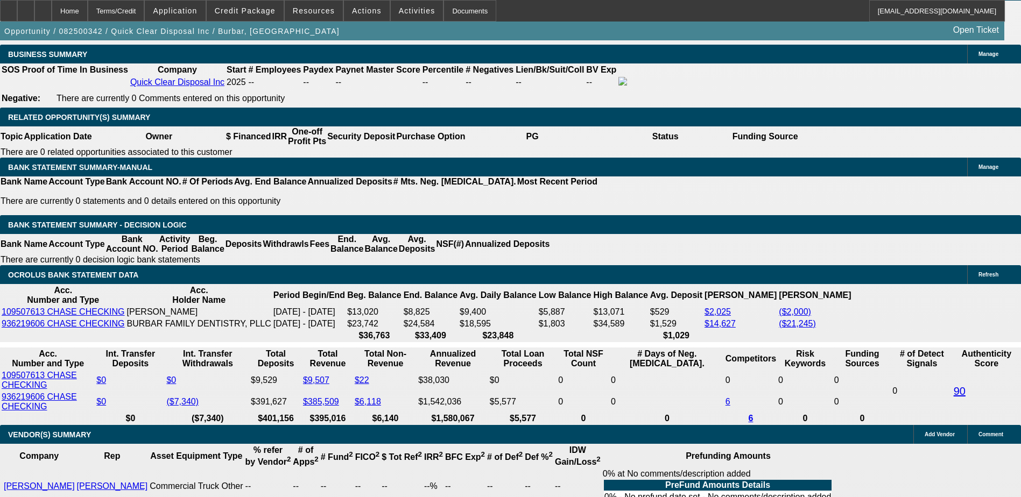
scroll to position [1669, 0]
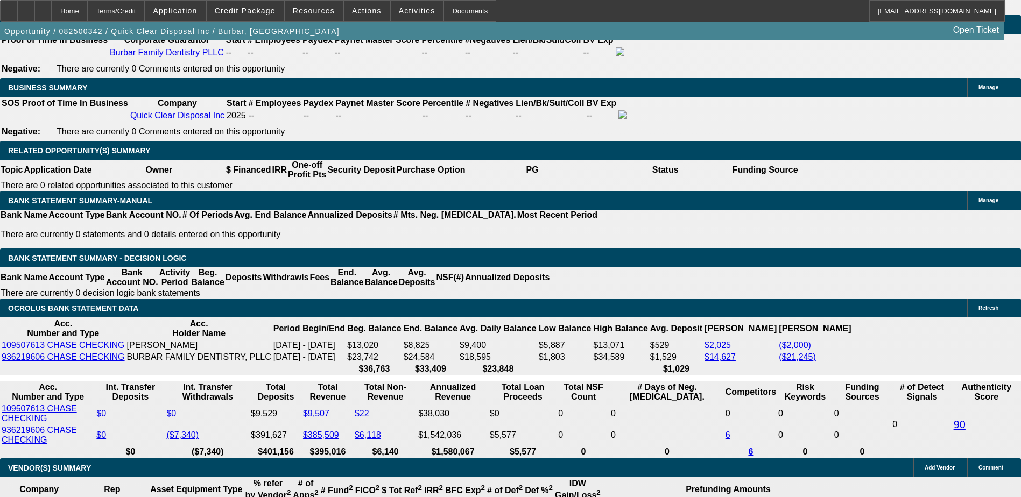
type input "$44,456.82"
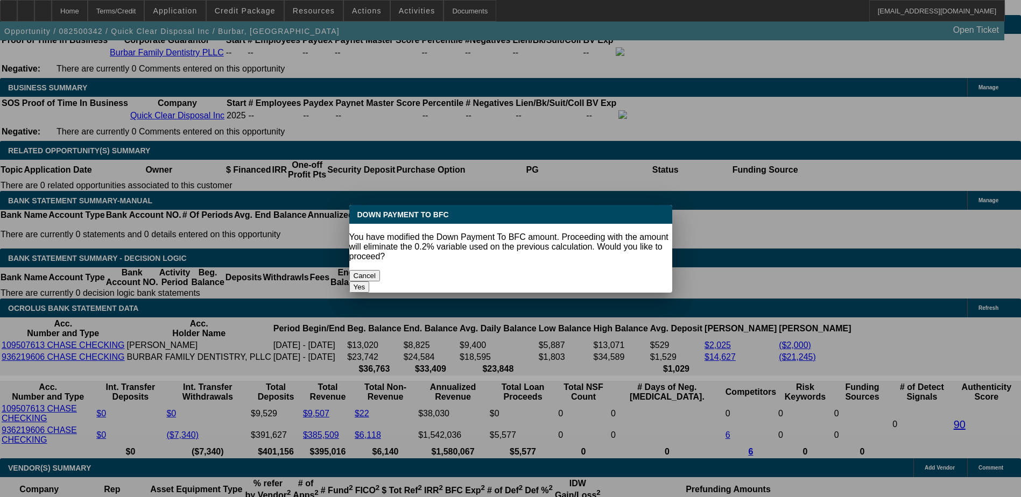
click at [183, 183] on body "Home Terms/Credit Application Credit Package Resources Actions Activities Docum…" at bounding box center [510, 432] width 1021 height 4202
click at [370, 282] on button "Yes" at bounding box center [359, 287] width 20 height 11
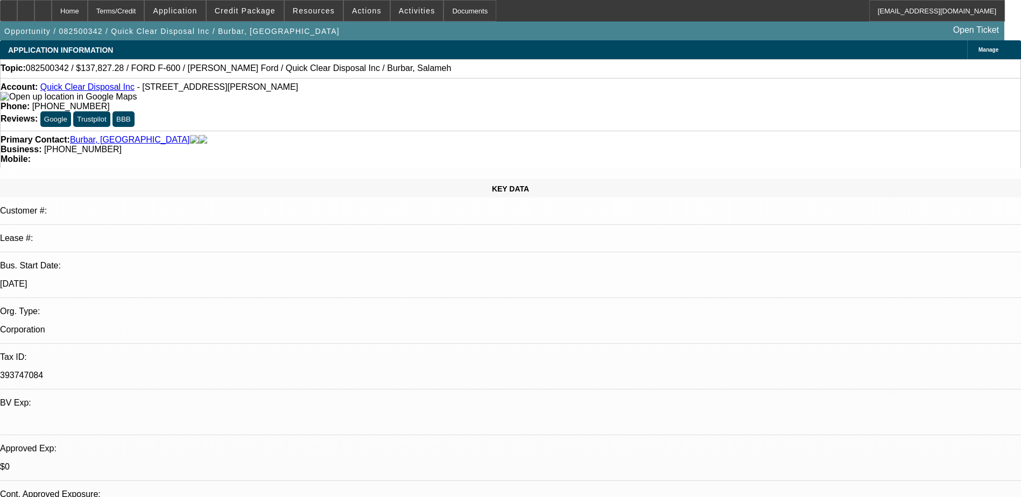
select select "0"
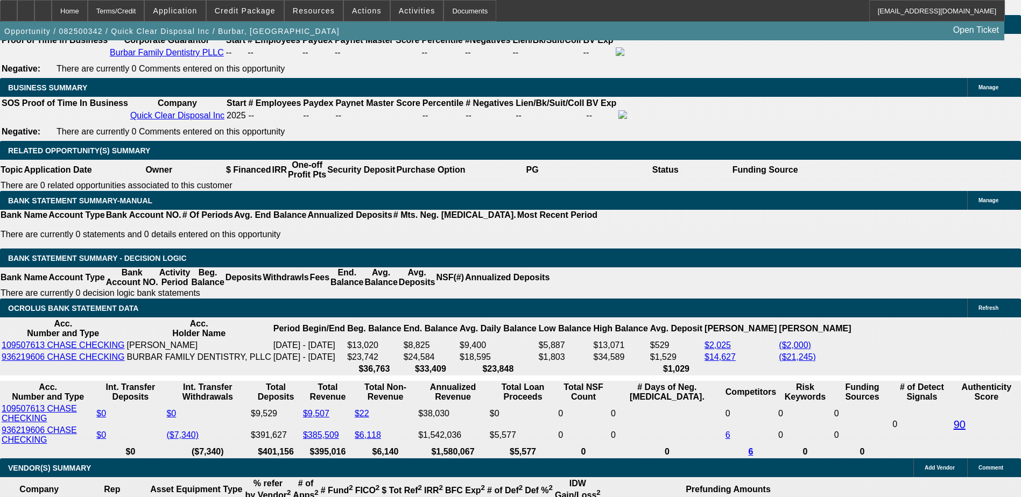
type input "$3,705.13"
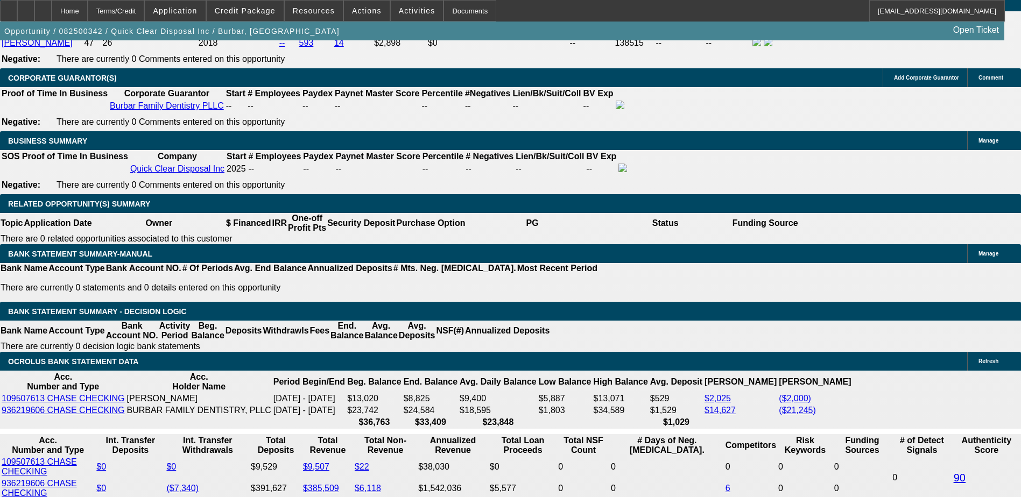
scroll to position [1615, 0]
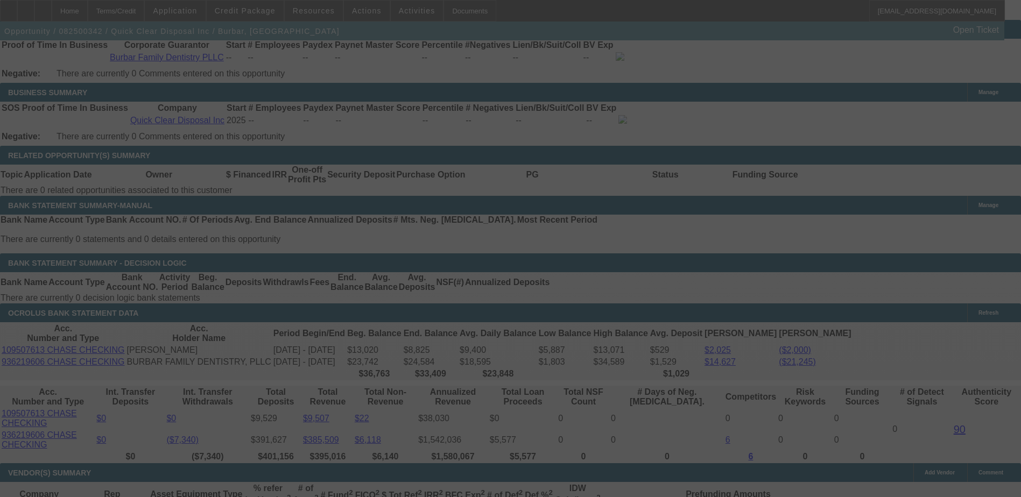
scroll to position [1723, 0]
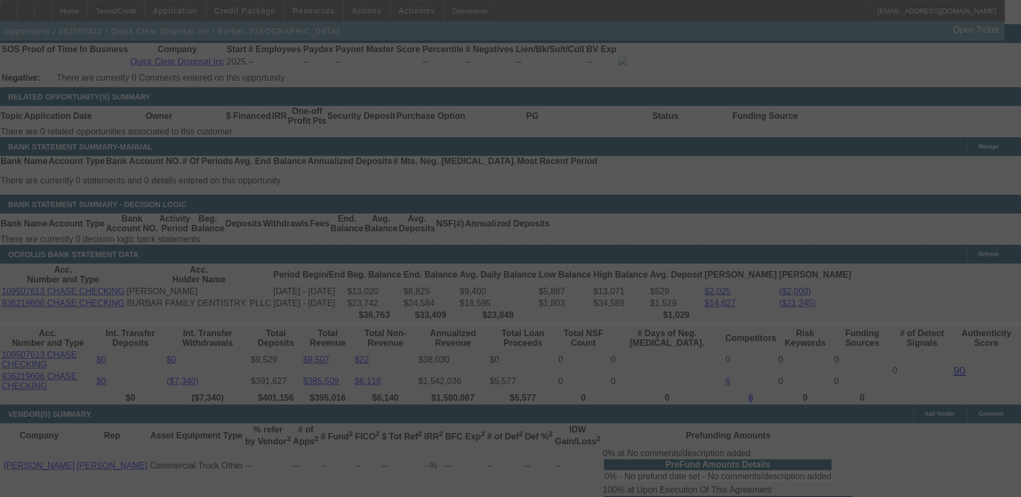
select select "0"
select select "6"
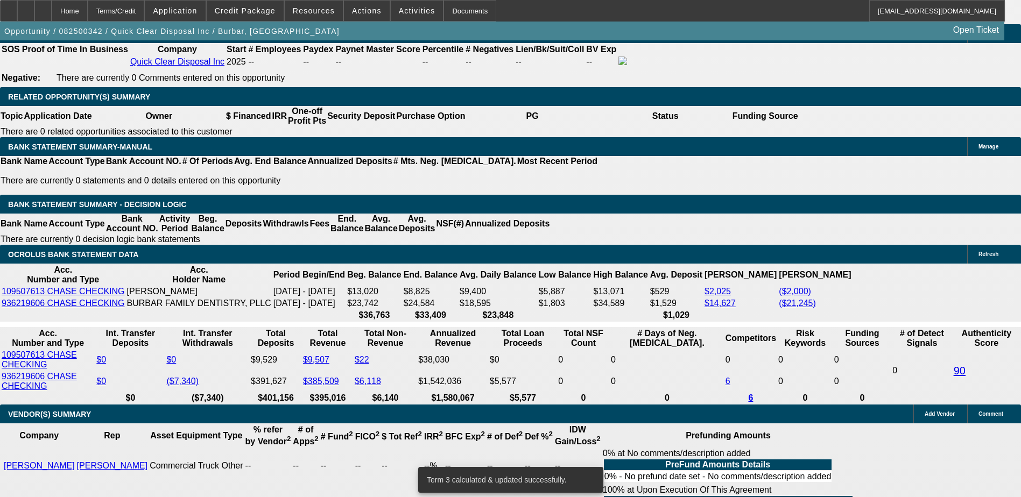
type input "UNKNOWN"
type input "20"
type input "$3,386.64"
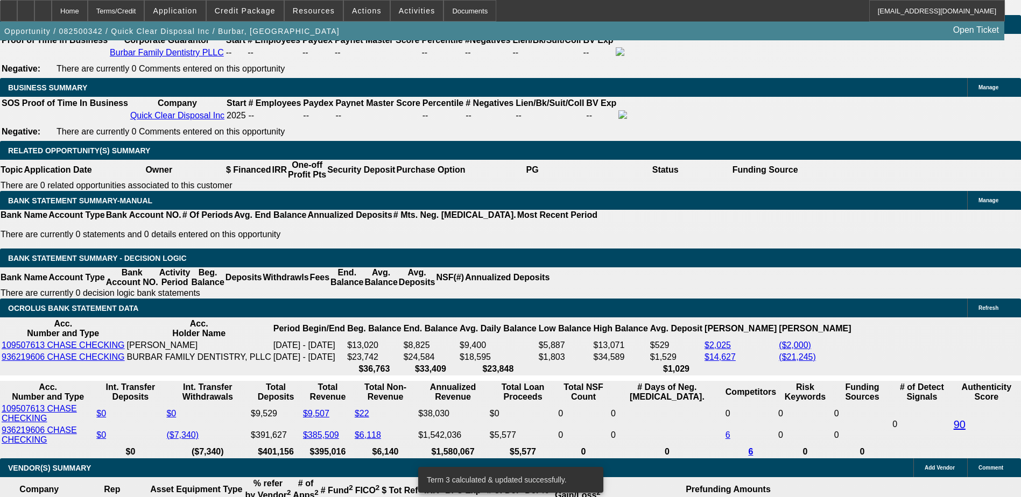
type input "20"
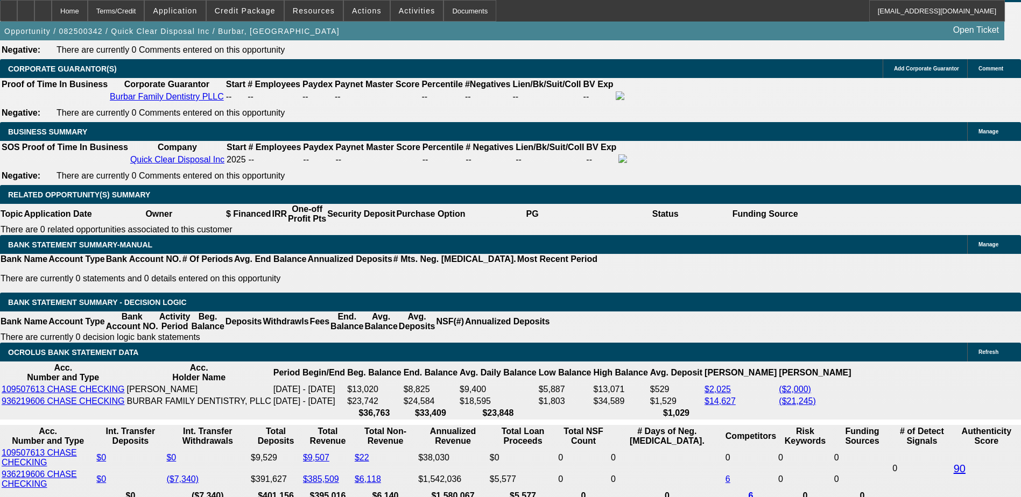
scroll to position [1615, 0]
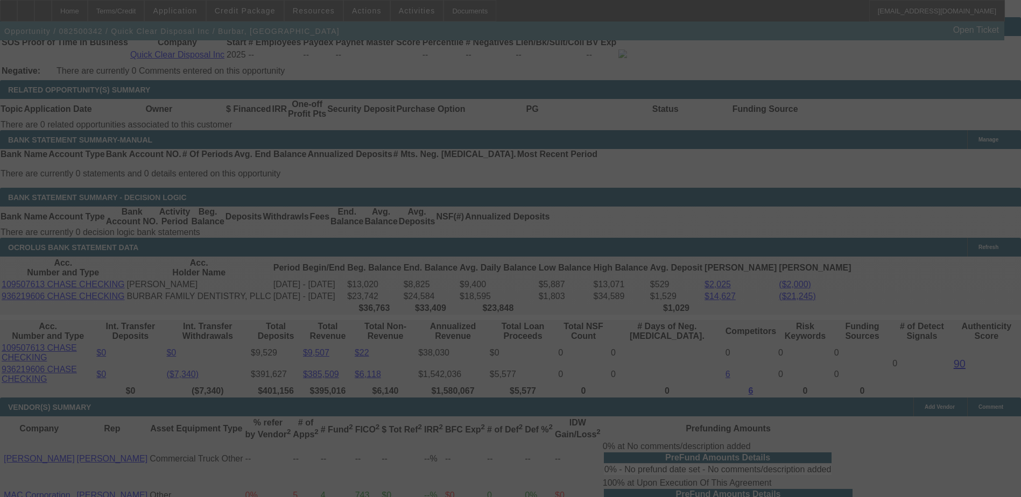
scroll to position [1776, 0]
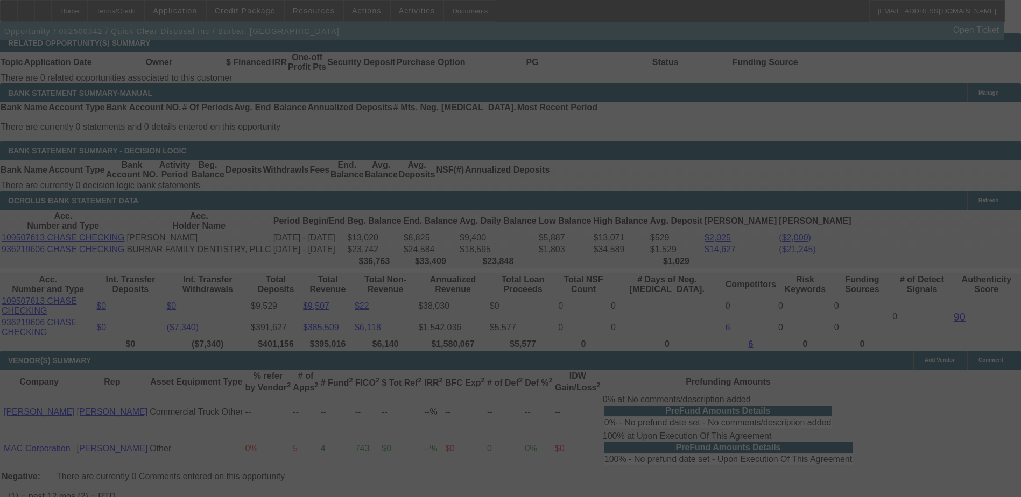
select select "0"
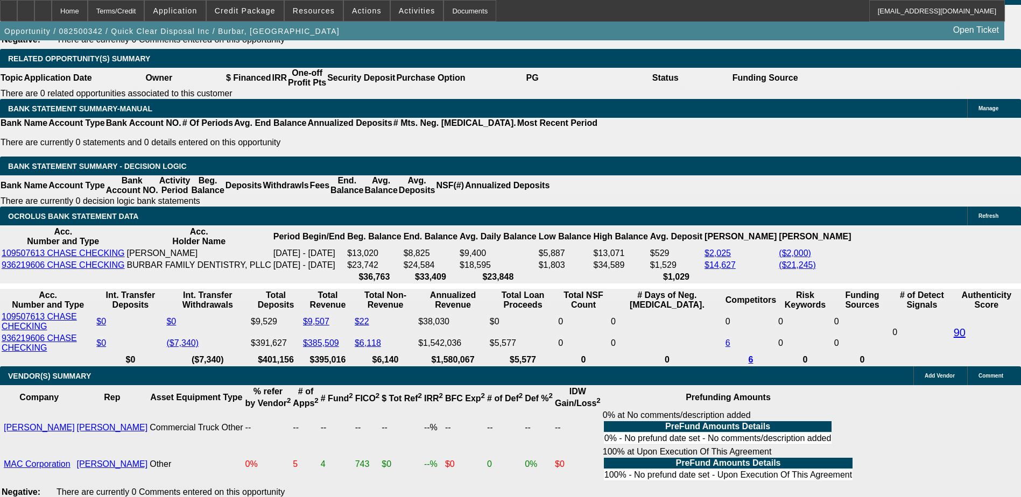
select select "19"
type input "UNKNOWN"
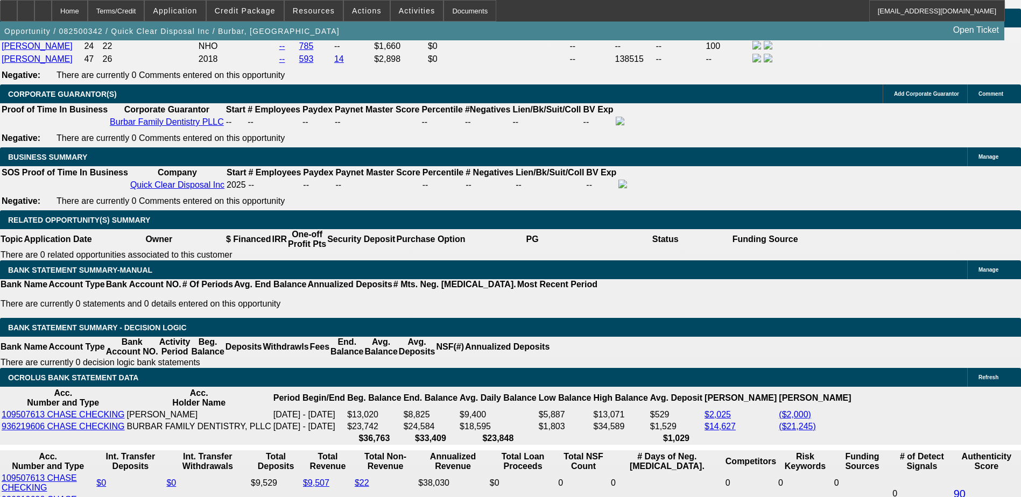
type input "$44,456.82"
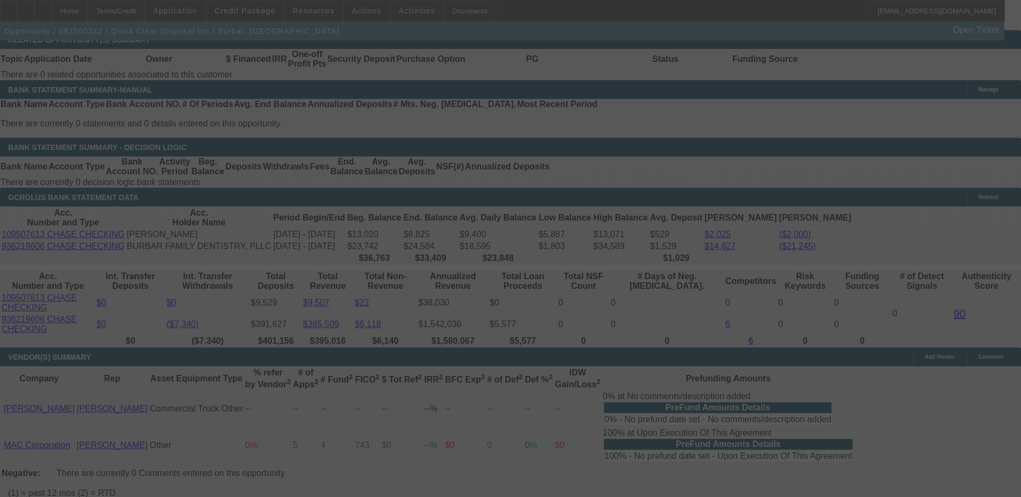
scroll to position [1761, 0]
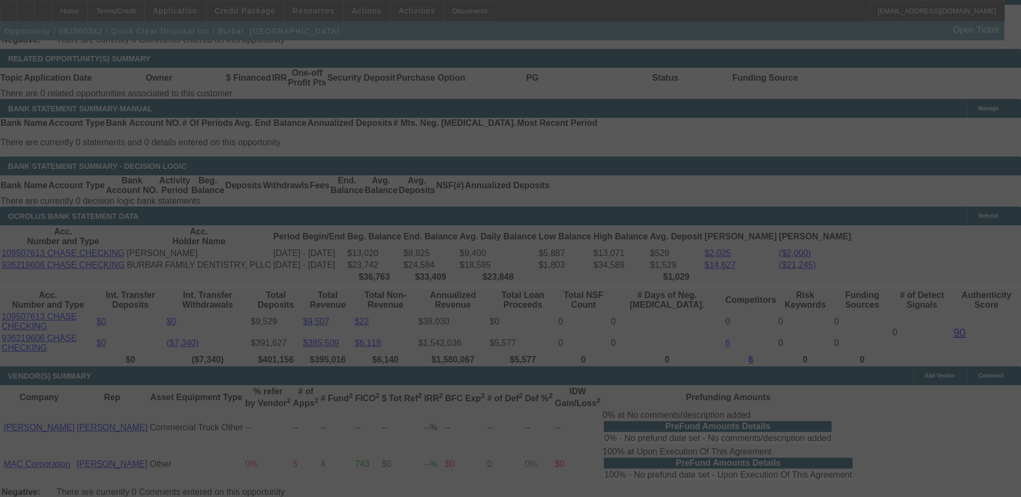
select select "0"
select select "19"
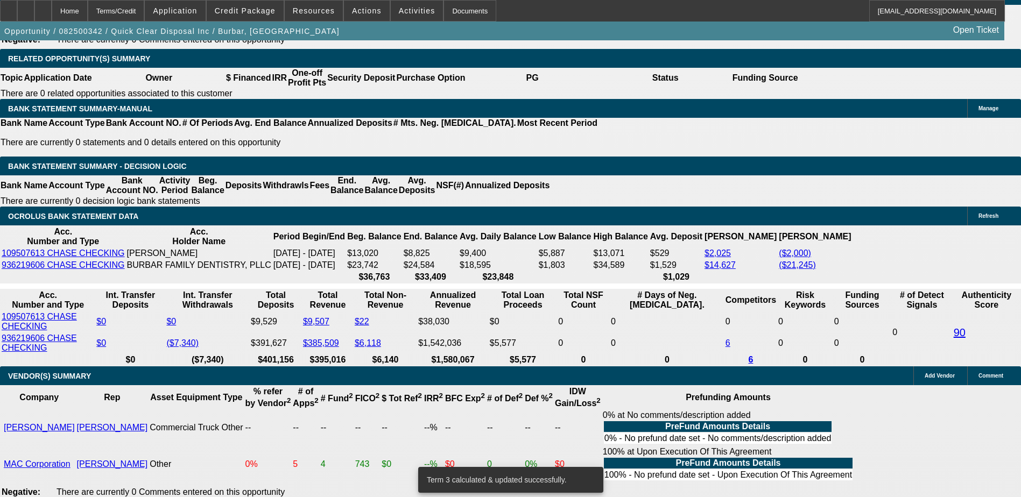
select select "2"
type input "UNKNOWN"
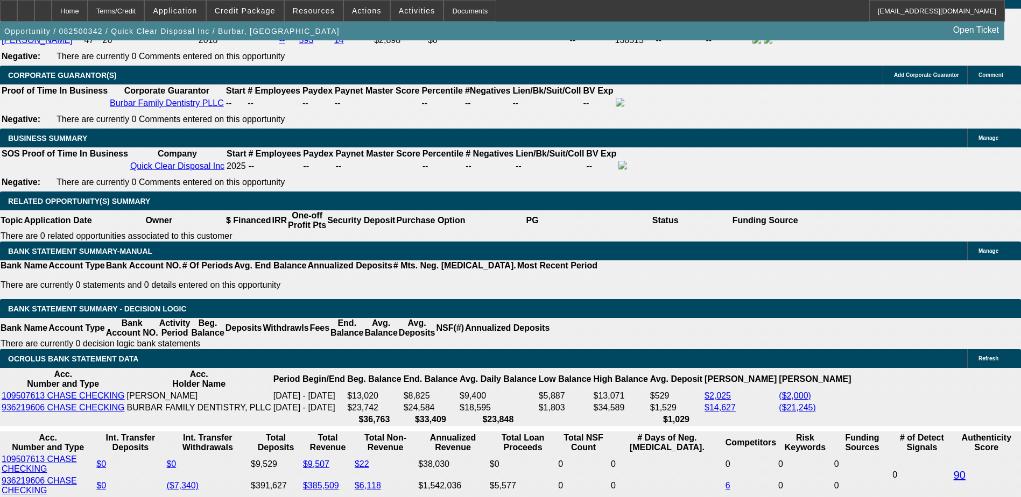
scroll to position [1599, 0]
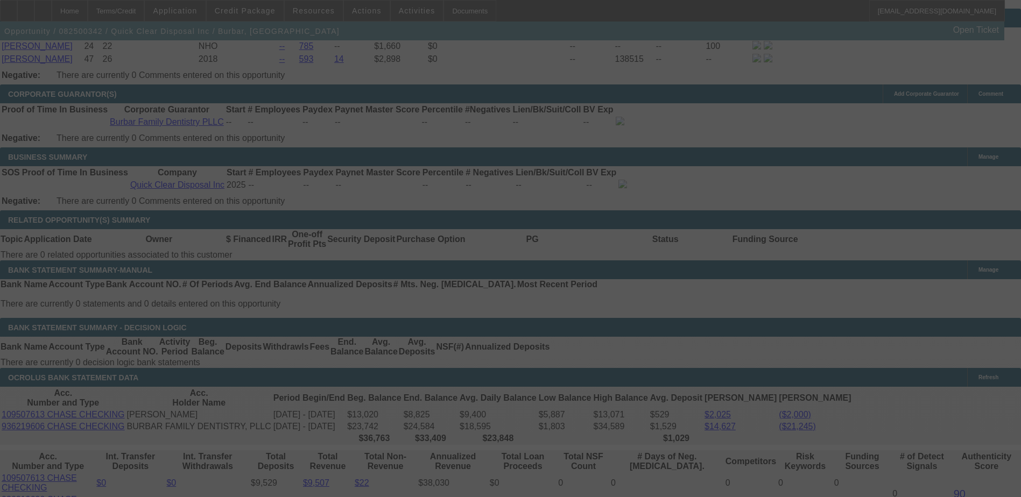
select select "0"
select select "2"
select select "0"
select select "19"
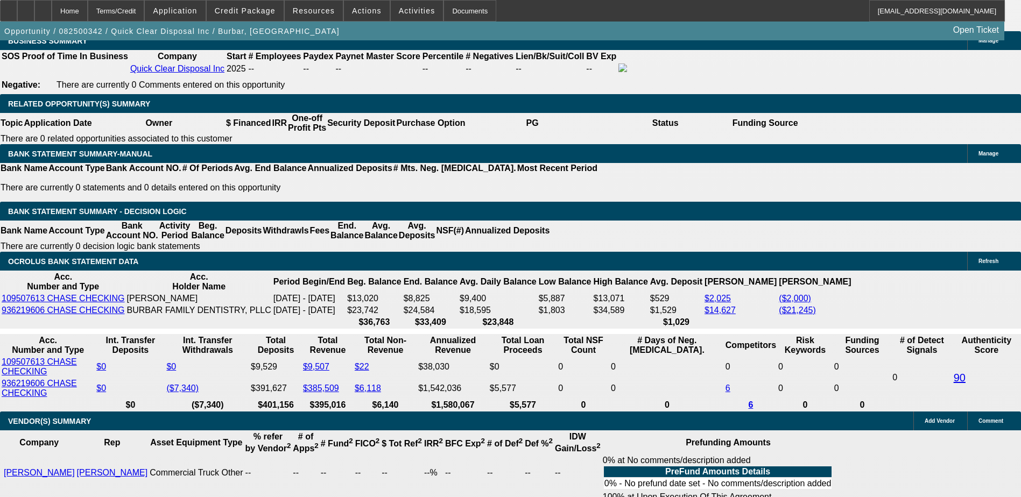
scroll to position [1707, 0]
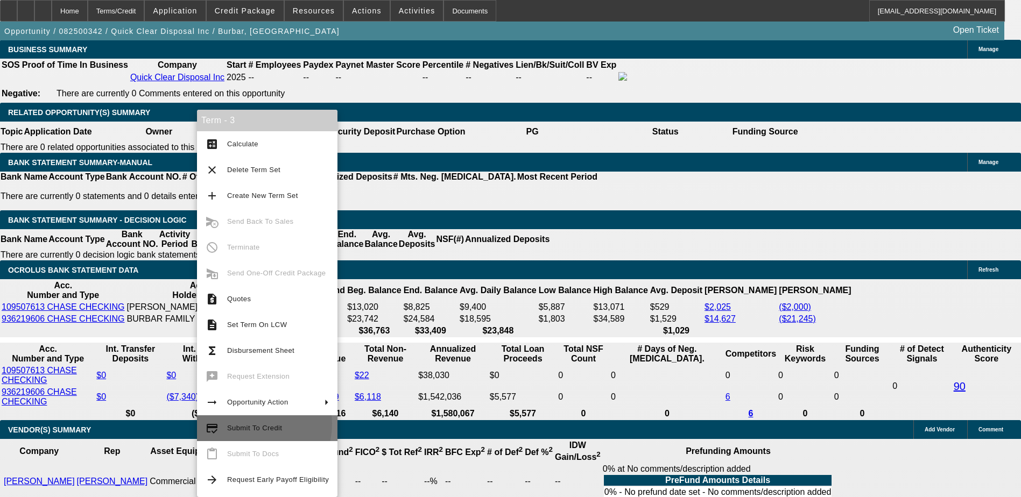
click at [249, 423] on span "Submit To Credit" at bounding box center [278, 428] width 102 height 13
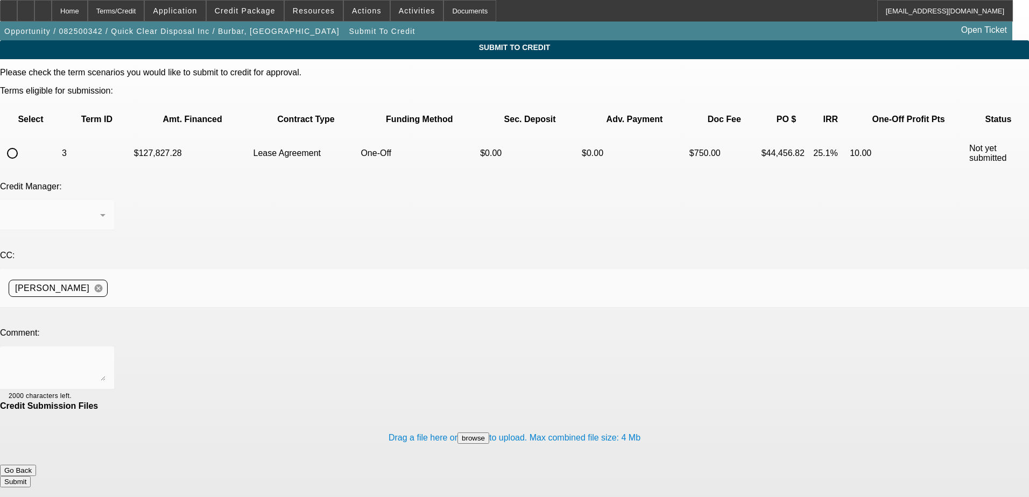
click at [23, 143] on input "radio" at bounding box center [13, 154] width 22 height 22
radio input "true"
click at [106, 355] on textarea at bounding box center [57, 368] width 97 height 26
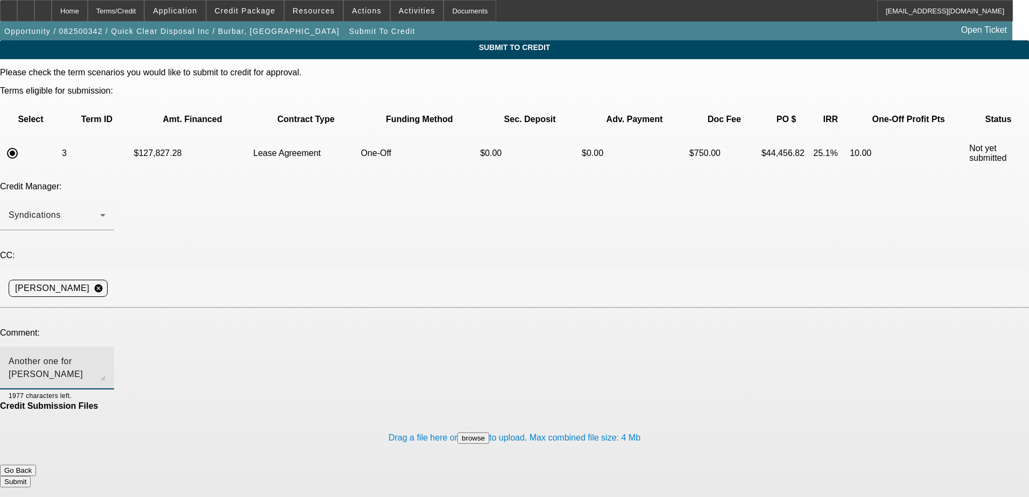
type textarea "Another one for Dakota"
click at [31, 476] on button "Submit" at bounding box center [15, 481] width 31 height 11
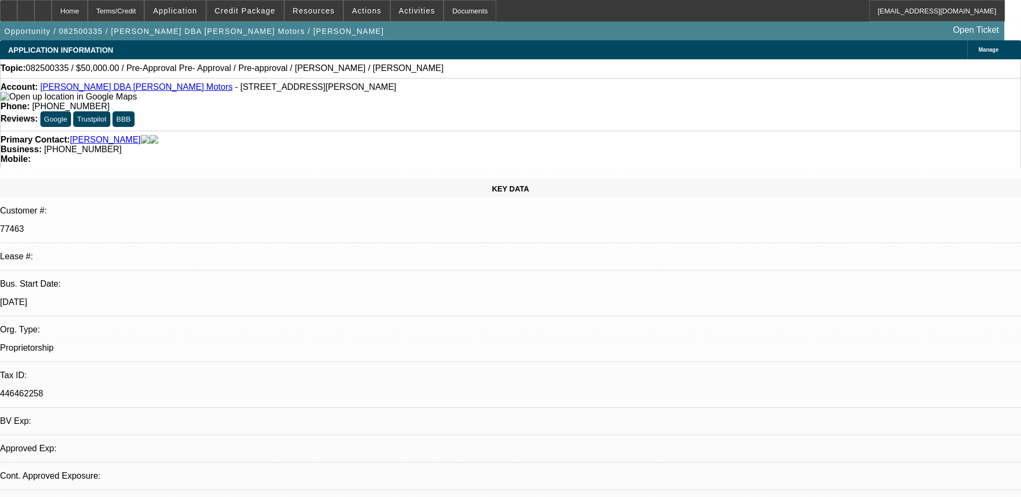
select select "0"
select select "2"
select select "0"
select select "1"
select select "2"
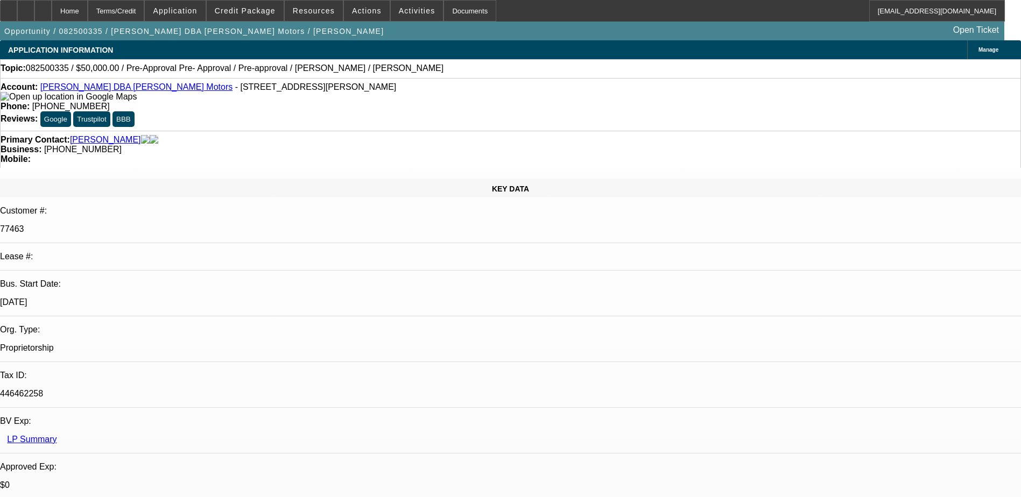
select select "6"
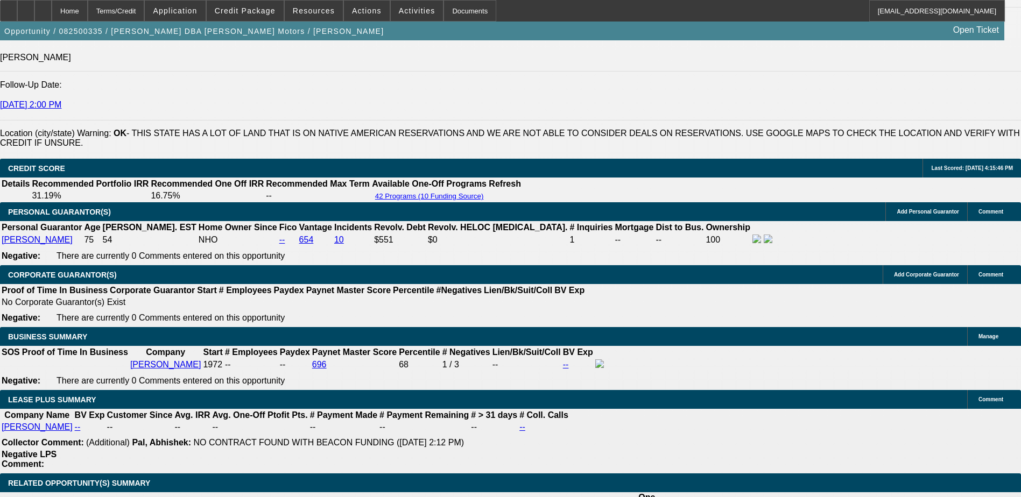
scroll to position [1606, 0]
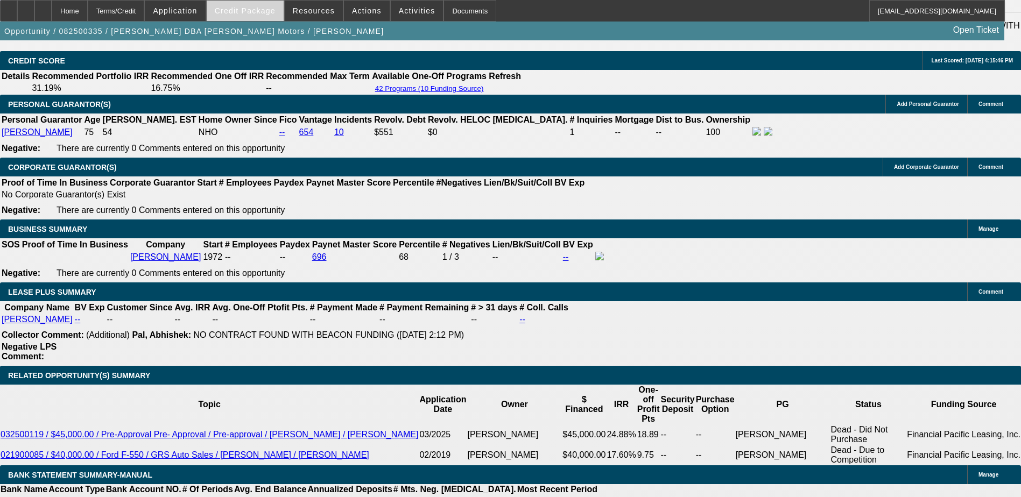
click at [257, 11] on span "Credit Package" at bounding box center [245, 10] width 61 height 9
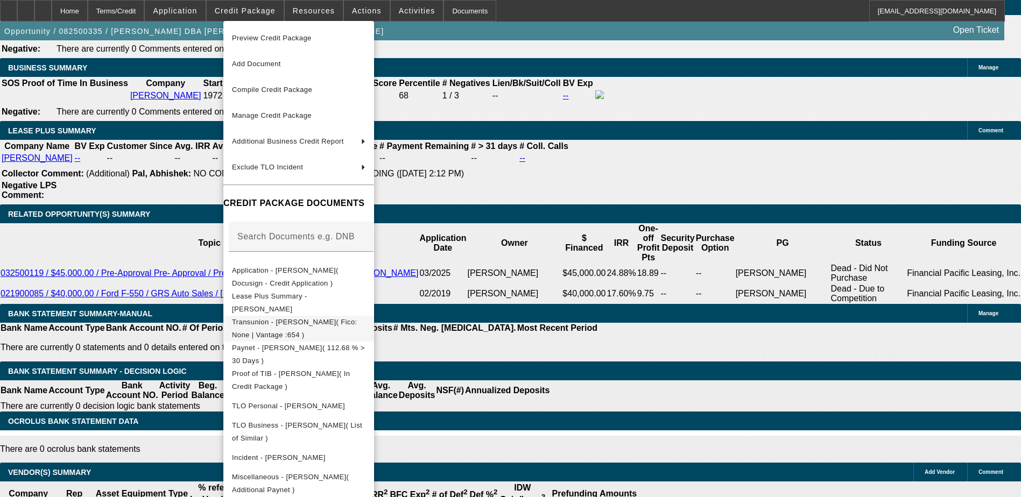
scroll to position [1822, 0]
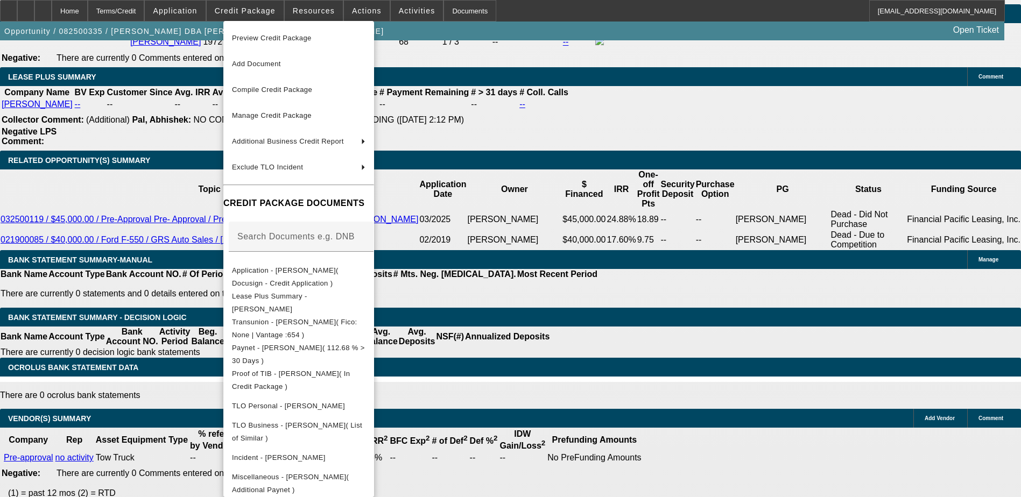
click at [572, 357] on div at bounding box center [510, 248] width 1021 height 497
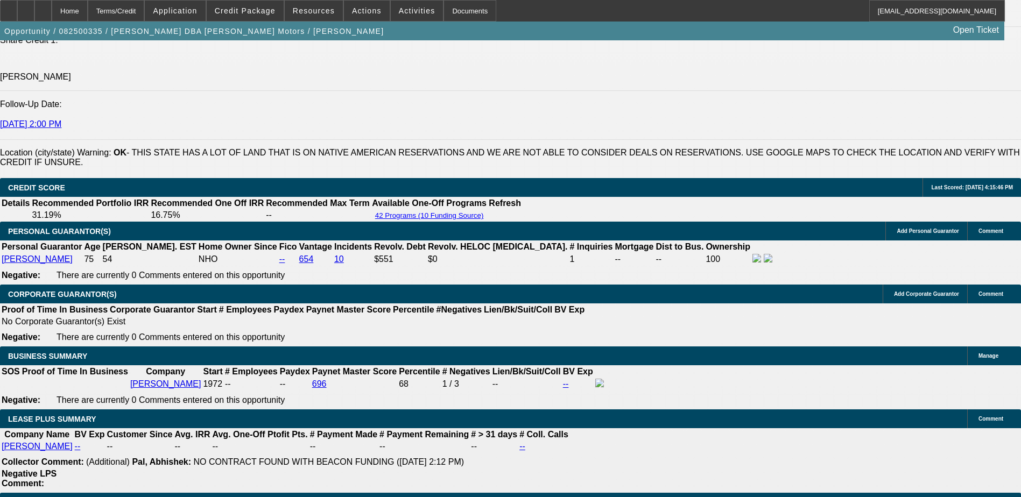
scroll to position [1552, 0]
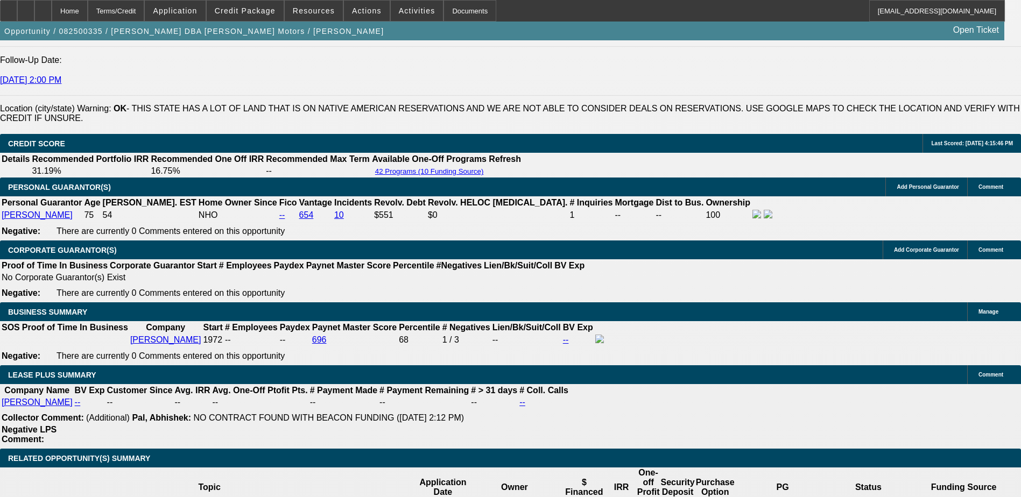
scroll to position [1499, 0]
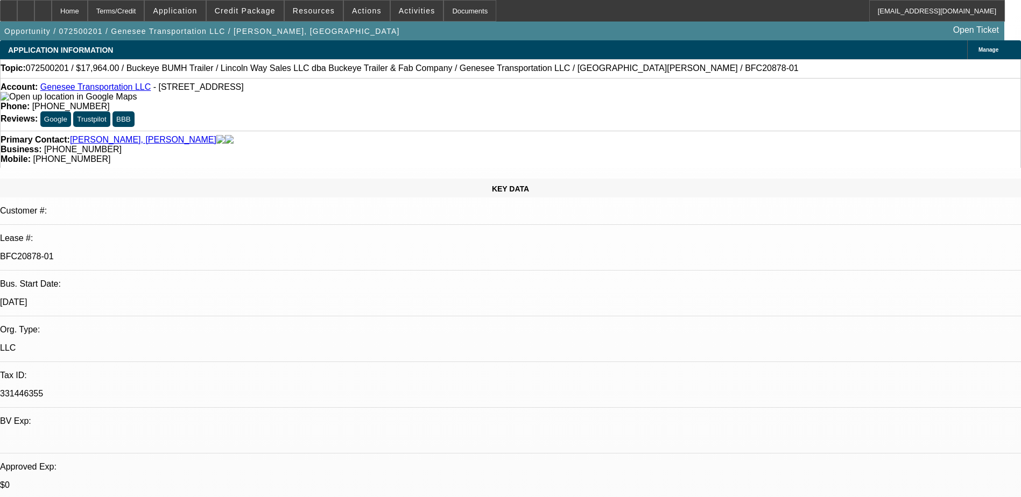
select select "0"
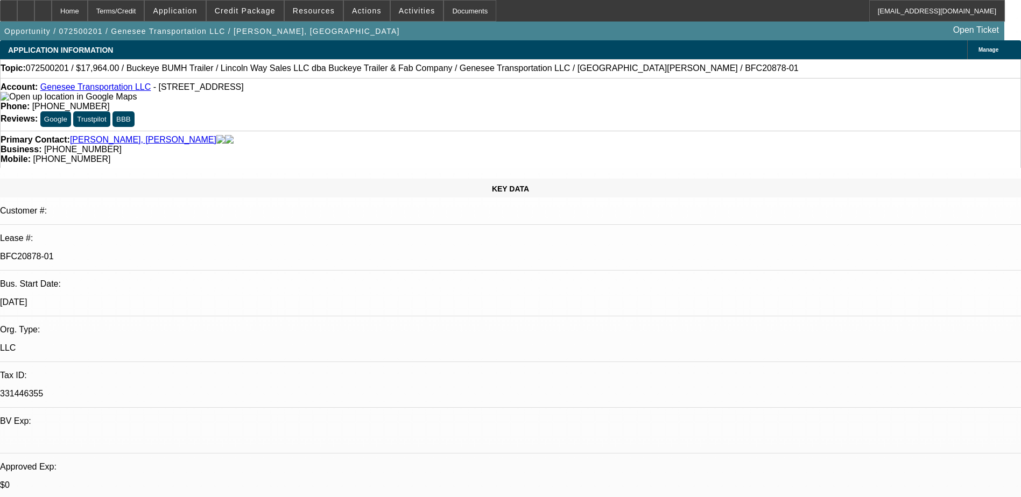
select select "0"
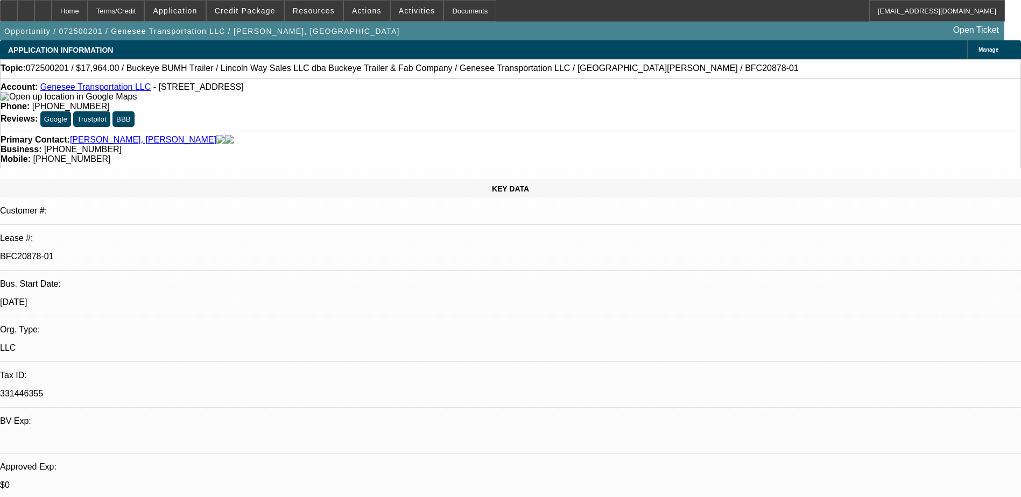
select select "0"
select select "1"
select select "2"
select select "1"
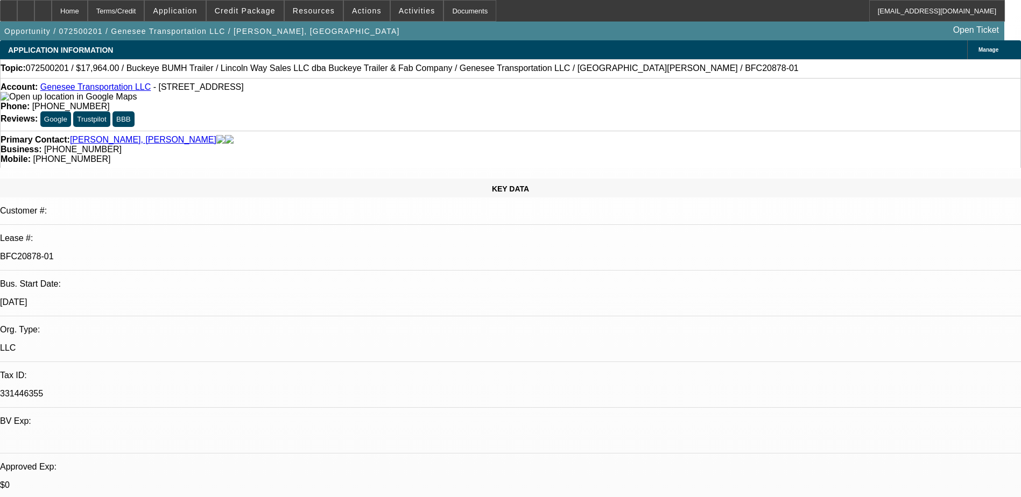
select select "1"
select select "2"
select select "1"
select select "2"
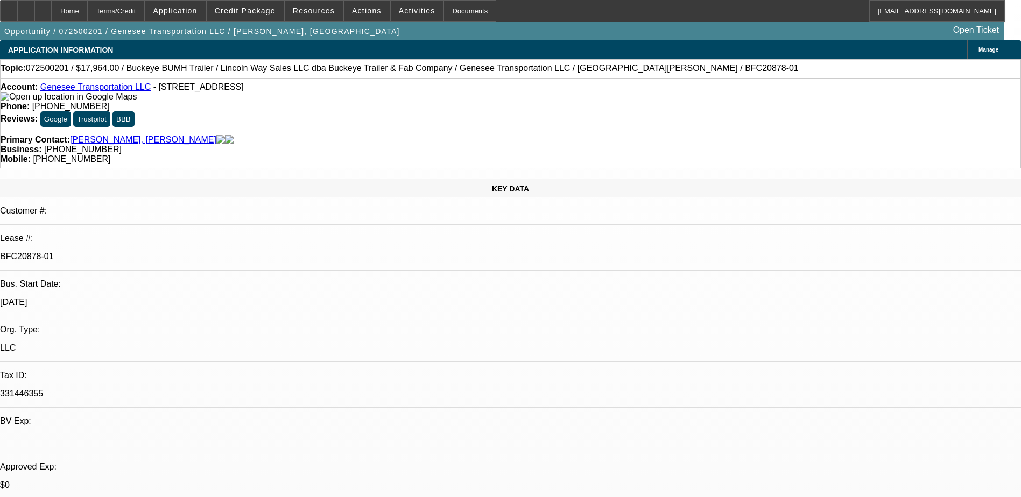
select select "1"
select select "2"
select select "1"
drag, startPoint x: 960, startPoint y: 111, endPoint x: 1029, endPoint y: 186, distance: 101.7
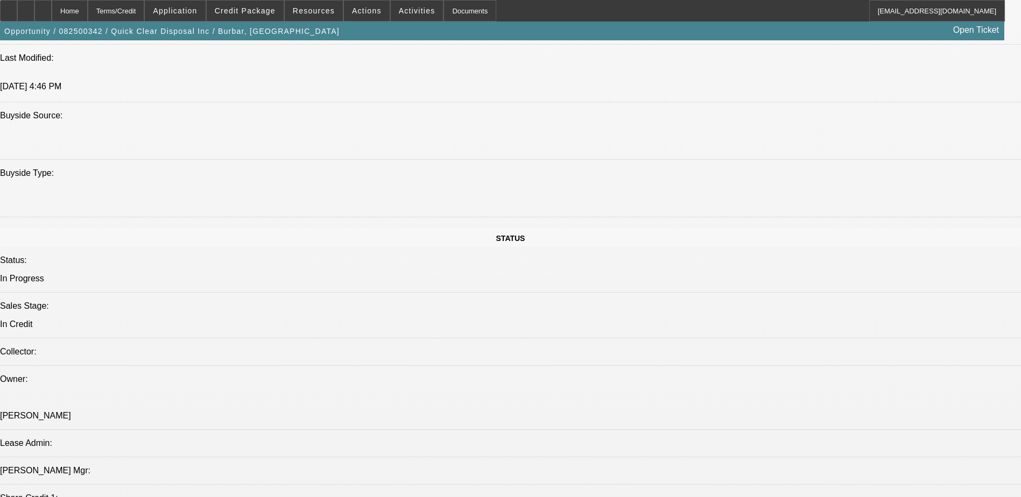
select select "0"
select select "0.2"
select select "2"
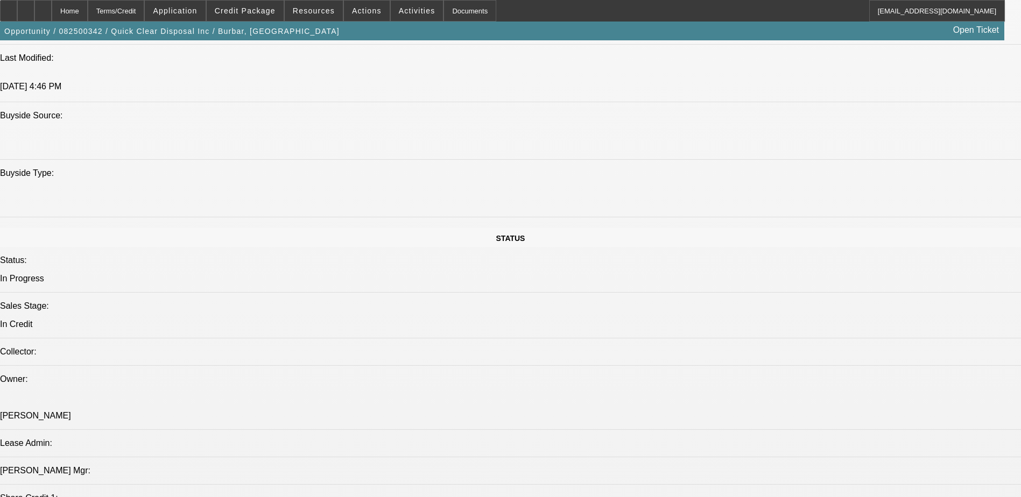
select select "0"
select select "0.2"
select select "2"
select select "0"
select select "1"
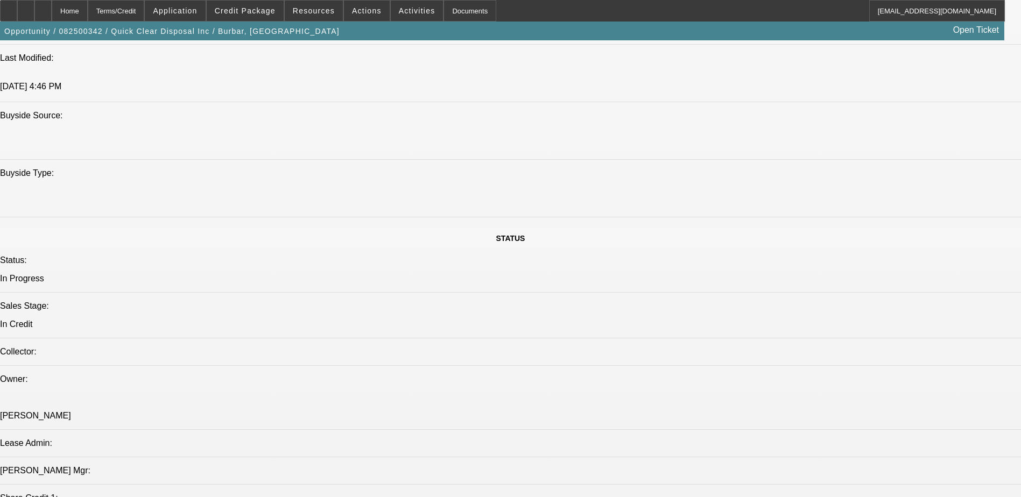
select select "2"
select select "19"
select select "1"
select select "2"
select select "6"
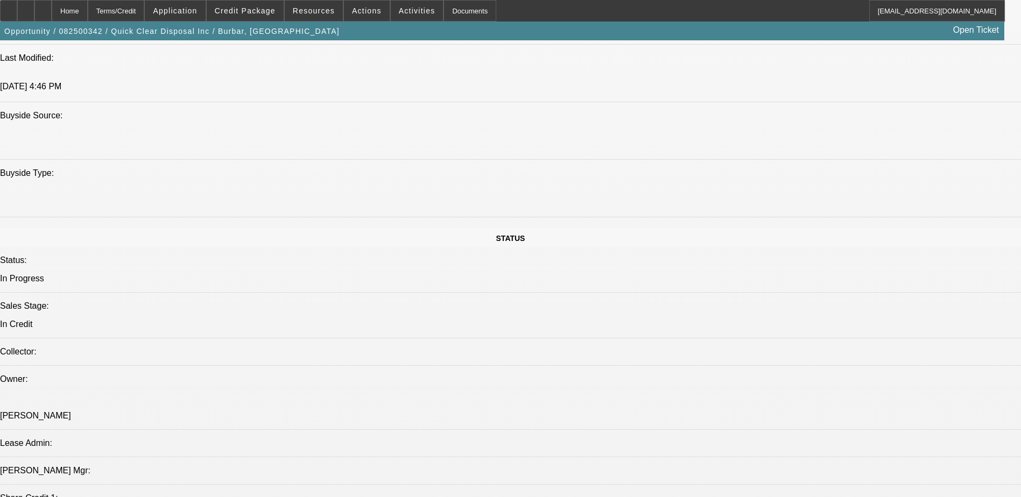
select select "1"
select select "2"
select select "6"
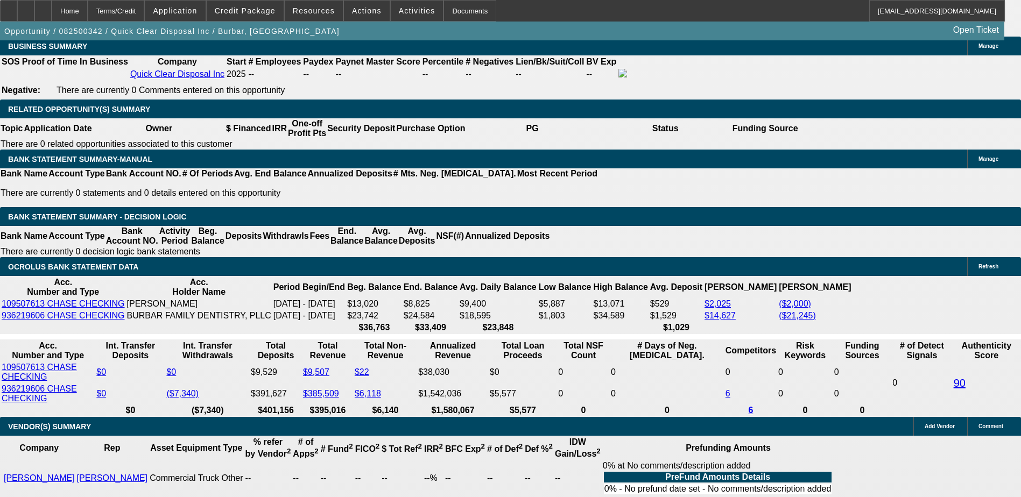
scroll to position [1685, 0]
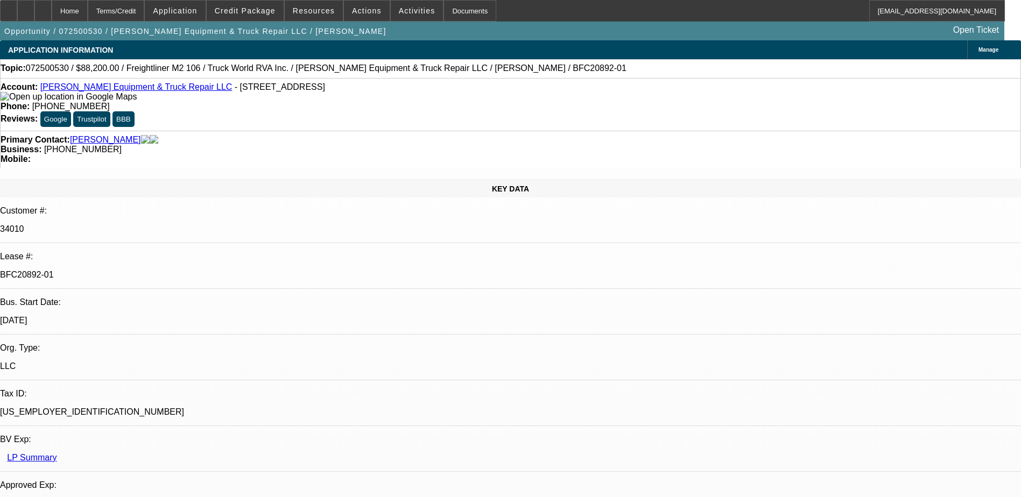
select select "0"
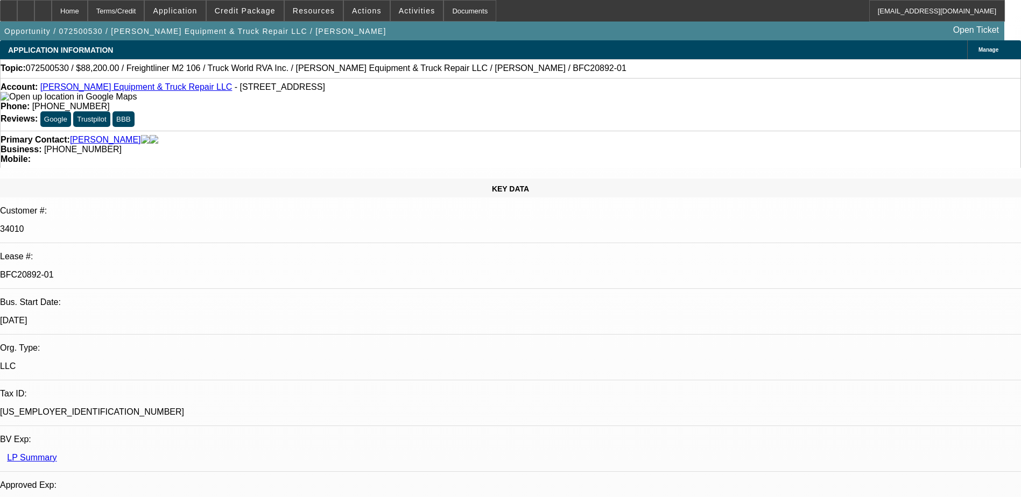
select select "0"
select select "0.1"
select select "0"
select select "0.1"
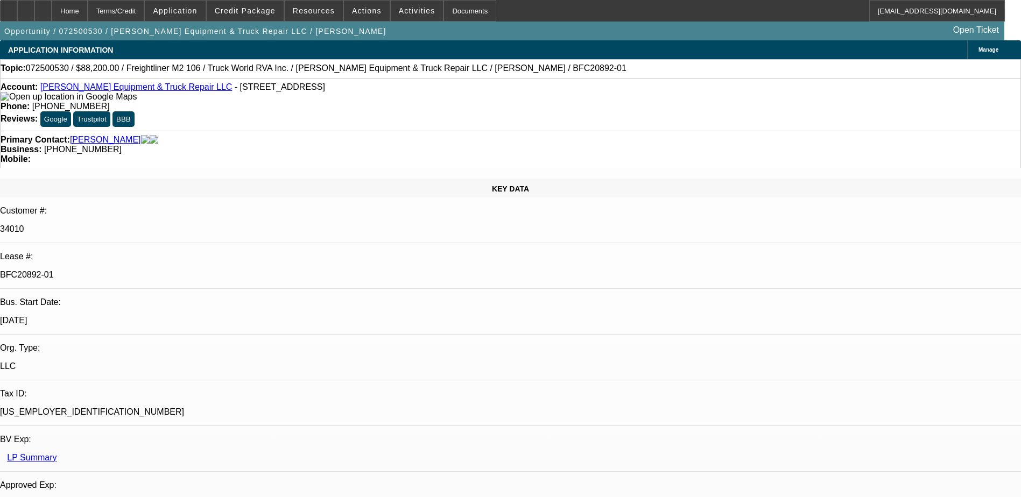
select select "0"
select select "1"
select select "3"
select select "6"
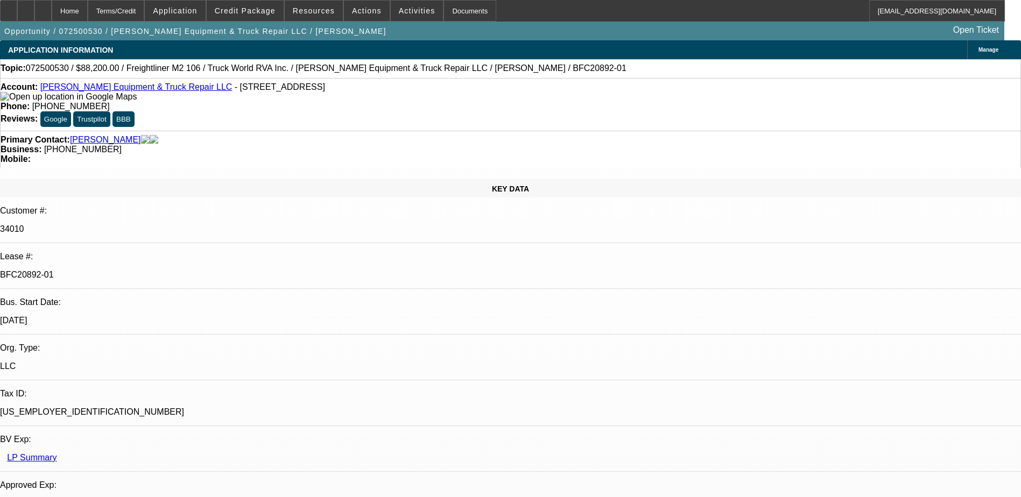
select select "1"
select select "3"
select select "6"
select select "1"
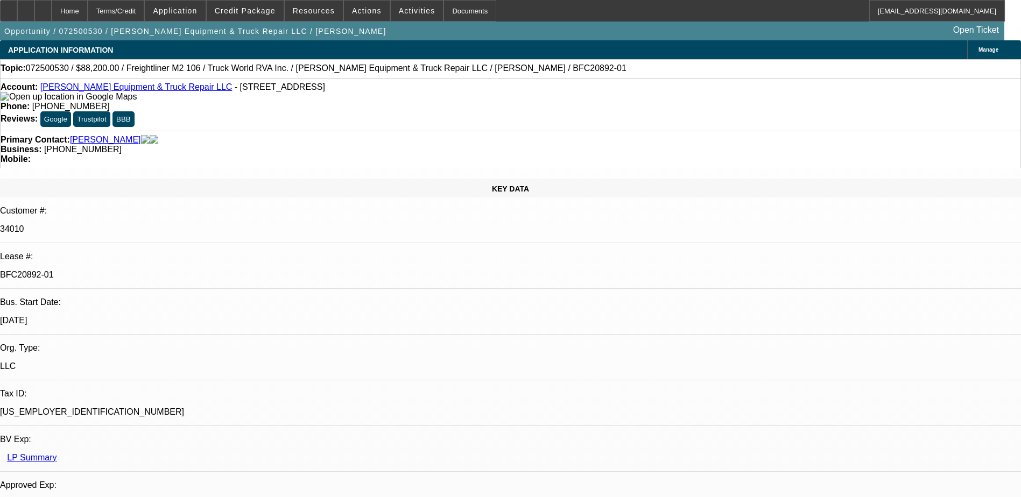
select select "6"
select select "1"
select select "6"
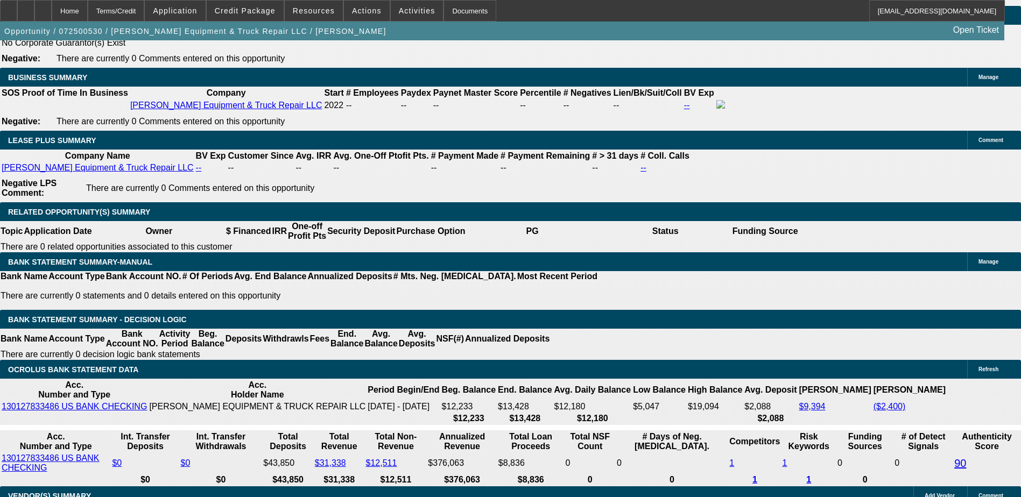
scroll to position [1776, 0]
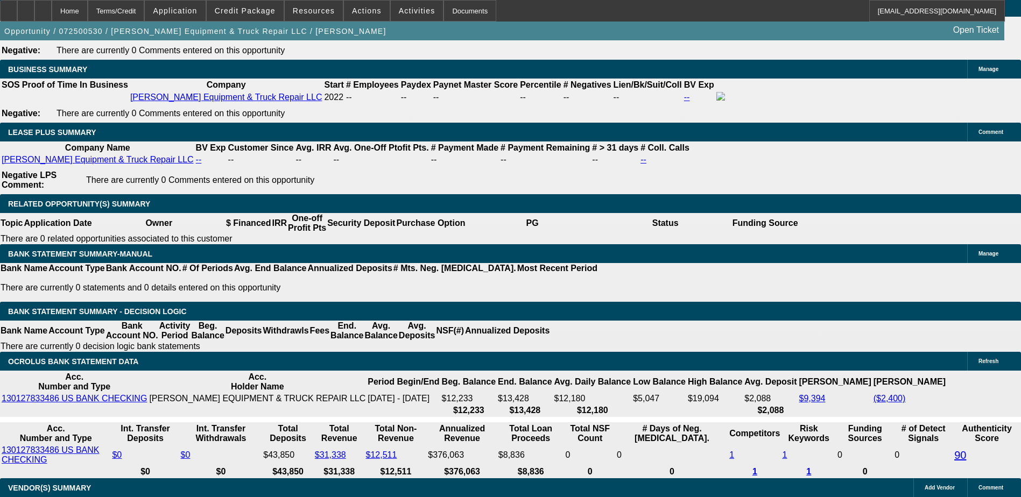
drag, startPoint x: 317, startPoint y: 263, endPoint x: 300, endPoint y: 260, distance: 16.9
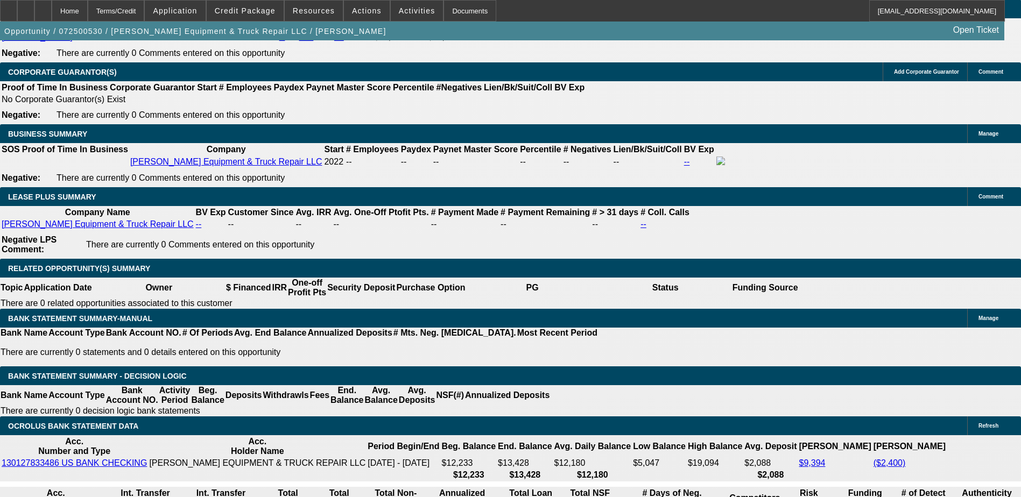
scroll to position [1615, 0]
